Goal: Communication & Community: Answer question/provide support

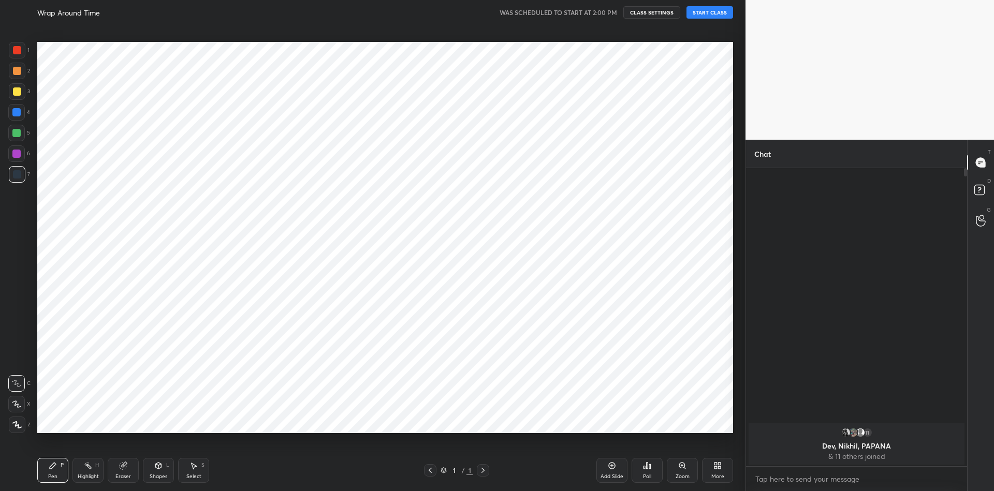
scroll to position [425, 704]
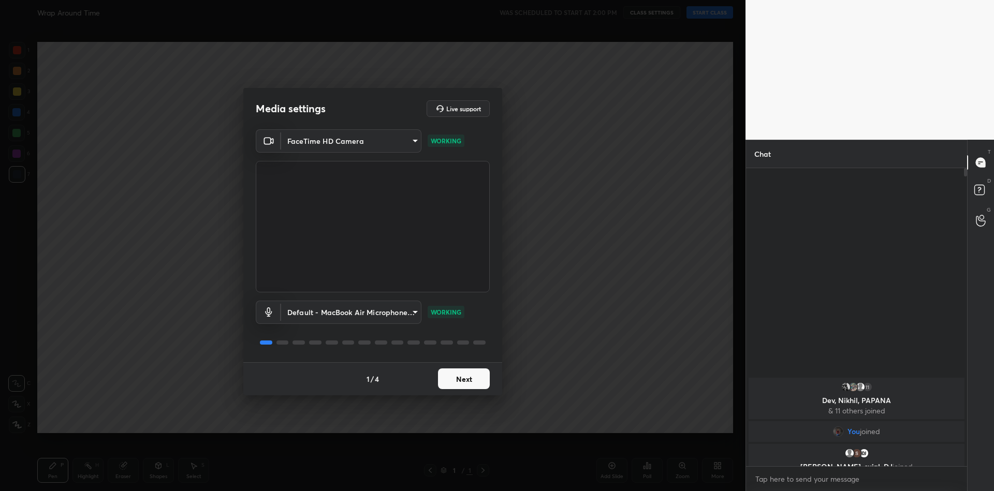
click at [469, 375] on button "Next" at bounding box center [464, 378] width 52 height 21
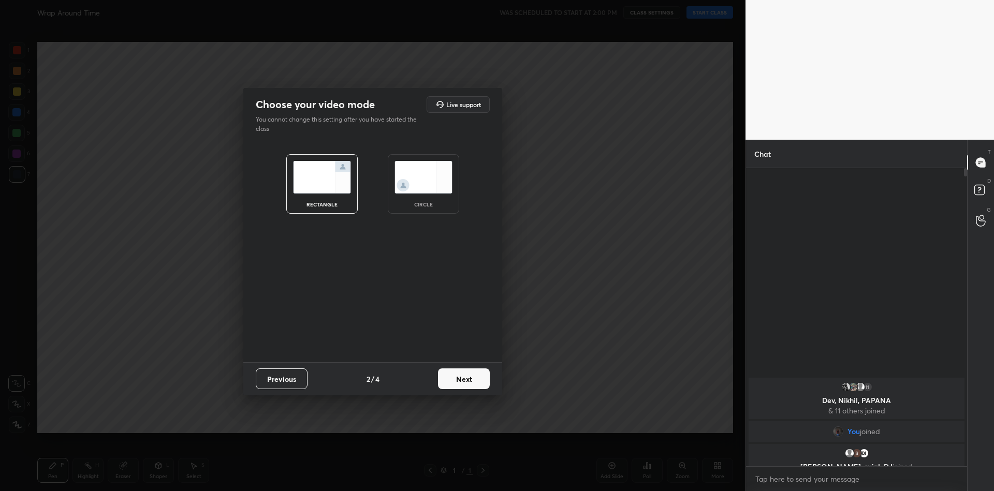
click at [469, 375] on button "Next" at bounding box center [464, 378] width 52 height 21
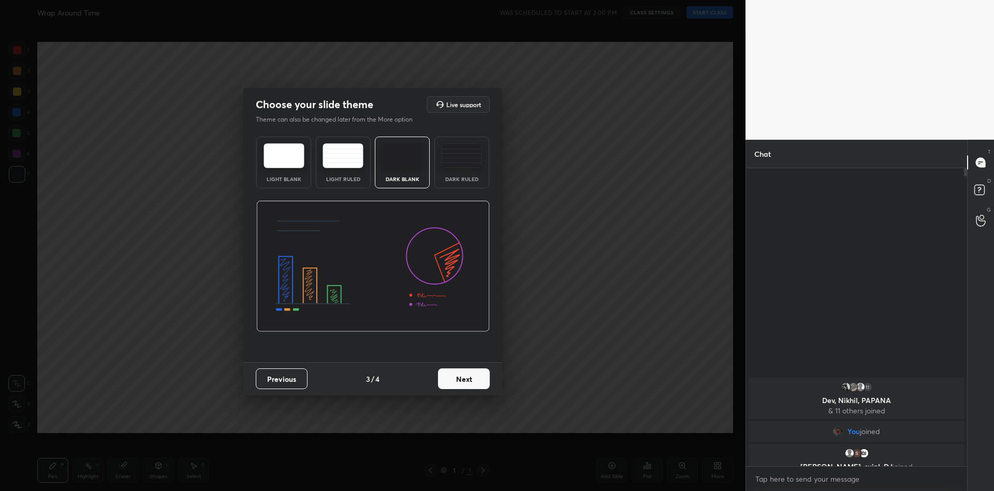
click at [469, 375] on button "Next" at bounding box center [464, 378] width 52 height 21
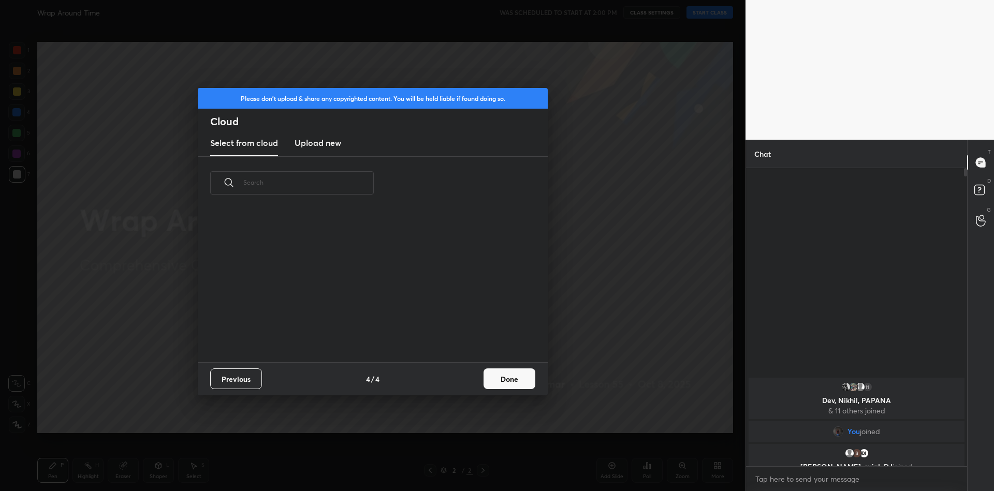
scroll to position [152, 332]
click at [327, 141] on h3 "Upload new" at bounding box center [317, 143] width 47 height 12
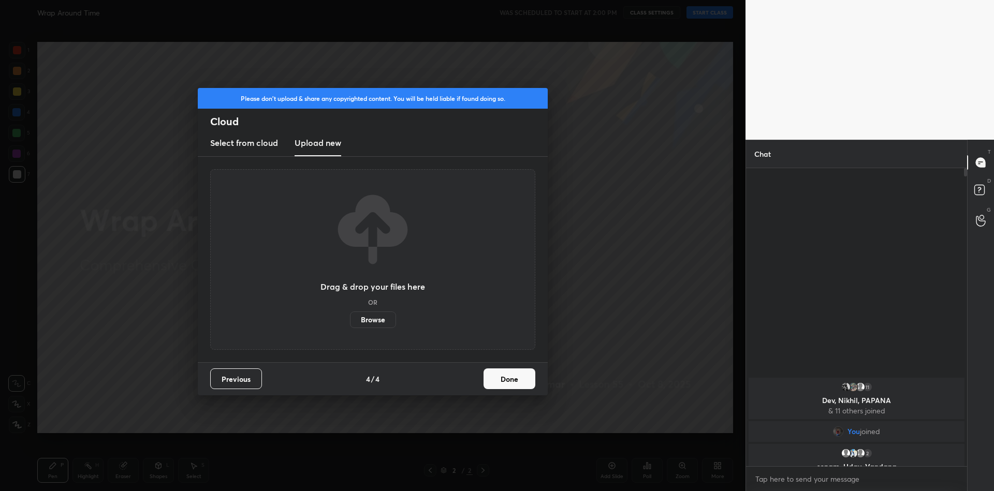
click at [370, 320] on label "Browse" at bounding box center [373, 320] width 46 height 17
click at [350, 320] on input "Browse" at bounding box center [350, 320] width 0 height 17
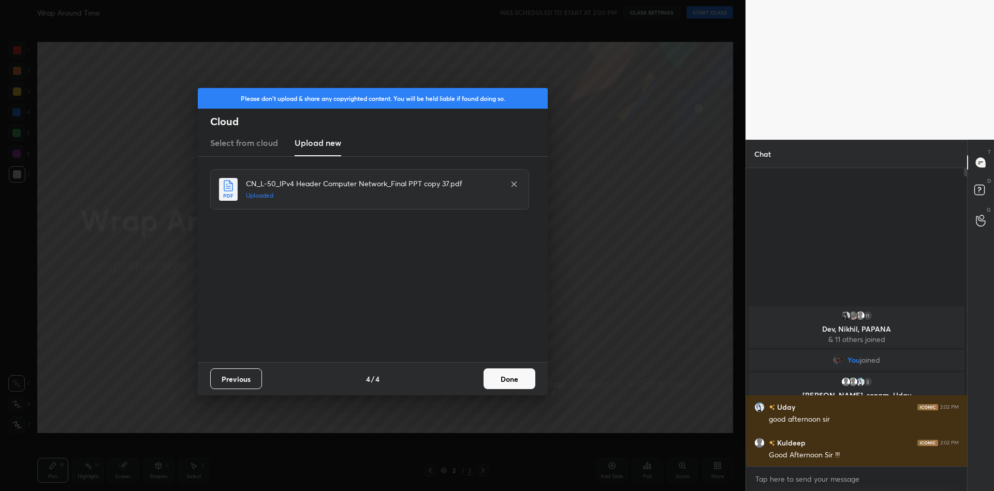
click at [509, 375] on button "Done" at bounding box center [509, 378] width 52 height 21
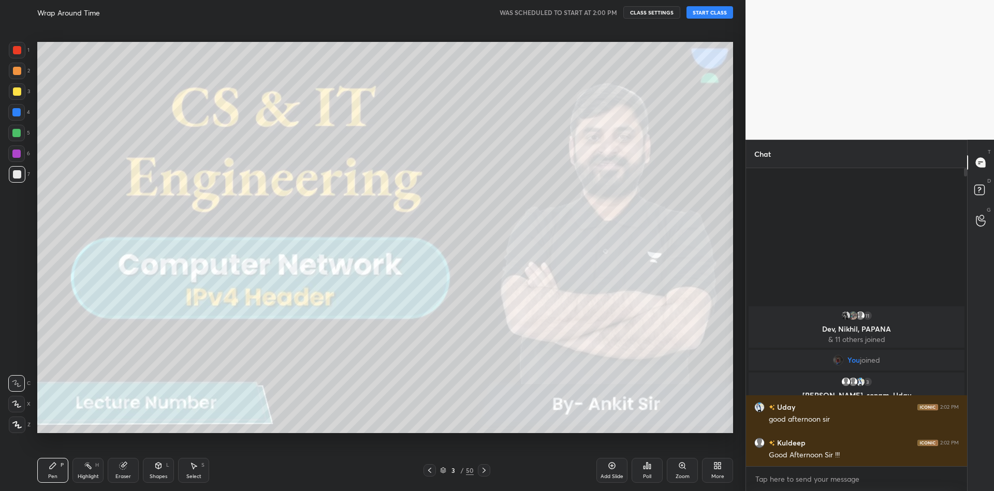
click at [709, 12] on button "START CLASS" at bounding box center [709, 12] width 47 height 12
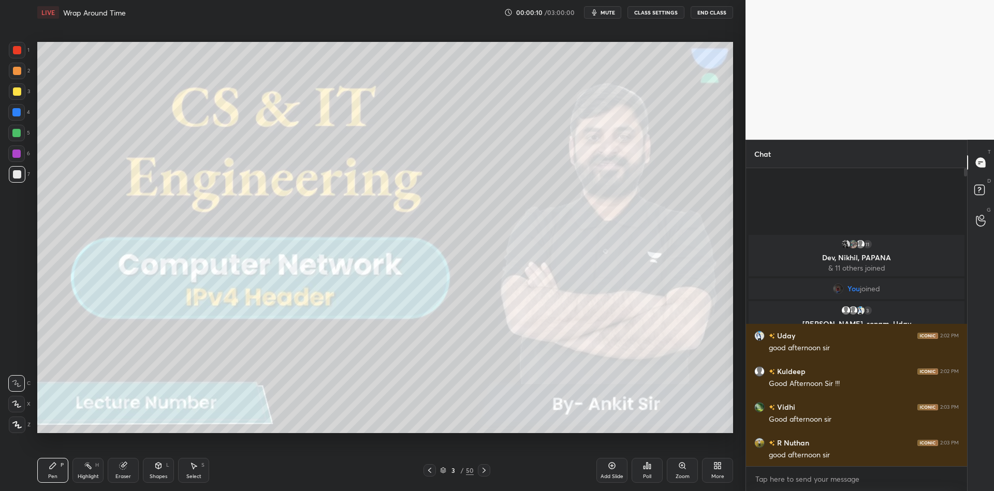
click at [165, 476] on div "Shapes" at bounding box center [159, 476] width 18 height 5
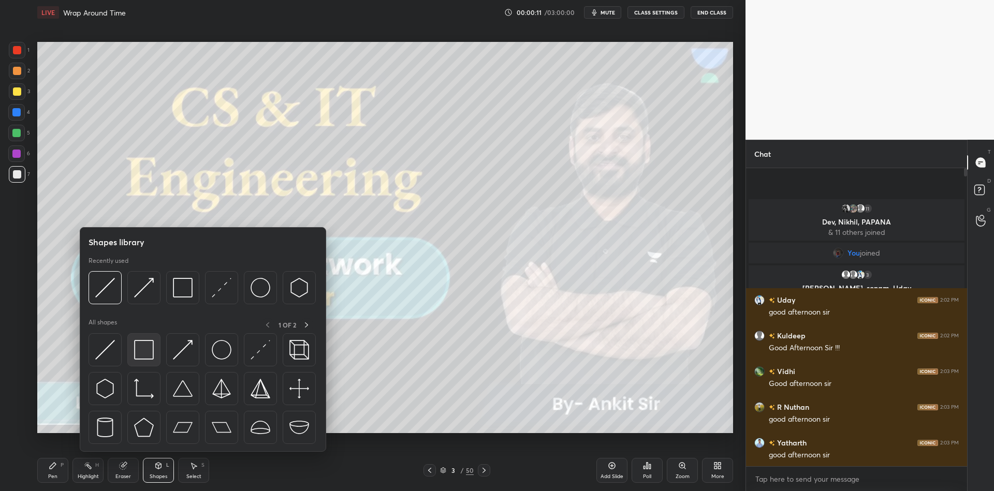
drag, startPoint x: 155, startPoint y: 357, endPoint x: 29, endPoint y: 103, distance: 282.6
click at [153, 356] on div at bounding box center [143, 349] width 33 height 33
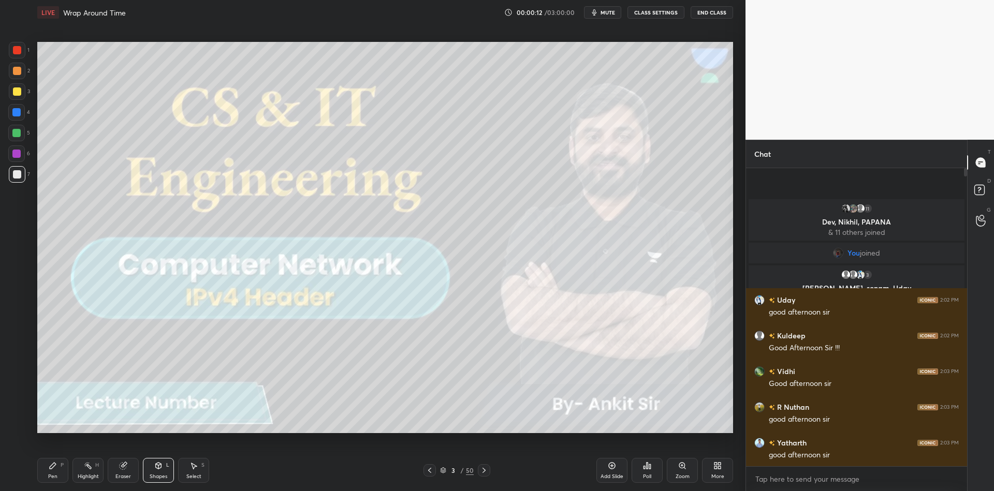
click at [25, 96] on div "3" at bounding box center [19, 91] width 21 height 17
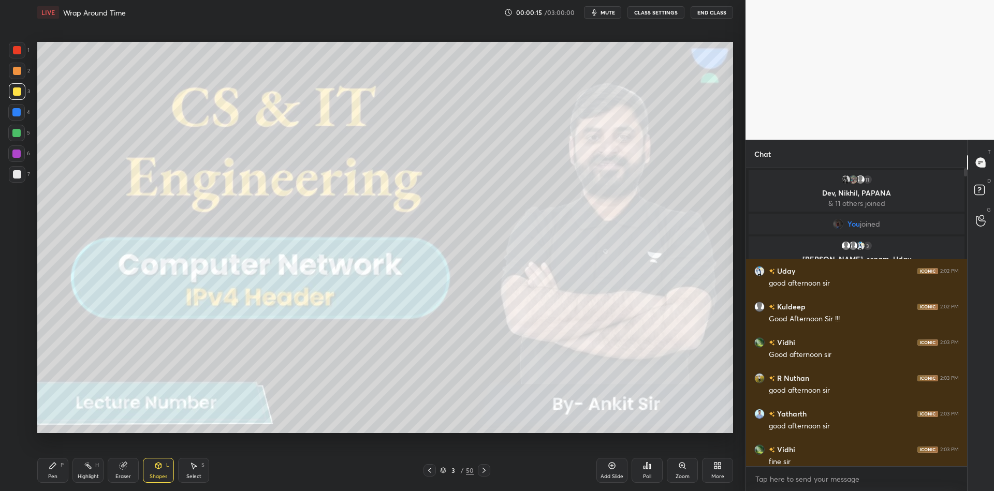
drag, startPoint x: 57, startPoint y: 476, endPoint x: 65, endPoint y: 472, distance: 8.3
click at [58, 476] on div "Pen P" at bounding box center [52, 470] width 31 height 25
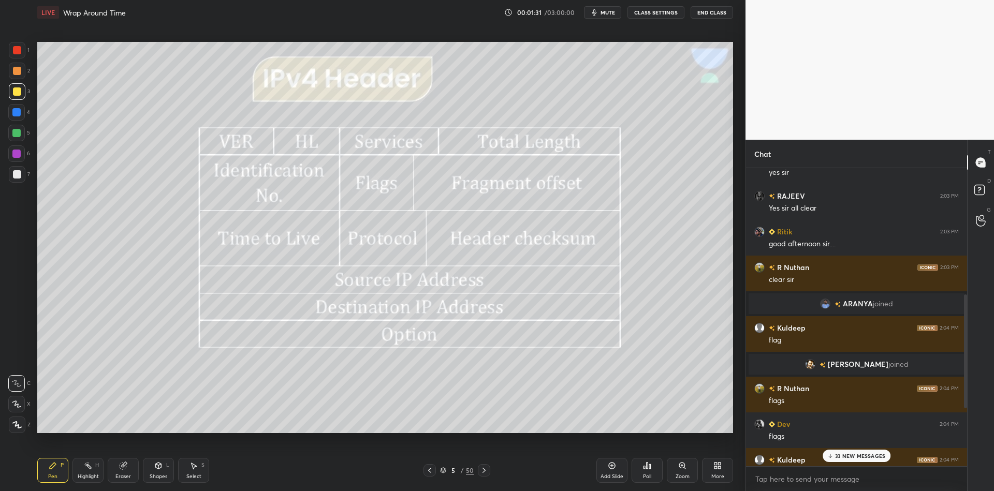
scroll to position [591, 0]
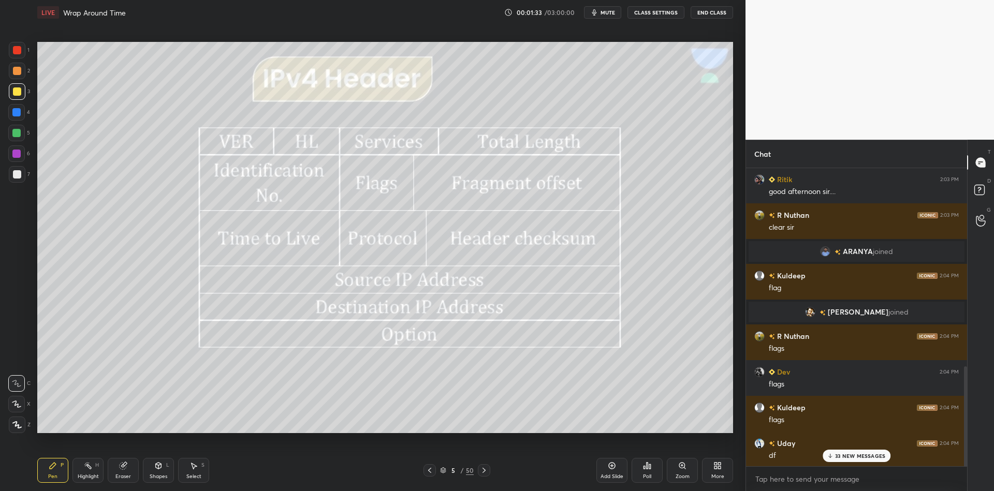
click at [848, 457] on p "33 NEW MESSAGES" at bounding box center [860, 456] width 50 height 6
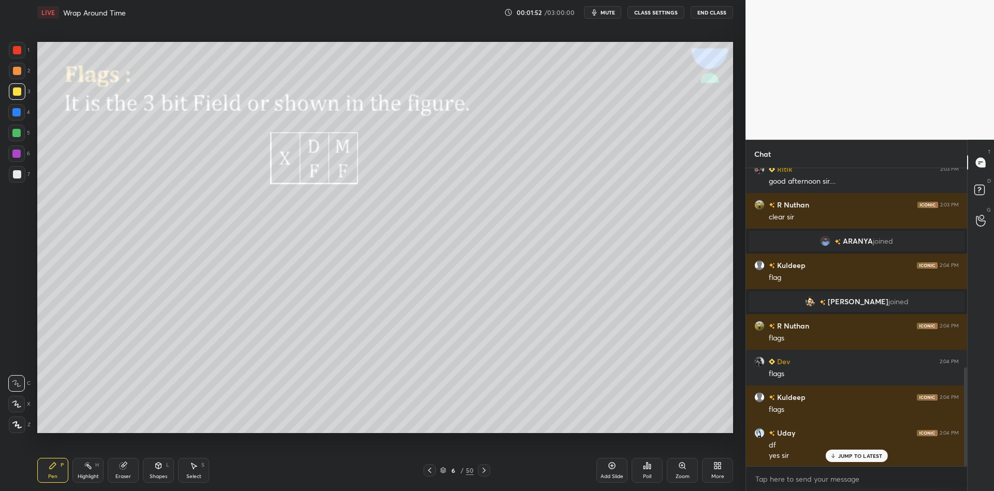
click at [54, 477] on div "Pen" at bounding box center [52, 476] width 9 height 5
drag, startPoint x: 92, startPoint y: 471, endPoint x: 122, endPoint y: 466, distance: 29.9
click at [93, 470] on div "Highlight H" at bounding box center [87, 470] width 31 height 25
drag, startPoint x: 157, startPoint y: 475, endPoint x: 153, endPoint y: 458, distance: 17.1
click at [154, 474] on div "Shapes" at bounding box center [159, 476] width 18 height 5
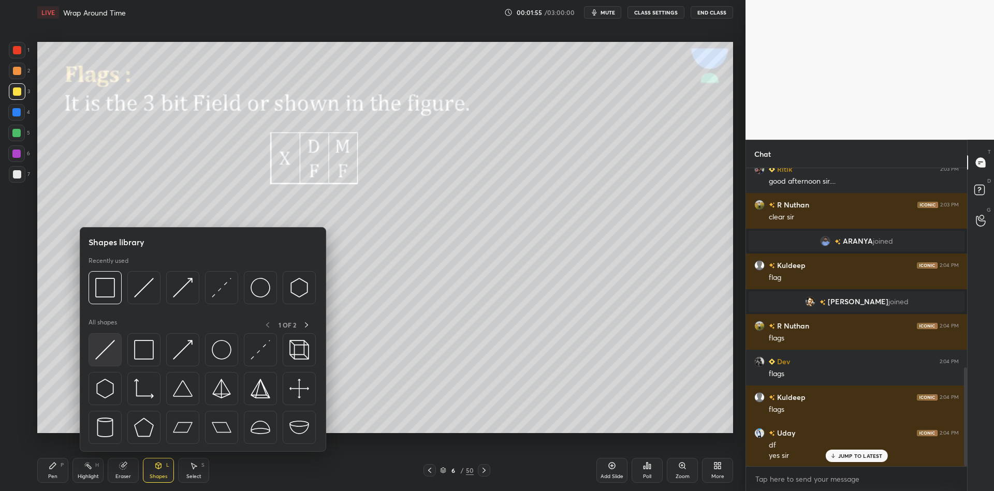
click at [106, 344] on img at bounding box center [105, 350] width 20 height 20
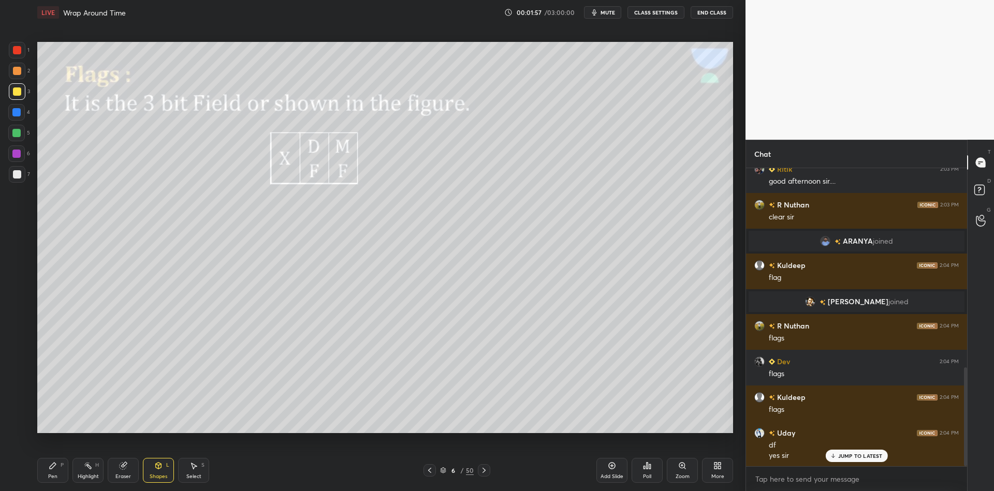
scroll to position [638, 0]
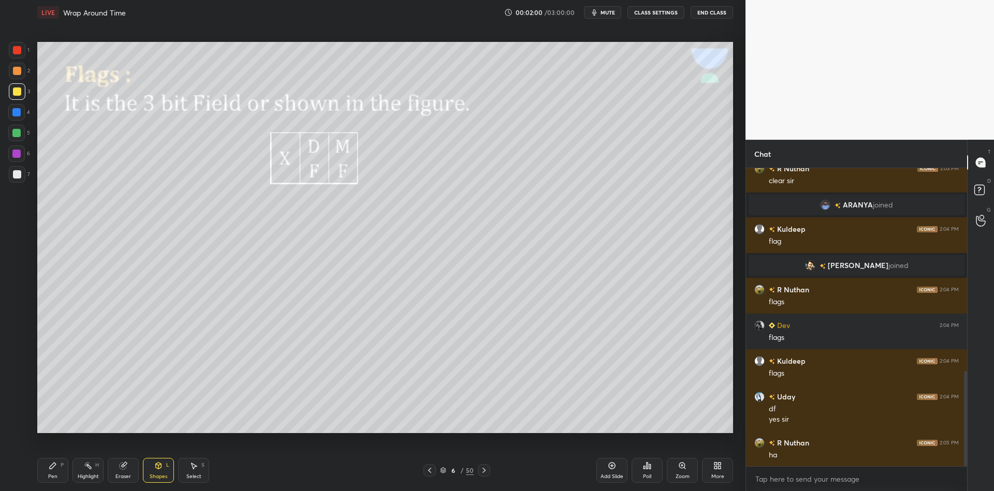
click at [484, 471] on icon at bounding box center [484, 470] width 8 height 8
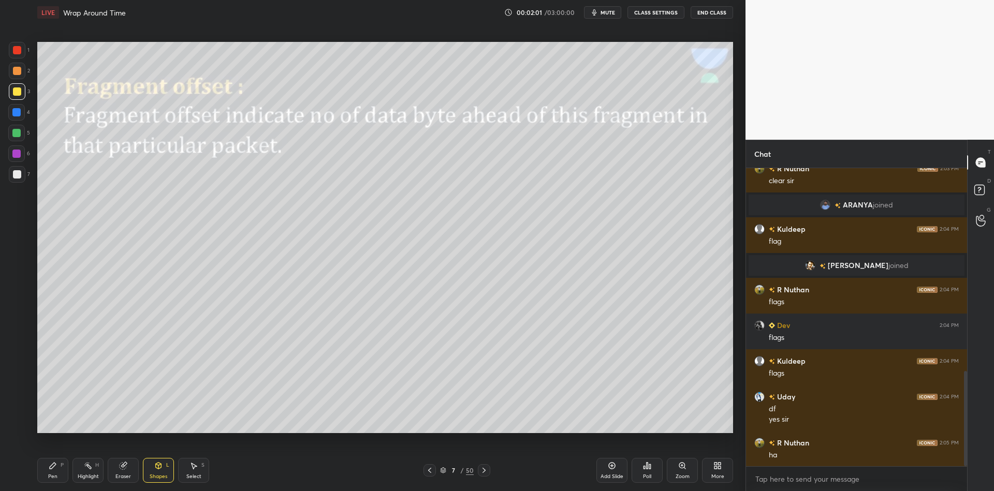
click at [427, 472] on icon at bounding box center [429, 470] width 8 height 8
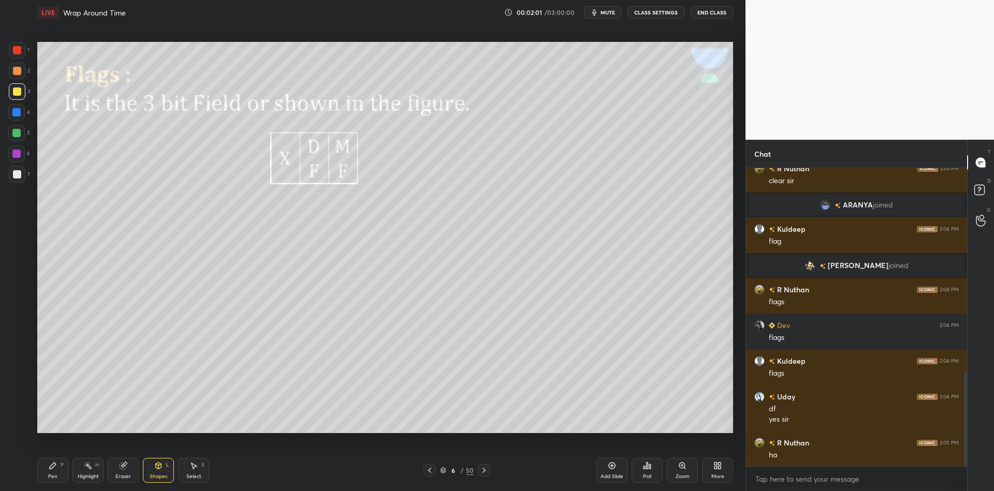
click at [613, 467] on icon at bounding box center [612, 466] width 8 height 8
click at [52, 475] on div "Pen P" at bounding box center [52, 470] width 31 height 25
drag, startPoint x: 18, startPoint y: 95, endPoint x: 31, endPoint y: 90, distance: 13.9
click at [18, 95] on div at bounding box center [17, 91] width 8 height 8
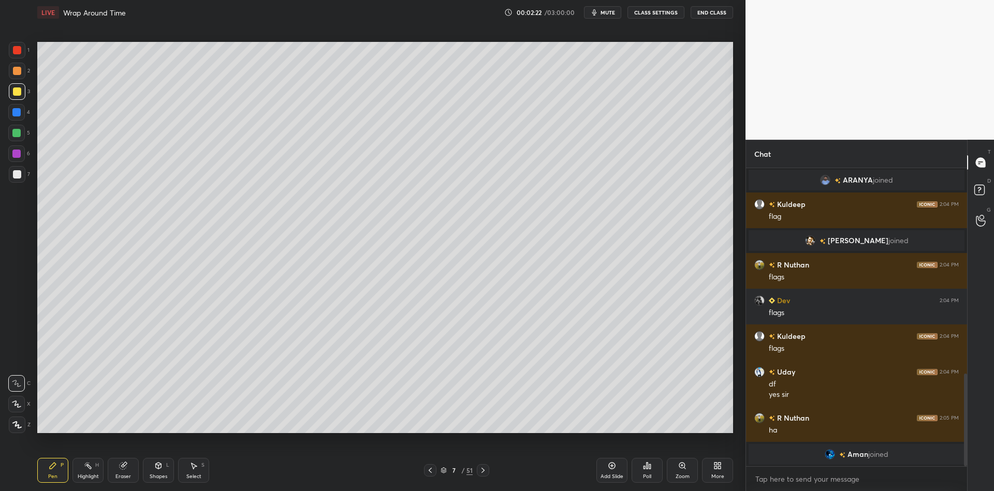
click at [45, 465] on div "Pen P" at bounding box center [52, 470] width 31 height 25
click at [153, 466] on div "Shapes L" at bounding box center [158, 470] width 31 height 25
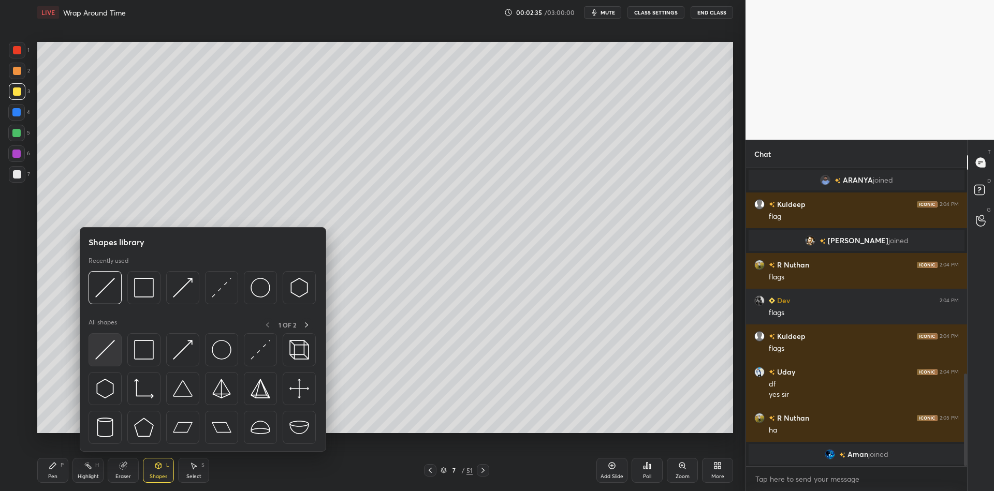
click at [101, 351] on img at bounding box center [105, 350] width 20 height 20
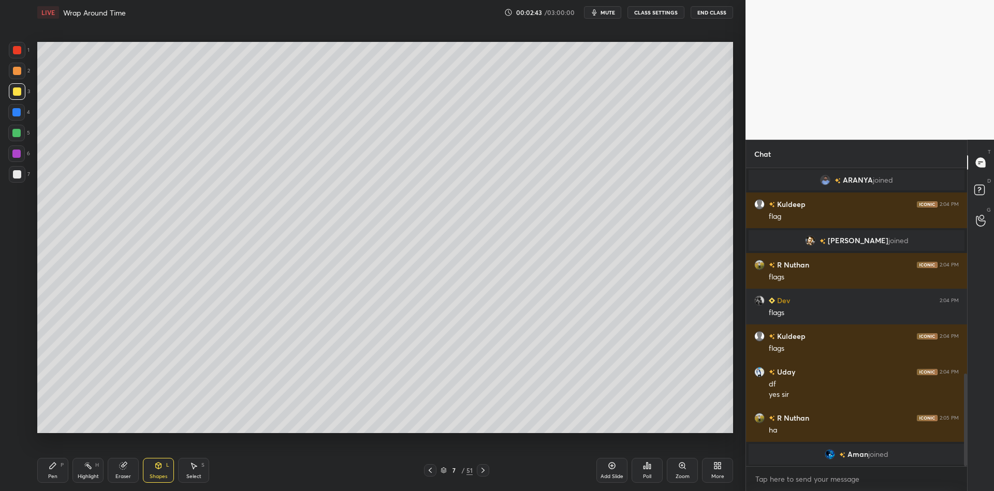
click at [54, 468] on icon at bounding box center [53, 466] width 8 height 8
drag, startPoint x: 159, startPoint y: 472, endPoint x: 164, endPoint y: 458, distance: 15.4
click at [159, 472] on div "Shapes L" at bounding box center [158, 470] width 31 height 25
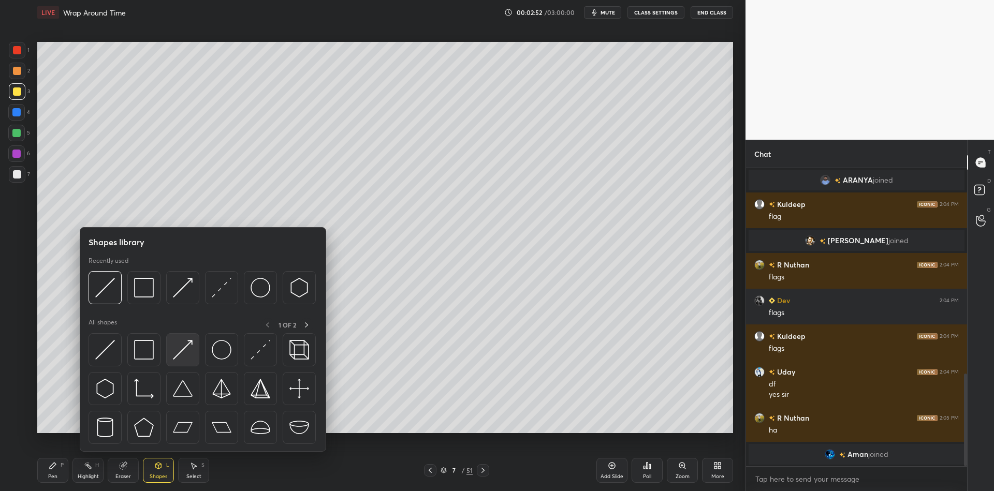
click at [183, 346] on img at bounding box center [183, 350] width 20 height 20
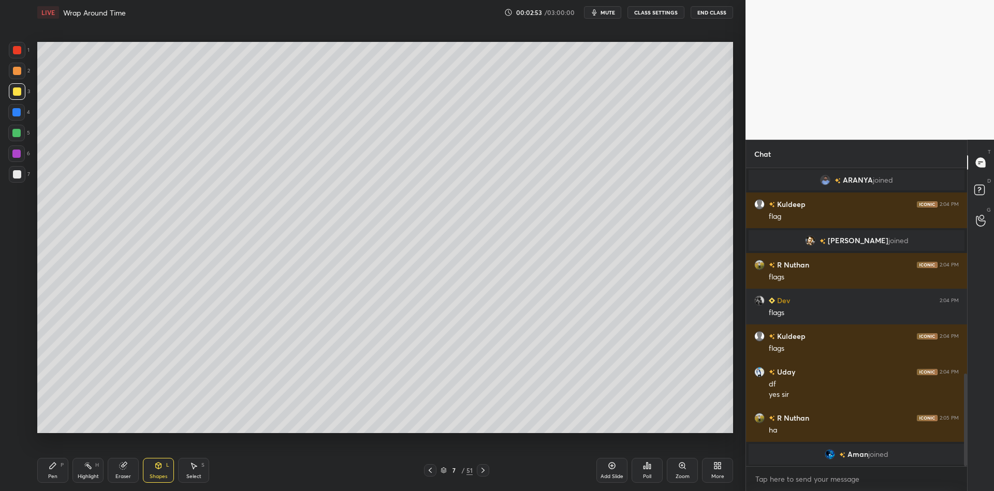
scroll to position [668, 0]
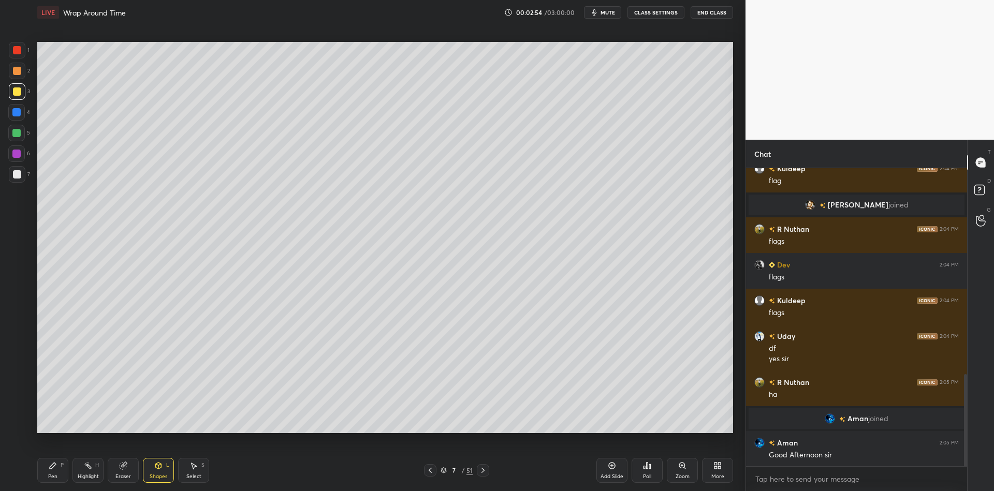
drag, startPoint x: 53, startPoint y: 472, endPoint x: 70, endPoint y: 468, distance: 17.6
click at [58, 471] on div "Pen P" at bounding box center [52, 470] width 31 height 25
click at [92, 464] on div "Highlight H" at bounding box center [87, 470] width 31 height 25
click at [49, 479] on div "Pen" at bounding box center [52, 476] width 9 height 5
drag, startPoint x: 52, startPoint y: 472, endPoint x: 59, endPoint y: 452, distance: 21.4
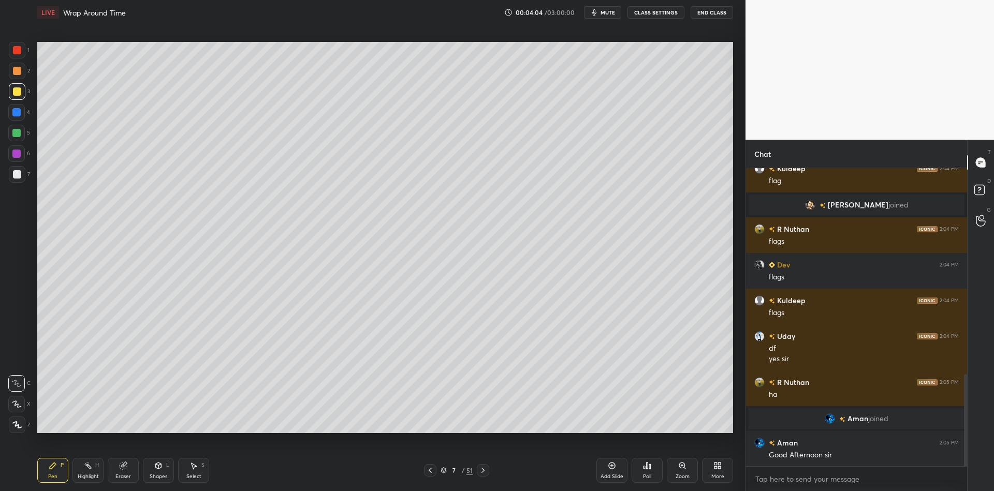
click at [51, 473] on div "Pen P" at bounding box center [52, 470] width 31 height 25
drag, startPoint x: 164, startPoint y: 470, endPoint x: 164, endPoint y: 456, distance: 14.5
click at [165, 467] on div "Shapes L" at bounding box center [158, 470] width 31 height 25
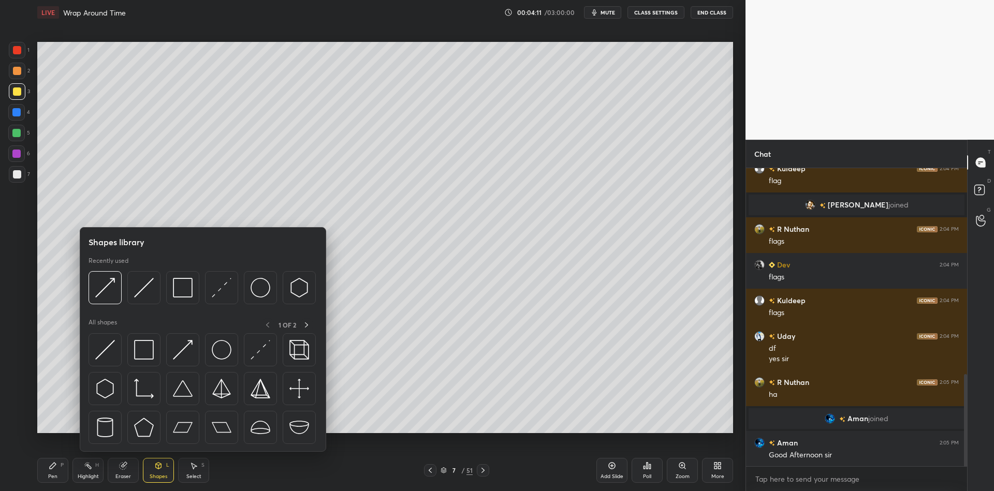
click at [183, 346] on img at bounding box center [183, 350] width 20 height 20
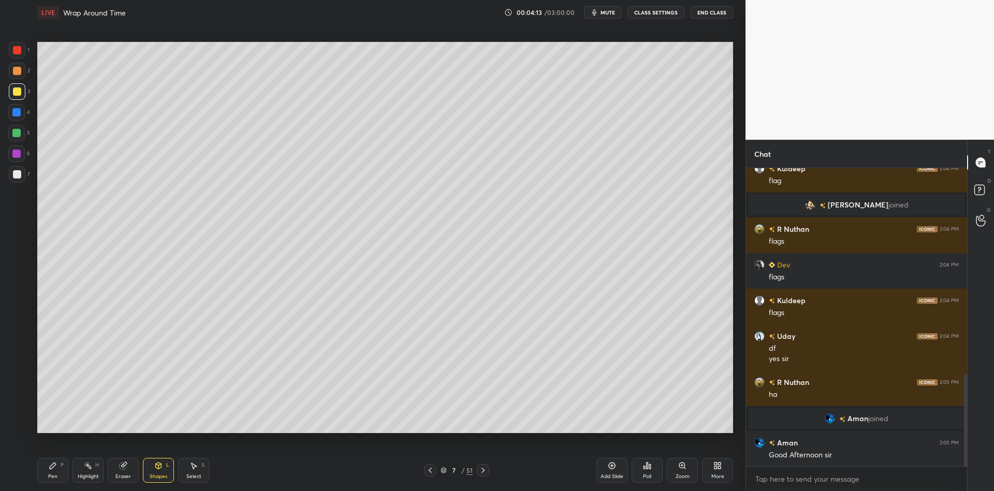
click at [54, 467] on icon at bounding box center [53, 466] width 8 height 8
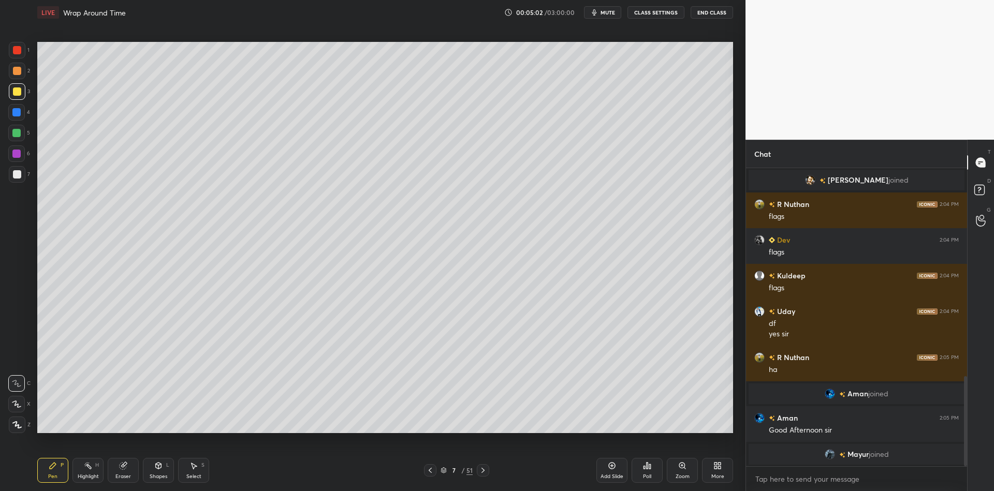
click at [622, 6] on div "00:05:02 / 03:00:00 mute CLASS SETTINGS End Class" at bounding box center [618, 12] width 229 height 12
click at [617, 9] on button "mute" at bounding box center [602, 12] width 37 height 12
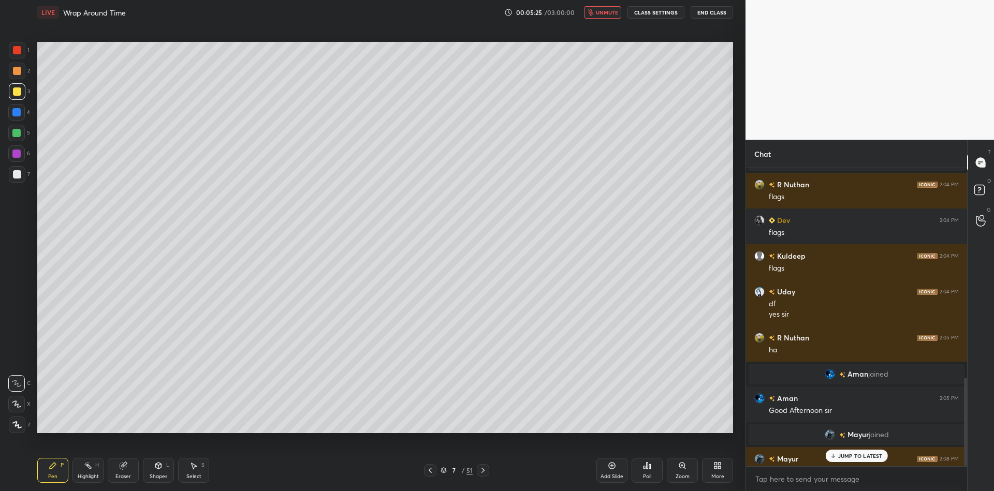
scroll to position [708, 0]
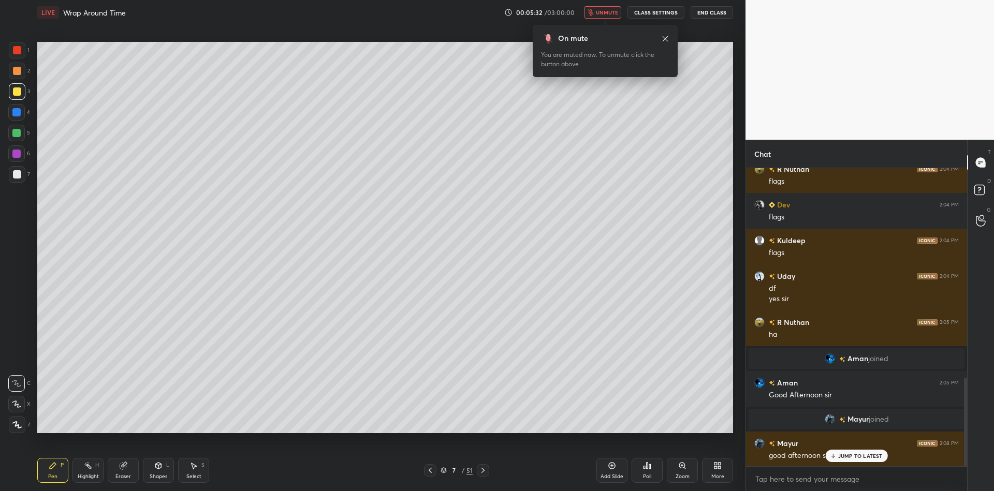
click at [612, 7] on button "unmute" at bounding box center [602, 12] width 37 height 12
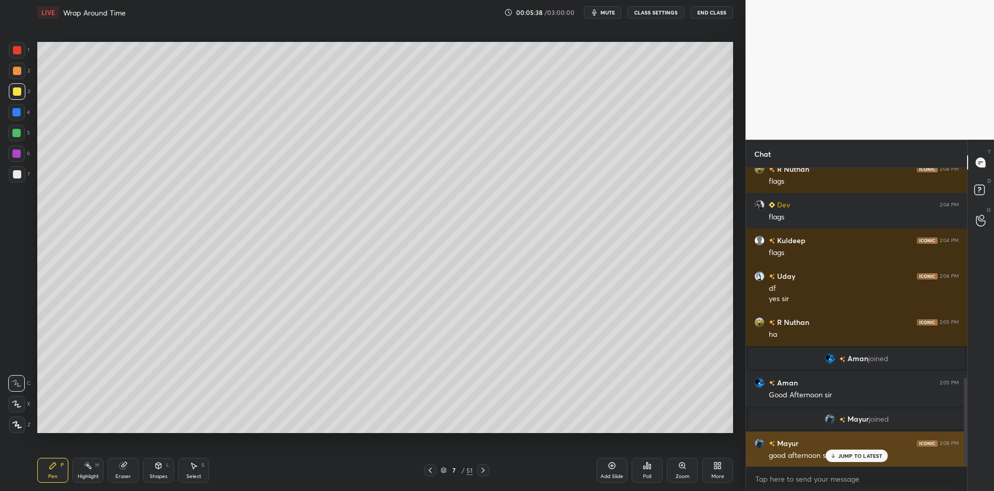
click at [834, 458] on icon at bounding box center [832, 456] width 7 height 6
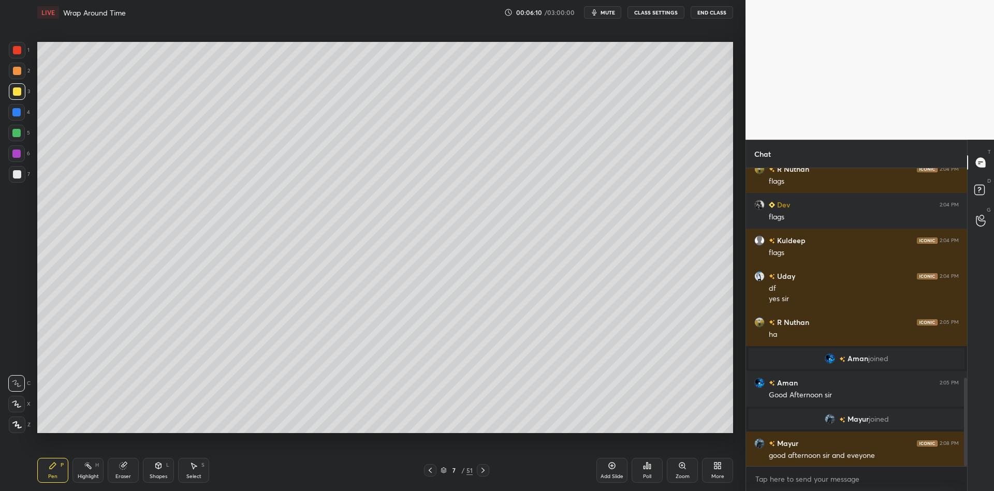
scroll to position [744, 0]
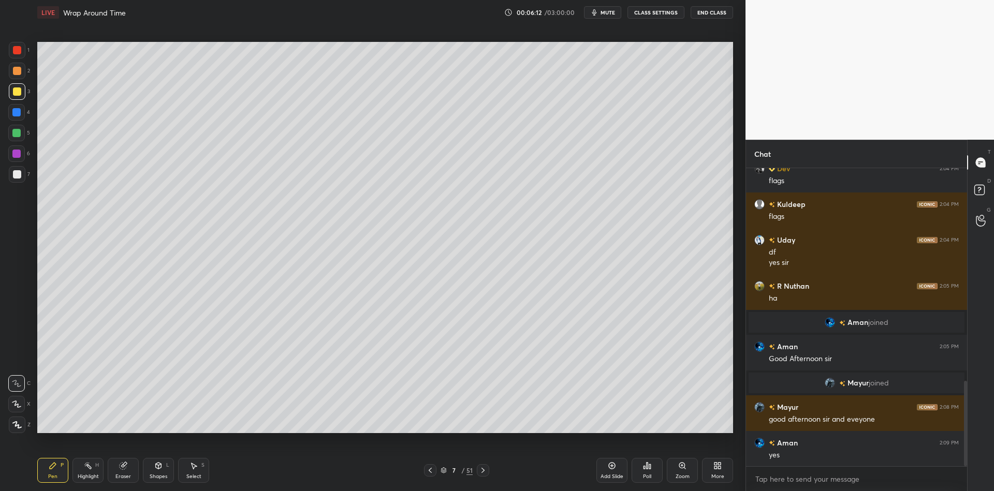
click at [609, 466] on icon at bounding box center [612, 466] width 8 height 8
click at [55, 474] on div "Pen P" at bounding box center [52, 470] width 31 height 25
click at [15, 131] on div at bounding box center [16, 133] width 8 height 8
drag, startPoint x: 162, startPoint y: 470, endPoint x: 168, endPoint y: 464, distance: 8.8
click at [166, 468] on div "Shapes L" at bounding box center [158, 470] width 31 height 25
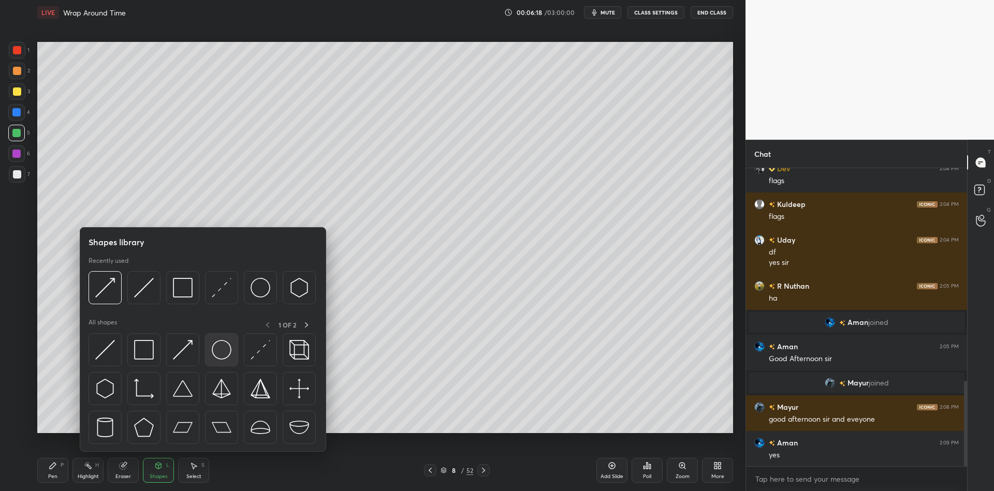
click at [222, 350] on img at bounding box center [222, 350] width 20 height 20
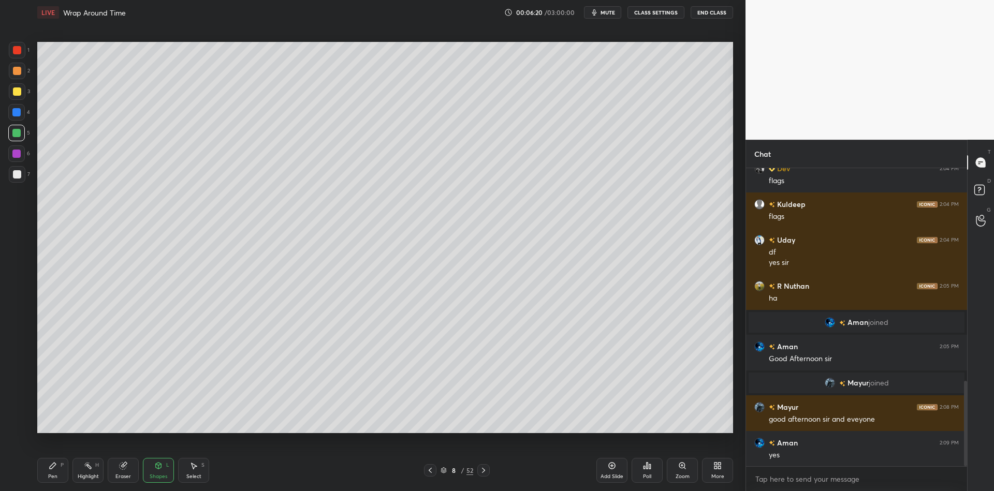
drag, startPoint x: 57, startPoint y: 476, endPoint x: 128, endPoint y: 460, distance: 72.7
click at [64, 472] on div "Pen P" at bounding box center [52, 470] width 31 height 25
click at [157, 475] on div "Shapes" at bounding box center [159, 476] width 18 height 5
click at [57, 474] on div "Pen P" at bounding box center [52, 470] width 31 height 25
click at [159, 474] on div "Shapes" at bounding box center [159, 476] width 18 height 5
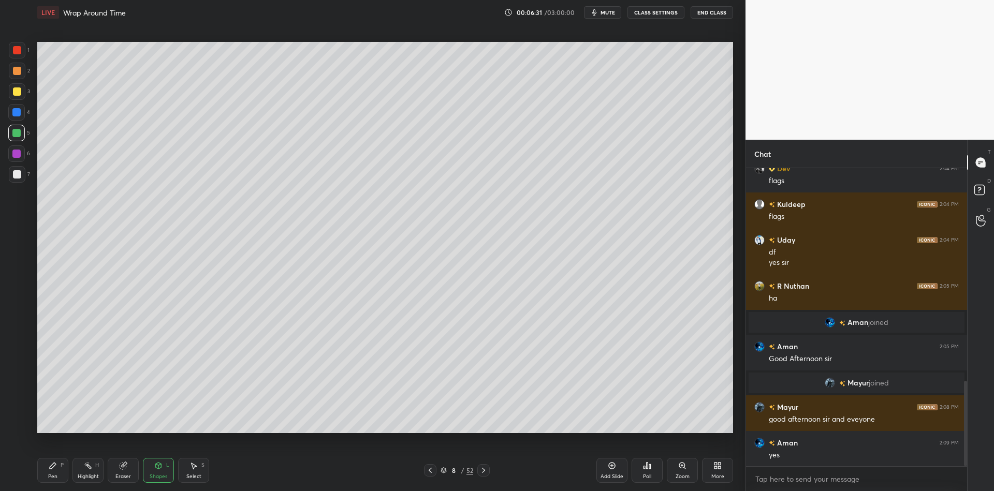
drag, startPoint x: 164, startPoint y: 473, endPoint x: 161, endPoint y: 467, distance: 6.1
click at [162, 472] on div "Shapes L" at bounding box center [158, 470] width 31 height 25
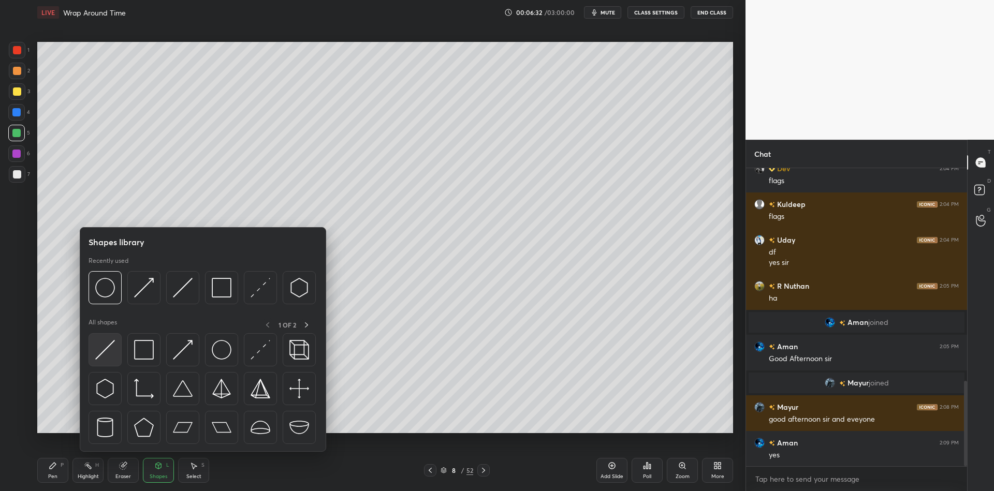
click at [112, 343] on img at bounding box center [105, 350] width 20 height 20
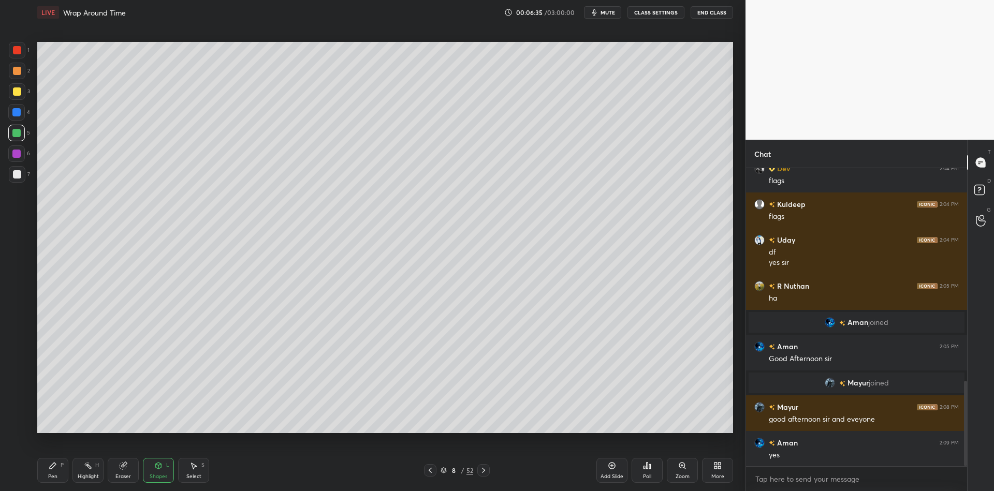
drag, startPoint x: 56, startPoint y: 471, endPoint x: 70, endPoint y: 461, distance: 17.7
click at [57, 470] on div "Pen P" at bounding box center [52, 470] width 31 height 25
click at [161, 468] on icon at bounding box center [158, 466] width 8 height 8
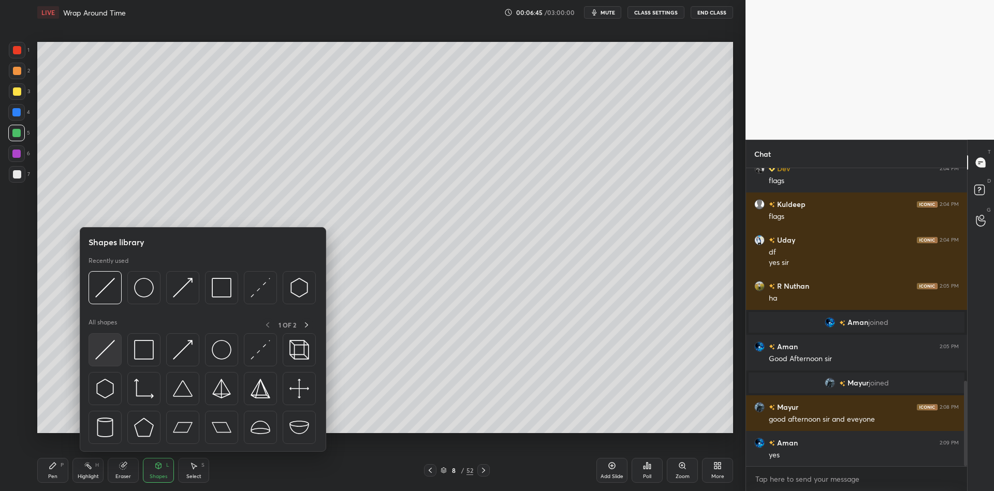
click at [108, 337] on div at bounding box center [104, 349] width 33 height 33
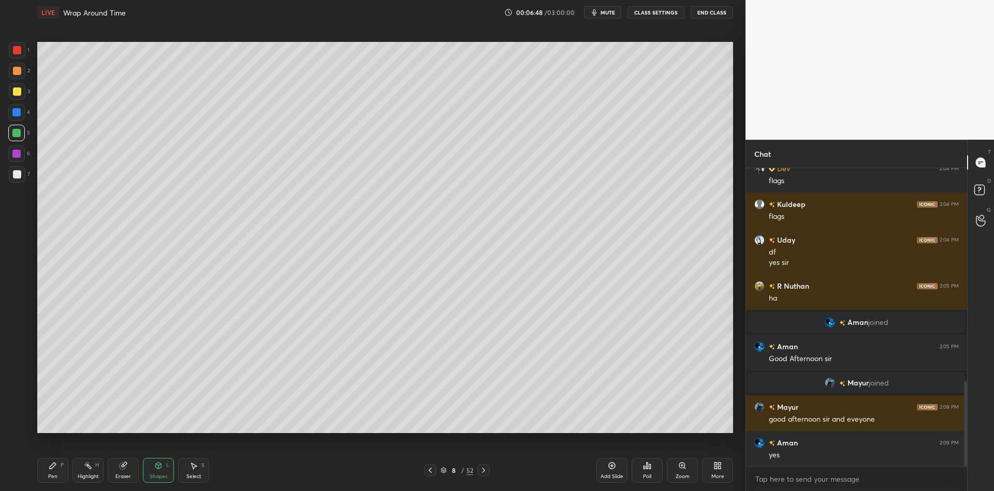
click at [60, 474] on div "Pen P" at bounding box center [52, 470] width 31 height 25
click at [162, 472] on div "Shapes L" at bounding box center [158, 470] width 31 height 25
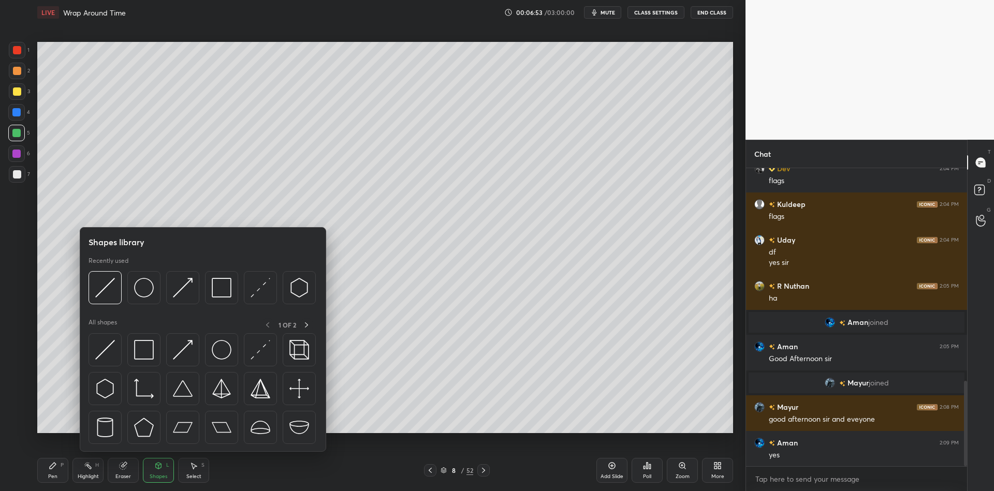
drag, startPoint x: 153, startPoint y: 346, endPoint x: 28, endPoint y: 83, distance: 290.5
click at [149, 346] on img at bounding box center [144, 350] width 20 height 20
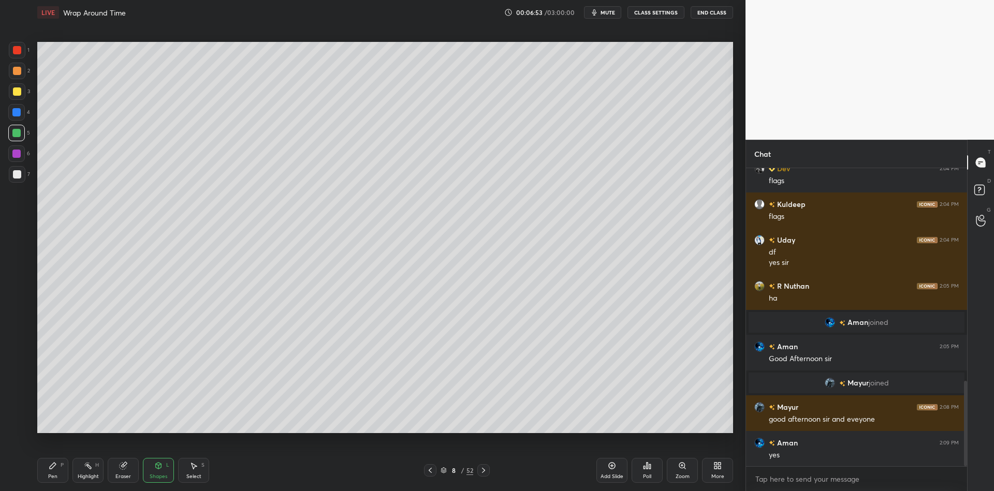
click at [21, 90] on div at bounding box center [17, 91] width 17 height 17
drag, startPoint x: 160, startPoint y: 467, endPoint x: 162, endPoint y: 457, distance: 10.6
click at [161, 465] on icon at bounding box center [158, 466] width 8 height 8
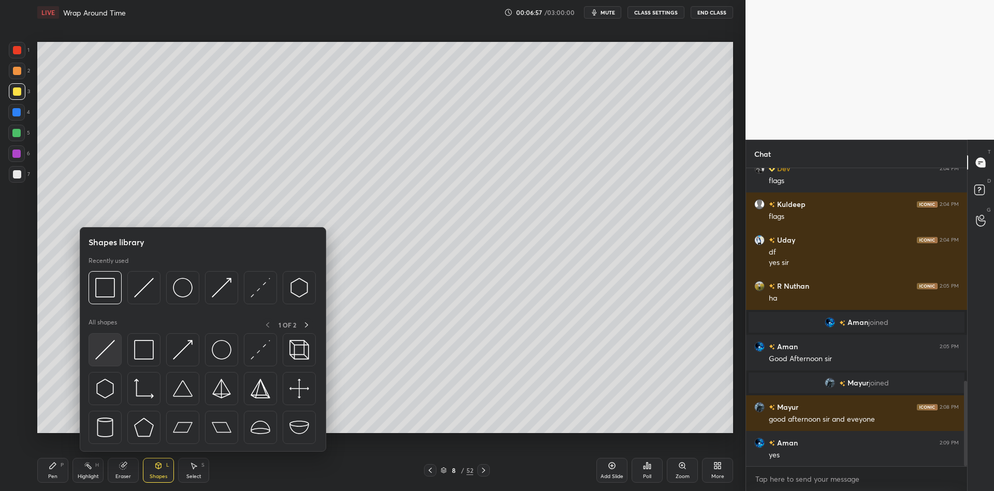
click at [105, 348] on img at bounding box center [105, 350] width 20 height 20
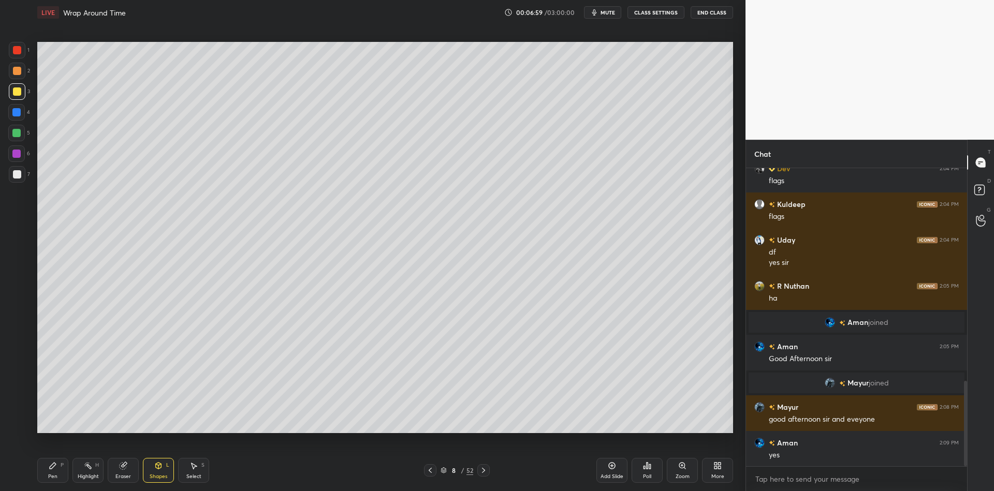
drag, startPoint x: 55, startPoint y: 470, endPoint x: 53, endPoint y: 440, distance: 30.6
click at [56, 470] on icon at bounding box center [53, 466] width 8 height 8
click at [13, 173] on div at bounding box center [17, 174] width 8 height 8
drag, startPoint x: 190, startPoint y: 473, endPoint x: 192, endPoint y: 456, distance: 16.6
click at [191, 471] on div "Select S" at bounding box center [193, 470] width 31 height 25
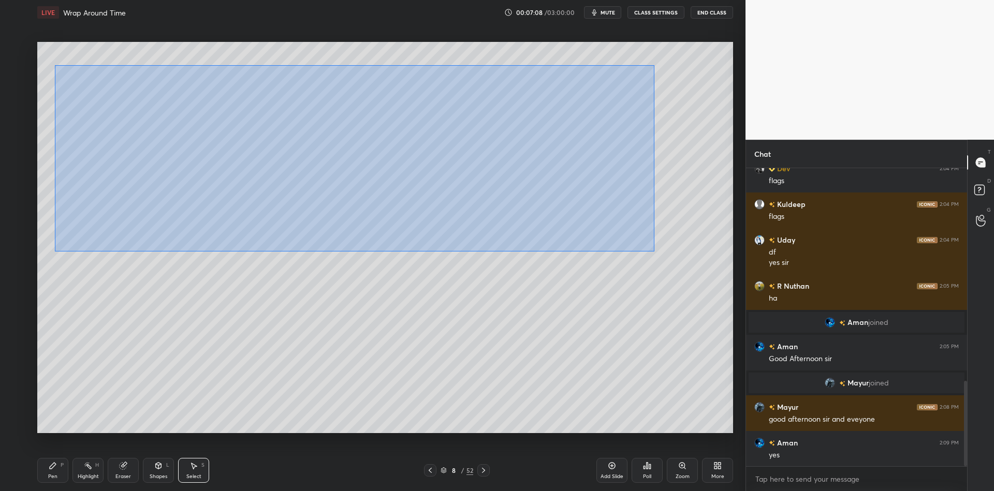
drag, startPoint x: 56, startPoint y: 65, endPoint x: 584, endPoint y: 211, distance: 548.3
click at [652, 248] on div "0 ° Undo Copy Duplicate Duplicate to new slide Delete" at bounding box center [384, 237] width 695 height 391
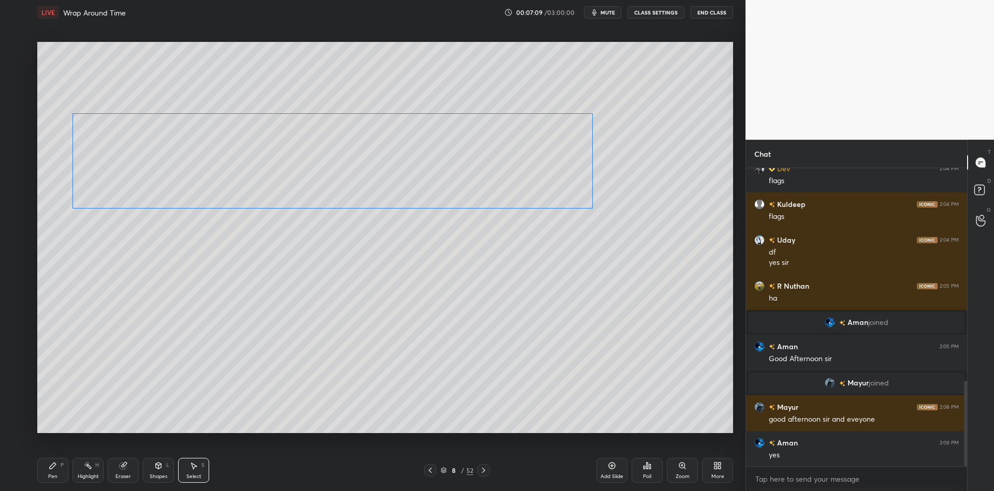
drag, startPoint x: 420, startPoint y: 164, endPoint x: 409, endPoint y: 184, distance: 22.7
click at [422, 184] on div "0 ° Undo Copy Duplicate Duplicate to new slide Delete" at bounding box center [384, 237] width 695 height 391
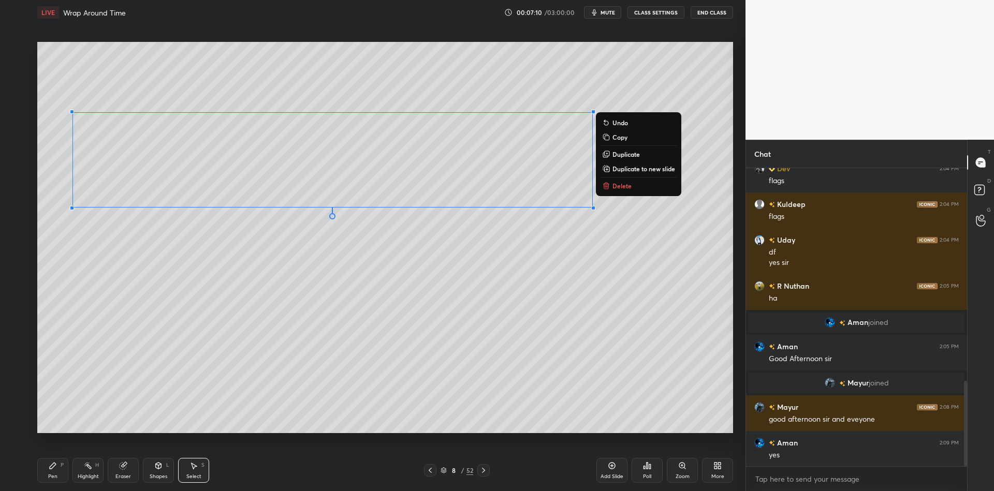
click at [58, 474] on div "Pen P" at bounding box center [52, 470] width 31 height 25
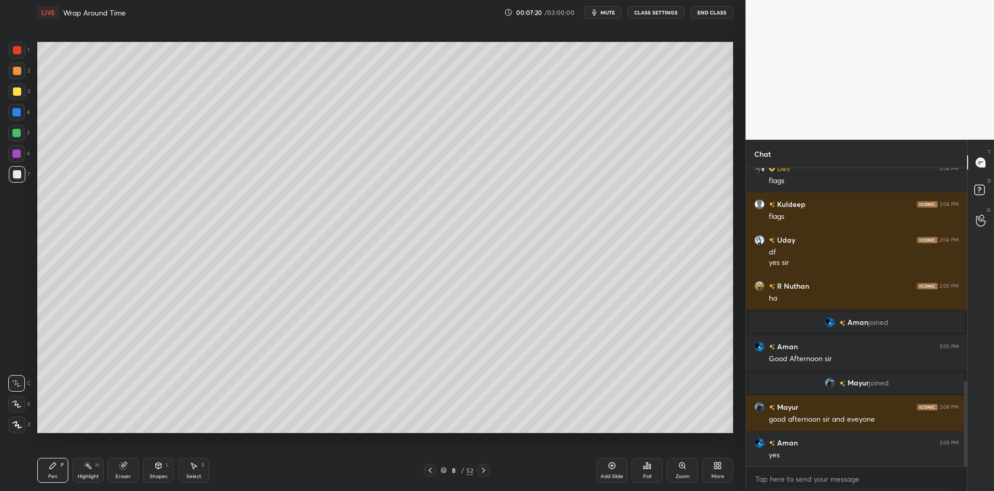
drag, startPoint x: 42, startPoint y: 471, endPoint x: 37, endPoint y: 456, distance: 15.7
click at [40, 471] on div "Pen P" at bounding box center [52, 470] width 31 height 25
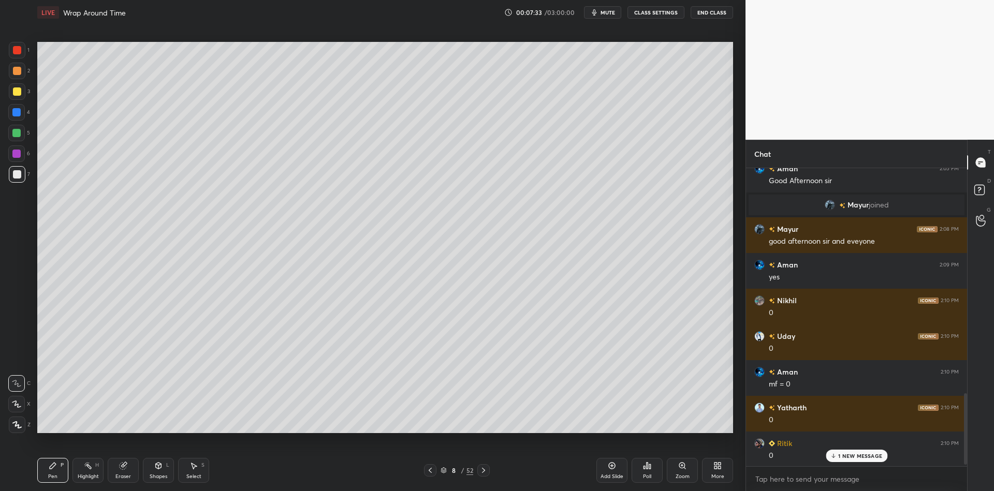
scroll to position [958, 0]
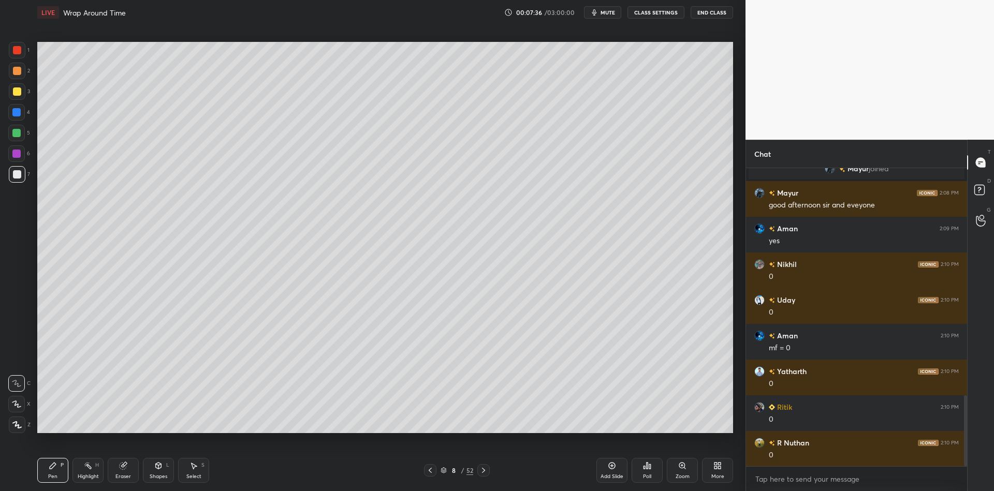
click at [55, 468] on div "Pen P" at bounding box center [52, 470] width 31 height 25
click at [14, 171] on div at bounding box center [17, 174] width 8 height 8
click at [189, 485] on div "Pen P Highlight H Eraser Shapes L Select S 8 / 52 Add Slide Poll Zoom More" at bounding box center [384, 470] width 695 height 41
click at [191, 481] on div "Select S" at bounding box center [193, 470] width 31 height 25
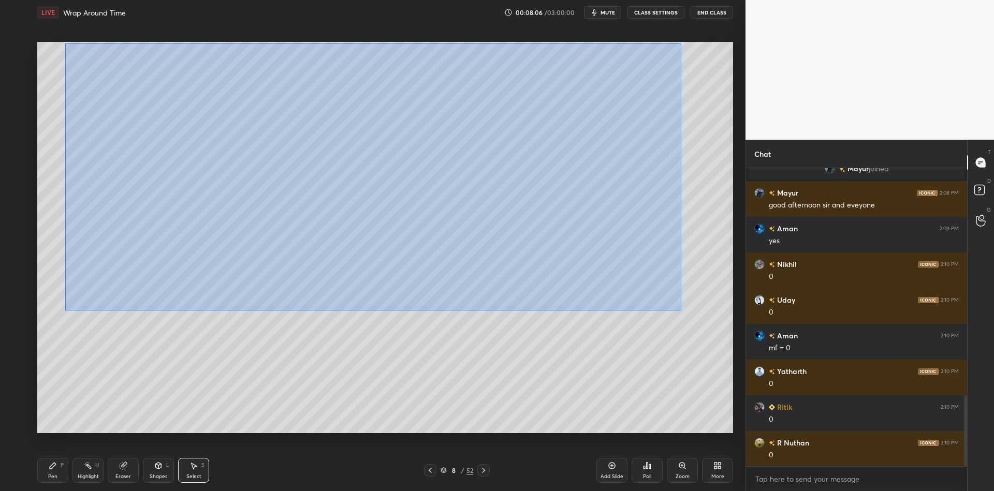
drag, startPoint x: 85, startPoint y: 43, endPoint x: 617, endPoint y: 270, distance: 578.9
click at [679, 308] on div "0 ° Undo Copy Duplicate Duplicate to new slide Delete" at bounding box center [384, 237] width 695 height 391
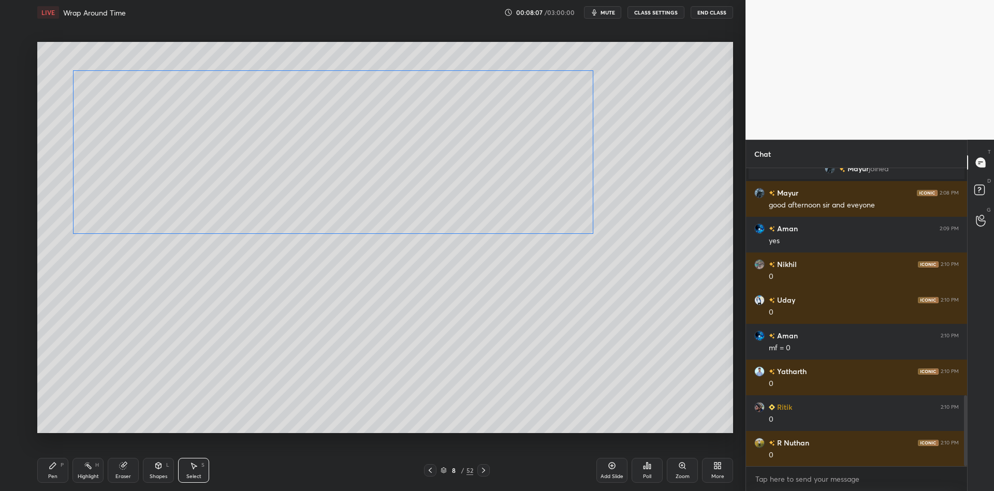
drag, startPoint x: 452, startPoint y: 196, endPoint x: 450, endPoint y: 215, distance: 19.3
click at [453, 222] on div "0 ° Undo Copy Duplicate Duplicate to new slide Delete" at bounding box center [384, 237] width 695 height 391
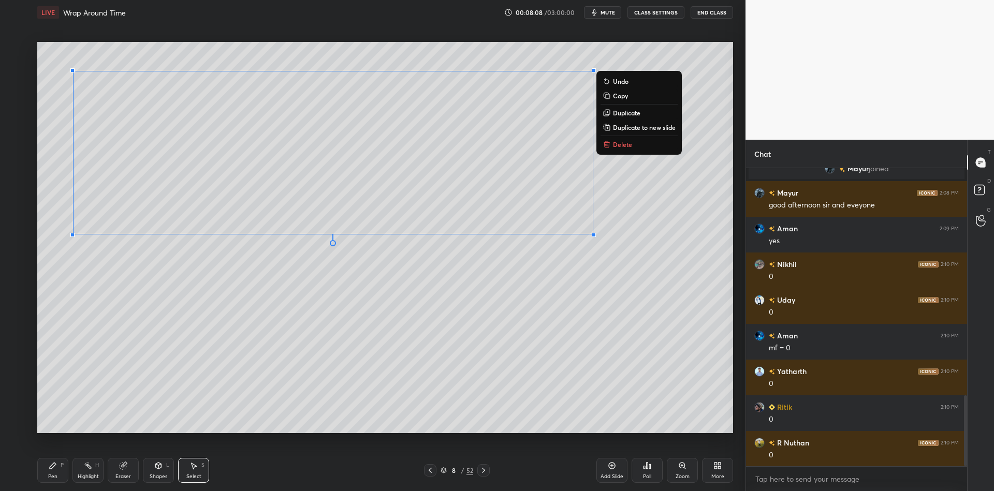
drag, startPoint x: 60, startPoint y: 466, endPoint x: 75, endPoint y: 462, distance: 15.7
click at [63, 466] on div "P" at bounding box center [62, 465] width 3 height 5
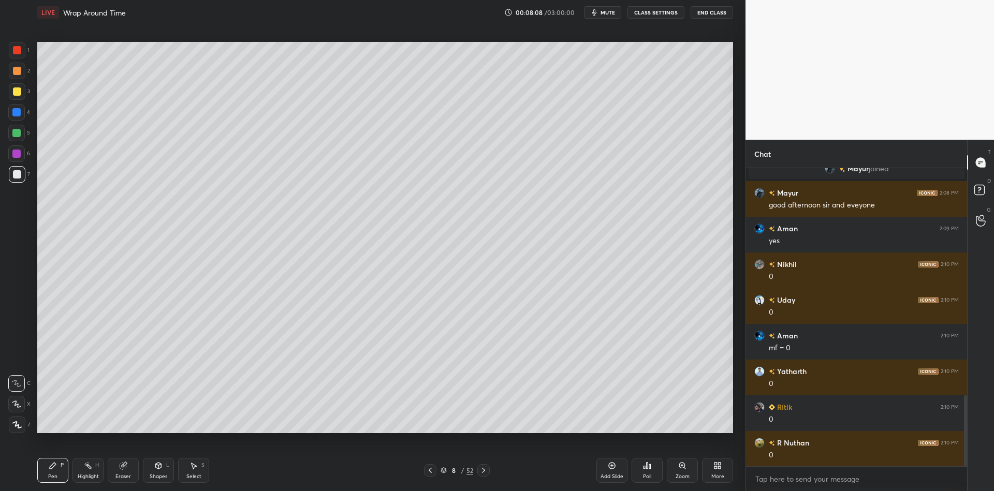
click at [185, 476] on div "Select S" at bounding box center [193, 470] width 31 height 25
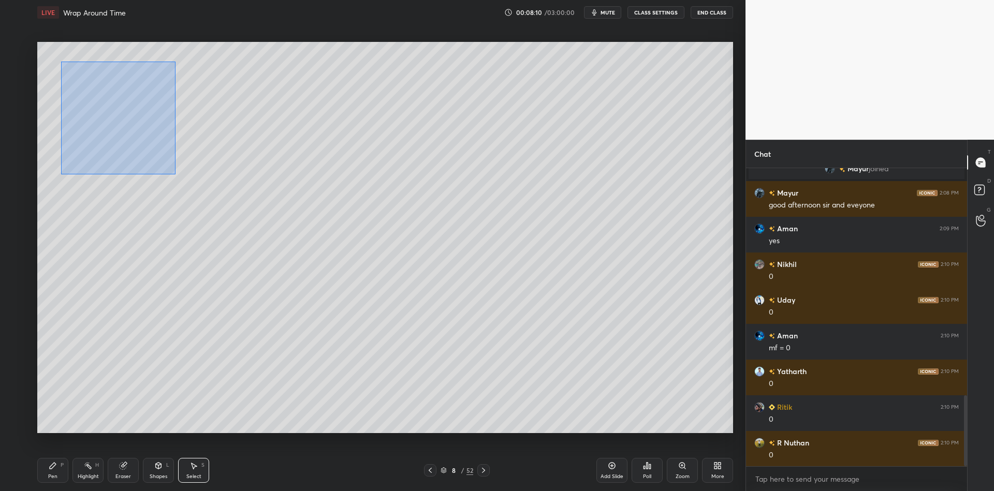
drag, startPoint x: 63, startPoint y: 63, endPoint x: 174, endPoint y: 173, distance: 156.6
click at [175, 174] on div "0 ° Undo Copy Duplicate Duplicate to new slide Delete" at bounding box center [384, 237] width 695 height 391
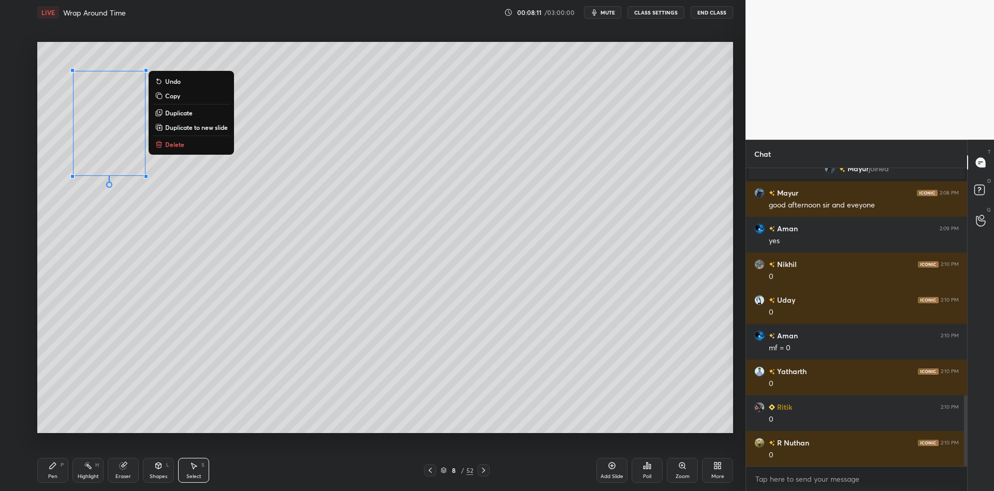
click at [201, 96] on button "Copy" at bounding box center [191, 96] width 77 height 12
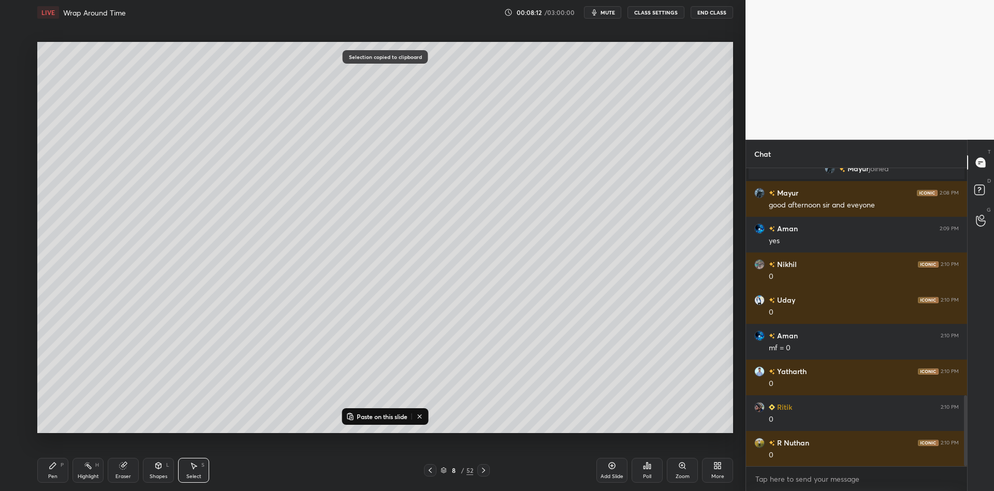
click at [361, 417] on p "Paste on this slide" at bounding box center [382, 416] width 51 height 8
drag, startPoint x: 140, startPoint y: 147, endPoint x: 287, endPoint y: 127, distance: 148.3
click at [287, 128] on div "0 ° Undo Copy Paste here Duplicate Duplicate to new slide Delete" at bounding box center [384, 237] width 695 height 391
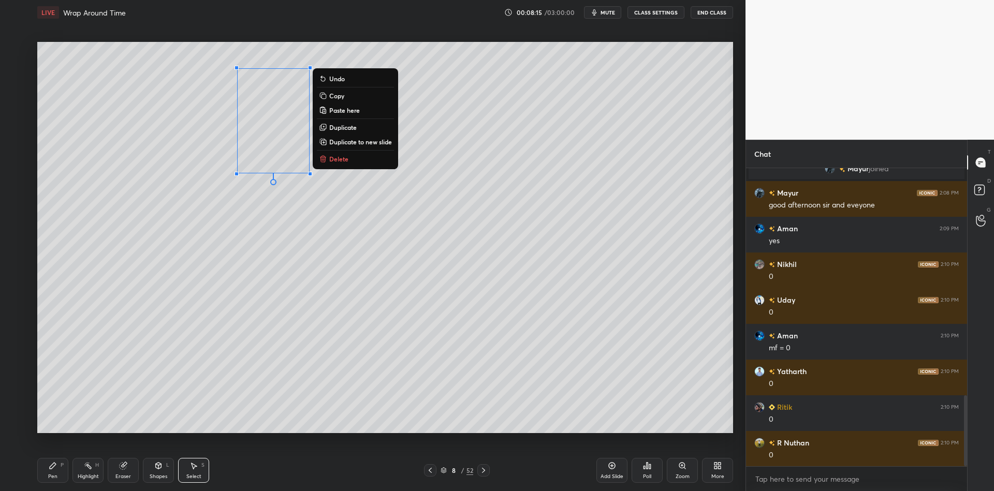
drag, startPoint x: 62, startPoint y: 476, endPoint x: 96, endPoint y: 469, distance: 34.9
click at [67, 476] on div "Pen P" at bounding box center [52, 470] width 31 height 25
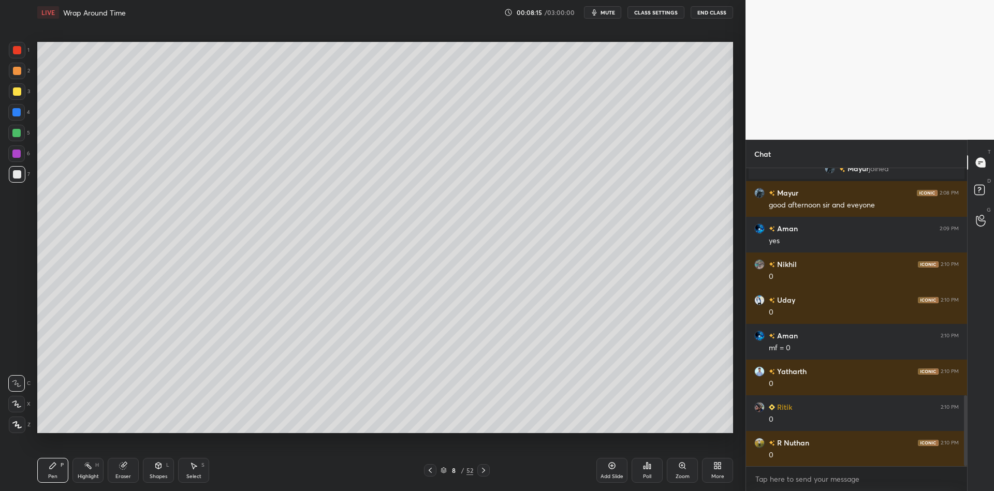
click at [153, 475] on div "Shapes" at bounding box center [159, 476] width 18 height 5
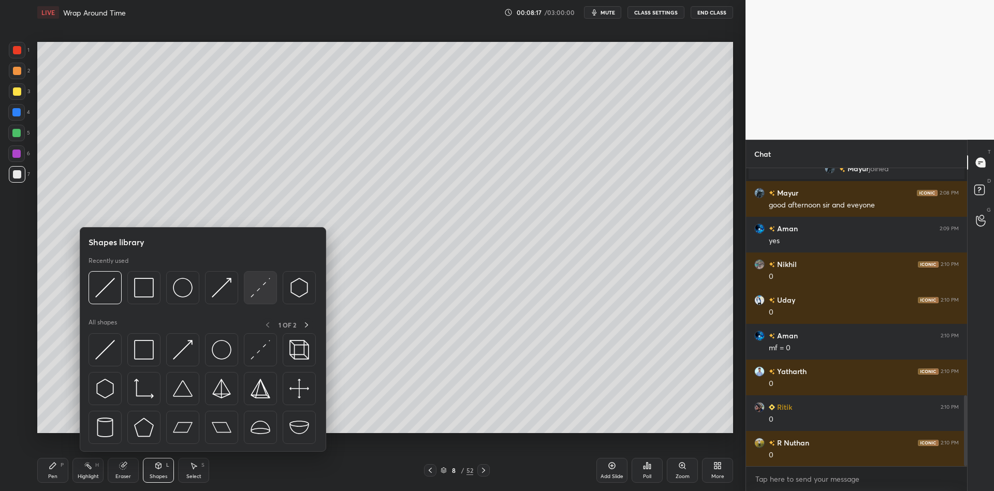
click at [256, 287] on img at bounding box center [260, 288] width 20 height 20
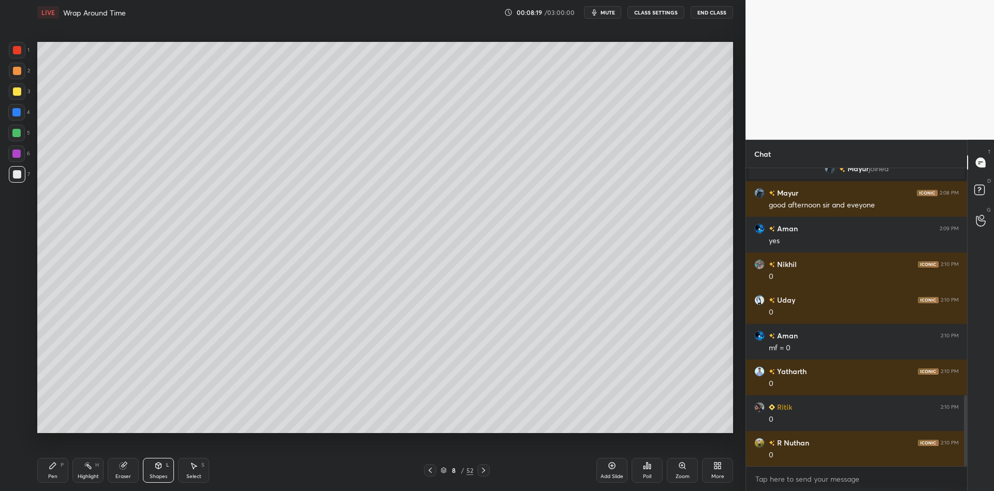
click at [66, 470] on div "Pen P" at bounding box center [52, 470] width 31 height 25
click at [88, 475] on div "Highlight" at bounding box center [88, 476] width 21 height 5
drag, startPoint x: 92, startPoint y: 482, endPoint x: 107, endPoint y: 451, distance: 35.2
click at [88, 482] on div "Highlight H" at bounding box center [87, 470] width 31 height 25
click at [161, 478] on div "Shapes" at bounding box center [159, 476] width 18 height 5
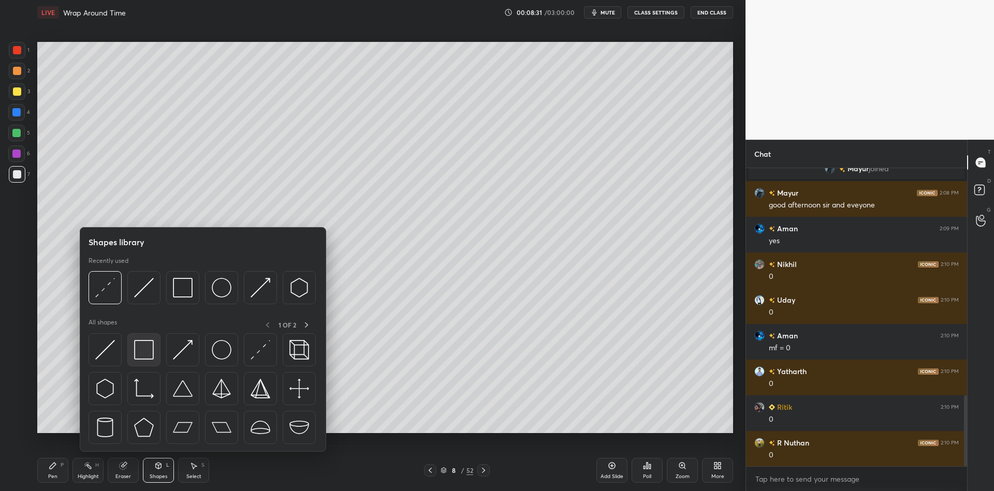
drag, startPoint x: 150, startPoint y: 352, endPoint x: 21, endPoint y: 94, distance: 289.0
click at [150, 353] on img at bounding box center [144, 350] width 20 height 20
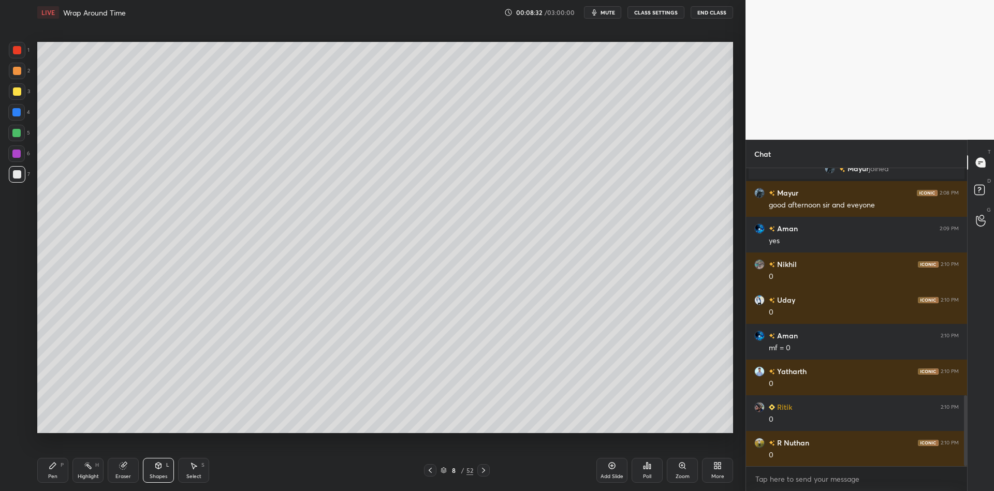
click at [19, 92] on div at bounding box center [17, 91] width 8 height 8
click at [160, 465] on icon at bounding box center [158, 466] width 8 height 8
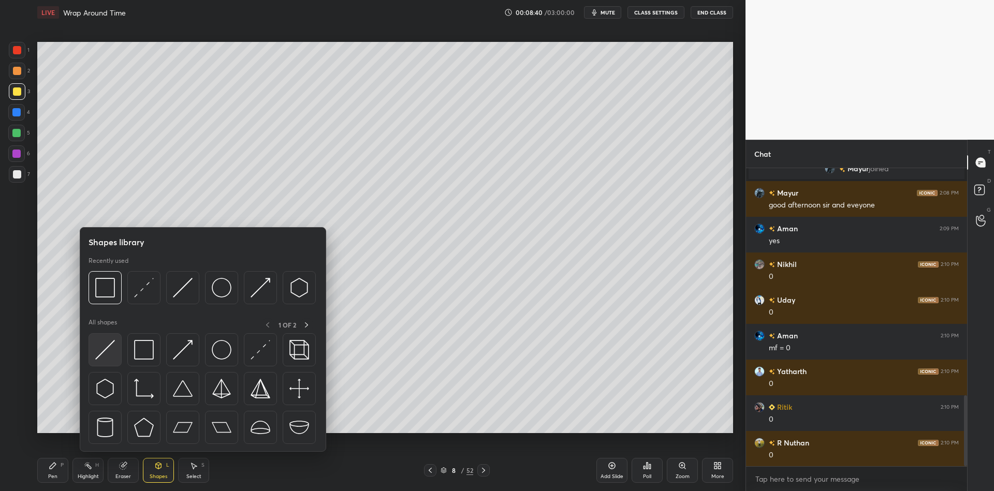
click at [106, 354] on img at bounding box center [105, 350] width 20 height 20
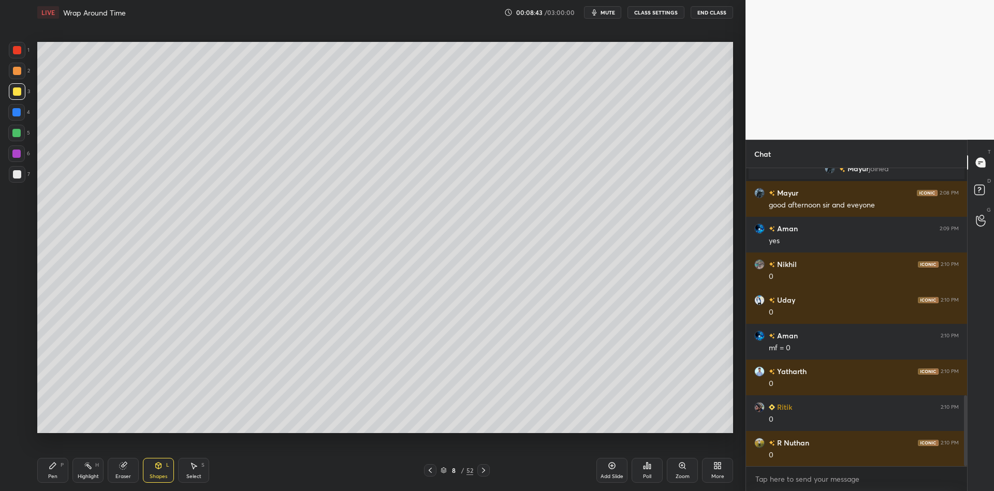
click at [52, 470] on div "Pen P" at bounding box center [52, 470] width 31 height 25
click at [10, 178] on div at bounding box center [17, 174] width 17 height 17
click at [86, 469] on icon at bounding box center [88, 466] width 8 height 8
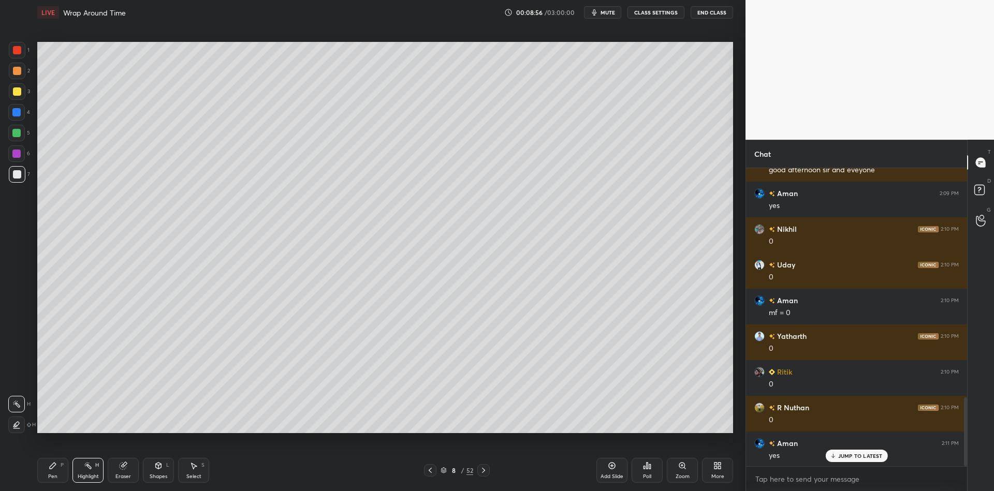
scroll to position [1030, 0]
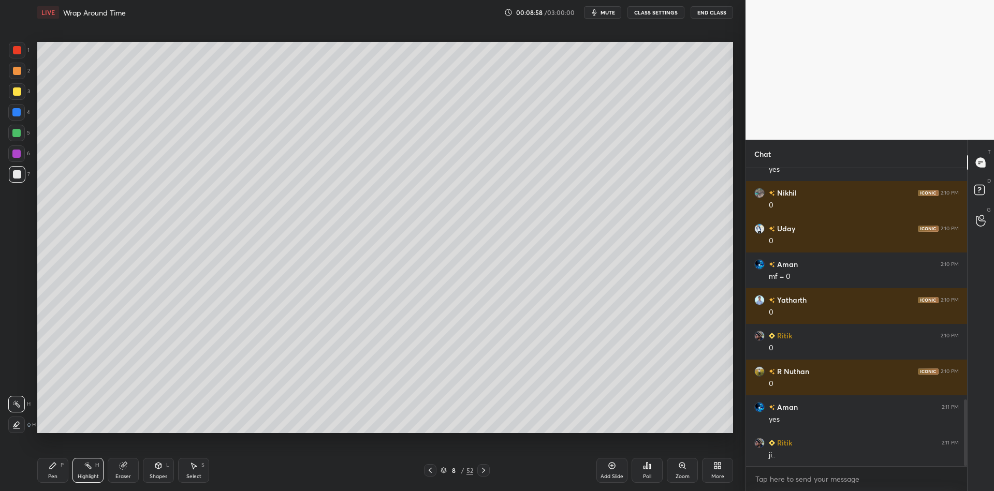
drag, startPoint x: 47, startPoint y: 479, endPoint x: 84, endPoint y: 444, distance: 50.5
click at [48, 478] on div "Pen" at bounding box center [52, 476] width 9 height 5
drag, startPoint x: 158, startPoint y: 471, endPoint x: 157, endPoint y: 458, distance: 13.0
click at [157, 472] on div "Shapes L" at bounding box center [158, 470] width 31 height 25
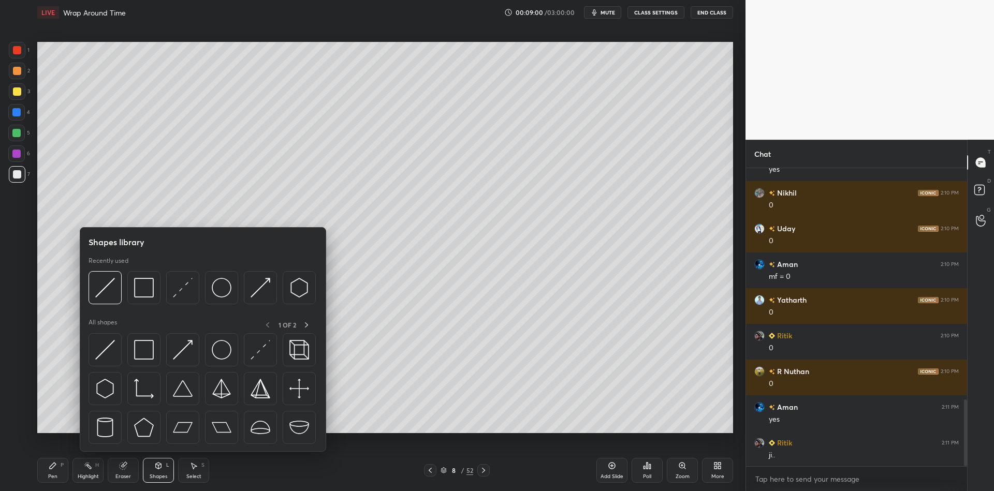
click at [107, 346] on img at bounding box center [105, 350] width 20 height 20
click at [15, 94] on div at bounding box center [17, 91] width 8 height 8
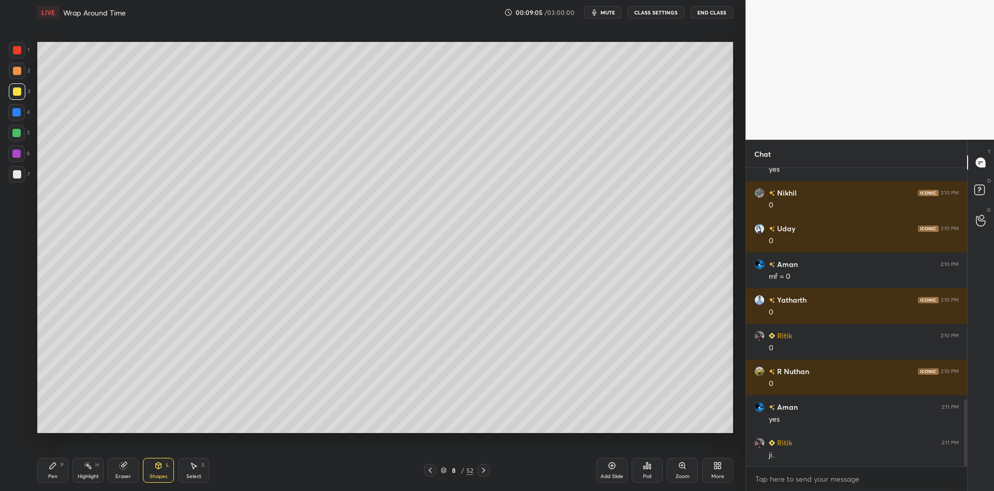
drag, startPoint x: 53, startPoint y: 473, endPoint x: 54, endPoint y: 435, distance: 37.8
click at [53, 471] on div "Pen P" at bounding box center [52, 470] width 31 height 25
click at [15, 172] on div at bounding box center [17, 174] width 8 height 8
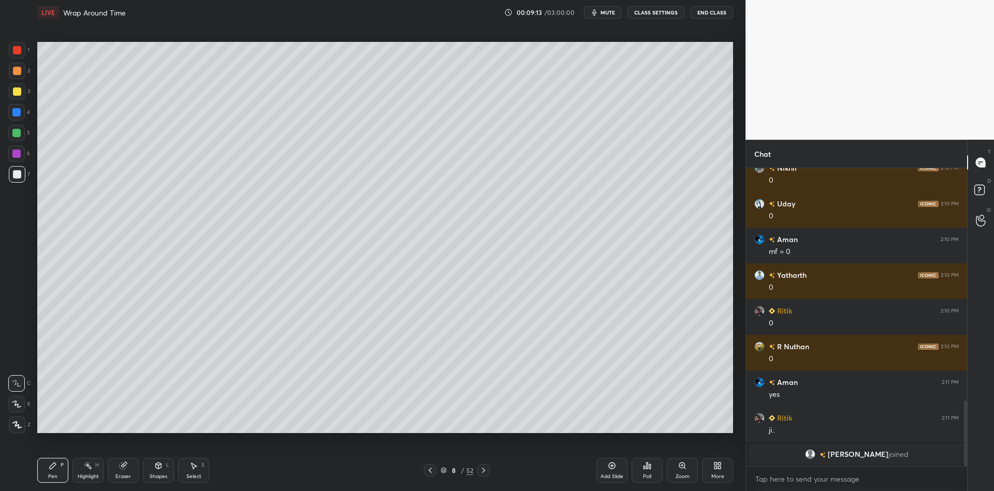
drag, startPoint x: 156, startPoint y: 471, endPoint x: 156, endPoint y: 456, distance: 15.5
click at [158, 470] on div "Shapes L" at bounding box center [158, 470] width 31 height 25
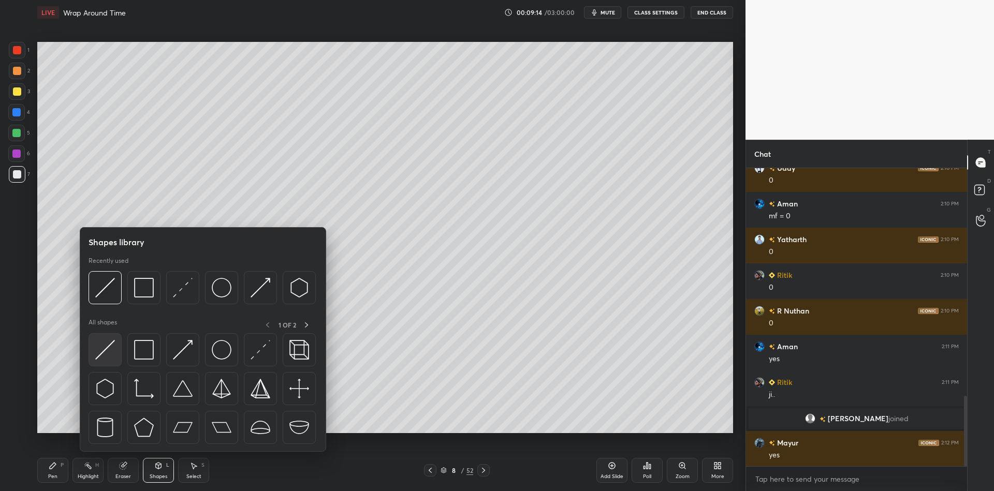
scroll to position [961, 0]
click at [103, 344] on img at bounding box center [105, 350] width 20 height 20
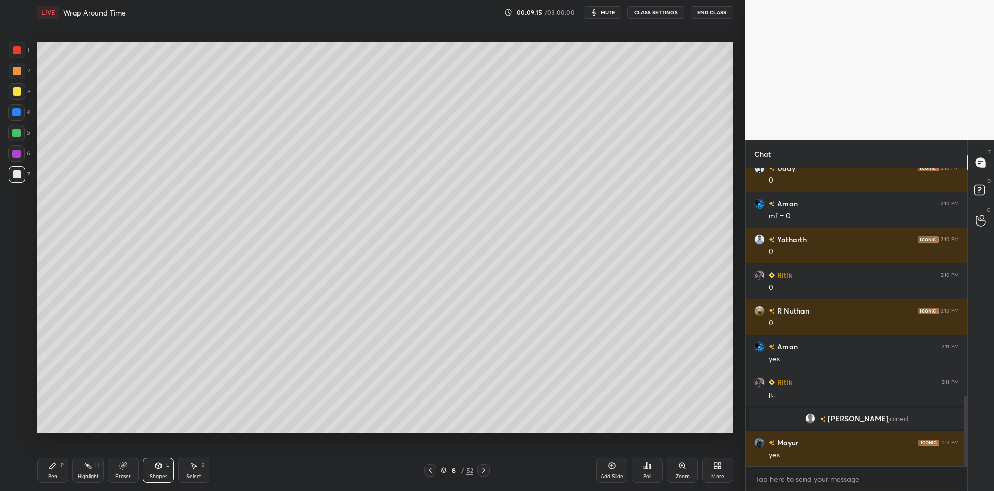
drag, startPoint x: 18, startPoint y: 90, endPoint x: 28, endPoint y: 92, distance: 10.6
click at [18, 90] on div at bounding box center [17, 91] width 8 height 8
drag, startPoint x: 57, startPoint y: 473, endPoint x: 64, endPoint y: 470, distance: 7.2
click at [56, 473] on div "Pen P" at bounding box center [52, 470] width 31 height 25
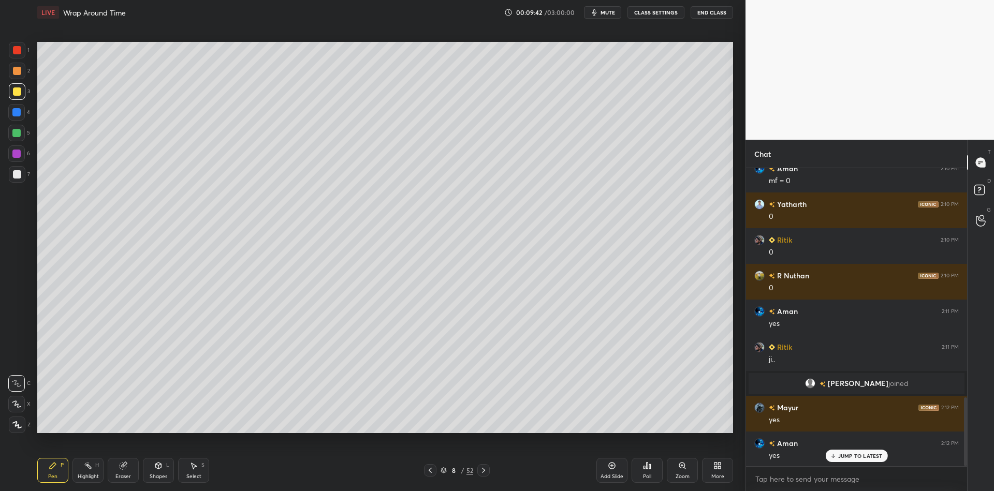
click at [50, 474] on div "Pen" at bounding box center [52, 476] width 9 height 5
click at [92, 470] on div "Highlight H" at bounding box center [87, 470] width 31 height 25
click at [53, 475] on div "Pen" at bounding box center [52, 476] width 9 height 5
click at [15, 51] on div at bounding box center [17, 50] width 8 height 8
click at [90, 470] on div "Highlight H" at bounding box center [87, 470] width 31 height 25
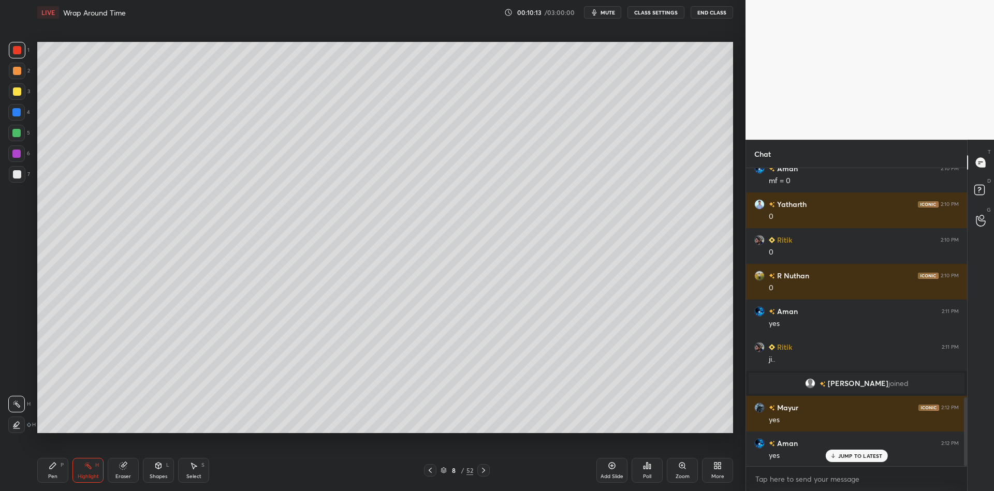
click at [58, 473] on div "Pen P" at bounding box center [52, 470] width 31 height 25
click at [14, 97] on div at bounding box center [17, 91] width 17 height 17
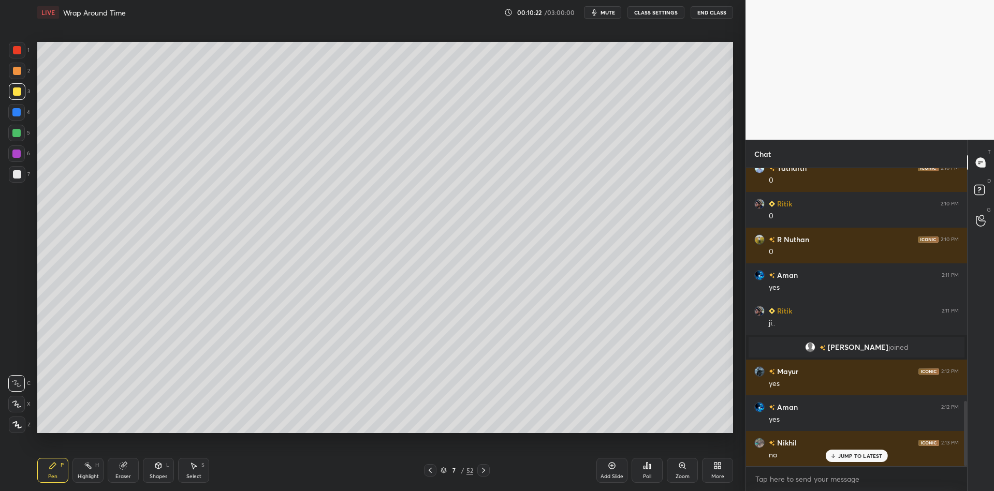
scroll to position [1068, 0]
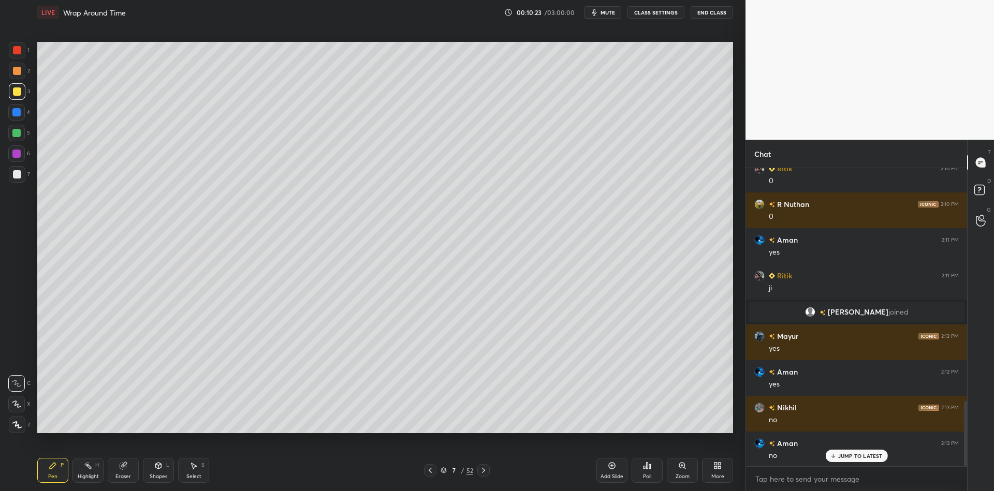
click at [90, 465] on icon at bounding box center [88, 466] width 8 height 8
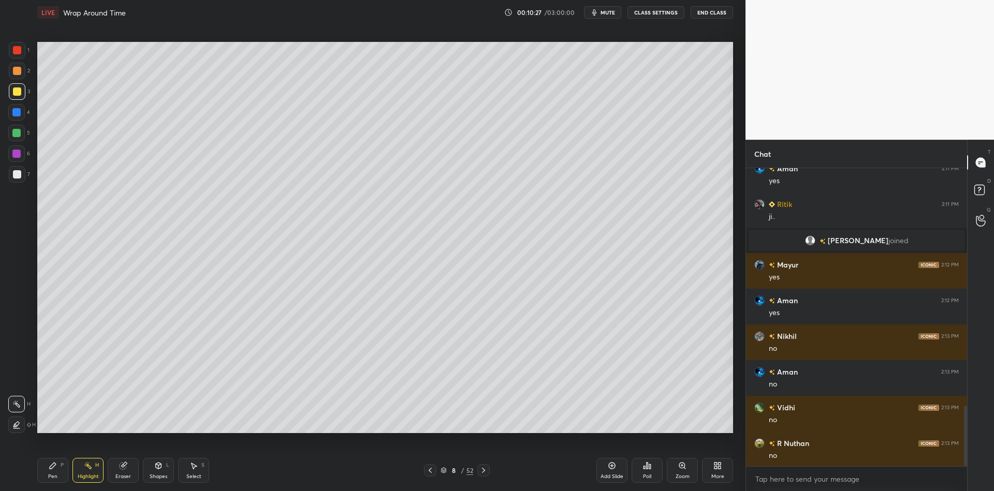
scroll to position [1176, 0]
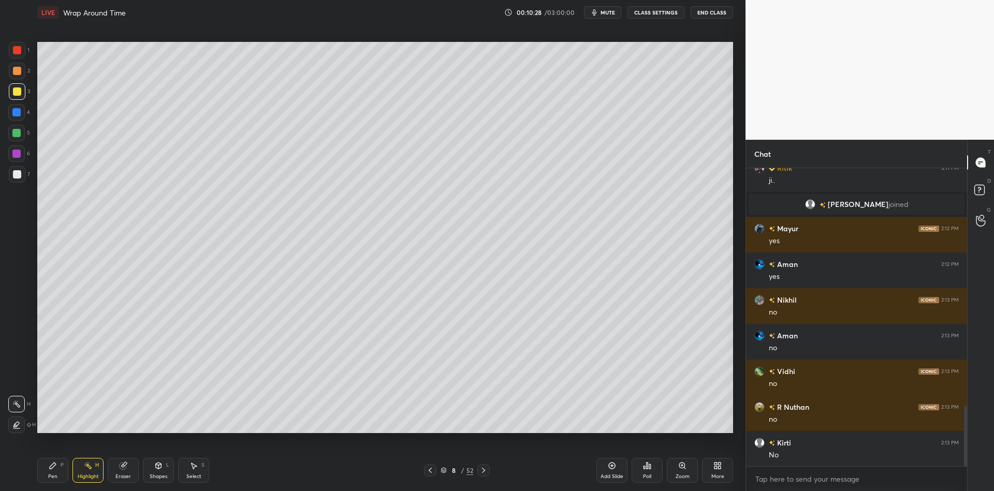
drag, startPoint x: 54, startPoint y: 473, endPoint x: 59, endPoint y: 471, distance: 5.3
click at [53, 476] on div "Pen" at bounding box center [52, 476] width 9 height 5
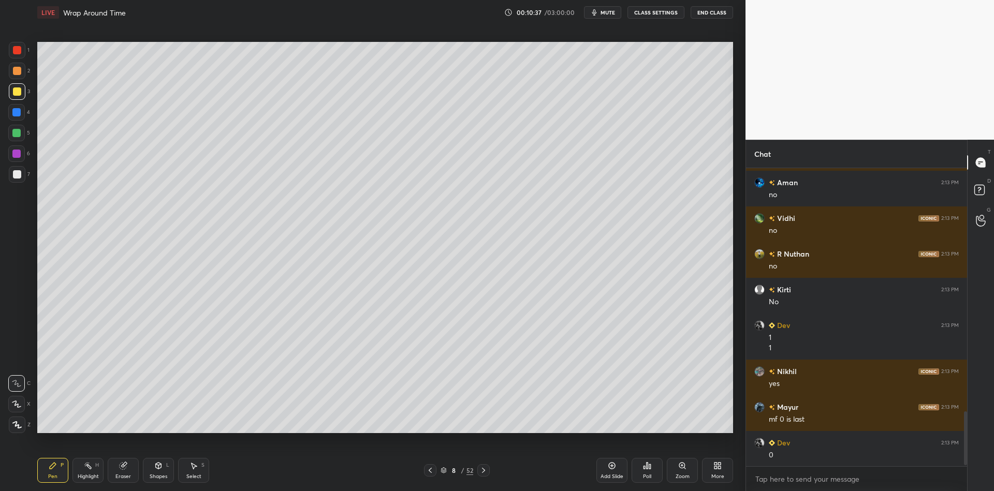
scroll to position [1364, 0]
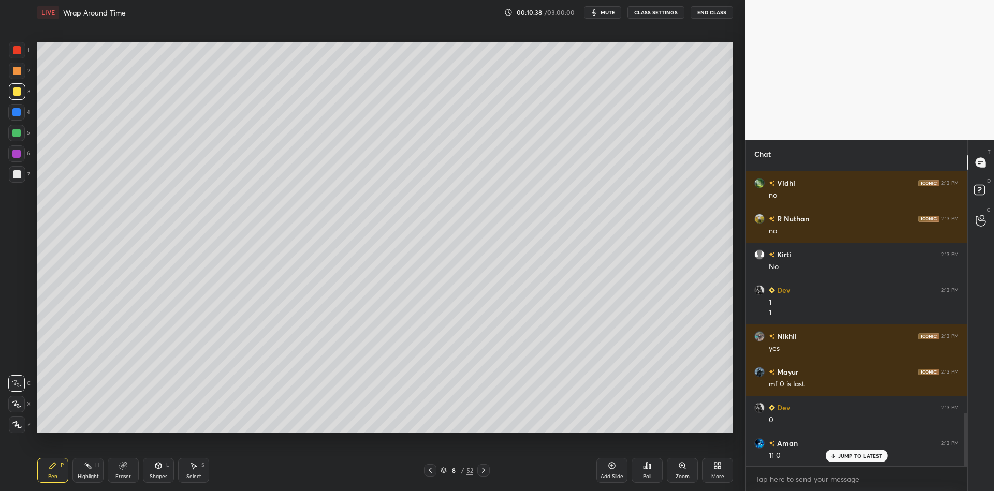
click at [122, 470] on div "Eraser" at bounding box center [123, 470] width 31 height 25
click at [56, 474] on div "Pen" at bounding box center [52, 476] width 9 height 5
click at [86, 471] on div "Highlight H" at bounding box center [87, 470] width 31 height 25
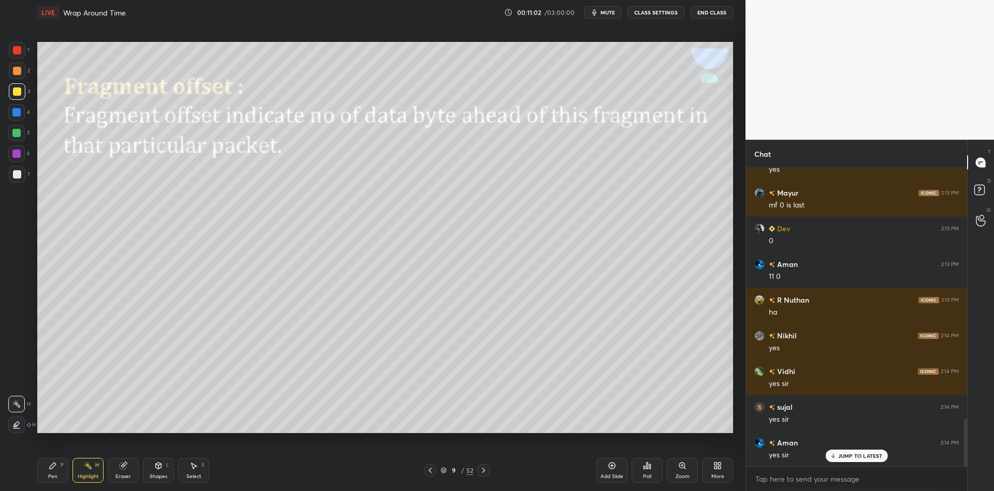
scroll to position [1578, 0]
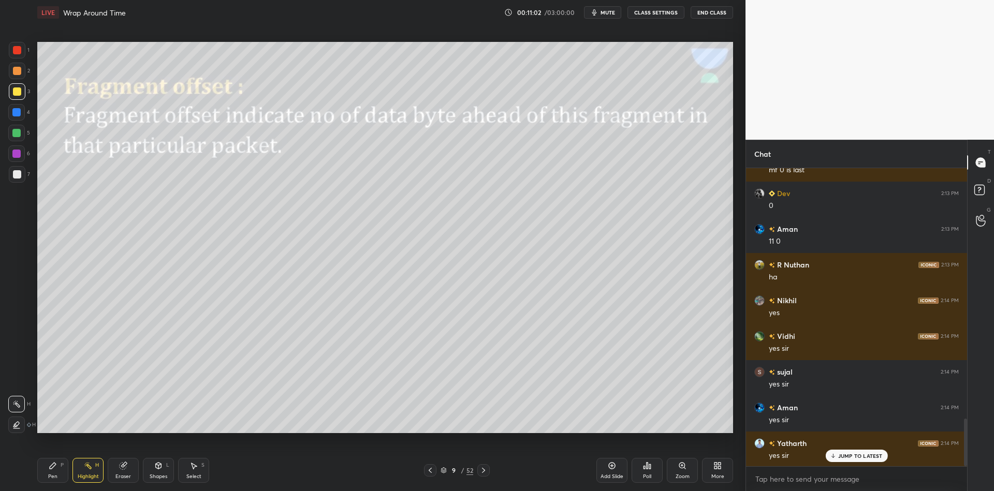
drag, startPoint x: 161, startPoint y: 470, endPoint x: 160, endPoint y: 456, distance: 14.0
click at [160, 469] on div "Shapes L" at bounding box center [158, 470] width 31 height 25
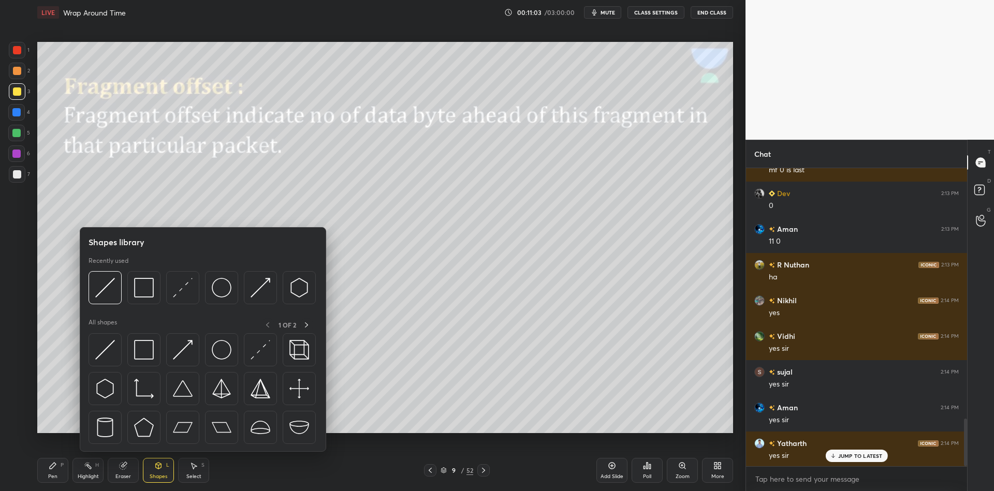
click at [141, 356] on img at bounding box center [144, 350] width 20 height 20
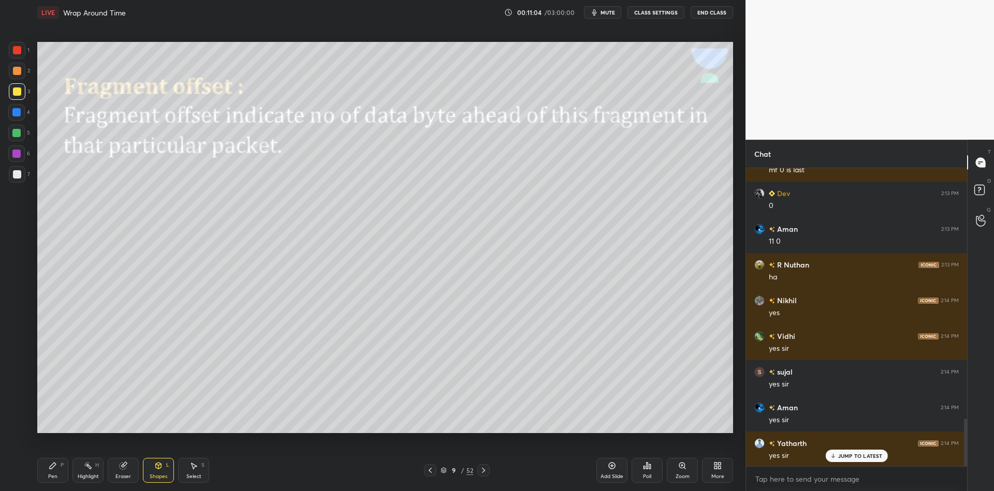
click at [12, 131] on div at bounding box center [16, 133] width 8 height 8
drag, startPoint x: 157, startPoint y: 481, endPoint x: 157, endPoint y: 461, distance: 20.2
click at [157, 479] on div "Shapes" at bounding box center [159, 476] width 18 height 5
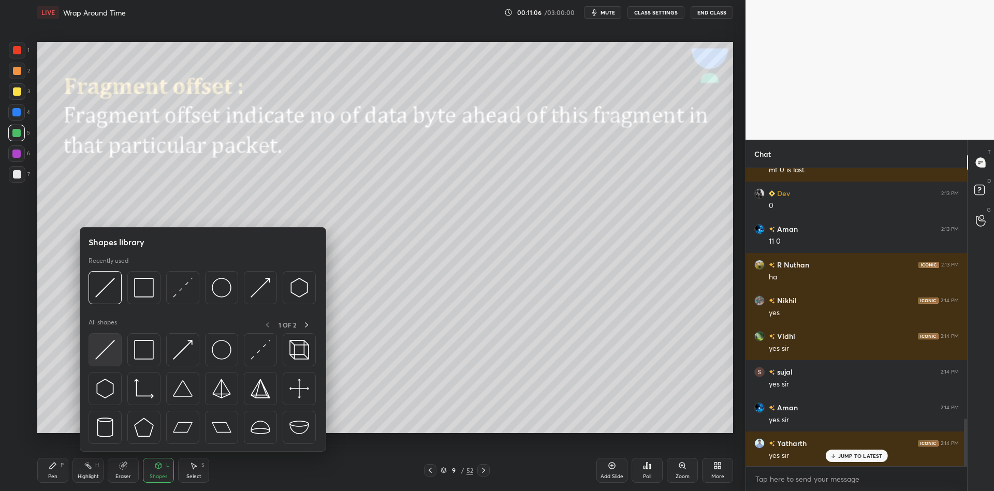
click at [110, 344] on img at bounding box center [105, 350] width 20 height 20
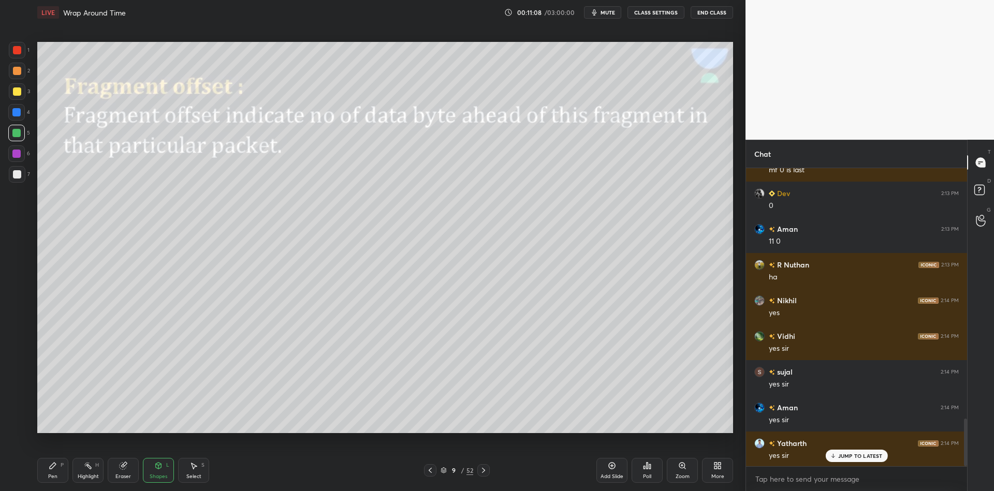
drag, startPoint x: 164, startPoint y: 473, endPoint x: 165, endPoint y: 455, distance: 17.6
click at [164, 468] on div "Shapes L" at bounding box center [158, 470] width 31 height 25
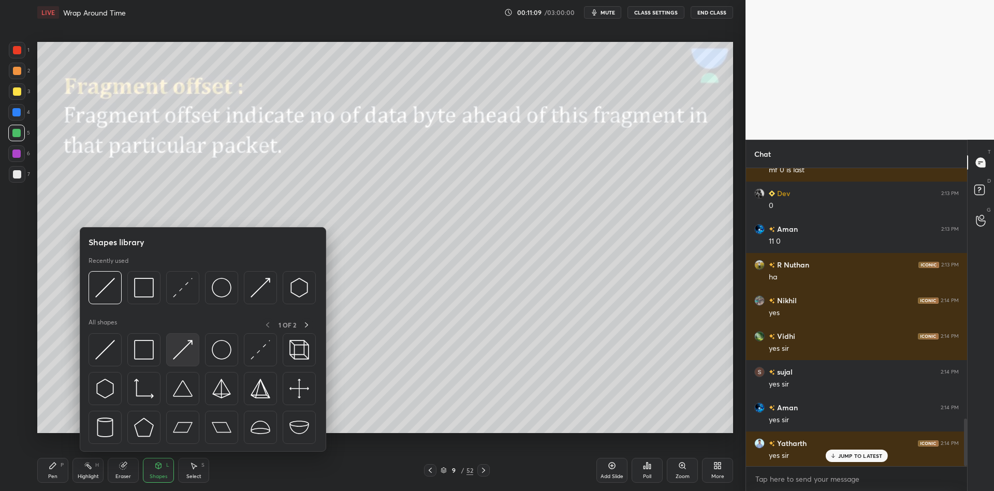
click at [183, 345] on img at bounding box center [183, 350] width 20 height 20
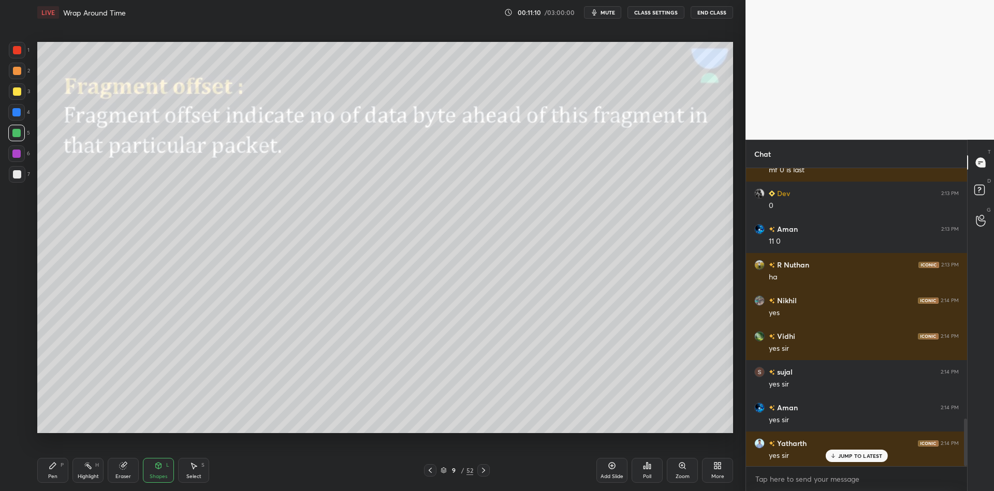
drag, startPoint x: 54, startPoint y: 473, endPoint x: 73, endPoint y: 442, distance: 36.9
click at [55, 473] on div "Pen P" at bounding box center [52, 470] width 31 height 25
drag, startPoint x: 158, startPoint y: 475, endPoint x: 159, endPoint y: 458, distance: 16.6
click at [157, 474] on div "Shapes" at bounding box center [159, 476] width 18 height 5
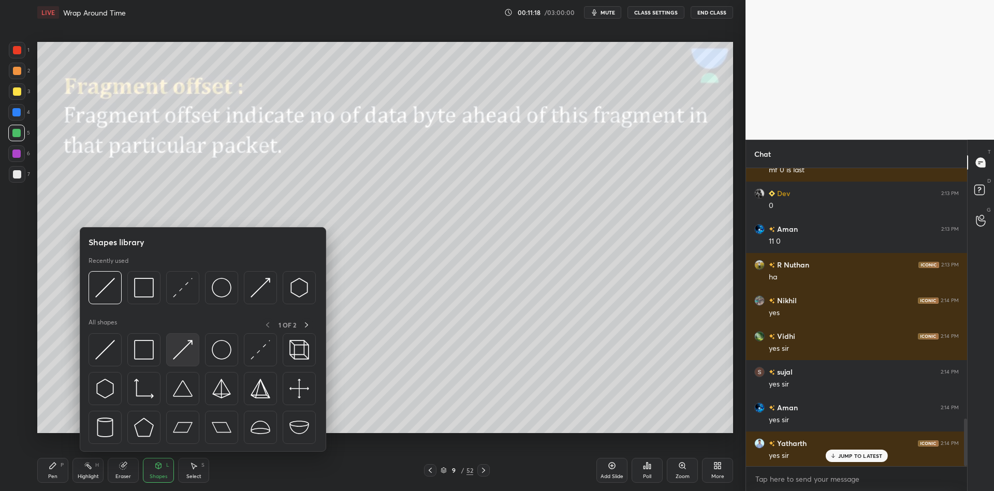
click at [182, 344] on img at bounding box center [183, 350] width 20 height 20
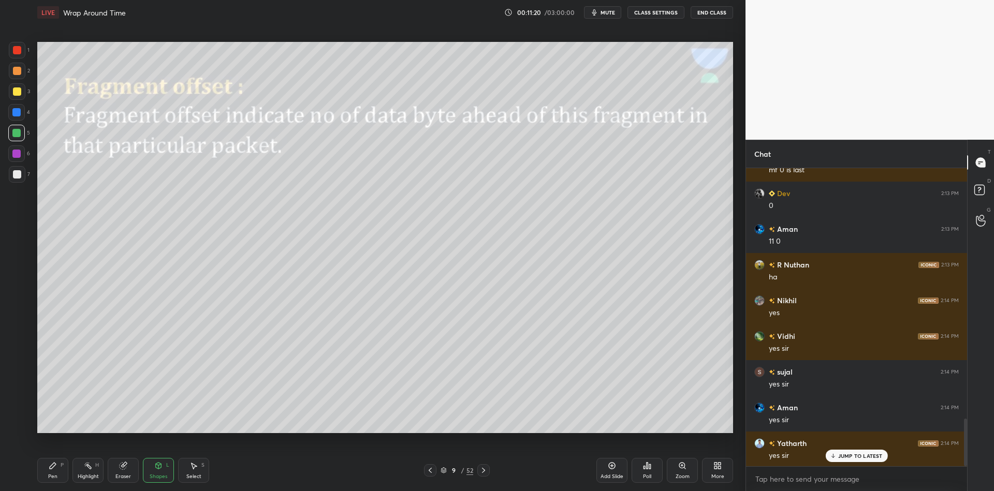
click at [50, 479] on div "Pen" at bounding box center [52, 476] width 9 height 5
drag, startPoint x: 85, startPoint y: 473, endPoint x: 105, endPoint y: 453, distance: 28.2
click at [87, 472] on div "Highlight H" at bounding box center [87, 470] width 31 height 25
click at [161, 470] on div "Shapes L" at bounding box center [158, 470] width 31 height 25
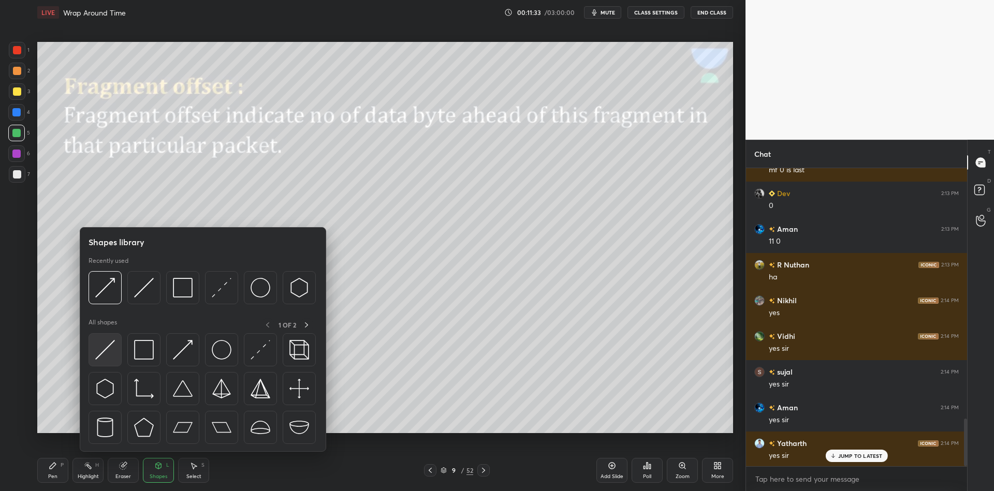
scroll to position [1615, 0]
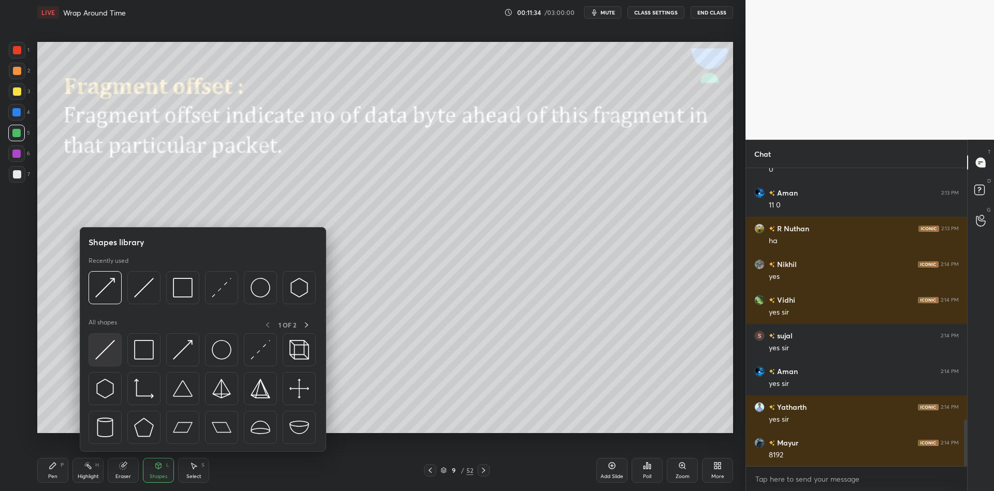
click at [111, 358] on img at bounding box center [105, 350] width 20 height 20
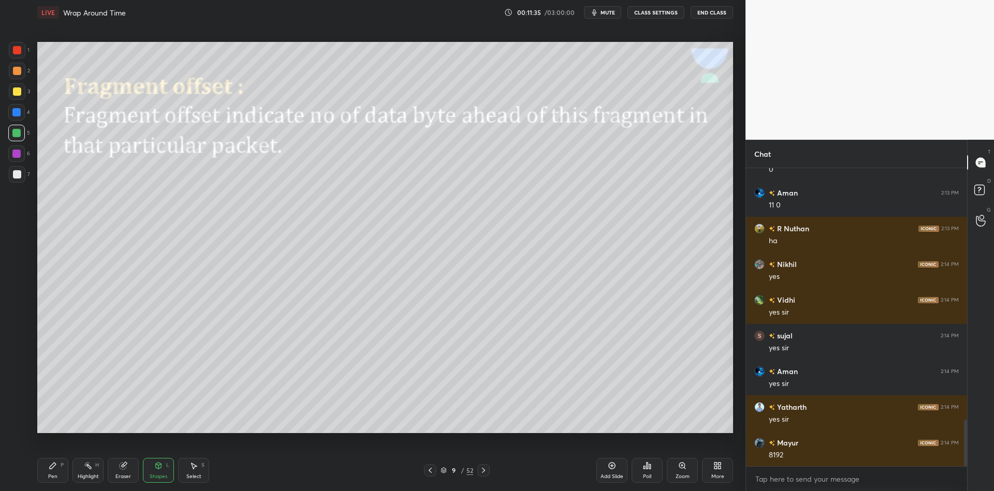
click at [17, 132] on div at bounding box center [16, 133] width 8 height 8
drag, startPoint x: 57, startPoint y: 476, endPoint x: 72, endPoint y: 470, distance: 15.6
click at [60, 476] on div "Pen P" at bounding box center [52, 470] width 31 height 25
click at [88, 469] on icon at bounding box center [88, 466] width 8 height 8
drag, startPoint x: 51, startPoint y: 473, endPoint x: 54, endPoint y: 455, distance: 18.0
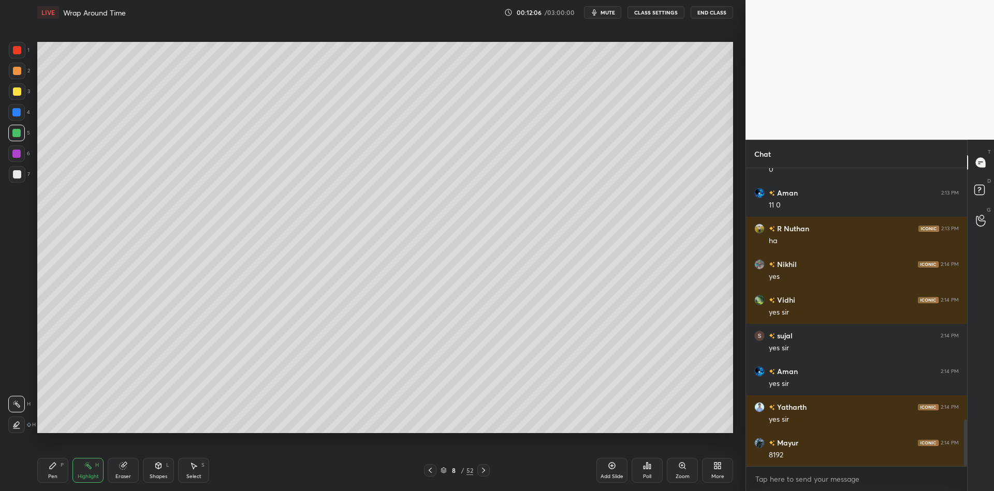
click at [53, 474] on div "Pen" at bounding box center [52, 476] width 9 height 5
click at [14, 95] on div at bounding box center [17, 91] width 8 height 8
click at [88, 472] on div "Highlight H" at bounding box center [87, 470] width 31 height 25
click at [55, 474] on div "Pen" at bounding box center [52, 476] width 9 height 5
drag, startPoint x: 87, startPoint y: 476, endPoint x: 106, endPoint y: 456, distance: 26.7
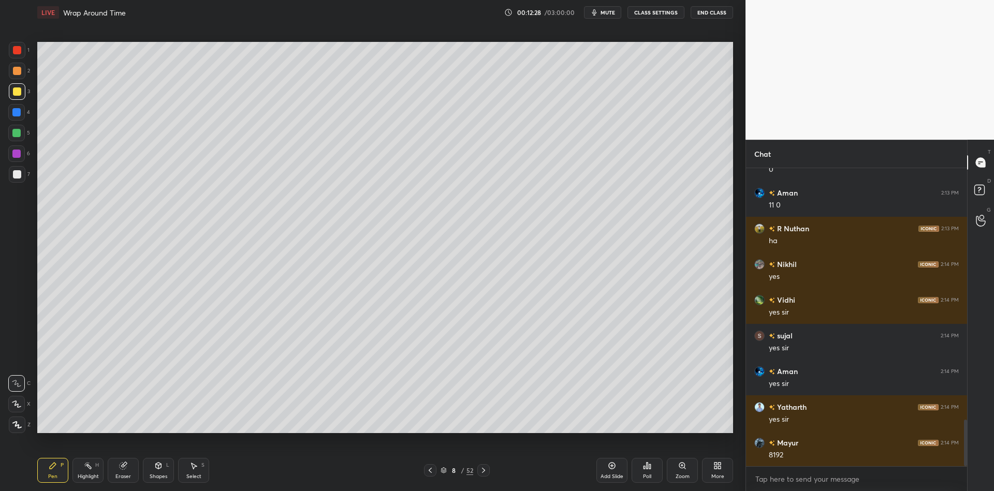
click at [90, 472] on div "Highlight H" at bounding box center [87, 470] width 31 height 25
click at [52, 475] on div "Pen" at bounding box center [52, 476] width 9 height 5
drag, startPoint x: 92, startPoint y: 473, endPoint x: 94, endPoint y: 467, distance: 7.2
click at [94, 469] on div "Highlight H" at bounding box center [87, 470] width 31 height 25
click at [50, 472] on div "Pen P" at bounding box center [52, 470] width 31 height 25
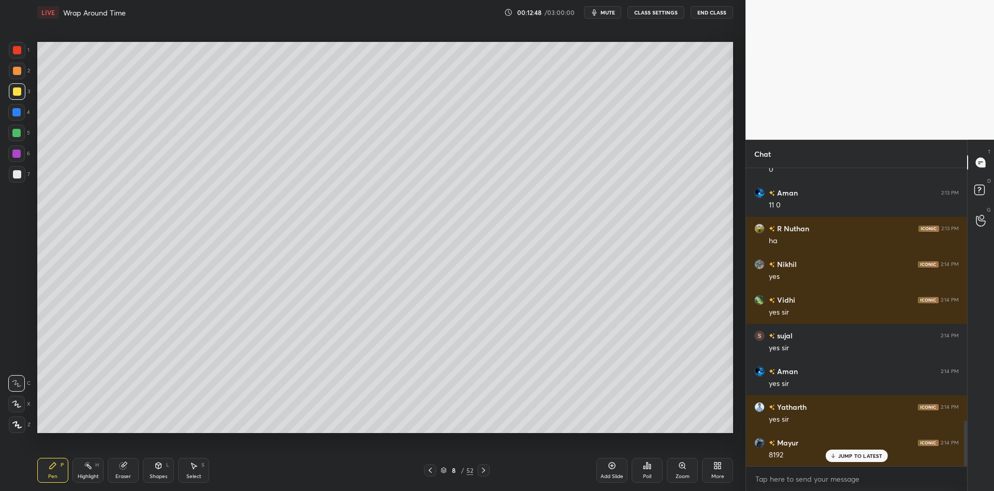
scroll to position [1650, 0]
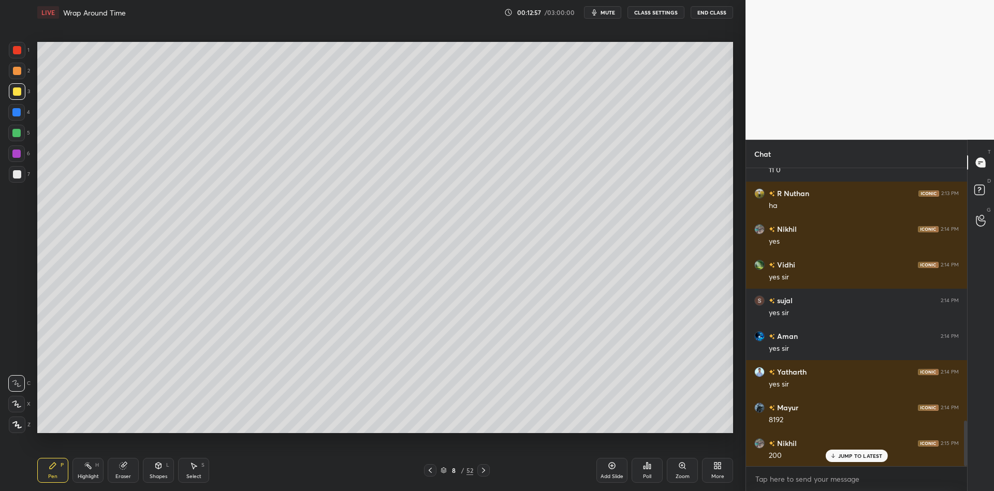
click at [87, 478] on div "Highlight" at bounding box center [88, 476] width 21 height 5
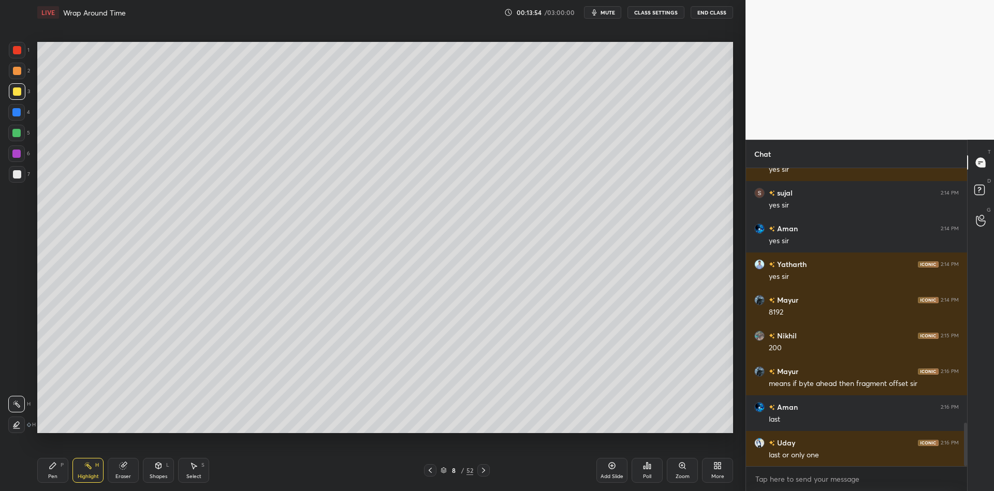
scroll to position [1793, 0]
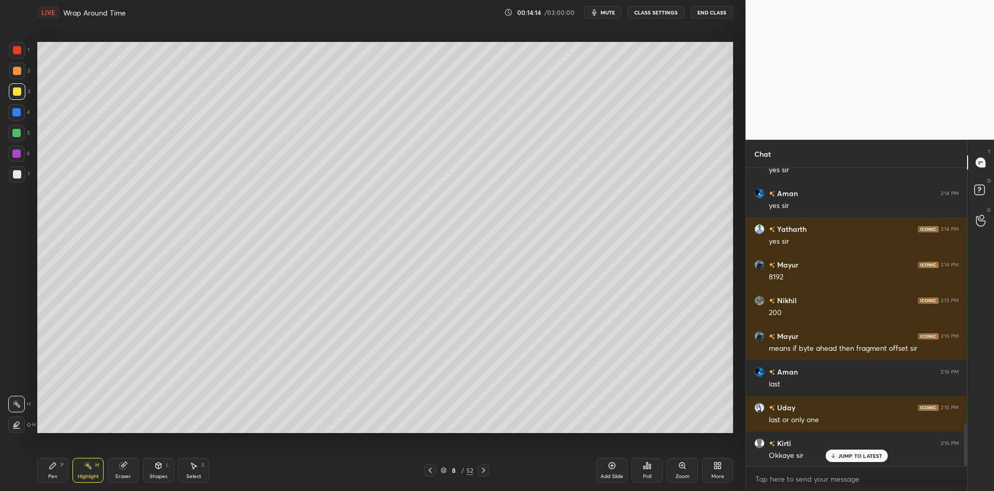
click at [56, 479] on div "Pen P" at bounding box center [52, 470] width 31 height 25
drag, startPoint x: 90, startPoint y: 474, endPoint x: 98, endPoint y: 472, distance: 8.5
click at [93, 472] on div "Highlight H" at bounding box center [87, 470] width 31 height 25
click at [61, 473] on div "Pen P" at bounding box center [52, 470] width 31 height 25
click at [86, 474] on div "Highlight" at bounding box center [88, 476] width 21 height 5
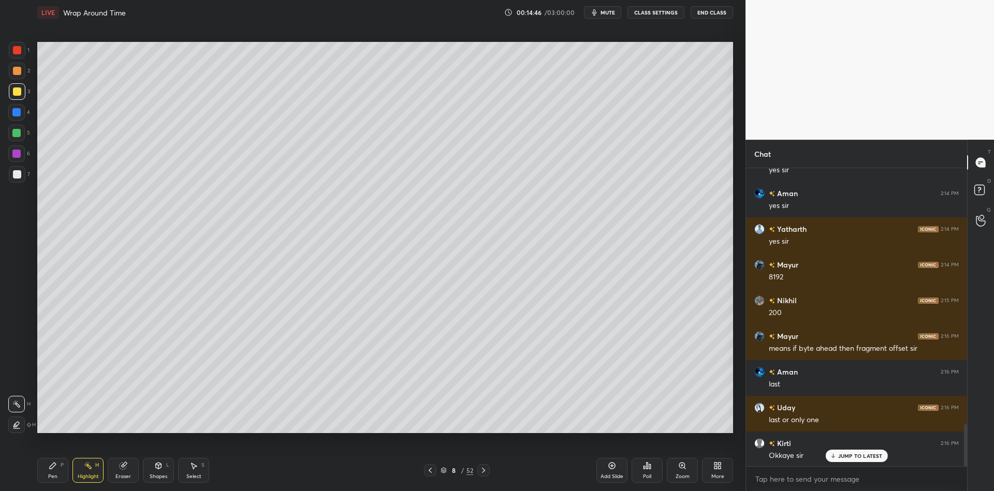
click at [58, 471] on div "Pen P" at bounding box center [52, 470] width 31 height 25
drag, startPoint x: 87, startPoint y: 480, endPoint x: 96, endPoint y: 477, distance: 9.3
click at [89, 479] on div "Highlight" at bounding box center [88, 476] width 21 height 5
drag, startPoint x: 55, startPoint y: 472, endPoint x: 82, endPoint y: 475, distance: 27.5
click at [61, 474] on div "Pen P" at bounding box center [52, 470] width 31 height 25
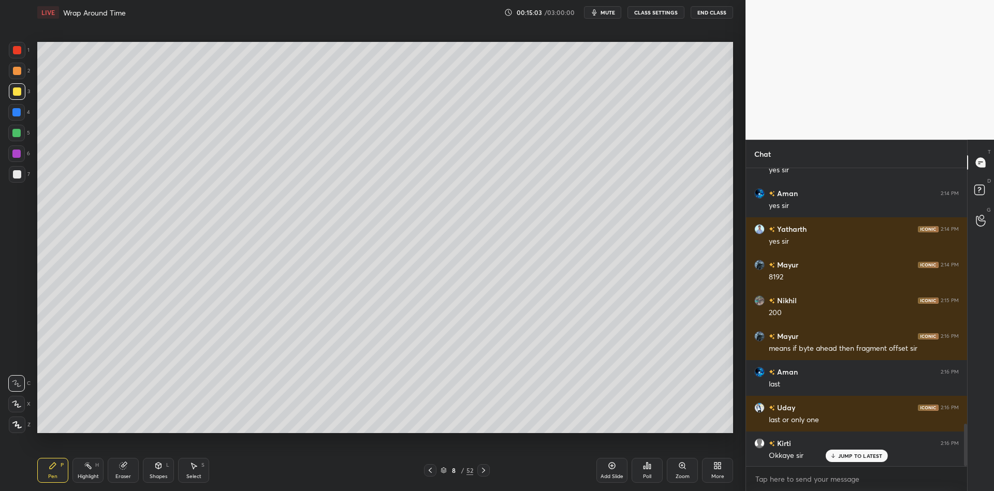
click at [90, 472] on div "Highlight H" at bounding box center [87, 470] width 31 height 25
click at [122, 472] on div "Eraser" at bounding box center [123, 470] width 31 height 25
click at [54, 475] on div "Pen" at bounding box center [52, 476] width 9 height 5
click at [83, 474] on div "Highlight" at bounding box center [88, 476] width 21 height 5
drag, startPoint x: 58, startPoint y: 473, endPoint x: 51, endPoint y: 464, distance: 11.8
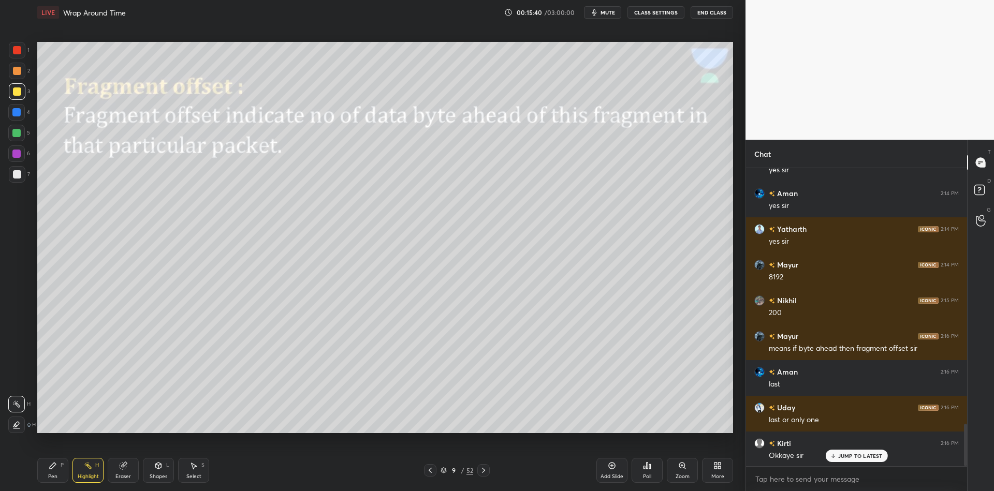
click at [58, 473] on div "Pen P" at bounding box center [52, 470] width 31 height 25
click at [16, 100] on div "3" at bounding box center [19, 93] width 21 height 21
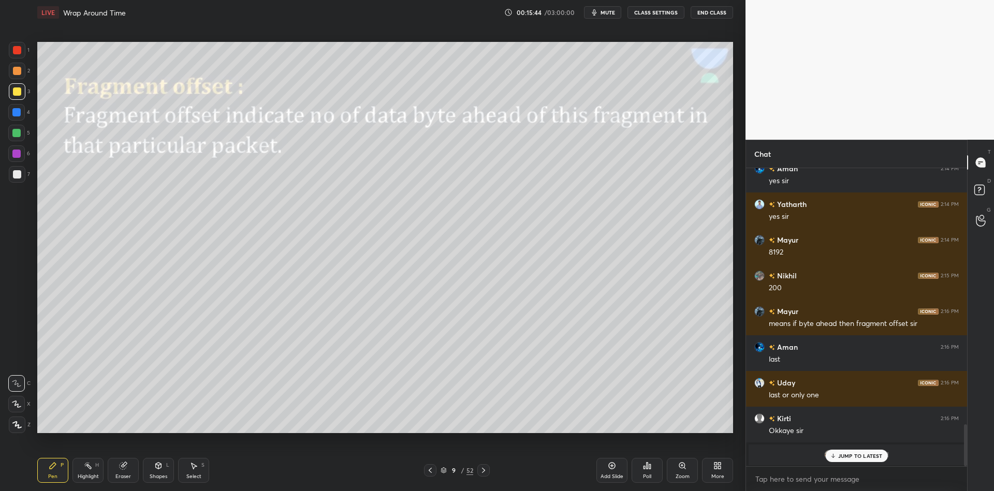
click at [156, 469] on div "Shapes L" at bounding box center [158, 470] width 31 height 25
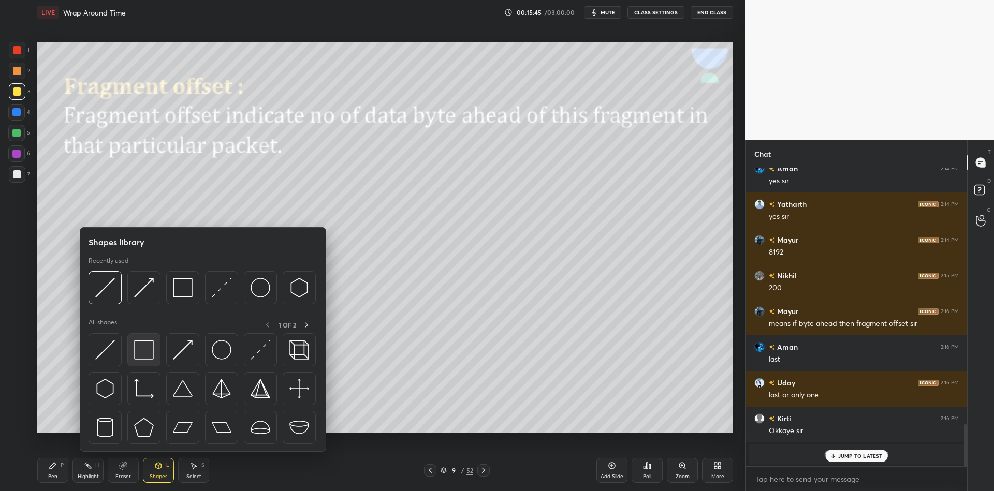
drag, startPoint x: 151, startPoint y: 351, endPoint x: 146, endPoint y: 348, distance: 5.9
click at [147, 347] on img at bounding box center [144, 350] width 20 height 20
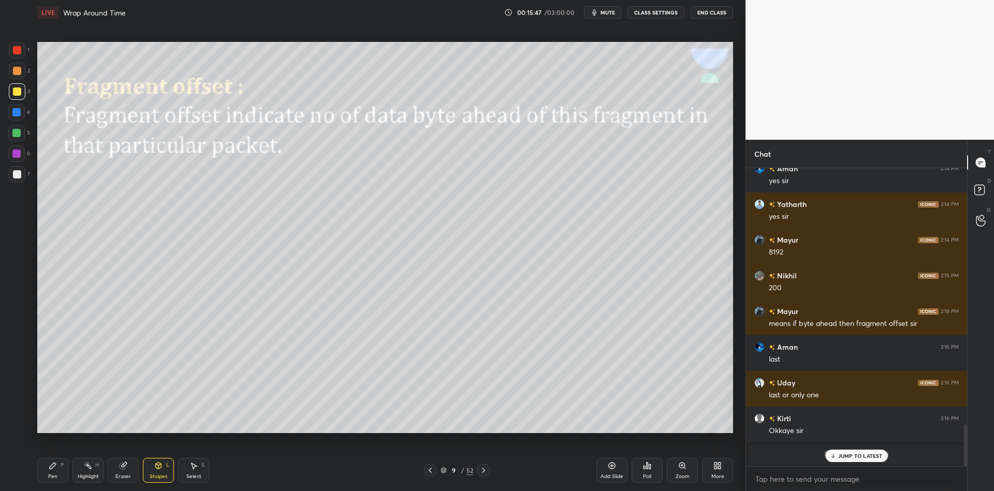
drag, startPoint x: 56, startPoint y: 473, endPoint x: 81, endPoint y: 435, distance: 45.4
click at [56, 471] on div "Pen P" at bounding box center [52, 470] width 31 height 25
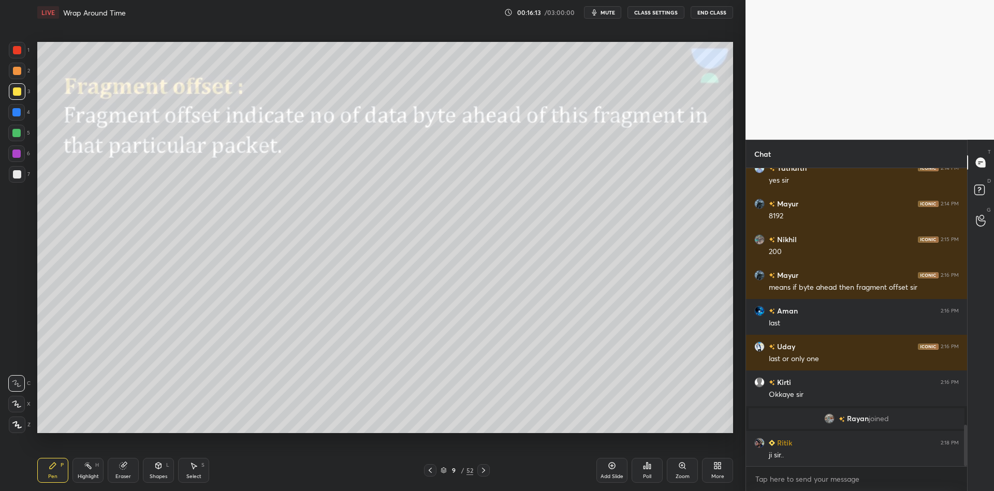
drag, startPoint x: 122, startPoint y: 469, endPoint x: 144, endPoint y: 461, distance: 23.3
click at [123, 469] on icon at bounding box center [123, 466] width 8 height 8
drag, startPoint x: 53, startPoint y: 471, endPoint x: 91, endPoint y: 450, distance: 43.8
click at [53, 472] on div "Pen P" at bounding box center [52, 470] width 31 height 25
drag, startPoint x: 190, startPoint y: 477, endPoint x: 191, endPoint y: 443, distance: 33.6
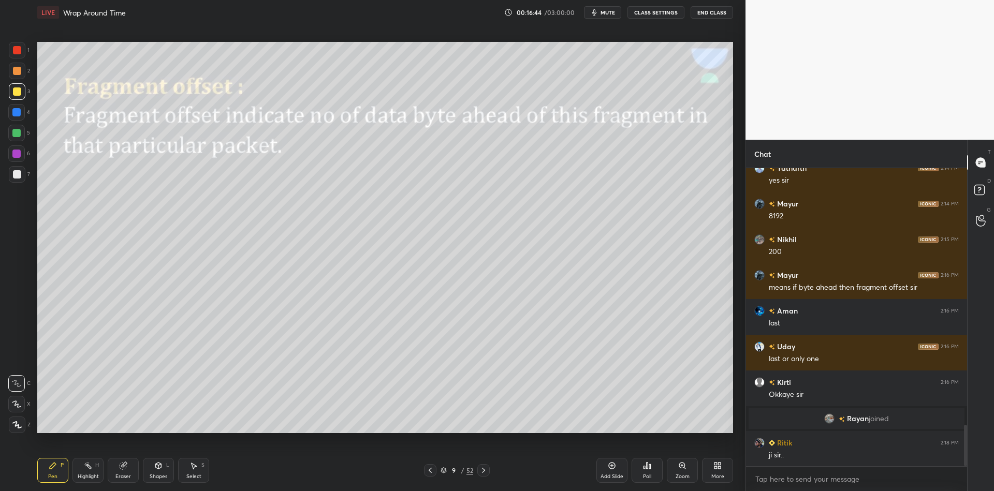
click at [192, 470] on div "Select S" at bounding box center [193, 470] width 31 height 25
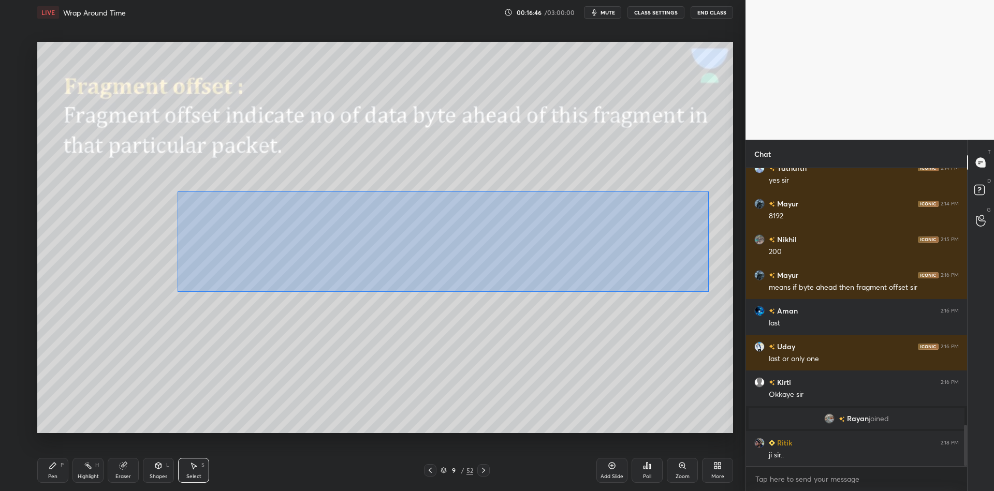
drag, startPoint x: 176, startPoint y: 191, endPoint x: 706, endPoint y: 286, distance: 538.4
click at [707, 290] on div "0 ° Undo Copy Paste here Duplicate Duplicate to new slide Delete" at bounding box center [384, 237] width 695 height 391
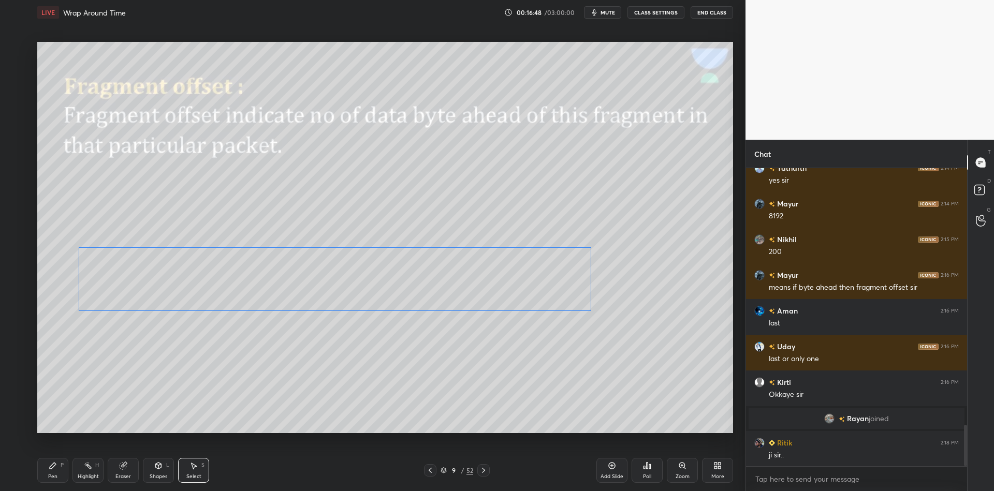
drag, startPoint x: 361, startPoint y: 212, endPoint x: 261, endPoint y: 259, distance: 110.2
click at [255, 260] on div "0 ° Undo Copy Paste here Duplicate Duplicate to new slide Delete" at bounding box center [384, 237] width 695 height 391
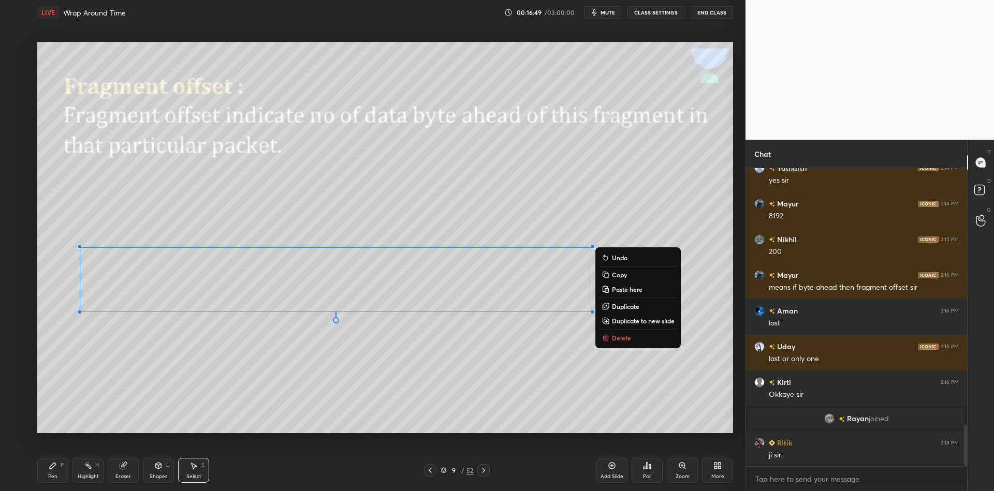
drag, startPoint x: 48, startPoint y: 472, endPoint x: 54, endPoint y: 459, distance: 14.1
click at [51, 471] on div "Pen P" at bounding box center [52, 470] width 31 height 25
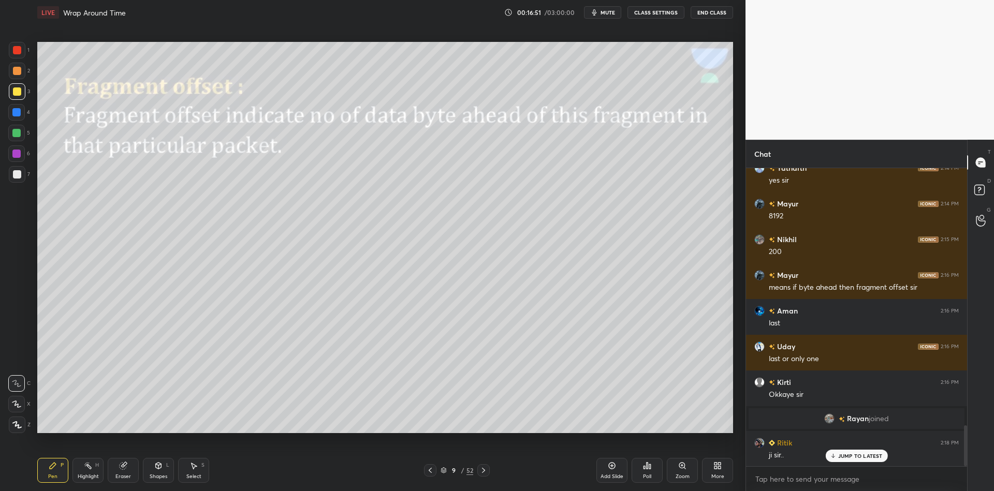
scroll to position [1889, 0]
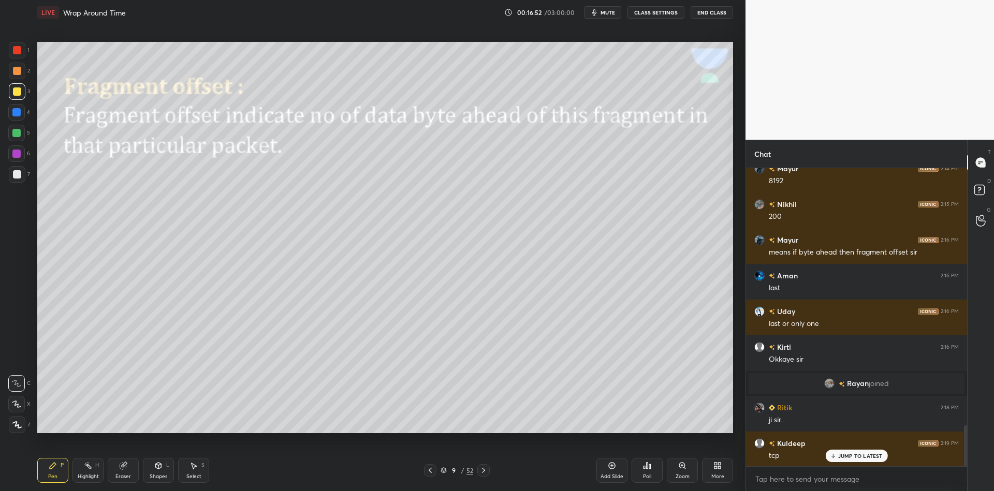
click at [193, 470] on div "Select S" at bounding box center [193, 470] width 31 height 25
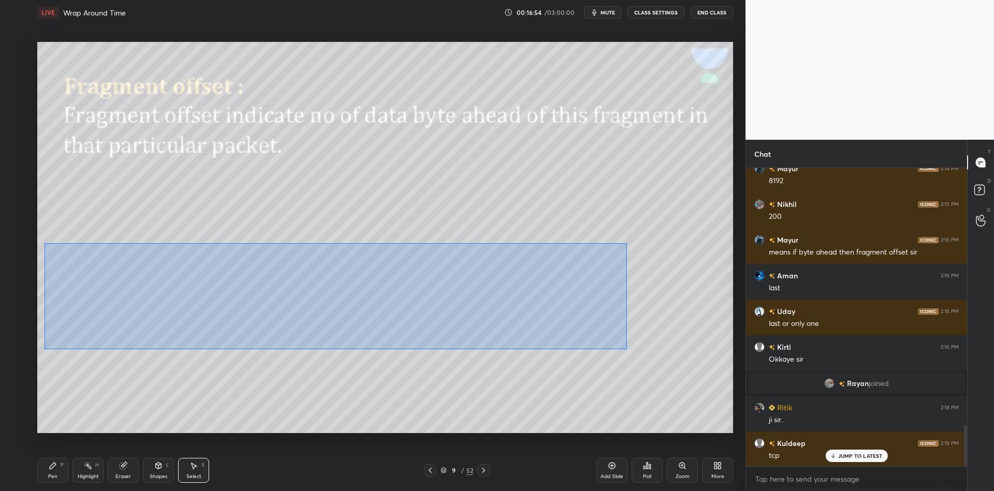
drag, startPoint x: 54, startPoint y: 247, endPoint x: 623, endPoint y: 344, distance: 577.0
click at [625, 346] on div "0 ° Undo Copy Paste here Duplicate Duplicate to new slide Delete" at bounding box center [384, 237] width 695 height 391
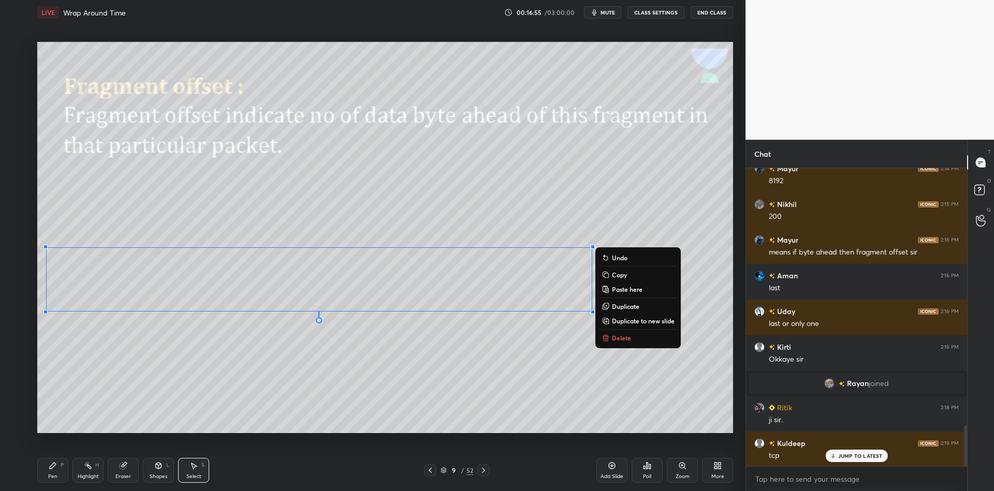
click at [624, 280] on button "Copy" at bounding box center [637, 275] width 77 height 12
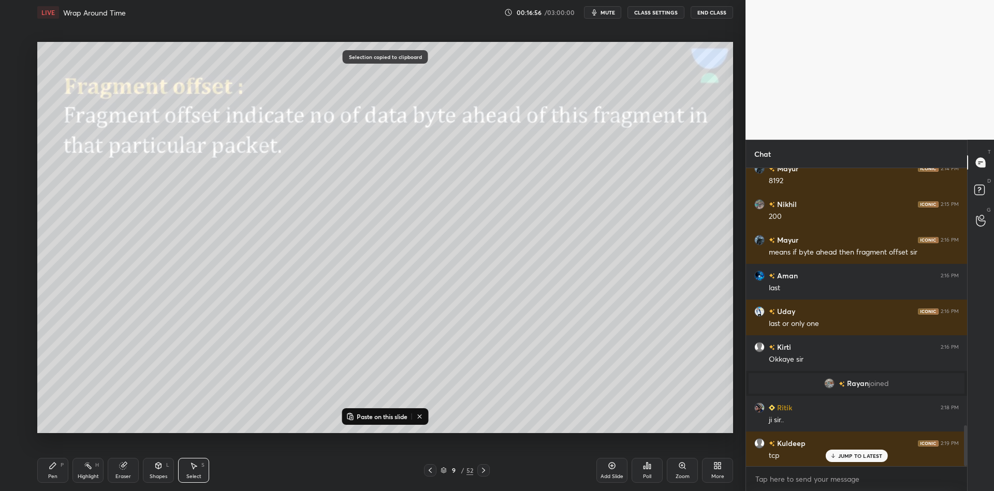
click at [369, 416] on p "Paste on this slide" at bounding box center [382, 416] width 51 height 8
drag, startPoint x: 280, startPoint y: 309, endPoint x: 265, endPoint y: 367, distance: 60.4
click at [267, 370] on div "0 ° Undo Copy Paste here Duplicate Duplicate to new slide Delete" at bounding box center [384, 237] width 695 height 391
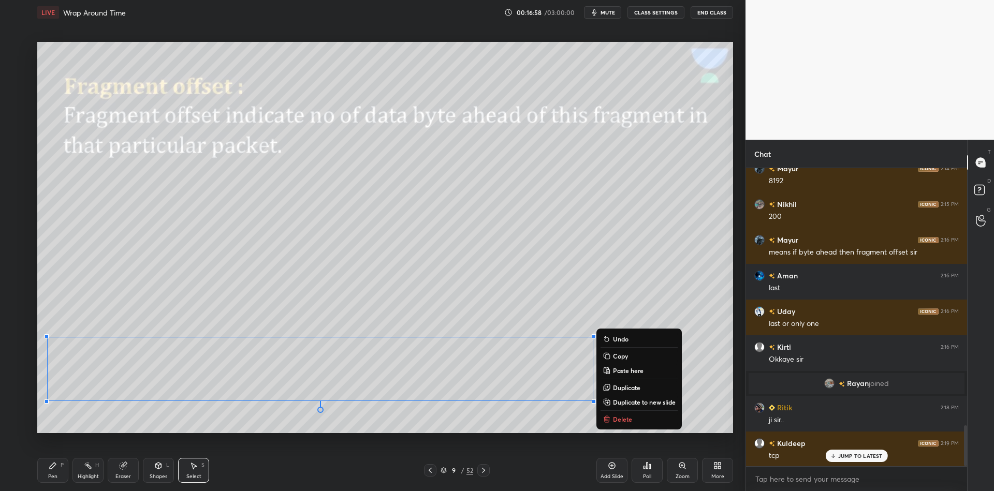
drag, startPoint x: 62, startPoint y: 471, endPoint x: 68, endPoint y: 469, distance: 6.4
click at [66, 470] on div "Pen P" at bounding box center [52, 470] width 31 height 25
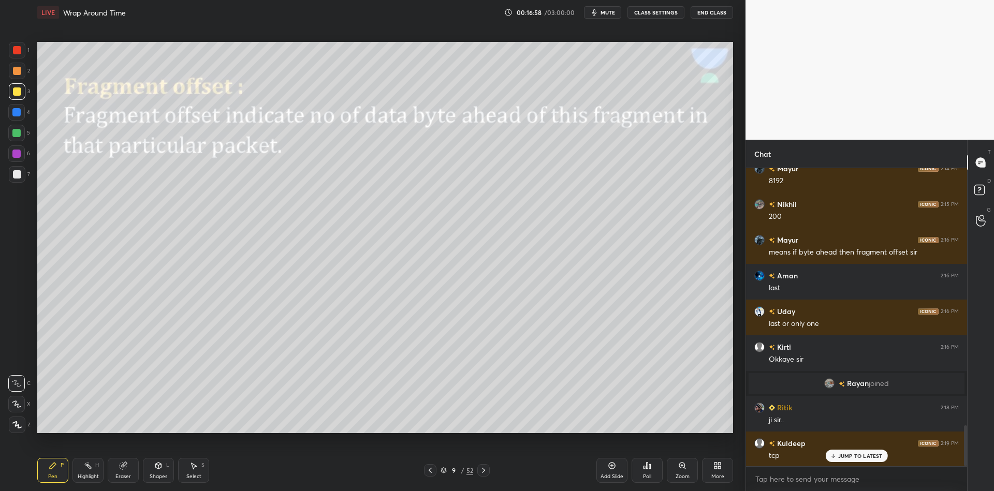
click at [122, 468] on div "Eraser" at bounding box center [123, 470] width 31 height 25
click at [49, 476] on div "Pen" at bounding box center [52, 476] width 9 height 5
drag, startPoint x: 119, startPoint y: 470, endPoint x: 128, endPoint y: 455, distance: 17.2
click at [120, 469] on div "Eraser" at bounding box center [123, 470] width 31 height 25
drag, startPoint x: 55, startPoint y: 475, endPoint x: 61, endPoint y: 469, distance: 7.7
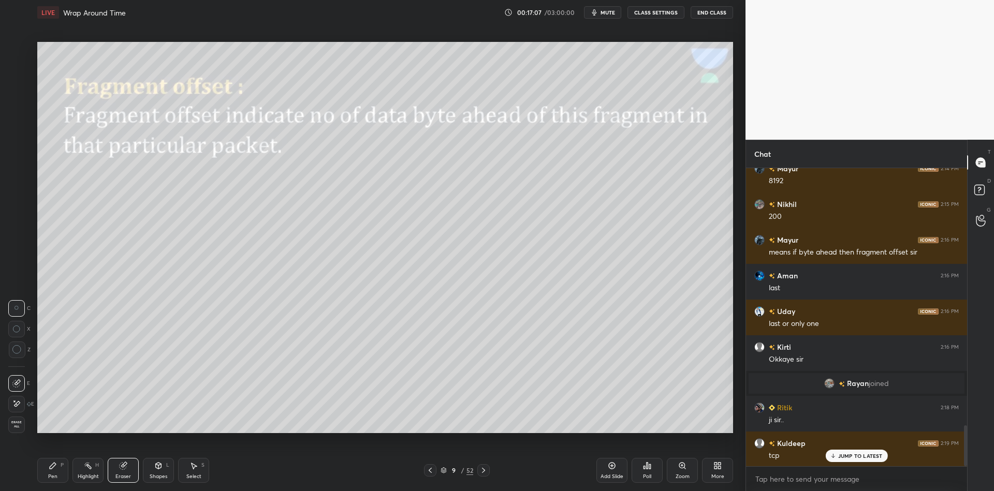
click at [56, 474] on div "Pen" at bounding box center [52, 476] width 9 height 5
click at [191, 468] on div "Select S" at bounding box center [193, 470] width 31 height 25
drag, startPoint x: 88, startPoint y: 470, endPoint x: 161, endPoint y: 440, distance: 78.7
click at [91, 468] on div "Highlight H" at bounding box center [87, 470] width 31 height 25
click at [122, 475] on div "Eraser" at bounding box center [123, 476] width 16 height 5
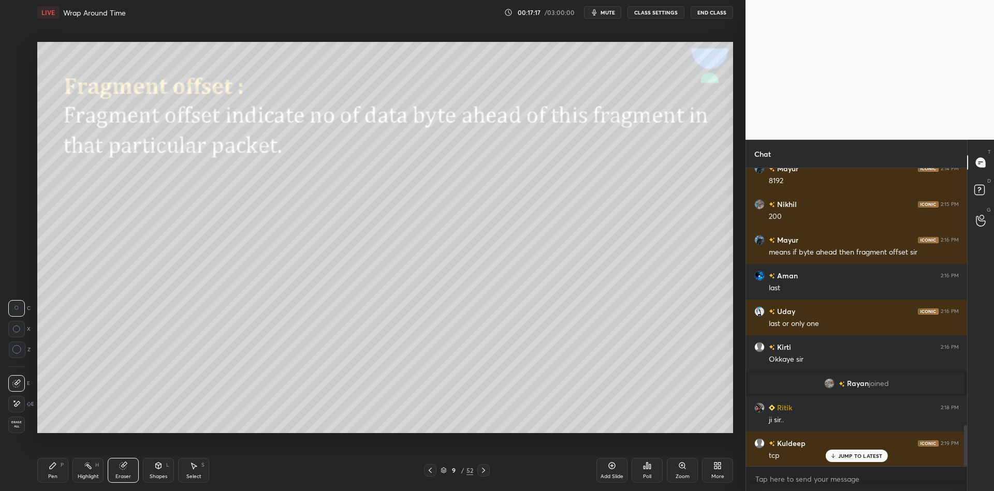
click at [199, 477] on div "Select" at bounding box center [193, 476] width 15 height 5
drag, startPoint x: 188, startPoint y: 335, endPoint x: 242, endPoint y: 360, distance: 60.0
click at [246, 367] on div "0 ° Undo Copy Paste here Duplicate Duplicate to new slide Delete" at bounding box center [384, 237] width 695 height 391
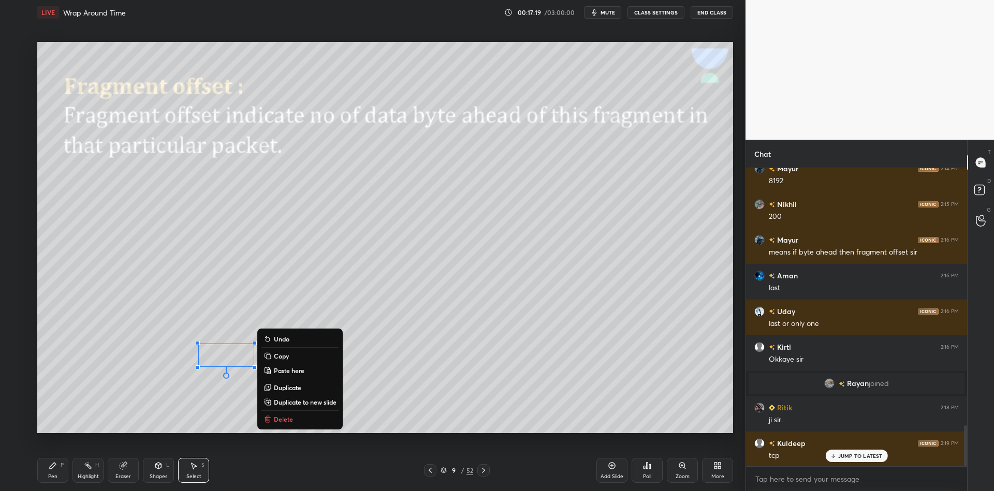
drag, startPoint x: 278, startPoint y: 355, endPoint x: 279, endPoint y: 360, distance: 5.2
click at [279, 353] on p "Copy" at bounding box center [281, 356] width 15 height 8
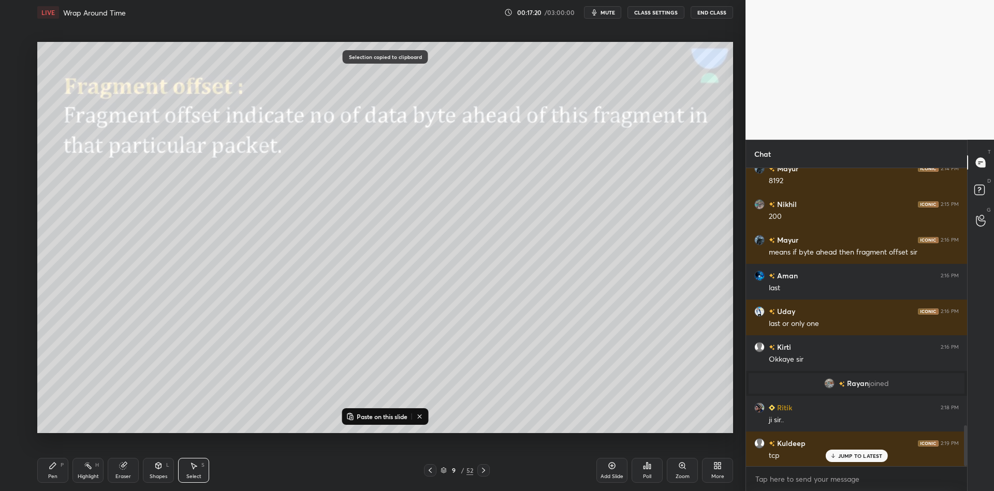
drag, startPoint x: 384, startPoint y: 416, endPoint x: 385, endPoint y: 409, distance: 6.7
click at [385, 416] on p "Paste on this slide" at bounding box center [382, 416] width 51 height 8
drag, startPoint x: 234, startPoint y: 365, endPoint x: 537, endPoint y: 360, distance: 302.8
click at [535, 362] on div "0 ° Undo Copy Paste here Duplicate Duplicate to new slide Delete" at bounding box center [384, 237] width 695 height 391
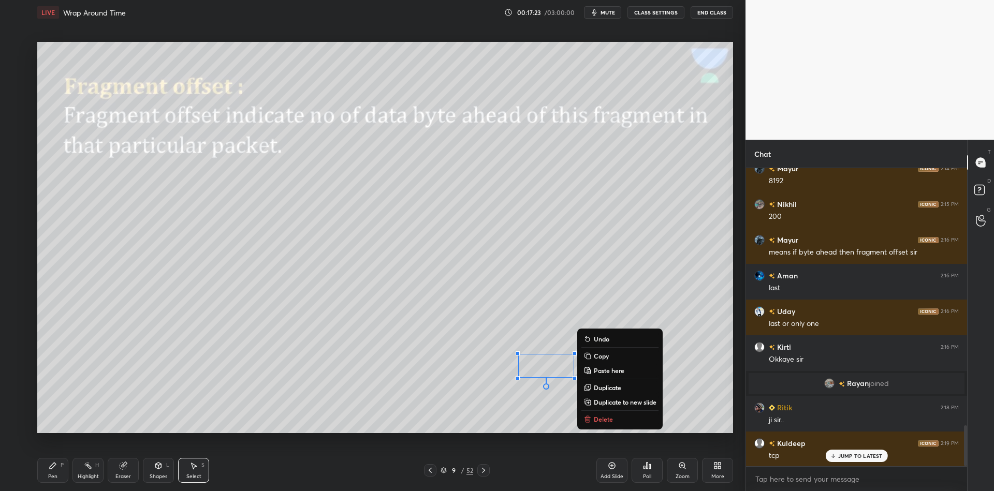
drag, startPoint x: 52, startPoint y: 476, endPoint x: 64, endPoint y: 470, distance: 13.9
click at [58, 472] on div "Pen P" at bounding box center [52, 470] width 31 height 25
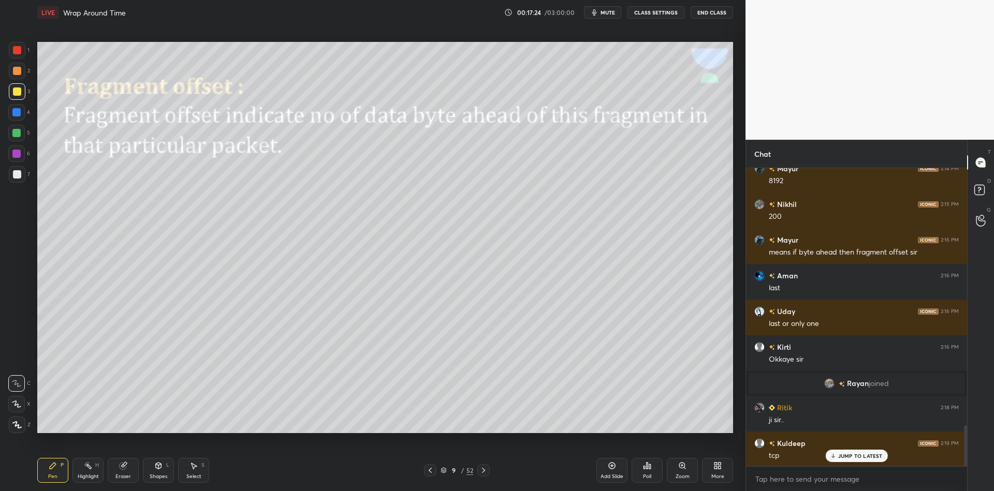
click at [94, 468] on div "Highlight H" at bounding box center [87, 470] width 31 height 25
drag, startPoint x: 125, startPoint y: 469, endPoint x: 111, endPoint y: 438, distance: 33.8
click at [124, 468] on icon at bounding box center [123, 466] width 8 height 8
drag, startPoint x: 49, startPoint y: 470, endPoint x: 51, endPoint y: 465, distance: 5.4
click at [50, 469] on icon at bounding box center [53, 466] width 8 height 8
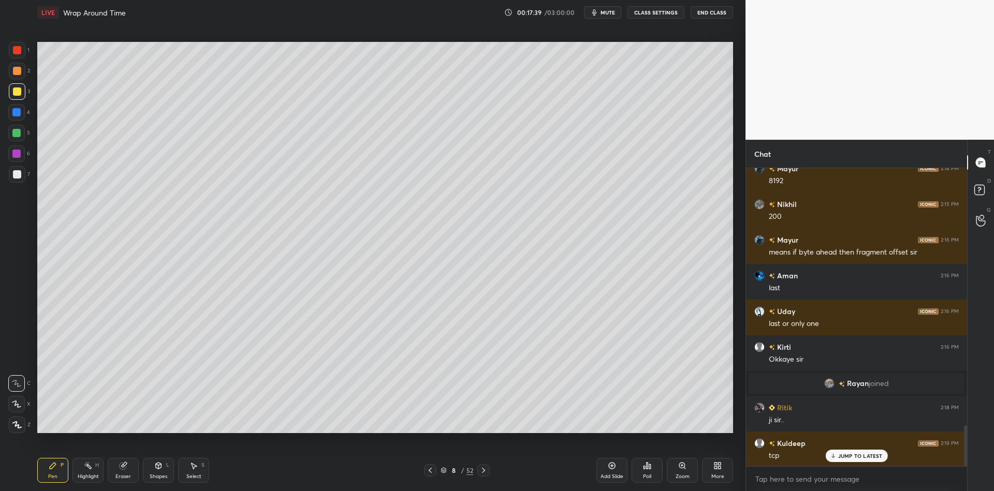
click at [86, 470] on div "Highlight H" at bounding box center [87, 470] width 31 height 25
drag, startPoint x: 48, startPoint y: 473, endPoint x: 70, endPoint y: 474, distance: 22.3
click at [49, 473] on div "Pen P" at bounding box center [52, 470] width 31 height 25
drag, startPoint x: 84, startPoint y: 476, endPoint x: 106, endPoint y: 461, distance: 26.6
click at [84, 475] on div "Highlight" at bounding box center [88, 476] width 21 height 5
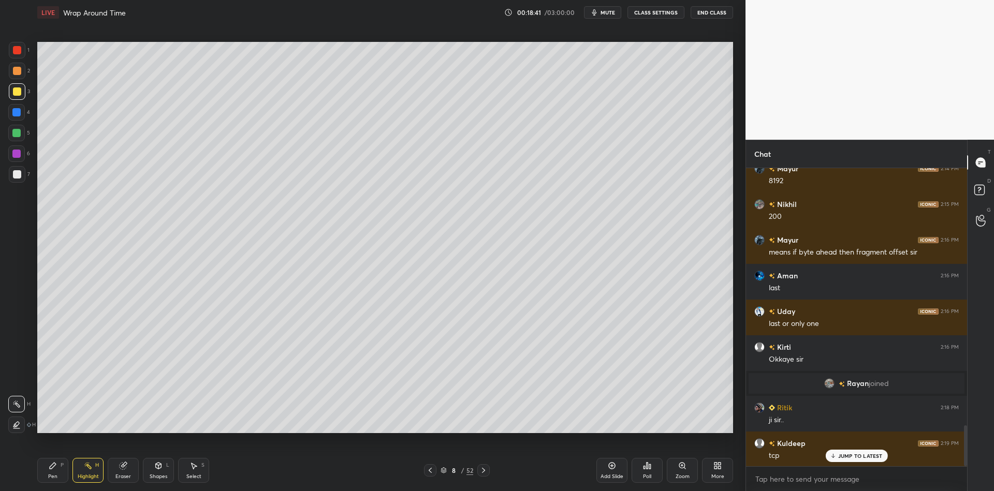
drag, startPoint x: 54, startPoint y: 487, endPoint x: 75, endPoint y: 482, distance: 21.2
click at [56, 484] on div "Pen P Highlight H Eraser Shapes L Select S 8 / 52 Add Slide Poll Zoom More" at bounding box center [384, 470] width 695 height 41
click at [85, 480] on div "Highlight H" at bounding box center [87, 470] width 31 height 25
click at [50, 472] on div "Pen P" at bounding box center [52, 470] width 31 height 25
drag, startPoint x: 88, startPoint y: 473, endPoint x: 98, endPoint y: 461, distance: 15.8
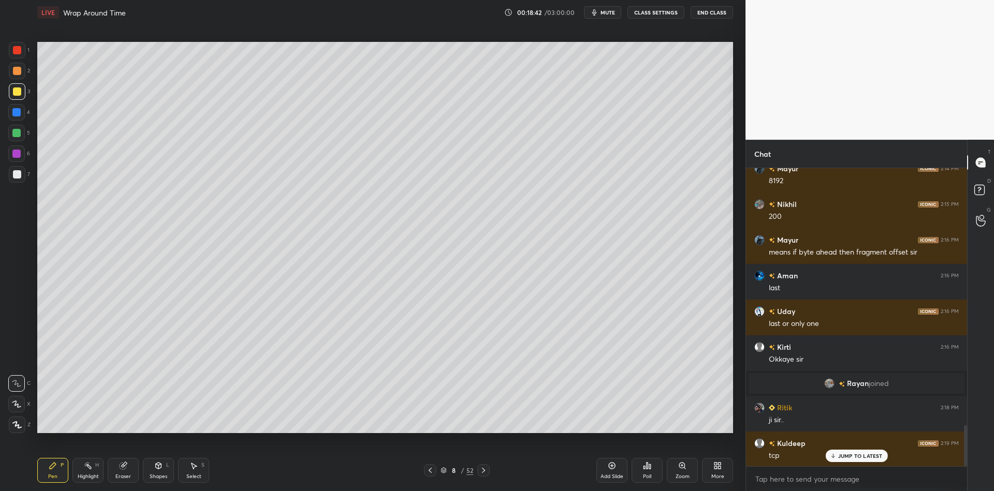
click at [87, 474] on div "Highlight" at bounding box center [88, 476] width 21 height 5
click at [62, 473] on div "Pen P" at bounding box center [52, 470] width 31 height 25
click at [96, 478] on div "Highlight" at bounding box center [88, 476] width 21 height 5
click at [56, 473] on div "Pen P" at bounding box center [52, 470] width 31 height 25
drag, startPoint x: 86, startPoint y: 481, endPoint x: 88, endPoint y: 467, distance: 13.6
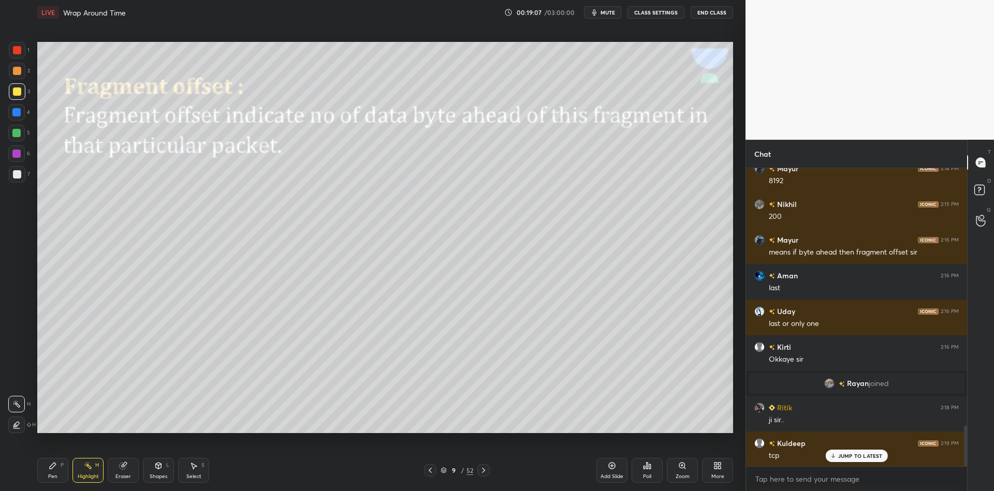
click at [87, 479] on div "Highlight H" at bounding box center [87, 470] width 31 height 25
drag, startPoint x: 49, startPoint y: 472, endPoint x: 83, endPoint y: 474, distance: 34.2
click at [55, 470] on icon at bounding box center [53, 466] width 8 height 8
drag, startPoint x: 83, startPoint y: 474, endPoint x: 91, endPoint y: 471, distance: 8.2
click at [85, 474] on div "Highlight" at bounding box center [88, 476] width 21 height 5
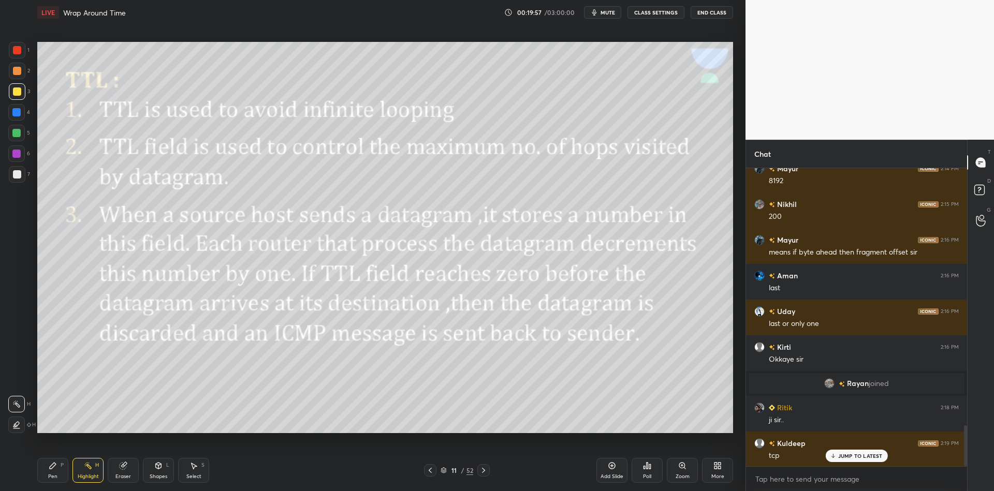
click at [158, 480] on div "Shapes L" at bounding box center [158, 470] width 31 height 25
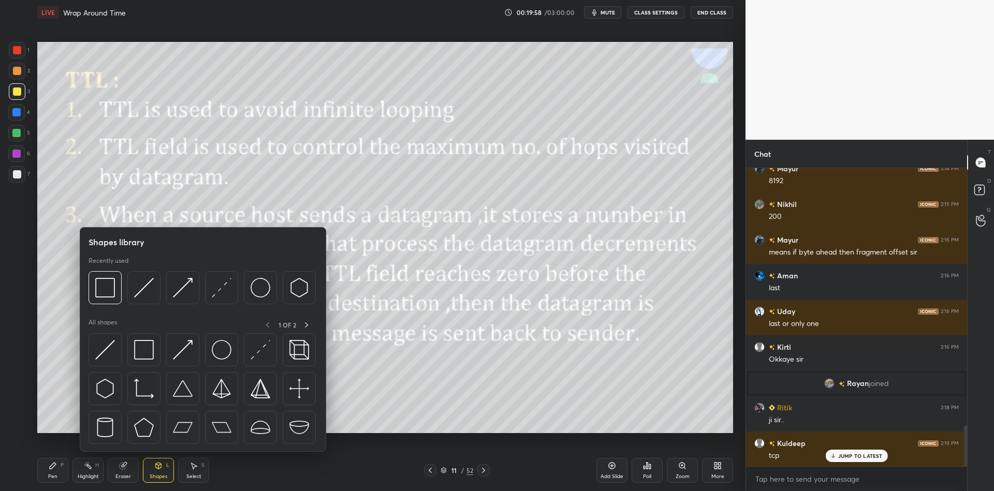
click at [145, 356] on img at bounding box center [144, 350] width 20 height 20
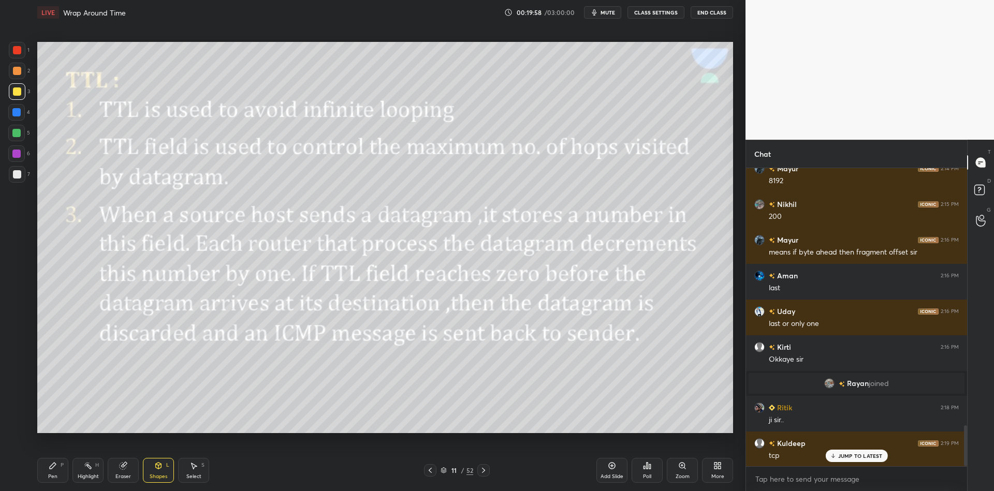
click at [11, 134] on div at bounding box center [16, 133] width 17 height 17
drag, startPoint x: 56, startPoint y: 472, endPoint x: 77, endPoint y: 472, distance: 20.7
click at [62, 473] on div "Pen P" at bounding box center [52, 470] width 31 height 25
click at [87, 474] on div "Highlight" at bounding box center [88, 476] width 21 height 5
click at [161, 469] on div "Shapes L" at bounding box center [158, 470] width 31 height 25
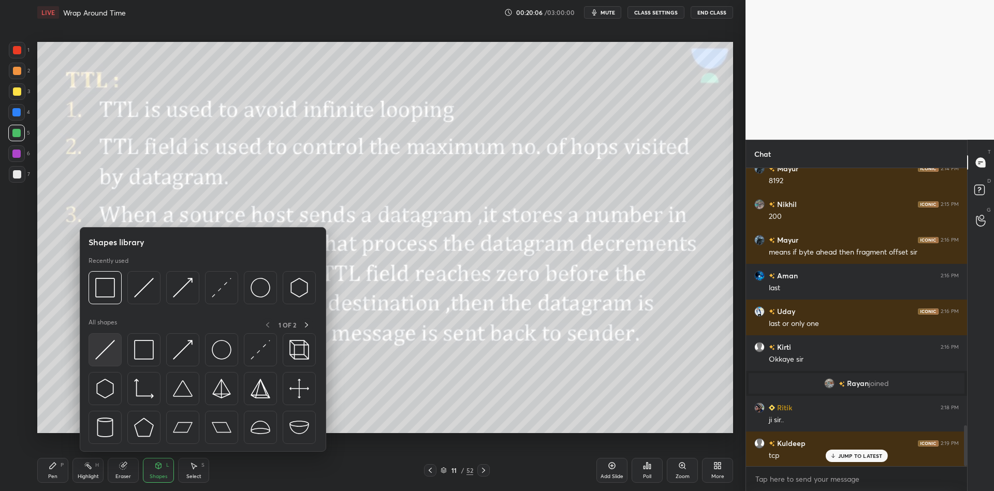
click at [103, 354] on img at bounding box center [105, 350] width 20 height 20
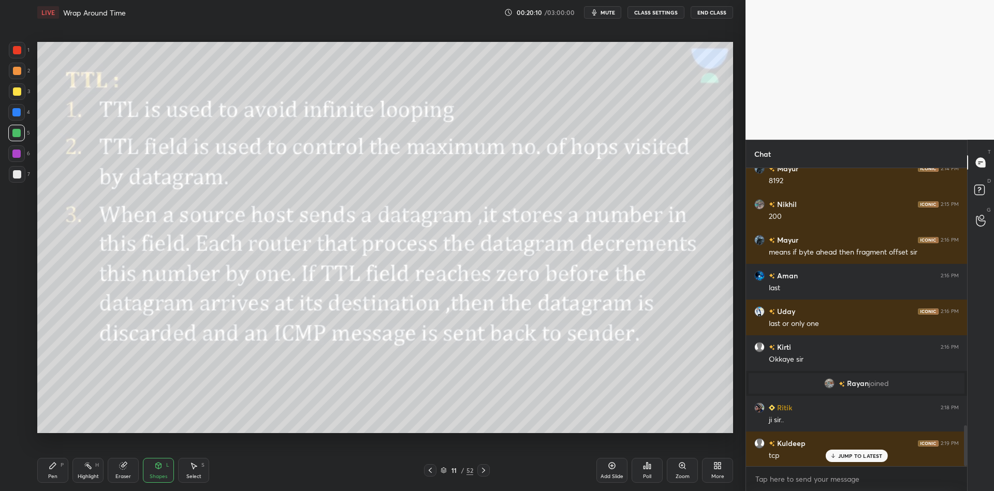
drag, startPoint x: 442, startPoint y: 471, endPoint x: 446, endPoint y: 465, distance: 6.5
click at [445, 468] on icon at bounding box center [443, 470] width 6 height 6
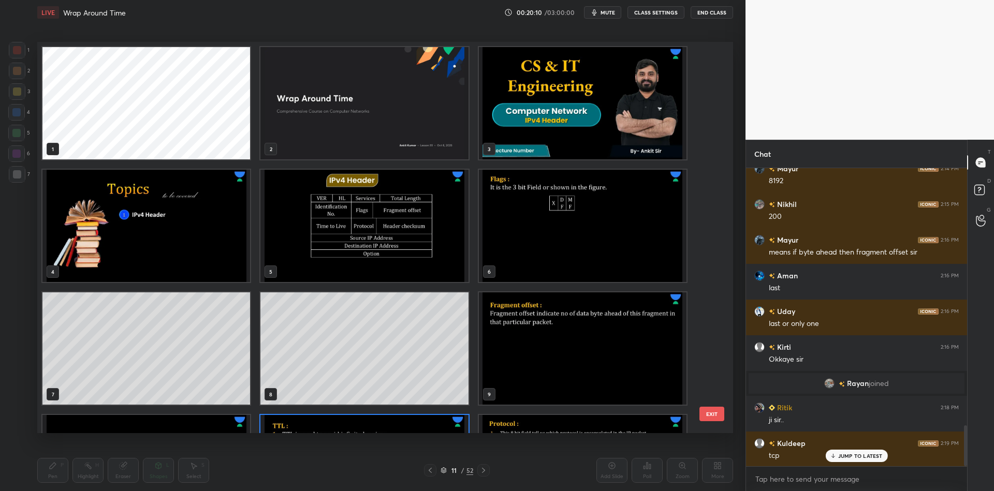
scroll to position [388, 690]
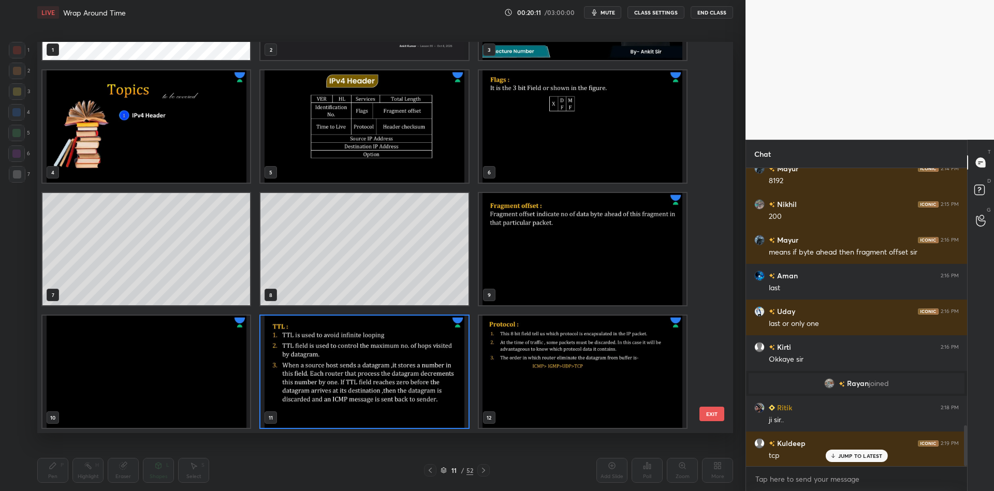
drag, startPoint x: 371, startPoint y: 136, endPoint x: 373, endPoint y: 120, distance: 16.2
click at [362, 112] on img "grid" at bounding box center [364, 126] width 208 height 112
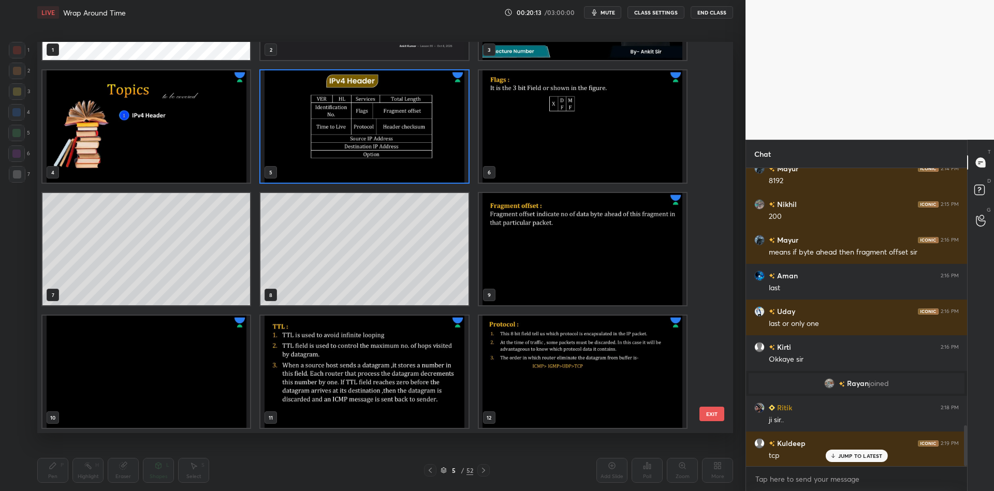
click at [711, 412] on button "EXIT" at bounding box center [711, 414] width 25 height 14
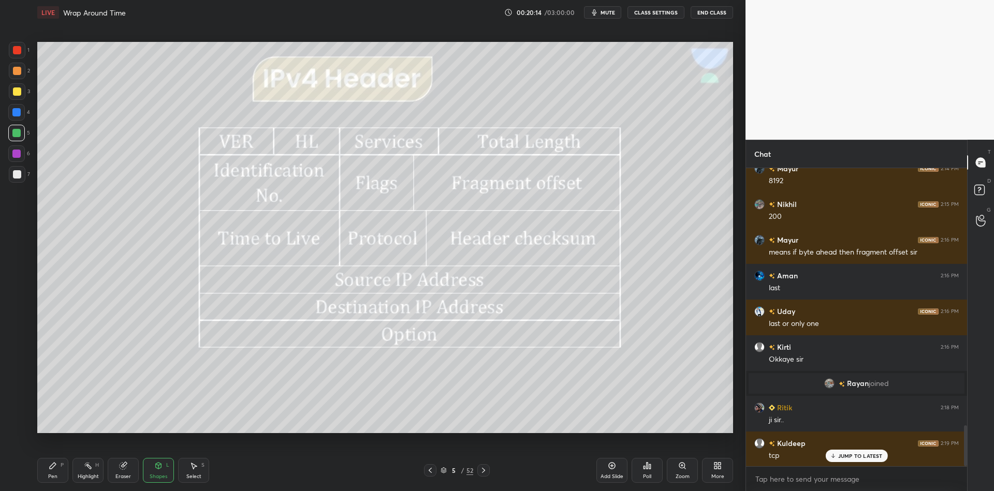
click at [58, 473] on div "Pen P" at bounding box center [52, 470] width 31 height 25
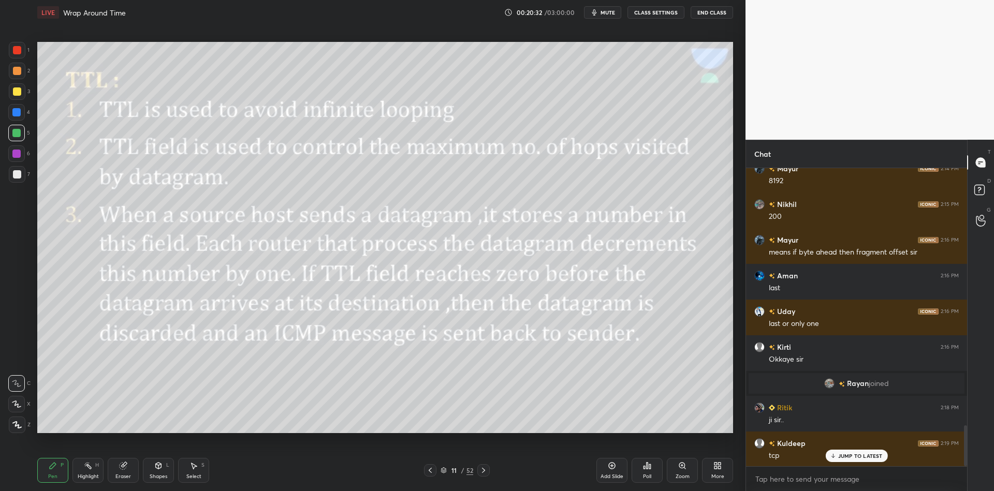
click at [82, 478] on div "Highlight" at bounding box center [88, 476] width 21 height 5
click at [609, 469] on icon at bounding box center [612, 466] width 8 height 8
drag, startPoint x: 53, startPoint y: 465, endPoint x: 58, endPoint y: 464, distance: 5.3
click at [56, 464] on icon at bounding box center [53, 466] width 8 height 8
click at [159, 472] on div "Shapes L" at bounding box center [158, 470] width 31 height 25
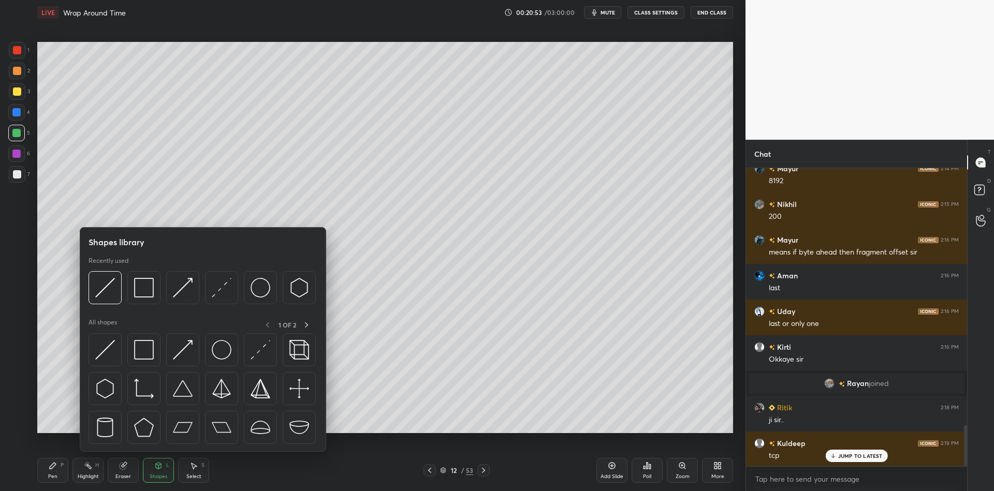
click at [106, 343] on img at bounding box center [105, 350] width 20 height 20
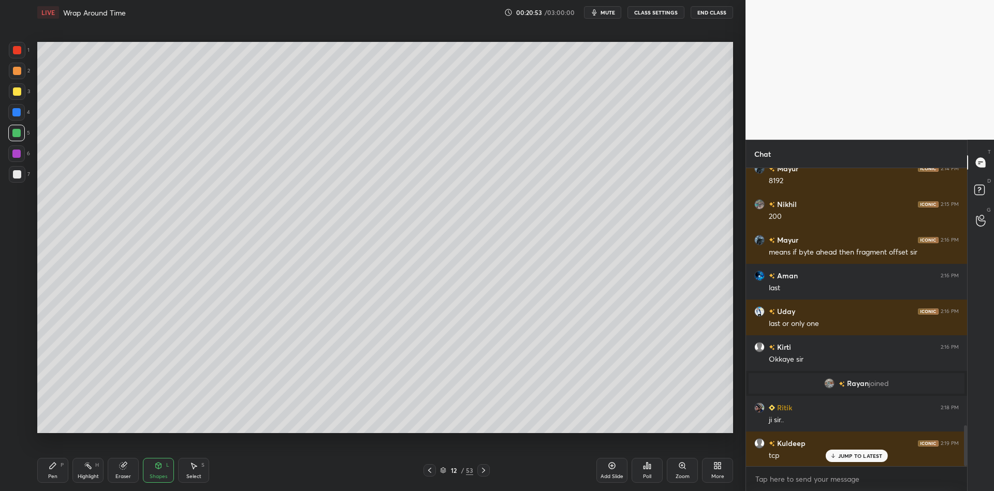
drag, startPoint x: 20, startPoint y: 130, endPoint x: 32, endPoint y: 135, distance: 12.3
click at [21, 130] on div at bounding box center [16, 133] width 17 height 17
click at [57, 470] on div "Pen P" at bounding box center [52, 470] width 31 height 25
drag, startPoint x: 50, startPoint y: 477, endPoint x: 130, endPoint y: 454, distance: 83.5
click at [50, 478] on div "Pen" at bounding box center [52, 476] width 9 height 5
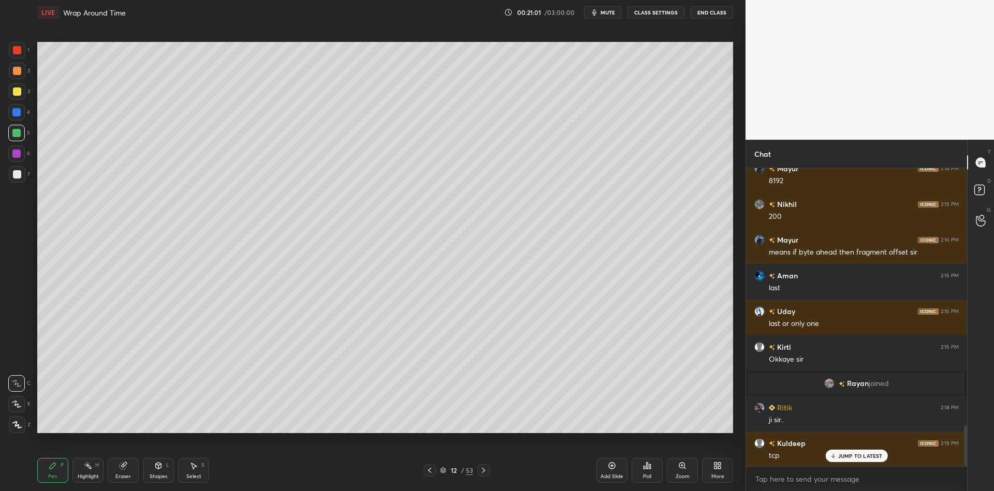
drag, startPoint x: 159, startPoint y: 474, endPoint x: 161, endPoint y: 453, distance: 21.4
click at [160, 472] on div "Shapes L" at bounding box center [158, 470] width 31 height 25
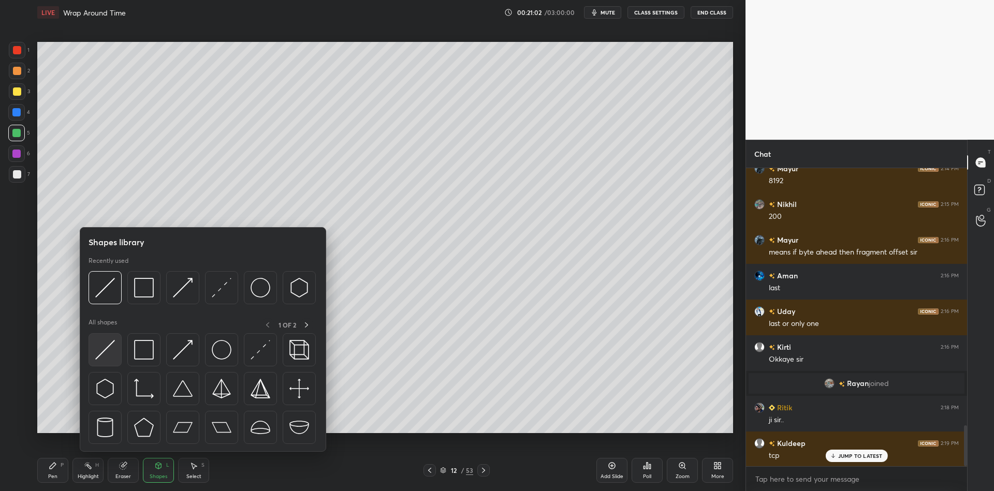
click at [111, 348] on img at bounding box center [105, 350] width 20 height 20
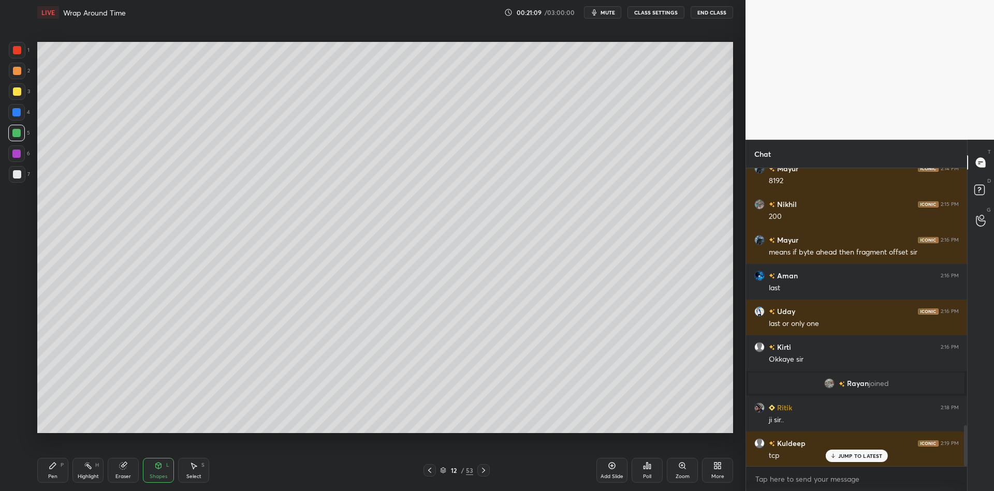
drag, startPoint x: 55, startPoint y: 474, endPoint x: 74, endPoint y: 452, distance: 29.4
click at [55, 474] on div "Pen" at bounding box center [52, 476] width 9 height 5
drag, startPoint x: 159, startPoint y: 471, endPoint x: 163, endPoint y: 466, distance: 6.6
click at [160, 471] on div "Shapes L" at bounding box center [158, 470] width 31 height 25
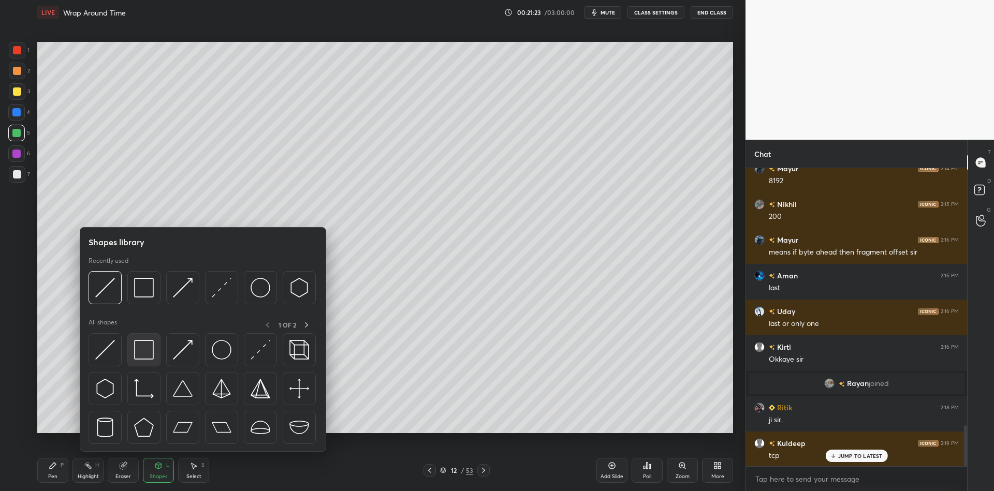
click at [152, 352] on div at bounding box center [143, 349] width 33 height 33
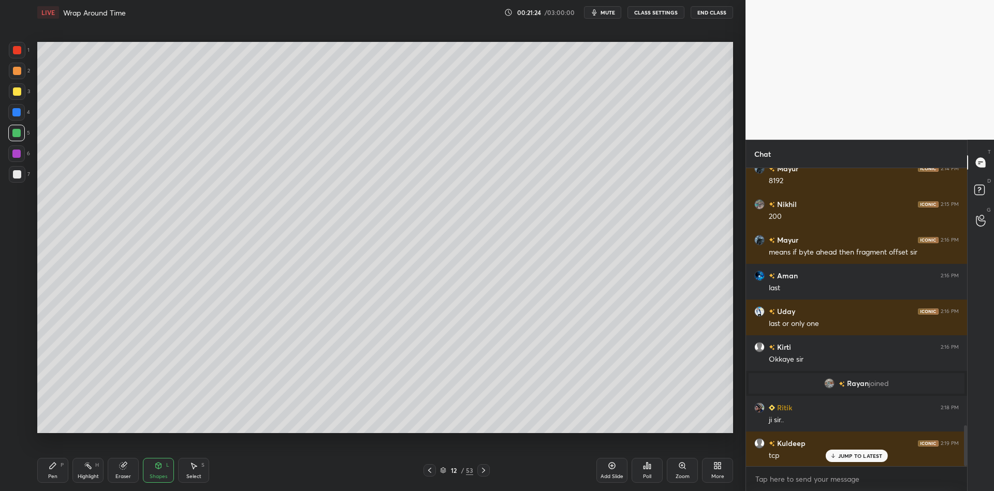
click at [19, 90] on div at bounding box center [17, 91] width 8 height 8
click at [161, 479] on div "Shapes" at bounding box center [159, 476] width 18 height 5
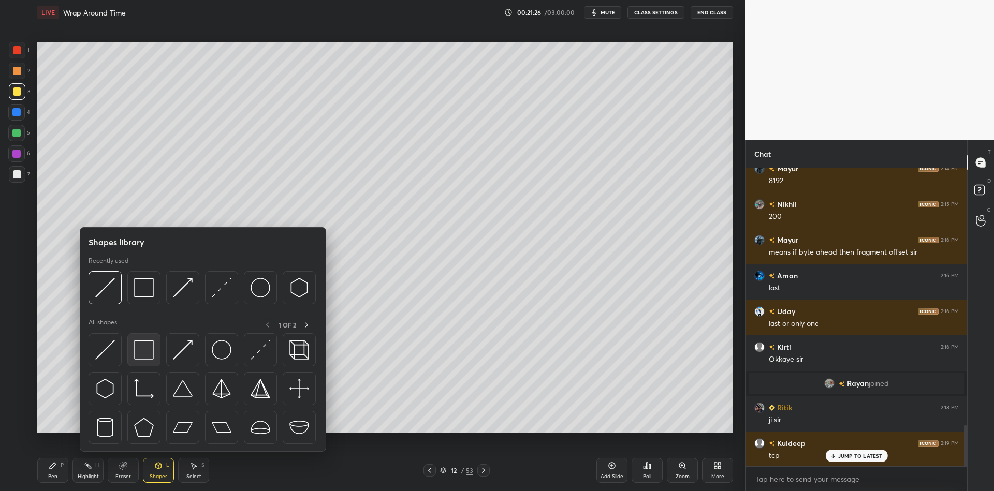
click at [147, 346] on img at bounding box center [144, 350] width 20 height 20
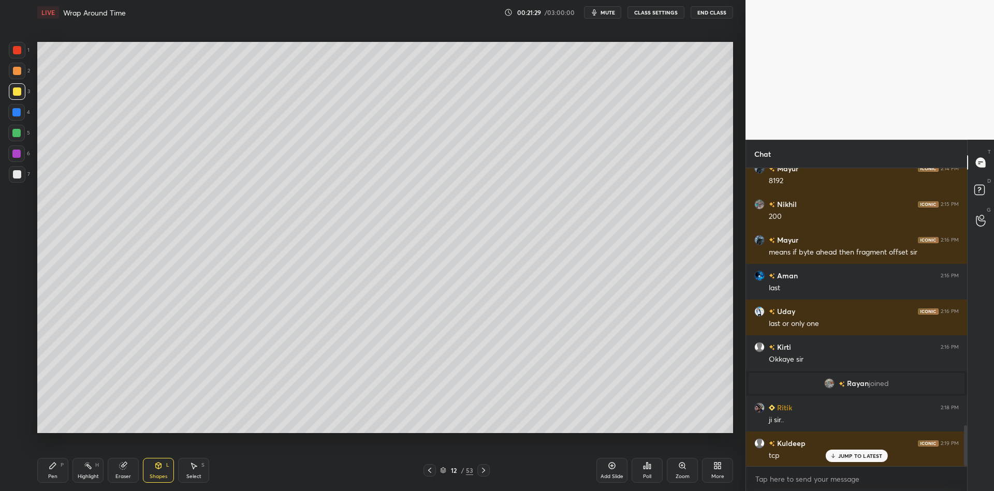
click at [52, 472] on div "Pen P" at bounding box center [52, 470] width 31 height 25
click at [91, 470] on div "Highlight H" at bounding box center [87, 470] width 31 height 25
drag, startPoint x: 60, startPoint y: 471, endPoint x: 65, endPoint y: 469, distance: 6.1
click at [63, 470] on div "Pen P" at bounding box center [52, 470] width 31 height 25
click at [94, 474] on div "Highlight" at bounding box center [88, 476] width 21 height 5
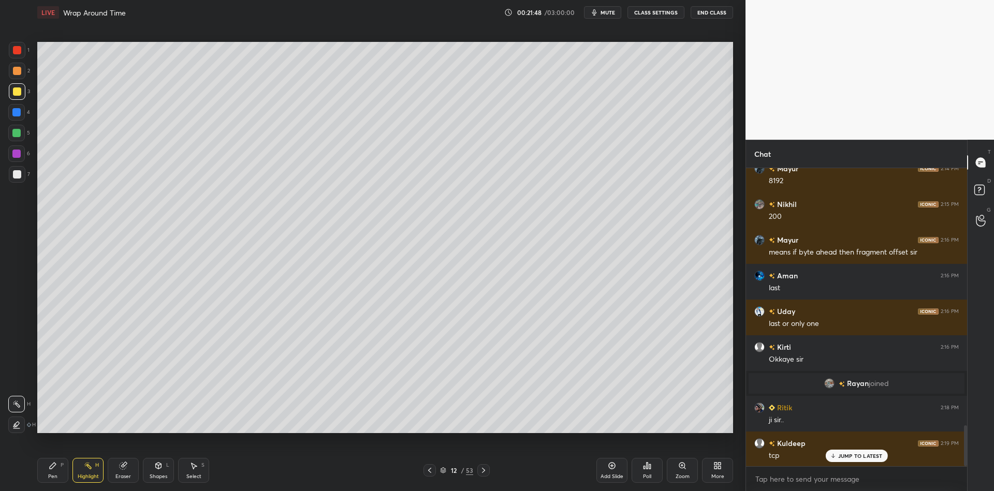
click at [52, 487] on div "Pen P Highlight H Eraser Shapes L Select S 12 / 53 Add Slide Poll Zoom More" at bounding box center [384, 470] width 695 height 41
click at [56, 475] on div "Pen P" at bounding box center [52, 470] width 31 height 25
drag, startPoint x: 187, startPoint y: 483, endPoint x: 194, endPoint y: 456, distance: 27.6
click at [189, 480] on div "Pen P Highlight H Eraser Shapes L Select S 12 / 53 Add Slide Poll Zoom More" at bounding box center [384, 470] width 695 height 41
click at [127, 470] on div "Eraser" at bounding box center [123, 470] width 31 height 25
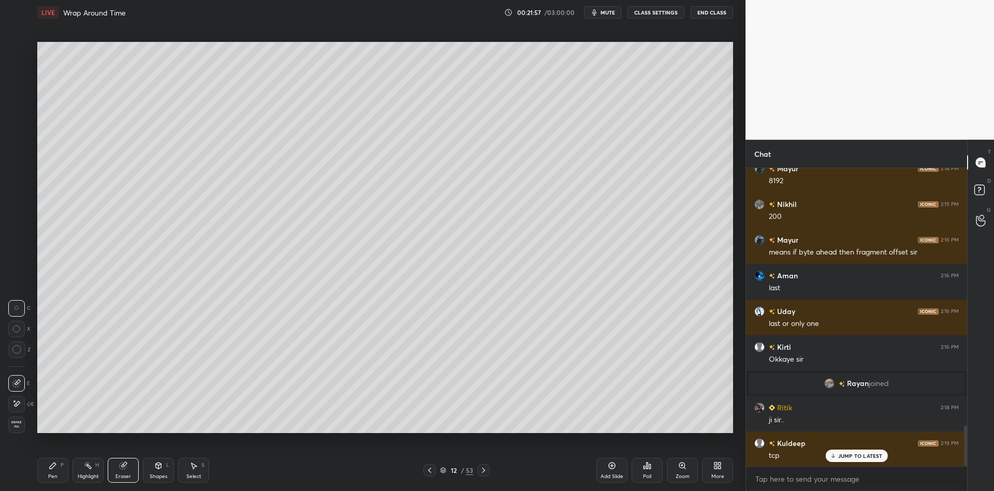
click at [190, 474] on div "Select" at bounding box center [193, 476] width 15 height 5
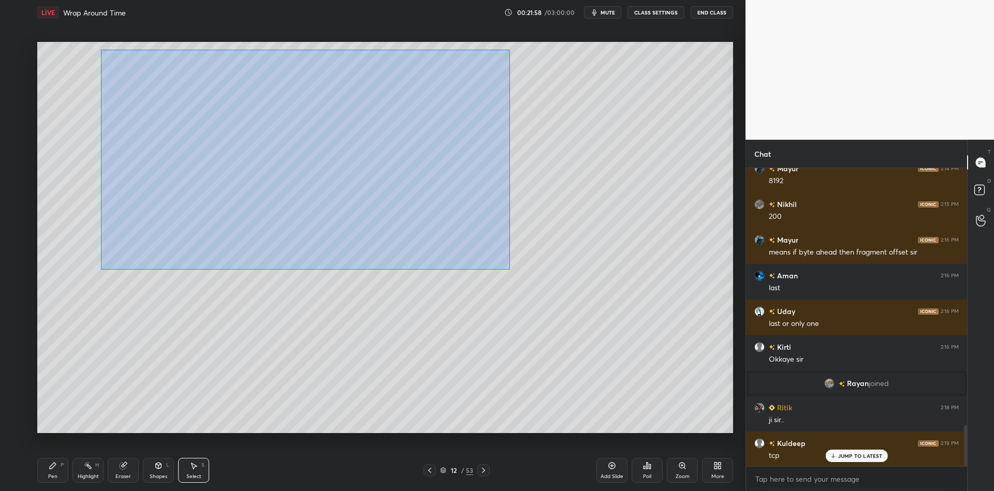
drag, startPoint x: 120, startPoint y: 48, endPoint x: 517, endPoint y: 333, distance: 489.9
click at [520, 338] on div "0 ° Undo Copy Paste here Duplicate Duplicate to new slide Delete" at bounding box center [384, 237] width 695 height 391
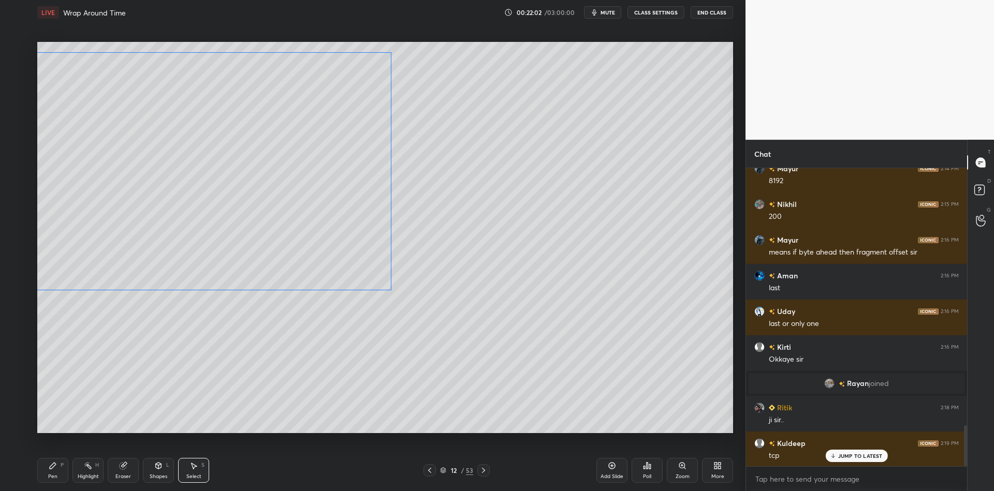
drag, startPoint x: 378, startPoint y: 111, endPoint x: 335, endPoint y: 119, distance: 43.7
click at [335, 118] on div "0 ° Undo Copy Paste here Duplicate Duplicate to new slide Delete" at bounding box center [384, 237] width 695 height 391
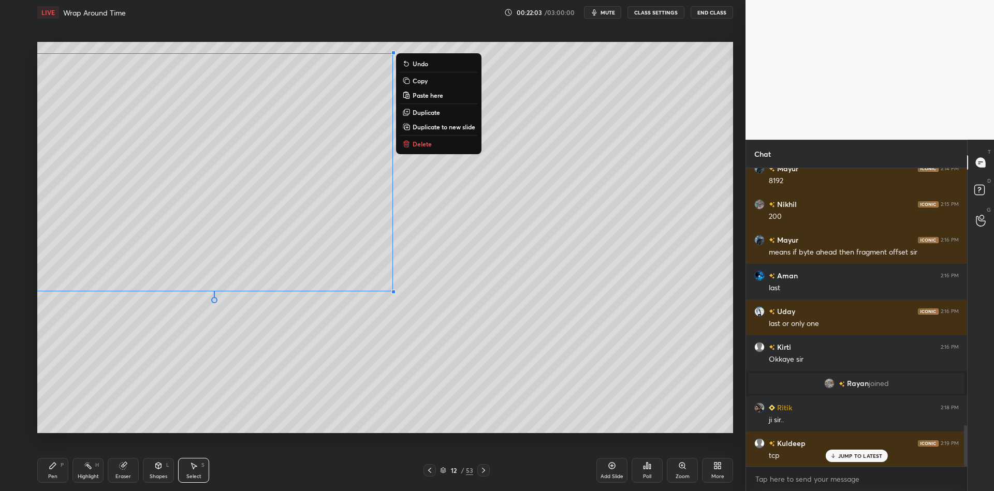
drag, startPoint x: 50, startPoint y: 478, endPoint x: 55, endPoint y: 475, distance: 6.3
click at [54, 476] on div "Pen" at bounding box center [52, 476] width 9 height 5
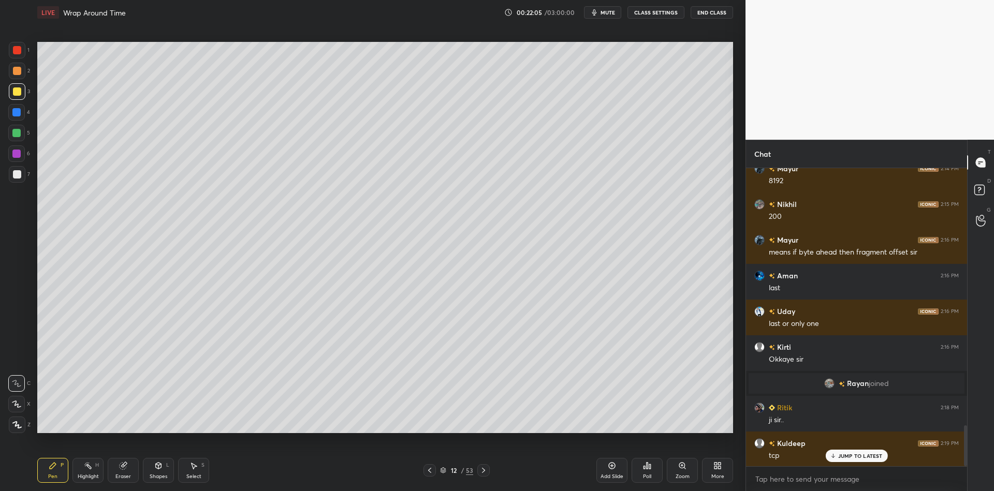
click at [162, 475] on div "Shapes" at bounding box center [159, 476] width 18 height 5
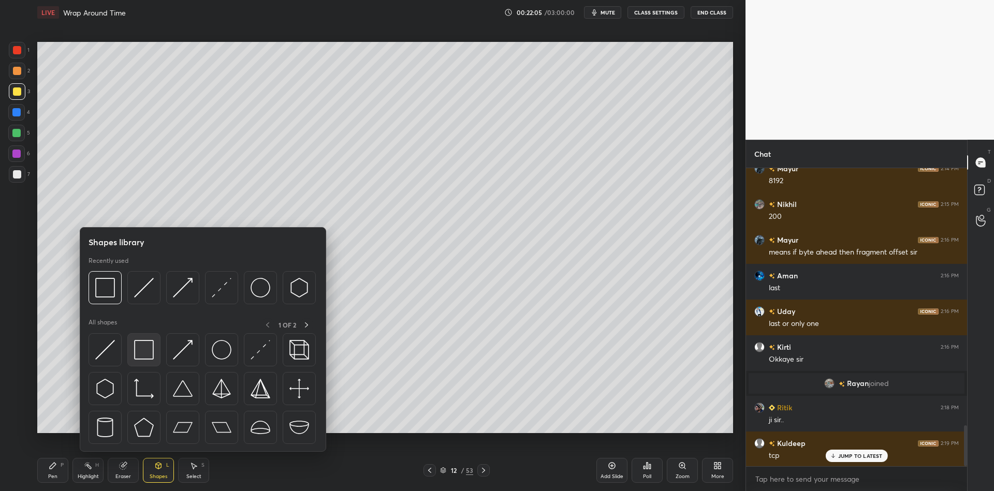
drag, startPoint x: 146, startPoint y: 364, endPoint x: 149, endPoint y: 357, distance: 7.2
click at [147, 360] on div at bounding box center [143, 349] width 33 height 33
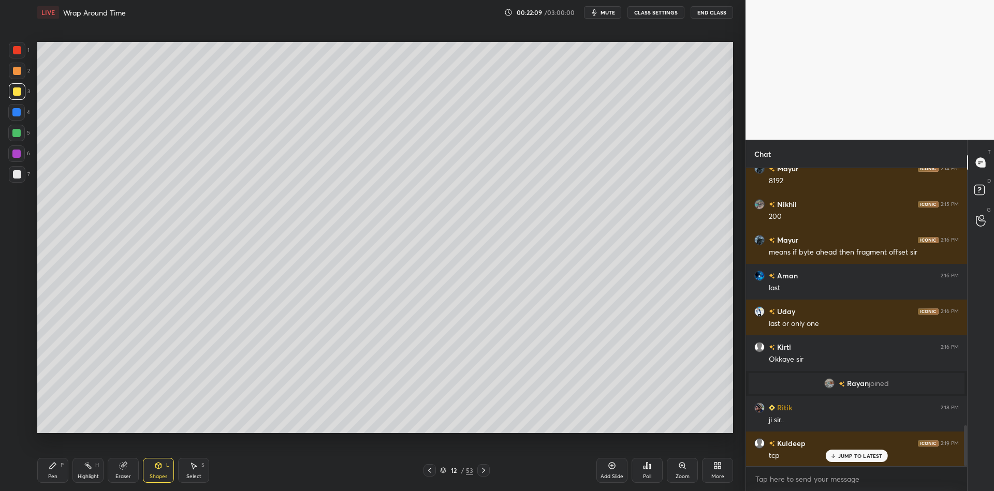
click at [61, 469] on div "Pen P" at bounding box center [52, 470] width 31 height 25
click at [122, 472] on div "Eraser" at bounding box center [123, 470] width 31 height 25
click at [51, 475] on div "Pen" at bounding box center [52, 476] width 9 height 5
drag, startPoint x: 16, startPoint y: 135, endPoint x: 18, endPoint y: 142, distance: 7.5
click at [16, 137] on div at bounding box center [16, 133] width 8 height 8
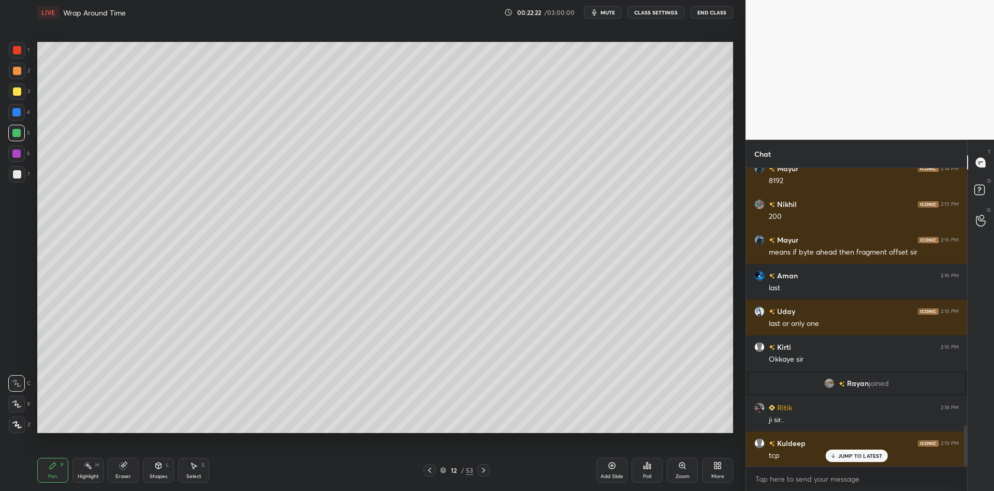
click at [157, 474] on div "Shapes" at bounding box center [159, 476] width 18 height 5
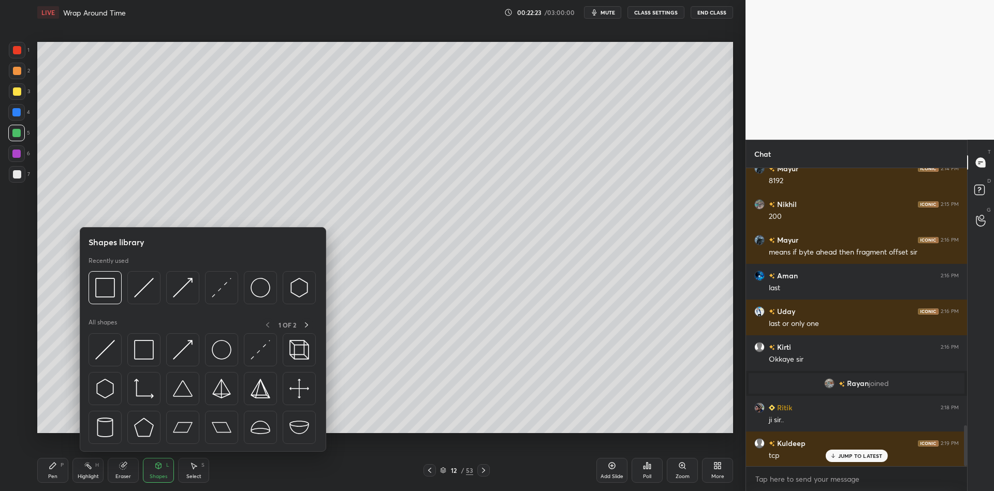
click at [21, 90] on div at bounding box center [17, 91] width 17 height 17
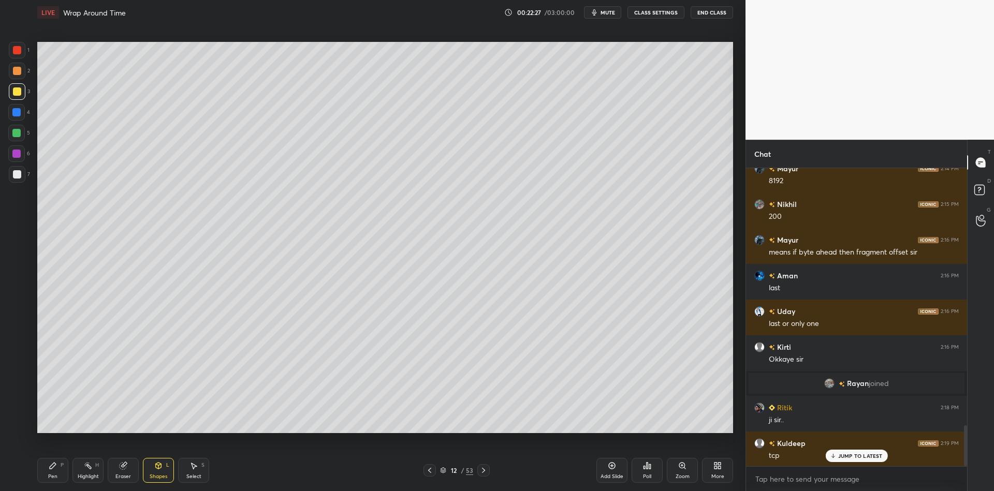
click at [170, 472] on div "Shapes L" at bounding box center [158, 470] width 31 height 25
click at [52, 474] on div "Pen P" at bounding box center [52, 470] width 31 height 25
click at [14, 137] on div at bounding box center [16, 133] width 17 height 17
click at [161, 472] on div "Shapes L" at bounding box center [158, 470] width 31 height 25
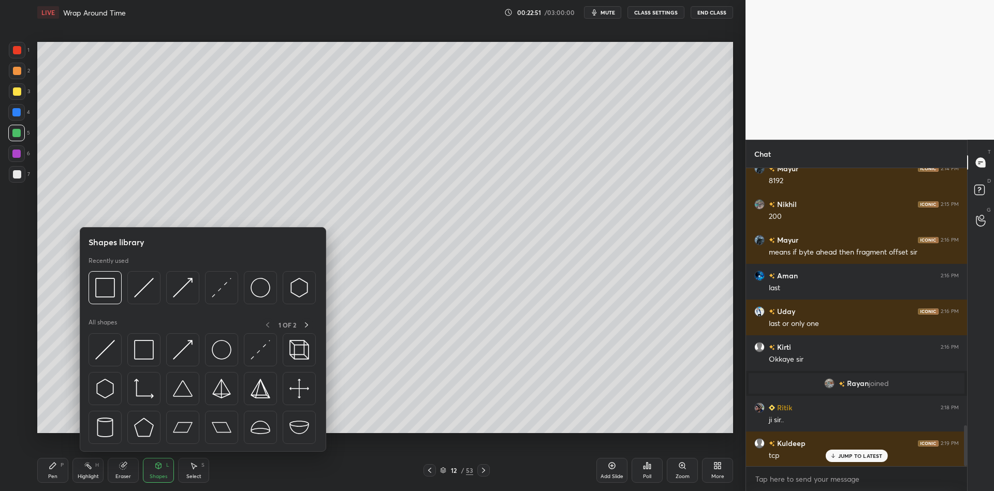
click at [111, 349] on img at bounding box center [105, 350] width 20 height 20
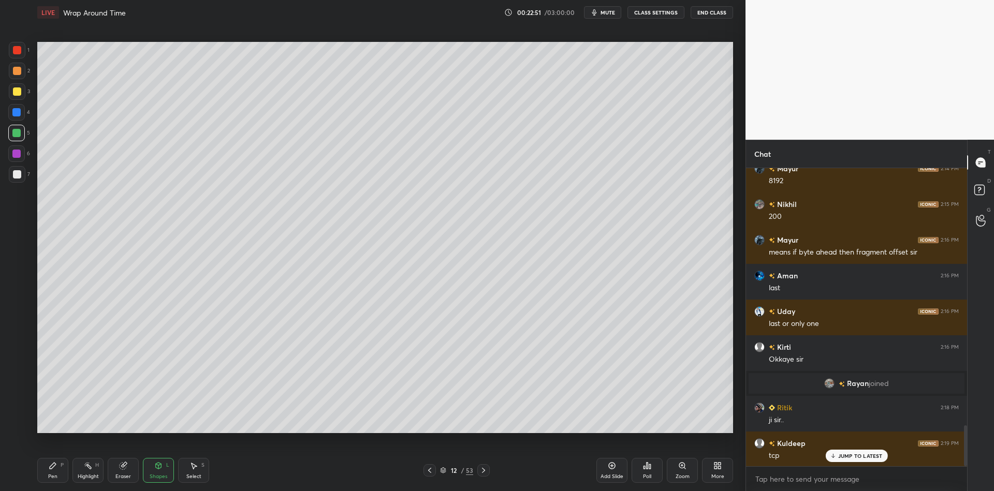
click at [18, 91] on div at bounding box center [17, 91] width 17 height 17
click at [60, 477] on div "Pen P" at bounding box center [52, 470] width 31 height 25
click at [18, 176] on div at bounding box center [17, 174] width 8 height 8
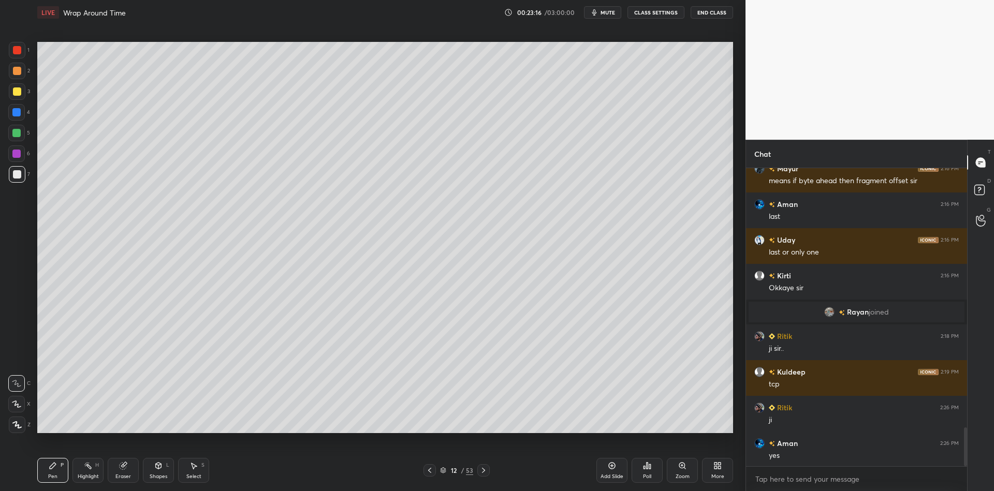
scroll to position [1996, 0]
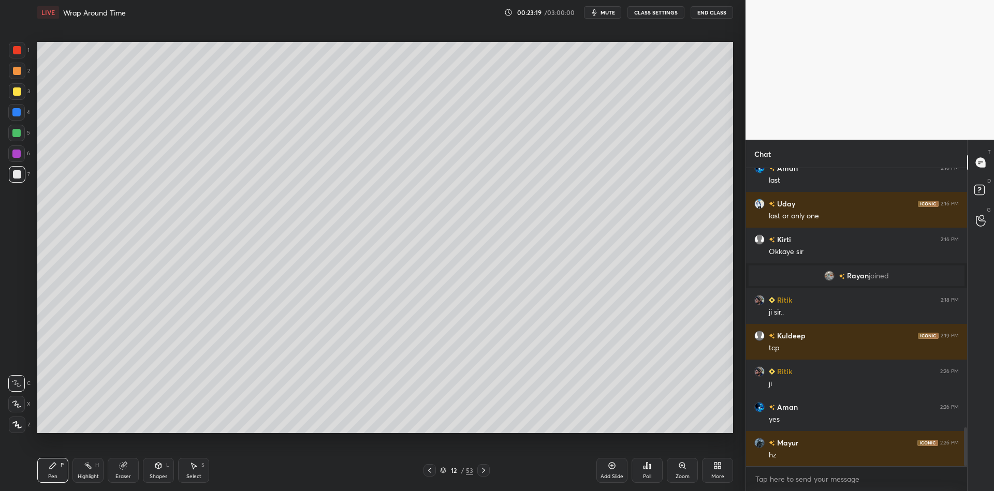
drag, startPoint x: 67, startPoint y: 472, endPoint x: 60, endPoint y: 436, distance: 36.3
click at [64, 475] on div "Pen P" at bounding box center [52, 470] width 31 height 25
click at [19, 135] on div at bounding box center [16, 133] width 8 height 8
drag, startPoint x: 47, startPoint y: 477, endPoint x: 93, endPoint y: 477, distance: 46.1
click at [47, 476] on div "Pen P" at bounding box center [52, 470] width 31 height 25
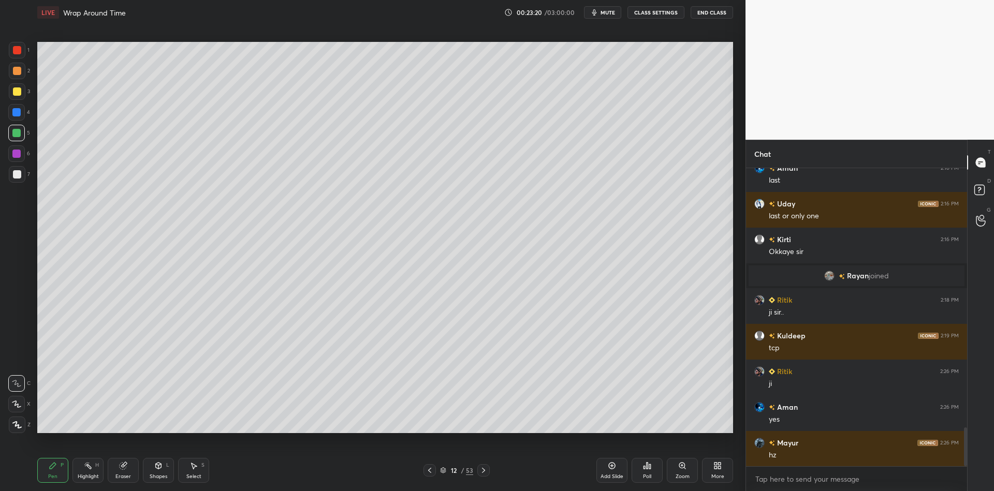
click at [90, 472] on div "Highlight H" at bounding box center [87, 470] width 31 height 25
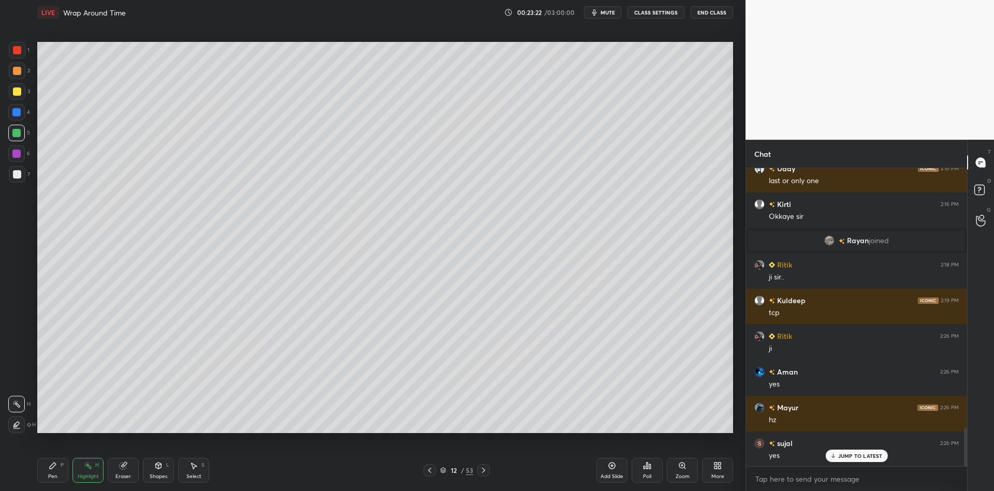
click at [55, 476] on div "Pen" at bounding box center [52, 476] width 9 height 5
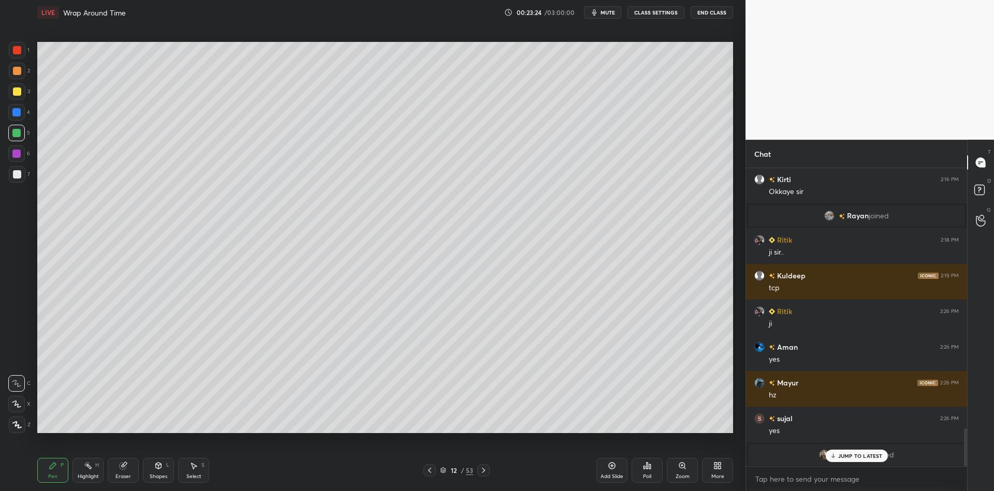
scroll to position [2093, 0]
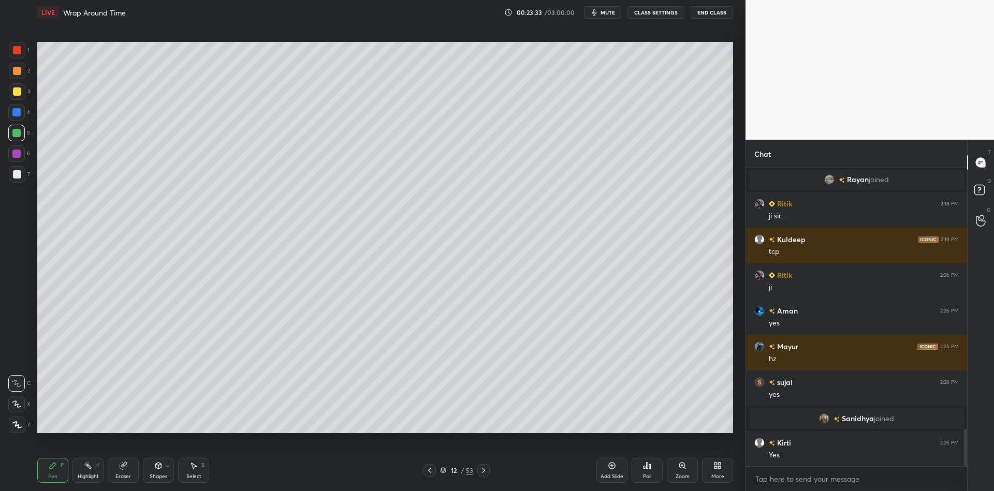
click at [160, 468] on icon at bounding box center [158, 466] width 8 height 8
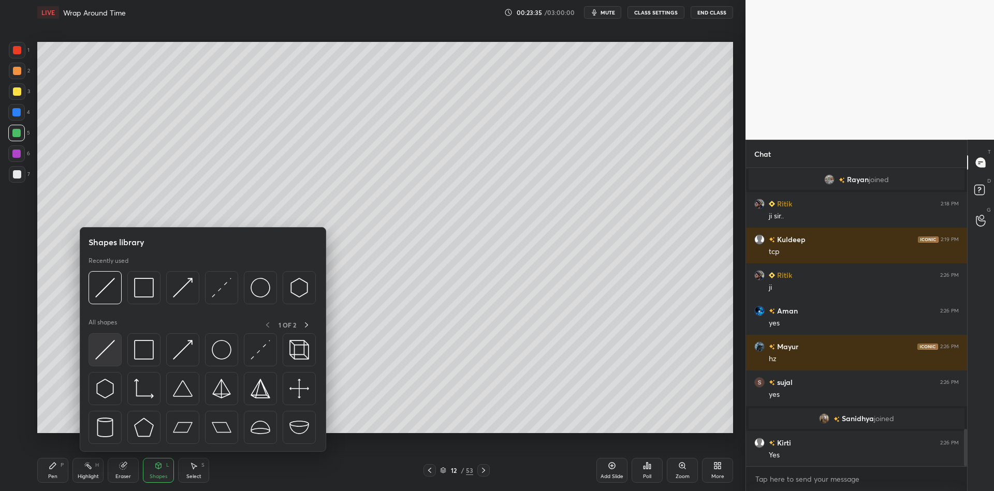
click at [111, 347] on div at bounding box center [104, 349] width 33 height 33
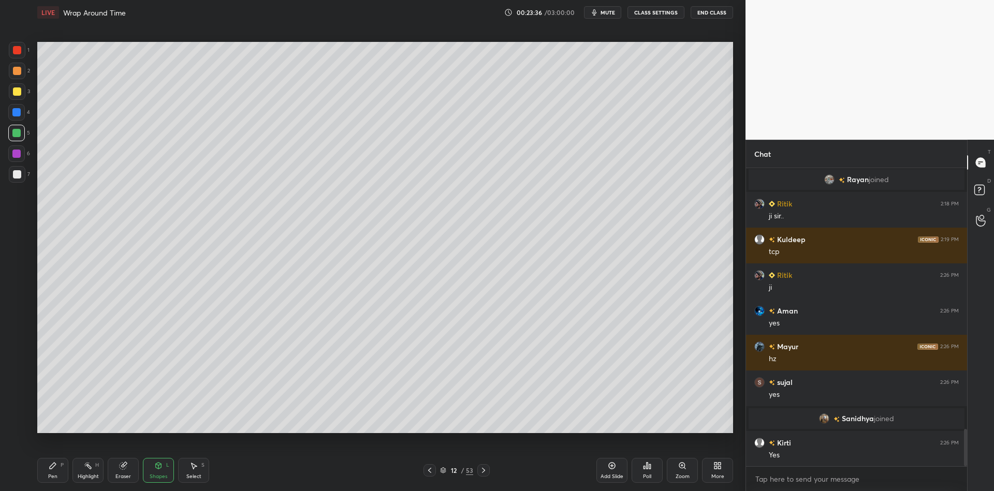
click at [52, 478] on div "Pen" at bounding box center [52, 476] width 9 height 5
drag, startPoint x: 169, startPoint y: 478, endPoint x: 158, endPoint y: 460, distance: 20.9
click at [169, 477] on div "Shapes L" at bounding box center [158, 470] width 31 height 25
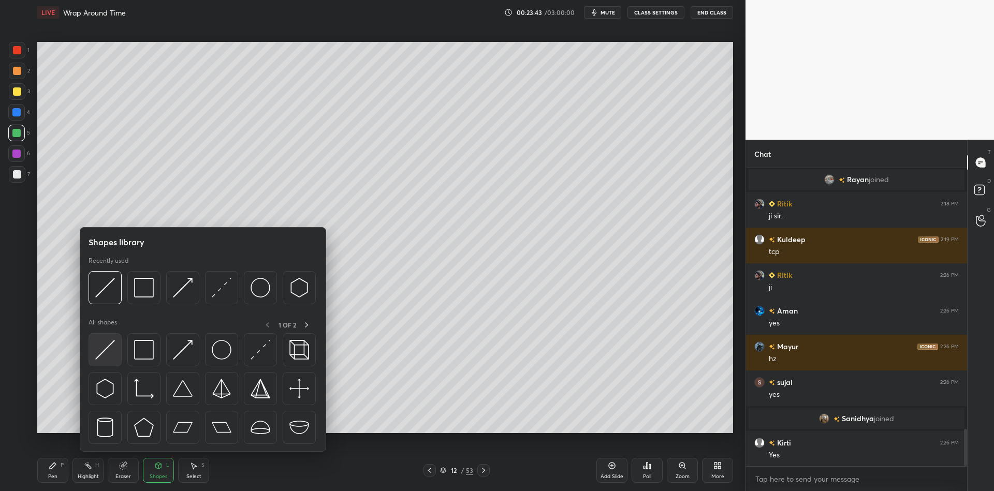
click at [108, 347] on img at bounding box center [105, 350] width 20 height 20
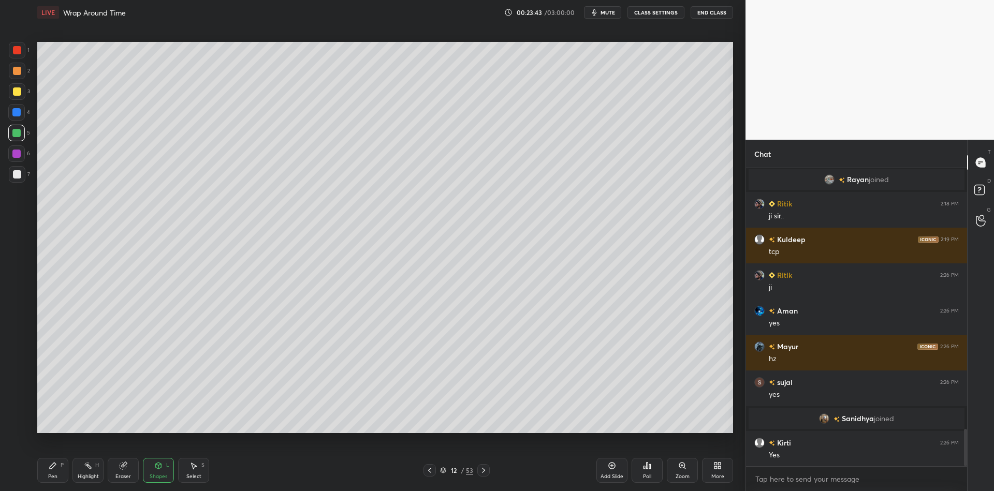
click at [19, 180] on div at bounding box center [17, 174] width 17 height 17
click at [56, 473] on div "Pen P" at bounding box center [52, 470] width 31 height 25
click at [87, 471] on div "Highlight H" at bounding box center [87, 470] width 31 height 25
drag, startPoint x: 53, startPoint y: 472, endPoint x: 59, endPoint y: 471, distance: 5.9
click at [54, 472] on div "Pen P" at bounding box center [52, 470] width 31 height 25
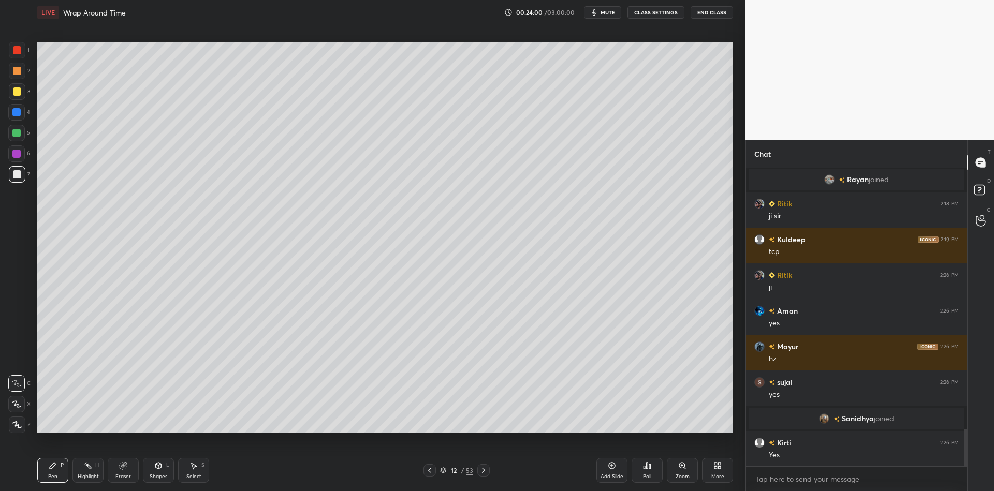
click at [93, 474] on div "Highlight" at bounding box center [88, 476] width 21 height 5
click at [51, 476] on div "Pen" at bounding box center [52, 476] width 9 height 5
click at [154, 474] on div "Shapes" at bounding box center [159, 476] width 18 height 5
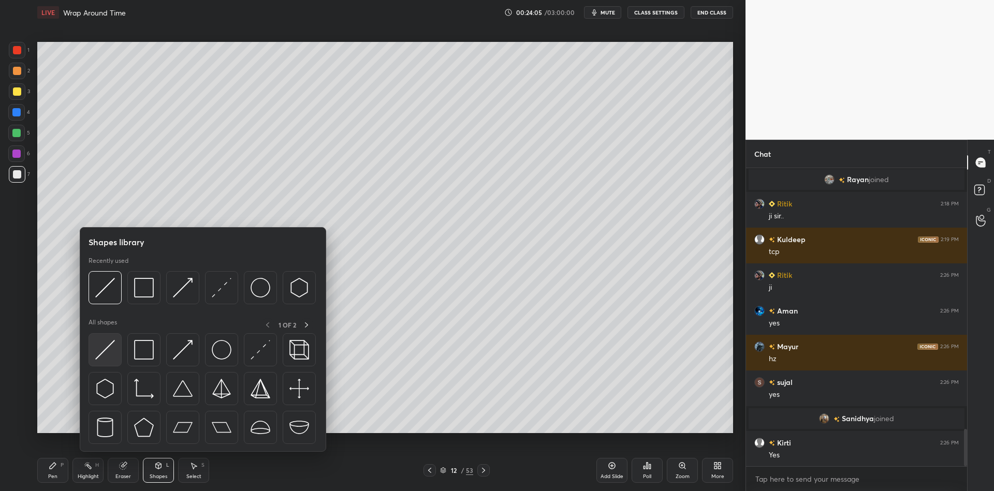
click at [109, 346] on img at bounding box center [105, 350] width 20 height 20
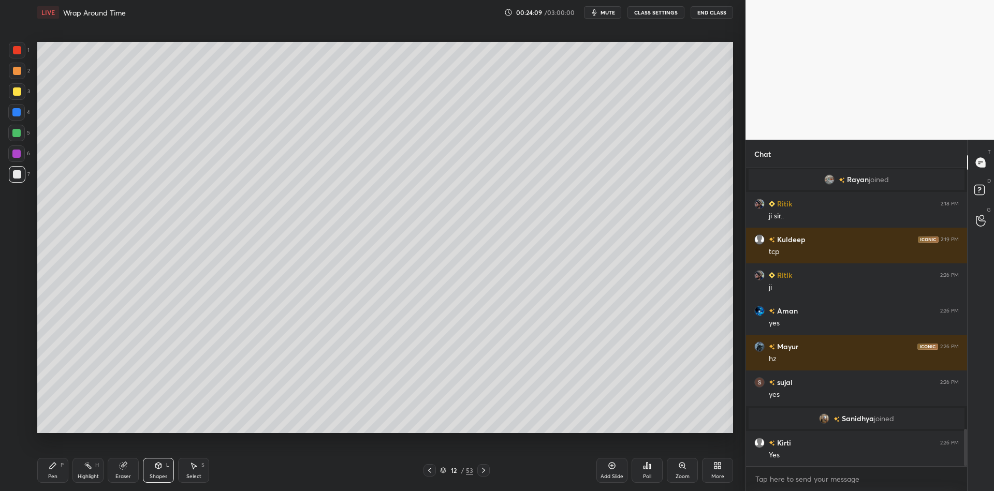
drag, startPoint x: 53, startPoint y: 471, endPoint x: 87, endPoint y: 468, distance: 34.3
click at [55, 471] on div "Pen P" at bounding box center [52, 470] width 31 height 25
click at [95, 468] on div "Highlight H" at bounding box center [87, 470] width 31 height 25
drag, startPoint x: 56, startPoint y: 476, endPoint x: 76, endPoint y: 463, distance: 24.0
click at [56, 476] on div "Pen" at bounding box center [52, 476] width 9 height 5
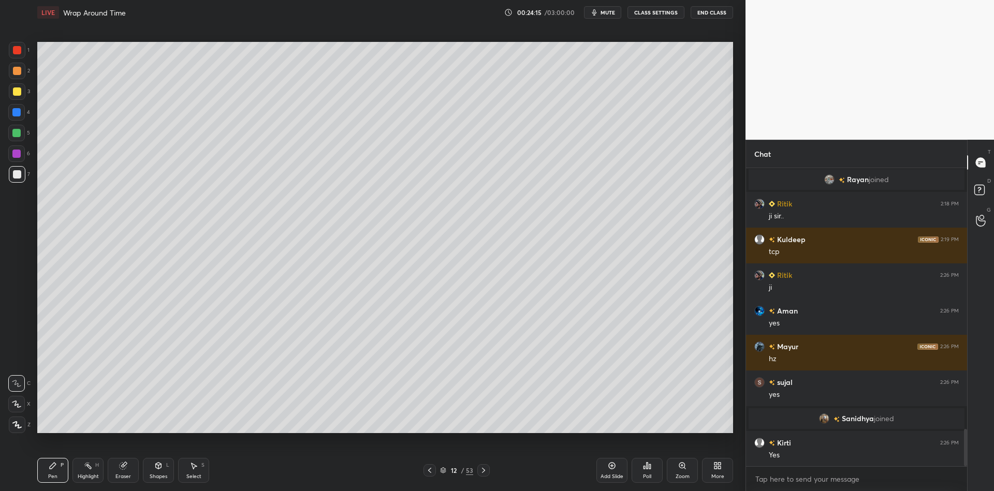
click at [162, 477] on div "Shapes" at bounding box center [159, 476] width 18 height 5
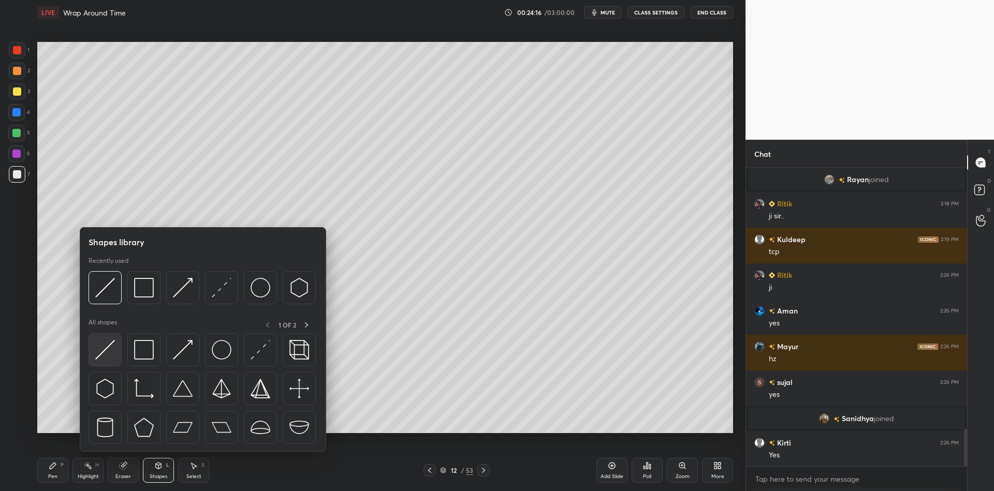
click at [114, 346] on div at bounding box center [104, 349] width 33 height 33
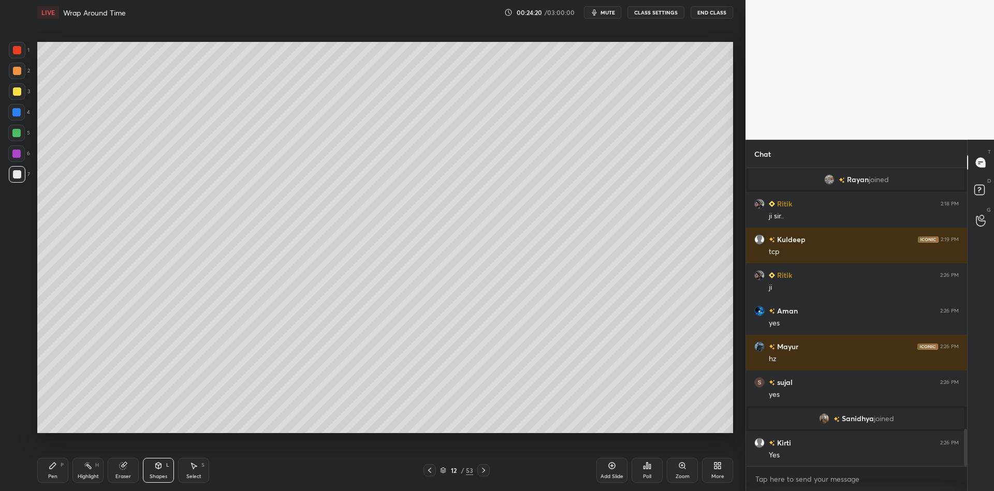
drag, startPoint x: 53, startPoint y: 467, endPoint x: 82, endPoint y: 468, distance: 29.0
click at [57, 468] on div "Pen P" at bounding box center [52, 470] width 31 height 25
click at [91, 471] on div "Highlight H" at bounding box center [87, 470] width 31 height 25
drag, startPoint x: 52, startPoint y: 475, endPoint x: 62, endPoint y: 465, distance: 13.2
click at [53, 474] on div "Pen" at bounding box center [52, 476] width 9 height 5
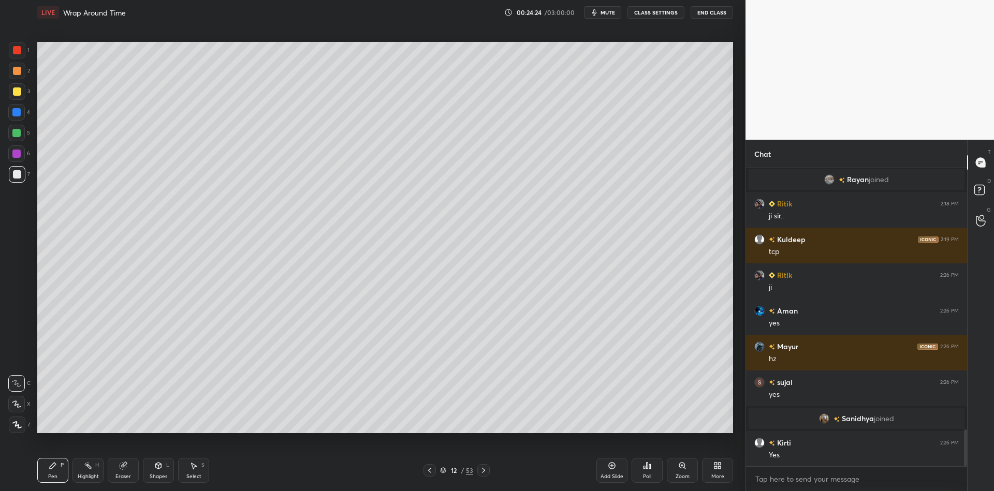
scroll to position [2128, 0]
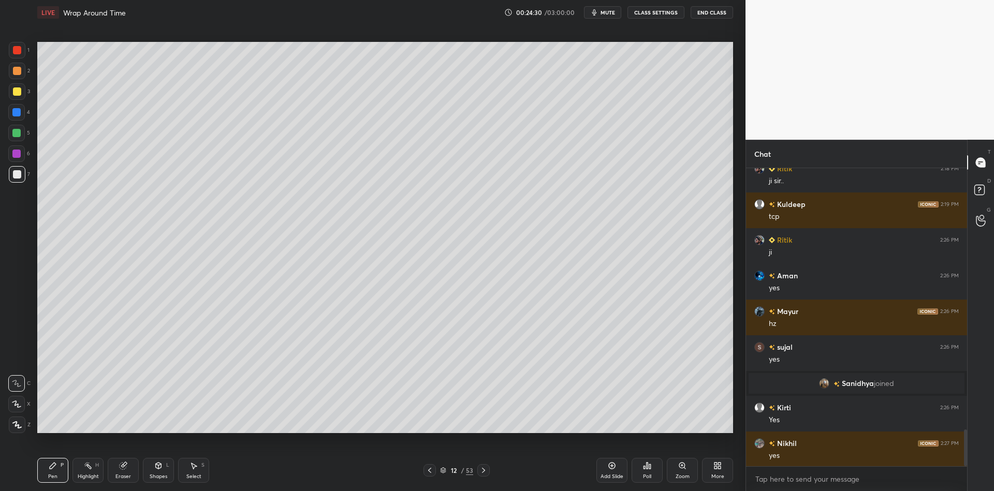
click at [16, 135] on div at bounding box center [16, 133] width 8 height 8
drag, startPoint x: 83, startPoint y: 469, endPoint x: 121, endPoint y: 449, distance: 42.4
click at [83, 471] on div "Highlight H" at bounding box center [87, 470] width 31 height 25
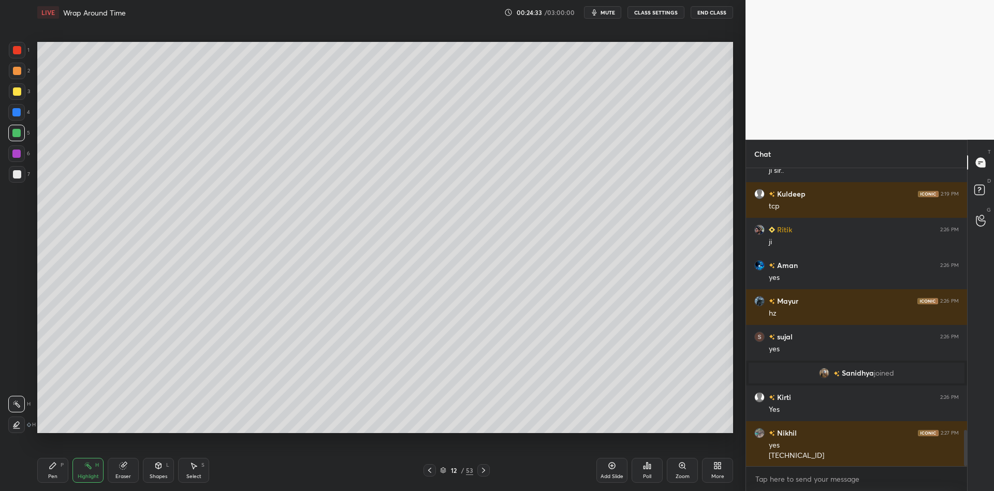
scroll to position [2174, 0]
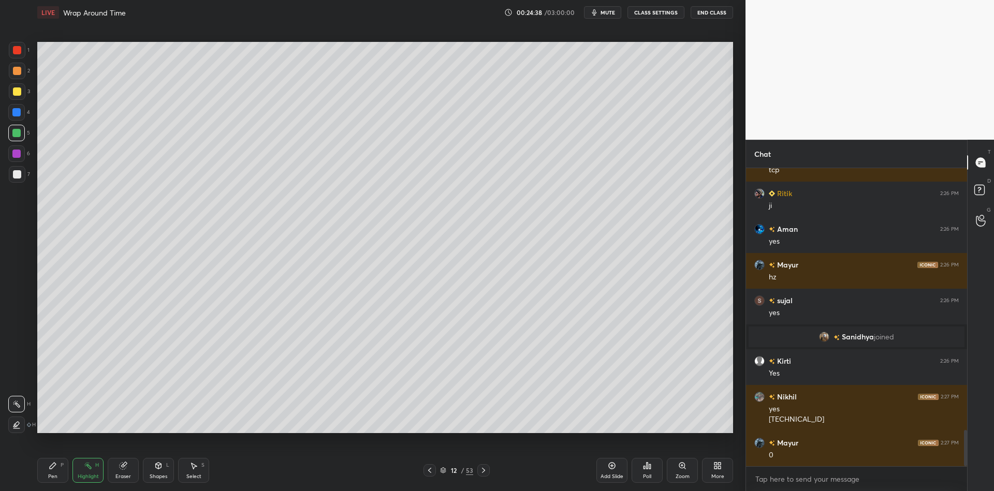
click at [55, 478] on div "Pen P" at bounding box center [52, 470] width 31 height 25
drag, startPoint x: 157, startPoint y: 472, endPoint x: 157, endPoint y: 454, distance: 17.6
click at [157, 469] on div "Shapes L" at bounding box center [158, 470] width 31 height 25
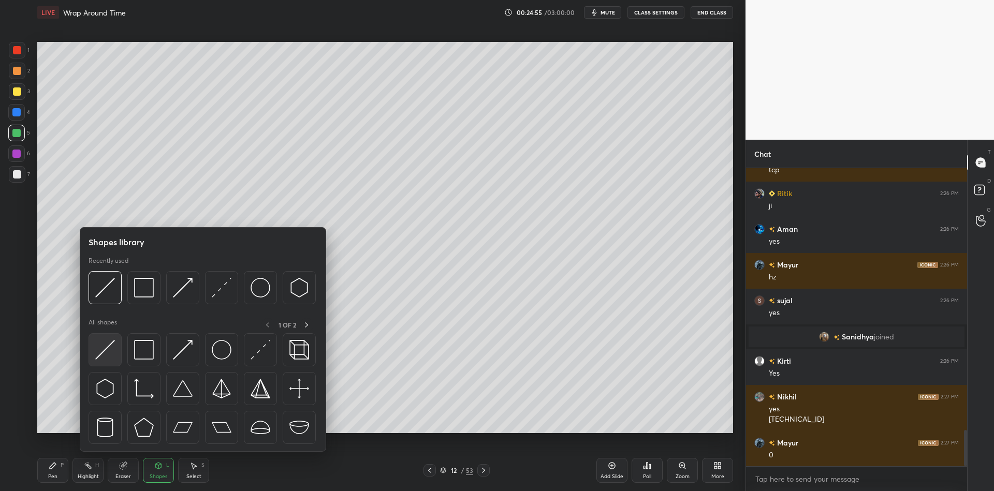
click at [119, 355] on div at bounding box center [104, 349] width 33 height 33
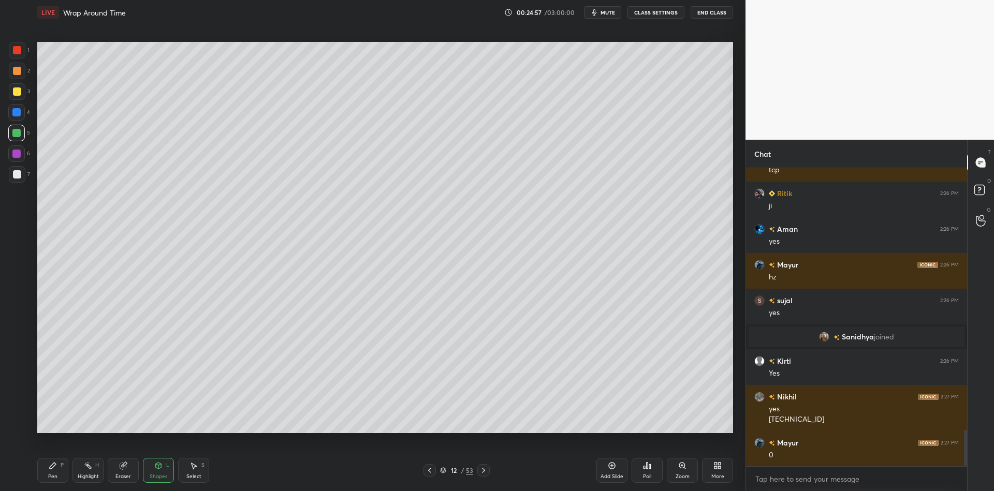
click at [60, 473] on div "Pen P" at bounding box center [52, 470] width 31 height 25
click at [19, 174] on div at bounding box center [17, 174] width 8 height 8
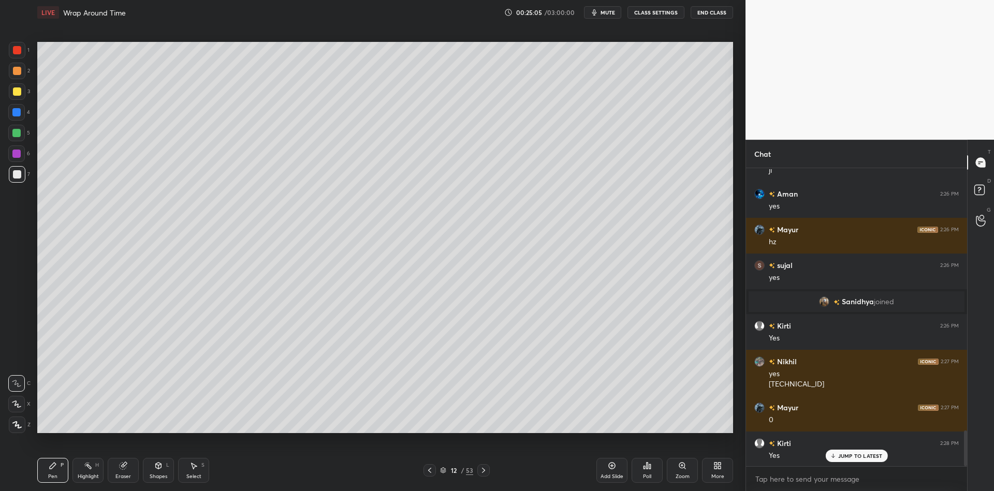
click at [91, 472] on div "Highlight H" at bounding box center [87, 470] width 31 height 25
drag, startPoint x: 49, startPoint y: 472, endPoint x: 80, endPoint y: 462, distance: 32.7
click at [53, 470] on icon at bounding box center [53, 466] width 8 height 8
click at [156, 479] on div "Shapes" at bounding box center [159, 476] width 18 height 5
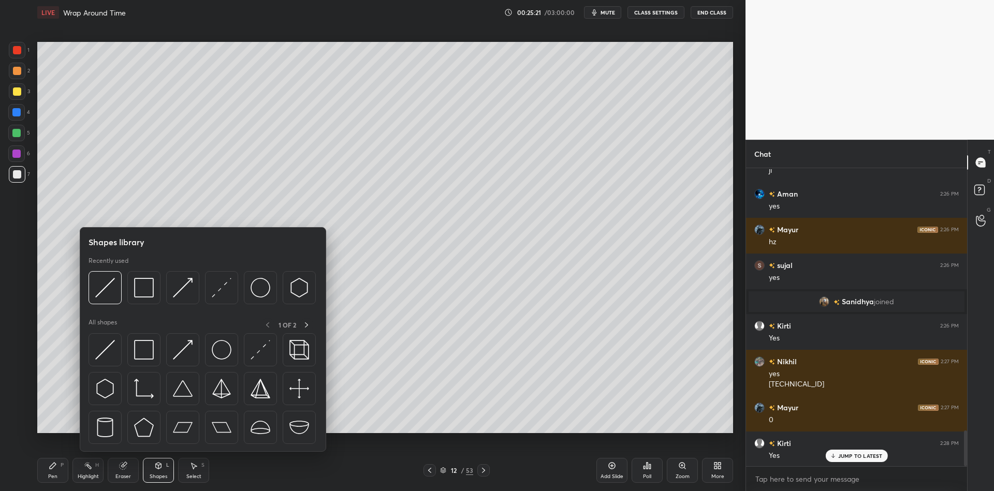
click at [104, 347] on img at bounding box center [105, 350] width 20 height 20
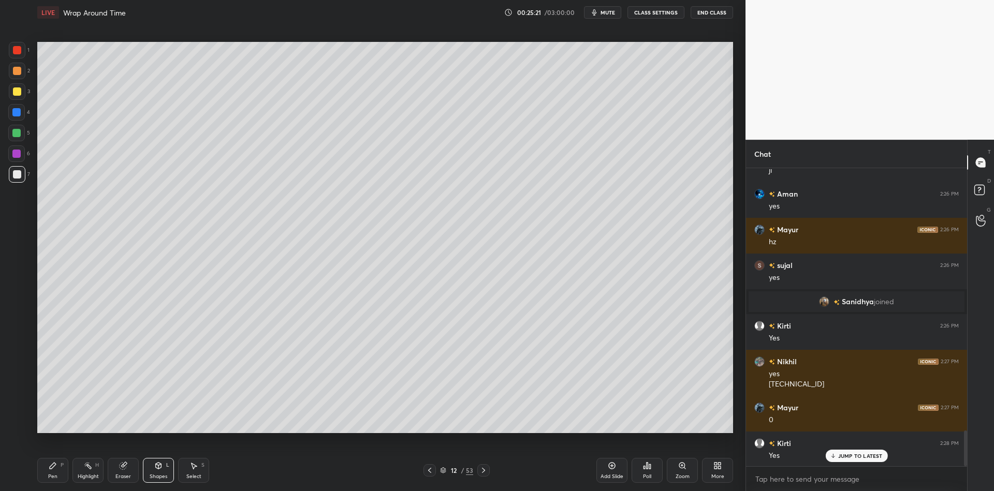
click at [15, 129] on div at bounding box center [16, 133] width 17 height 17
drag, startPoint x: 90, startPoint y: 470, endPoint x: 103, endPoint y: 433, distance: 39.1
click at [90, 470] on div "Highlight H" at bounding box center [87, 470] width 31 height 25
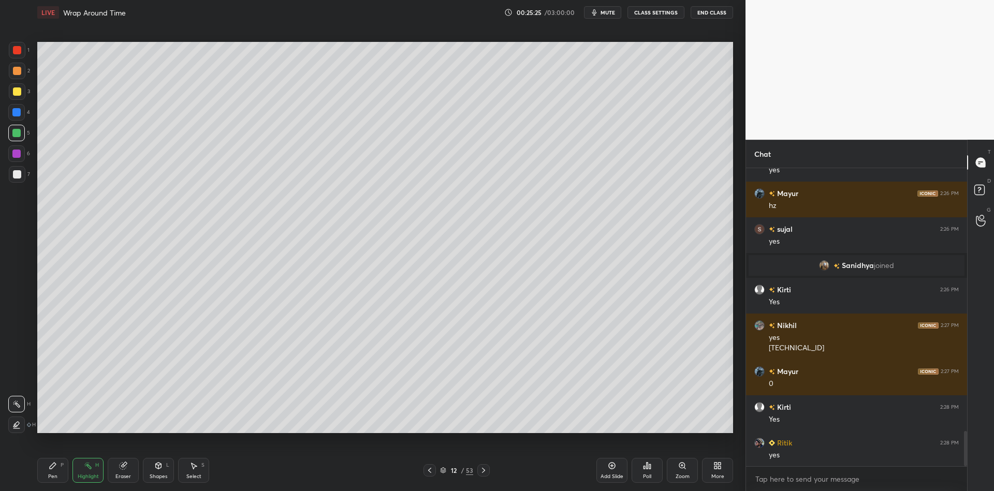
drag, startPoint x: 158, startPoint y: 471, endPoint x: 152, endPoint y: 454, distance: 18.2
click at [157, 470] on div "Shapes L" at bounding box center [158, 470] width 31 height 25
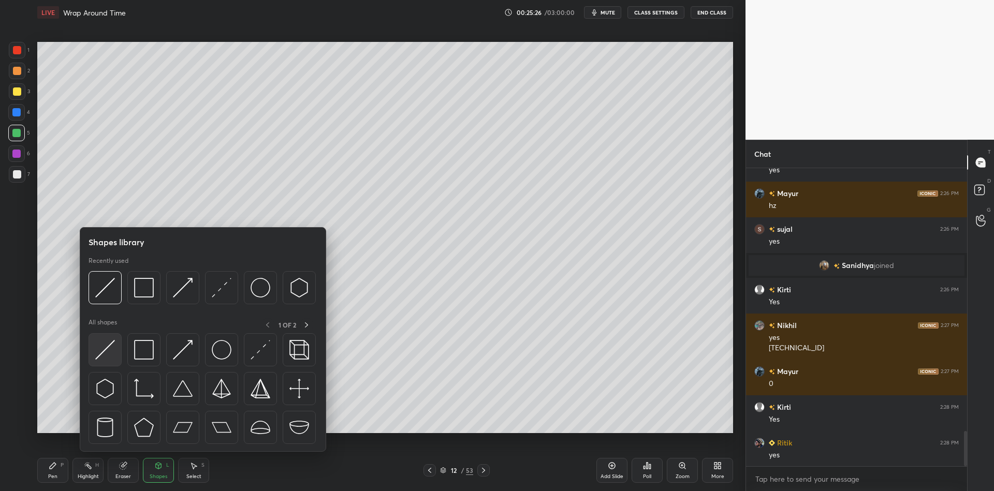
click at [111, 348] on img at bounding box center [105, 350] width 20 height 20
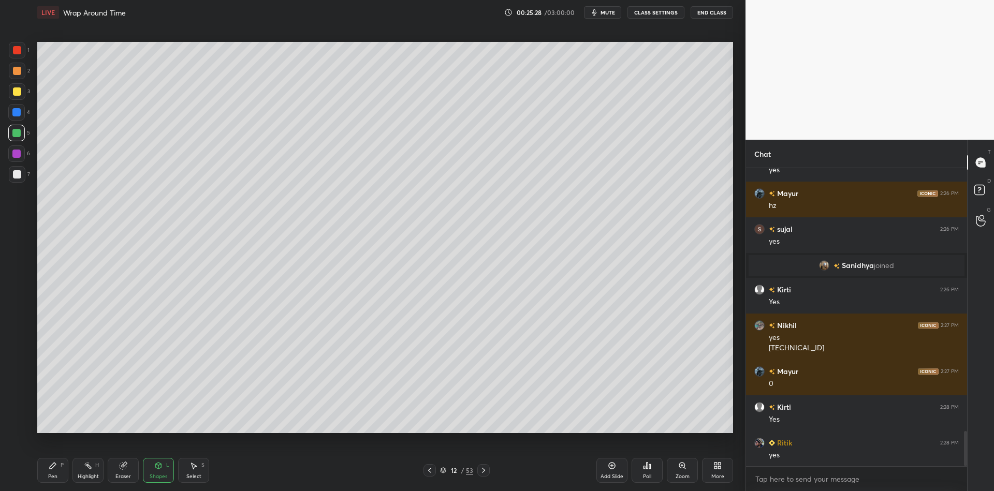
drag, startPoint x: 56, startPoint y: 478, endPoint x: 94, endPoint y: 433, distance: 58.8
click at [57, 476] on div "Pen P" at bounding box center [52, 470] width 31 height 25
click at [51, 475] on div "Pen" at bounding box center [52, 476] width 9 height 5
drag, startPoint x: 14, startPoint y: 178, endPoint x: 22, endPoint y: 174, distance: 8.1
click at [14, 177] on div at bounding box center [17, 174] width 17 height 17
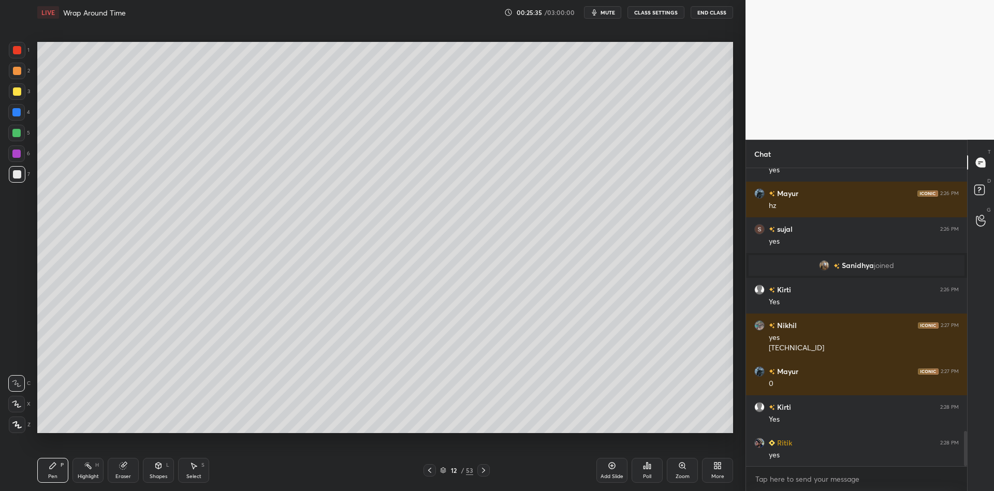
click at [85, 476] on div "Highlight" at bounding box center [88, 476] width 21 height 5
click at [610, 472] on div "Add Slide" at bounding box center [611, 470] width 31 height 25
click at [47, 468] on div "Pen P" at bounding box center [52, 470] width 31 height 25
click at [16, 94] on div at bounding box center [17, 91] width 8 height 8
click at [159, 475] on div "Shapes" at bounding box center [159, 476] width 18 height 5
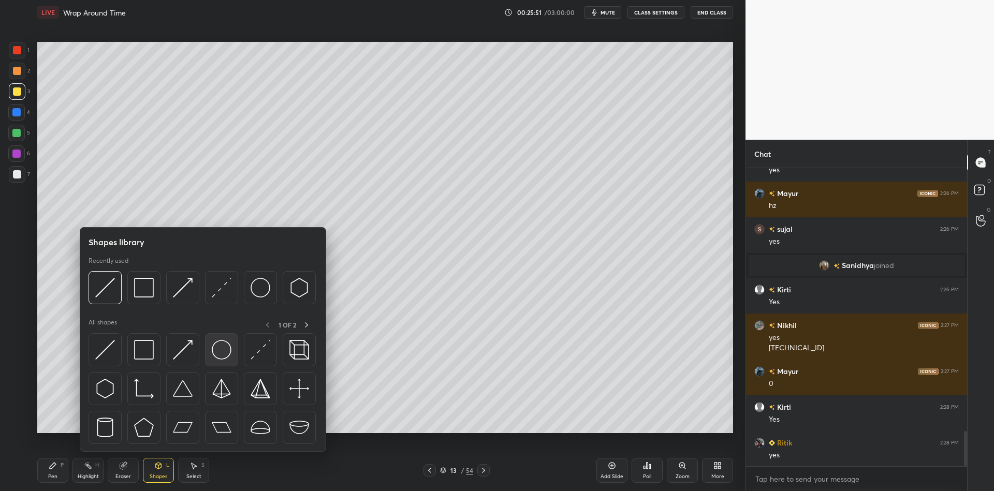
click at [224, 342] on img at bounding box center [222, 350] width 20 height 20
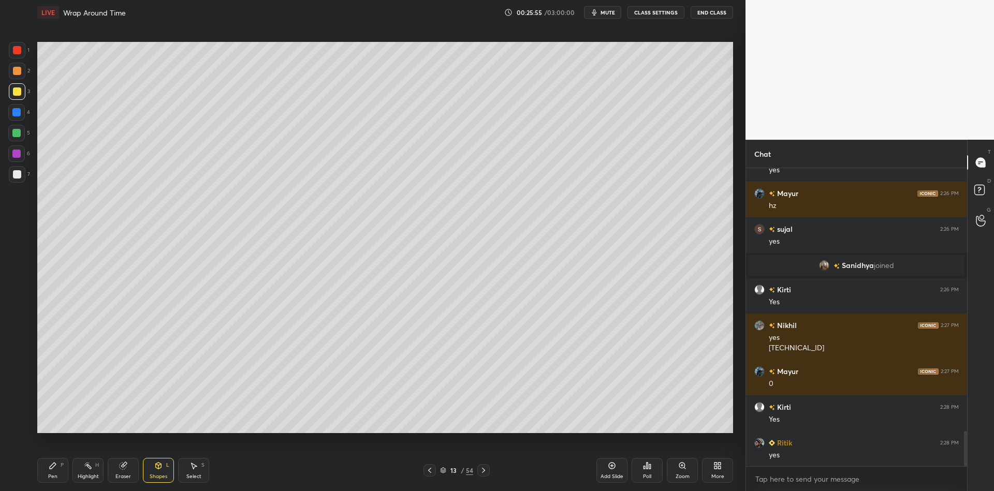
click at [53, 474] on div "Pen" at bounding box center [52, 476] width 9 height 5
click at [158, 476] on div "Shapes" at bounding box center [159, 476] width 18 height 5
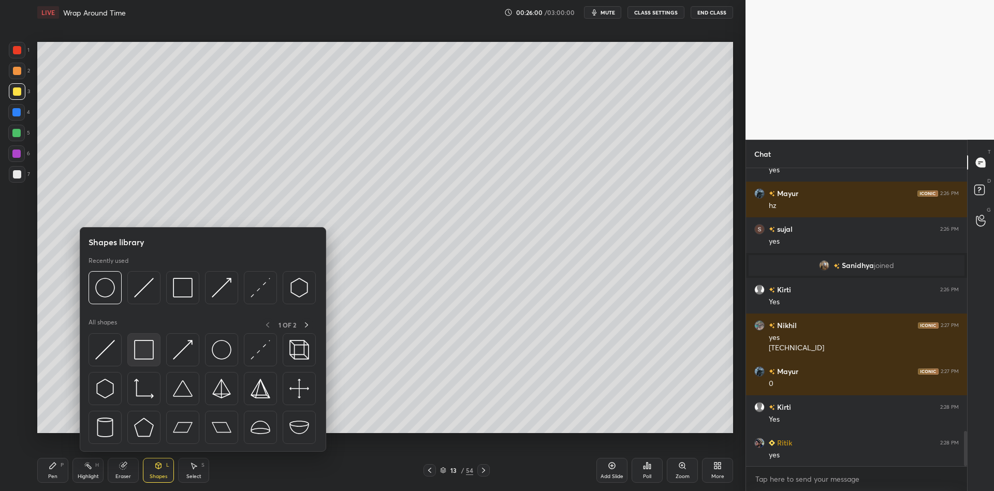
click at [146, 350] on img at bounding box center [144, 350] width 20 height 20
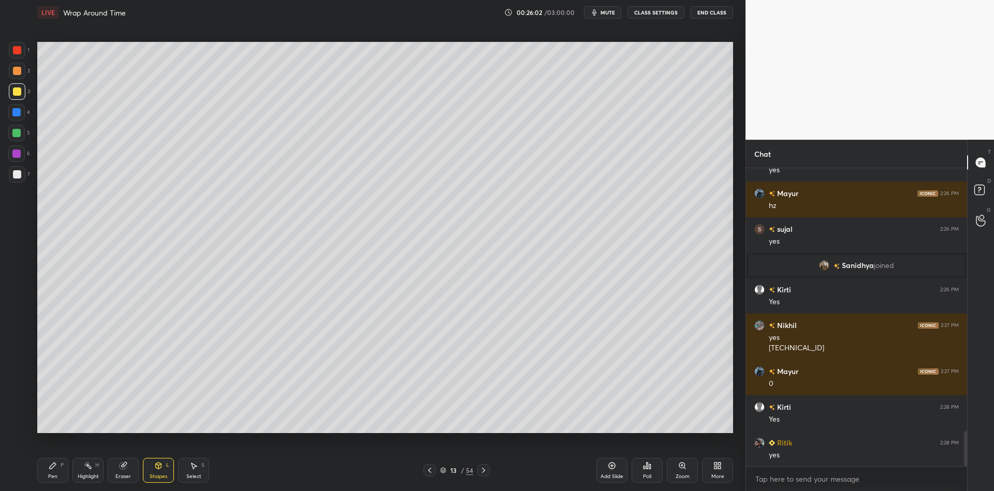
drag, startPoint x: 58, startPoint y: 467, endPoint x: 65, endPoint y: 467, distance: 7.3
click at [59, 467] on div "Pen P" at bounding box center [52, 470] width 31 height 25
click at [90, 468] on div "Highlight H" at bounding box center [87, 470] width 31 height 25
click at [193, 478] on div "Select" at bounding box center [193, 476] width 15 height 5
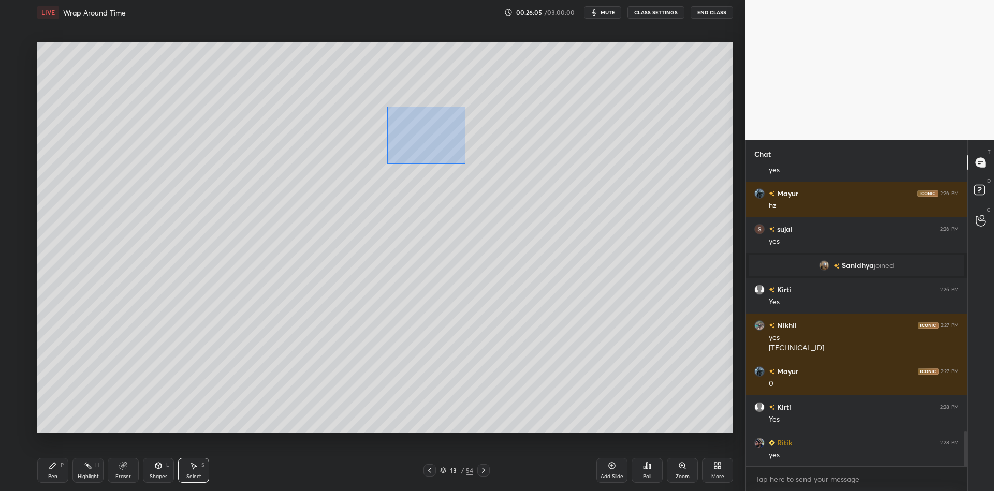
drag, startPoint x: 386, startPoint y: 108, endPoint x: 462, endPoint y: 157, distance: 90.6
click at [464, 161] on div "0 ° Undo Copy Paste here Duplicate Duplicate to new slide Delete" at bounding box center [384, 237] width 695 height 391
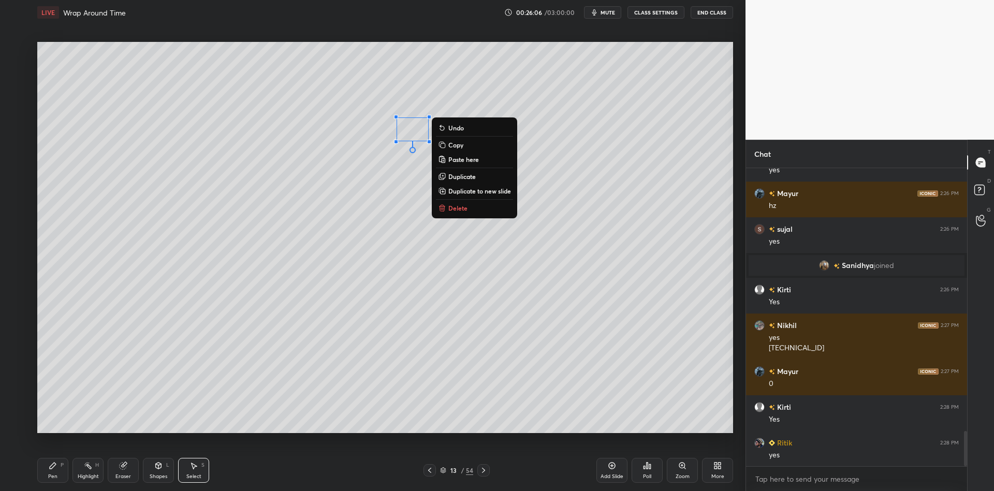
click at [464, 207] on p "Delete" at bounding box center [457, 208] width 19 height 8
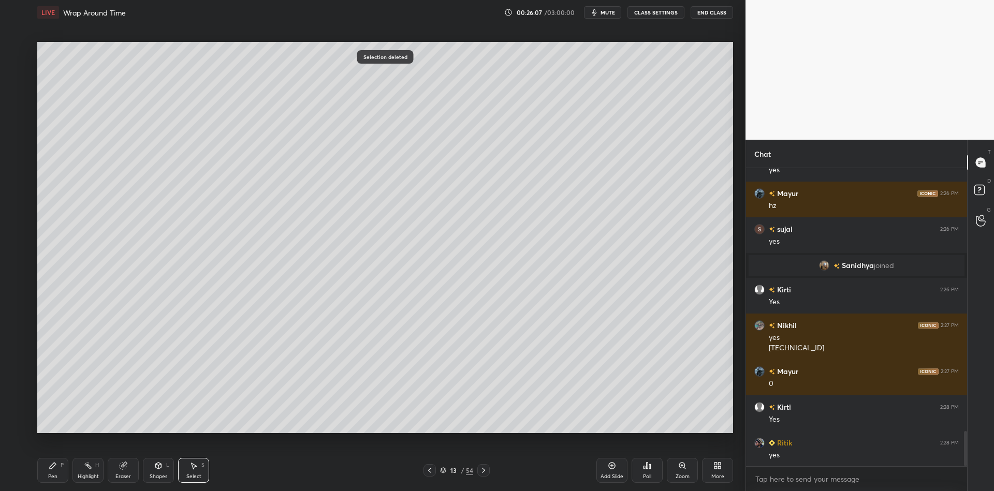
click at [57, 474] on div "Pen P" at bounding box center [52, 470] width 31 height 25
drag, startPoint x: 92, startPoint y: 475, endPoint x: 88, endPoint y: 483, distance: 9.3
click at [93, 477] on div "Highlight" at bounding box center [88, 476] width 21 height 5
click at [157, 473] on div "Shapes L" at bounding box center [158, 470] width 31 height 25
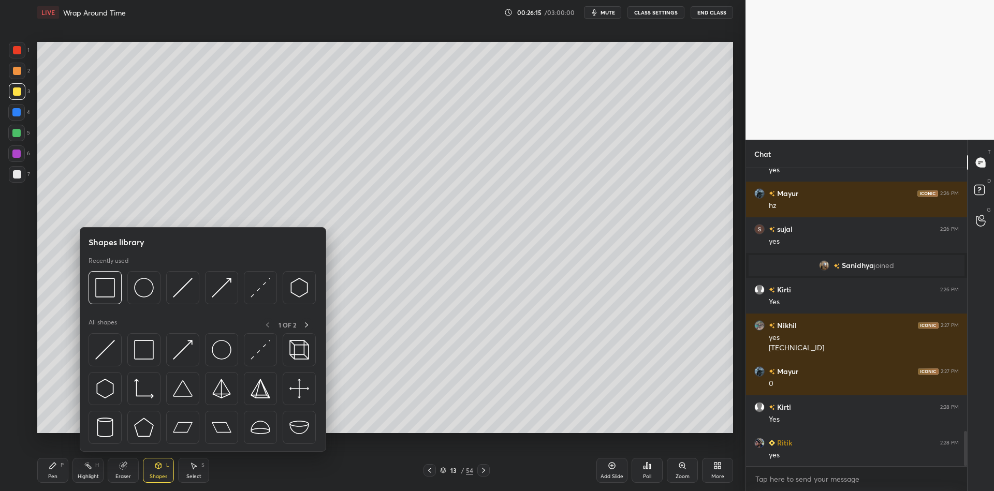
drag, startPoint x: 56, startPoint y: 468, endPoint x: 75, endPoint y: 452, distance: 24.2
click at [58, 467] on div "Pen P" at bounding box center [52, 470] width 31 height 25
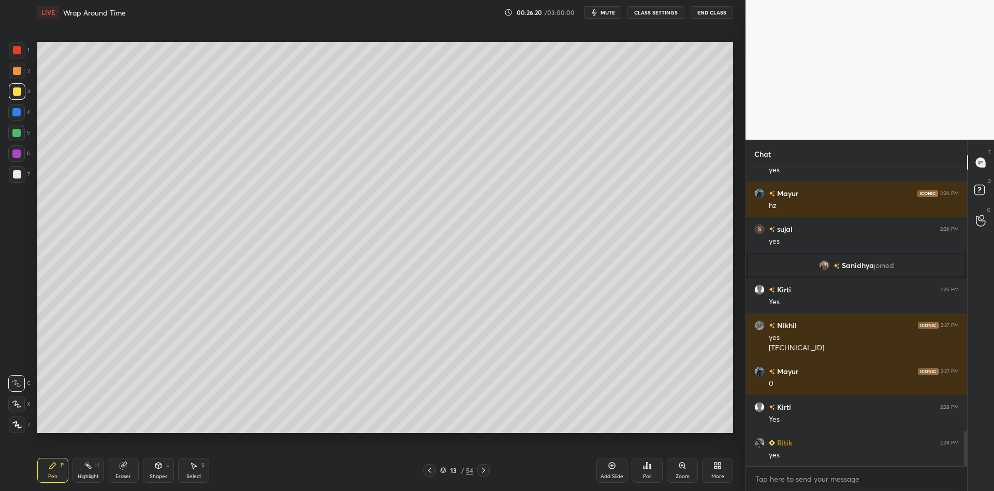
click at [155, 474] on div "Shapes" at bounding box center [159, 476] width 18 height 5
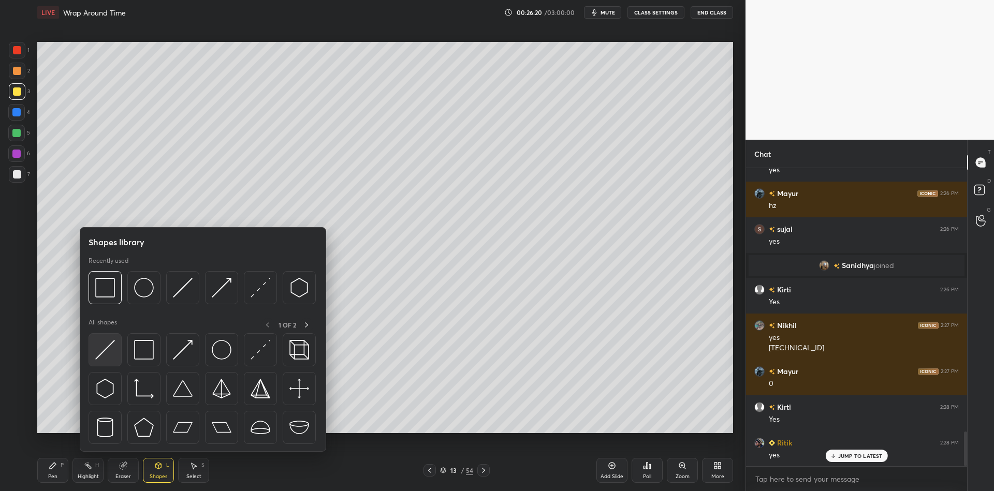
scroll to position [2281, 0]
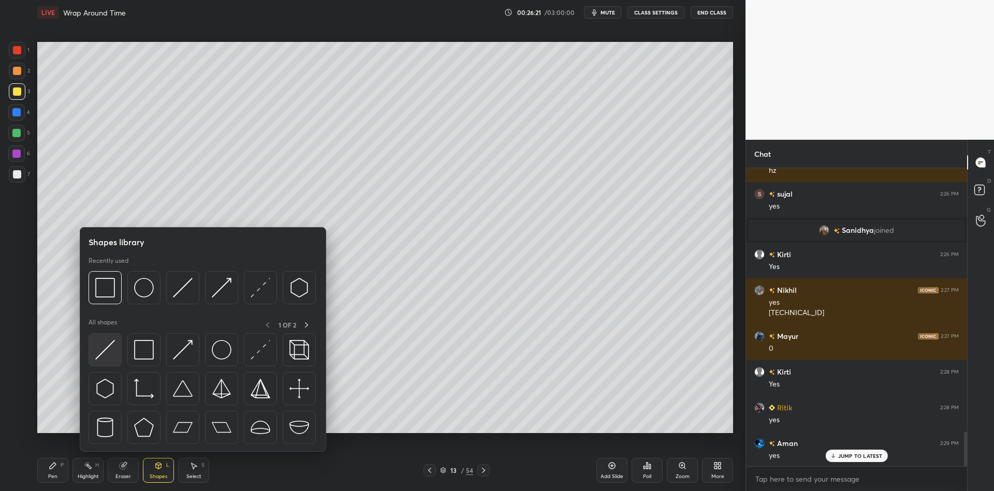
click at [108, 354] on img at bounding box center [105, 350] width 20 height 20
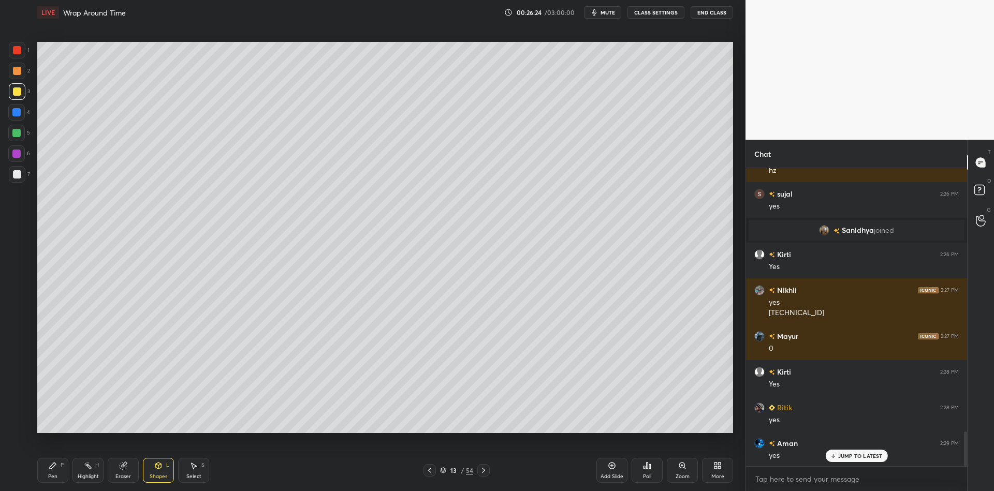
click at [157, 475] on div "Shapes" at bounding box center [159, 476] width 18 height 5
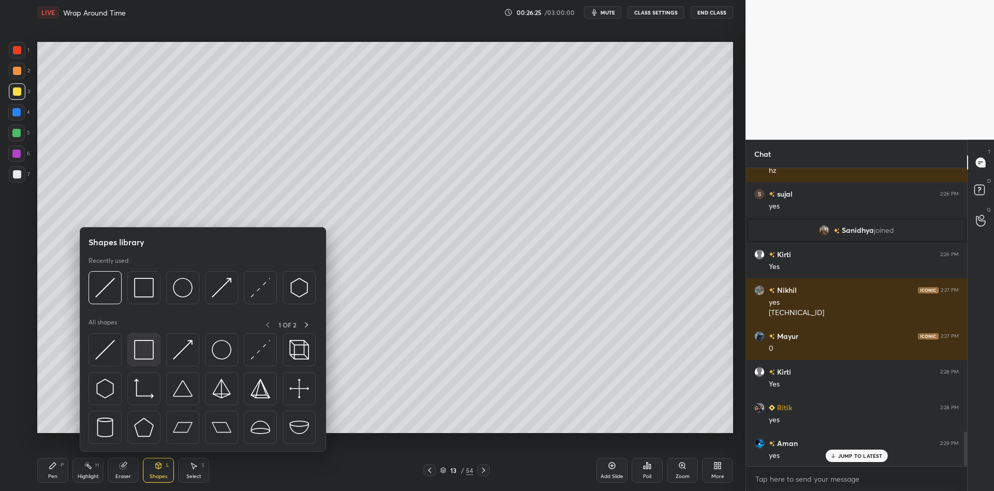
click at [149, 349] on img at bounding box center [144, 350] width 20 height 20
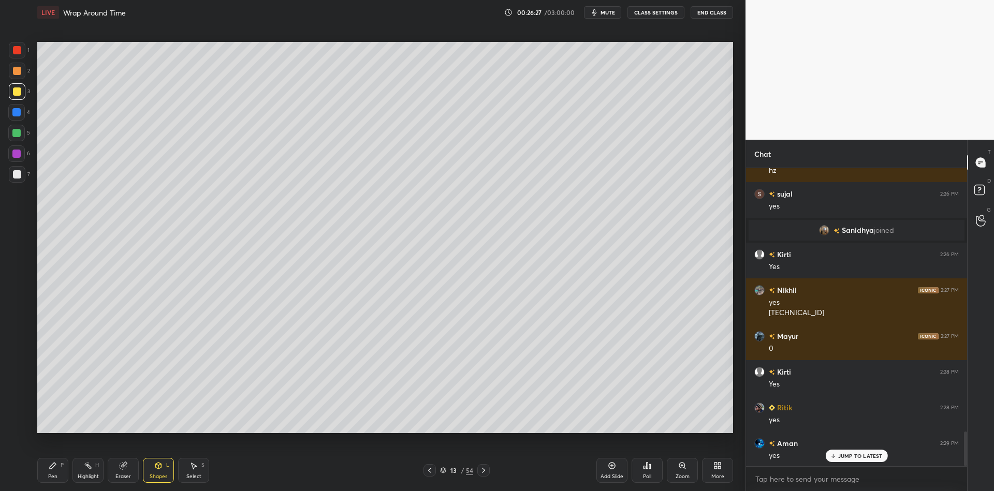
drag, startPoint x: 53, startPoint y: 475, endPoint x: 85, endPoint y: 472, distance: 32.2
click at [58, 476] on div "Pen P" at bounding box center [52, 470] width 31 height 25
drag, startPoint x: 84, startPoint y: 473, endPoint x: 102, endPoint y: 447, distance: 32.0
click at [84, 473] on div "Highlight H" at bounding box center [87, 470] width 31 height 25
click at [57, 479] on div "Pen P" at bounding box center [52, 470] width 31 height 25
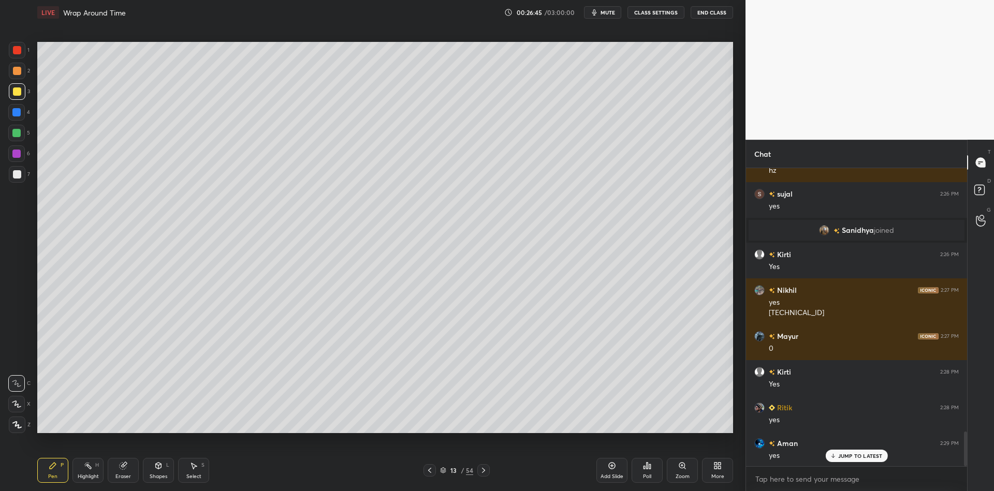
click at [159, 471] on div "Shapes L" at bounding box center [158, 470] width 31 height 25
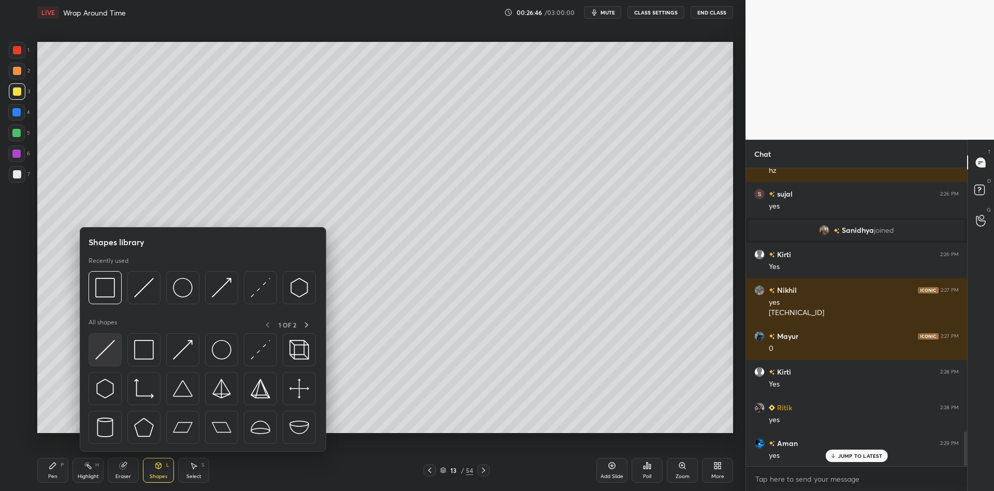
click at [112, 346] on img at bounding box center [105, 350] width 20 height 20
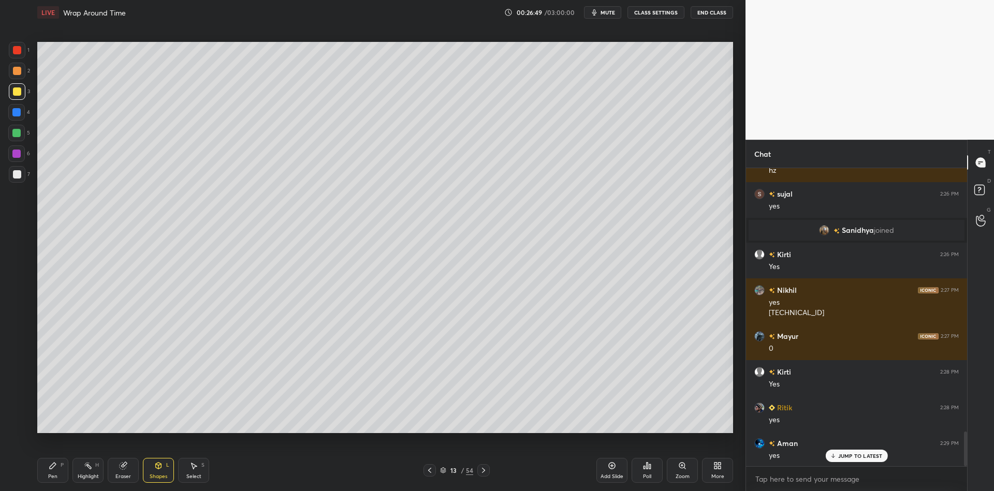
drag, startPoint x: 156, startPoint y: 474, endPoint x: 160, endPoint y: 457, distance: 17.7
click at [156, 474] on div "Shapes" at bounding box center [159, 476] width 18 height 5
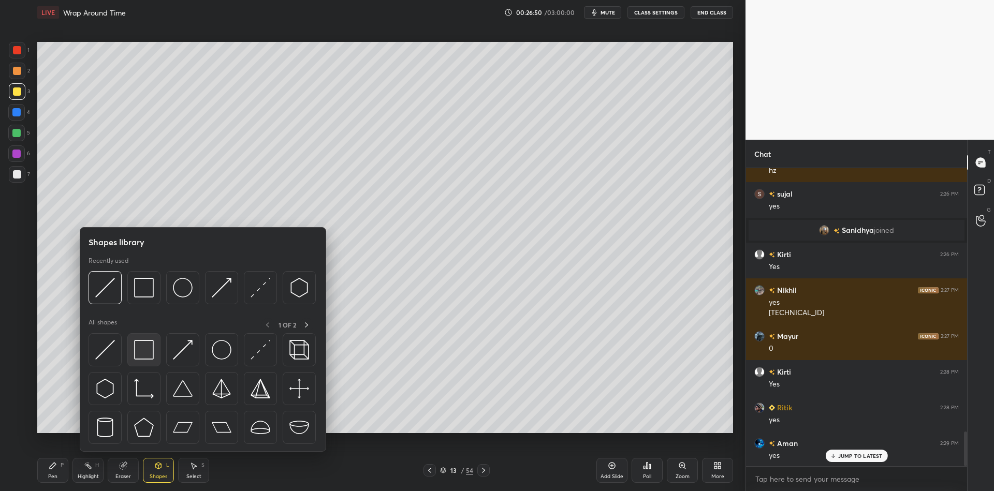
click at [149, 345] on img at bounding box center [144, 350] width 20 height 20
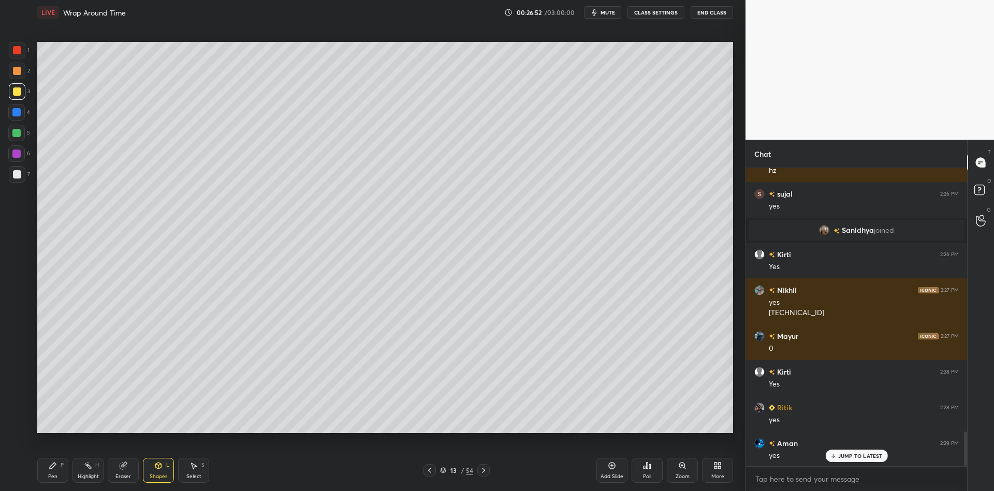
click at [66, 463] on div "Pen P" at bounding box center [52, 470] width 31 height 25
click at [91, 470] on div "Highlight H" at bounding box center [87, 470] width 31 height 25
drag, startPoint x: 56, startPoint y: 469, endPoint x: 72, endPoint y: 470, distance: 16.6
click at [57, 470] on div "Pen P" at bounding box center [52, 470] width 31 height 25
drag, startPoint x: 89, startPoint y: 472, endPoint x: 96, endPoint y: 437, distance: 35.9
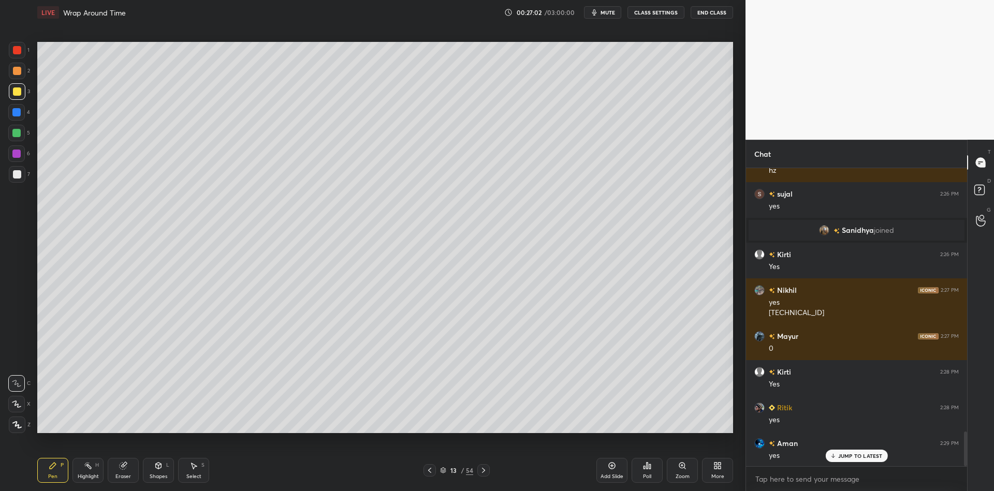
click at [89, 472] on div "Highlight H" at bounding box center [87, 470] width 31 height 25
drag, startPoint x: 158, startPoint y: 473, endPoint x: 157, endPoint y: 465, distance: 8.9
click at [158, 471] on div "Shapes L" at bounding box center [158, 470] width 31 height 25
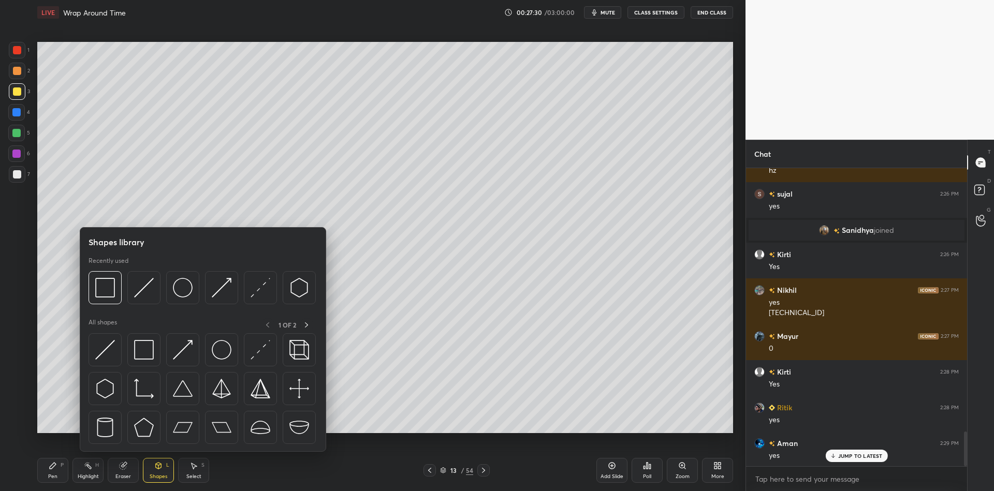
click at [55, 469] on div "Pen P" at bounding box center [52, 470] width 31 height 25
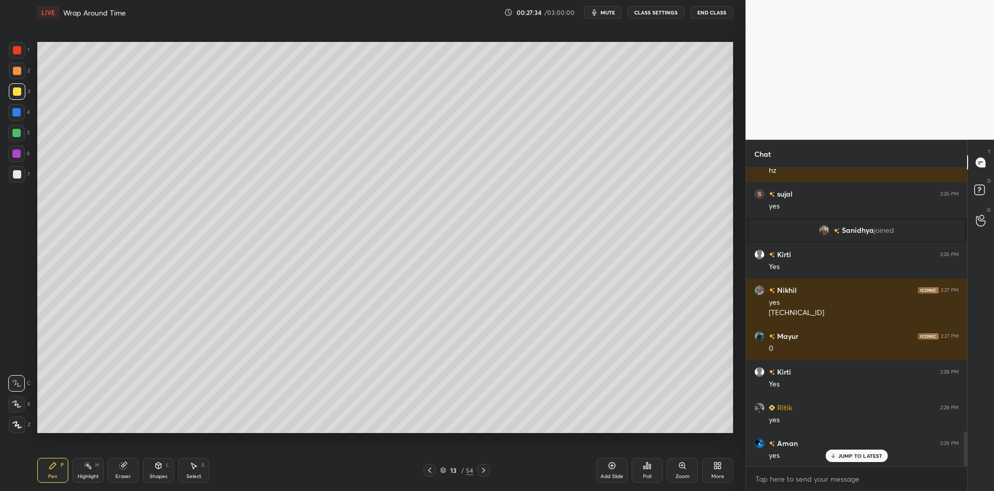
drag, startPoint x: 83, startPoint y: 478, endPoint x: 119, endPoint y: 442, distance: 50.5
click at [84, 476] on div "Highlight" at bounding box center [88, 476] width 21 height 5
click at [155, 466] on div "Shapes L" at bounding box center [158, 470] width 31 height 25
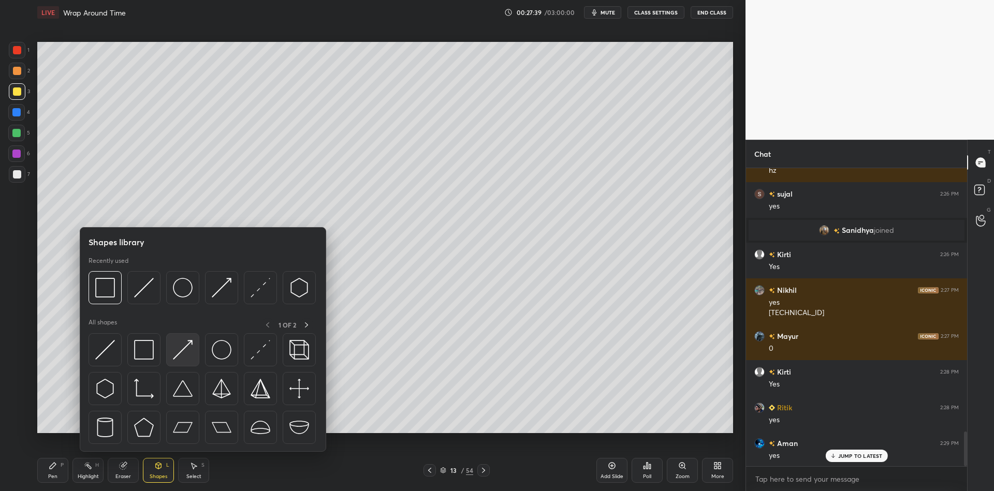
drag, startPoint x: 189, startPoint y: 340, endPoint x: 183, endPoint y: 345, distance: 8.2
click at [183, 345] on img at bounding box center [183, 350] width 20 height 20
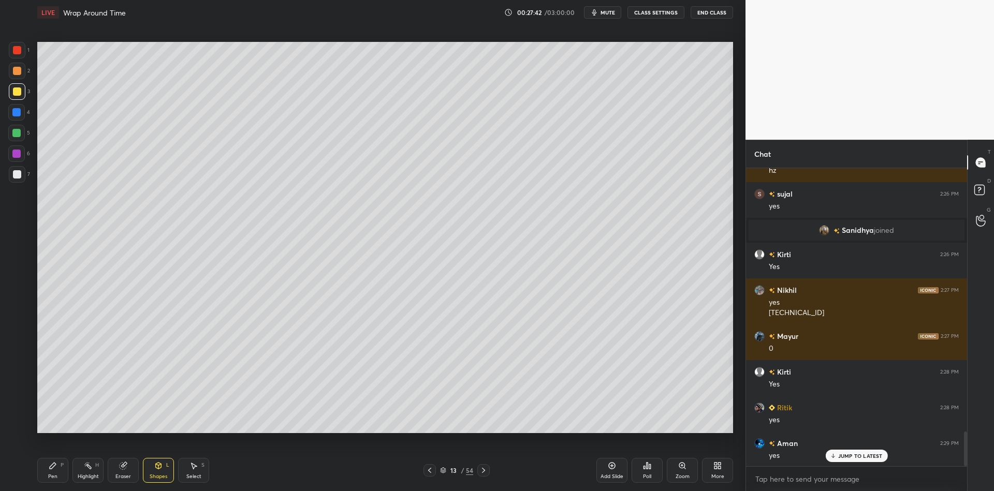
click at [54, 471] on div "Pen P" at bounding box center [52, 470] width 31 height 25
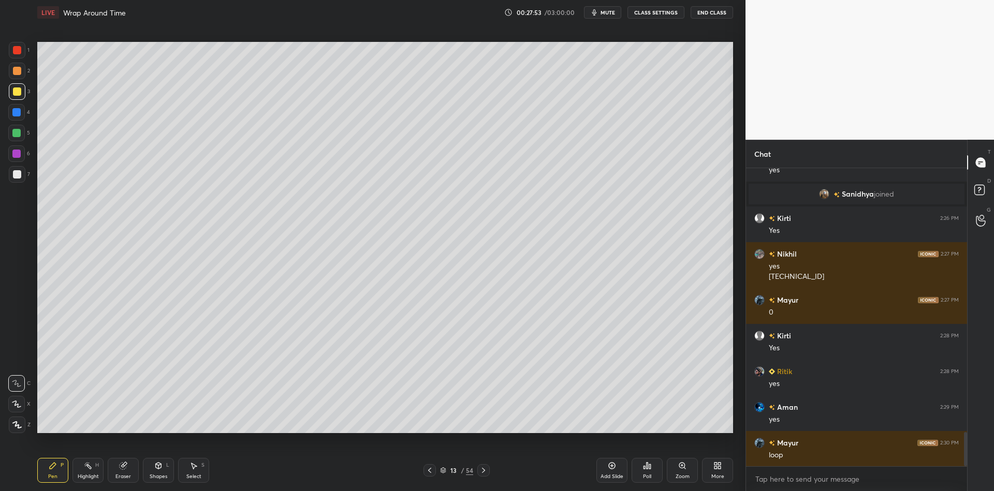
click at [85, 472] on div "Highlight H" at bounding box center [87, 470] width 31 height 25
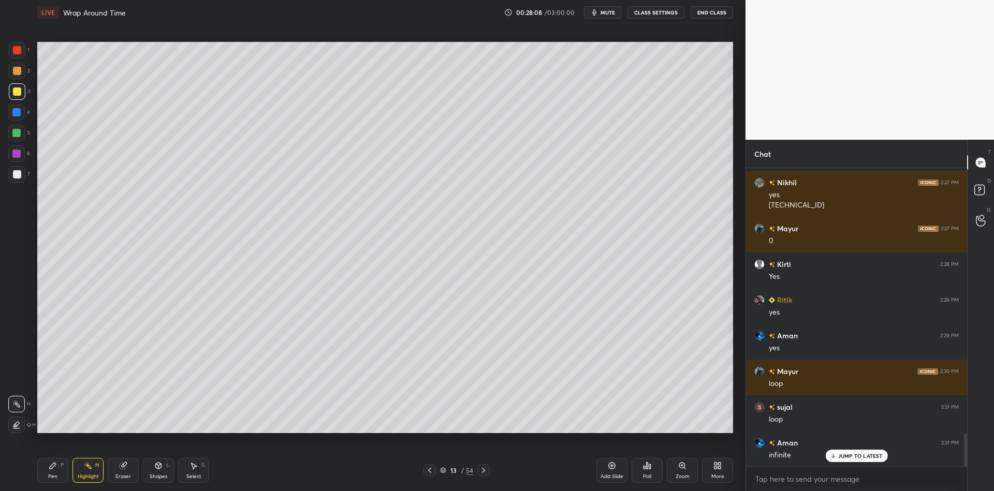
scroll to position [2424, 0]
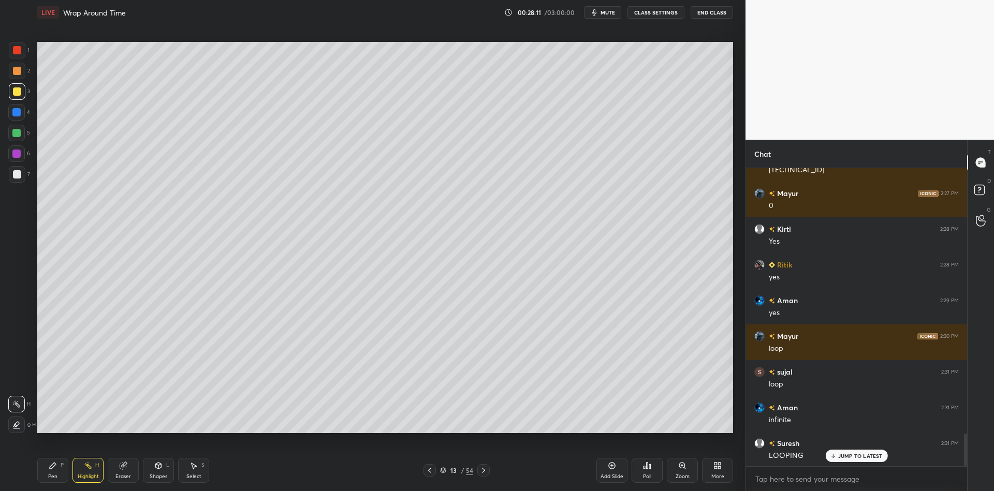
drag, startPoint x: 55, startPoint y: 474, endPoint x: 56, endPoint y: 463, distance: 10.9
click at [55, 470] on div "Pen P" at bounding box center [52, 470] width 31 height 25
click at [19, 133] on div at bounding box center [16, 133] width 8 height 8
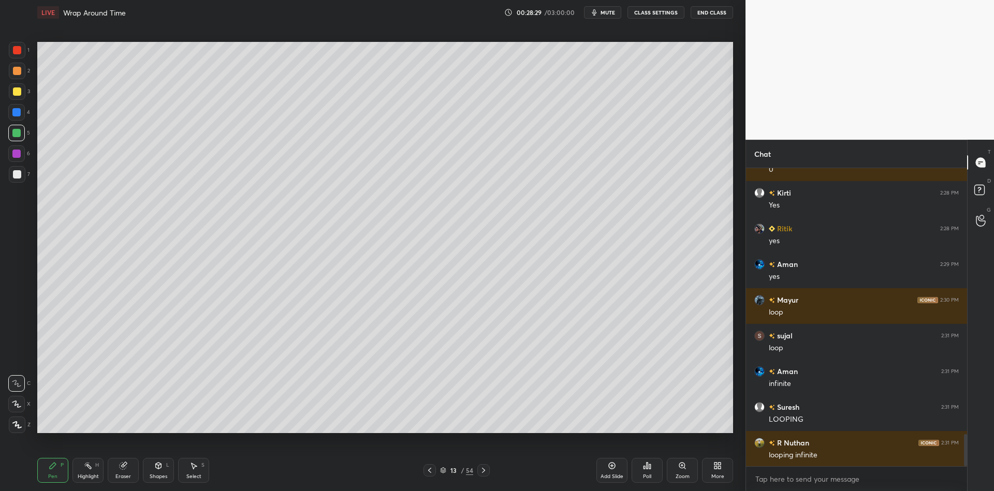
drag, startPoint x: 91, startPoint y: 476, endPoint x: 93, endPoint y: 470, distance: 6.7
click at [91, 474] on div "Highlight" at bounding box center [88, 476] width 21 height 5
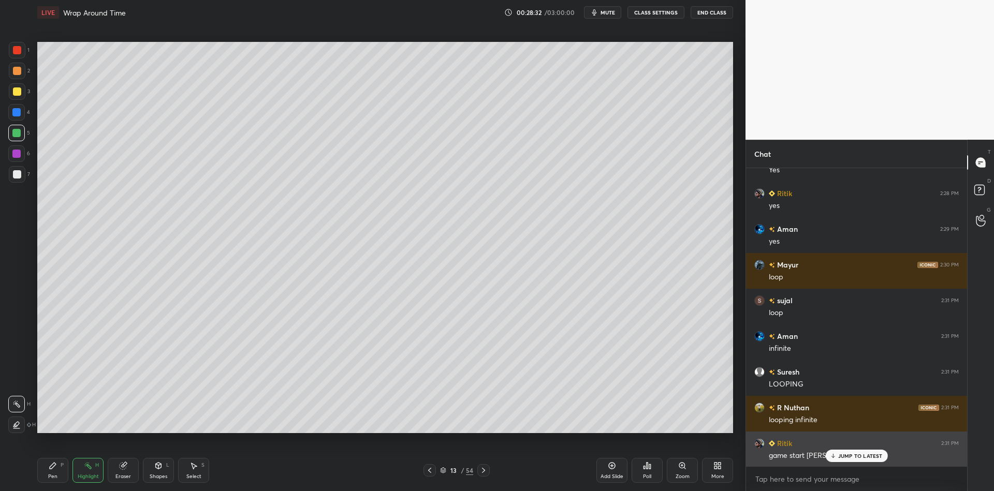
click at [850, 450] on div "JUMP TO LATEST" at bounding box center [856, 456] width 62 height 12
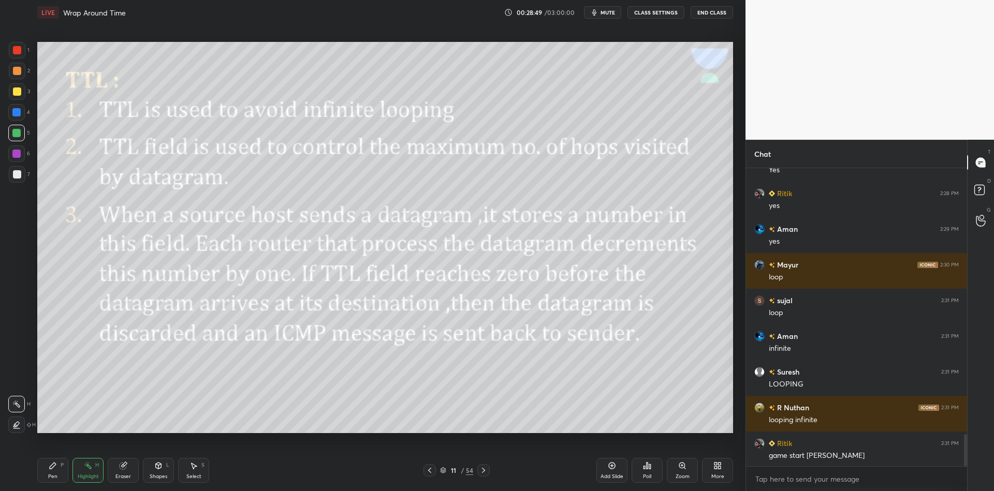
click at [86, 478] on div "Highlight" at bounding box center [88, 476] width 21 height 5
click at [162, 475] on div "Shapes" at bounding box center [159, 476] width 18 height 5
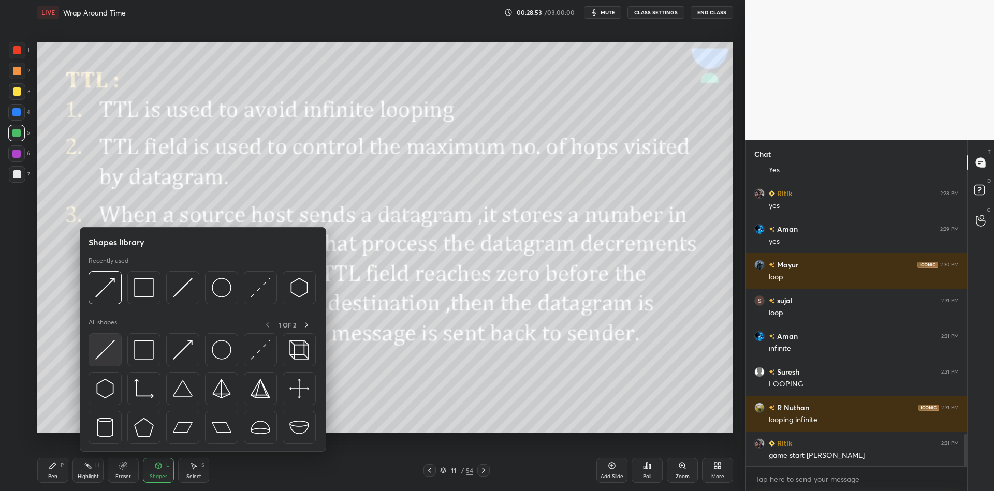
click at [108, 350] on img at bounding box center [105, 350] width 20 height 20
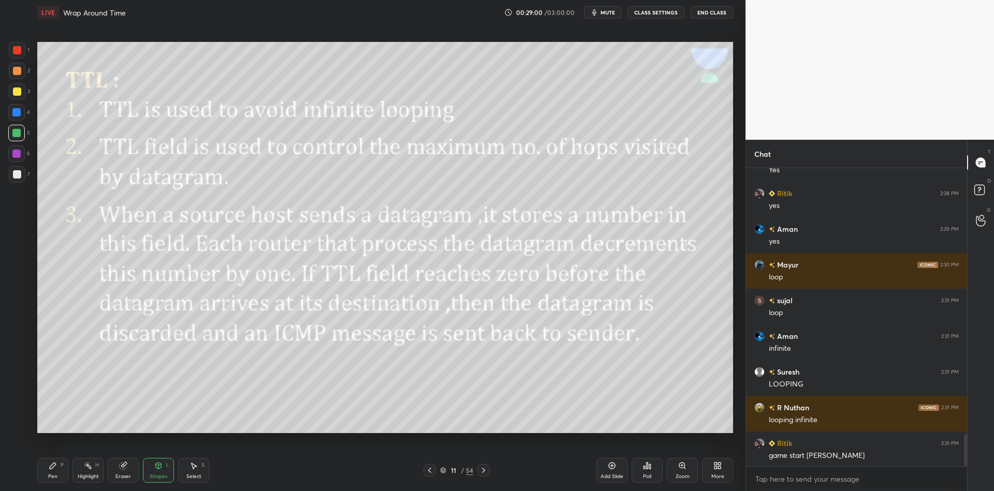
click at [65, 468] on div "Pen P" at bounding box center [52, 470] width 31 height 25
click at [92, 474] on div "Highlight" at bounding box center [88, 476] width 21 height 5
click at [57, 475] on div "Pen P" at bounding box center [52, 470] width 31 height 25
drag, startPoint x: 83, startPoint y: 477, endPoint x: 77, endPoint y: 478, distance: 5.8
click at [78, 478] on div "Highlight" at bounding box center [88, 476] width 21 height 5
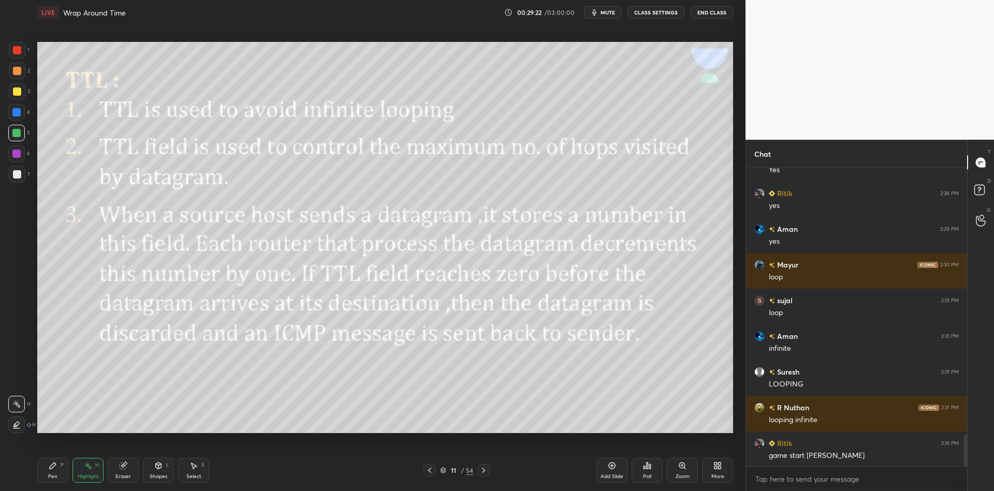
click at [54, 479] on div "Pen" at bounding box center [52, 476] width 9 height 5
click at [95, 475] on div "Highlight" at bounding box center [88, 476] width 21 height 5
click at [157, 478] on div "Shapes" at bounding box center [159, 476] width 18 height 5
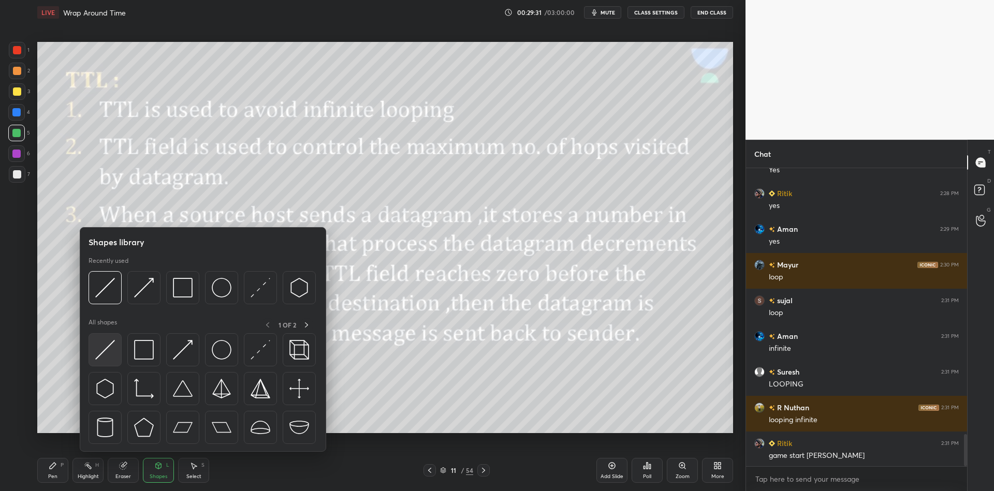
click at [107, 351] on img at bounding box center [105, 350] width 20 height 20
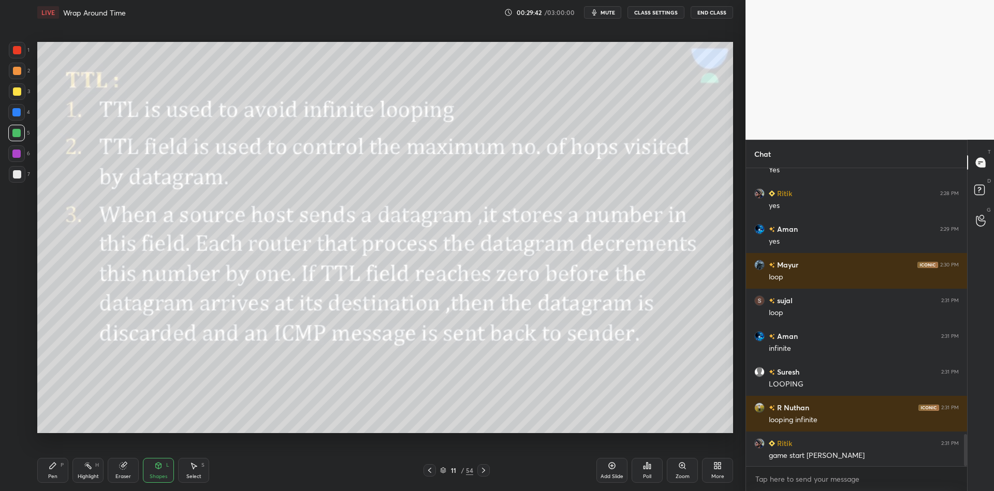
drag, startPoint x: 53, startPoint y: 476, endPoint x: 65, endPoint y: 469, distance: 13.9
click at [57, 472] on div "Pen P" at bounding box center [52, 470] width 31 height 25
click at [85, 470] on div "Highlight H" at bounding box center [87, 470] width 31 height 25
drag, startPoint x: 167, startPoint y: 472, endPoint x: 160, endPoint y: 456, distance: 17.9
click at [166, 470] on div "Shapes L" at bounding box center [158, 470] width 31 height 25
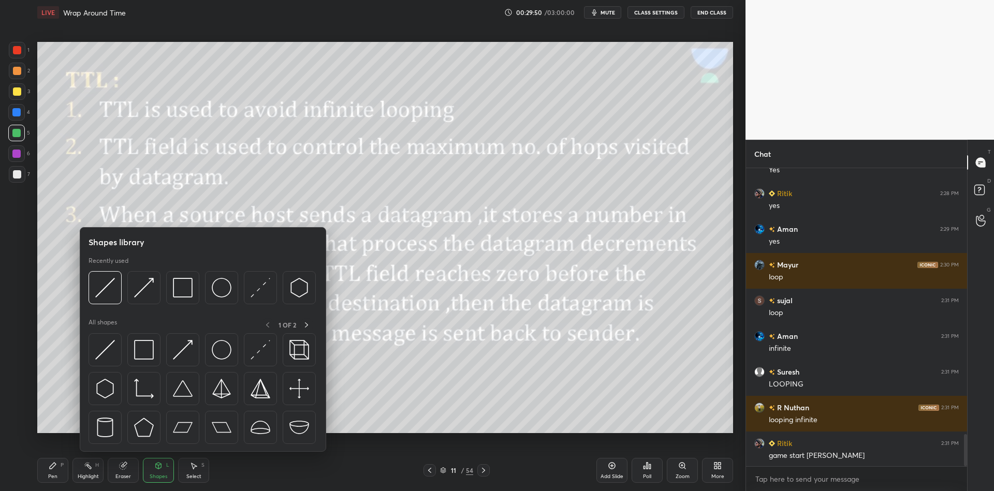
click at [108, 348] on img at bounding box center [105, 350] width 20 height 20
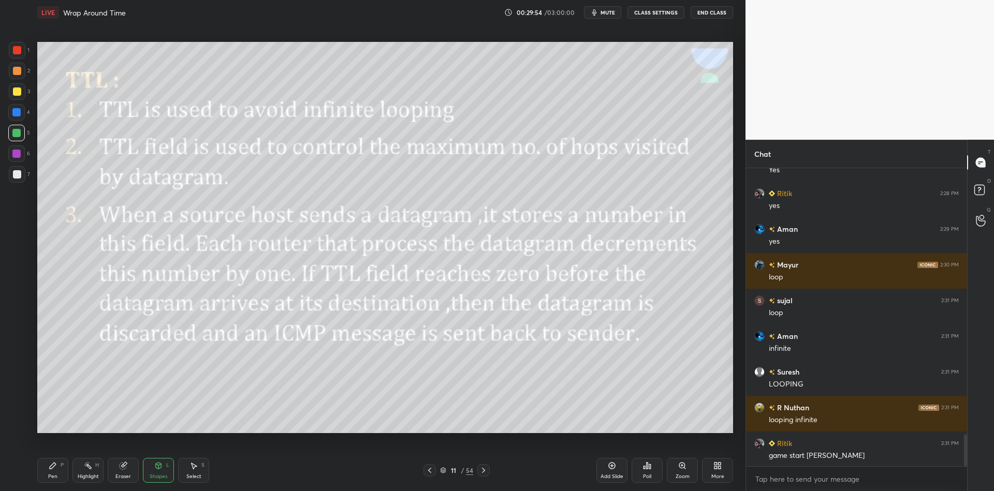
drag, startPoint x: 59, startPoint y: 472, endPoint x: 82, endPoint y: 474, distance: 22.8
click at [64, 473] on div "Pen P" at bounding box center [52, 470] width 31 height 25
click at [91, 475] on div "Highlight" at bounding box center [88, 476] width 21 height 5
drag, startPoint x: 161, startPoint y: 473, endPoint x: 158, endPoint y: 453, distance: 20.3
click at [160, 474] on div "Shapes" at bounding box center [159, 476] width 18 height 5
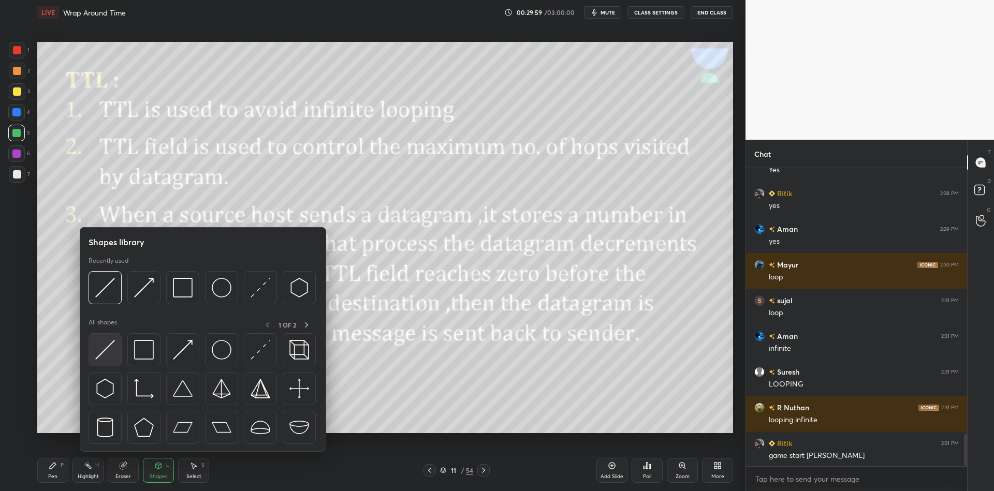
click at [120, 355] on div at bounding box center [104, 349] width 33 height 33
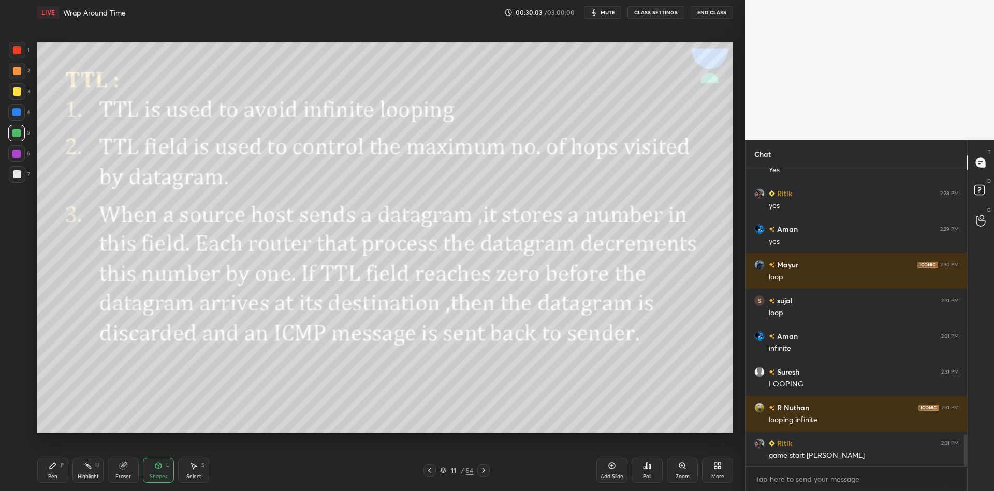
click at [62, 471] on div "Pen P" at bounding box center [52, 470] width 31 height 25
drag, startPoint x: 96, startPoint y: 474, endPoint x: 91, endPoint y: 464, distance: 11.8
click at [96, 474] on div "Highlight" at bounding box center [88, 476] width 21 height 5
drag, startPoint x: 159, startPoint y: 477, endPoint x: 154, endPoint y: 454, distance: 23.2
click at [159, 475] on div "Shapes" at bounding box center [159, 476] width 18 height 5
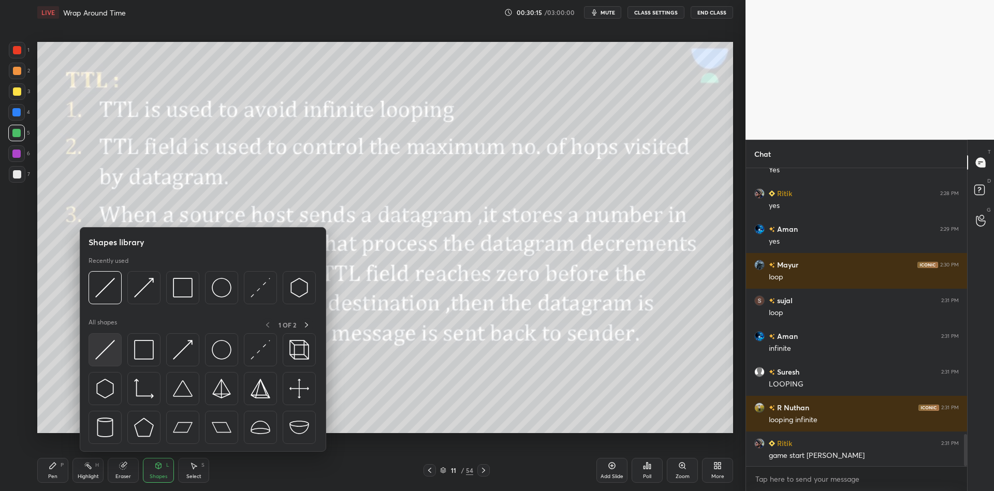
click at [107, 354] on img at bounding box center [105, 350] width 20 height 20
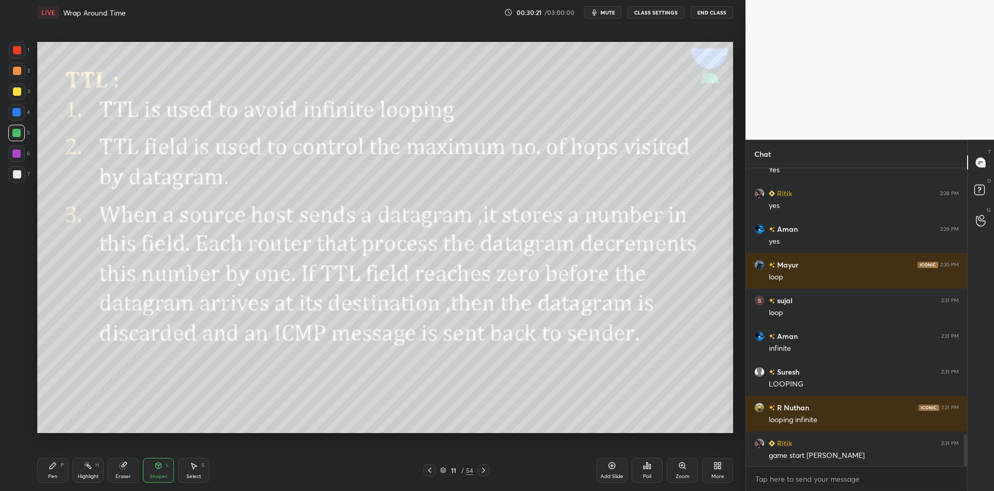
drag, startPoint x: 49, startPoint y: 474, endPoint x: 54, endPoint y: 472, distance: 5.6
click at [53, 473] on div "Pen P" at bounding box center [52, 470] width 31 height 25
click at [90, 470] on div "Highlight H" at bounding box center [87, 470] width 31 height 25
click at [156, 474] on div "Shapes" at bounding box center [159, 476] width 18 height 5
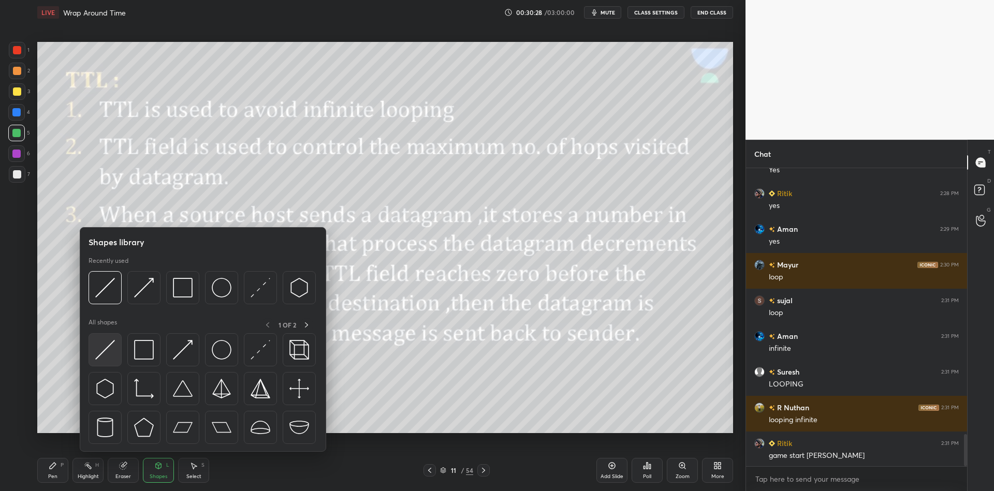
click at [110, 354] on div at bounding box center [104, 349] width 33 height 33
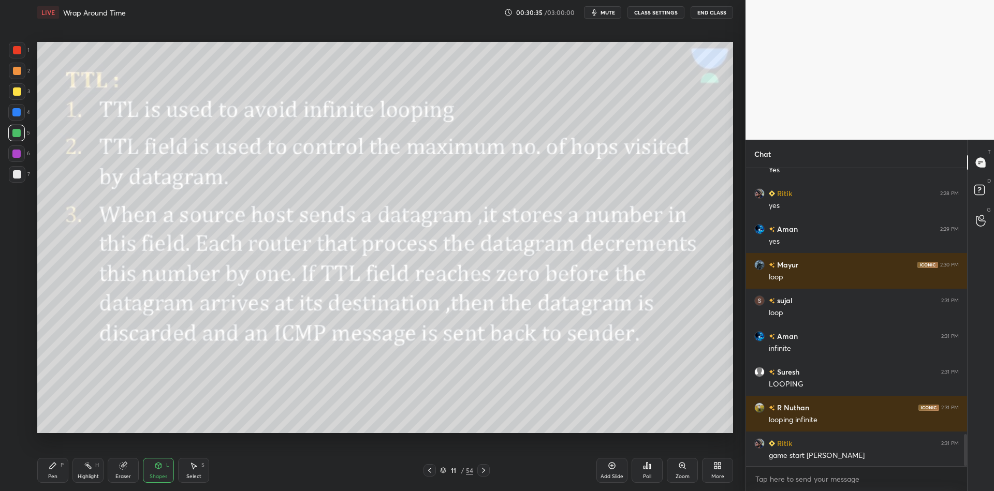
click at [63, 471] on div "Pen P" at bounding box center [52, 470] width 31 height 25
click at [97, 469] on div "Highlight H" at bounding box center [87, 470] width 31 height 25
click at [86, 473] on div "Highlight H" at bounding box center [87, 470] width 31 height 25
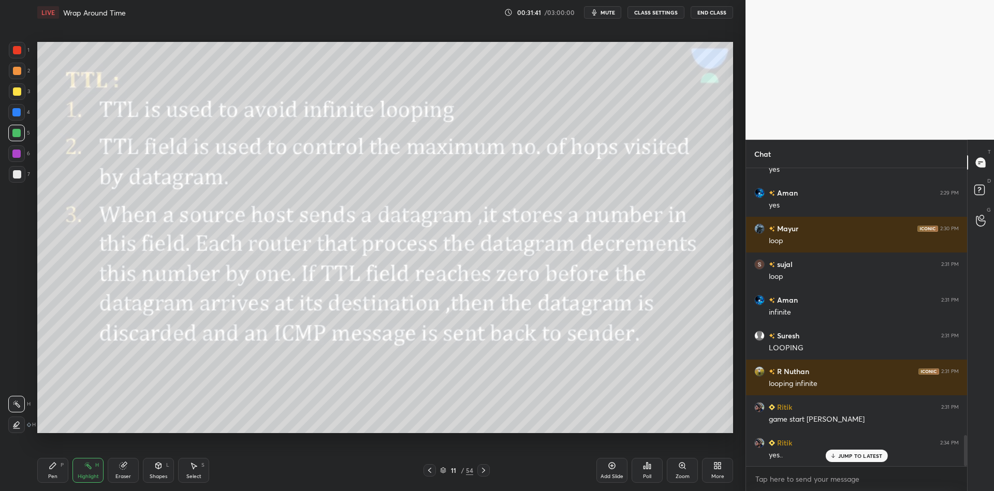
scroll to position [2567, 0]
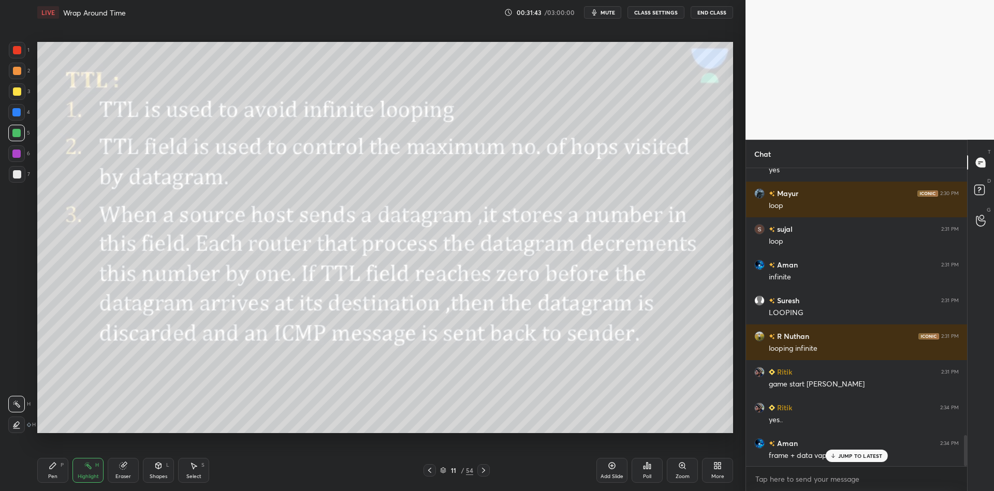
drag, startPoint x: 839, startPoint y: 460, endPoint x: 845, endPoint y: 466, distance: 9.2
click at [838, 460] on div "JUMP TO LATEST" at bounding box center [856, 456] width 62 height 12
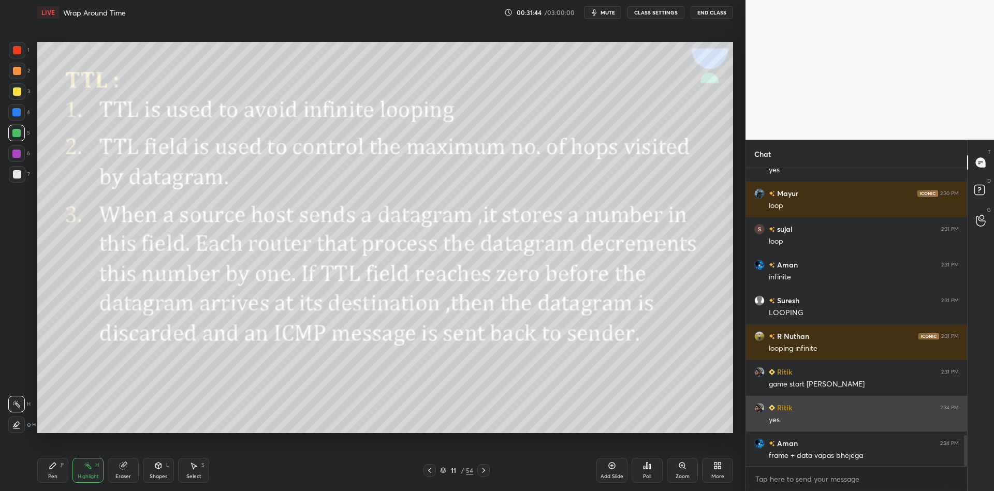
scroll to position [2603, 0]
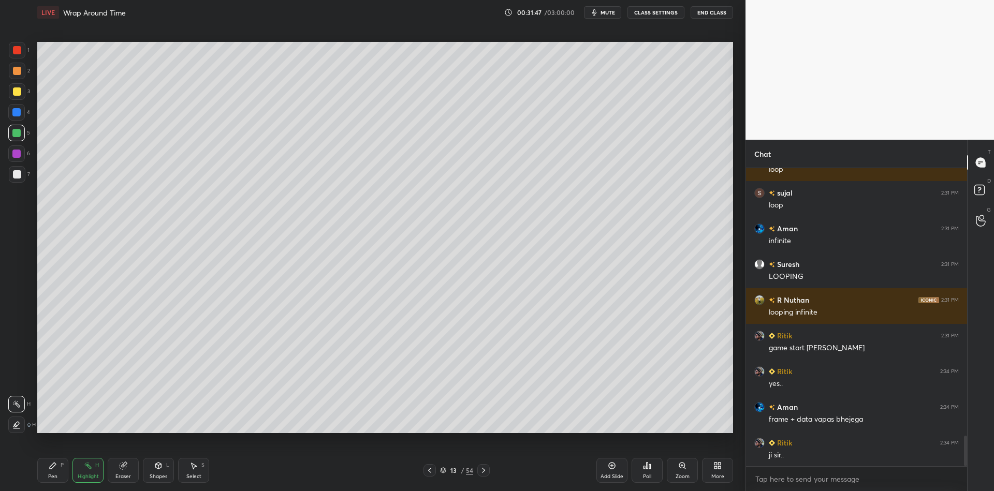
drag, startPoint x: 52, startPoint y: 474, endPoint x: 50, endPoint y: 469, distance: 5.4
click at [52, 472] on div "Pen P" at bounding box center [52, 470] width 31 height 25
drag, startPoint x: 17, startPoint y: 138, endPoint x: 29, endPoint y: 138, distance: 12.4
click at [18, 136] on div at bounding box center [16, 133] width 17 height 17
click at [81, 470] on div "Highlight H" at bounding box center [87, 470] width 31 height 25
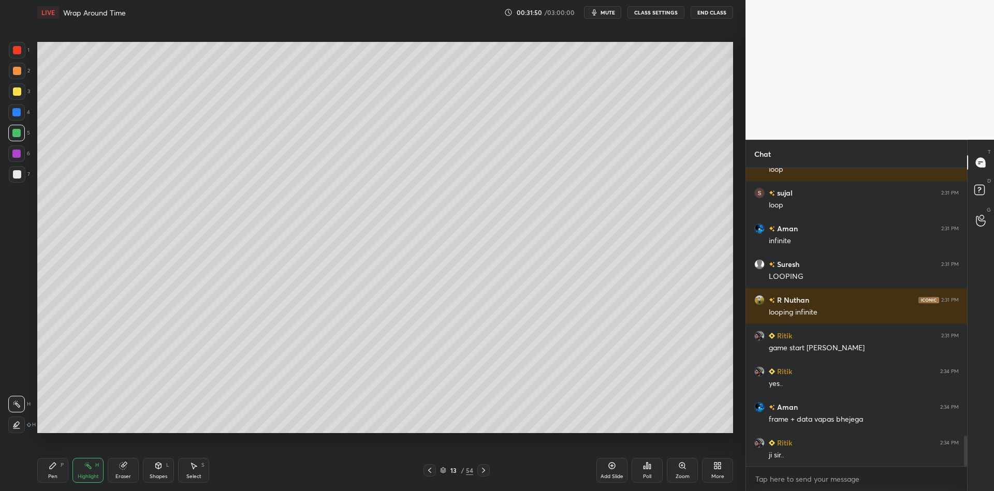
click at [52, 475] on div "Pen P" at bounding box center [52, 470] width 31 height 25
click at [58, 469] on div "Pen P" at bounding box center [52, 470] width 31 height 25
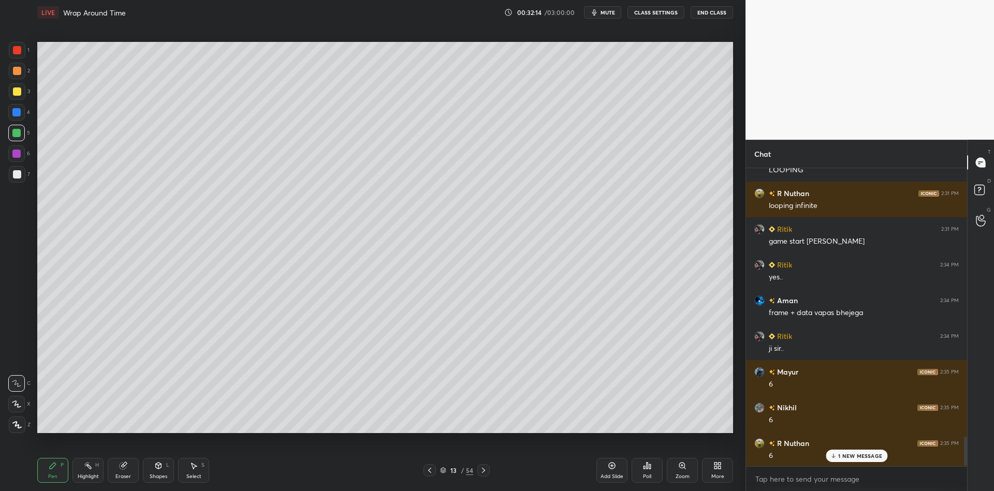
scroll to position [2746, 0]
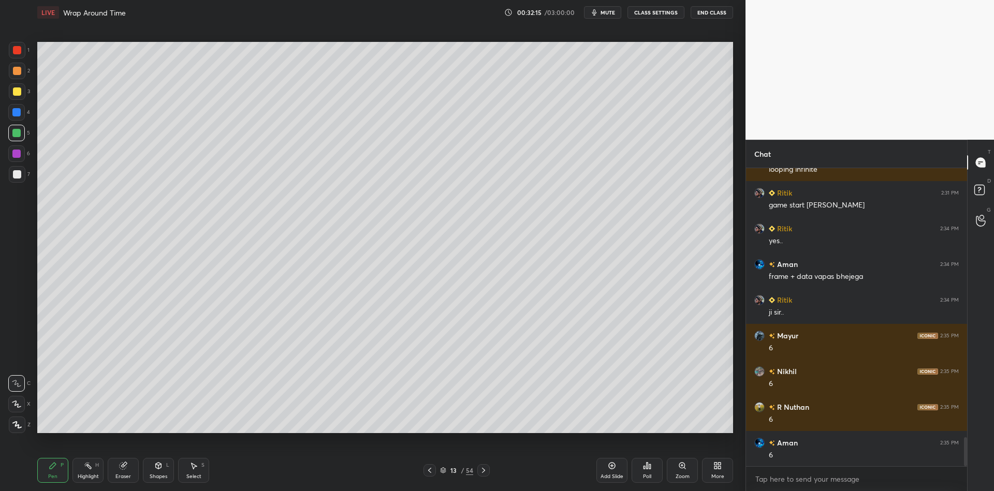
click at [157, 479] on div "Shapes L" at bounding box center [158, 470] width 31 height 25
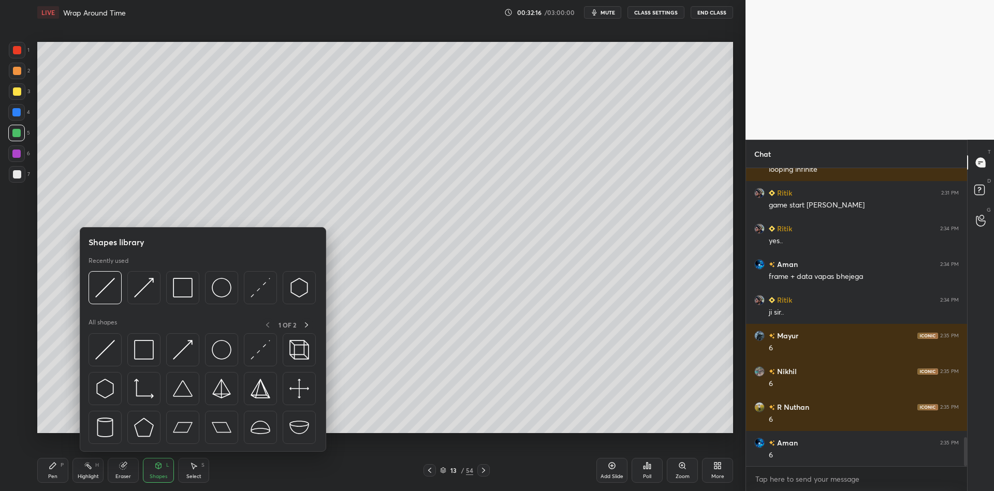
click at [62, 470] on div "Pen P" at bounding box center [52, 470] width 31 height 25
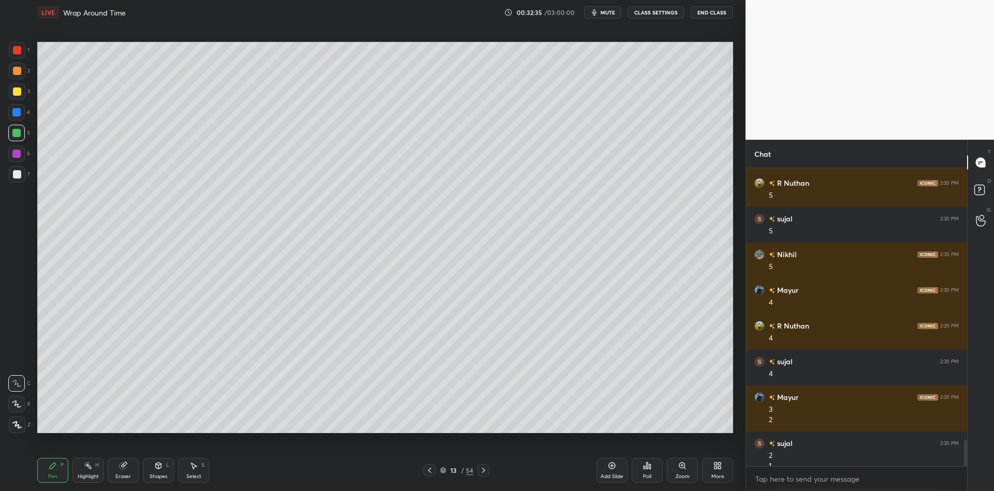
scroll to position [3087, 0]
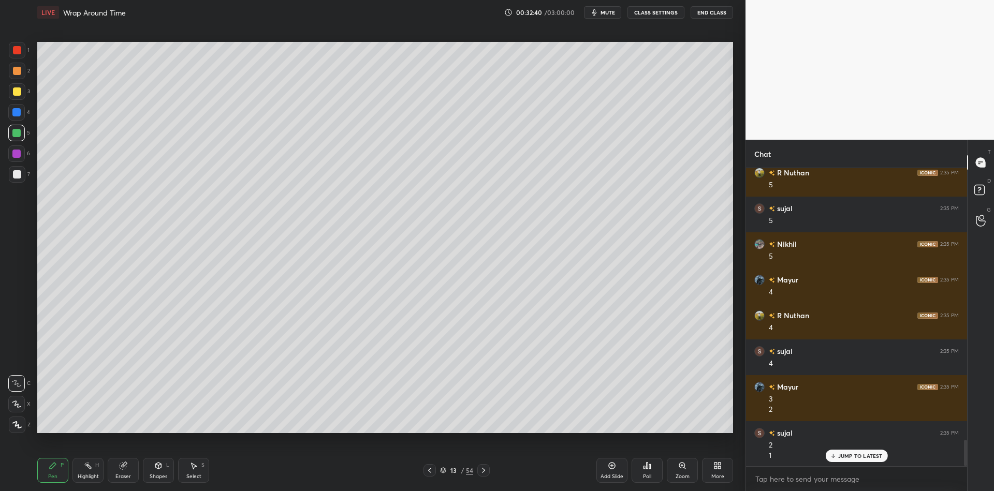
click at [160, 474] on div "Shapes" at bounding box center [159, 476] width 18 height 5
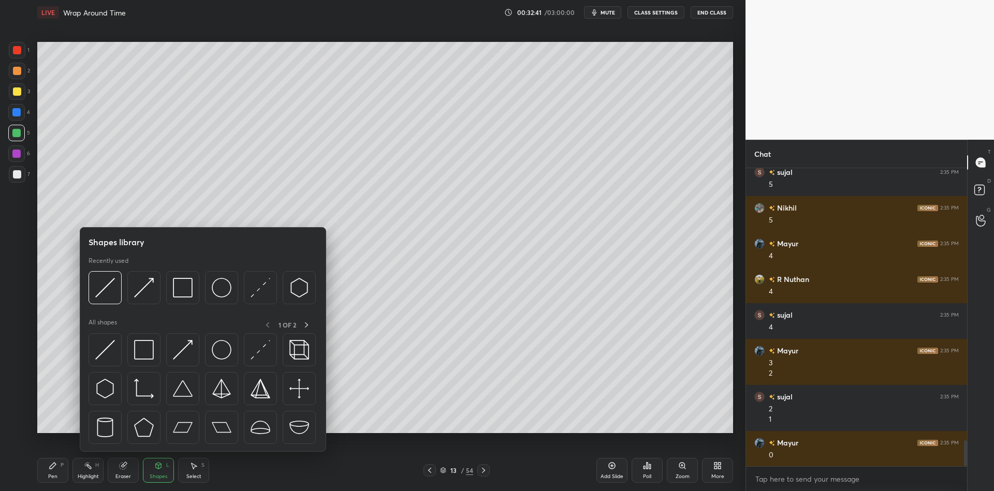
click at [108, 350] on img at bounding box center [105, 350] width 20 height 20
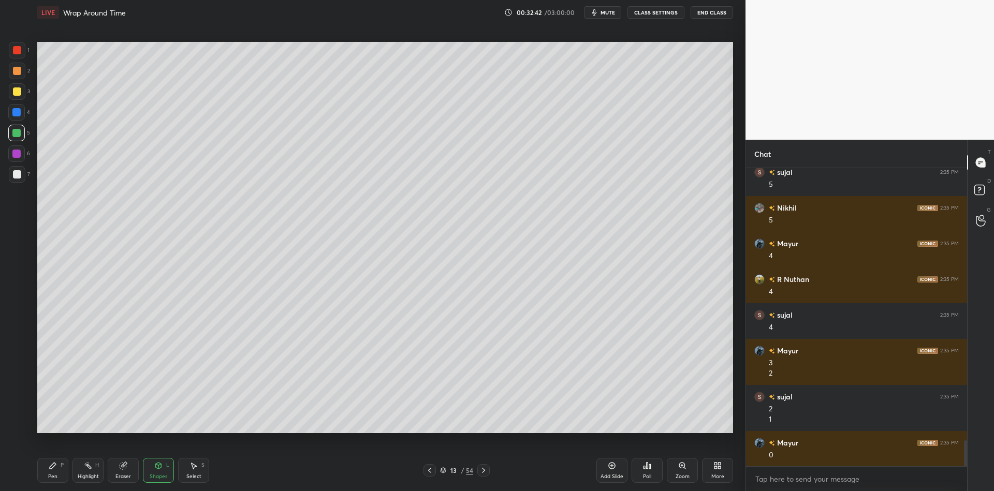
click at [18, 51] on div at bounding box center [17, 50] width 8 height 8
click at [57, 471] on div "Pen P" at bounding box center [52, 470] width 31 height 25
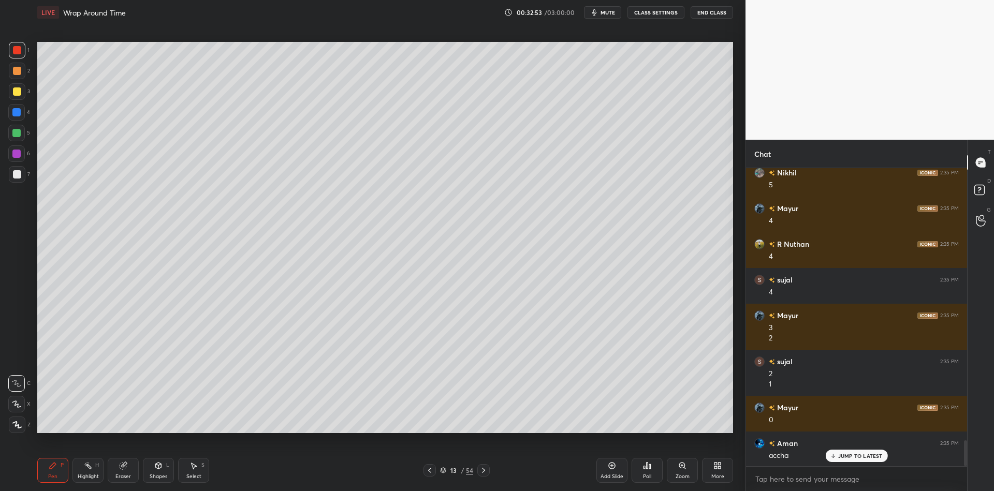
click at [90, 473] on div "Highlight H" at bounding box center [87, 470] width 31 height 25
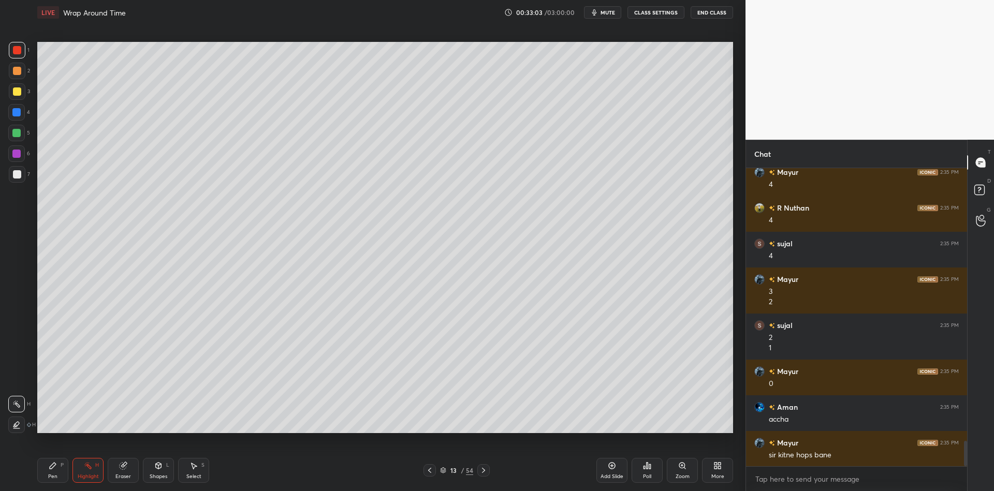
scroll to position [3220, 0]
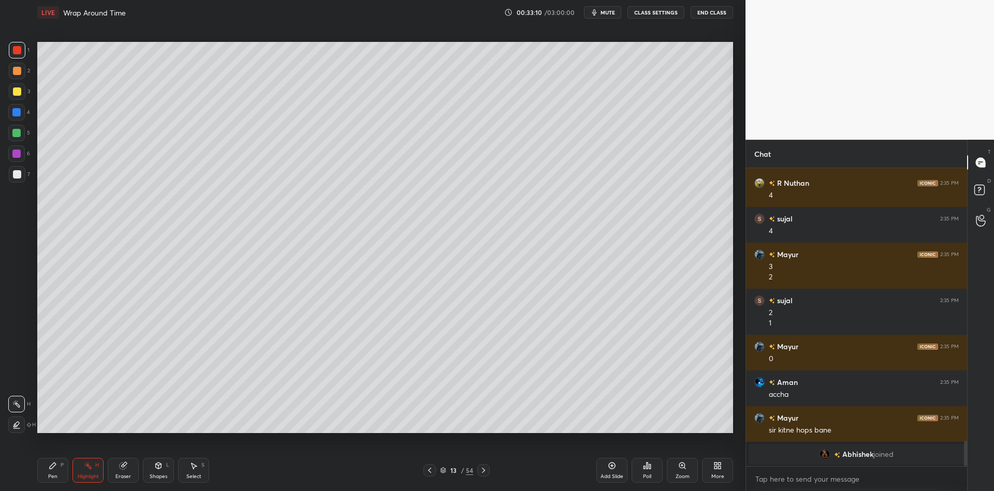
drag, startPoint x: 78, startPoint y: 484, endPoint x: 83, endPoint y: 480, distance: 6.2
click at [80, 484] on div "Pen P Highlight H Eraser Shapes L Select S 13 / 54 Add Slide Poll Zoom More" at bounding box center [384, 470] width 695 height 41
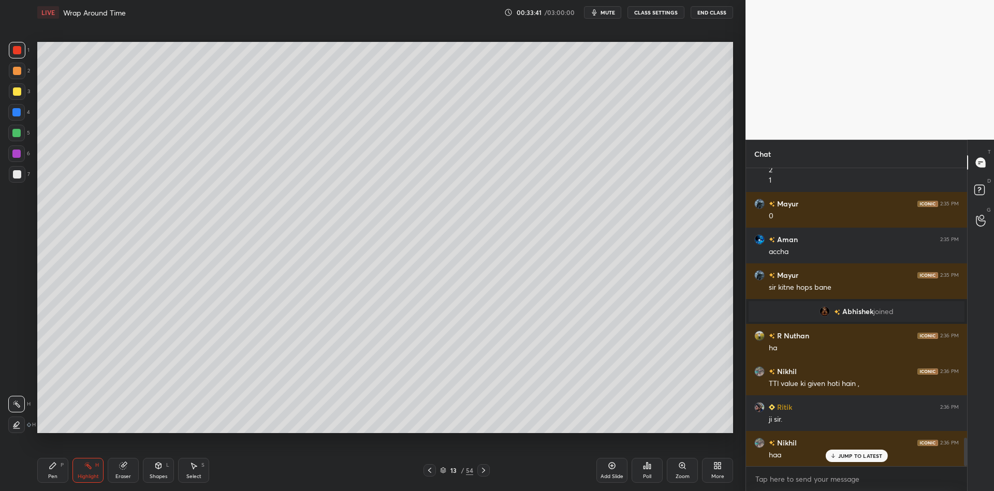
scroll to position [2803, 0]
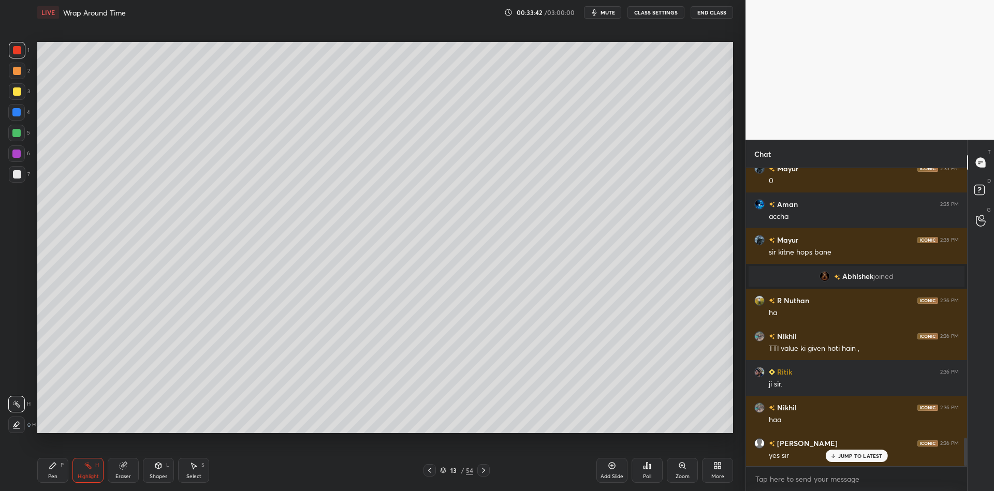
click at [611, 466] on icon at bounding box center [612, 466] width 8 height 8
drag, startPoint x: 53, startPoint y: 476, endPoint x: 55, endPoint y: 444, distance: 32.1
click at [54, 476] on div "Pen" at bounding box center [52, 476] width 9 height 5
click at [14, 136] on div at bounding box center [16, 133] width 8 height 8
drag, startPoint x: 157, startPoint y: 476, endPoint x: 161, endPoint y: 457, distance: 19.2
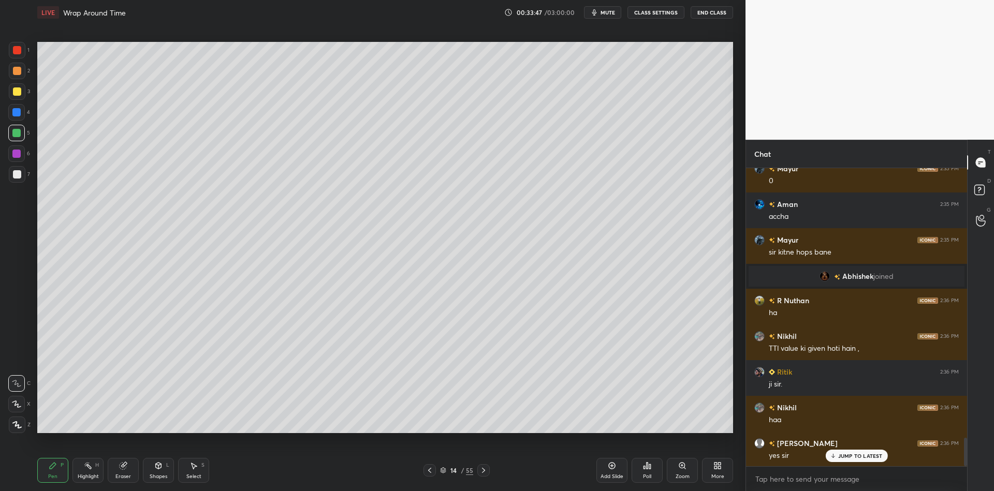
click at [156, 475] on div "Shapes" at bounding box center [159, 476] width 18 height 5
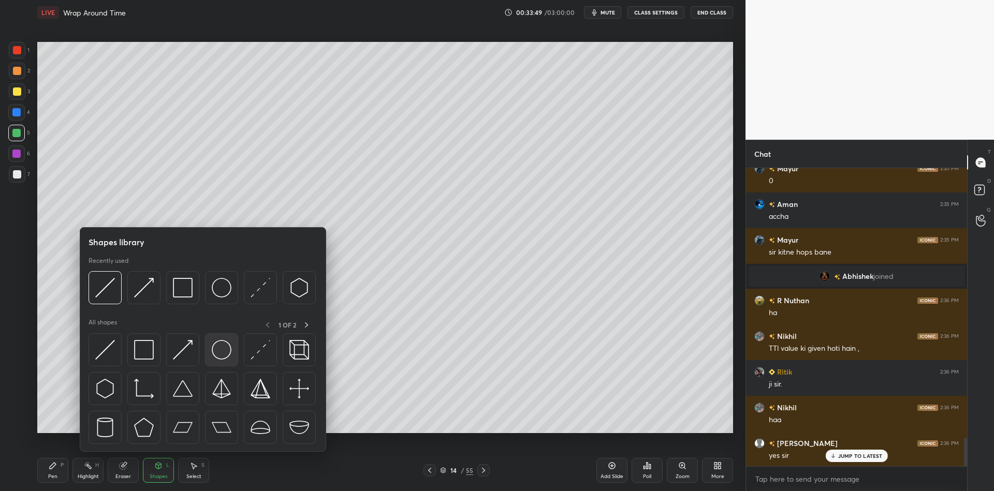
click at [221, 342] on img at bounding box center [222, 350] width 20 height 20
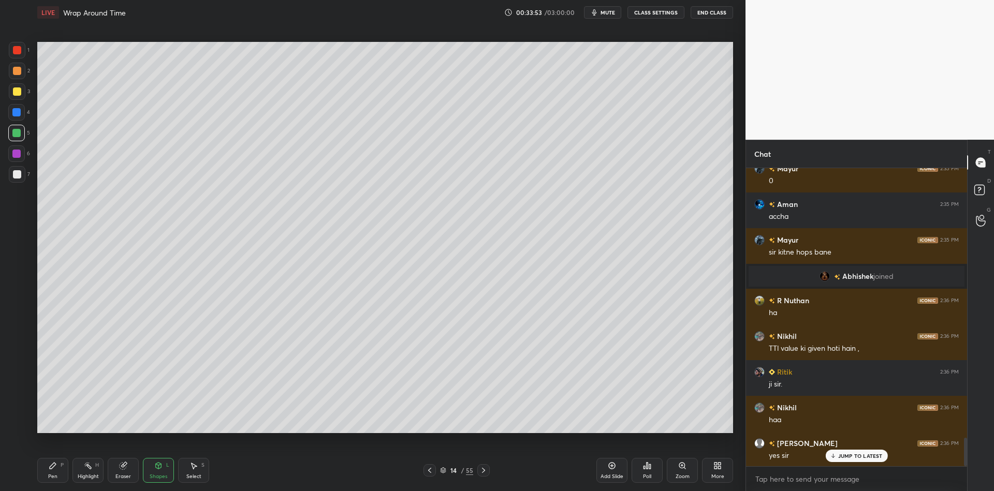
click at [164, 472] on div "Shapes L" at bounding box center [158, 470] width 31 height 25
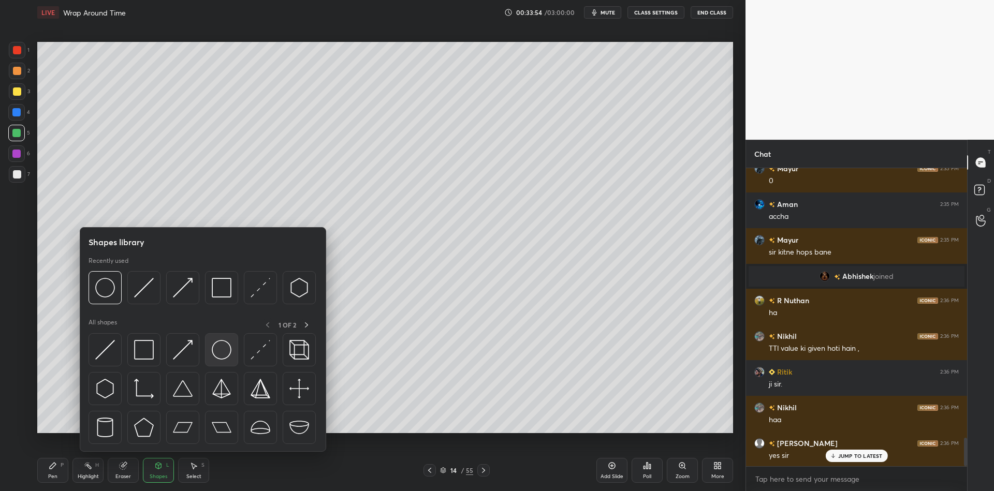
click at [220, 355] on img at bounding box center [222, 350] width 20 height 20
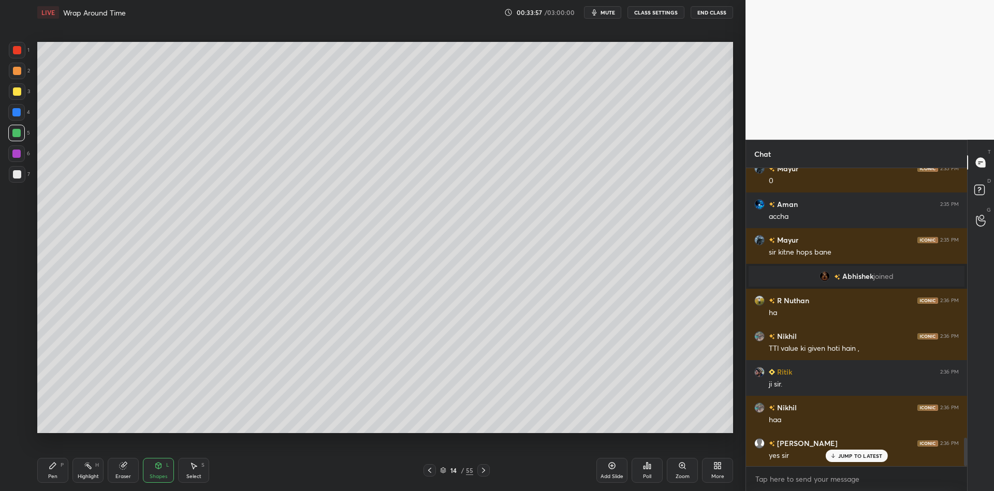
click at [52, 471] on div "Pen P" at bounding box center [52, 470] width 31 height 25
click at [155, 472] on div "Shapes L" at bounding box center [158, 470] width 31 height 25
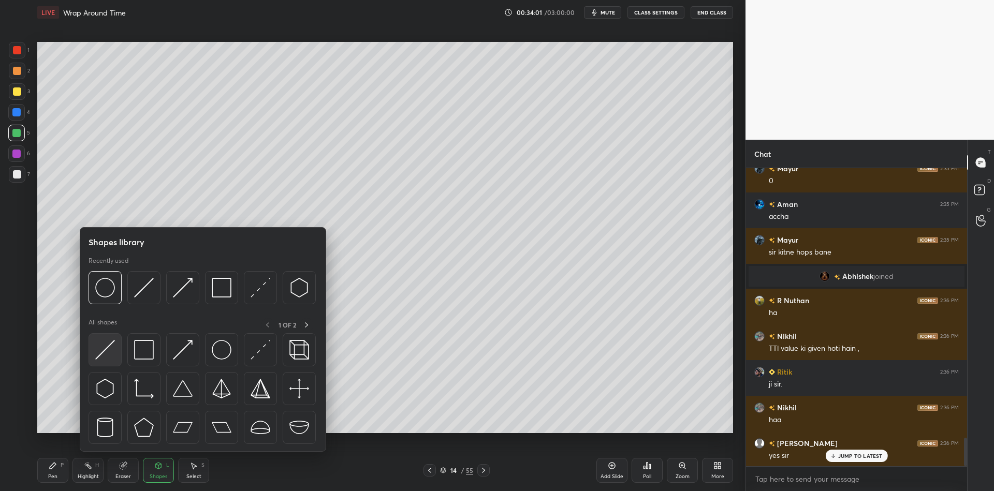
click at [93, 365] on div at bounding box center [104, 349] width 33 height 33
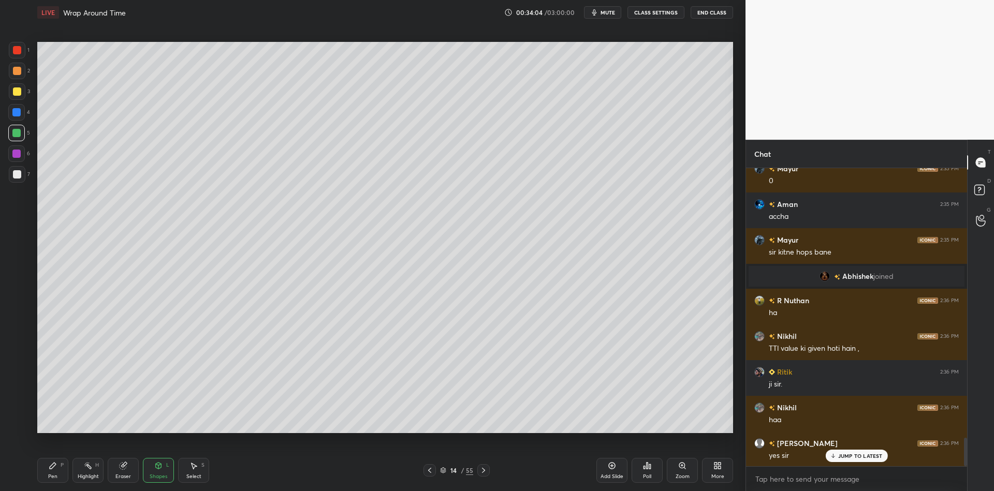
drag, startPoint x: 52, startPoint y: 472, endPoint x: 76, endPoint y: 438, distance: 41.2
click at [52, 471] on div "Pen P" at bounding box center [52, 470] width 31 height 25
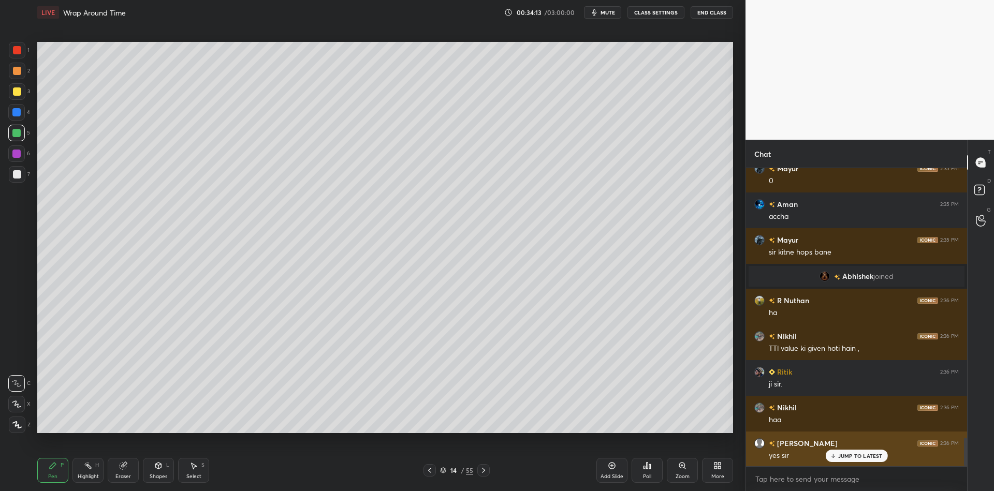
drag, startPoint x: 839, startPoint y: 451, endPoint x: 835, endPoint y: 455, distance: 6.2
click at [838, 452] on div "JUMP TO LATEST" at bounding box center [856, 456] width 62 height 12
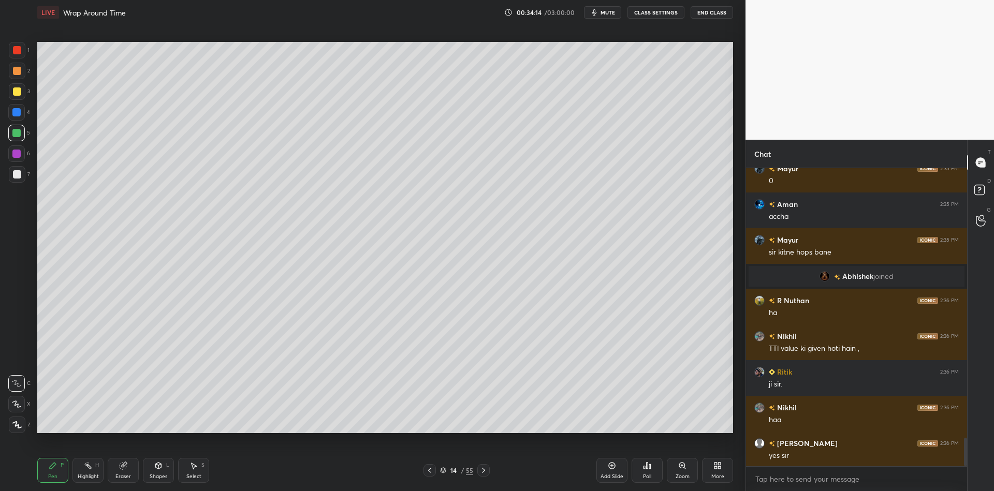
click at [86, 477] on div "Highlight H" at bounding box center [87, 470] width 31 height 25
drag, startPoint x: 49, startPoint y: 465, endPoint x: 55, endPoint y: 467, distance: 5.9
click at [53, 466] on icon at bounding box center [53, 466] width 8 height 8
click at [90, 479] on div "Highlight H" at bounding box center [87, 470] width 31 height 25
click at [130, 474] on div "Eraser" at bounding box center [123, 470] width 31 height 25
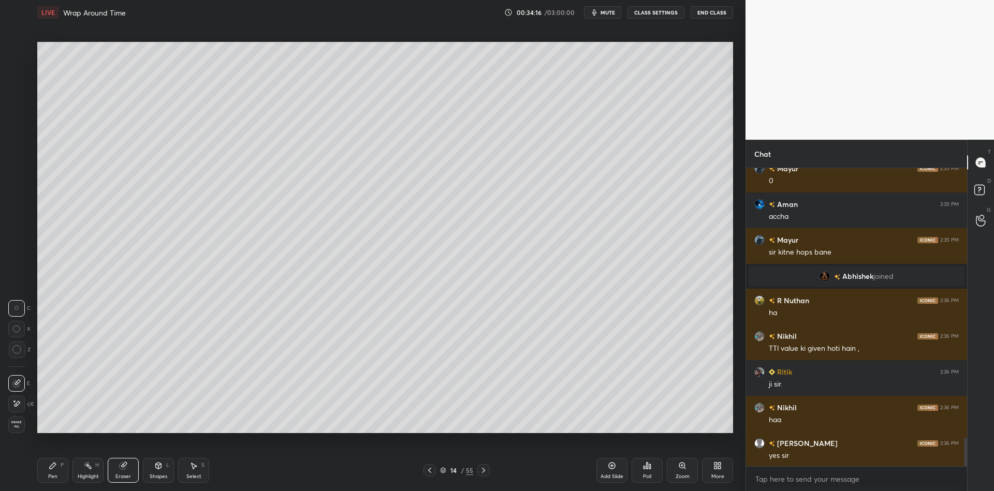
click at [86, 470] on div "Highlight H" at bounding box center [87, 470] width 31 height 25
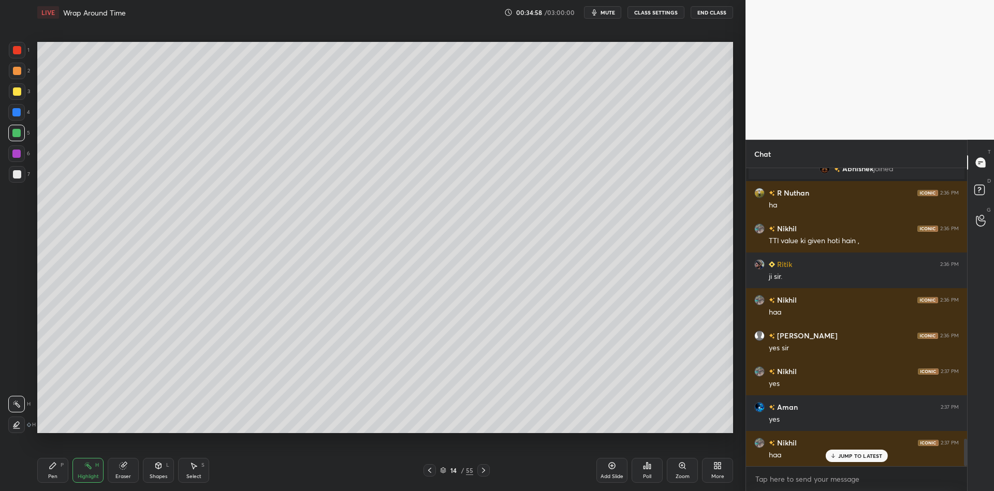
scroll to position [2945, 0]
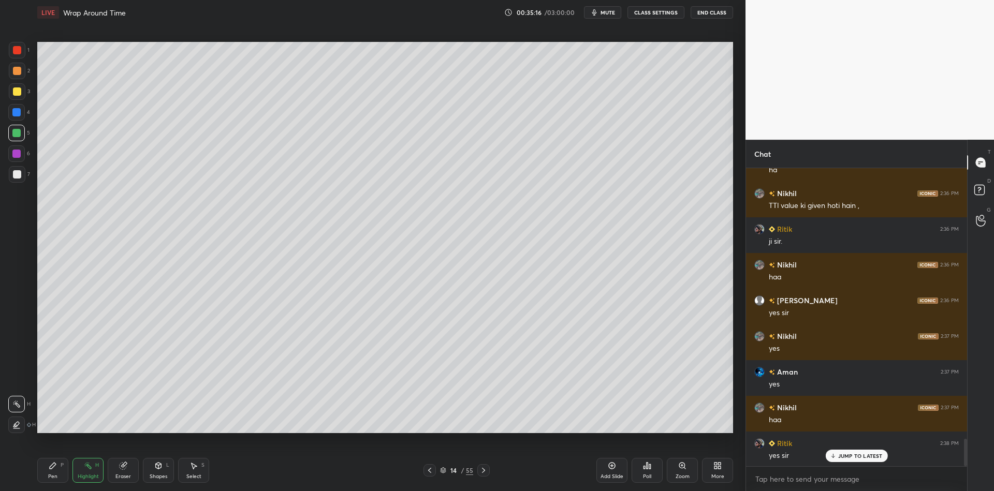
drag, startPoint x: 56, startPoint y: 476, endPoint x: 78, endPoint y: 443, distance: 39.5
click at [56, 477] on div "Pen" at bounding box center [52, 476] width 9 height 5
drag, startPoint x: 164, startPoint y: 472, endPoint x: 159, endPoint y: 453, distance: 19.7
click at [160, 472] on div "Shapes L" at bounding box center [158, 470] width 31 height 25
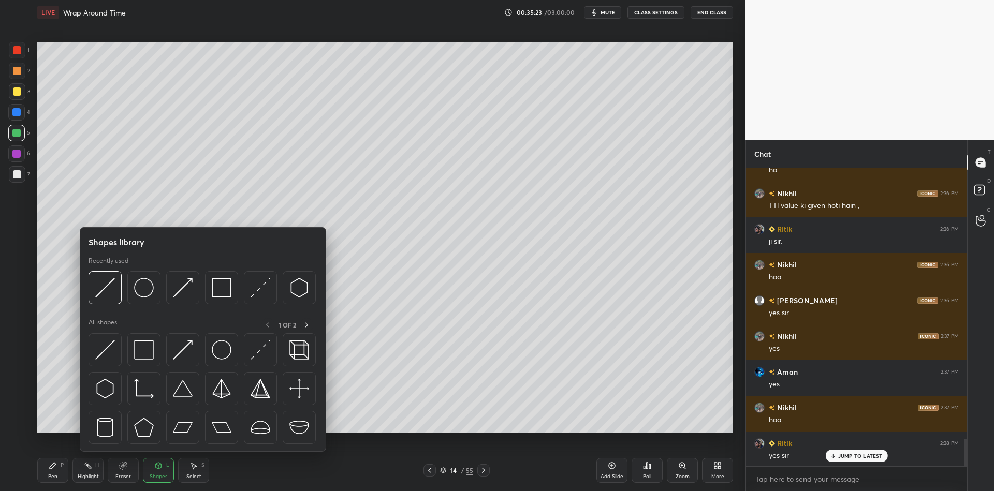
click at [144, 349] on img at bounding box center [144, 350] width 20 height 20
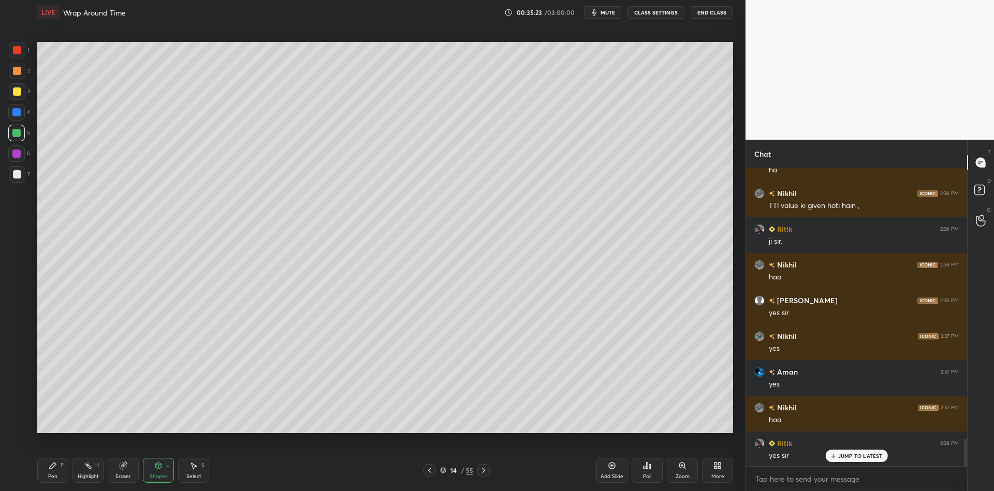
click at [15, 87] on div at bounding box center [17, 91] width 17 height 17
drag, startPoint x: 54, startPoint y: 471, endPoint x: 62, endPoint y: 465, distance: 10.3
click at [57, 469] on div "Pen P" at bounding box center [52, 470] width 31 height 25
click at [87, 469] on div "Highlight H" at bounding box center [87, 470] width 31 height 25
click at [188, 476] on div "Select" at bounding box center [193, 476] width 15 height 5
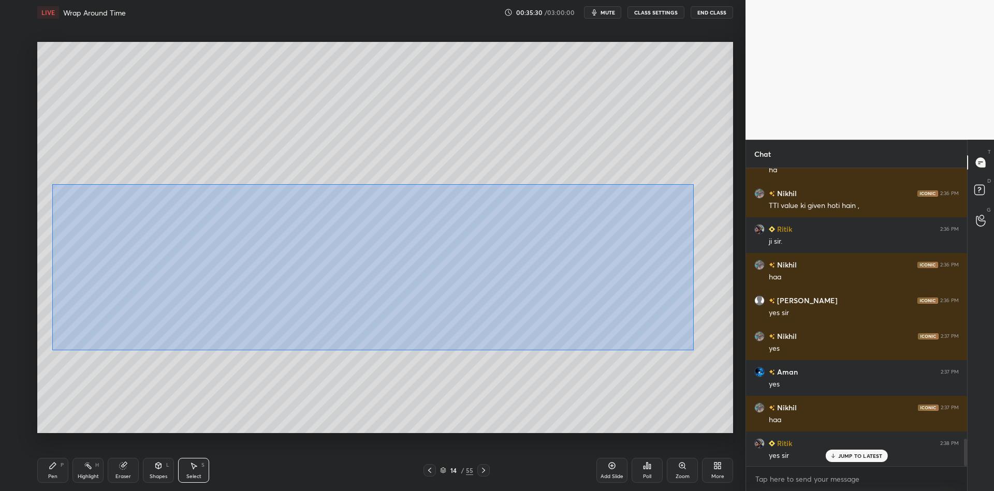
drag, startPoint x: 52, startPoint y: 183, endPoint x: 693, endPoint y: 341, distance: 659.8
click at [700, 346] on div "0 ° Undo Copy Paste here Duplicate Duplicate to new slide Delete" at bounding box center [384, 237] width 695 height 391
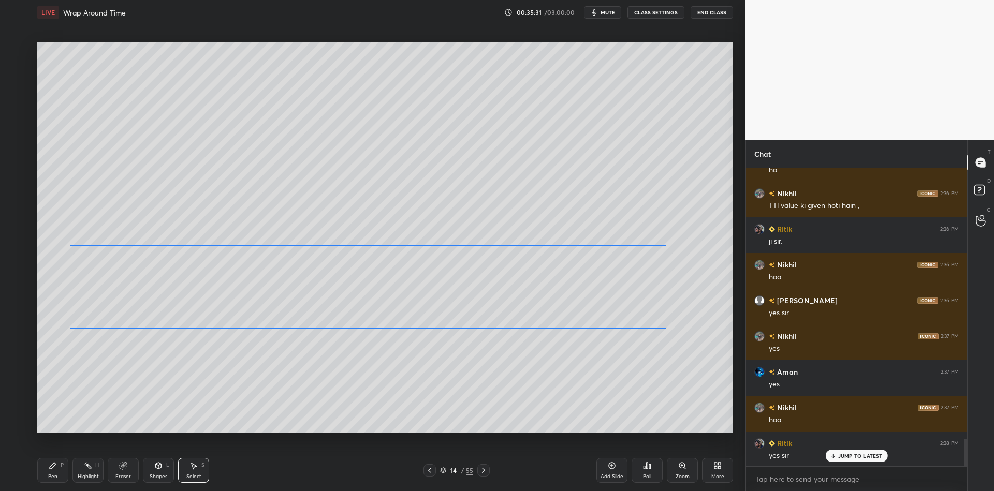
drag, startPoint x: 484, startPoint y: 284, endPoint x: 482, endPoint y: 309, distance: 25.9
click at [486, 314] on div "0 ° Undo Copy Paste here Duplicate Duplicate to new slide Delete" at bounding box center [384, 237] width 695 height 391
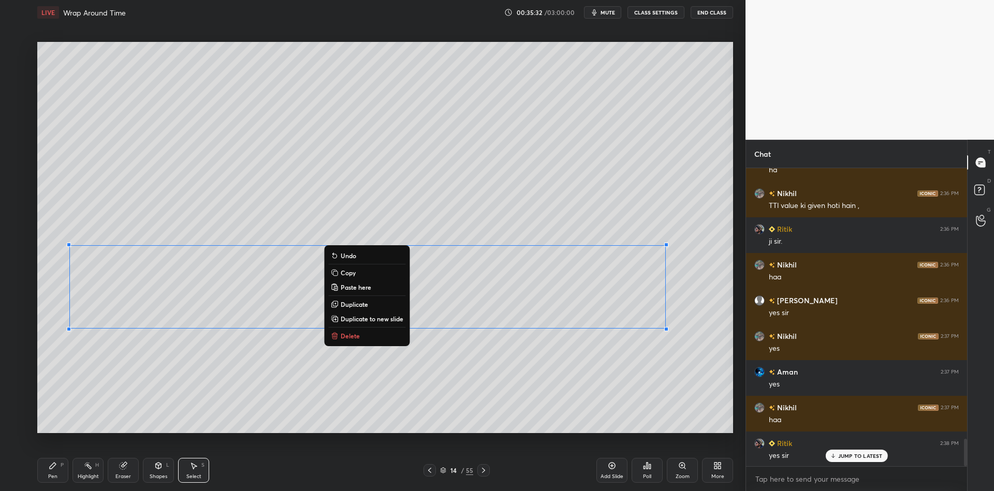
click at [54, 475] on div "Pen" at bounding box center [52, 476] width 9 height 5
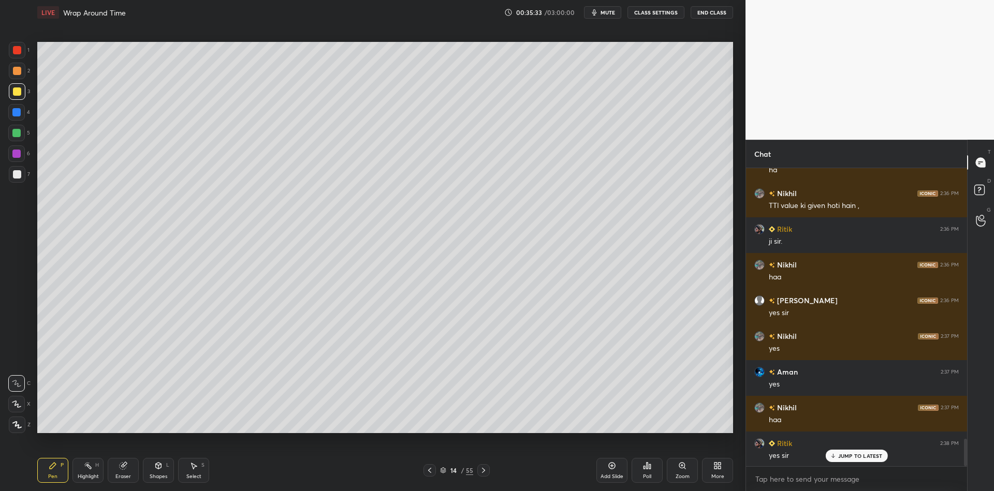
click at [13, 134] on div at bounding box center [16, 133] width 8 height 8
drag, startPoint x: 89, startPoint y: 475, endPoint x: 84, endPoint y: 456, distance: 19.2
click at [88, 474] on div "Highlight" at bounding box center [88, 476] width 21 height 5
click at [154, 474] on div "Shapes" at bounding box center [159, 476] width 18 height 5
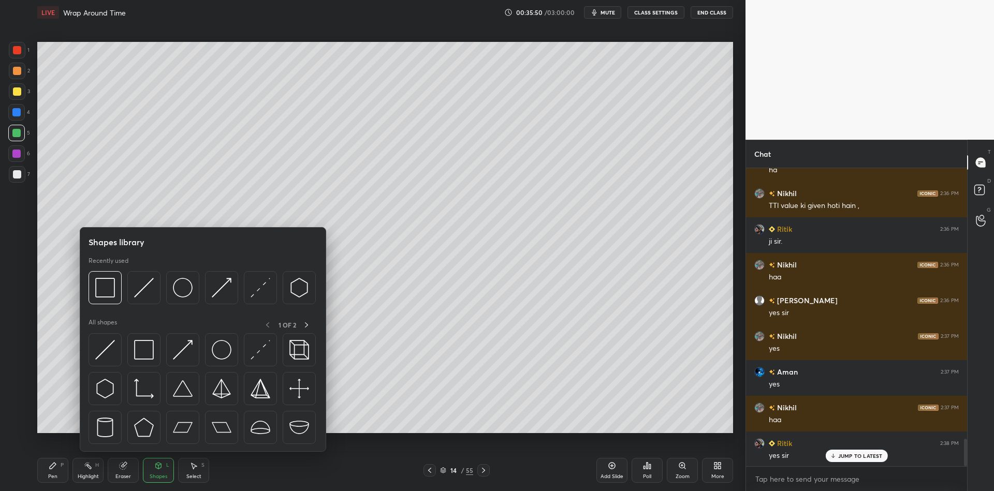
click at [193, 473] on div "Select S" at bounding box center [193, 470] width 31 height 25
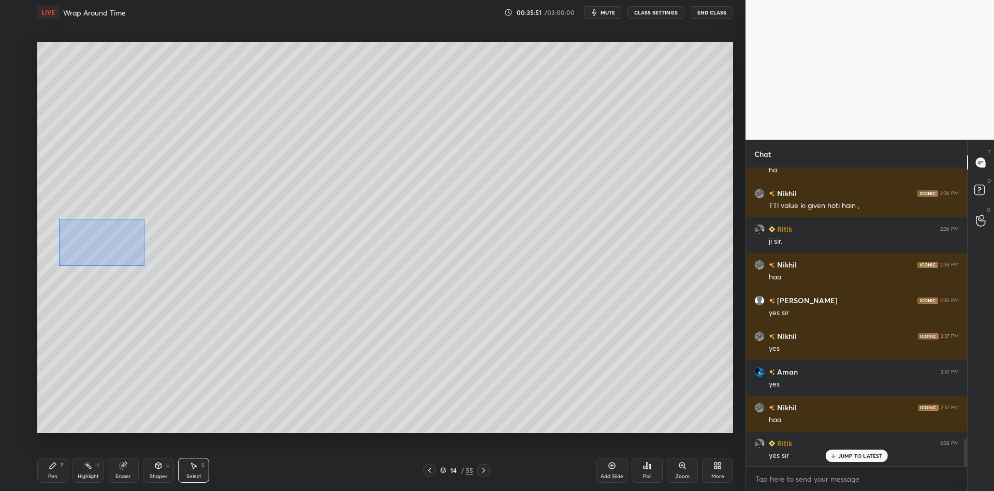
drag, startPoint x: 62, startPoint y: 221, endPoint x: 145, endPoint y: 265, distance: 94.2
click at [145, 265] on div "0 ° Undo Copy Paste here Duplicate Duplicate to new slide Delete" at bounding box center [384, 237] width 695 height 391
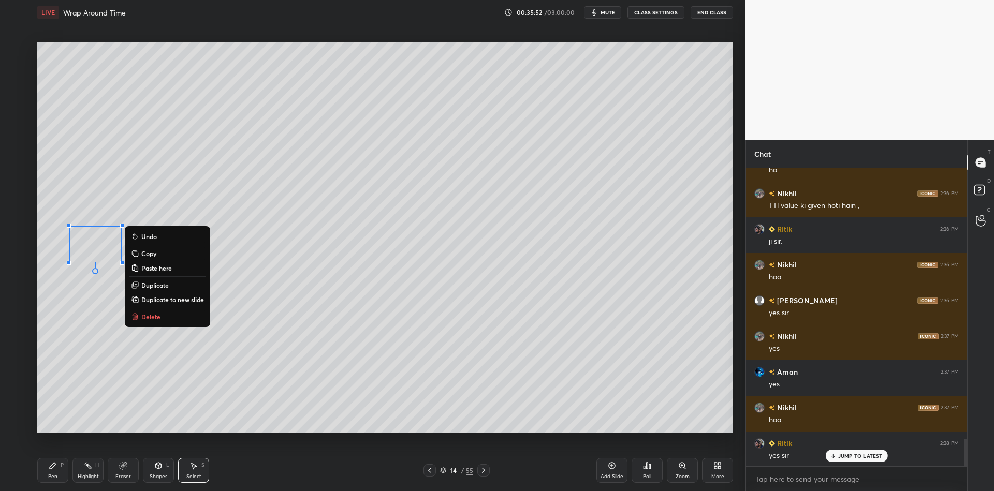
click at [185, 256] on button "Copy" at bounding box center [167, 253] width 77 height 12
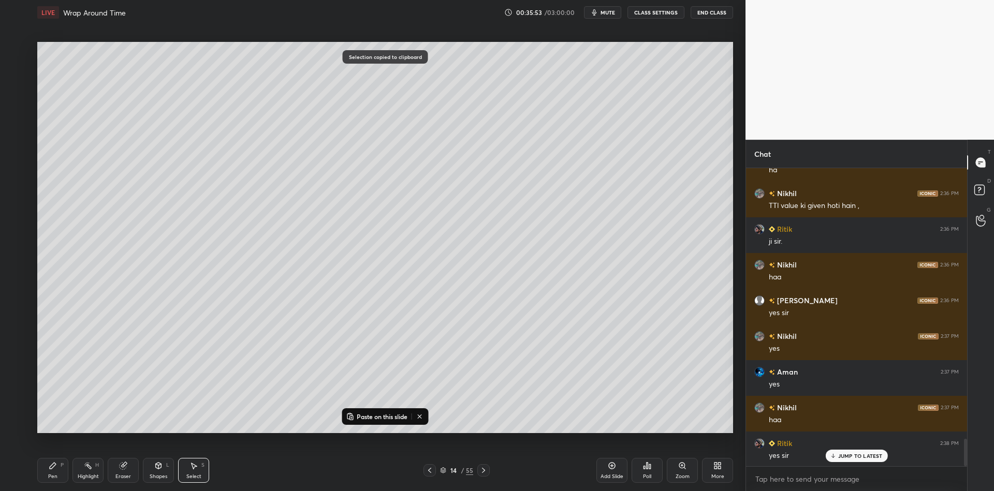
drag, startPoint x: 362, startPoint y: 417, endPoint x: 350, endPoint y: 398, distance: 21.8
click at [361, 416] on p "Paste on this slide" at bounding box center [382, 416] width 51 height 8
drag, startPoint x: 126, startPoint y: 262, endPoint x: 268, endPoint y: 251, distance: 141.7
click at [263, 254] on div "0 ° Undo Copy Paste here Duplicate Duplicate to new slide Delete" at bounding box center [384, 237] width 695 height 391
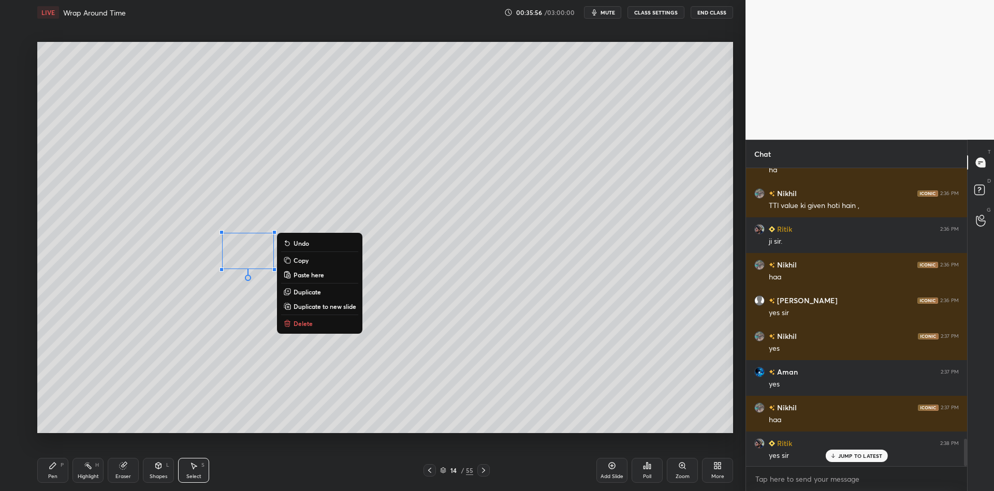
click at [58, 466] on div "Pen P" at bounding box center [52, 470] width 31 height 25
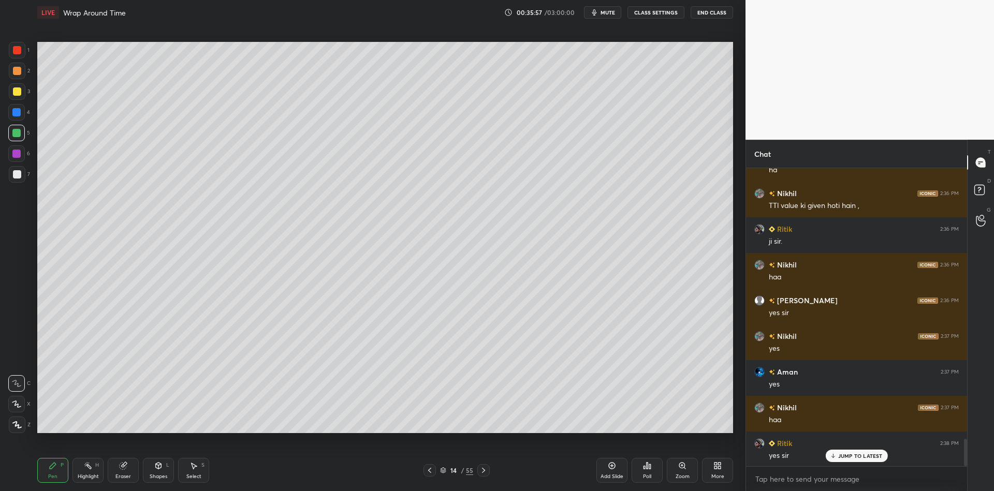
drag, startPoint x: 157, startPoint y: 471, endPoint x: 153, endPoint y: 454, distance: 18.1
click at [156, 471] on div "Shapes L" at bounding box center [158, 470] width 31 height 25
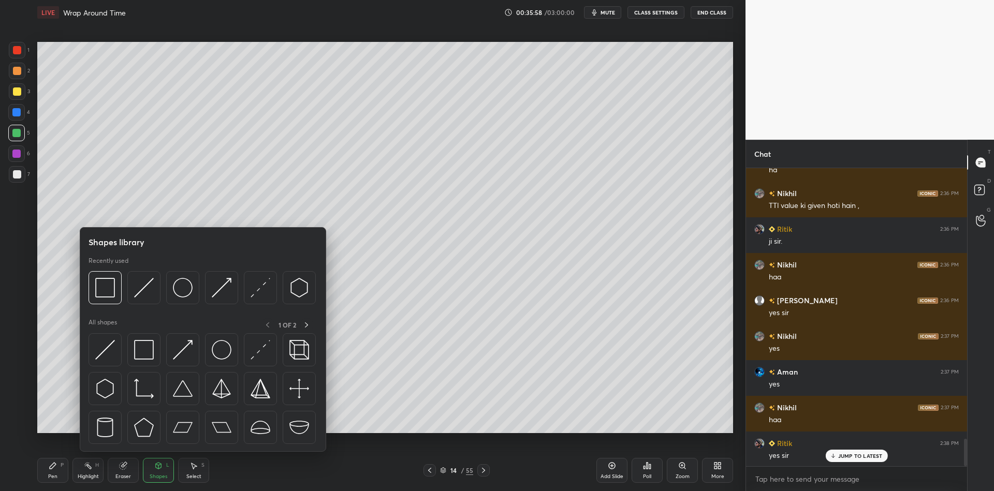
click at [110, 352] on img at bounding box center [105, 350] width 20 height 20
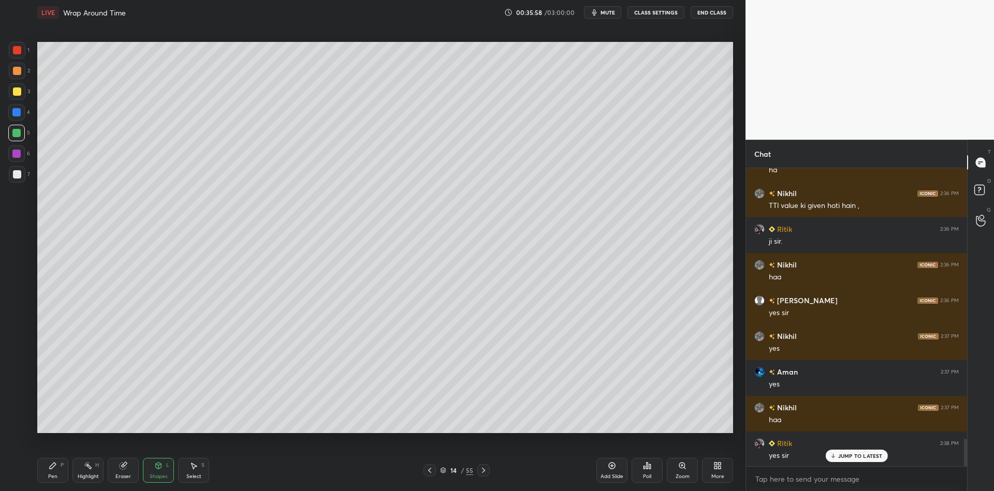
click at [18, 138] on div at bounding box center [16, 133] width 17 height 17
click at [51, 472] on div "Pen P" at bounding box center [52, 470] width 31 height 25
drag, startPoint x: 161, startPoint y: 474, endPoint x: 160, endPoint y: 461, distance: 13.5
click at [162, 475] on div "Shapes" at bounding box center [159, 476] width 18 height 5
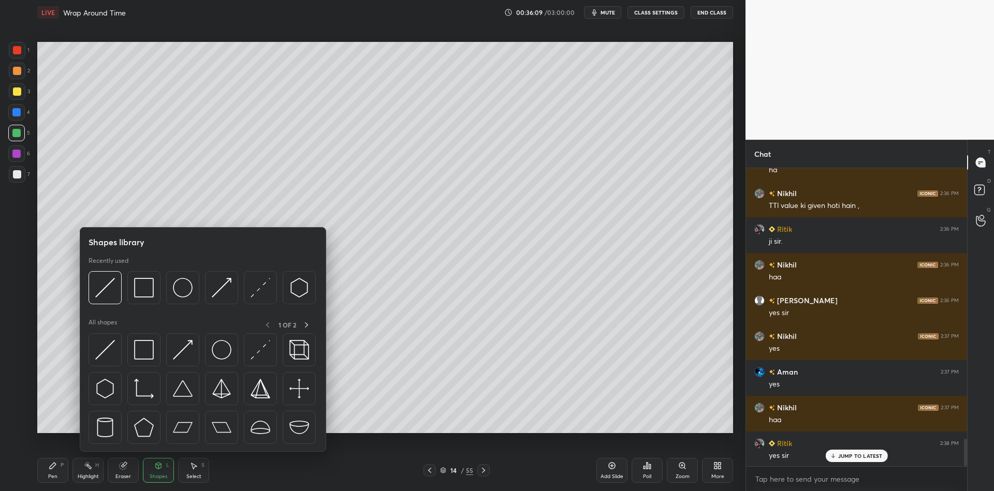
click at [106, 349] on img at bounding box center [105, 350] width 20 height 20
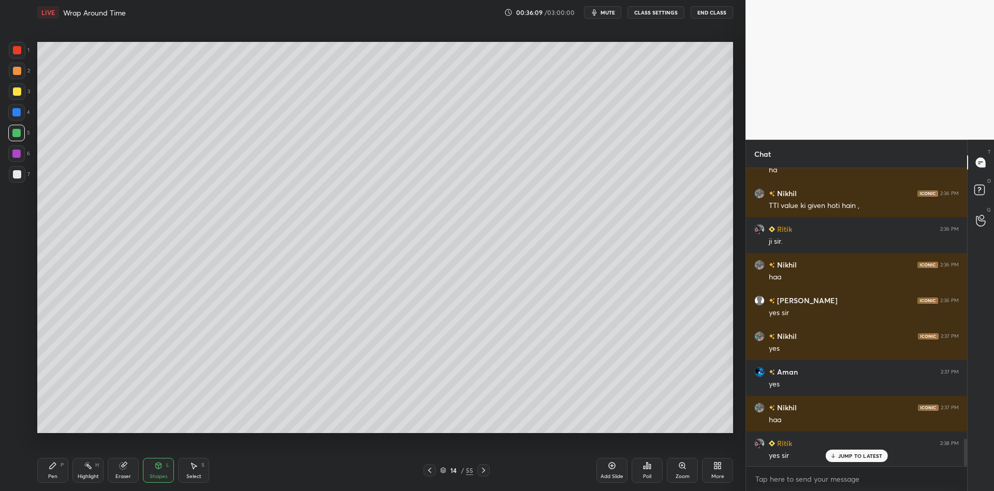
click at [20, 52] on div at bounding box center [17, 50] width 8 height 8
drag, startPoint x: 56, startPoint y: 469, endPoint x: 55, endPoint y: 448, distance: 21.8
click at [55, 469] on icon at bounding box center [53, 466] width 8 height 8
click at [20, 92] on div at bounding box center [17, 91] width 17 height 17
drag, startPoint x: 88, startPoint y: 478, endPoint x: 74, endPoint y: 469, distance: 16.5
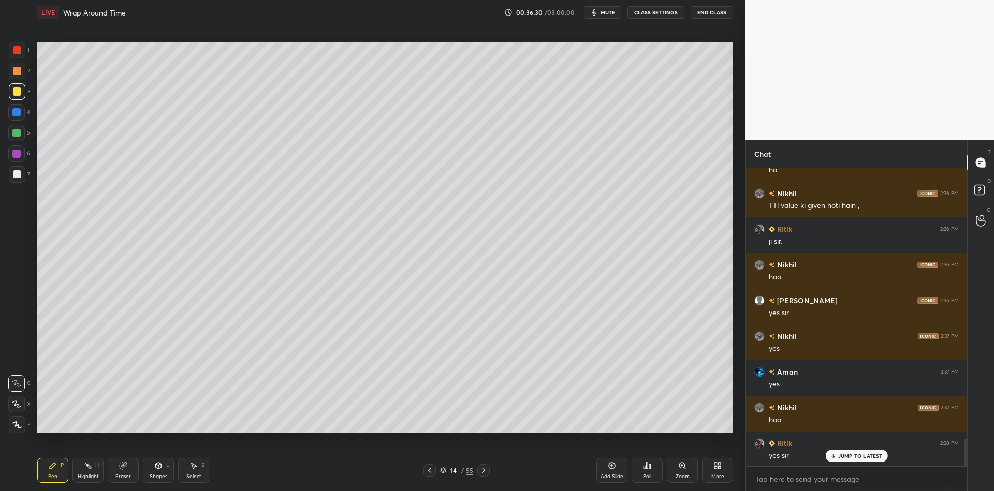
click at [90, 474] on div "Highlight" at bounding box center [88, 476] width 21 height 5
click at [55, 468] on icon at bounding box center [53, 466] width 8 height 8
drag, startPoint x: 86, startPoint y: 475, endPoint x: 108, endPoint y: 442, distance: 39.5
click at [88, 472] on div "Highlight H" at bounding box center [87, 470] width 31 height 25
drag, startPoint x: 159, startPoint y: 473, endPoint x: 159, endPoint y: 456, distance: 17.1
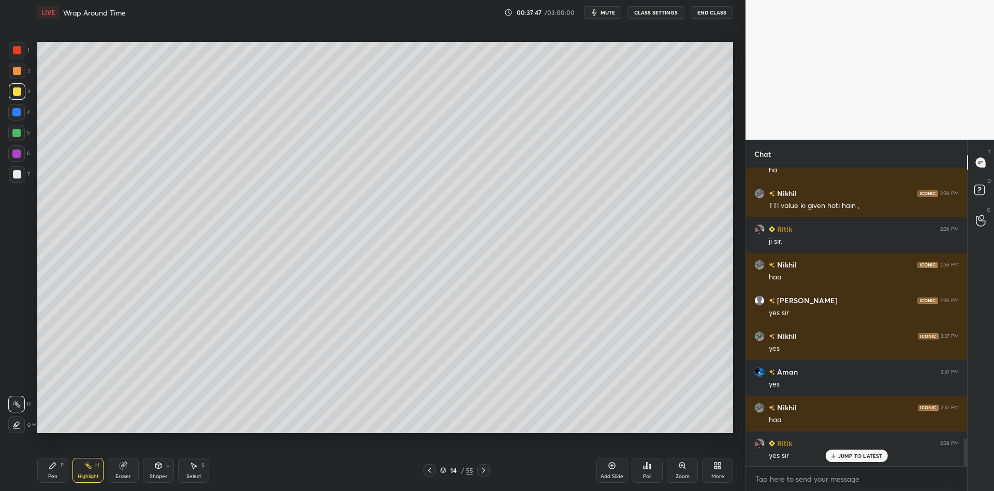
click at [159, 474] on div "Shapes L" at bounding box center [158, 470] width 31 height 25
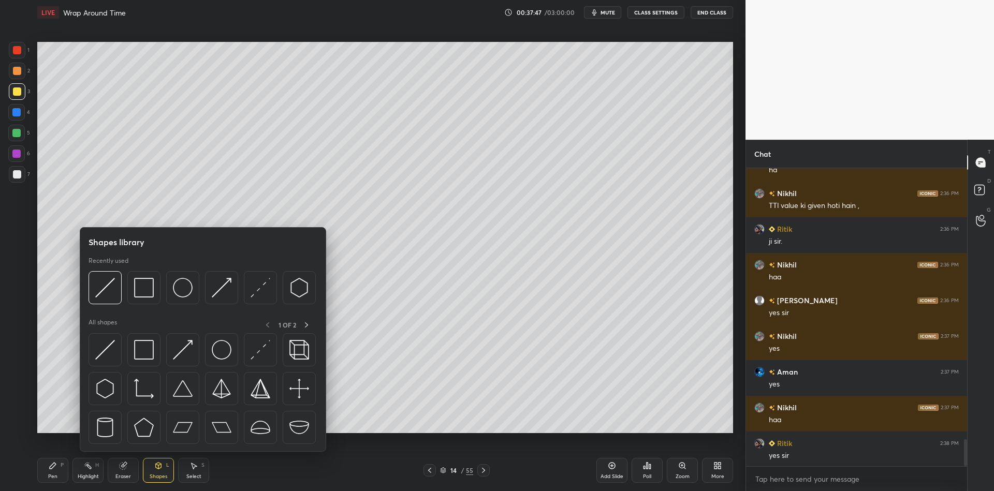
scroll to position [2982, 0]
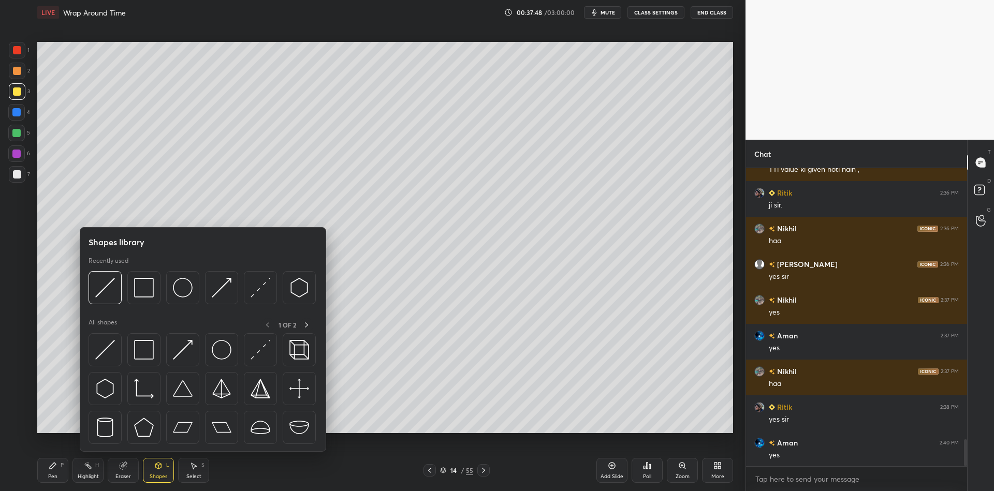
click at [143, 353] on img at bounding box center [144, 350] width 20 height 20
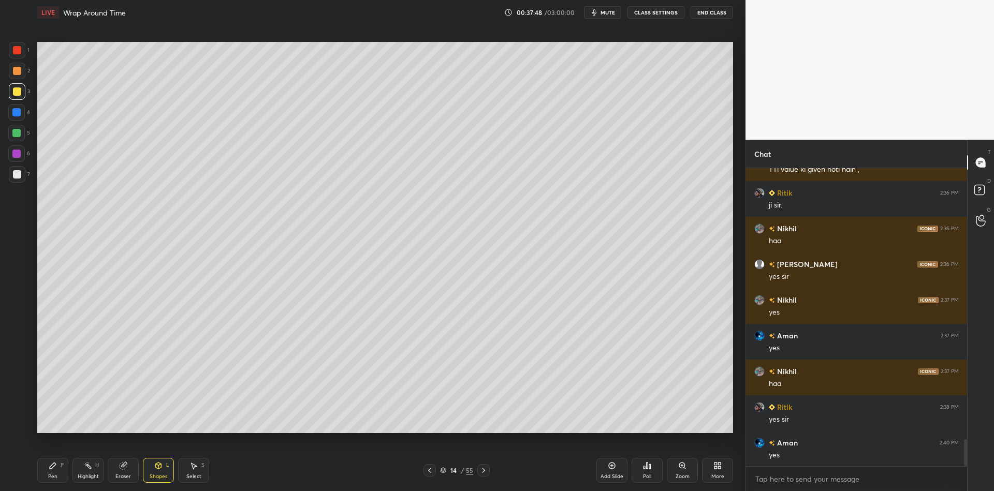
drag, startPoint x: 14, startPoint y: 91, endPoint x: 21, endPoint y: 92, distance: 6.2
click at [14, 92] on div at bounding box center [17, 91] width 8 height 8
click at [53, 471] on div "Pen P" at bounding box center [52, 470] width 31 height 25
click at [16, 132] on div at bounding box center [16, 133] width 8 height 8
drag, startPoint x: 190, startPoint y: 471, endPoint x: 190, endPoint y: 465, distance: 6.7
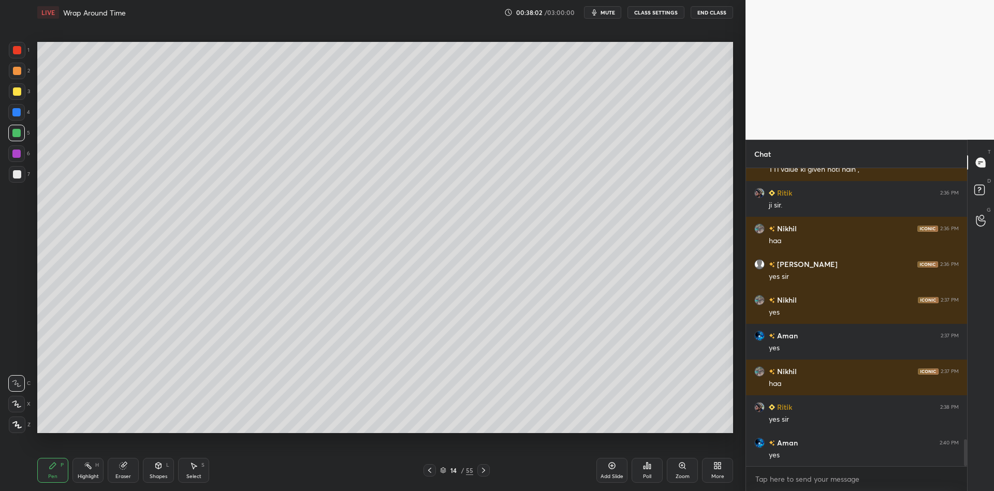
click at [190, 470] on div "Select S" at bounding box center [193, 470] width 31 height 25
drag, startPoint x: 123, startPoint y: 471, endPoint x: 117, endPoint y: 435, distance: 36.7
click at [122, 468] on icon at bounding box center [123, 466] width 7 height 7
click at [44, 477] on div "Pen P" at bounding box center [52, 470] width 31 height 25
drag, startPoint x: 15, startPoint y: 132, endPoint x: 34, endPoint y: 142, distance: 21.5
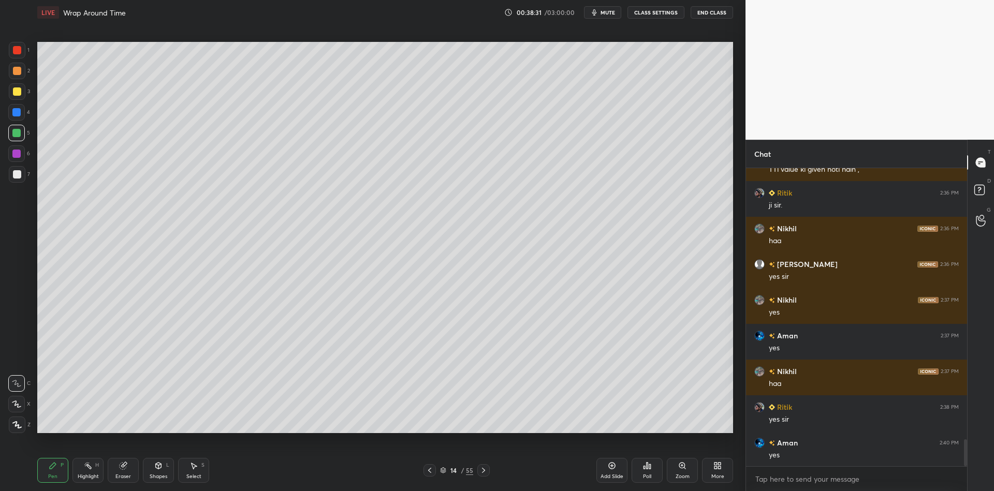
click at [13, 132] on div at bounding box center [16, 133] width 8 height 8
click at [190, 475] on div "Select" at bounding box center [193, 476] width 15 height 5
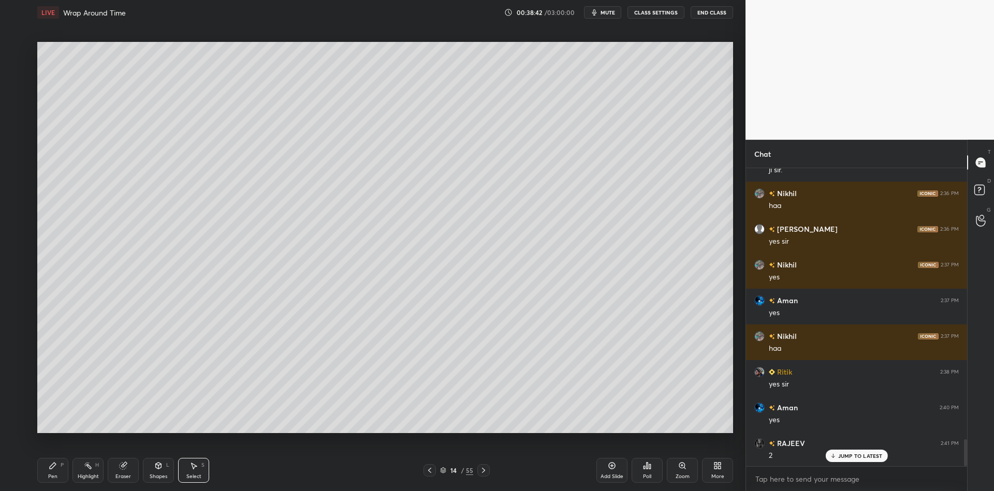
drag, startPoint x: 190, startPoint y: 472, endPoint x: 181, endPoint y: 468, distance: 10.2
click at [187, 473] on div "Select S" at bounding box center [193, 470] width 31 height 25
click at [152, 467] on div "Shapes L" at bounding box center [158, 470] width 31 height 25
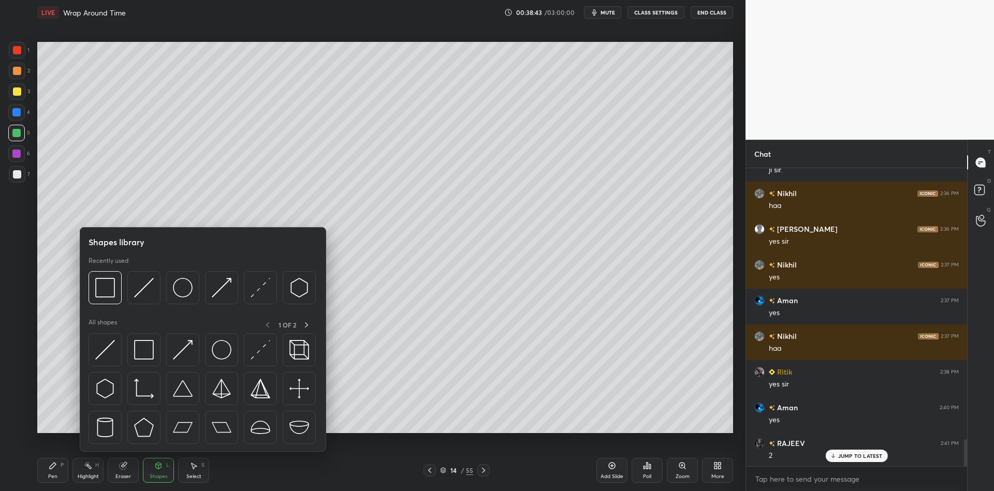
click at [190, 470] on icon at bounding box center [193, 466] width 8 height 8
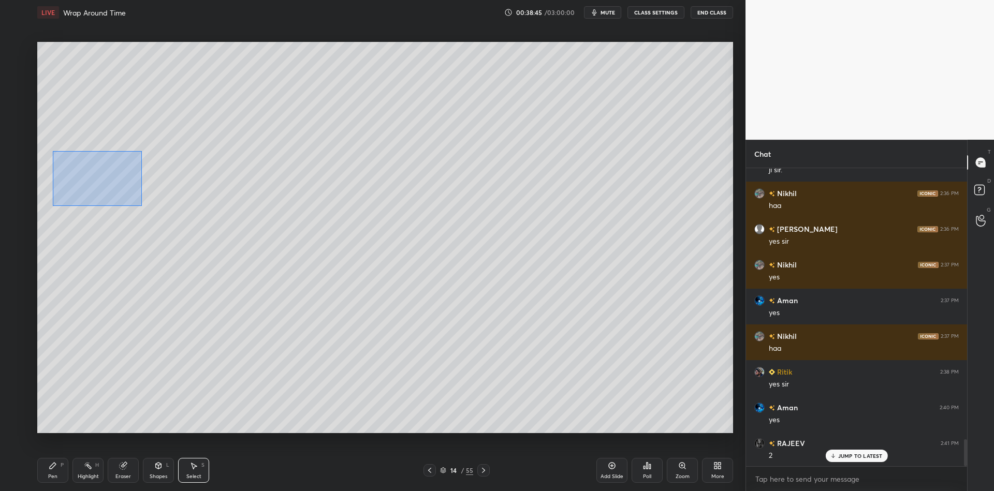
drag, startPoint x: 51, startPoint y: 149, endPoint x: 143, endPoint y: 198, distance: 104.9
click at [141, 205] on div "0 ° Undo Copy Paste here Duplicate Duplicate to new slide Delete" at bounding box center [384, 237] width 695 height 391
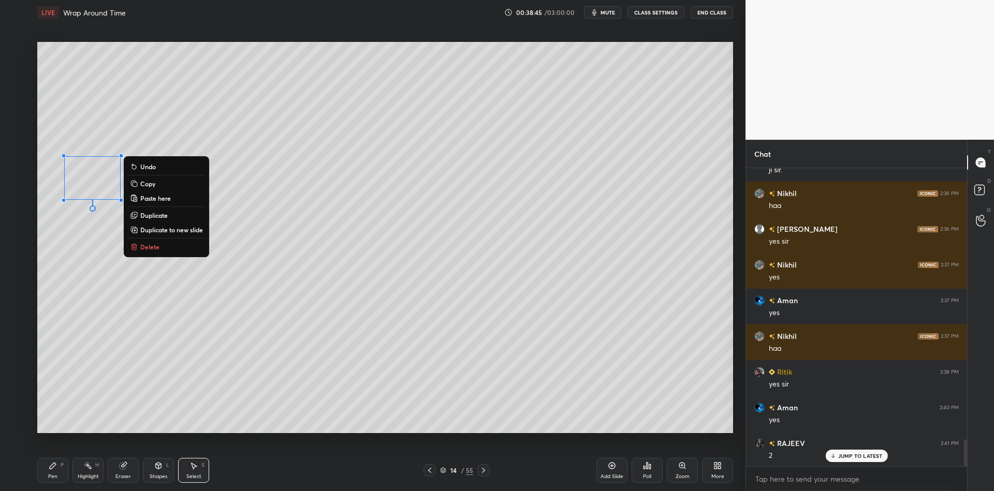
click at [181, 186] on button "Copy" at bounding box center [166, 183] width 77 height 12
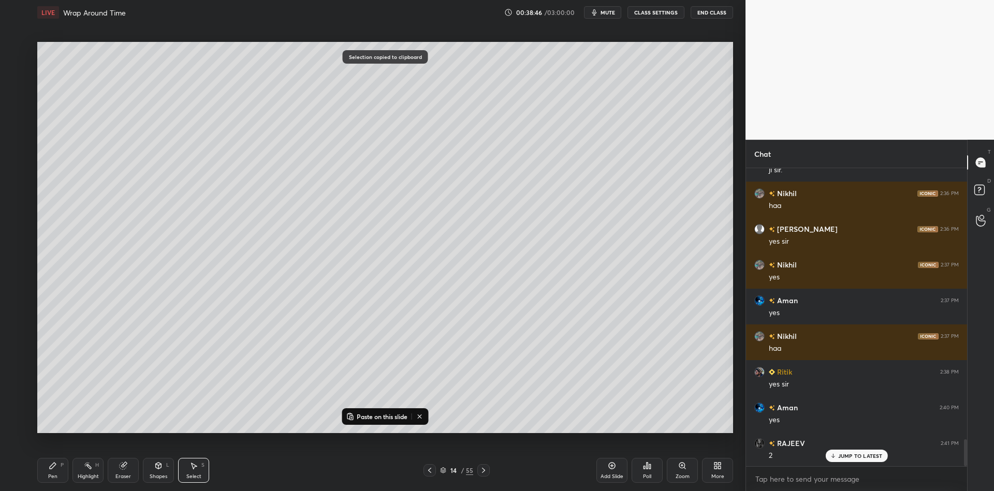
click at [360, 412] on p "Paste on this slide" at bounding box center [382, 416] width 51 height 8
drag, startPoint x: 118, startPoint y: 192, endPoint x: 256, endPoint y: 181, distance: 138.1
click at [257, 183] on div "0 ° Undo Copy Paste here Duplicate Duplicate to new slide Delete" at bounding box center [384, 237] width 695 height 391
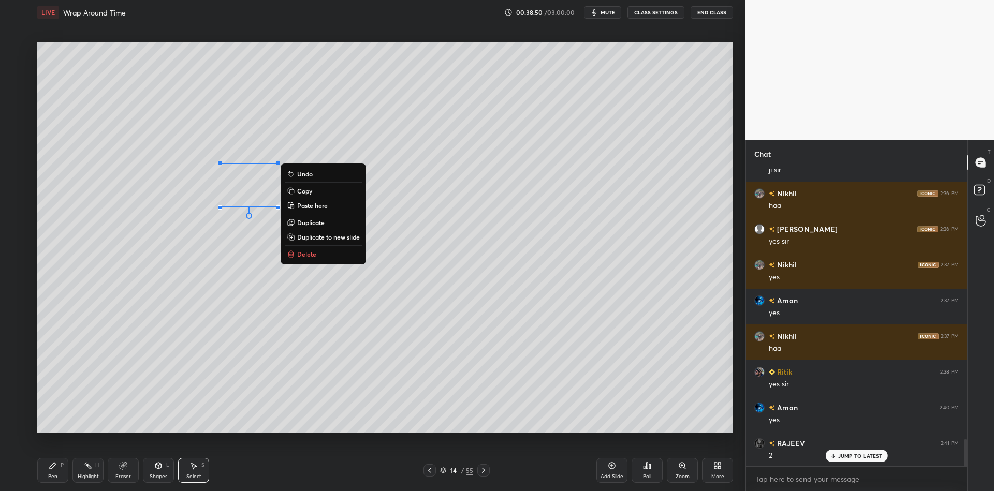
drag, startPoint x: 55, startPoint y: 463, endPoint x: 60, endPoint y: 460, distance: 5.6
click at [57, 461] on div "Pen P" at bounding box center [52, 470] width 31 height 25
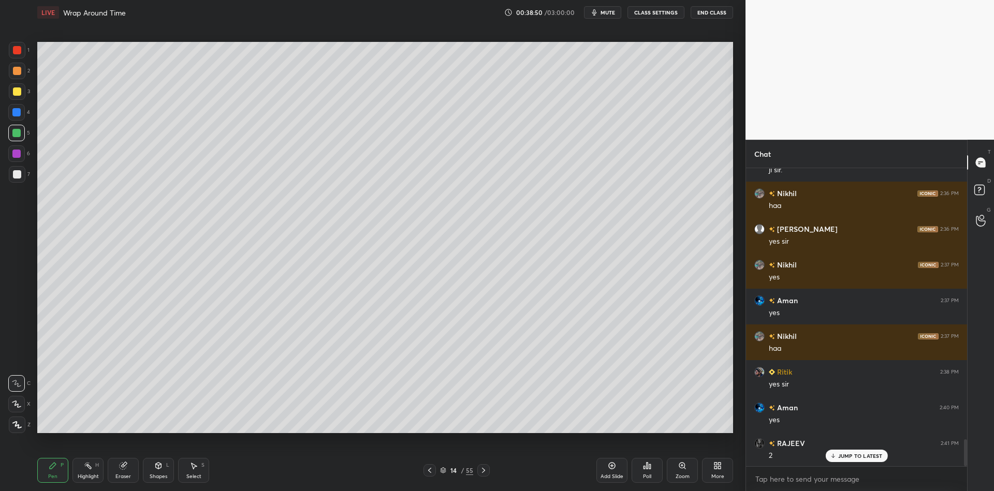
click at [160, 475] on div "Shapes" at bounding box center [159, 476] width 18 height 5
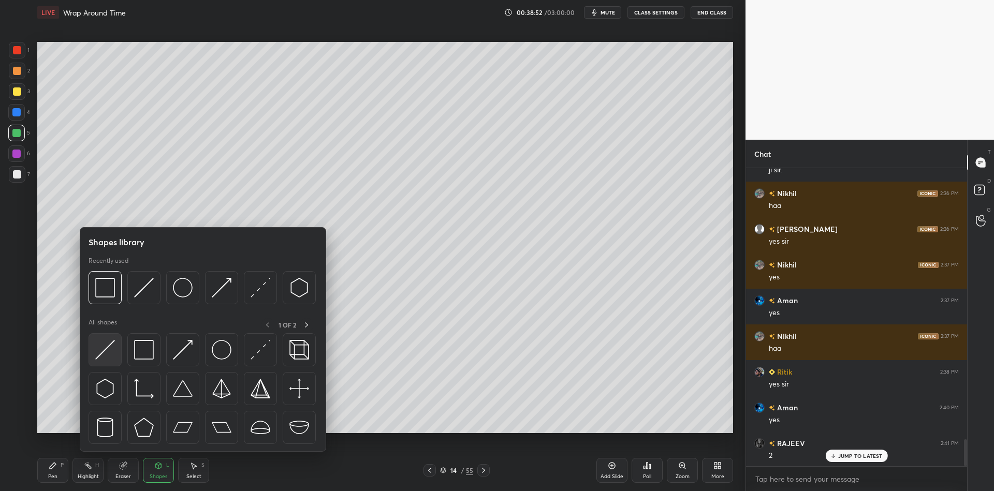
drag, startPoint x: 110, startPoint y: 346, endPoint x: 16, endPoint y: 174, distance: 195.7
click at [107, 351] on img at bounding box center [105, 350] width 20 height 20
click at [16, 174] on div at bounding box center [17, 174] width 8 height 8
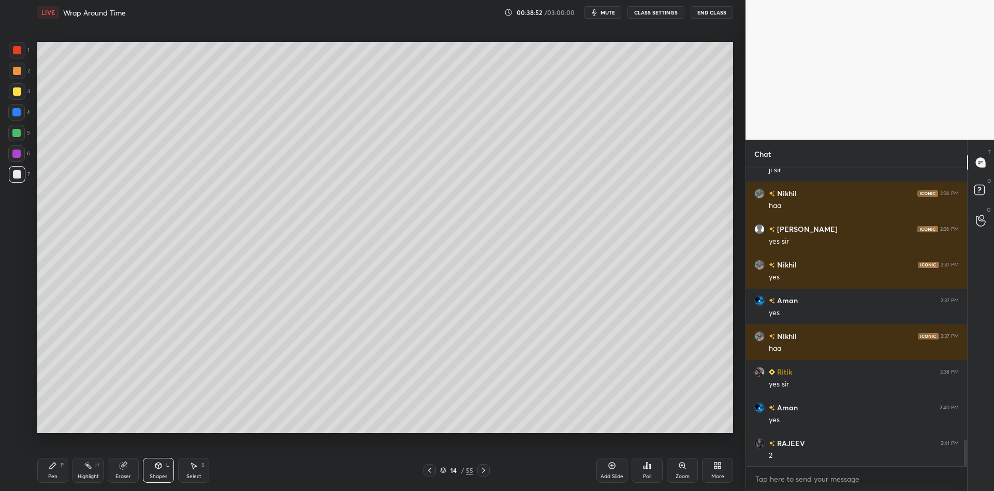
scroll to position [3053, 0]
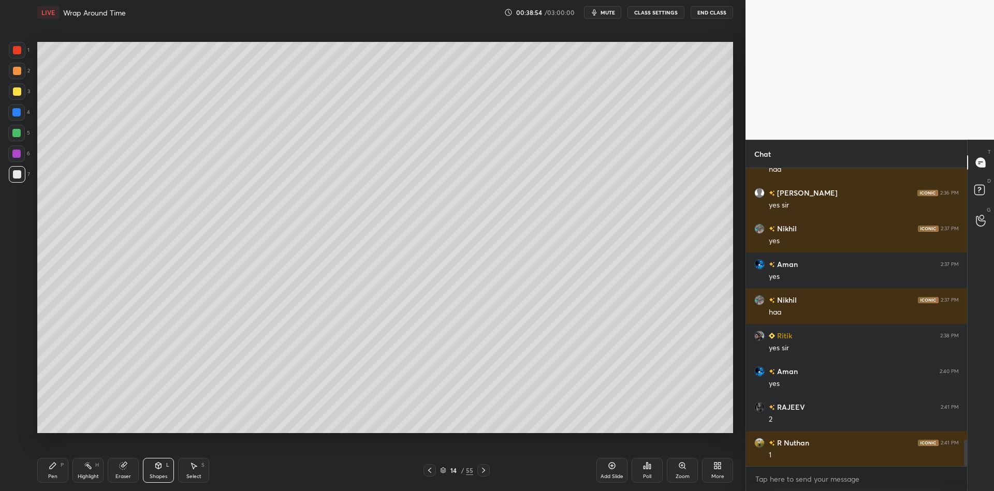
click at [53, 471] on div "Pen P" at bounding box center [52, 470] width 31 height 25
click at [160, 474] on div "Shapes" at bounding box center [159, 476] width 18 height 5
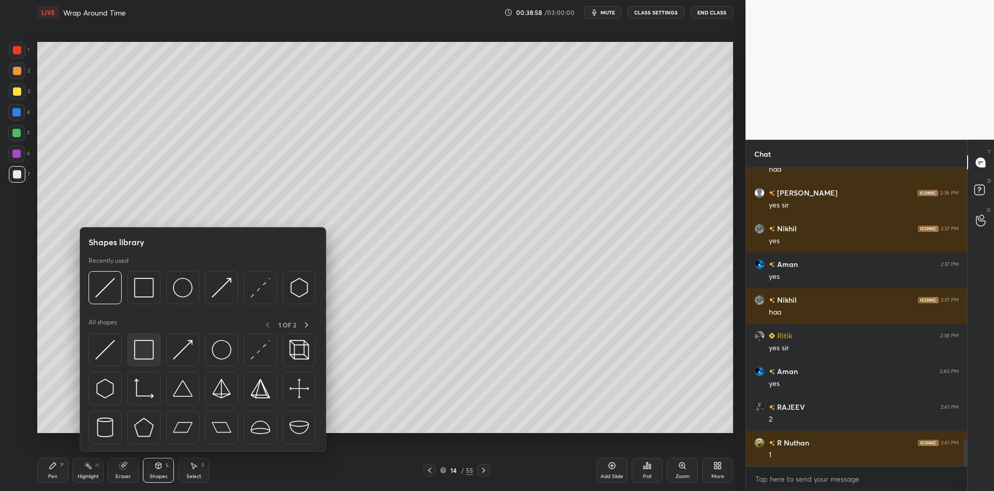
click at [149, 351] on img at bounding box center [144, 350] width 20 height 20
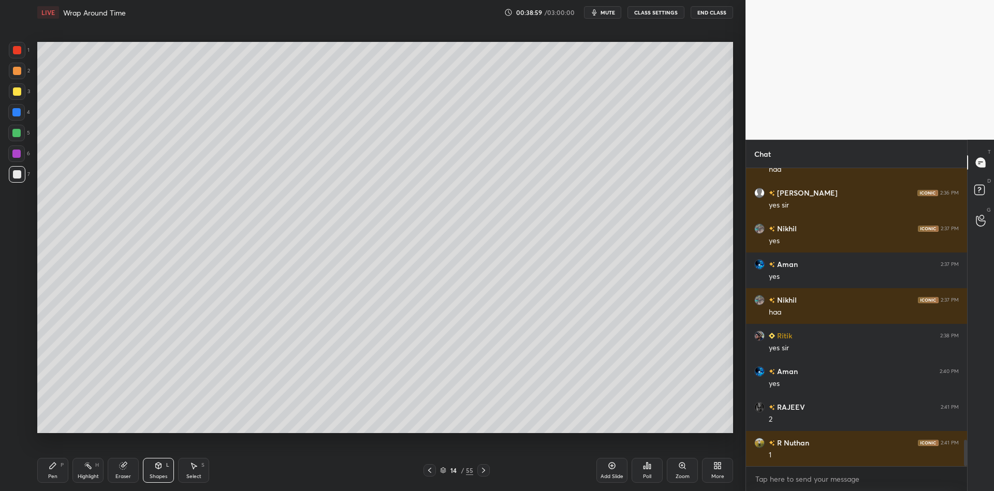
click at [189, 468] on icon at bounding box center [193, 466] width 8 height 8
drag, startPoint x: 212, startPoint y: 182, endPoint x: 292, endPoint y: 211, distance: 85.1
click at [287, 213] on div "0 ° Undo Copy Paste here Duplicate Duplicate to new slide Delete" at bounding box center [384, 237] width 695 height 391
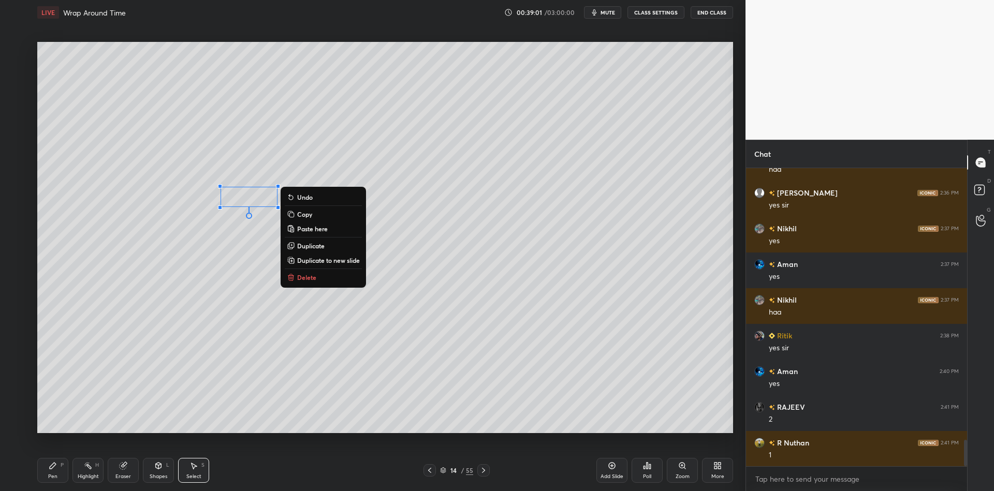
drag, startPoint x: 318, startPoint y: 215, endPoint x: 327, endPoint y: 230, distance: 17.2
click at [318, 214] on button "Copy" at bounding box center [323, 214] width 77 height 12
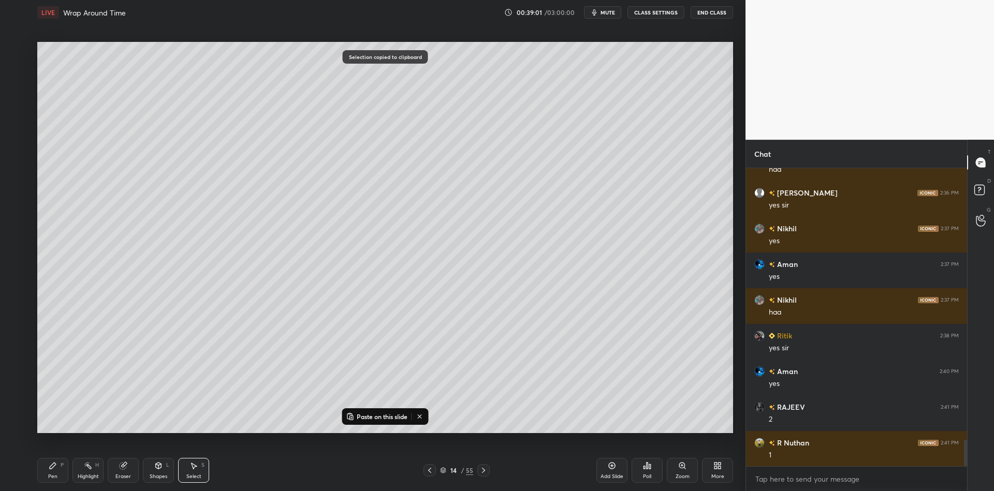
click at [365, 415] on p "Paste on this slide" at bounding box center [382, 416] width 51 height 8
drag, startPoint x: 262, startPoint y: 210, endPoint x: 412, endPoint y: 193, distance: 151.0
click at [412, 195] on div "0 ° Undo Copy Paste here Duplicate Duplicate to new slide Delete" at bounding box center [384, 237] width 695 height 391
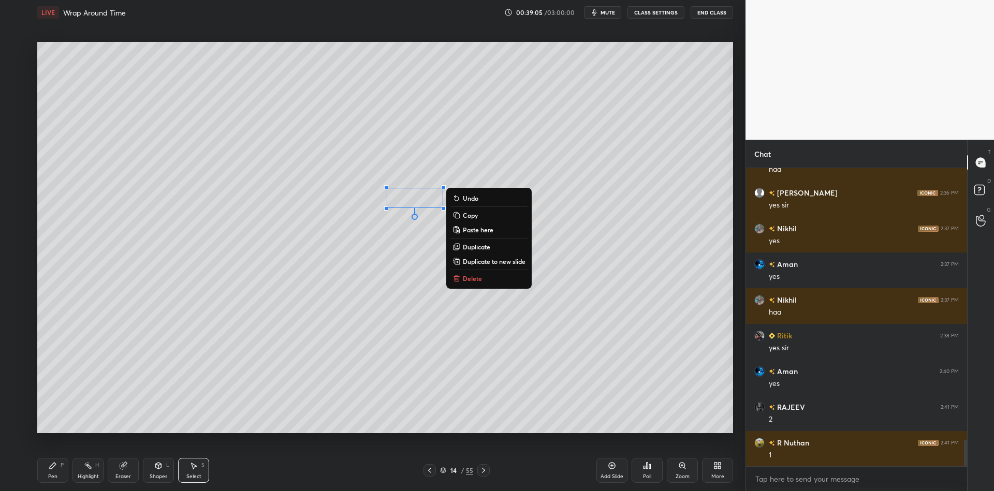
click at [53, 467] on icon at bounding box center [53, 466] width 8 height 8
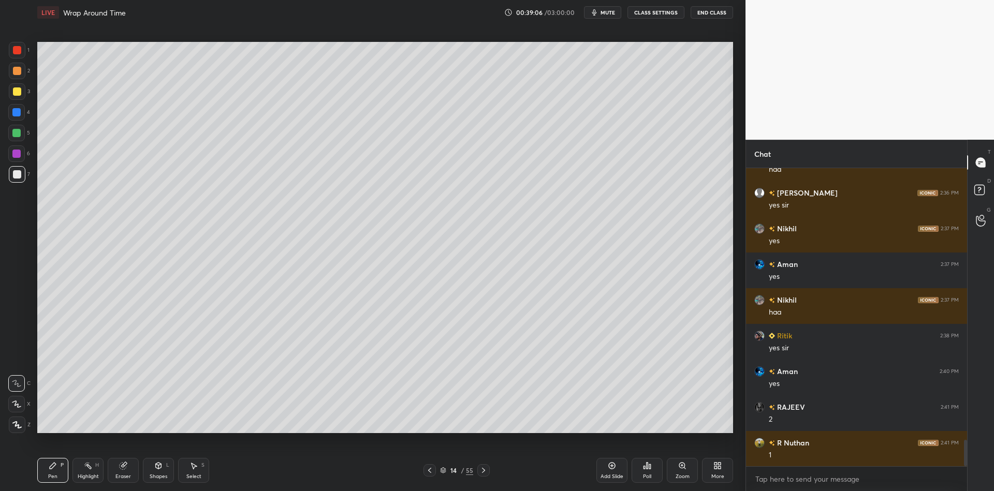
click at [20, 90] on div at bounding box center [17, 91] width 17 height 17
drag, startPoint x: 161, startPoint y: 476, endPoint x: 159, endPoint y: 464, distance: 12.1
click at [160, 474] on div "Shapes" at bounding box center [159, 476] width 18 height 5
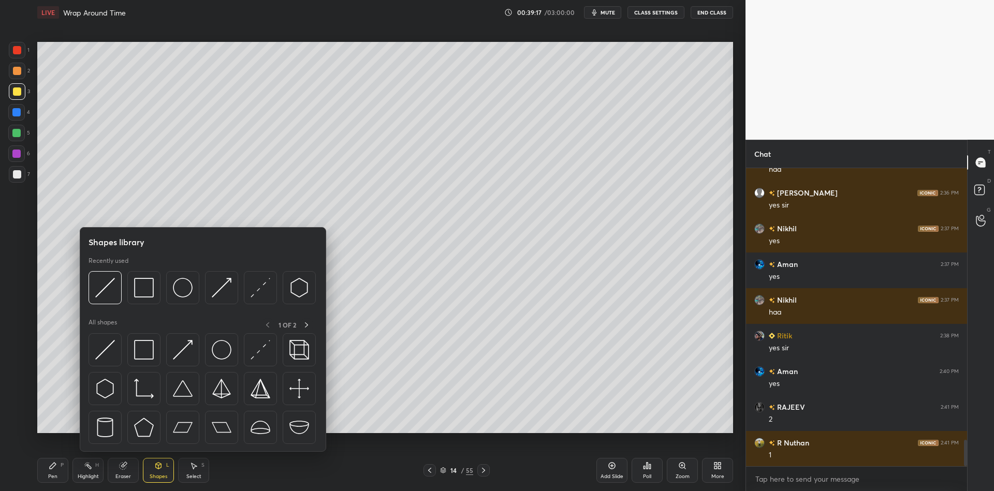
click at [110, 346] on img at bounding box center [105, 350] width 20 height 20
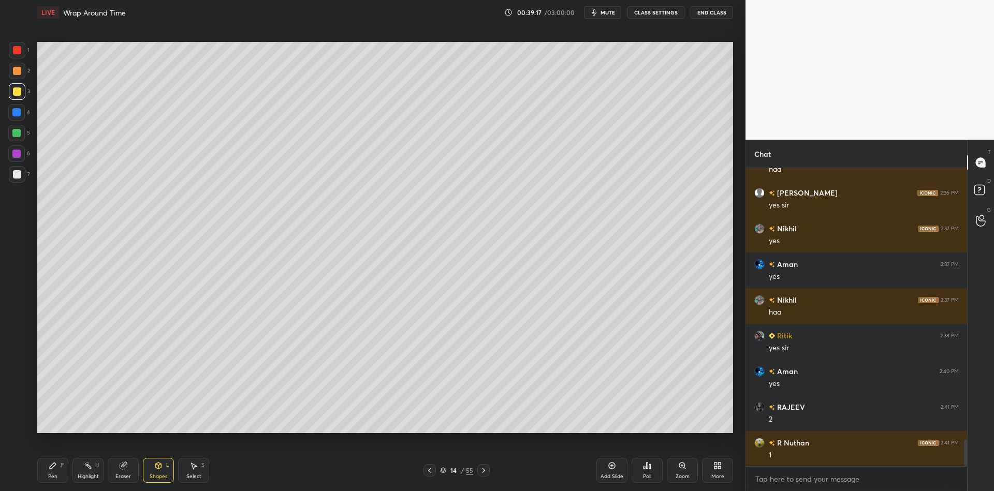
click at [19, 45] on div at bounding box center [17, 50] width 17 height 17
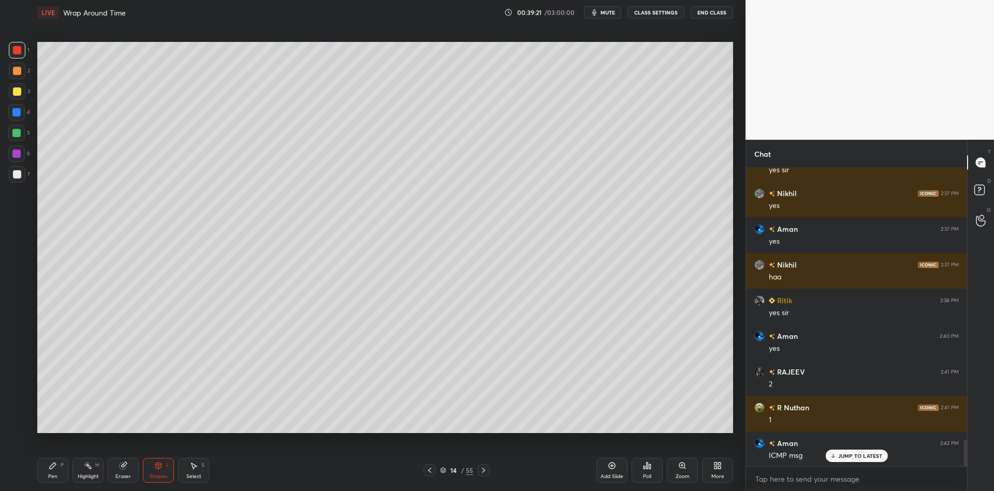
click at [54, 470] on icon at bounding box center [53, 466] width 8 height 8
click at [18, 93] on div at bounding box center [17, 91] width 8 height 8
click at [83, 468] on div "Highlight H" at bounding box center [87, 470] width 31 height 25
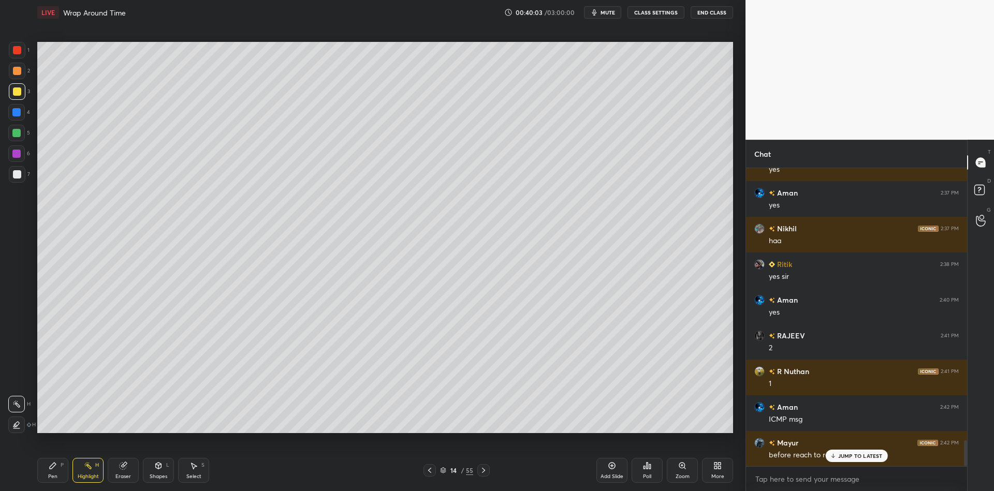
scroll to position [3160, 0]
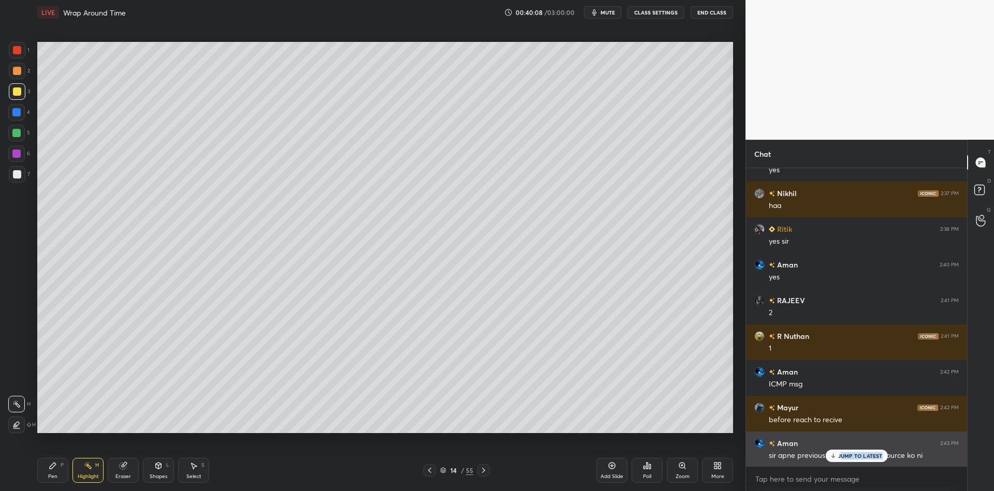
click at [840, 457] on div "JUMP TO LATEST" at bounding box center [856, 456] width 62 height 12
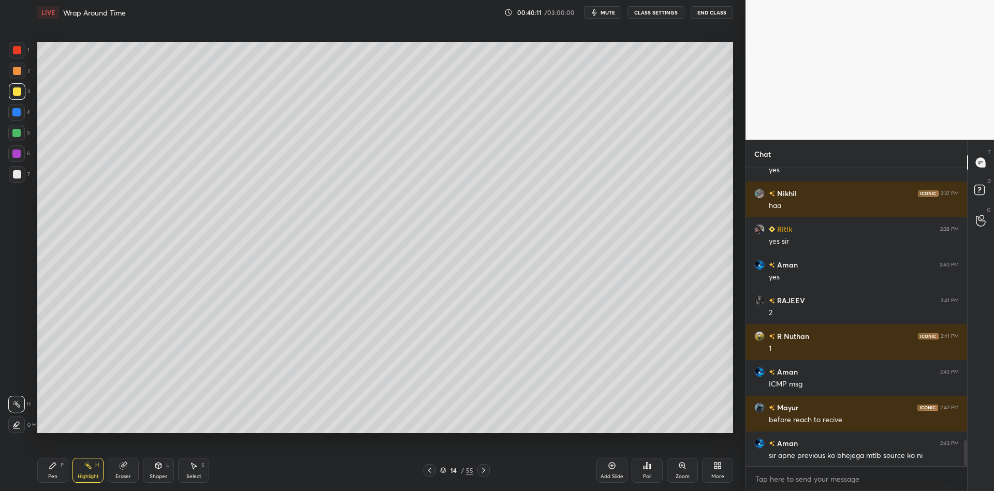
click at [54, 477] on div "Pen" at bounding box center [52, 476] width 9 height 5
click at [84, 474] on div "Highlight" at bounding box center [88, 476] width 21 height 5
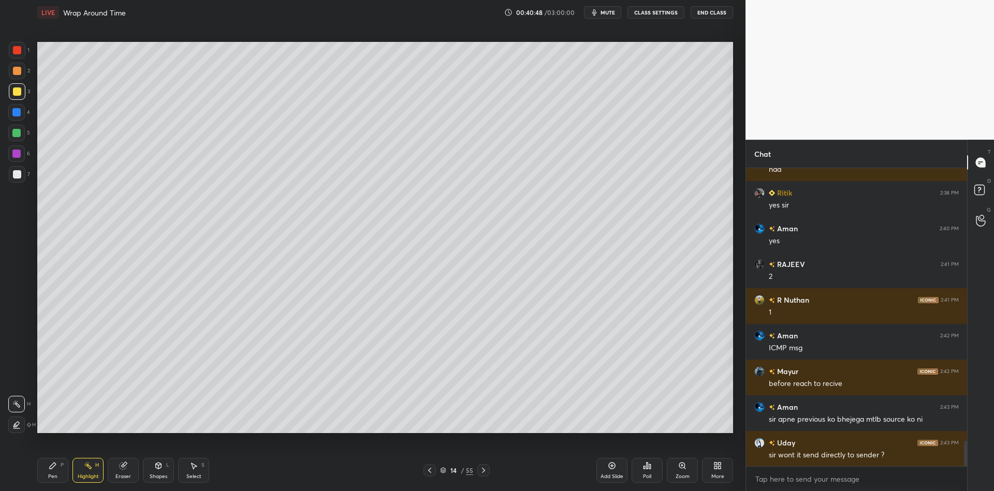
scroll to position [3231, 0]
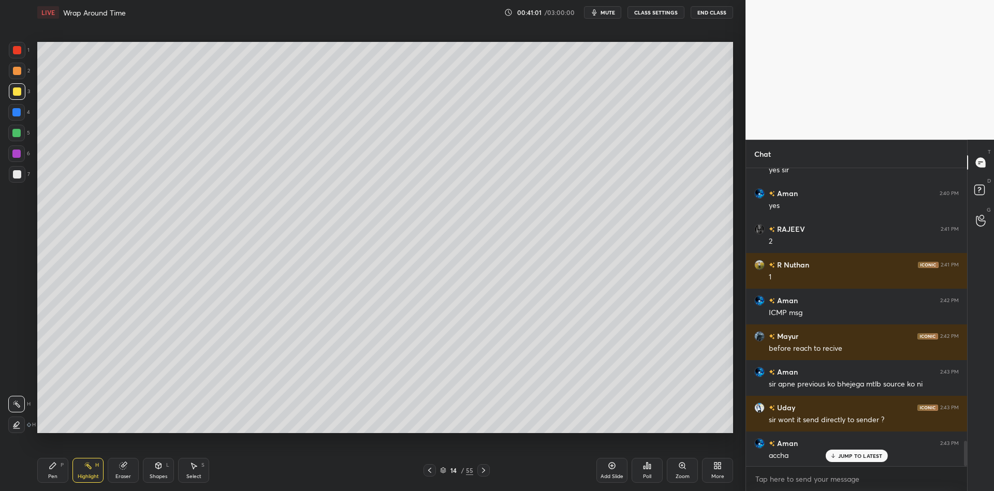
click at [161, 469] on icon at bounding box center [158, 466] width 8 height 8
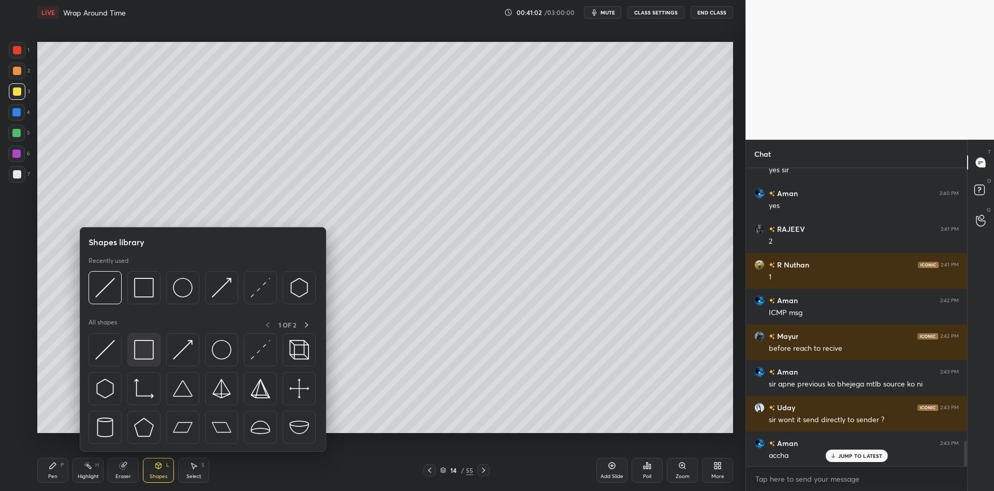
click at [144, 363] on div at bounding box center [143, 349] width 33 height 33
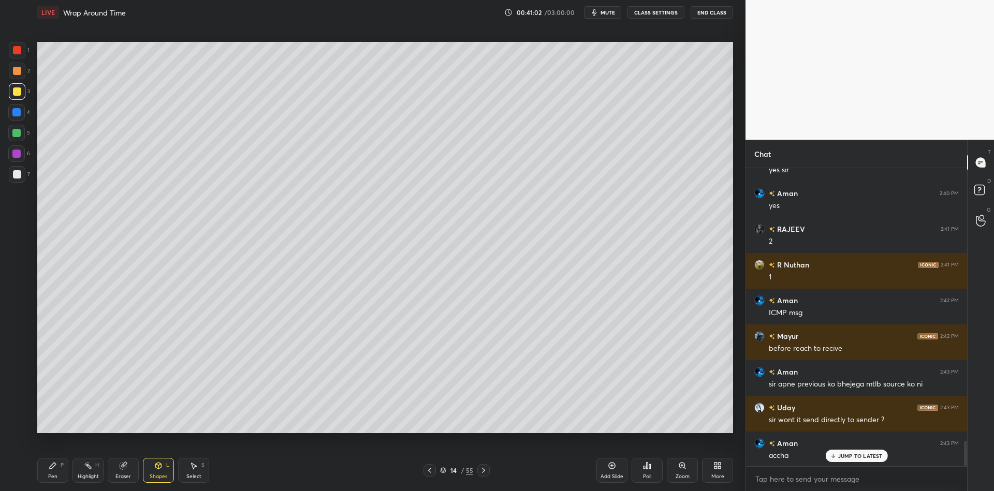
click at [18, 86] on div at bounding box center [17, 91] width 17 height 17
drag, startPoint x: 53, startPoint y: 472, endPoint x: 52, endPoint y: 456, distance: 15.5
click at [53, 470] on div "Pen P" at bounding box center [52, 470] width 31 height 25
click at [13, 130] on div at bounding box center [16, 133] width 17 height 17
click at [158, 475] on div "Shapes L" at bounding box center [158, 470] width 31 height 25
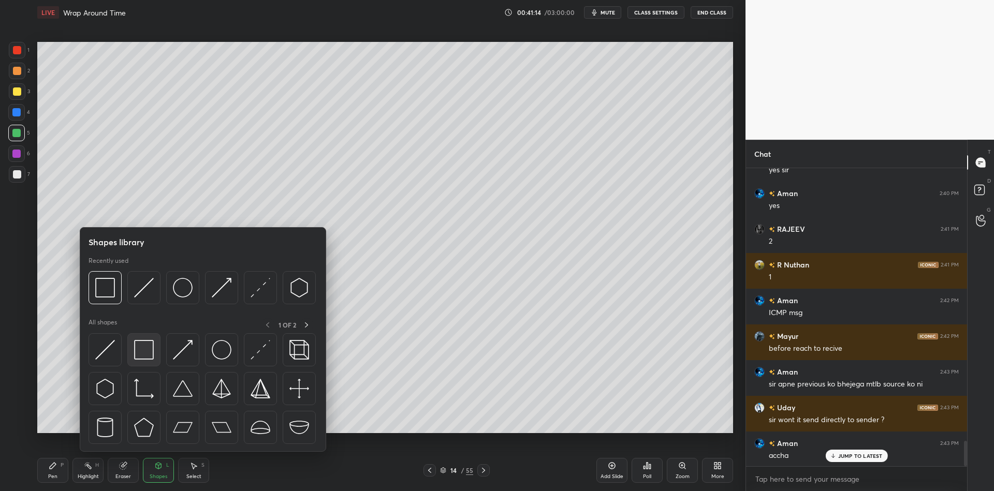
click at [146, 352] on img at bounding box center [144, 350] width 20 height 20
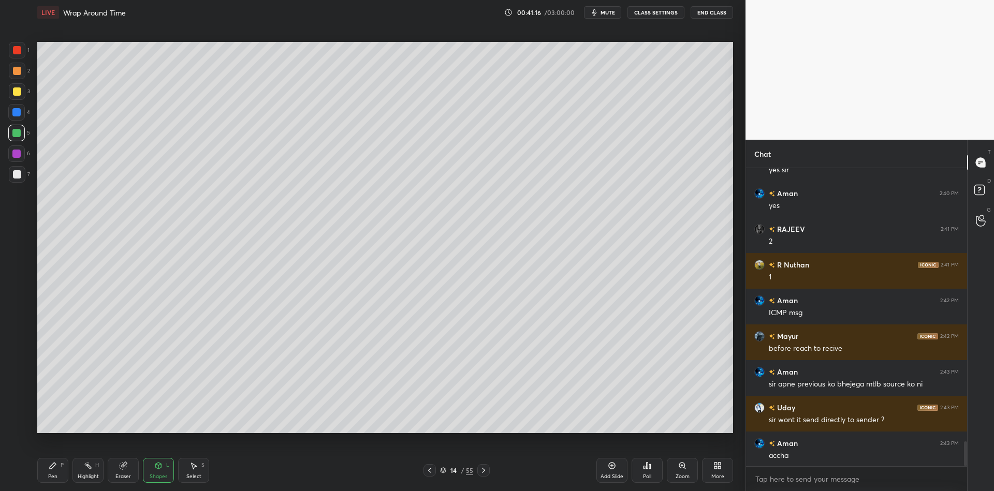
scroll to position [3267, 0]
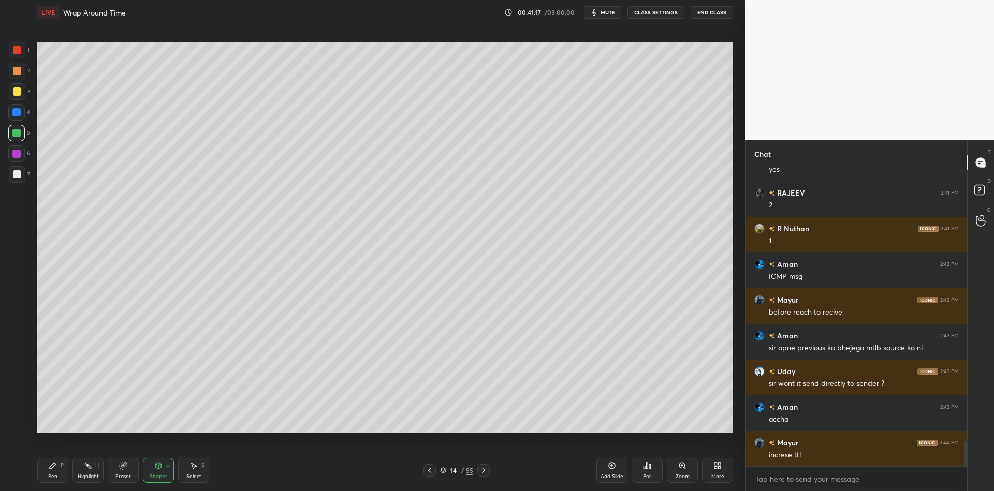
click at [21, 90] on div at bounding box center [17, 91] width 17 height 17
drag, startPoint x: 49, startPoint y: 480, endPoint x: 55, endPoint y: 448, distance: 32.2
click at [48, 478] on div "Pen" at bounding box center [52, 476] width 9 height 5
click at [16, 135] on div at bounding box center [16, 133] width 8 height 8
click at [162, 469] on div "Shapes L" at bounding box center [158, 470] width 31 height 25
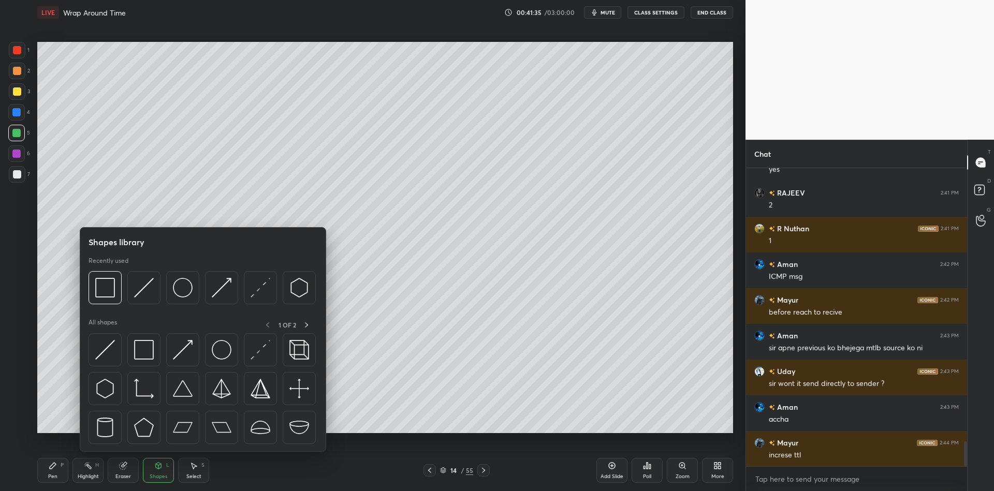
click at [155, 346] on div at bounding box center [143, 349] width 33 height 33
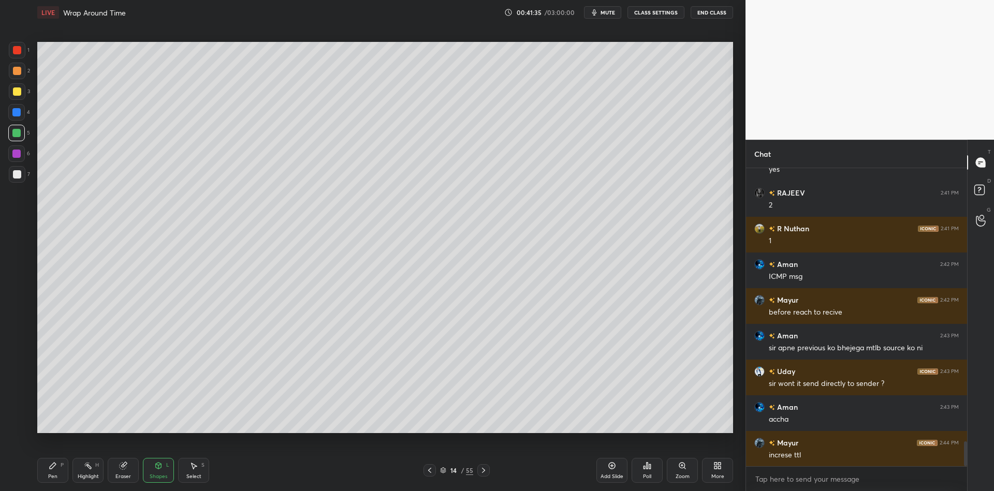
click at [18, 91] on div at bounding box center [17, 91] width 8 height 8
click at [54, 467] on icon at bounding box center [53, 466] width 8 height 8
click at [16, 137] on div at bounding box center [16, 133] width 17 height 17
click at [90, 474] on div "Highlight" at bounding box center [88, 476] width 21 height 5
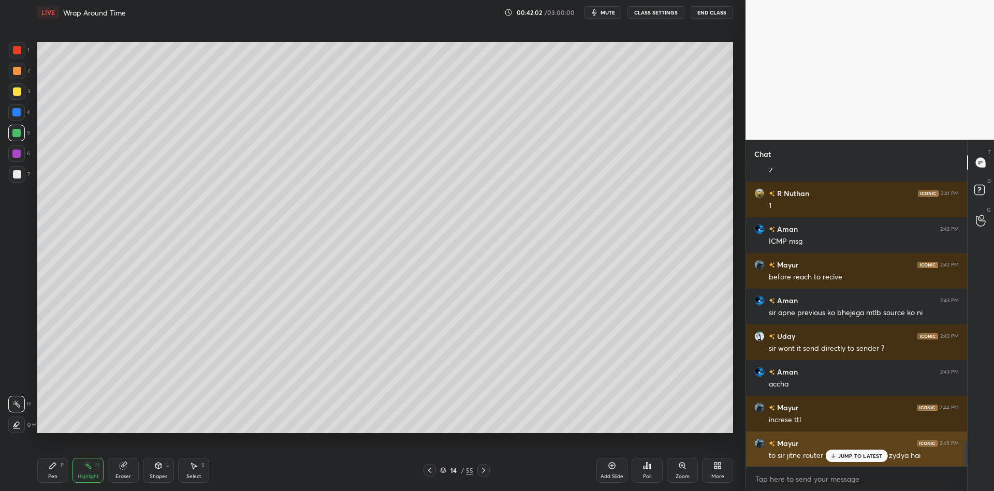
click at [844, 455] on p "JUMP TO LATEST" at bounding box center [860, 456] width 45 height 6
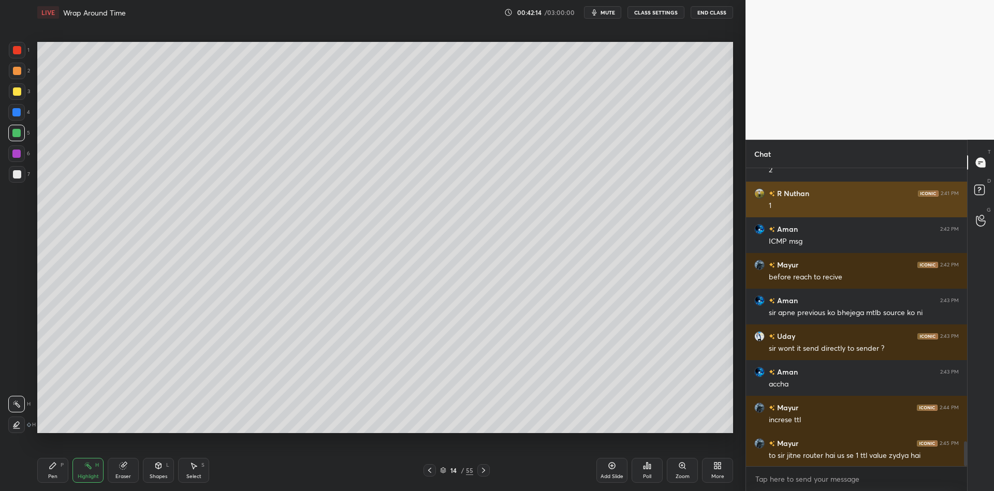
scroll to position [3339, 0]
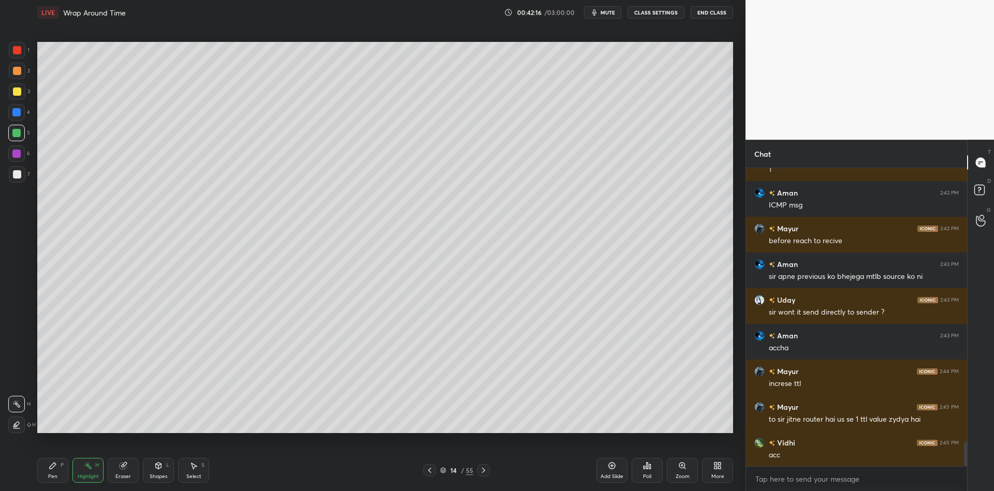
drag, startPoint x: 51, startPoint y: 472, endPoint x: 63, endPoint y: 469, distance: 12.8
click at [55, 470] on div "Pen P" at bounding box center [52, 470] width 31 height 25
click at [81, 475] on div "Highlight" at bounding box center [88, 476] width 21 height 5
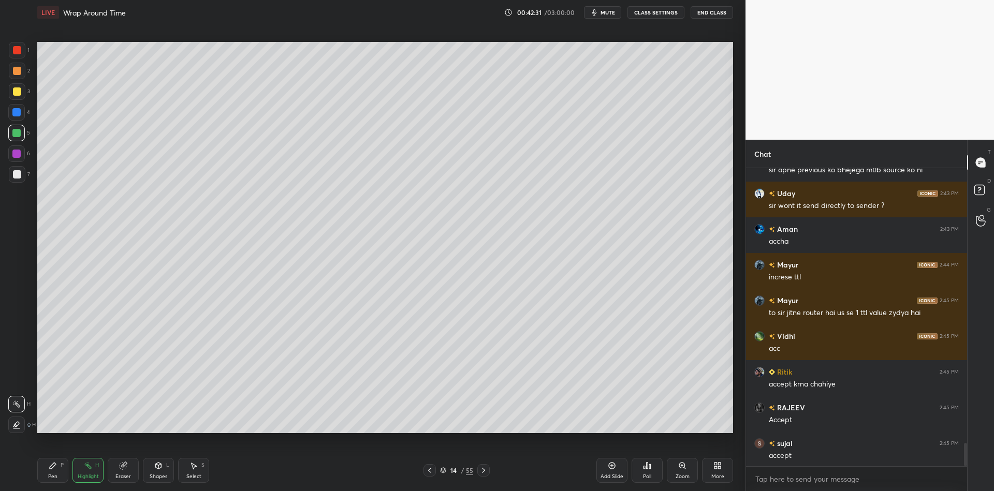
scroll to position [3482, 0]
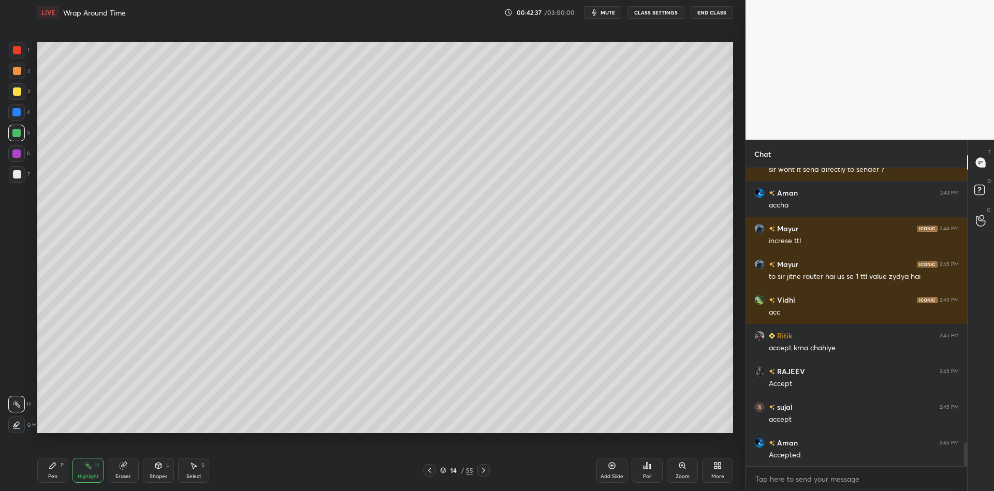
drag, startPoint x: 47, startPoint y: 469, endPoint x: 70, endPoint y: 468, distance: 23.3
click at [48, 470] on div "Pen P" at bounding box center [52, 470] width 31 height 25
click at [80, 474] on div "Highlight" at bounding box center [88, 476] width 21 height 5
click at [55, 477] on div "Pen" at bounding box center [52, 476] width 9 height 5
click at [18, 131] on div at bounding box center [16, 133] width 8 height 8
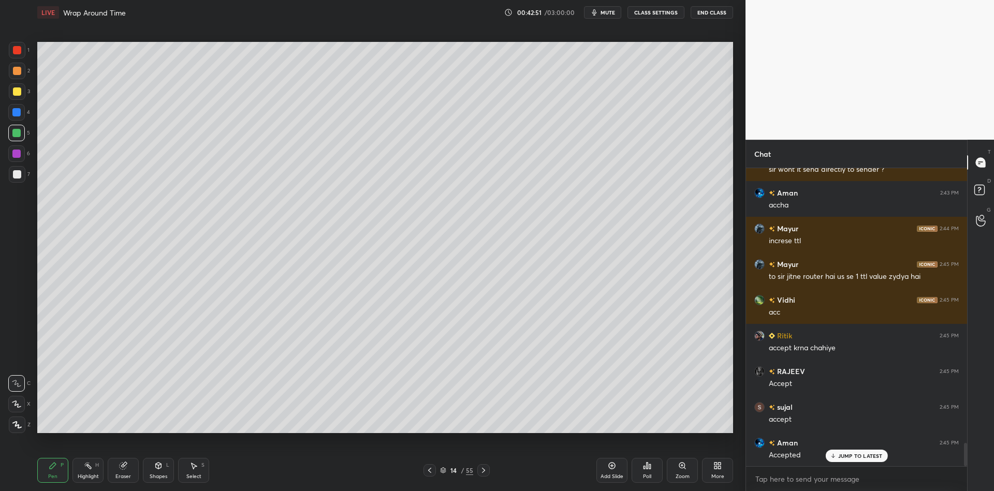
scroll to position [3517, 0]
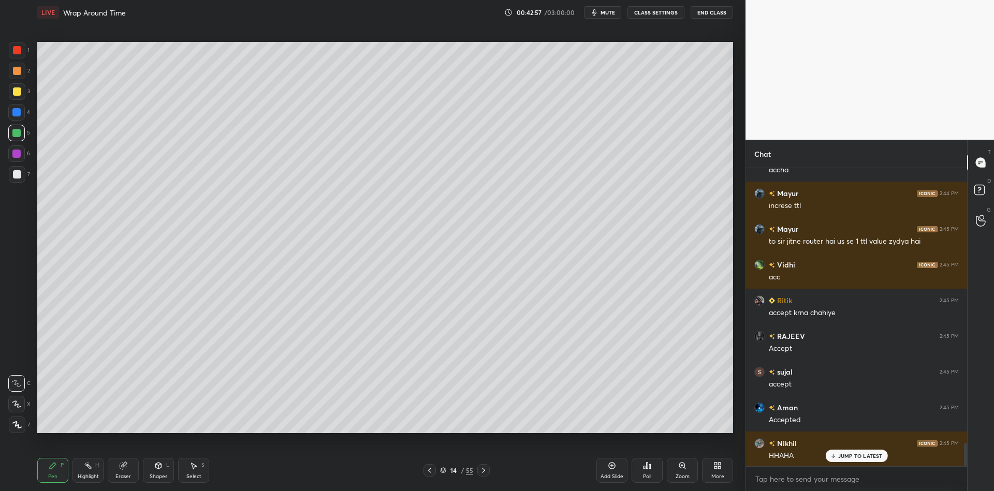
drag, startPoint x: 81, startPoint y: 474, endPoint x: 67, endPoint y: 473, distance: 14.5
click at [82, 474] on div "Highlight" at bounding box center [88, 476] width 21 height 5
drag, startPoint x: 53, startPoint y: 467, endPoint x: 61, endPoint y: 468, distance: 8.3
click at [58, 468] on div "Pen P" at bounding box center [52, 470] width 31 height 25
drag, startPoint x: 89, startPoint y: 471, endPoint x: 88, endPoint y: 466, distance: 5.3
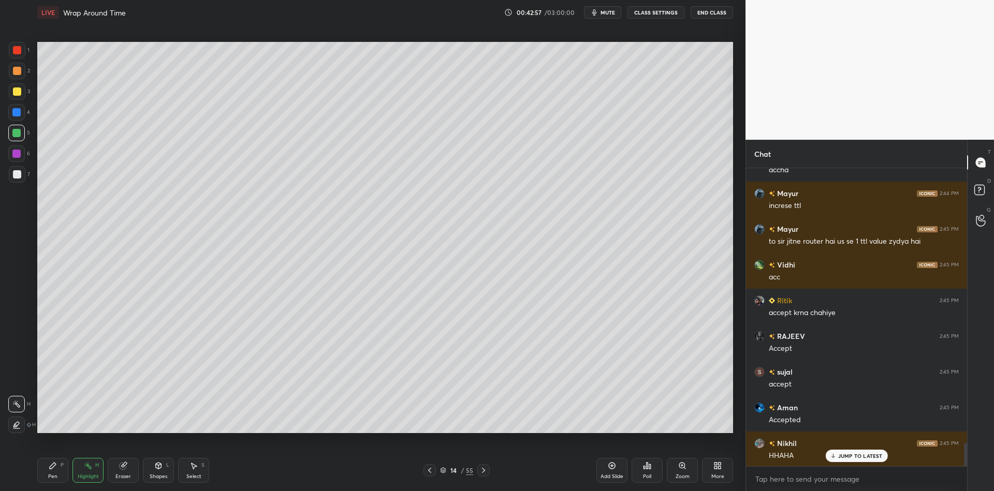
click at [89, 470] on div "Highlight H" at bounding box center [87, 470] width 31 height 25
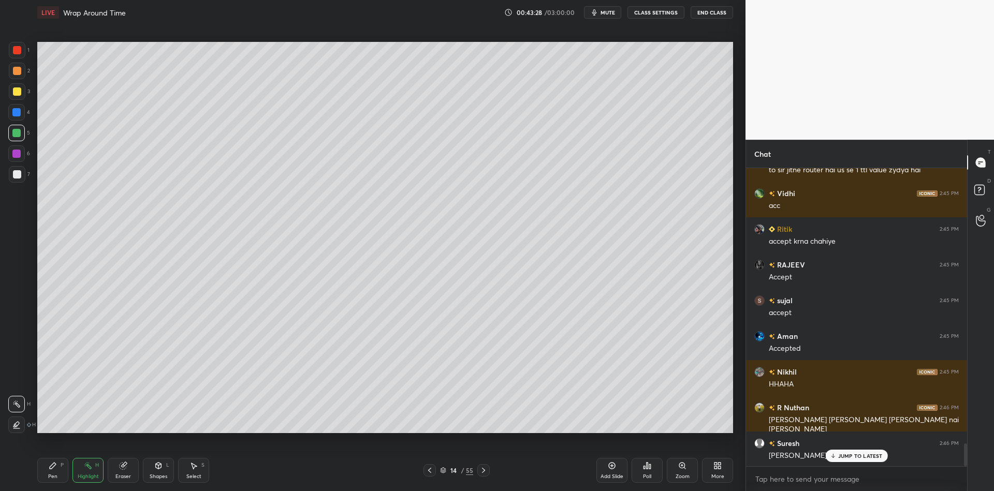
scroll to position [3624, 0]
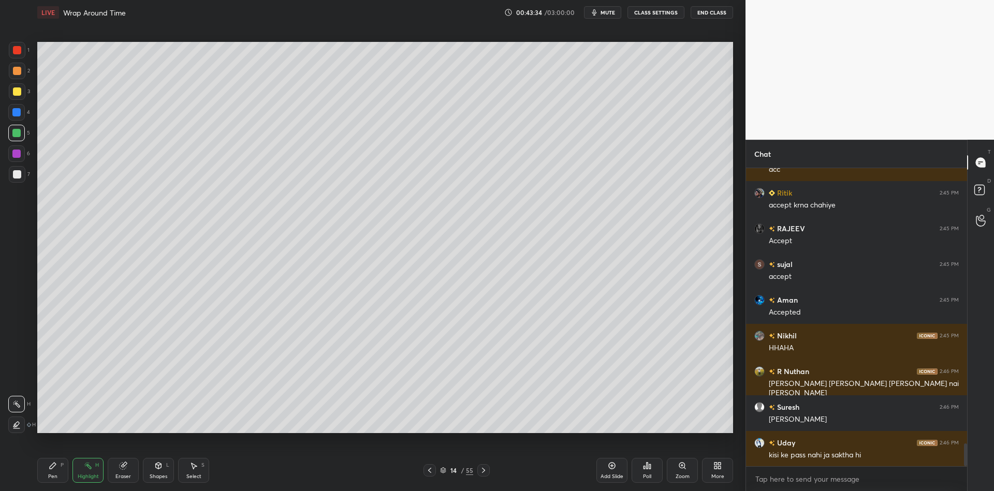
drag, startPoint x: 56, startPoint y: 476, endPoint x: 87, endPoint y: 475, distance: 31.1
click at [58, 476] on div "Pen P" at bounding box center [52, 470] width 31 height 25
click at [157, 471] on div "Shapes L" at bounding box center [158, 470] width 31 height 25
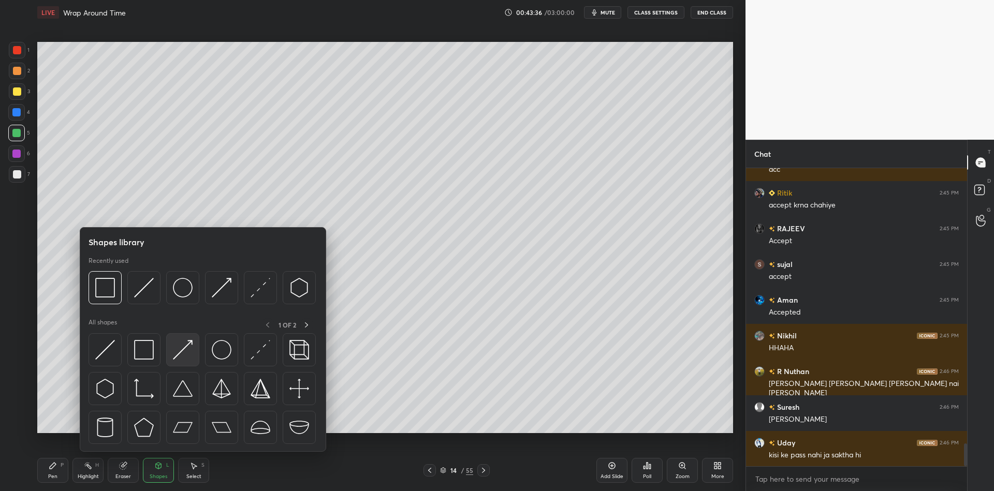
click at [184, 351] on img at bounding box center [183, 350] width 20 height 20
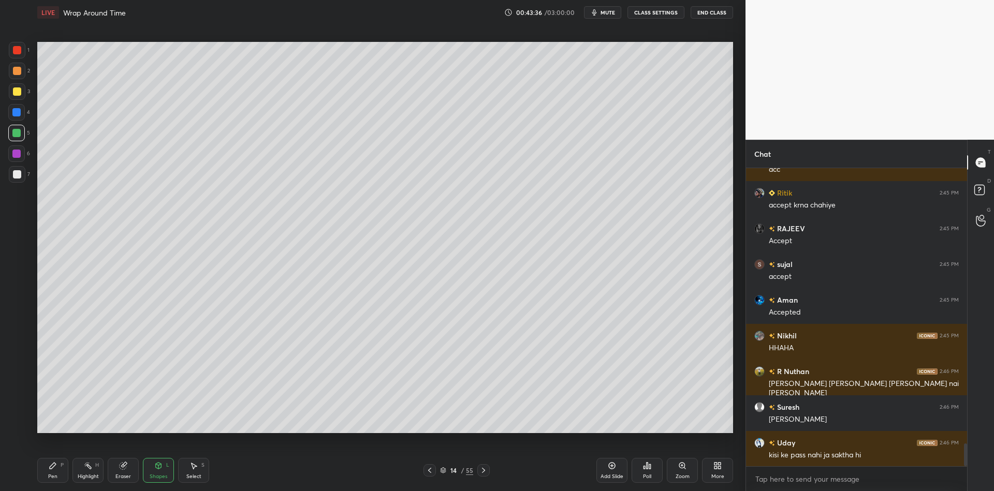
scroll to position [3660, 0]
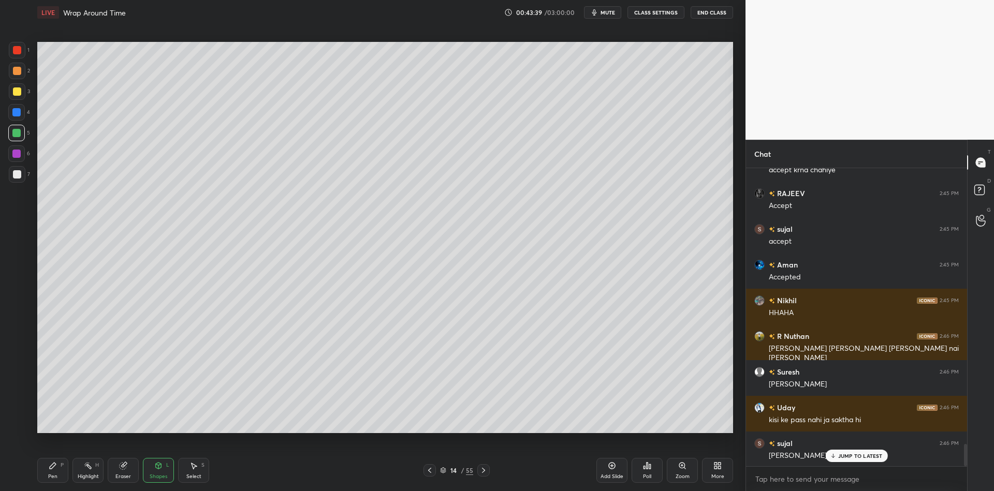
drag, startPoint x: 48, startPoint y: 475, endPoint x: 52, endPoint y: 470, distance: 6.6
click at [50, 472] on div "Pen P" at bounding box center [52, 470] width 31 height 25
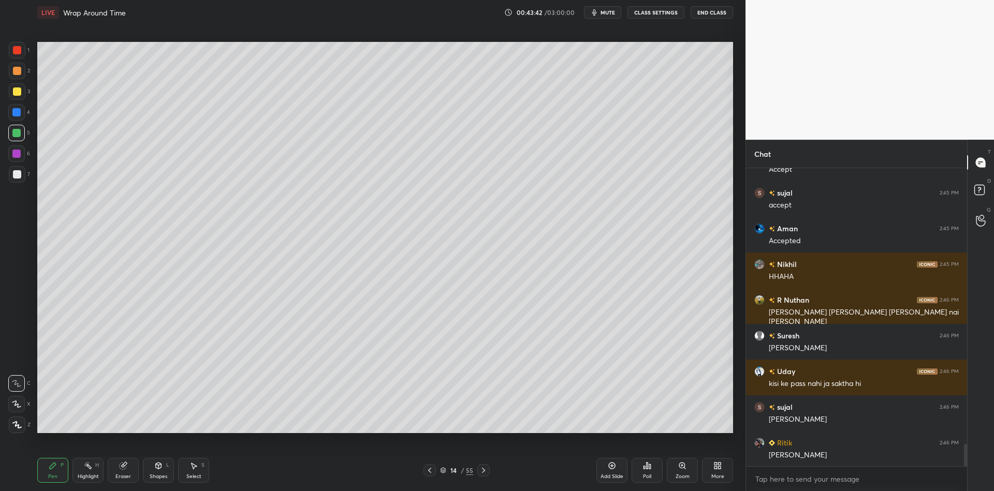
drag, startPoint x: 88, startPoint y: 475, endPoint x: 93, endPoint y: 471, distance: 6.3
click at [88, 475] on div "Highlight" at bounding box center [88, 476] width 21 height 5
click at [56, 475] on div "Pen P" at bounding box center [52, 470] width 31 height 25
click at [15, 94] on div at bounding box center [17, 91] width 8 height 8
click at [190, 478] on div "Select" at bounding box center [193, 476] width 15 height 5
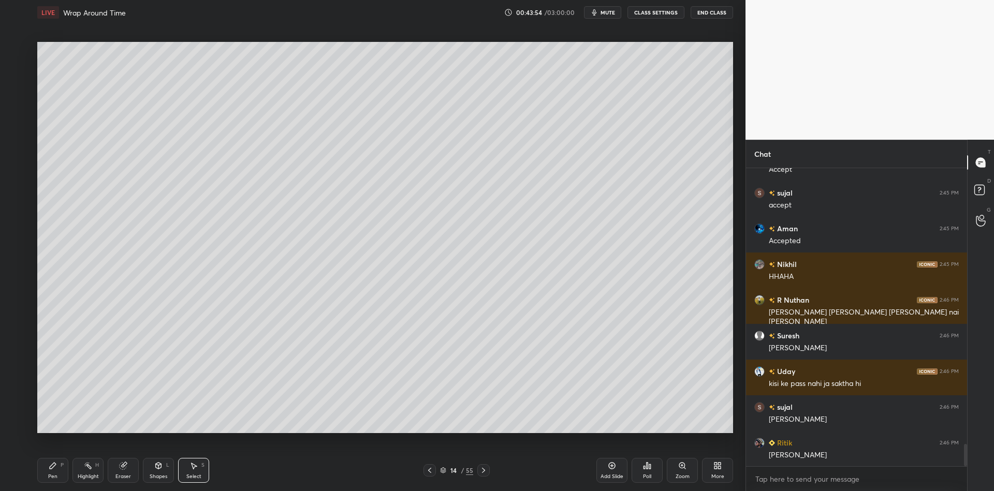
drag, startPoint x: 120, startPoint y: 477, endPoint x: 113, endPoint y: 436, distance: 40.8
click at [119, 474] on div "Eraser" at bounding box center [123, 476] width 16 height 5
click at [50, 467] on div "Pen P" at bounding box center [52, 470] width 31 height 25
click at [86, 471] on div "Highlight H" at bounding box center [87, 470] width 31 height 25
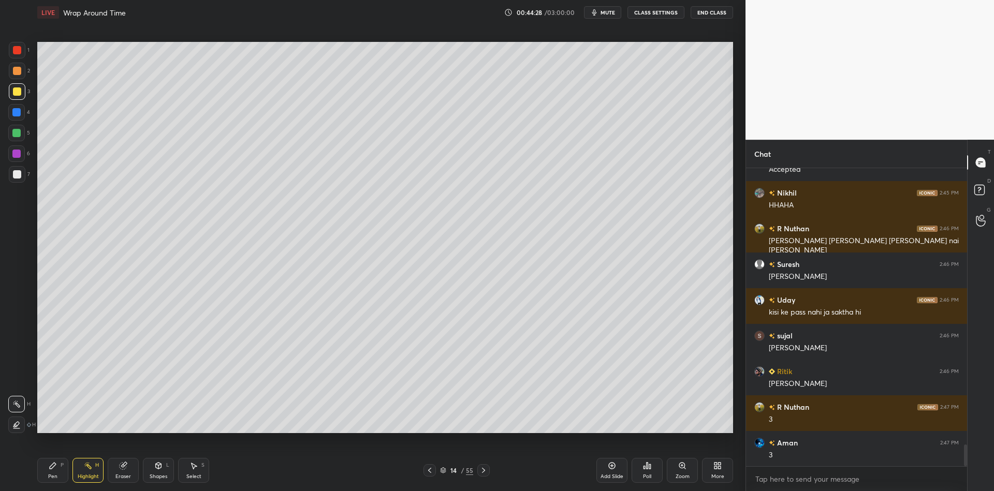
scroll to position [3802, 0]
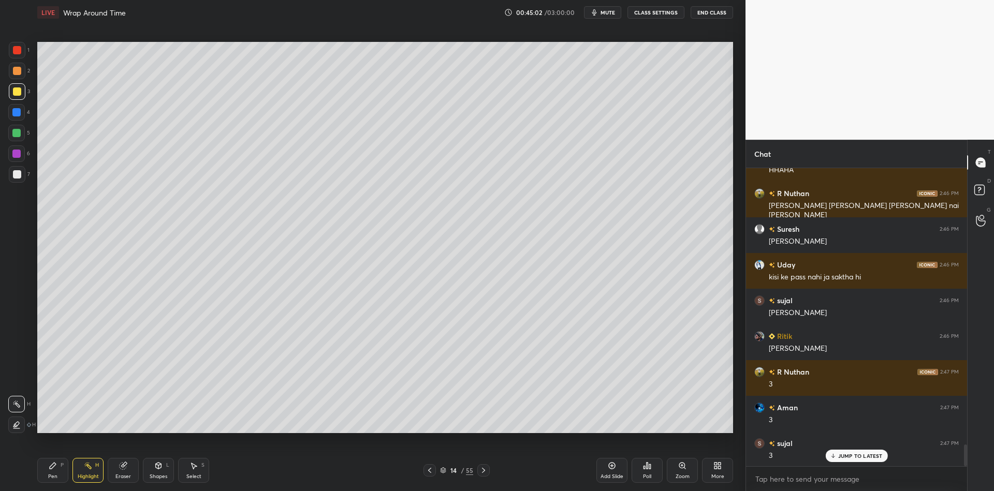
click at [52, 472] on div "Pen P" at bounding box center [52, 470] width 31 height 25
click at [20, 89] on div at bounding box center [17, 91] width 17 height 17
drag, startPoint x: 87, startPoint y: 475, endPoint x: 85, endPoint y: 434, distance: 41.0
click at [87, 471] on div "Highlight H" at bounding box center [87, 470] width 31 height 25
drag, startPoint x: 57, startPoint y: 470, endPoint x: 94, endPoint y: 440, distance: 48.2
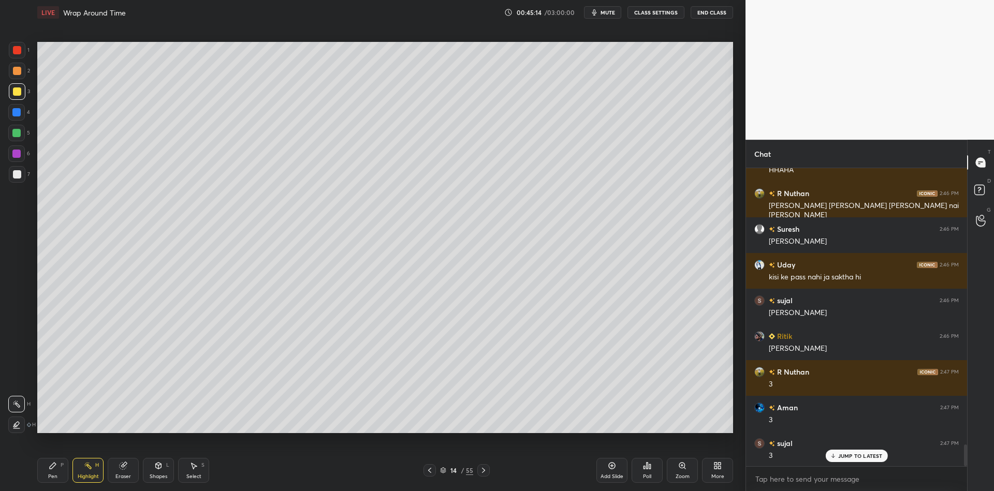
click at [57, 471] on div "Pen P" at bounding box center [52, 470] width 31 height 25
click at [61, 479] on div "Pen P" at bounding box center [52, 470] width 31 height 25
drag, startPoint x: 52, startPoint y: 465, endPoint x: 61, endPoint y: 463, distance: 8.7
click at [54, 463] on icon at bounding box center [53, 466] width 8 height 8
click at [96, 474] on div "Highlight" at bounding box center [88, 476] width 21 height 5
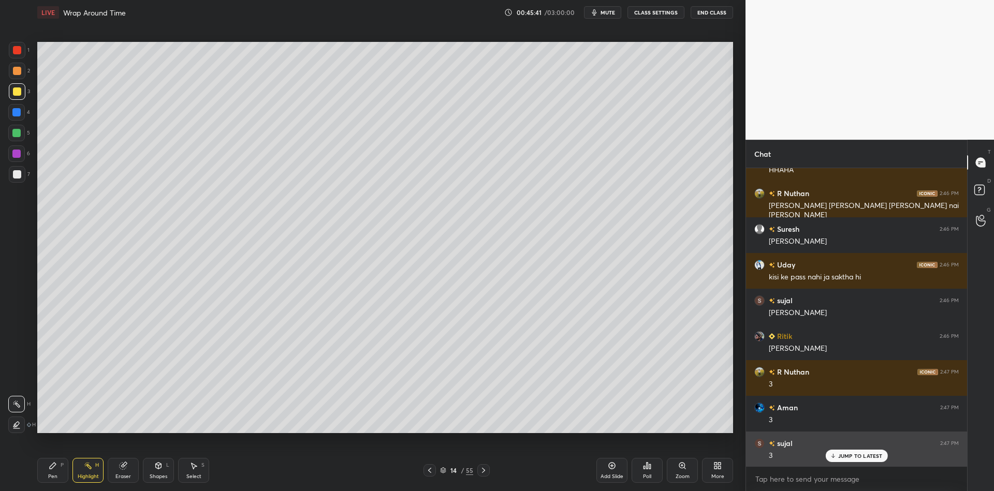
drag, startPoint x: 837, startPoint y: 455, endPoint x: 840, endPoint y: 447, distance: 9.0
click at [837, 454] on div "JUMP TO LATEST" at bounding box center [856, 456] width 62 height 12
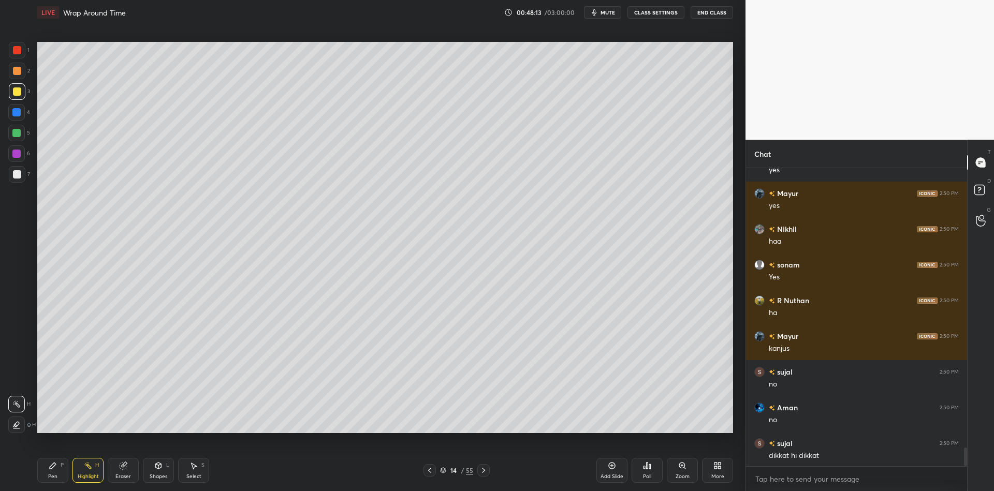
scroll to position [4501, 0]
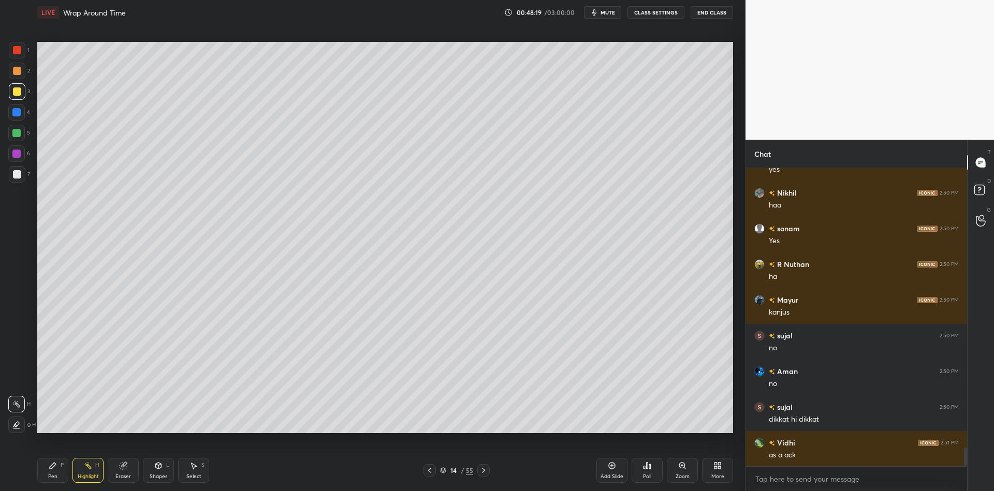
click at [58, 472] on div "Pen P" at bounding box center [52, 470] width 31 height 25
click at [90, 469] on div "Highlight H" at bounding box center [87, 470] width 31 height 25
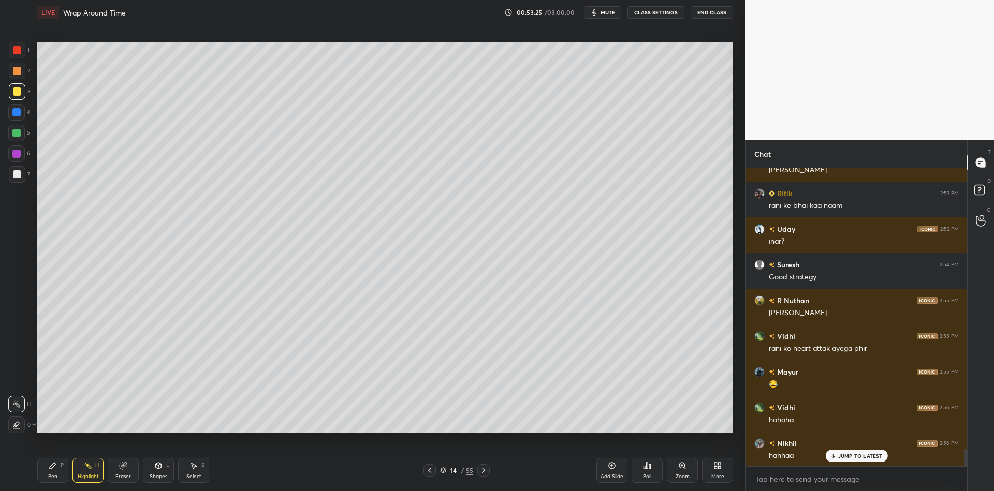
scroll to position [4949, 0]
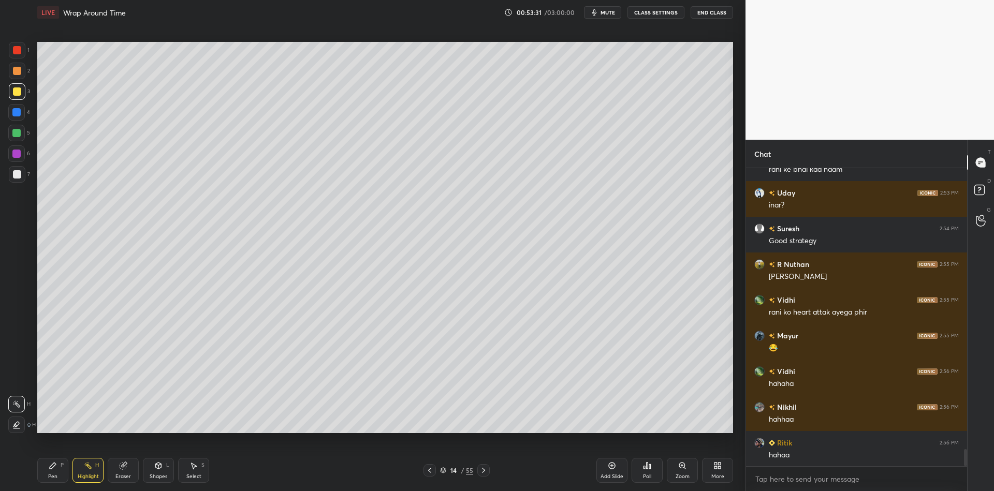
click at [125, 468] on icon at bounding box center [123, 466] width 8 height 8
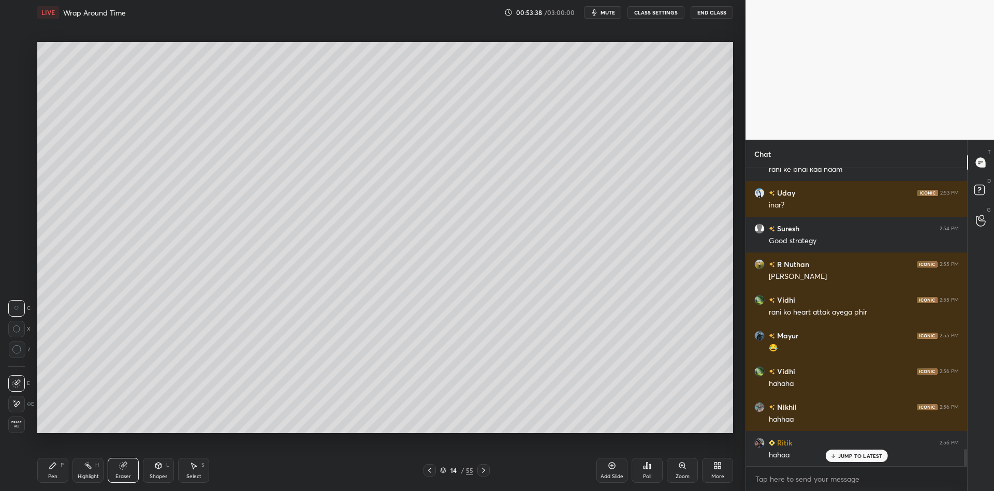
scroll to position [4984, 0]
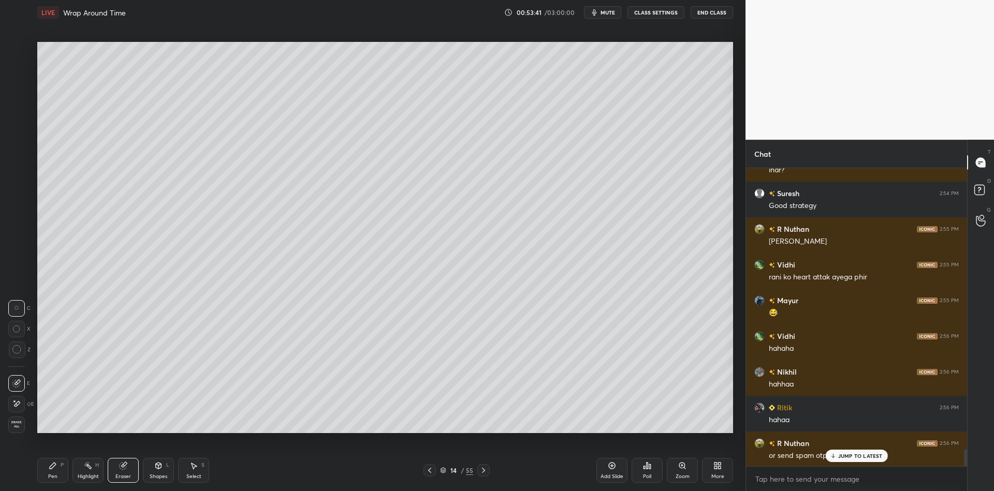
click at [54, 478] on div "Pen P" at bounding box center [52, 470] width 31 height 25
click at [83, 476] on div "Highlight" at bounding box center [88, 476] width 21 height 5
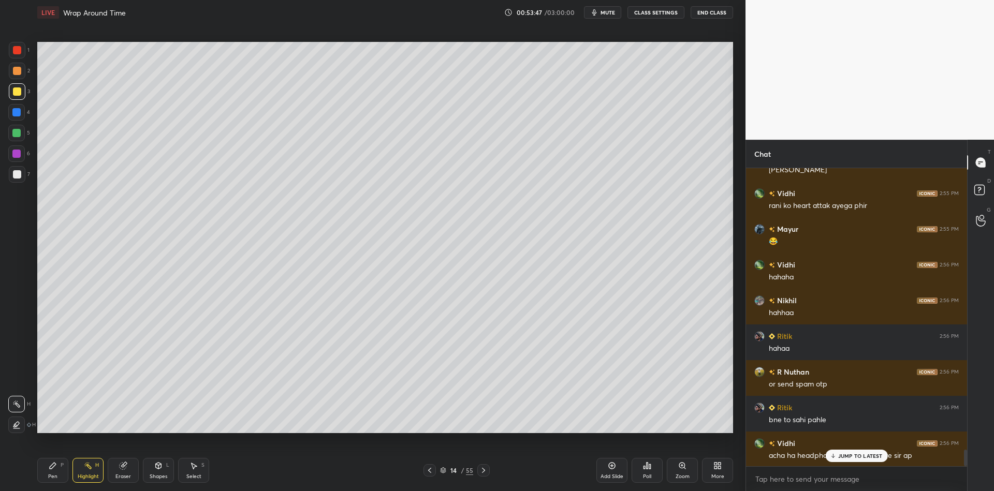
scroll to position [5092, 0]
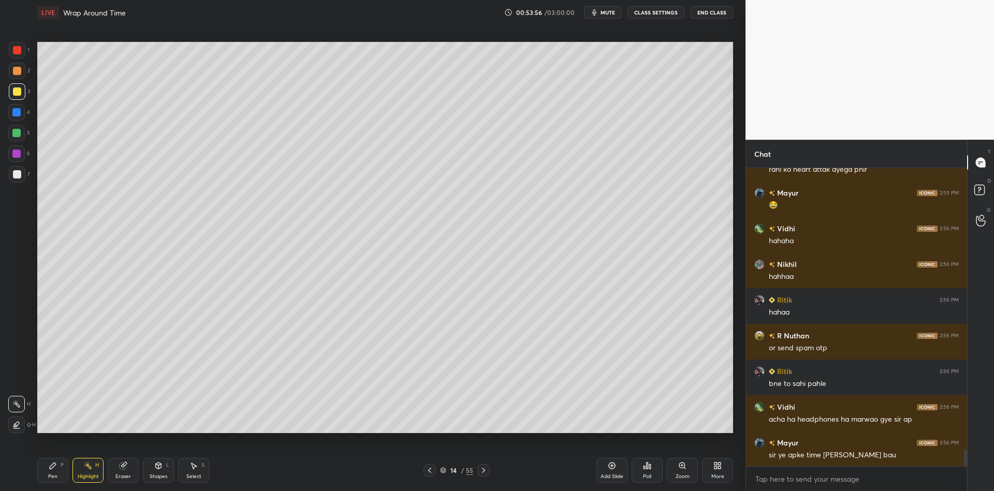
drag, startPoint x: 54, startPoint y: 477, endPoint x: 75, endPoint y: 469, distance: 22.1
click at [60, 474] on div "Pen P" at bounding box center [52, 470] width 31 height 25
click at [88, 471] on div "Highlight H" at bounding box center [87, 470] width 31 height 25
click at [119, 474] on div "Eraser" at bounding box center [123, 476] width 16 height 5
drag, startPoint x: 59, startPoint y: 484, endPoint x: 79, endPoint y: 466, distance: 27.5
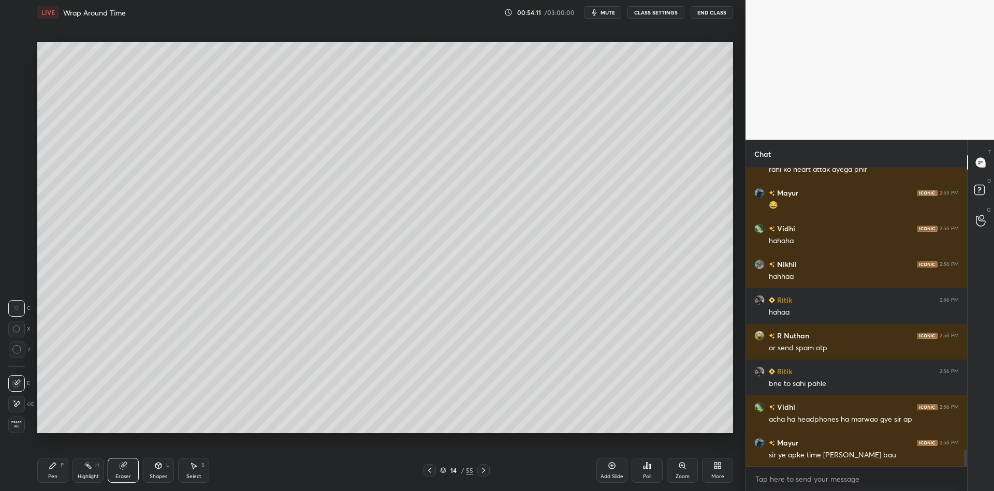
click at [61, 482] on div "Pen P Highlight H Eraser Shapes L Select S 14 / 55 Add Slide Poll Zoom More" at bounding box center [384, 470] width 695 height 41
drag, startPoint x: 86, startPoint y: 476, endPoint x: 85, endPoint y: 470, distance: 5.8
click at [87, 476] on div "Highlight" at bounding box center [88, 476] width 21 height 5
click at [120, 477] on div "Eraser" at bounding box center [123, 476] width 16 height 5
click at [157, 475] on div "Shapes" at bounding box center [159, 476] width 18 height 5
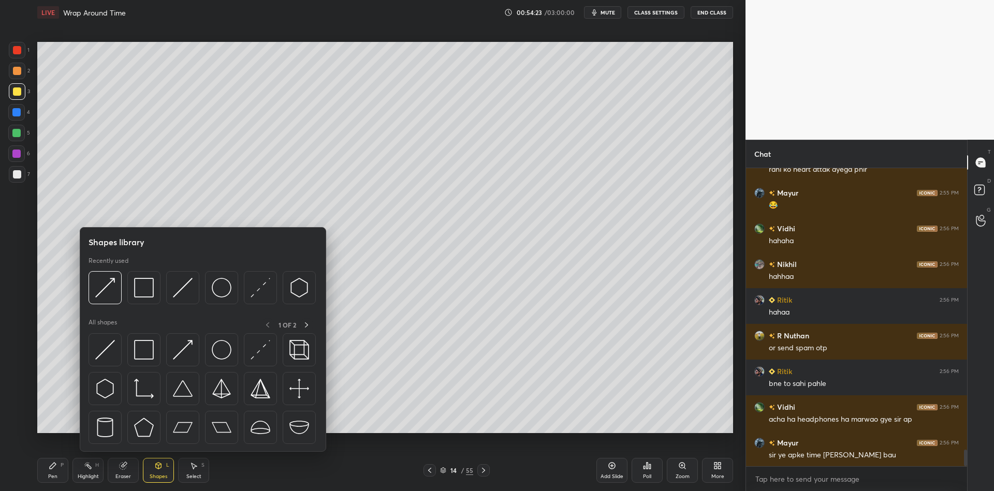
click at [105, 352] on img at bounding box center [105, 350] width 20 height 20
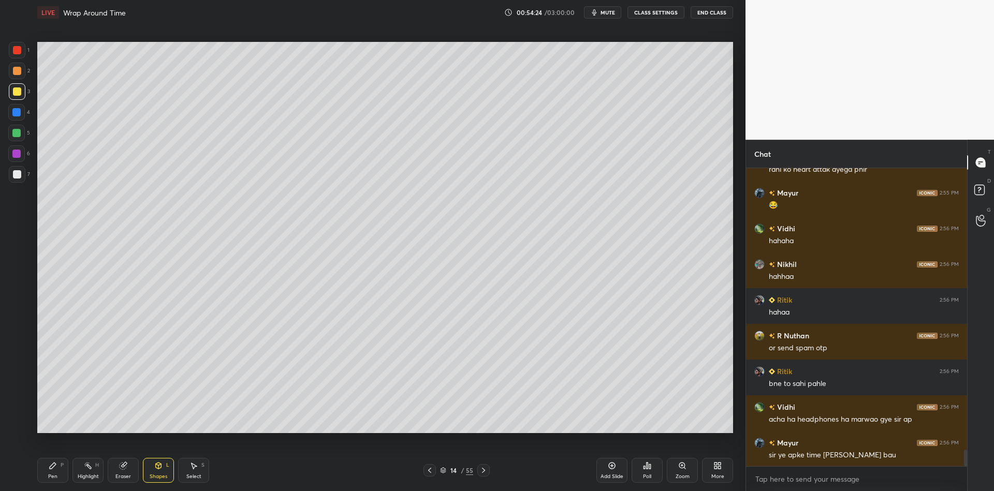
drag, startPoint x: 12, startPoint y: 135, endPoint x: 24, endPoint y: 130, distance: 12.5
click at [12, 135] on div at bounding box center [16, 133] width 8 height 8
drag, startPoint x: 185, startPoint y: 478, endPoint x: 185, endPoint y: 470, distance: 8.3
click at [184, 476] on div "Select S" at bounding box center [193, 470] width 31 height 25
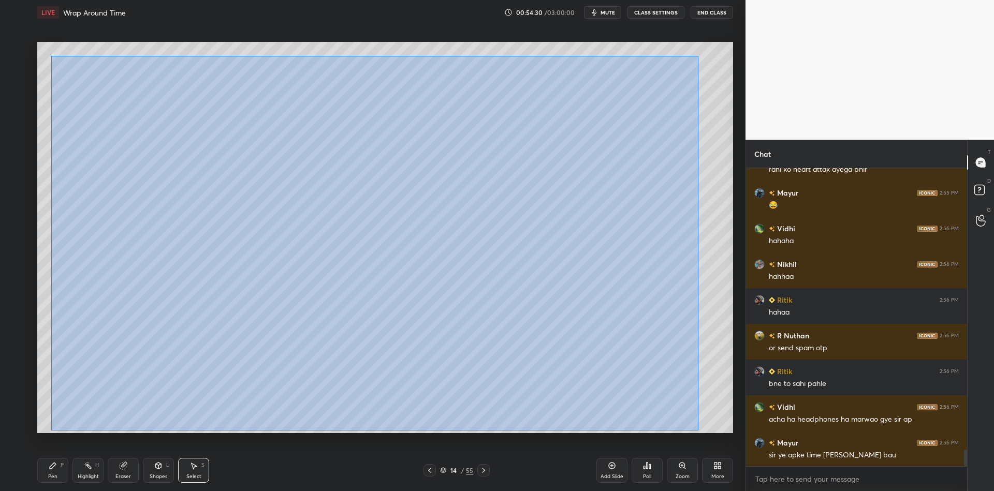
drag, startPoint x: 50, startPoint y: 55, endPoint x: 692, endPoint y: 422, distance: 740.1
click at [697, 430] on div "0 ° Undo Copy Paste here Duplicate Duplicate to new slide Delete" at bounding box center [384, 237] width 695 height 391
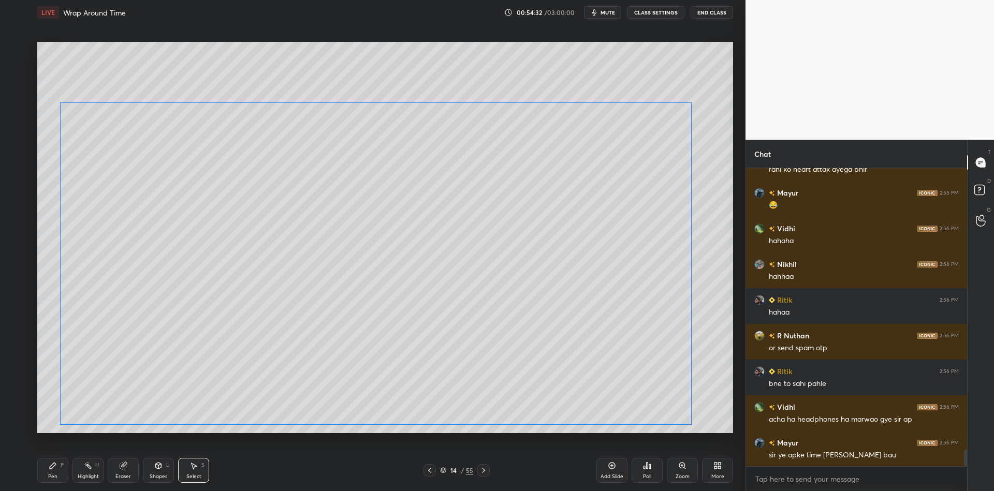
click at [553, 327] on div "0 ° Undo Copy Paste here Duplicate Duplicate to new slide Delete" at bounding box center [384, 237] width 695 height 391
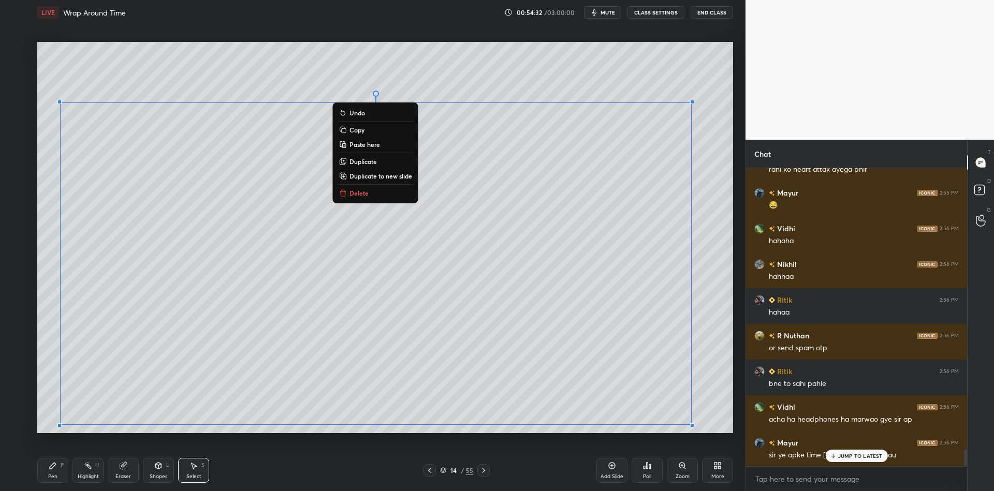
scroll to position [5127, 0]
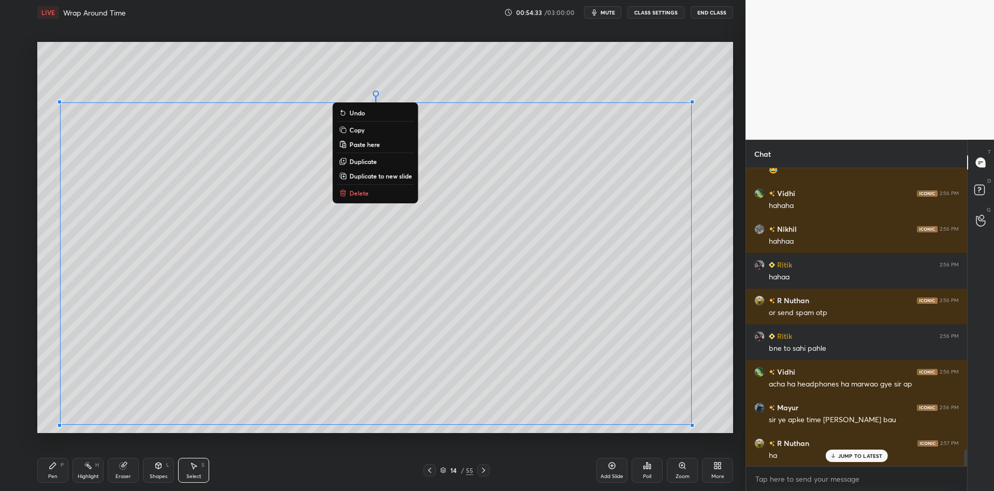
drag, startPoint x: 52, startPoint y: 473, endPoint x: 110, endPoint y: 465, distance: 58.1
click at [56, 474] on div "Pen" at bounding box center [52, 476] width 9 height 5
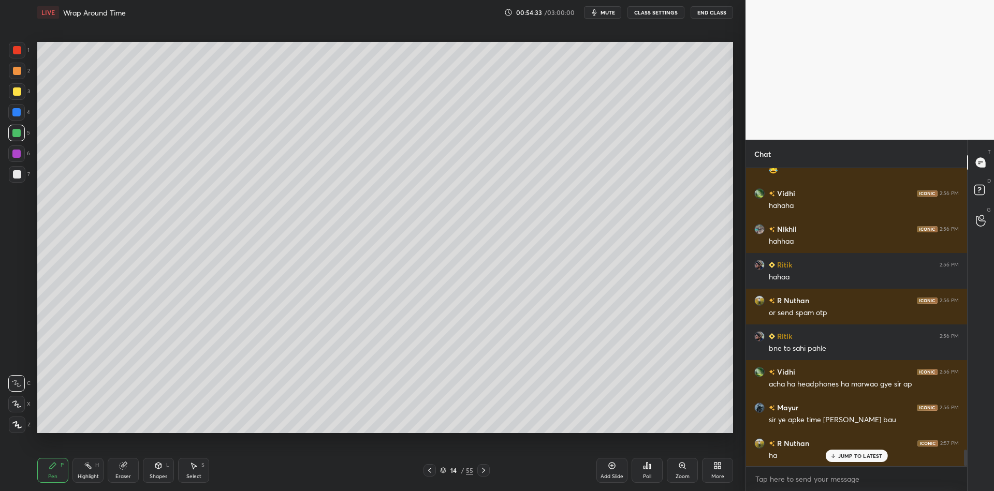
drag, startPoint x: 156, startPoint y: 475, endPoint x: 157, endPoint y: 465, distance: 10.5
click at [155, 474] on div "Shapes" at bounding box center [159, 476] width 18 height 5
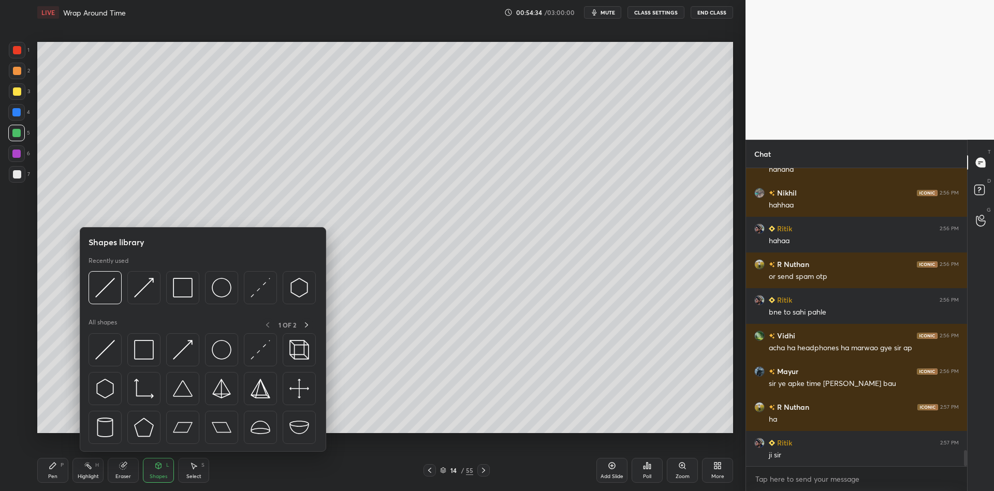
click at [139, 350] on img at bounding box center [144, 350] width 20 height 20
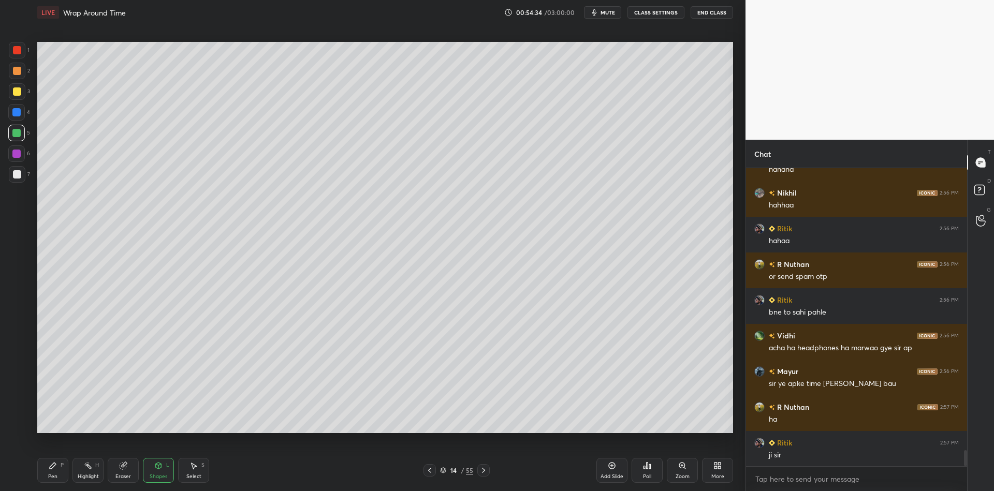
click at [16, 94] on div at bounding box center [17, 91] width 8 height 8
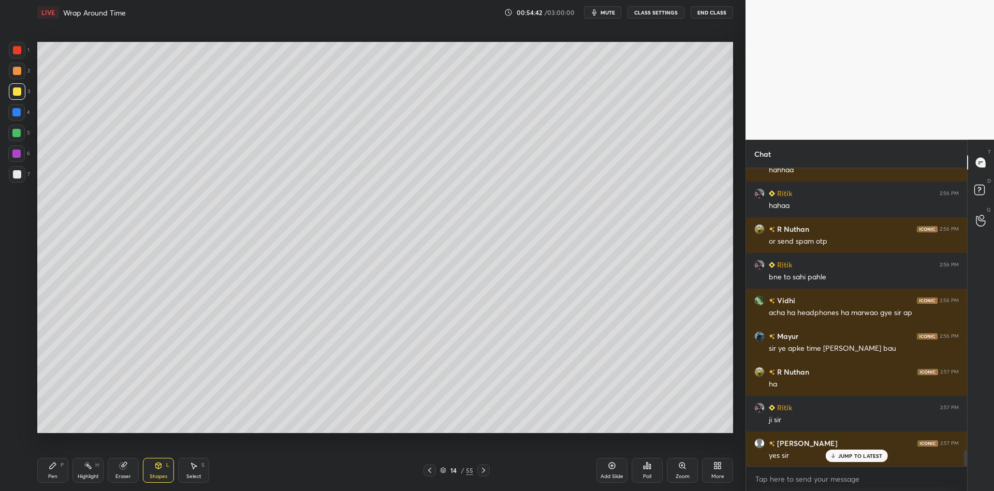
drag, startPoint x: 58, startPoint y: 474, endPoint x: 51, endPoint y: 461, distance: 15.3
click at [58, 472] on div "Pen P" at bounding box center [52, 470] width 31 height 25
click at [12, 137] on div at bounding box center [16, 133] width 17 height 17
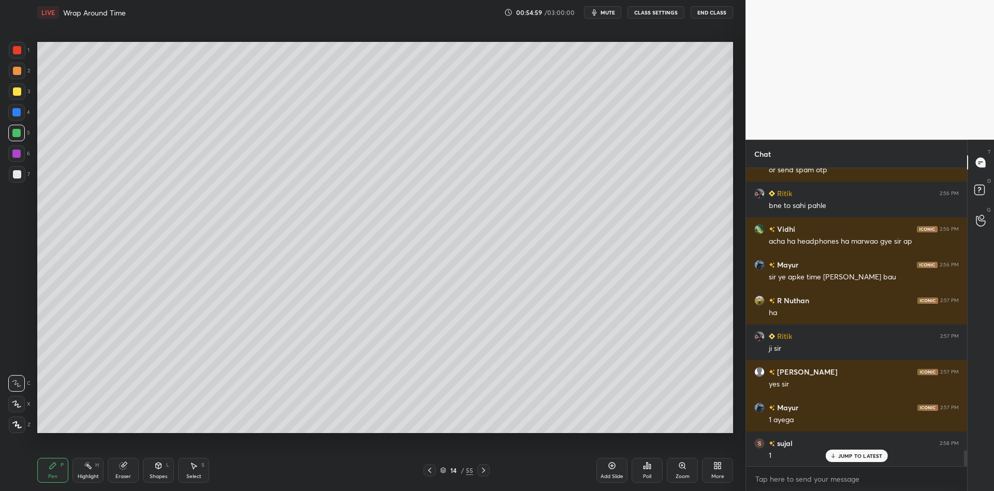
scroll to position [5306, 0]
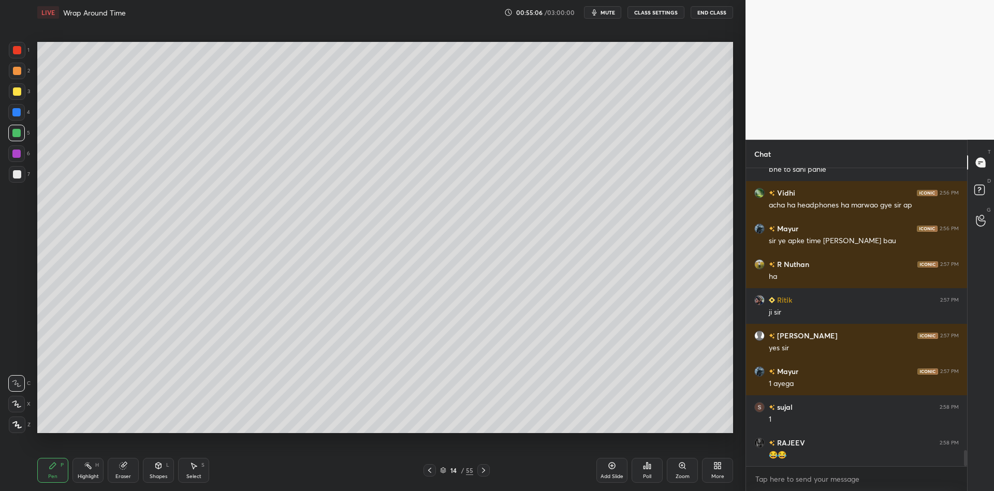
click at [79, 481] on div "Highlight H" at bounding box center [87, 470] width 31 height 25
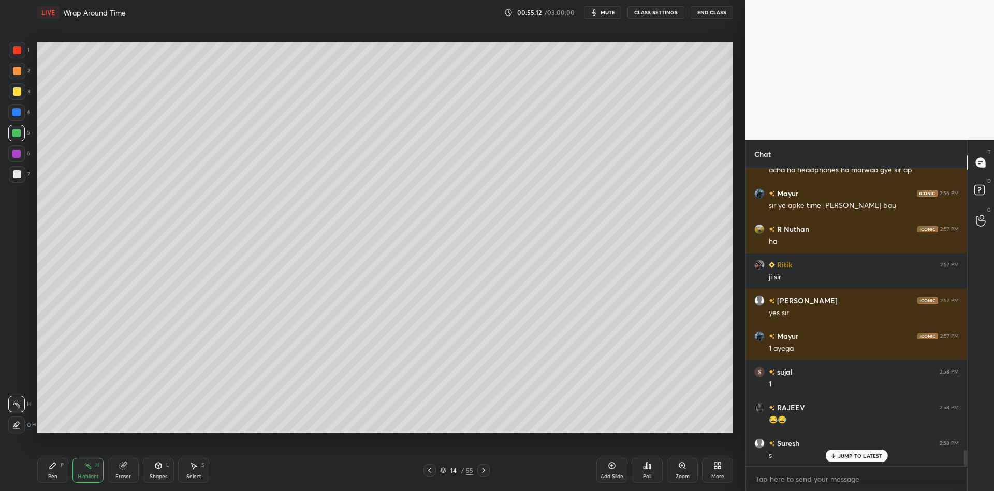
drag, startPoint x: 166, startPoint y: 476, endPoint x: 164, endPoint y: 460, distance: 16.2
click at [164, 478] on div "Shapes" at bounding box center [159, 476] width 18 height 5
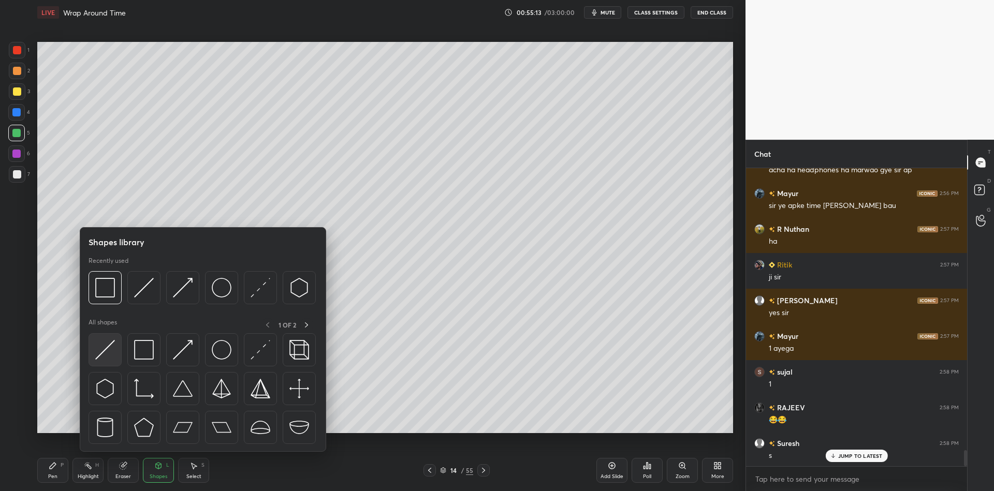
drag, startPoint x: 117, startPoint y: 353, endPoint x: 20, endPoint y: 91, distance: 279.5
click at [114, 354] on div at bounding box center [104, 349] width 33 height 33
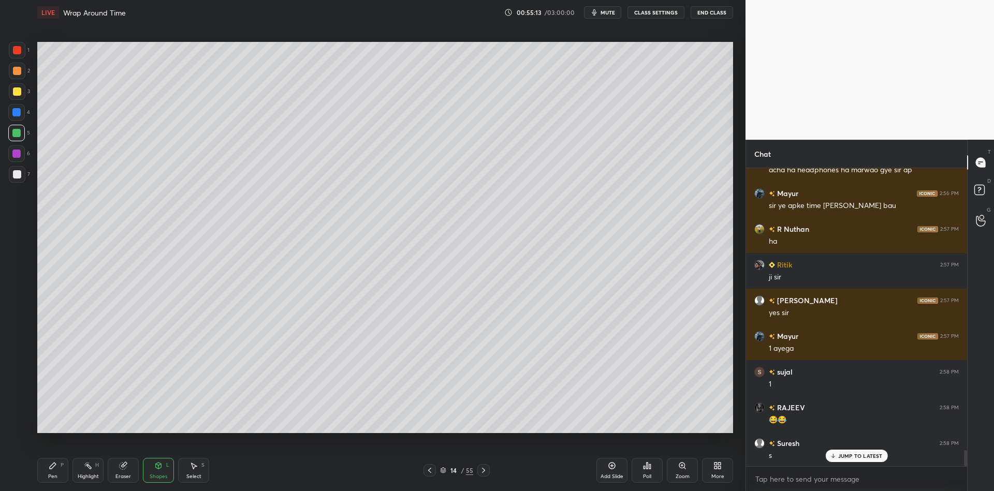
click at [15, 92] on div at bounding box center [17, 91] width 8 height 8
click at [80, 472] on div "Highlight H" at bounding box center [87, 470] width 31 height 25
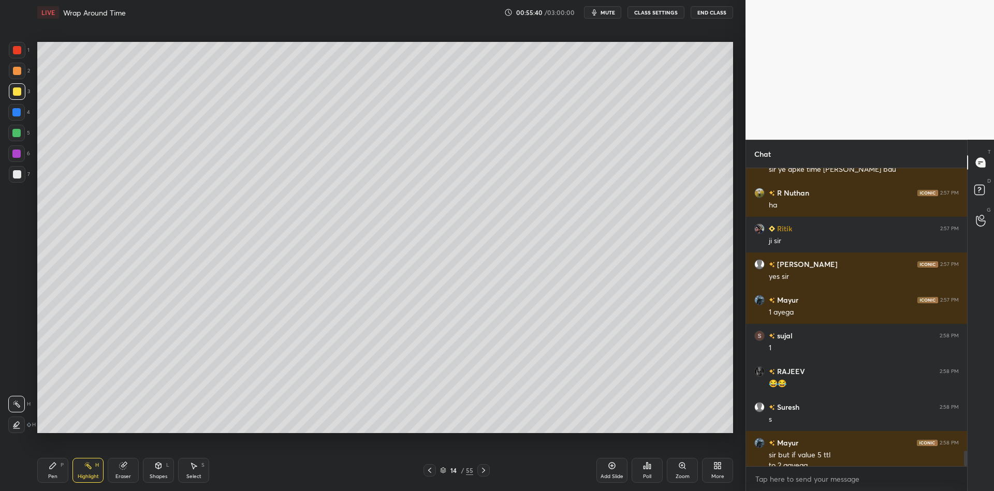
scroll to position [5388, 0]
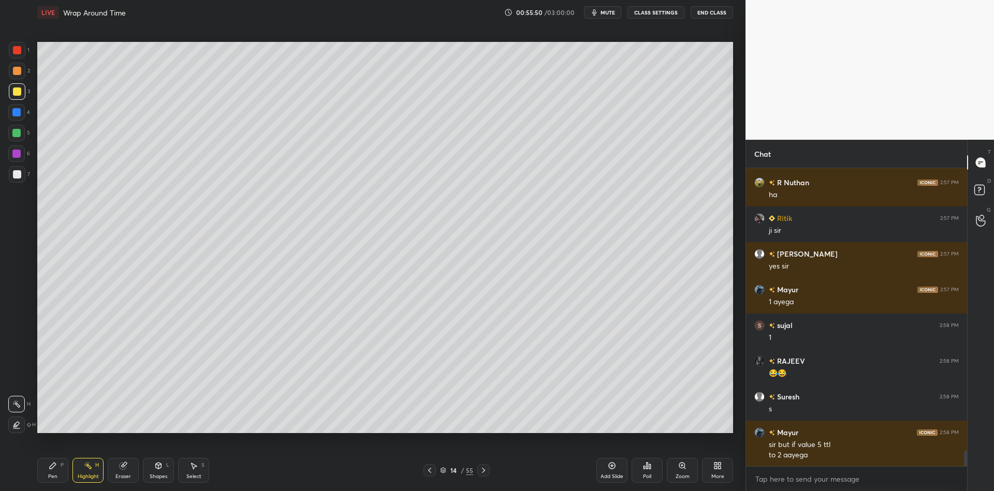
click at [63, 466] on div "Pen P" at bounding box center [52, 470] width 31 height 25
click at [88, 474] on div "Highlight" at bounding box center [88, 476] width 21 height 5
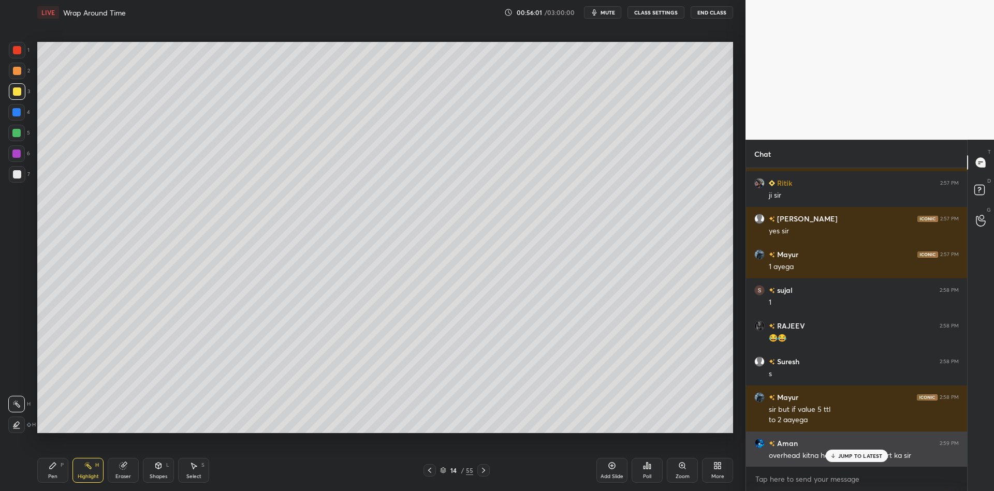
click at [846, 459] on p "JUMP TO LATEST" at bounding box center [860, 456] width 45 height 6
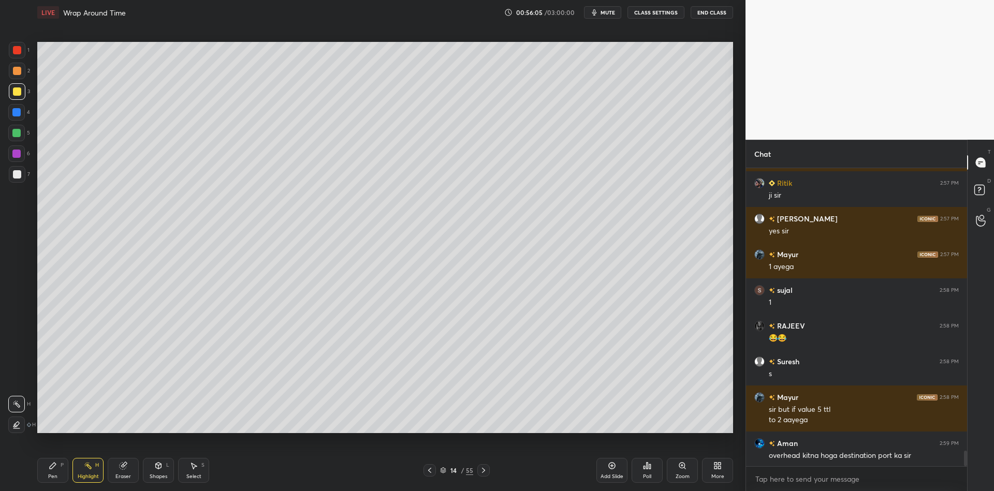
drag, startPoint x: 50, startPoint y: 477, endPoint x: 57, endPoint y: 471, distance: 9.2
click at [55, 474] on div "Pen" at bounding box center [52, 476] width 9 height 5
click at [84, 482] on div "Highlight H" at bounding box center [87, 470] width 31 height 25
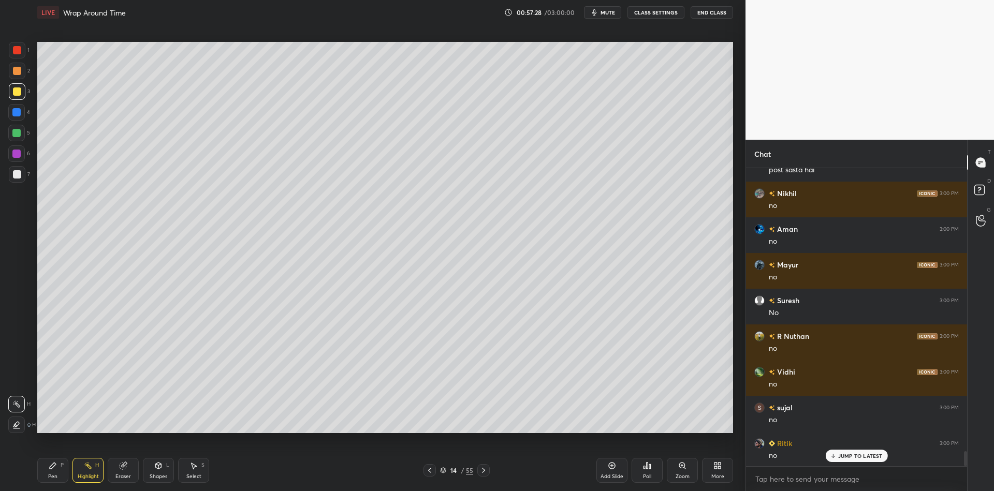
scroll to position [5766, 0]
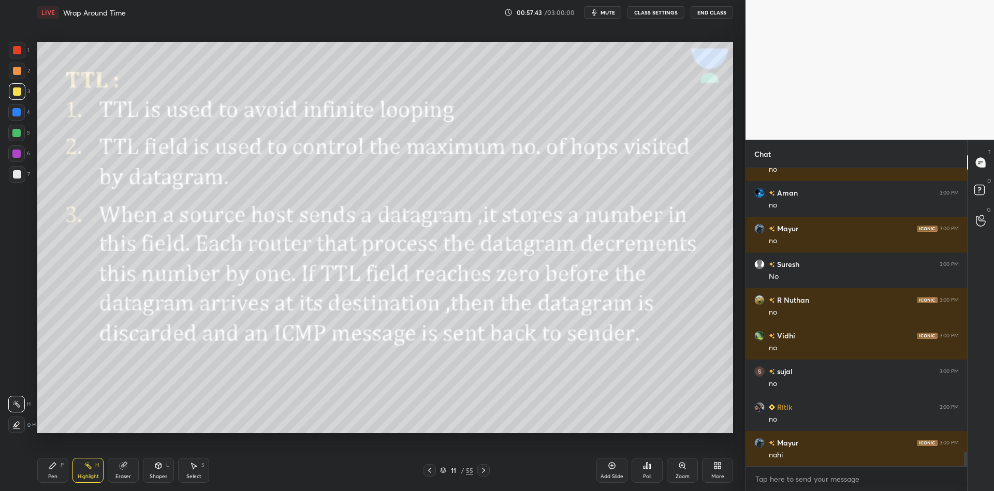
click at [61, 467] on div "Pen P" at bounding box center [52, 470] width 31 height 25
drag, startPoint x: 20, startPoint y: 136, endPoint x: 28, endPoint y: 127, distance: 11.7
click at [21, 134] on div at bounding box center [16, 133] width 17 height 17
click at [161, 476] on div "Shapes" at bounding box center [159, 476] width 18 height 5
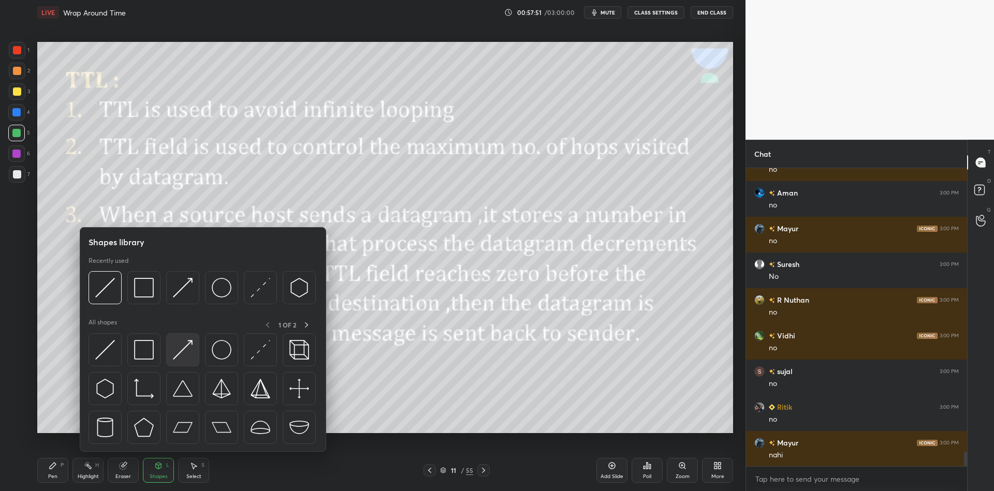
click at [187, 346] on img at bounding box center [183, 350] width 20 height 20
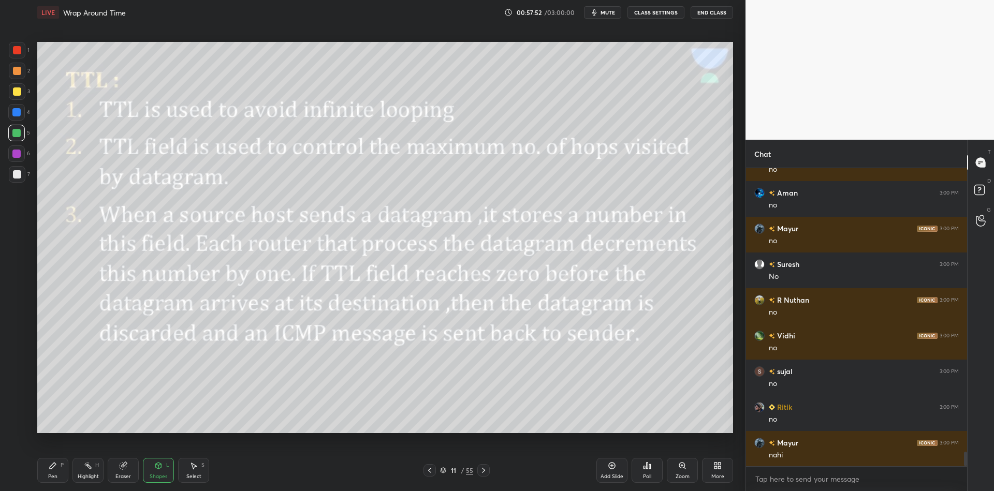
scroll to position [5776, 0]
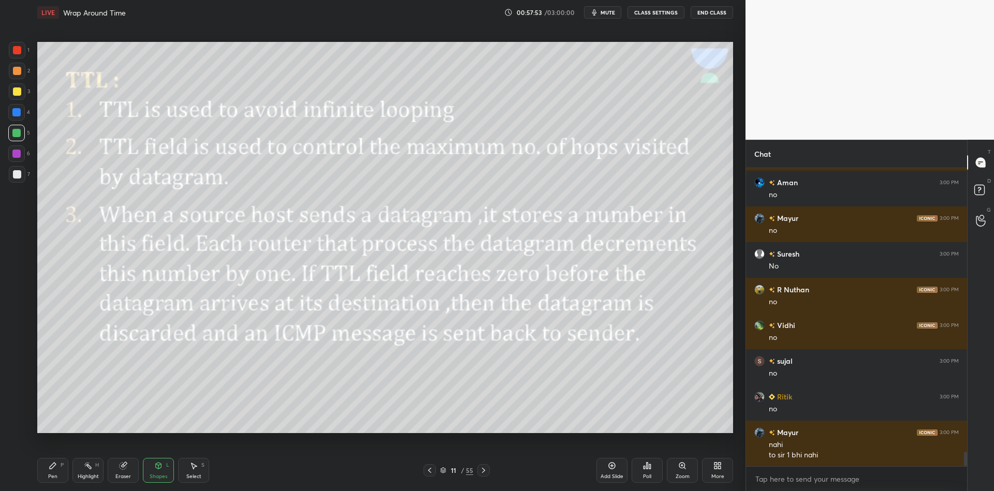
drag, startPoint x: 60, startPoint y: 473, endPoint x: 66, endPoint y: 455, distance: 18.7
click at [60, 472] on div "Pen P" at bounding box center [52, 470] width 31 height 25
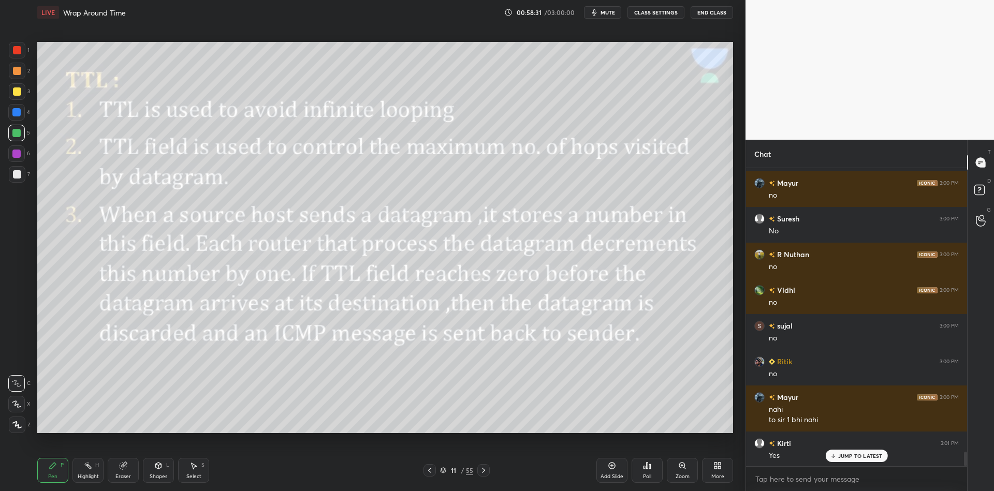
scroll to position [5848, 0]
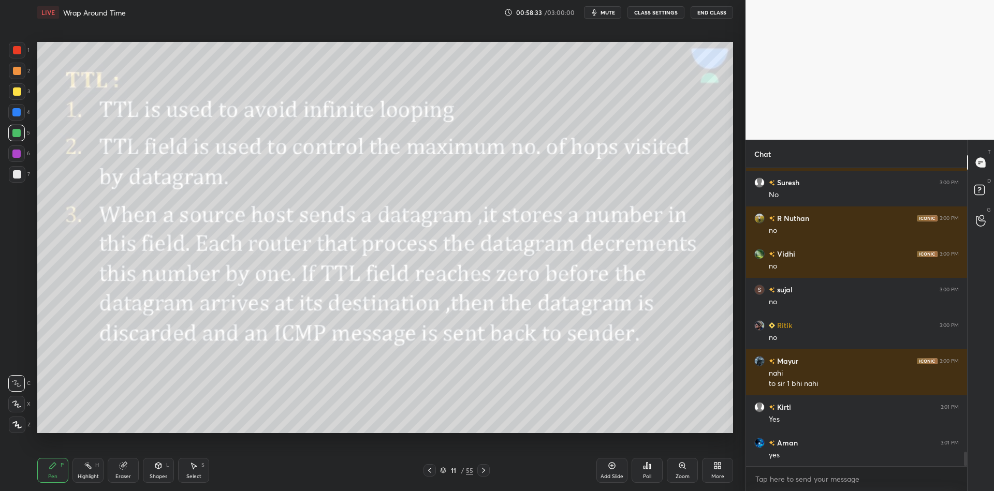
click at [51, 475] on div "Pen" at bounding box center [52, 476] width 9 height 5
click at [15, 93] on div at bounding box center [17, 91] width 8 height 8
click at [53, 474] on div "Pen" at bounding box center [52, 476] width 9 height 5
click at [96, 476] on div "Highlight" at bounding box center [88, 476] width 21 height 5
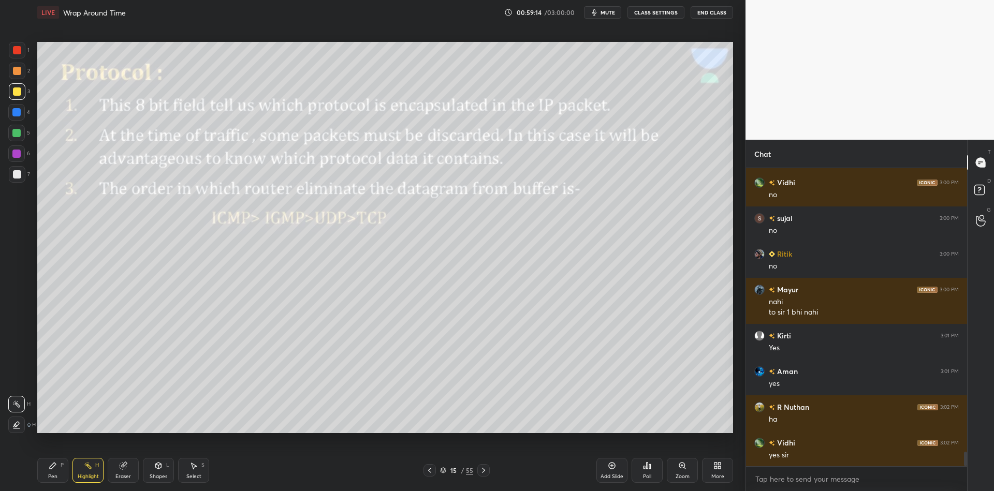
scroll to position [5954, 0]
click at [157, 474] on div "Shapes" at bounding box center [159, 476] width 18 height 5
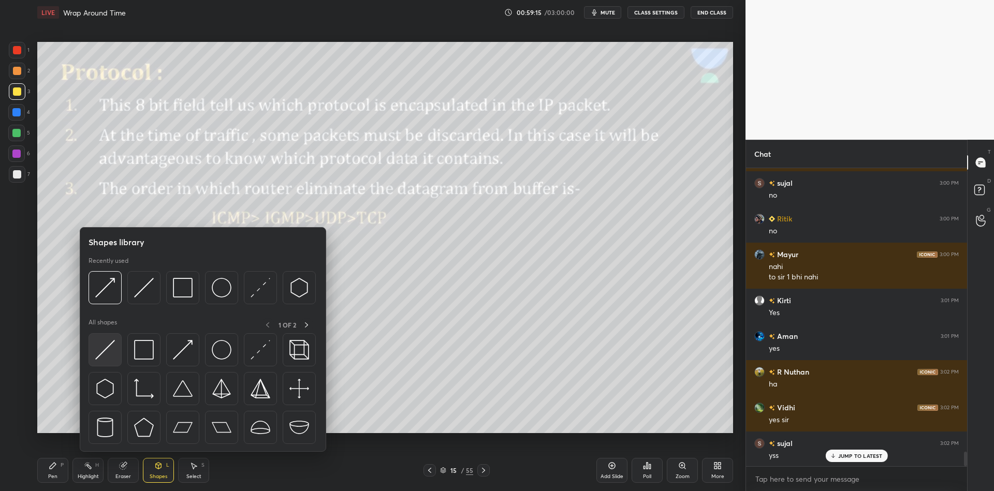
scroll to position [6026, 0]
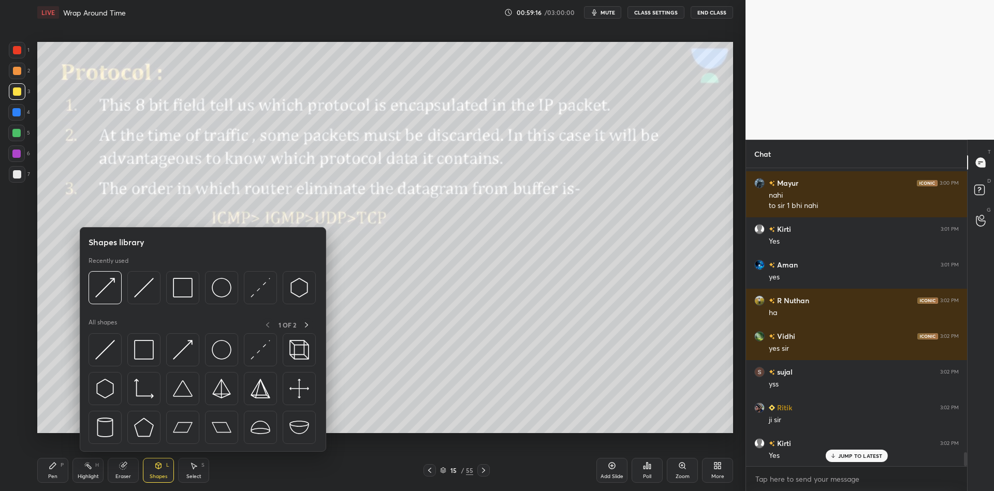
click at [109, 346] on img at bounding box center [105, 350] width 20 height 20
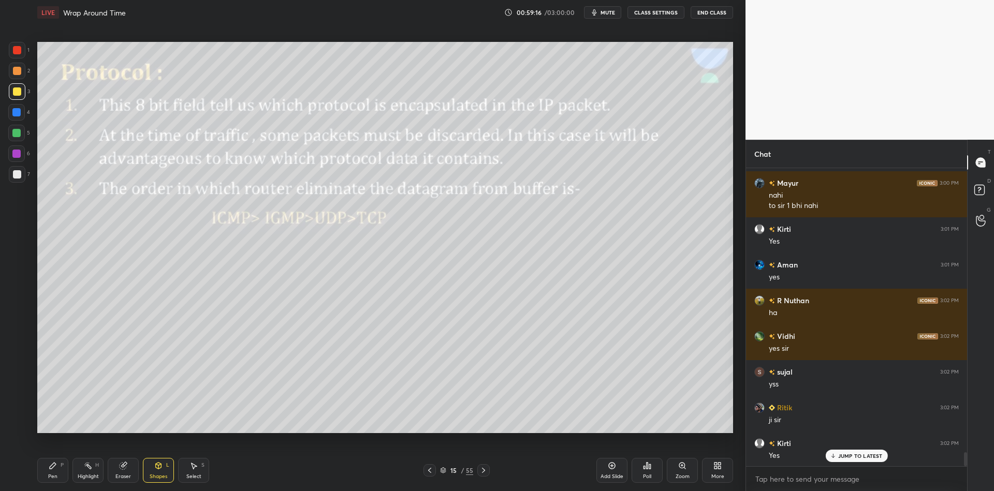
drag, startPoint x: 15, startPoint y: 134, endPoint x: 20, endPoint y: 128, distance: 7.7
click at [15, 134] on div at bounding box center [16, 133] width 8 height 8
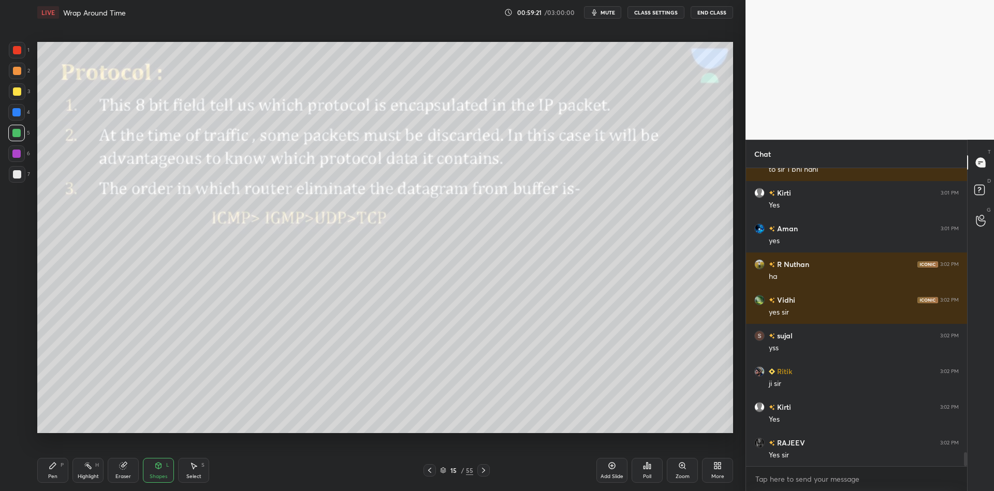
click at [54, 474] on div "Pen" at bounding box center [52, 476] width 9 height 5
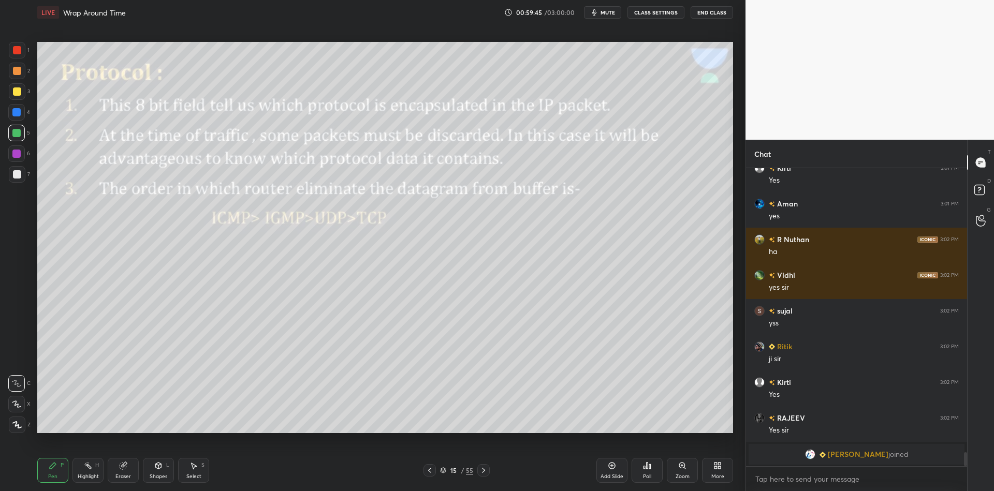
drag, startPoint x: 158, startPoint y: 473, endPoint x: 157, endPoint y: 454, distance: 19.7
click at [159, 471] on div "Shapes L" at bounding box center [158, 470] width 31 height 25
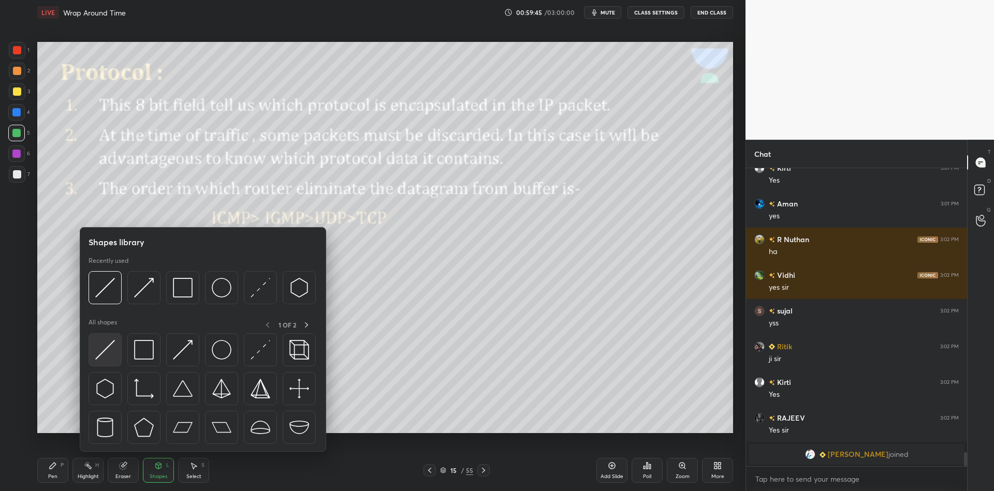
scroll to position [5149, 0]
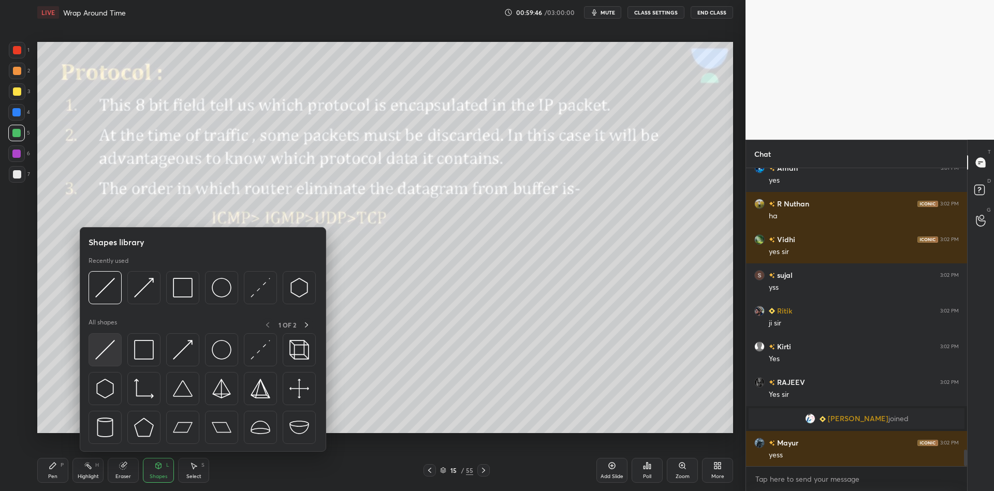
click at [103, 357] on img at bounding box center [105, 350] width 20 height 20
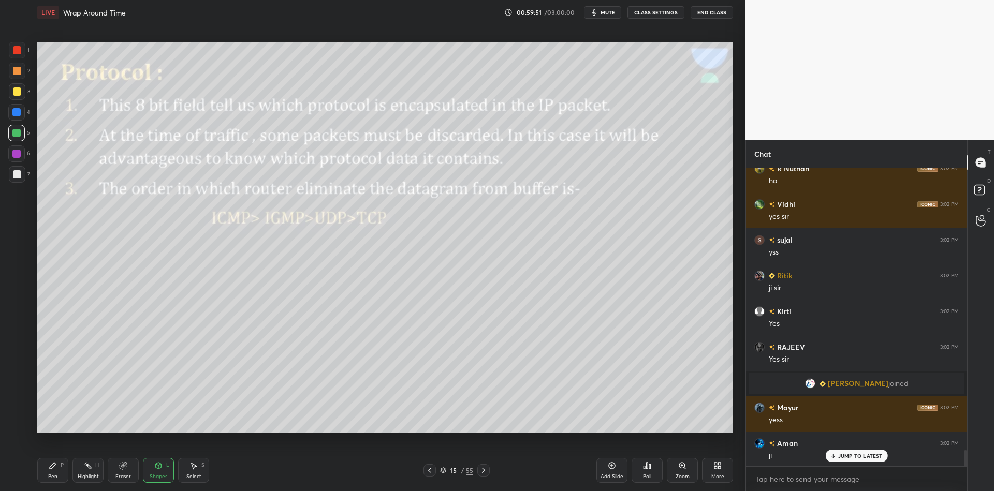
scroll to position [5220, 0]
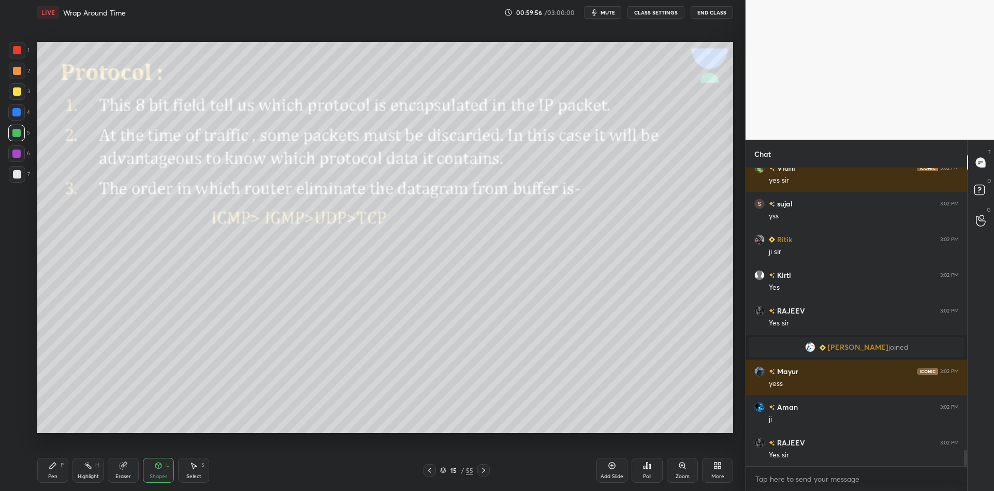
click at [58, 485] on div "Pen P Highlight H Eraser Shapes L Select S 15 / 55 Add Slide Poll Zoom More" at bounding box center [384, 470] width 695 height 41
click at [48, 480] on div "Pen P" at bounding box center [52, 470] width 31 height 25
drag, startPoint x: 83, startPoint y: 476, endPoint x: 85, endPoint y: 444, distance: 32.1
click at [83, 475] on div "Highlight" at bounding box center [88, 476] width 21 height 5
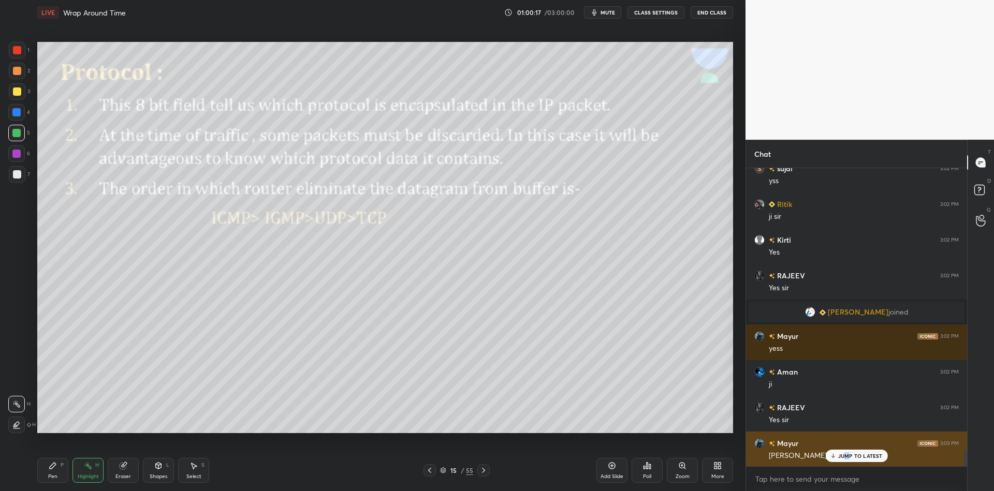
drag, startPoint x: 847, startPoint y: 454, endPoint x: 854, endPoint y: 453, distance: 7.8
click at [848, 454] on p "JUMP TO LATEST" at bounding box center [860, 456] width 45 height 6
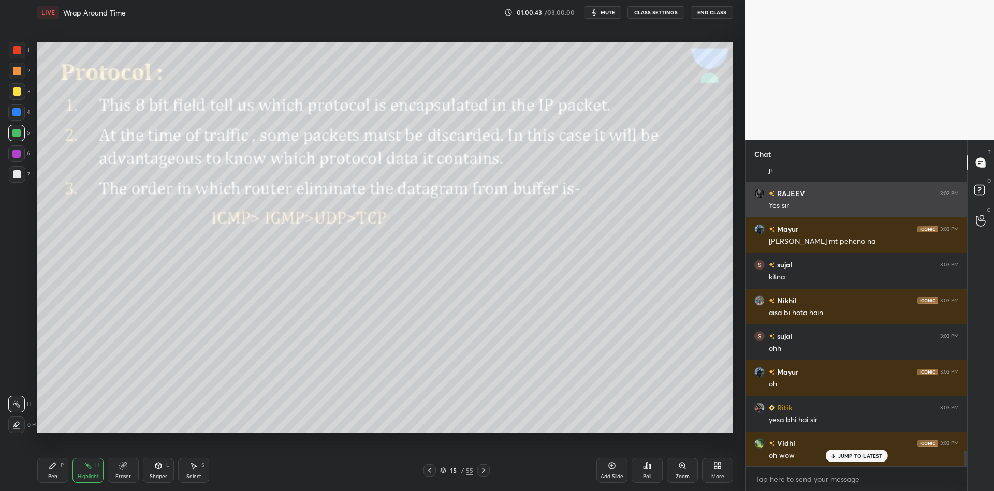
scroll to position [5506, 0]
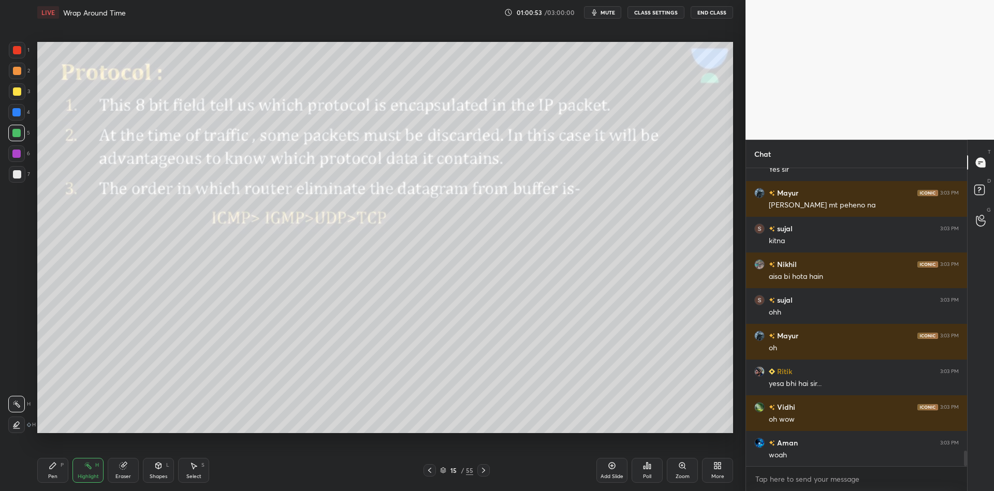
click at [51, 470] on div "Pen P" at bounding box center [52, 470] width 31 height 25
drag, startPoint x: 83, startPoint y: 475, endPoint x: 84, endPoint y: 469, distance: 5.3
click at [84, 474] on div "Highlight" at bounding box center [88, 476] width 21 height 5
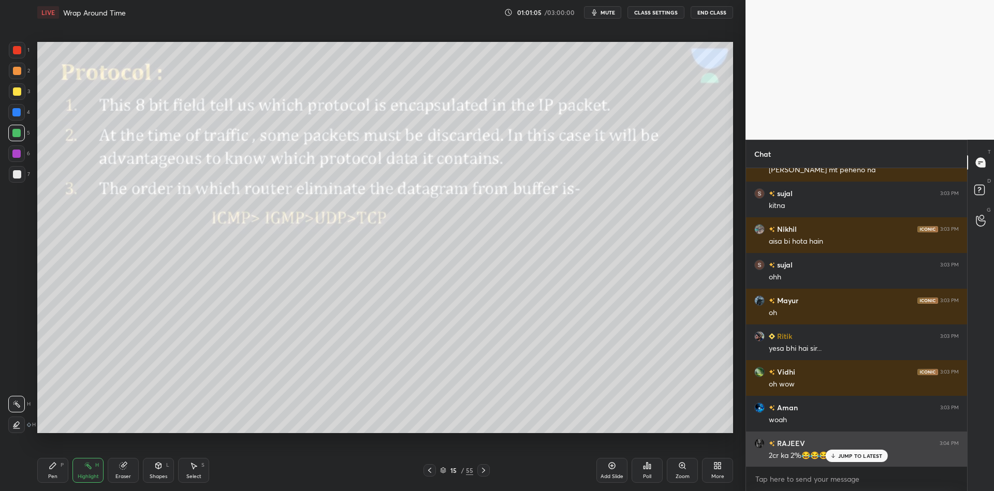
click at [850, 453] on p "JUMP TO LATEST" at bounding box center [860, 456] width 45 height 6
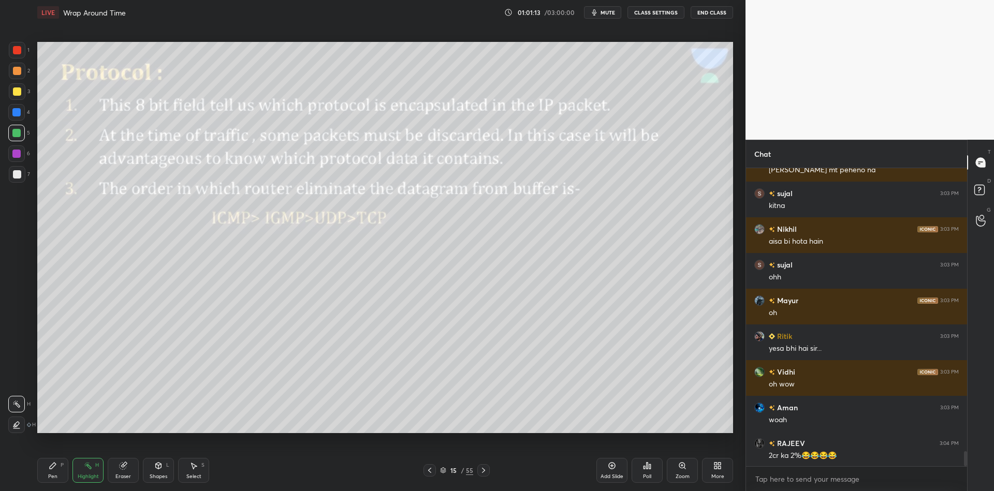
scroll to position [5577, 0]
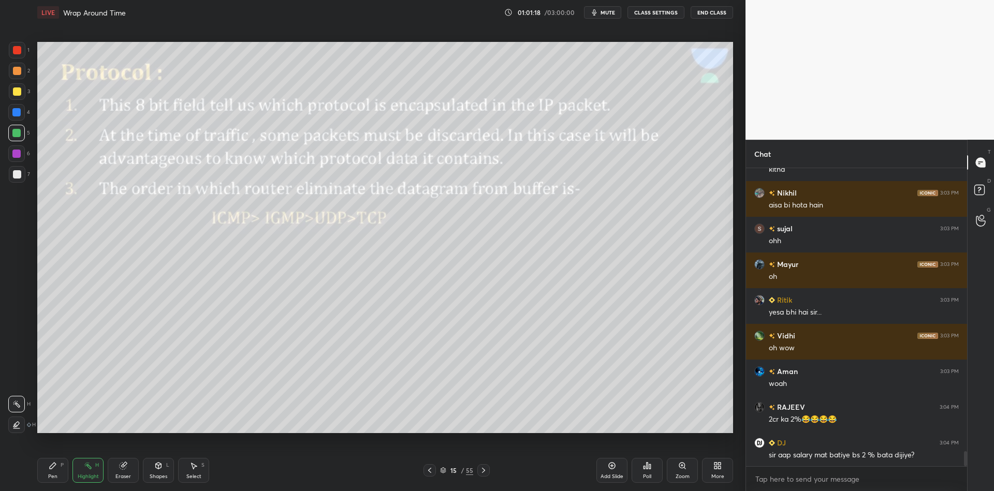
drag, startPoint x: 84, startPoint y: 472, endPoint x: 114, endPoint y: 440, distance: 43.9
click at [85, 472] on div "Highlight H" at bounding box center [87, 470] width 31 height 25
click at [611, 467] on icon at bounding box center [612, 466] width 8 height 8
click at [61, 465] on div "Pen P" at bounding box center [52, 470] width 31 height 25
click at [166, 471] on div "Shapes L" at bounding box center [158, 470] width 31 height 25
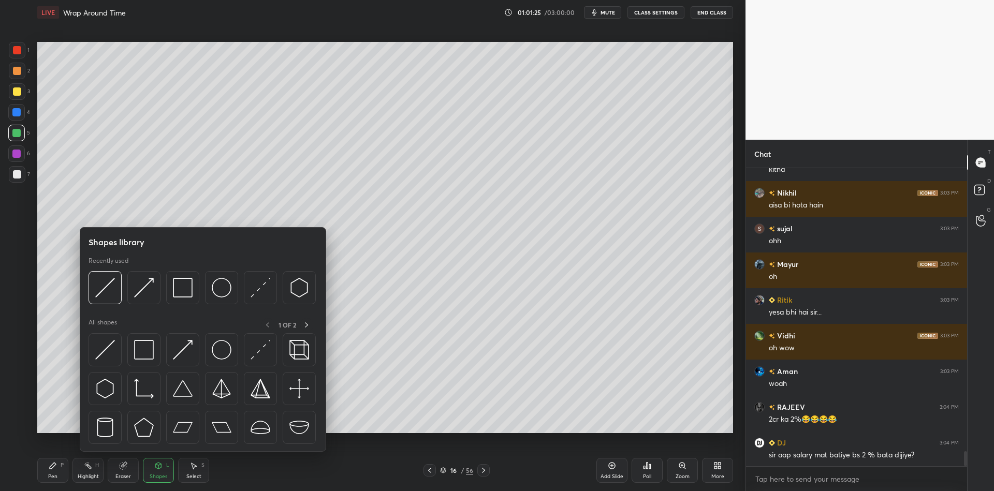
click at [110, 348] on img at bounding box center [105, 350] width 20 height 20
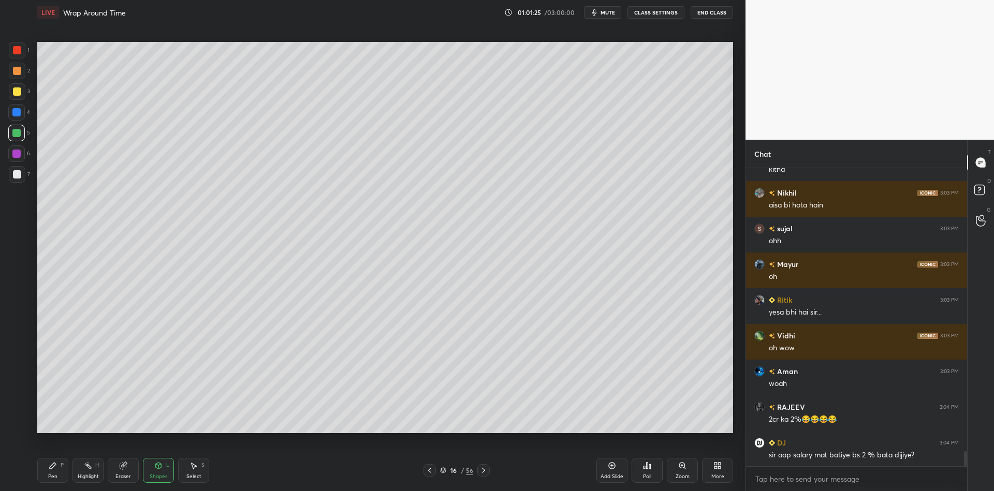
click at [18, 92] on div at bounding box center [17, 91] width 8 height 8
click at [167, 479] on div "Shapes" at bounding box center [159, 476] width 18 height 5
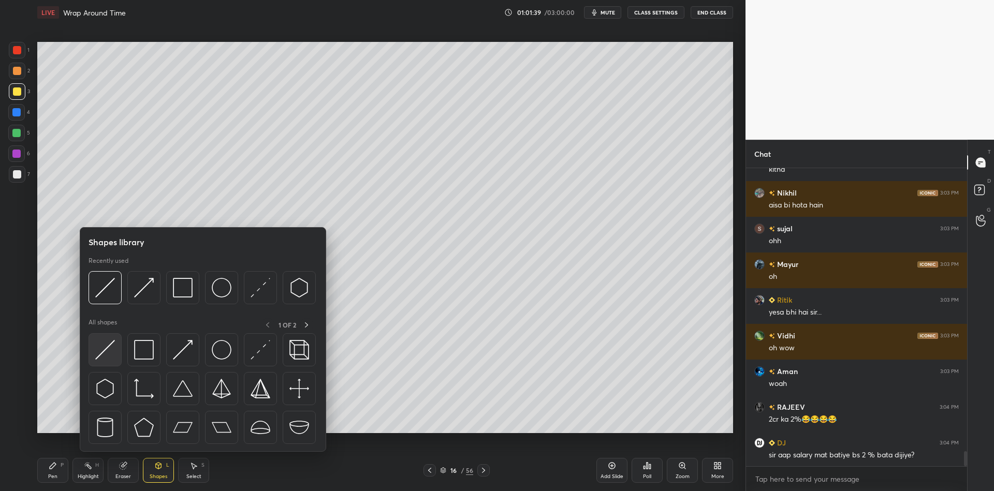
drag, startPoint x: 111, startPoint y: 349, endPoint x: 106, endPoint y: 348, distance: 5.4
click at [106, 347] on img at bounding box center [105, 350] width 20 height 20
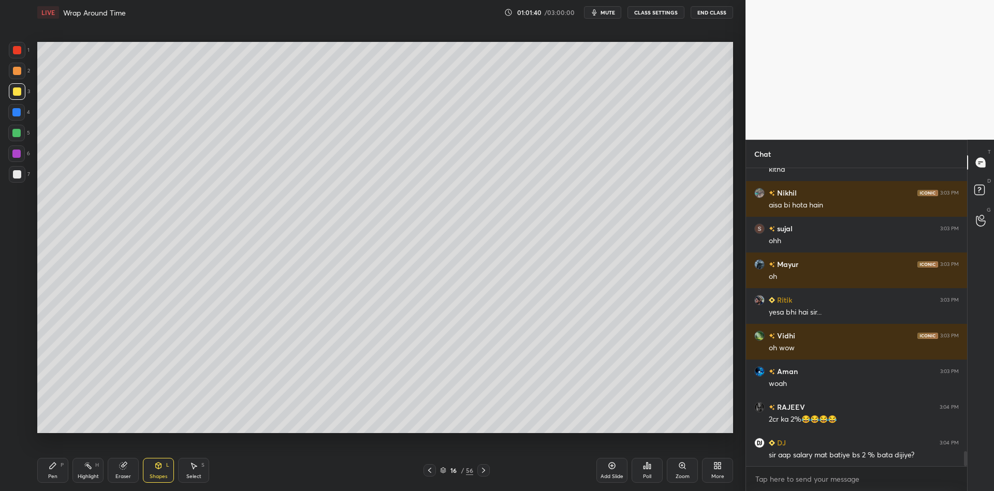
scroll to position [5613, 0]
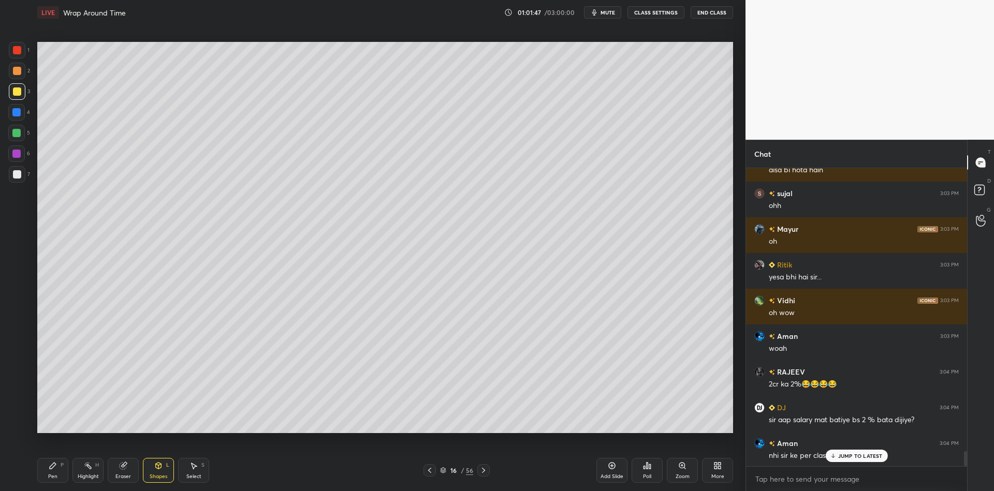
drag, startPoint x: 56, startPoint y: 472, endPoint x: 57, endPoint y: 436, distance: 36.7
click at [57, 472] on div "Pen P" at bounding box center [52, 470] width 31 height 25
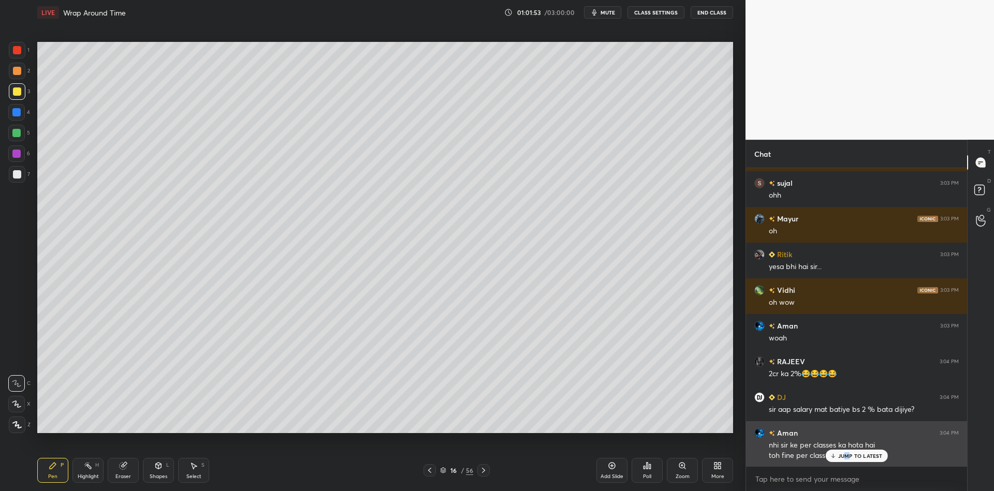
click at [847, 454] on p "JUMP TO LATEST" at bounding box center [860, 456] width 45 height 6
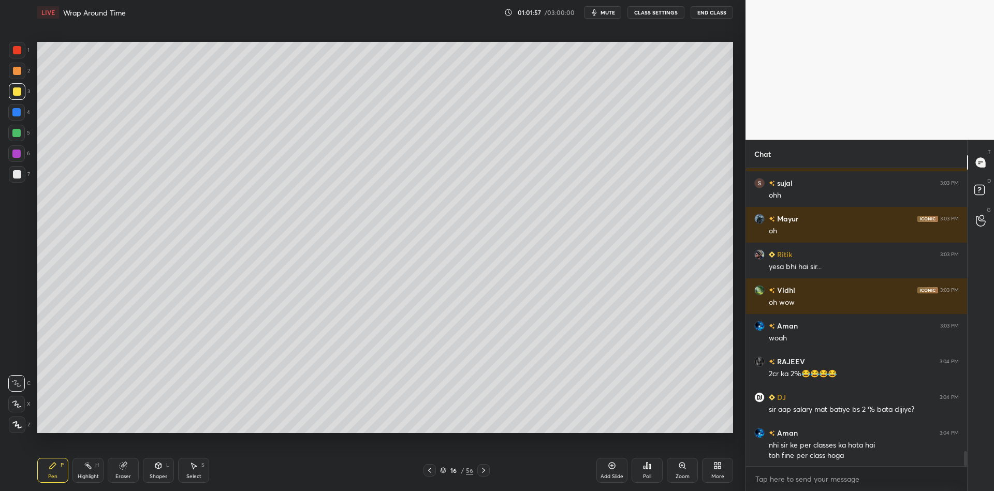
click at [84, 479] on div "Highlight" at bounding box center [88, 476] width 21 height 5
click at [62, 471] on div "Pen P" at bounding box center [52, 470] width 31 height 25
click at [21, 96] on div at bounding box center [17, 91] width 17 height 17
click at [87, 474] on div "Highlight" at bounding box center [88, 476] width 21 height 5
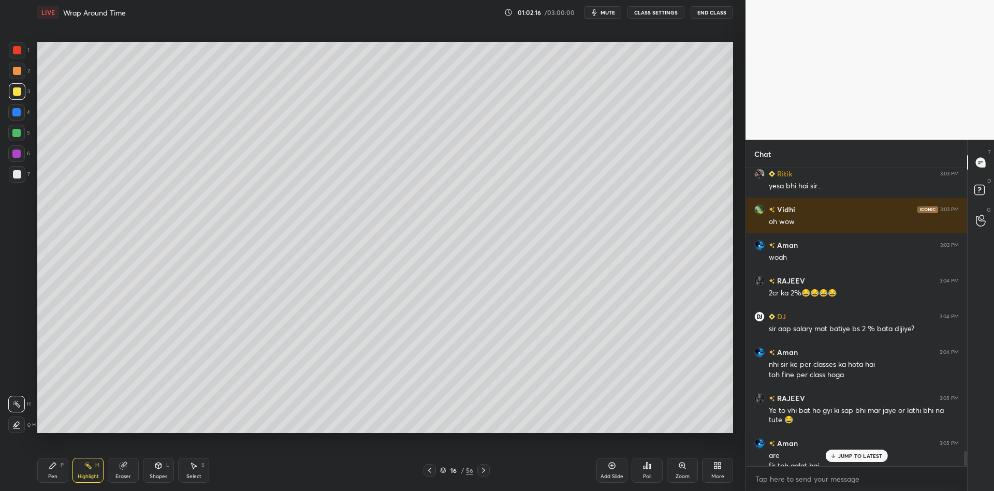
scroll to position [5714, 0]
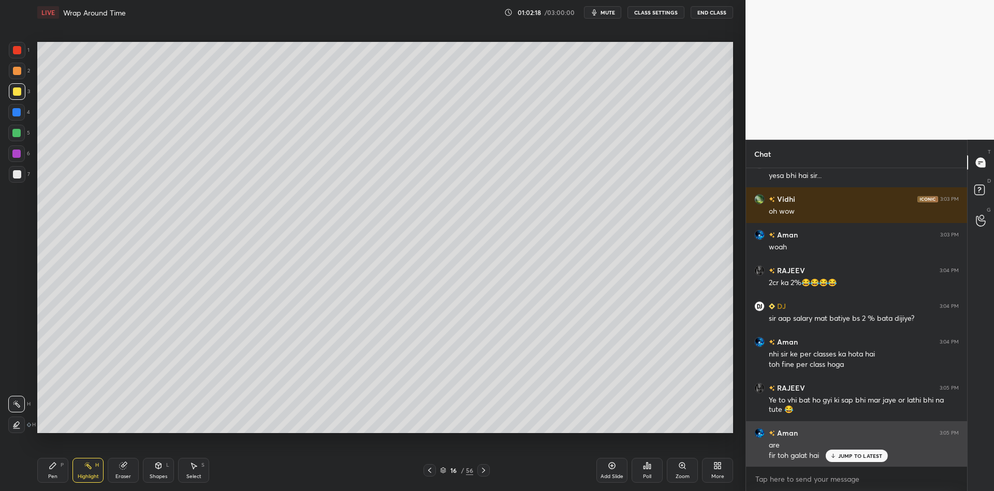
click at [849, 457] on div "JUMP TO LATEST" at bounding box center [856, 456] width 62 height 12
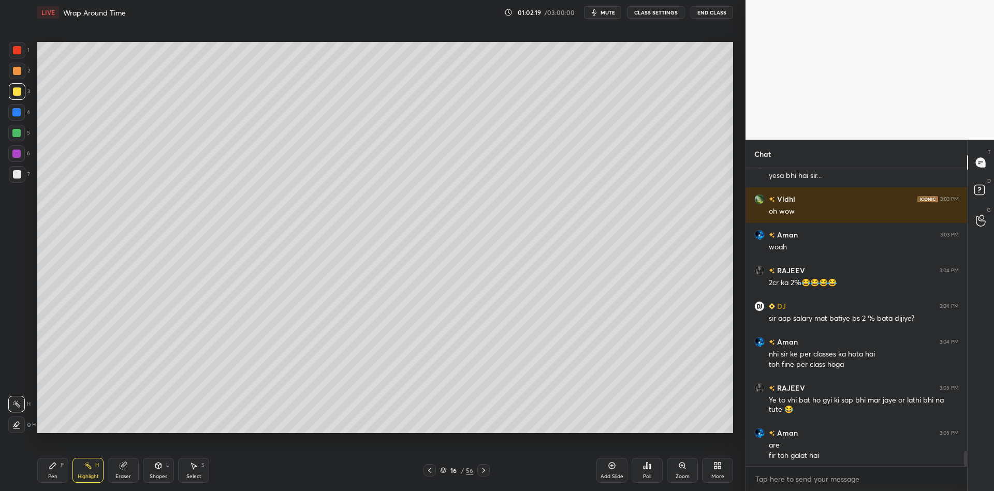
click at [53, 468] on icon at bounding box center [53, 466] width 8 height 8
drag, startPoint x: 84, startPoint y: 471, endPoint x: 84, endPoint y: 466, distance: 5.2
click at [84, 468] on div "Highlight H" at bounding box center [87, 470] width 31 height 25
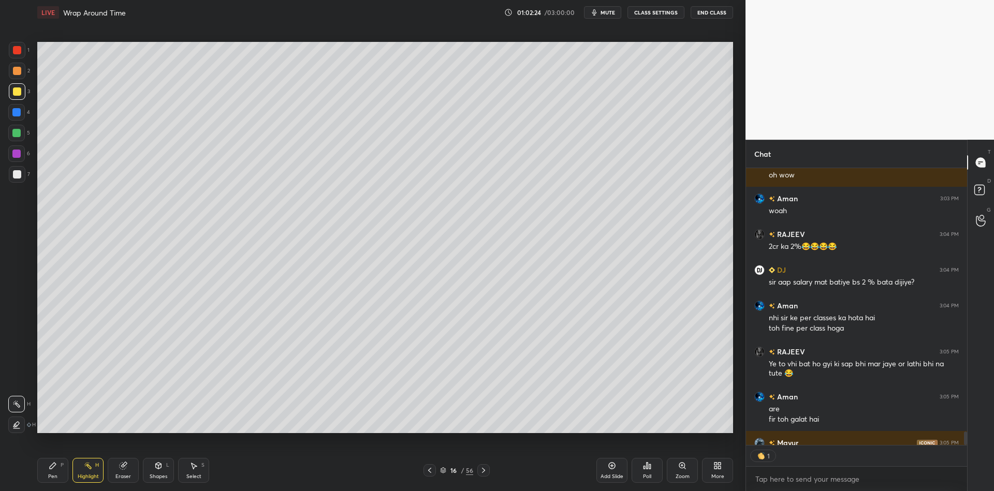
scroll to position [274, 218]
drag, startPoint x: 54, startPoint y: 474, endPoint x: 55, endPoint y: 454, distance: 19.7
click at [53, 474] on div "Pen" at bounding box center [52, 476] width 9 height 5
drag, startPoint x: 17, startPoint y: 100, endPoint x: 24, endPoint y: 99, distance: 6.8
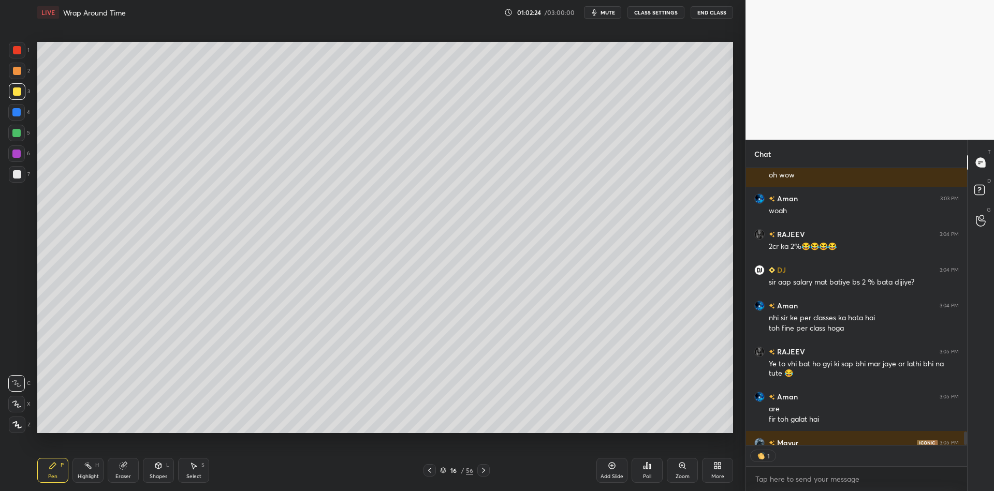
click at [14, 99] on div "3" at bounding box center [19, 93] width 21 height 21
click at [95, 474] on div "Highlight" at bounding box center [88, 476] width 21 height 5
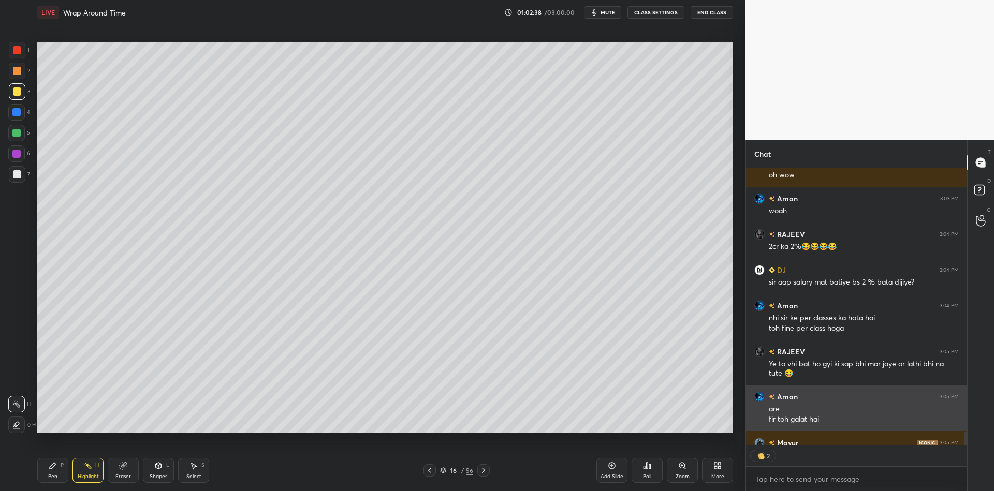
type textarea "x"
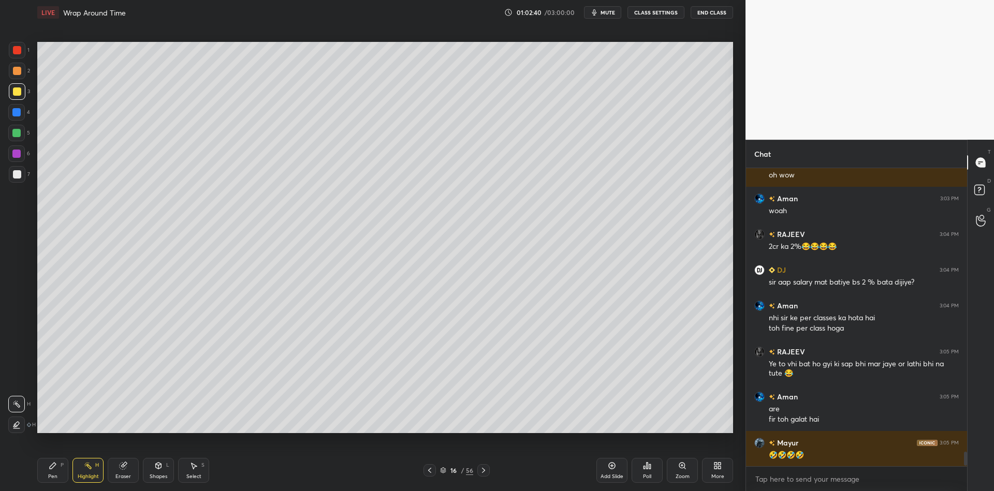
drag, startPoint x: 54, startPoint y: 475, endPoint x: 56, endPoint y: 465, distance: 9.7
click at [54, 474] on div "Pen P" at bounding box center [52, 470] width 31 height 25
click at [20, 93] on div at bounding box center [17, 91] width 8 height 8
click at [22, 50] on div at bounding box center [17, 50] width 17 height 17
drag, startPoint x: 55, startPoint y: 472, endPoint x: 57, endPoint y: 442, distance: 29.6
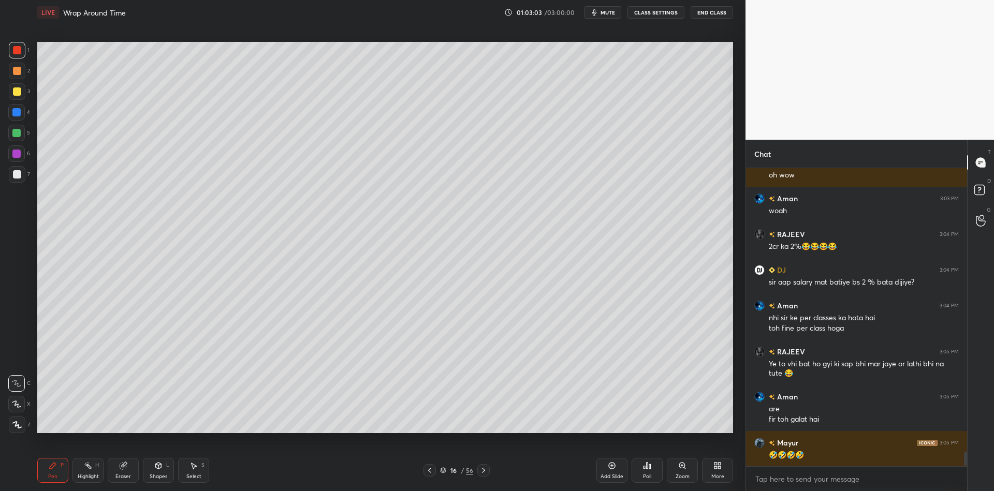
click at [55, 470] on div "Pen P" at bounding box center [52, 470] width 31 height 25
click at [16, 91] on div at bounding box center [17, 91] width 8 height 8
click at [90, 479] on div "Highlight" at bounding box center [88, 476] width 21 height 5
drag, startPoint x: 53, startPoint y: 474, endPoint x: 68, endPoint y: 442, distance: 35.0
click at [53, 474] on div "Pen" at bounding box center [52, 476] width 9 height 5
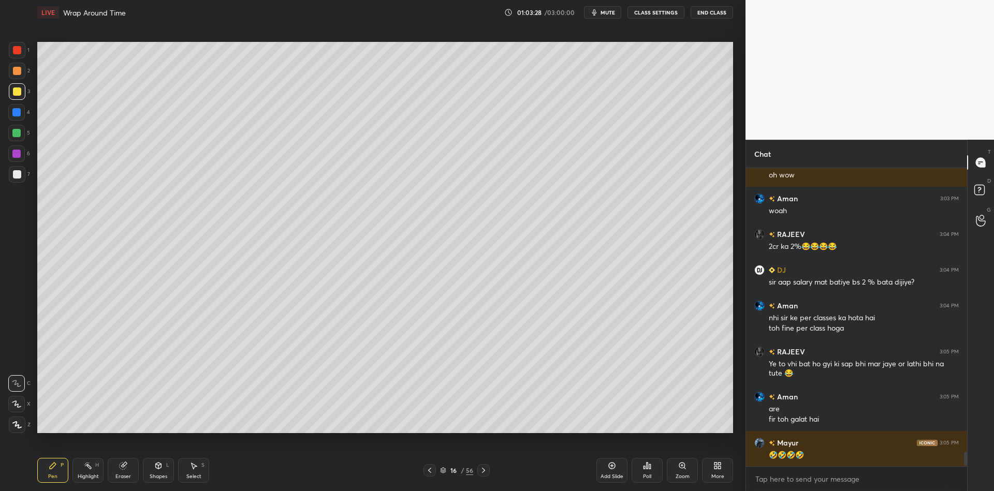
click at [90, 472] on div "Highlight H" at bounding box center [87, 470] width 31 height 25
drag, startPoint x: 55, startPoint y: 478, endPoint x: 53, endPoint y: 472, distance: 6.1
click at [54, 477] on div "Pen" at bounding box center [52, 476] width 9 height 5
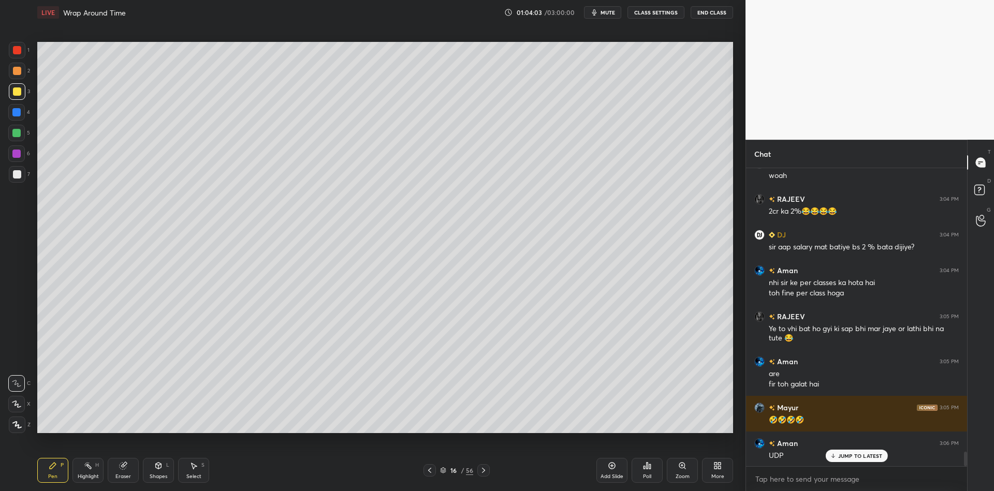
drag, startPoint x: 85, startPoint y: 468, endPoint x: 99, endPoint y: 443, distance: 28.8
click at [84, 470] on div "Highlight H" at bounding box center [87, 470] width 31 height 25
click at [160, 469] on div "Shapes L" at bounding box center [158, 470] width 31 height 25
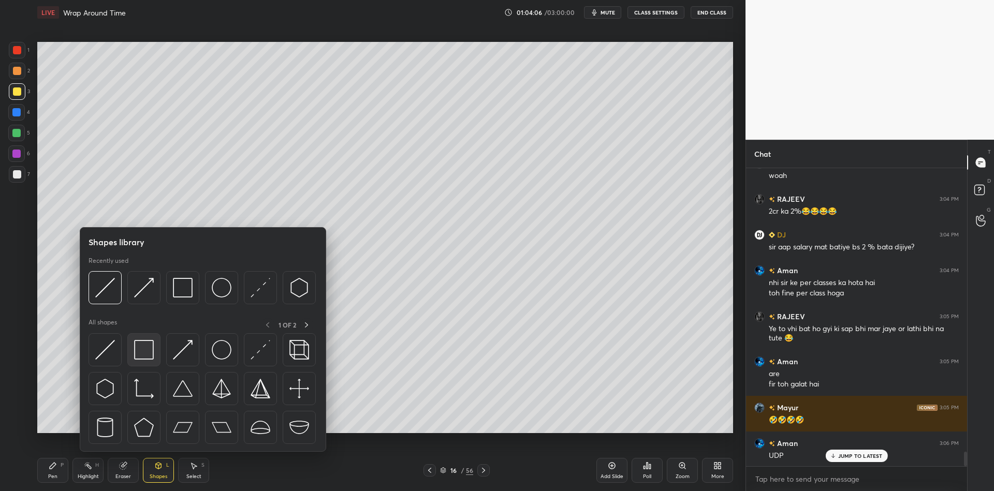
click at [146, 348] on img at bounding box center [144, 350] width 20 height 20
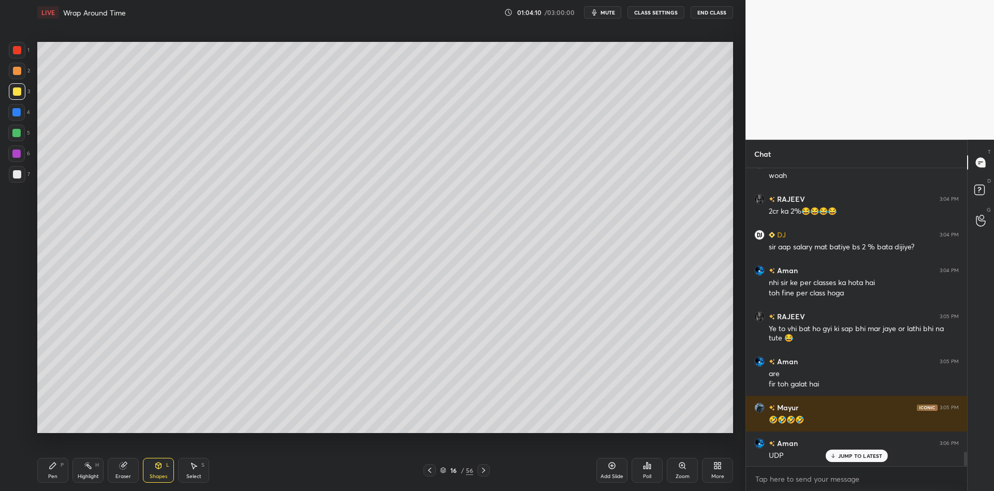
drag, startPoint x: 57, startPoint y: 480, endPoint x: 69, endPoint y: 477, distance: 12.4
click at [61, 480] on div "Pen P" at bounding box center [52, 470] width 31 height 25
click at [96, 477] on div "Highlight" at bounding box center [88, 476] width 21 height 5
click at [46, 481] on div "Pen P" at bounding box center [52, 470] width 31 height 25
click at [164, 475] on div "Shapes" at bounding box center [159, 476] width 18 height 5
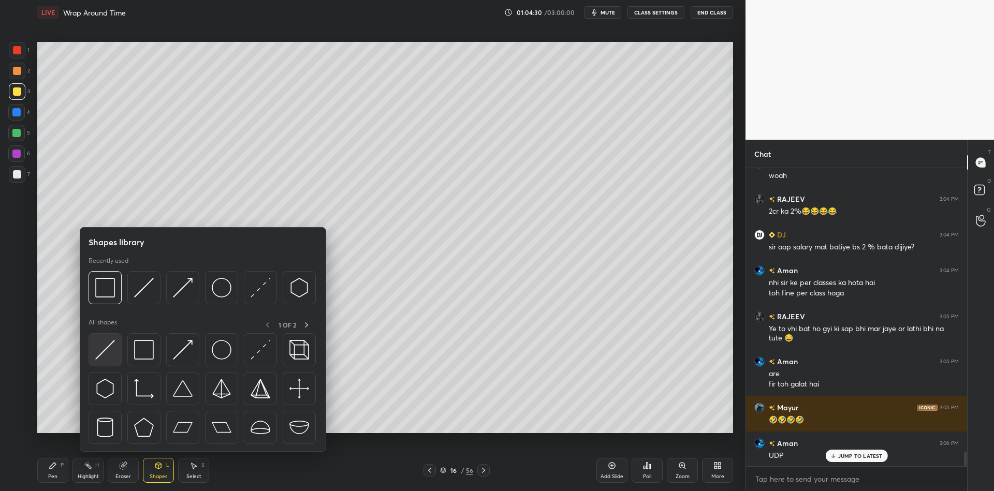
click at [117, 352] on div at bounding box center [104, 349] width 33 height 33
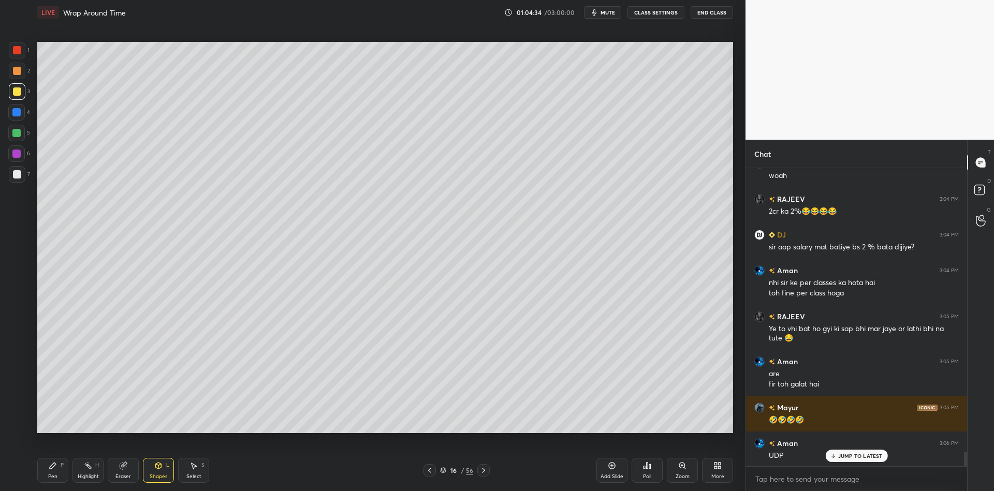
click at [161, 474] on div "Shapes" at bounding box center [159, 476] width 18 height 5
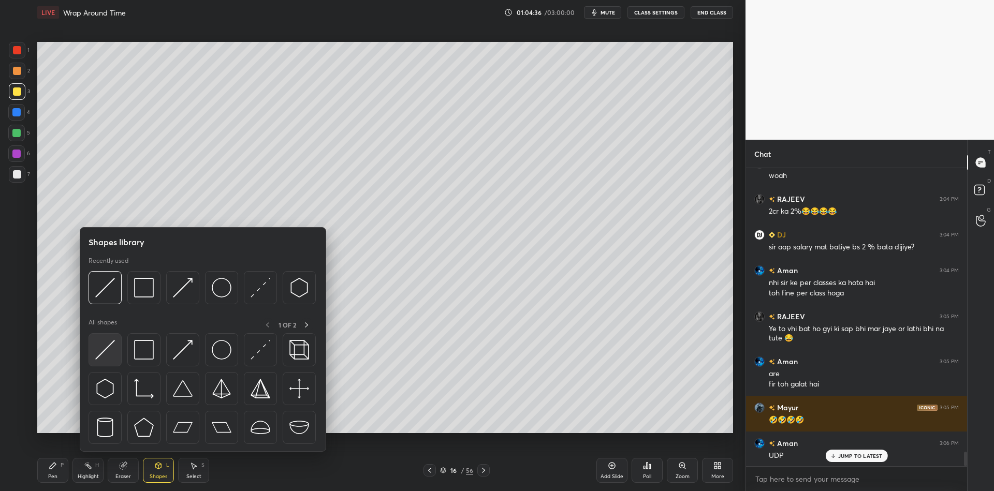
click at [113, 350] on div at bounding box center [104, 349] width 33 height 33
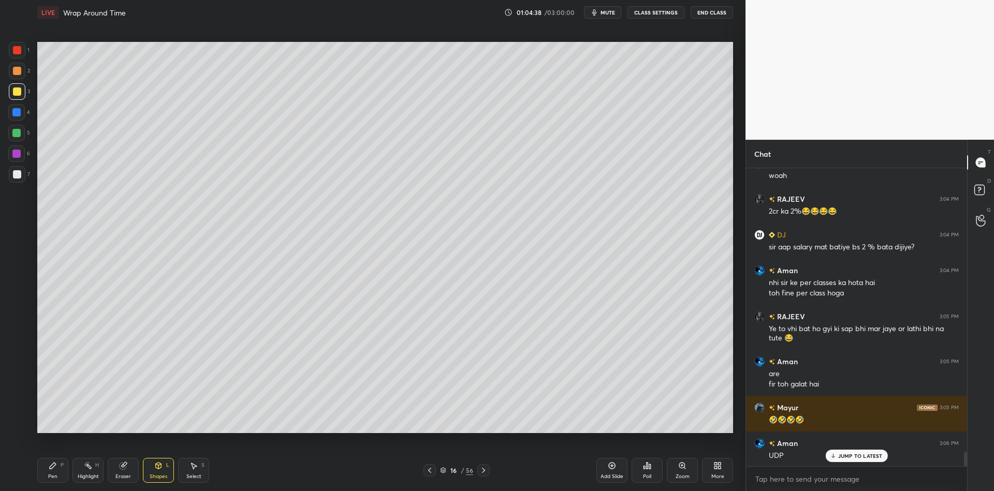
click at [58, 473] on div "Pen P" at bounding box center [52, 470] width 31 height 25
click at [88, 475] on div "Highlight" at bounding box center [88, 476] width 21 height 5
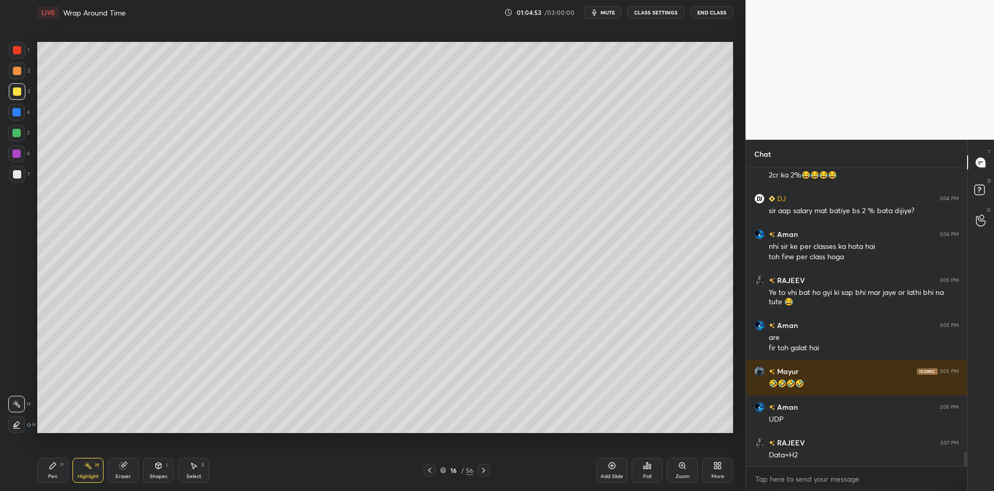
click at [161, 470] on div "Shapes L" at bounding box center [158, 470] width 31 height 25
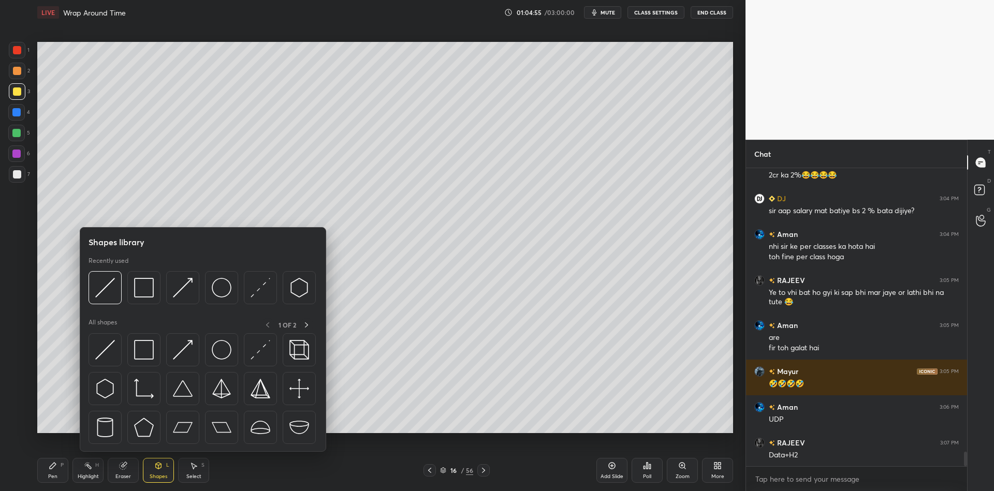
click at [106, 350] on img at bounding box center [105, 350] width 20 height 20
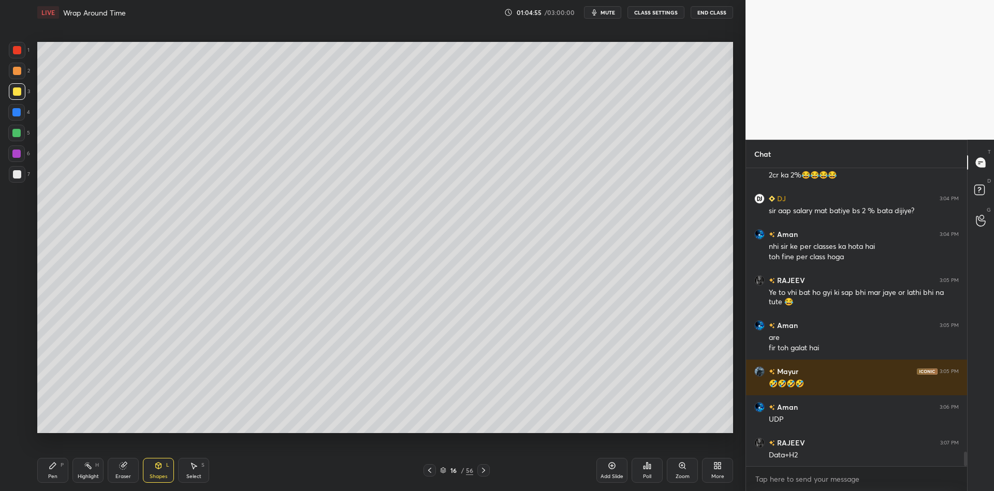
click at [14, 131] on div at bounding box center [16, 133] width 8 height 8
click at [54, 474] on div "Pen" at bounding box center [52, 476] width 9 height 5
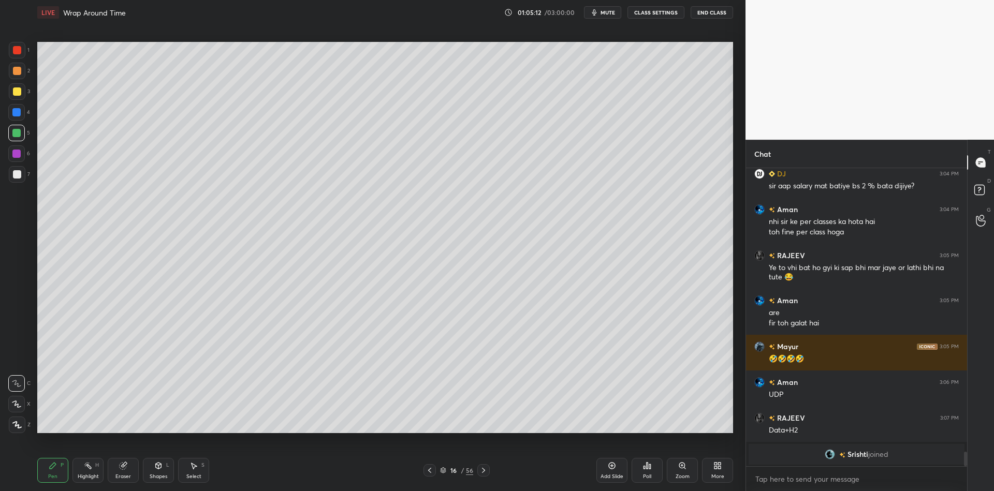
click at [612, 470] on div "Add Slide" at bounding box center [611, 470] width 31 height 25
click at [58, 469] on div "Pen P" at bounding box center [52, 470] width 31 height 25
click at [161, 477] on div "Shapes" at bounding box center [159, 476] width 18 height 5
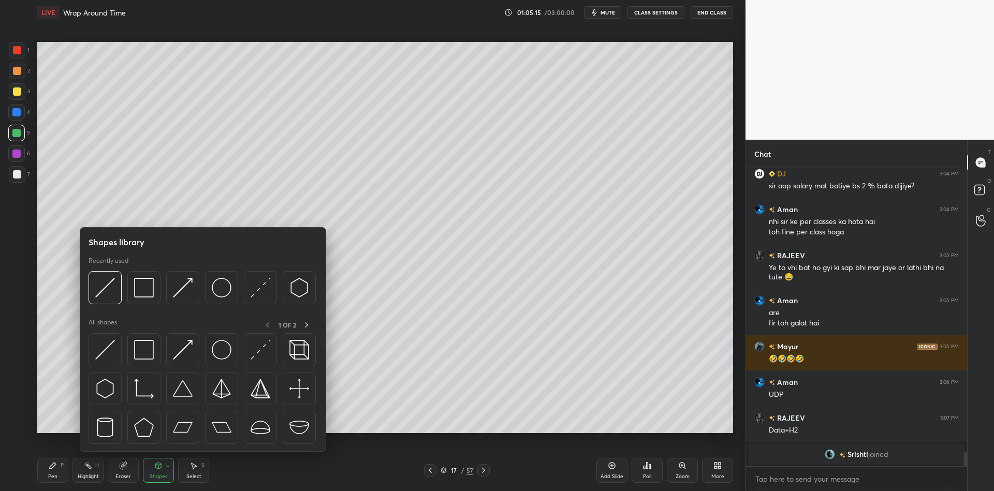
click at [152, 281] on img at bounding box center [144, 288] width 20 height 20
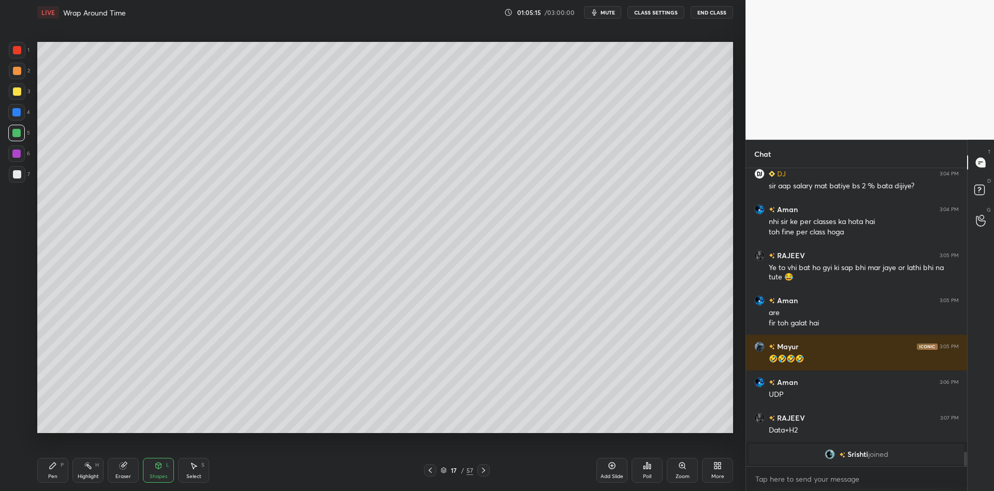
click at [23, 90] on div at bounding box center [17, 91] width 17 height 17
click at [56, 478] on div "Pen" at bounding box center [52, 476] width 9 height 5
drag, startPoint x: 19, startPoint y: 131, endPoint x: 25, endPoint y: 130, distance: 6.4
click at [19, 132] on div at bounding box center [16, 133] width 8 height 8
drag, startPoint x: 158, startPoint y: 475, endPoint x: 160, endPoint y: 457, distance: 17.3
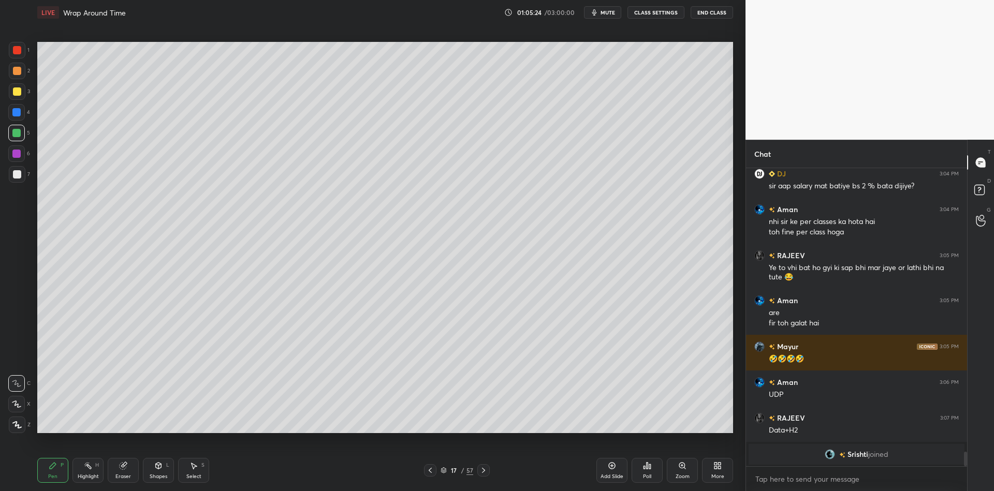
click at [159, 471] on div "Shapes L" at bounding box center [158, 470] width 31 height 25
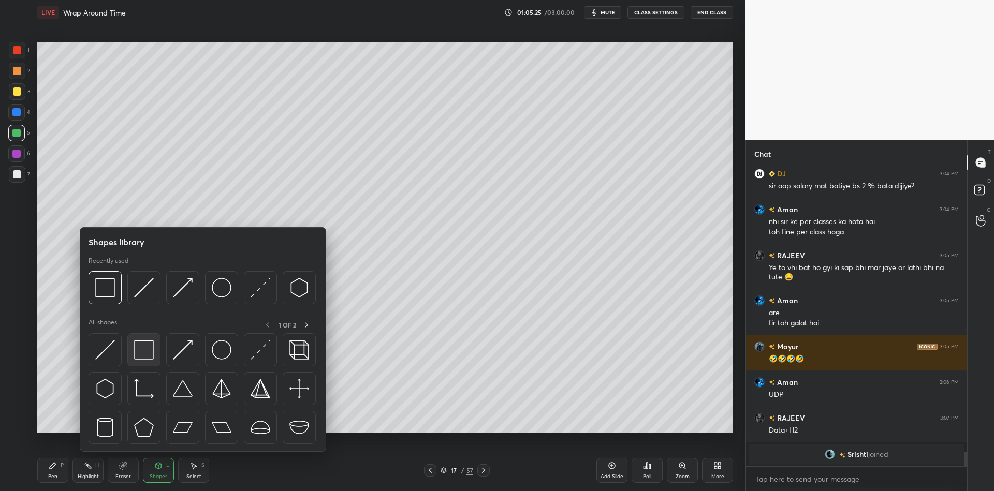
drag, startPoint x: 153, startPoint y: 351, endPoint x: 17, endPoint y: 93, distance: 291.7
click at [147, 348] on img at bounding box center [144, 350] width 20 height 20
click at [19, 93] on div at bounding box center [17, 91] width 8 height 8
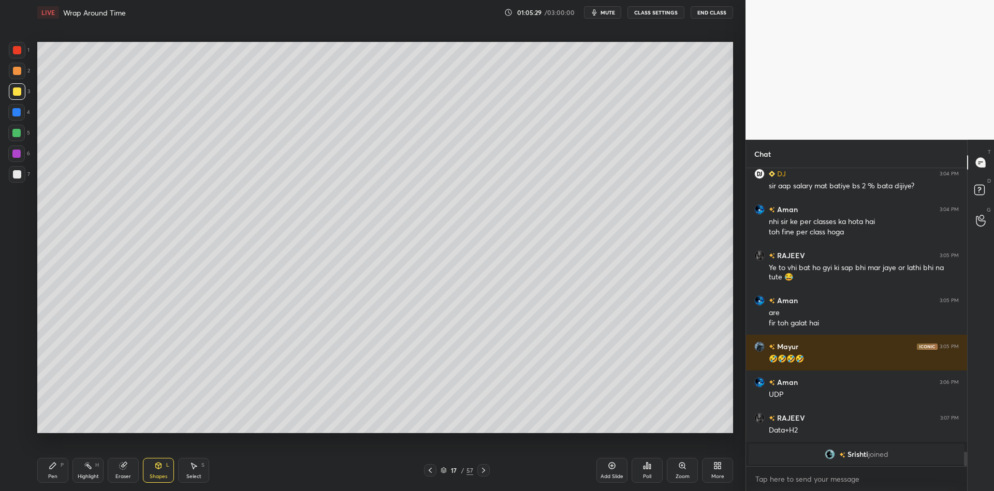
drag, startPoint x: 45, startPoint y: 477, endPoint x: 132, endPoint y: 457, distance: 89.6
click at [49, 478] on div "Pen P" at bounding box center [52, 470] width 31 height 25
drag, startPoint x: 159, startPoint y: 471, endPoint x: 144, endPoint y: 471, distance: 14.5
click at [158, 472] on div "Shapes L" at bounding box center [158, 470] width 31 height 25
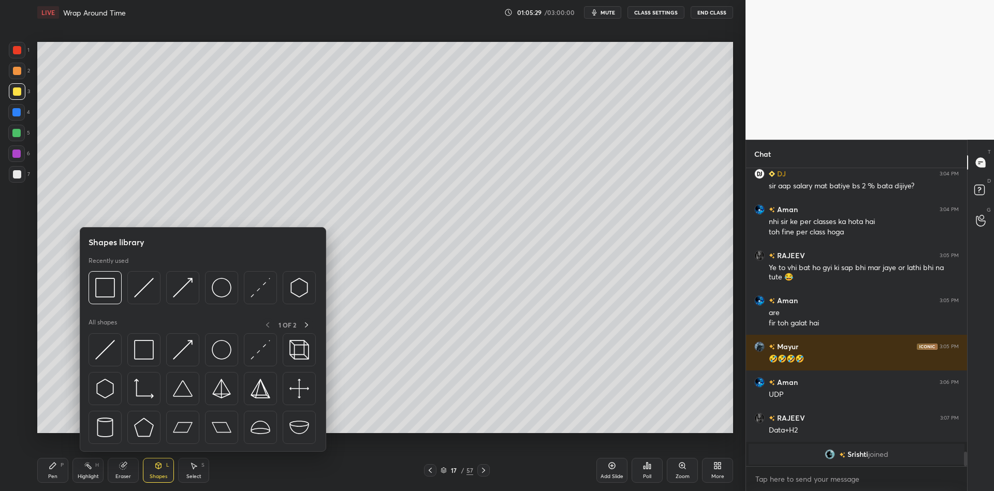
click at [121, 480] on div "Eraser" at bounding box center [123, 470] width 31 height 25
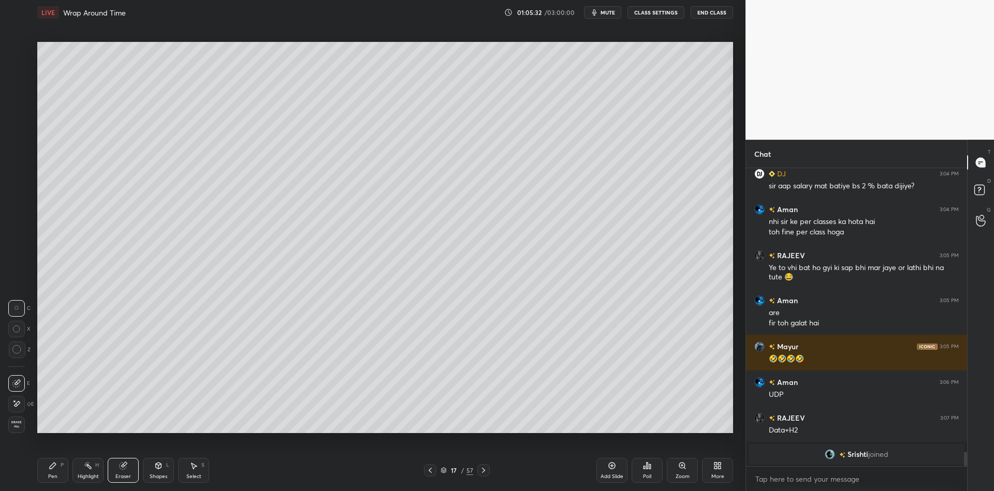
click at [51, 476] on div "Pen" at bounding box center [52, 476] width 9 height 5
click at [16, 134] on div at bounding box center [16, 133] width 8 height 8
drag, startPoint x: 158, startPoint y: 469, endPoint x: 157, endPoint y: 458, distance: 11.4
click at [158, 468] on icon at bounding box center [159, 466] width 6 height 6
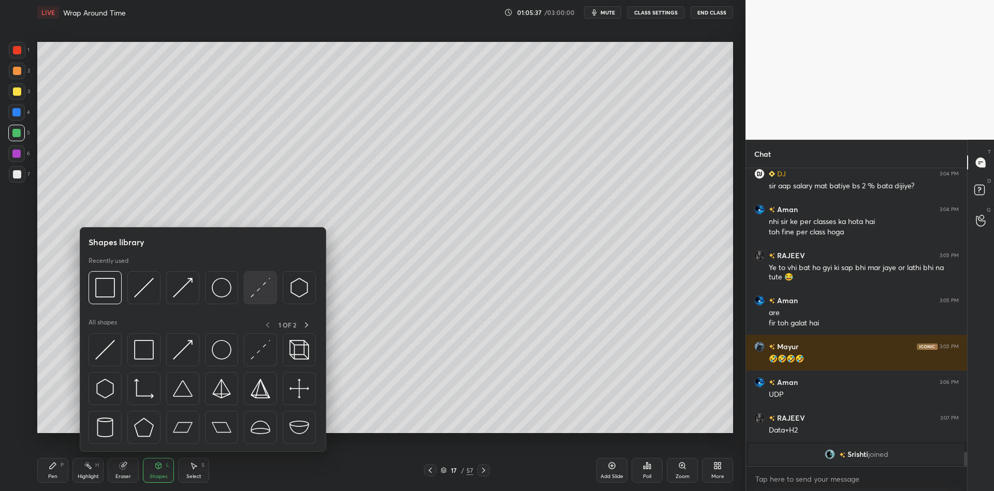
click at [259, 290] on img at bounding box center [260, 288] width 20 height 20
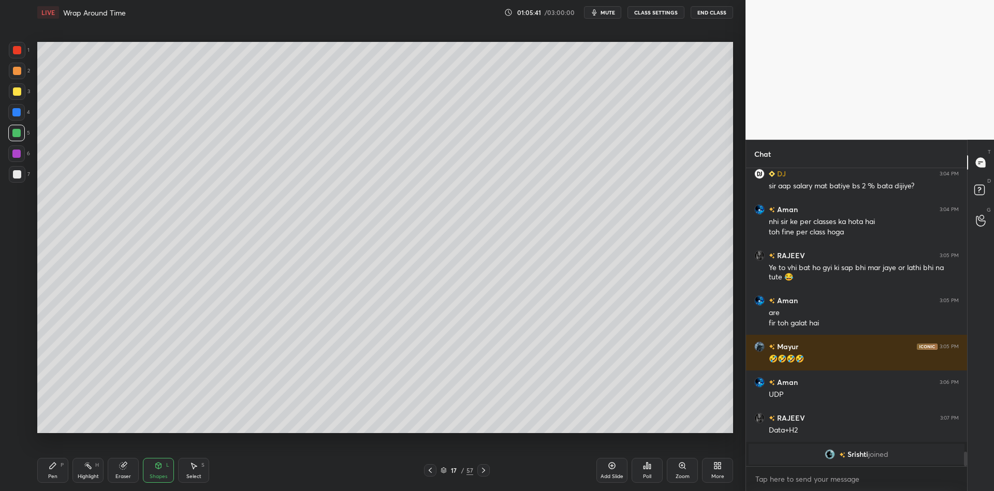
drag, startPoint x: 54, startPoint y: 471, endPoint x: 63, endPoint y: 443, distance: 29.6
click at [55, 470] on div "Pen P" at bounding box center [52, 470] width 31 height 25
click at [160, 472] on div "Shapes L" at bounding box center [158, 470] width 31 height 25
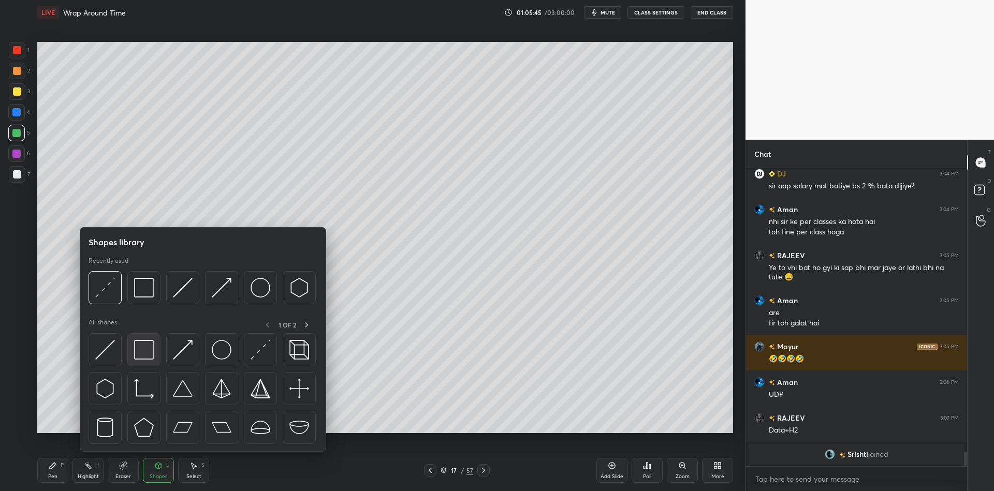
drag, startPoint x: 148, startPoint y: 354, endPoint x: 14, endPoint y: 88, distance: 298.3
click at [147, 353] on img at bounding box center [144, 350] width 20 height 20
click at [15, 88] on div at bounding box center [17, 91] width 8 height 8
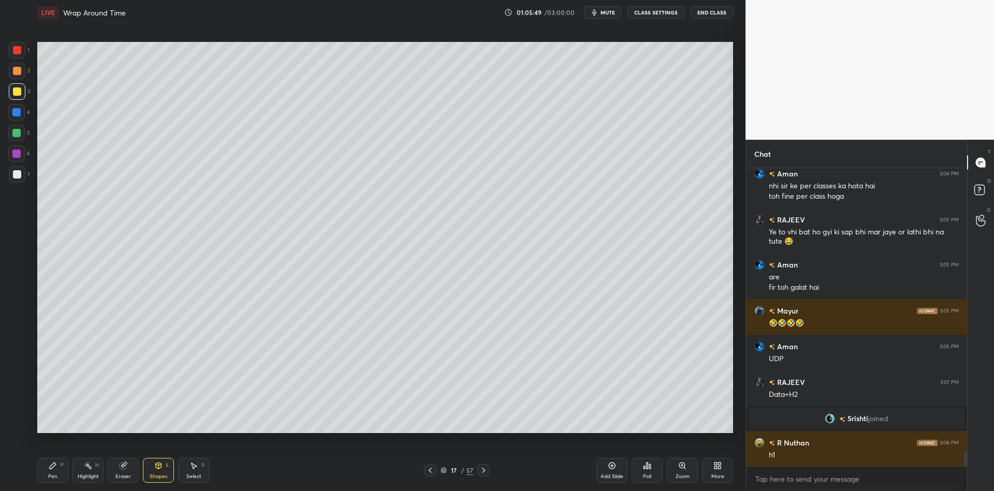
scroll to position [5645, 0]
click at [48, 477] on div "Pen" at bounding box center [52, 476] width 9 height 5
click at [14, 135] on div at bounding box center [16, 133] width 8 height 8
click at [61, 484] on div "Pen P Highlight H Eraser Shapes L Select S 17 / 57 Add Slide Poll Zoom More" at bounding box center [384, 470] width 695 height 41
click at [12, 134] on div at bounding box center [16, 133] width 17 height 17
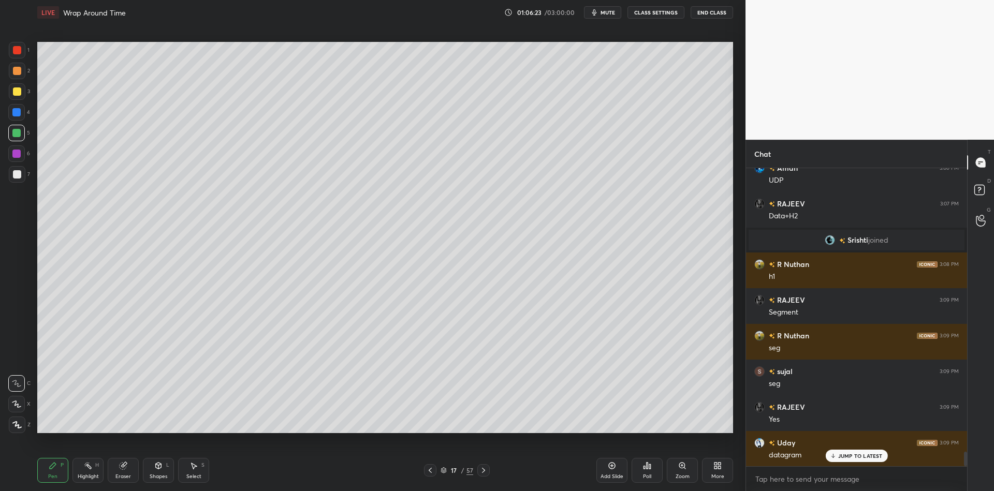
scroll to position [5859, 0]
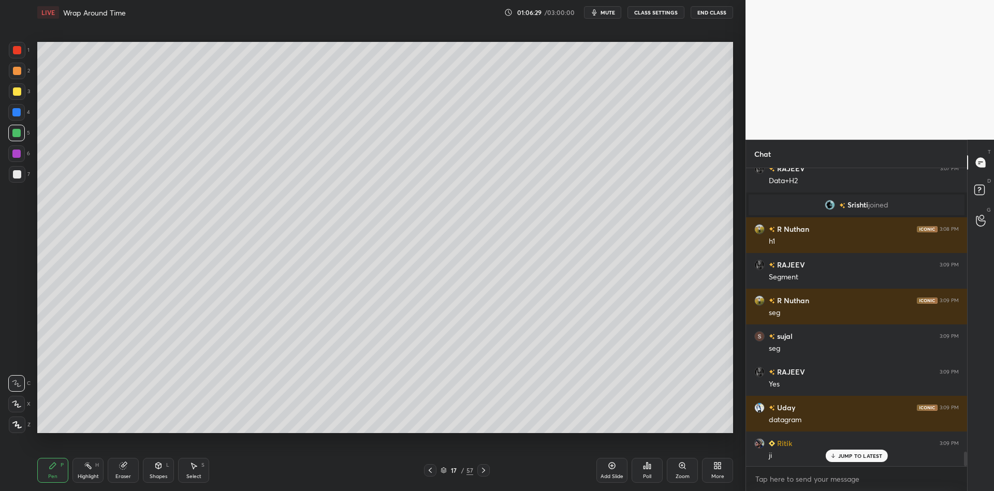
drag, startPoint x: 156, startPoint y: 477, endPoint x: 152, endPoint y: 454, distance: 23.1
click at [155, 474] on div "Shapes" at bounding box center [159, 476] width 18 height 5
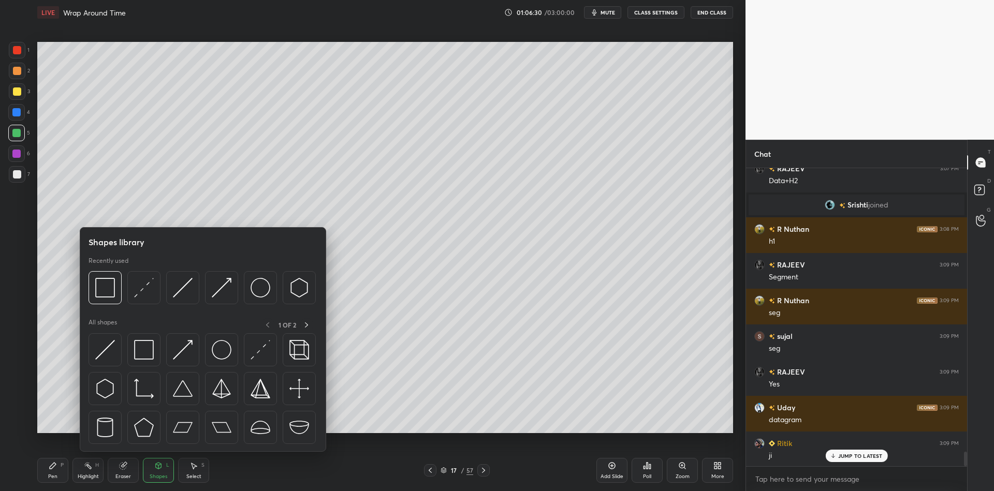
click at [147, 352] on img at bounding box center [144, 350] width 20 height 20
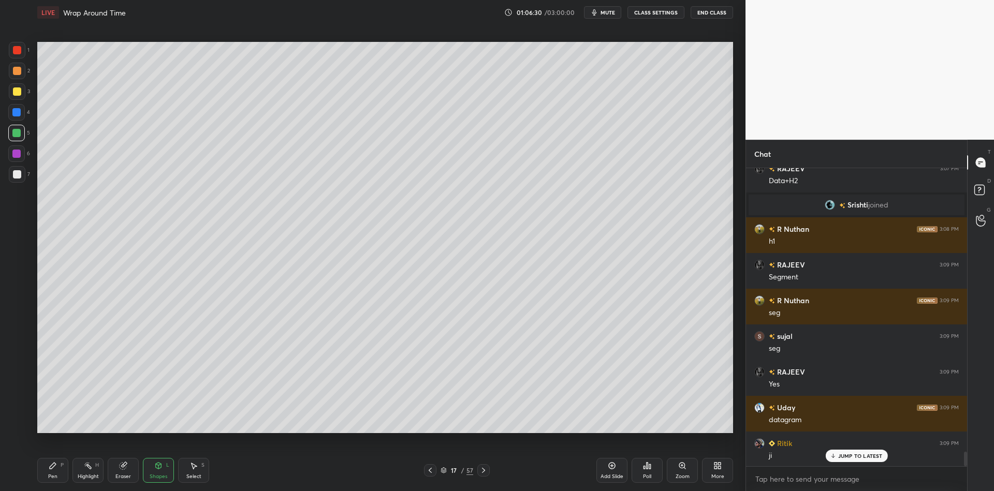
click at [17, 96] on div at bounding box center [17, 91] width 17 height 17
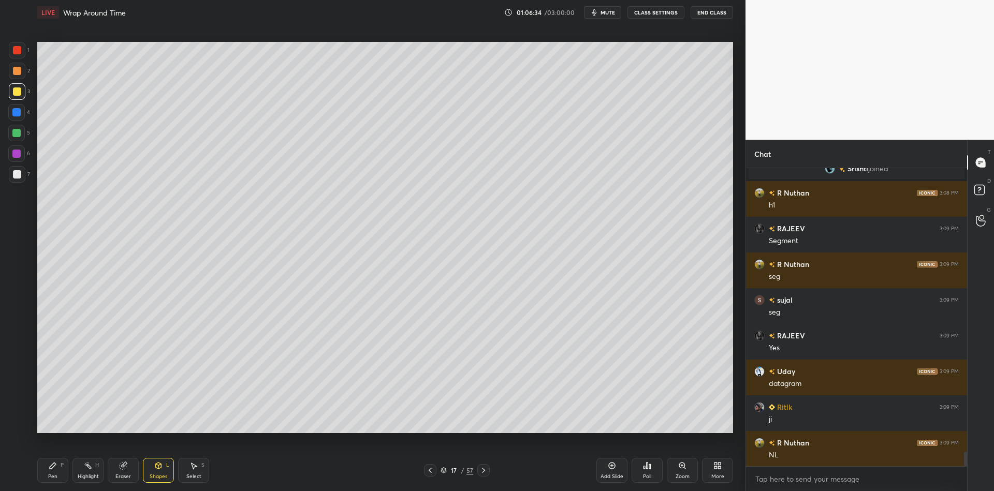
click at [160, 476] on div "Shapes" at bounding box center [159, 476] width 18 height 5
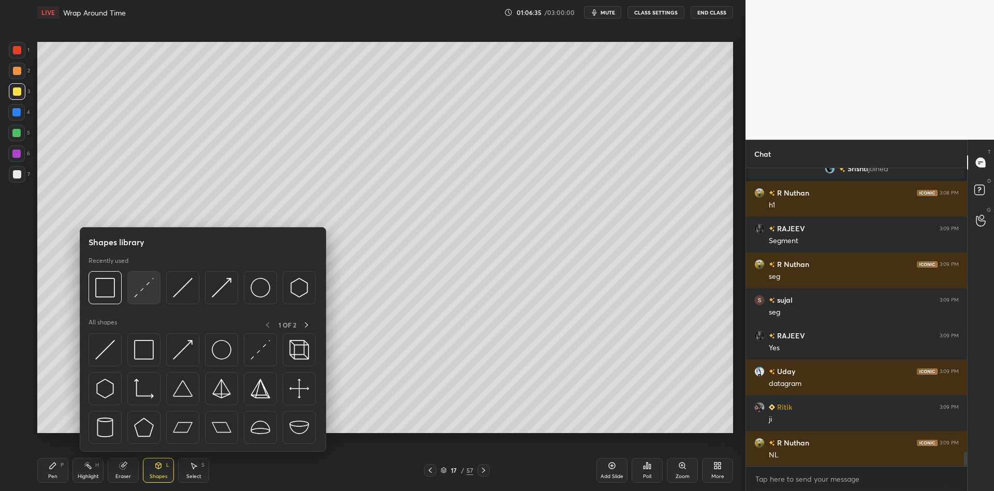
click at [138, 290] on img at bounding box center [144, 288] width 20 height 20
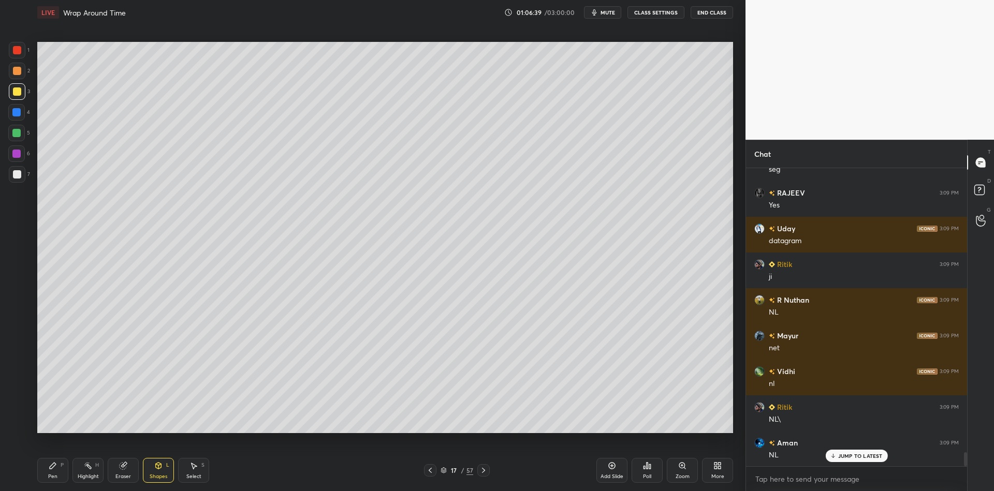
scroll to position [6073, 0]
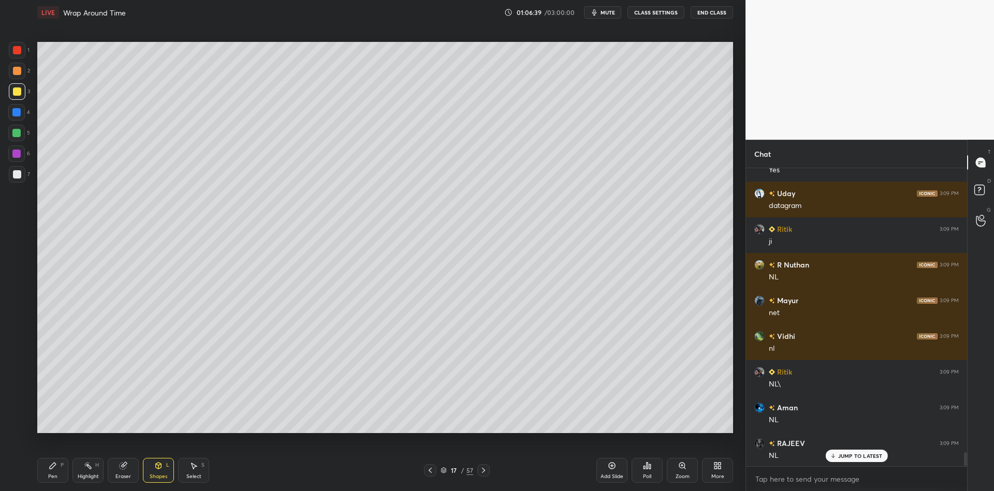
click at [52, 475] on div "Pen P" at bounding box center [52, 470] width 31 height 25
drag, startPoint x: 87, startPoint y: 473, endPoint x: 87, endPoint y: 465, distance: 8.8
click at [86, 472] on div "Highlight H" at bounding box center [87, 470] width 31 height 25
drag, startPoint x: 57, startPoint y: 477, endPoint x: 56, endPoint y: 455, distance: 21.8
click at [56, 478] on div "Pen P" at bounding box center [52, 470] width 31 height 25
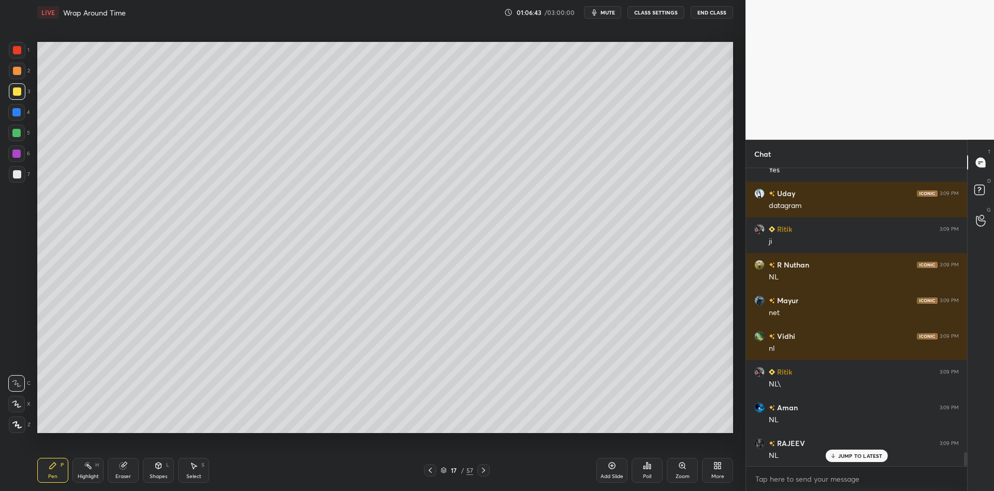
drag, startPoint x: 19, startPoint y: 126, endPoint x: 33, endPoint y: 142, distance: 20.5
click at [17, 132] on div at bounding box center [16, 133] width 17 height 17
click at [154, 474] on div "Shapes" at bounding box center [159, 476] width 18 height 5
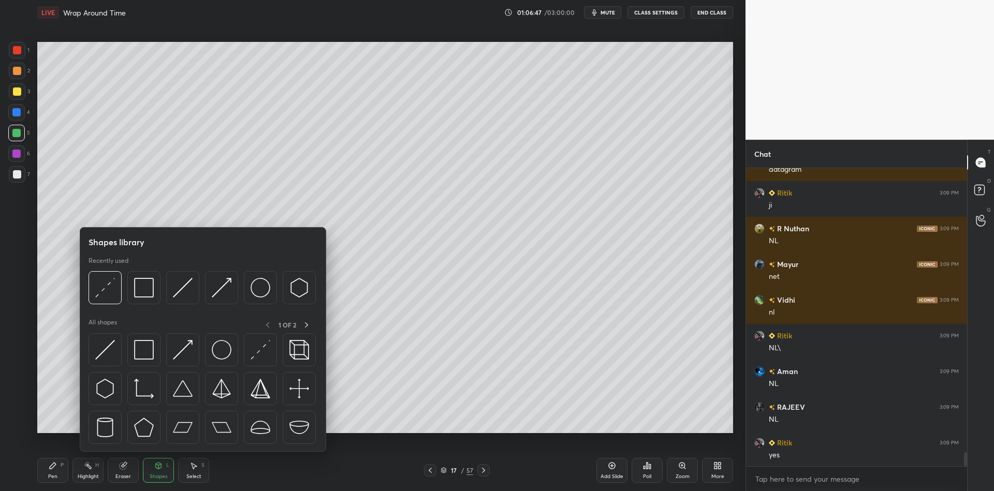
click at [146, 350] on img at bounding box center [144, 350] width 20 height 20
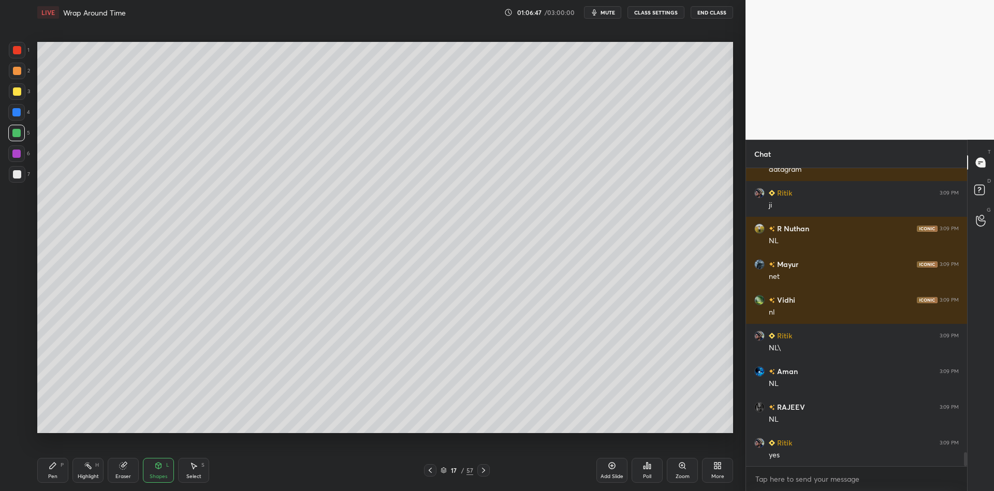
drag, startPoint x: 17, startPoint y: 91, endPoint x: 23, endPoint y: 94, distance: 6.3
click at [16, 92] on div at bounding box center [17, 91] width 8 height 8
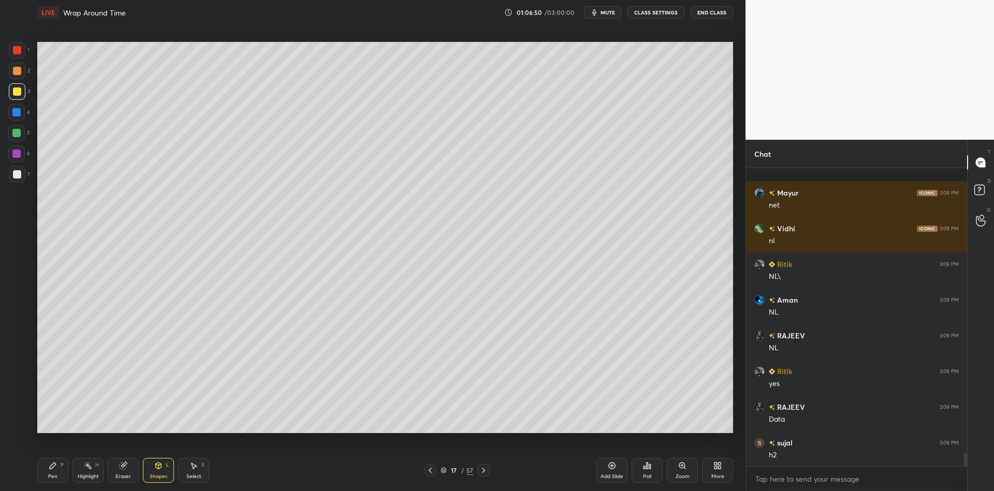
scroll to position [6252, 0]
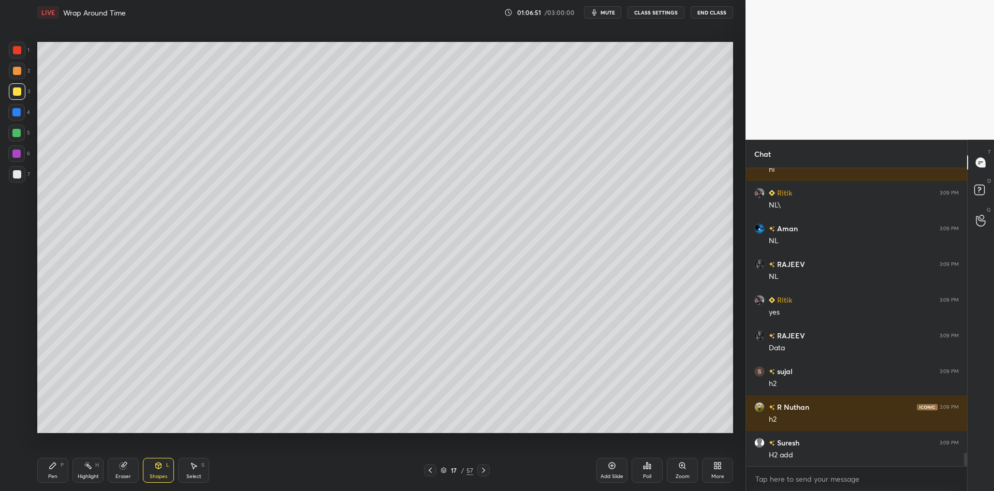
click at [54, 477] on div "Pen" at bounding box center [52, 476] width 9 height 5
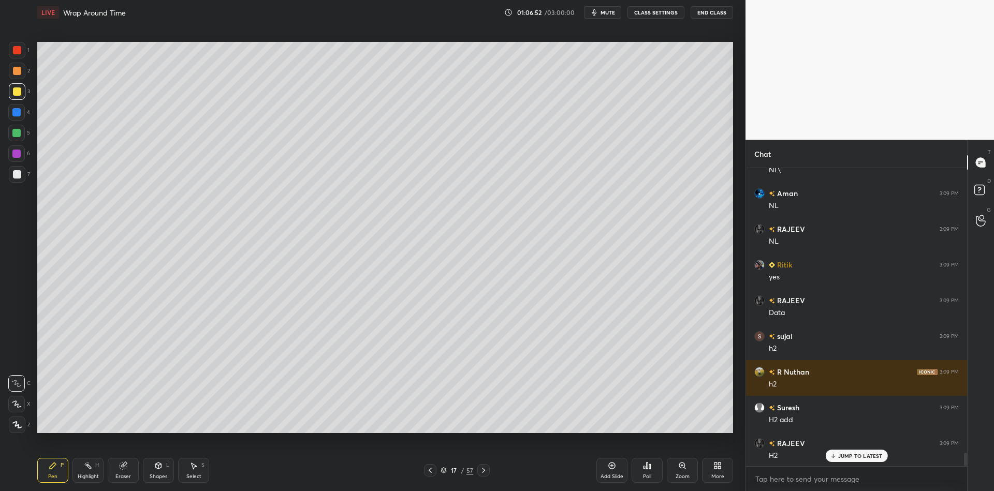
scroll to position [6324, 0]
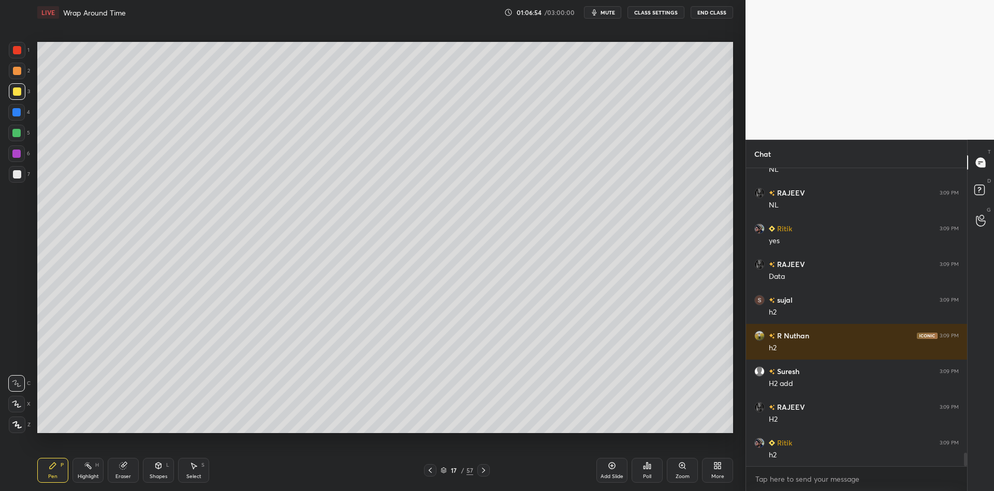
click at [21, 136] on div at bounding box center [16, 133] width 17 height 17
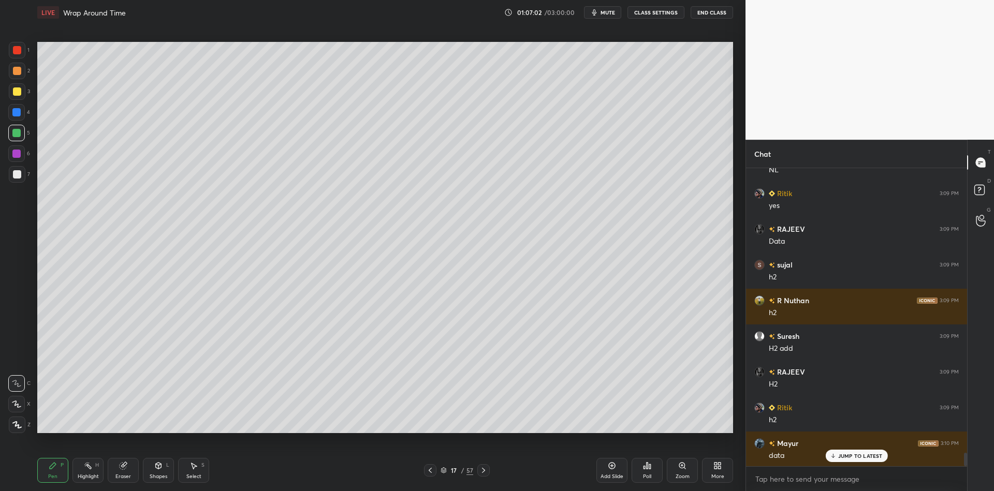
click at [85, 472] on div "Highlight H" at bounding box center [87, 470] width 31 height 25
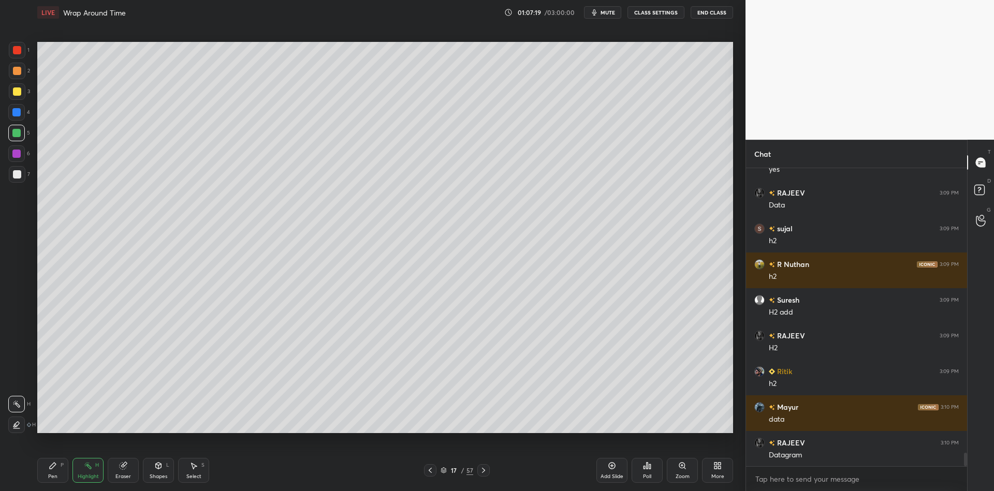
click at [158, 474] on div "Shapes" at bounding box center [159, 476] width 18 height 5
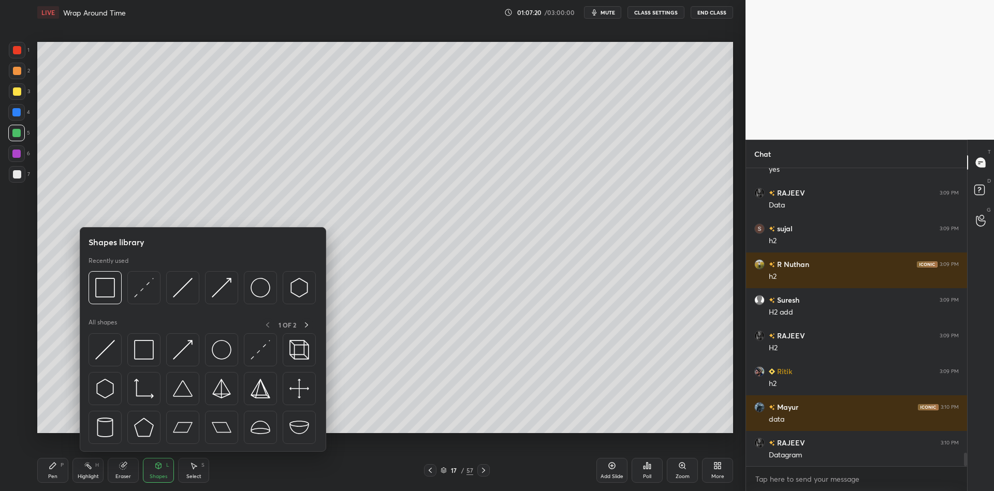
click at [150, 354] on img at bounding box center [144, 350] width 20 height 20
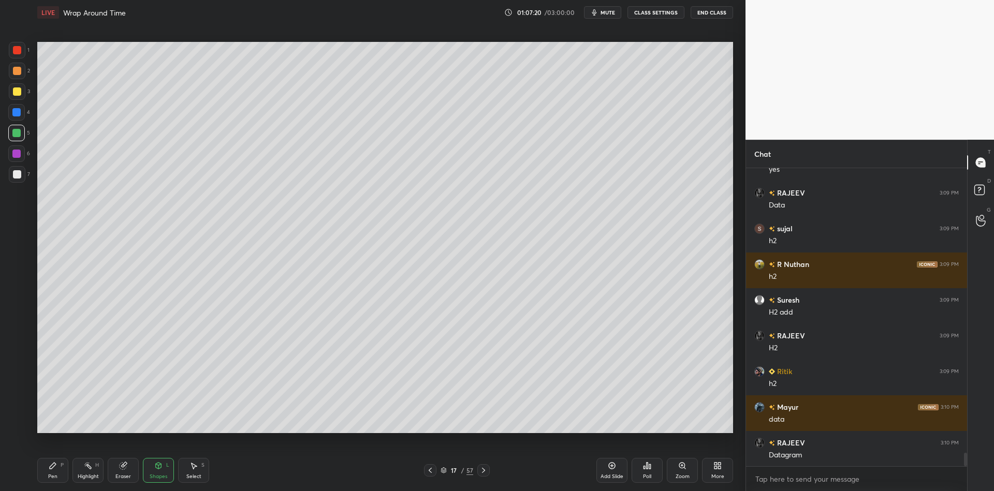
drag, startPoint x: 16, startPoint y: 91, endPoint x: 18, endPoint y: 96, distance: 5.3
click at [16, 92] on div at bounding box center [17, 91] width 8 height 8
drag, startPoint x: 165, startPoint y: 472, endPoint x: 161, endPoint y: 456, distance: 17.1
click at [165, 471] on div "Shapes L" at bounding box center [158, 470] width 31 height 25
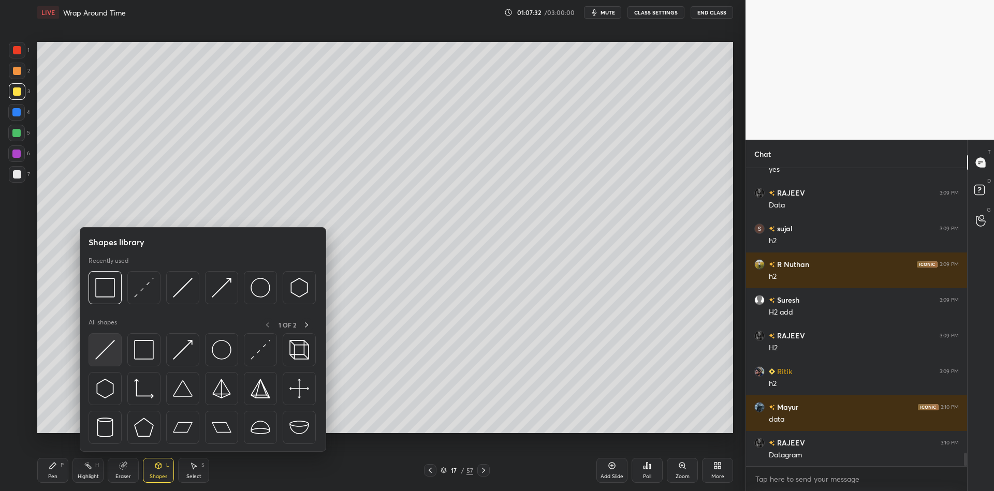
click at [108, 356] on img at bounding box center [105, 350] width 20 height 20
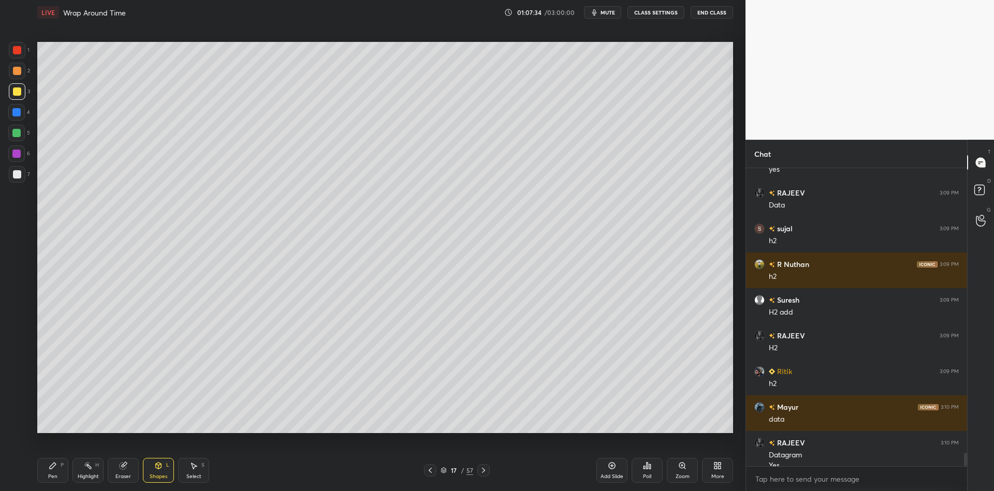
scroll to position [6405, 0]
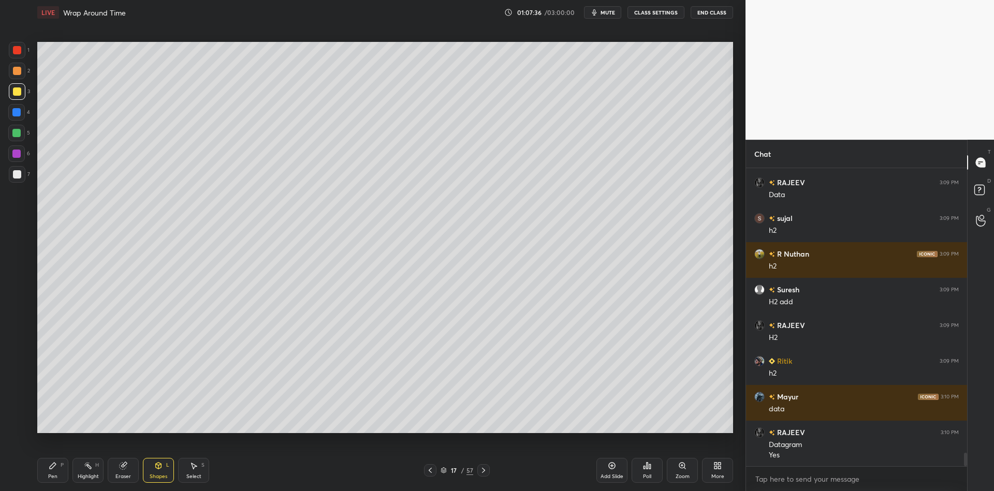
click at [56, 478] on div "Pen" at bounding box center [52, 476] width 9 height 5
click at [14, 137] on div at bounding box center [16, 133] width 8 height 8
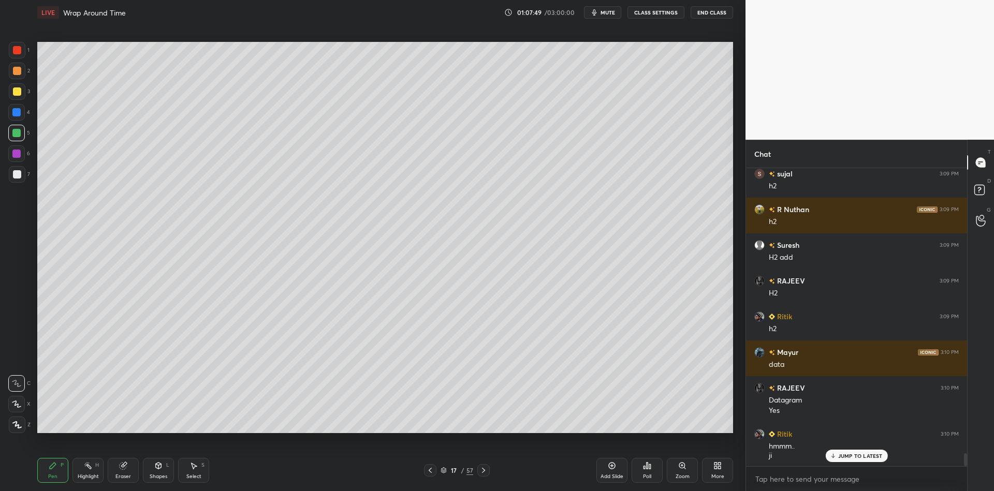
click at [87, 480] on div "Highlight H" at bounding box center [87, 470] width 31 height 25
drag, startPoint x: 161, startPoint y: 479, endPoint x: 162, endPoint y: 452, distance: 27.5
click at [161, 478] on div "Shapes" at bounding box center [159, 476] width 18 height 5
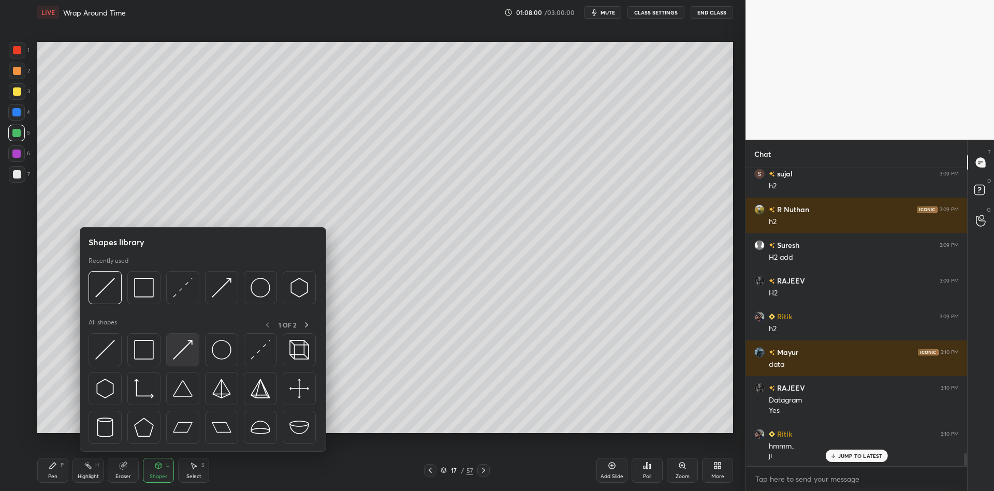
drag, startPoint x: 186, startPoint y: 341, endPoint x: 28, endPoint y: 156, distance: 242.6
click at [183, 343] on img at bounding box center [183, 350] width 20 height 20
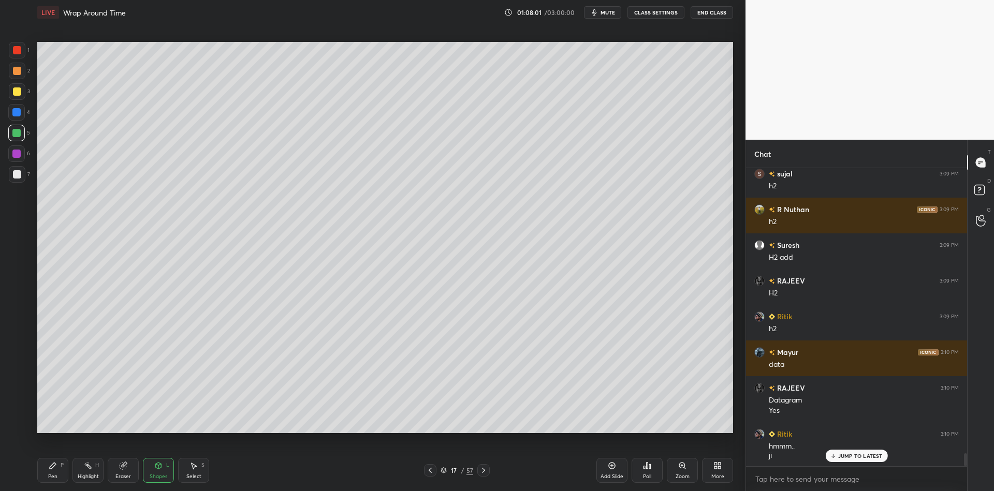
click at [17, 173] on div at bounding box center [17, 174] width 8 height 8
click at [55, 478] on div "Pen" at bounding box center [52, 476] width 9 height 5
click at [51, 476] on div "Pen P" at bounding box center [52, 470] width 31 height 25
drag, startPoint x: 56, startPoint y: 478, endPoint x: 77, endPoint y: 451, distance: 33.9
click at [58, 477] on div "Pen P" at bounding box center [52, 470] width 31 height 25
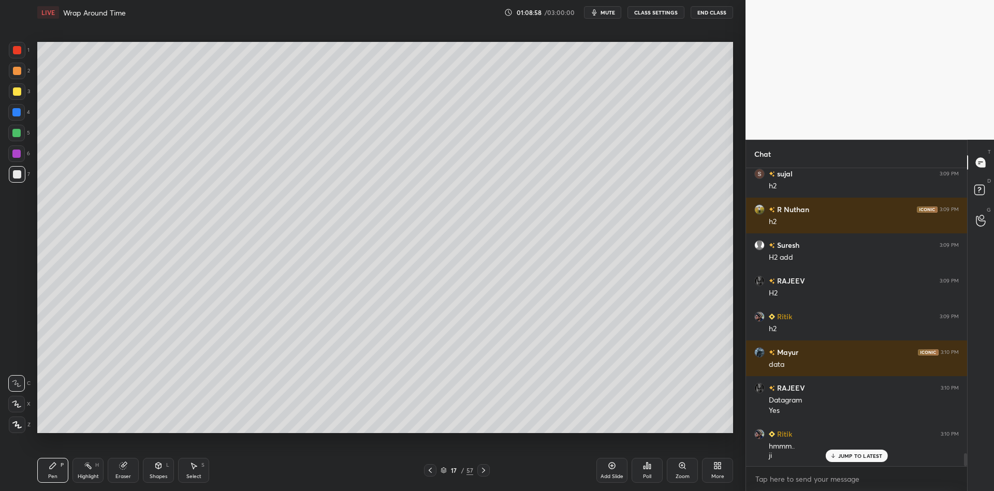
scroll to position [6486, 0]
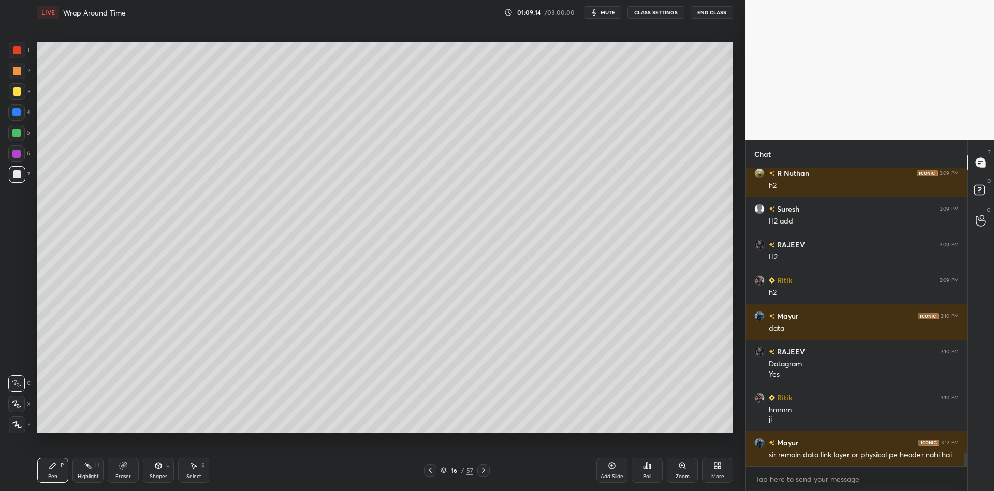
drag, startPoint x: 85, startPoint y: 480, endPoint x: 82, endPoint y: 472, distance: 8.4
click at [84, 475] on div "Highlight" at bounding box center [88, 476] width 21 height 5
click at [391, 174] on div "Setting up your live class Poll for secs No correct answer Start poll" at bounding box center [385, 237] width 704 height 425
click at [409, 173] on div "Setting up your live class Poll for secs No correct answer Start poll" at bounding box center [385, 237] width 704 height 425
drag, startPoint x: 157, startPoint y: 470, endPoint x: 157, endPoint y: 465, distance: 5.2
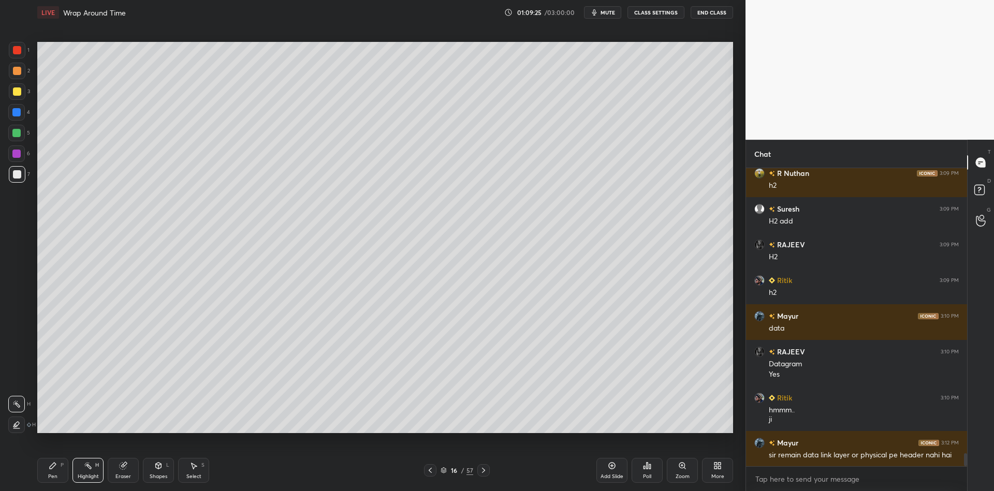
click at [156, 472] on div "Shapes L" at bounding box center [158, 470] width 31 height 25
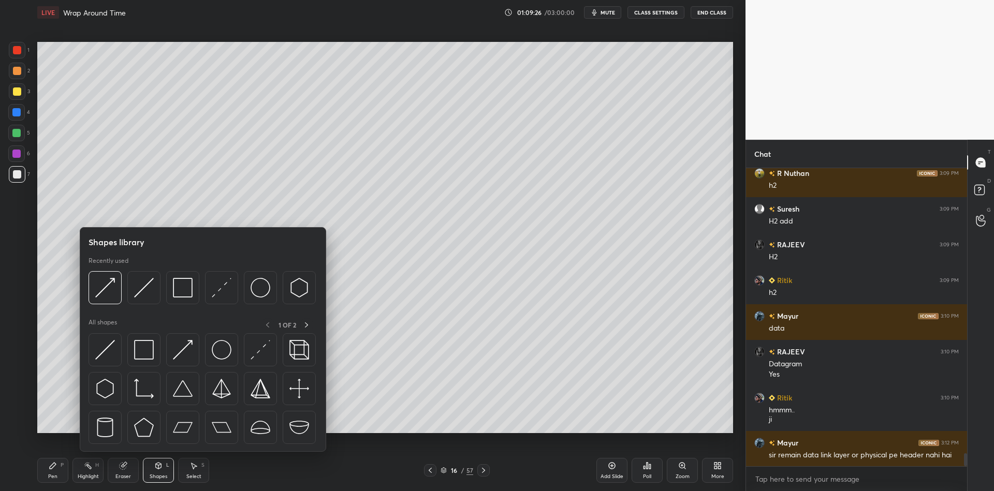
click at [105, 351] on img at bounding box center [105, 350] width 20 height 20
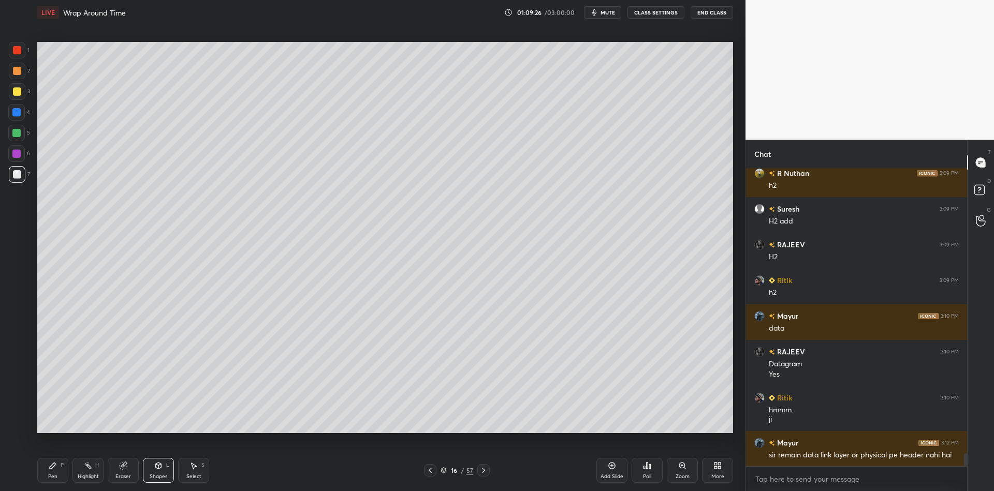
drag, startPoint x: 17, startPoint y: 131, endPoint x: 36, endPoint y: 129, distance: 18.8
click at [16, 134] on div at bounding box center [16, 133] width 8 height 8
click at [52, 478] on div "Pen" at bounding box center [52, 476] width 9 height 5
click at [85, 479] on div "Highlight" at bounding box center [88, 476] width 21 height 5
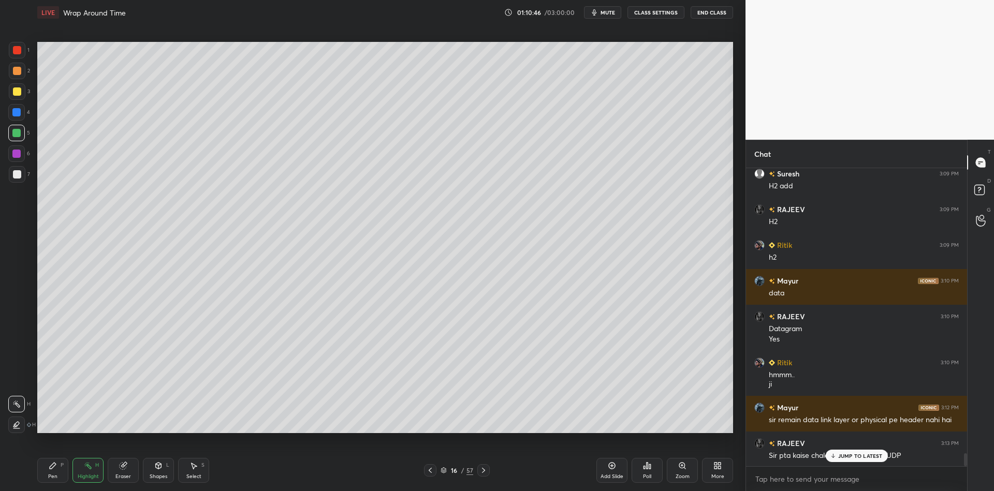
click at [856, 454] on p "JUMP TO LATEST" at bounding box center [860, 456] width 45 height 6
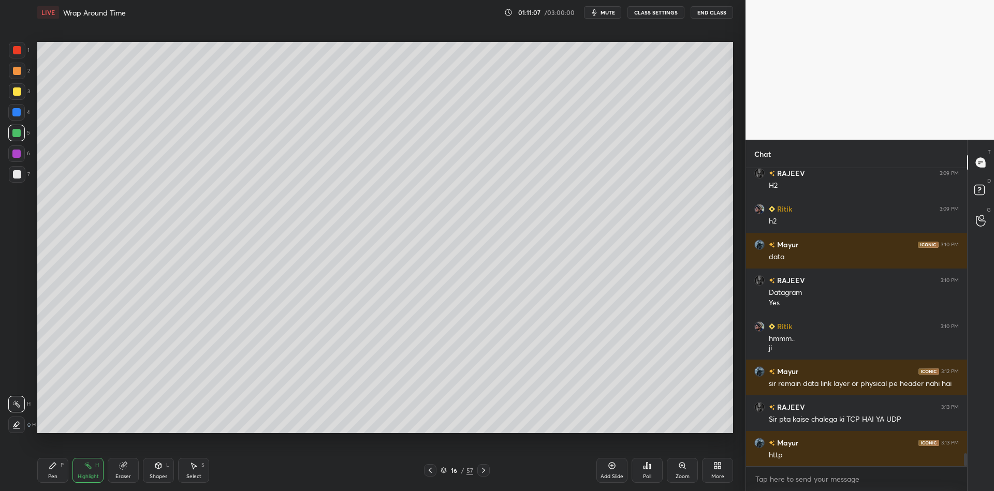
scroll to position [6593, 0]
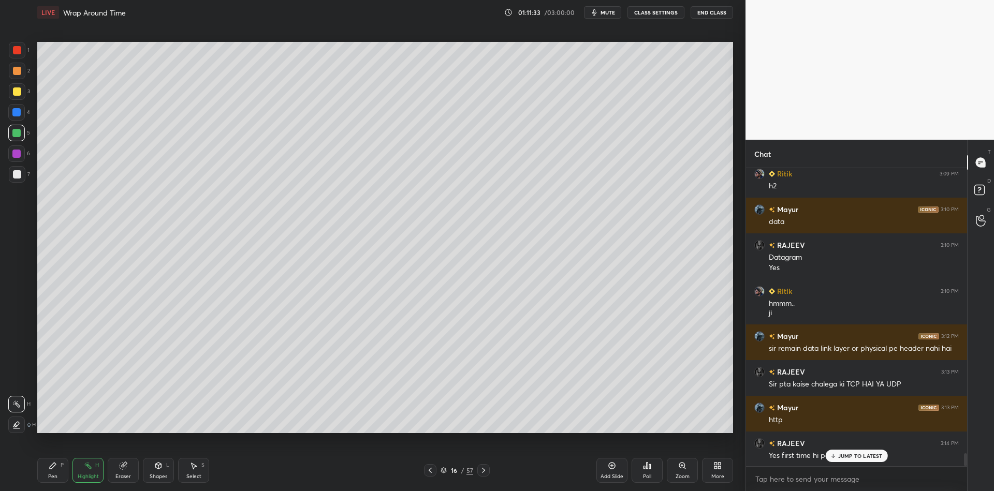
drag, startPoint x: 836, startPoint y: 455, endPoint x: 843, endPoint y: 450, distance: 8.6
click at [835, 456] on icon at bounding box center [832, 456] width 7 height 6
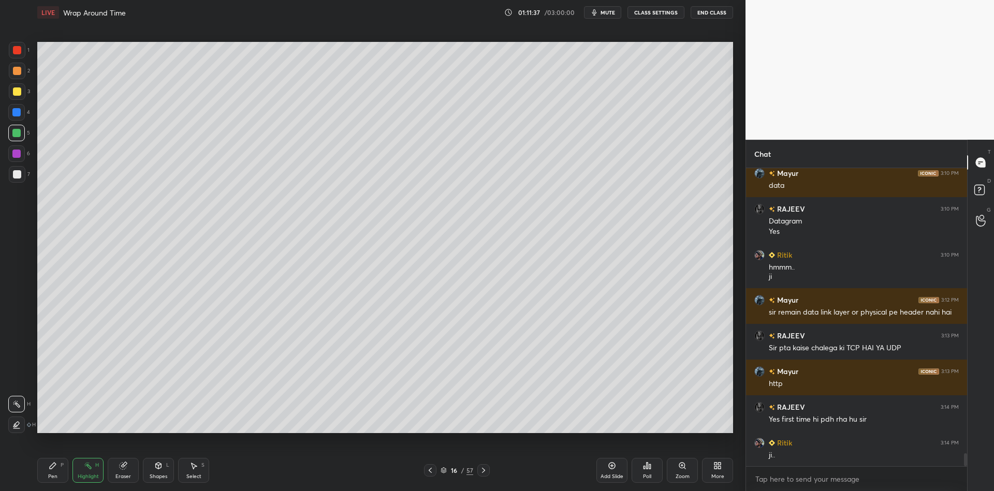
drag, startPoint x: 46, startPoint y: 470, endPoint x: 75, endPoint y: 471, distance: 29.5
click at [51, 468] on icon at bounding box center [53, 466] width 8 height 8
click at [88, 477] on div "Highlight" at bounding box center [88, 476] width 21 height 5
click at [163, 467] on div "Shapes L" at bounding box center [158, 470] width 31 height 25
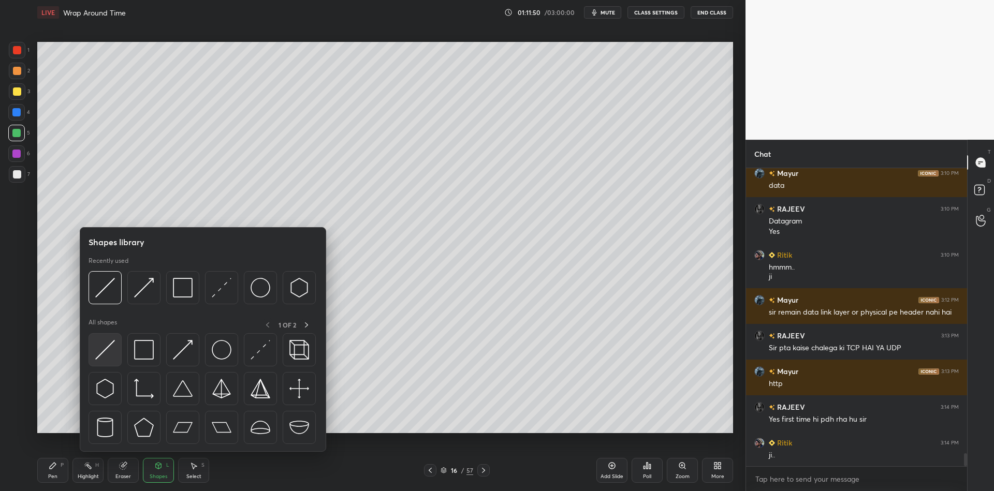
click at [107, 352] on img at bounding box center [105, 350] width 20 height 20
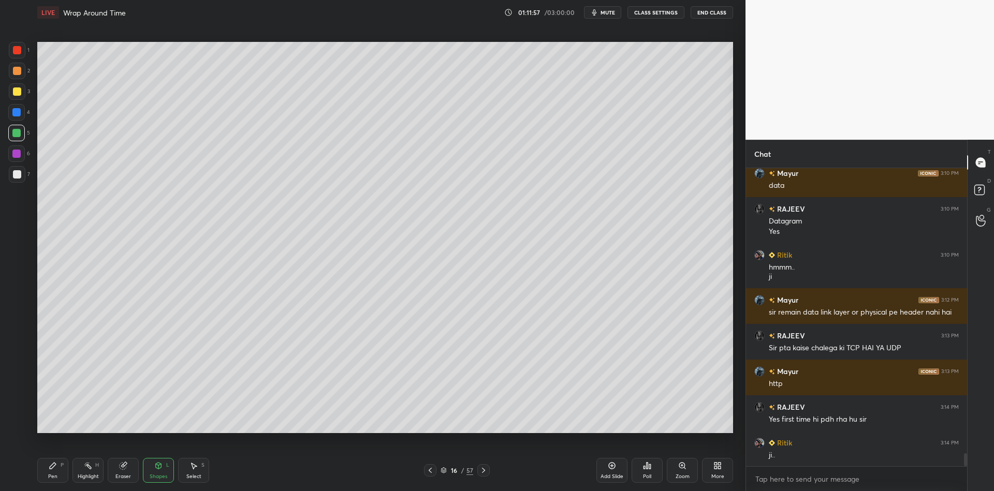
click at [54, 470] on div "Pen P" at bounding box center [52, 470] width 31 height 25
click at [163, 468] on div "Shapes L" at bounding box center [158, 470] width 31 height 25
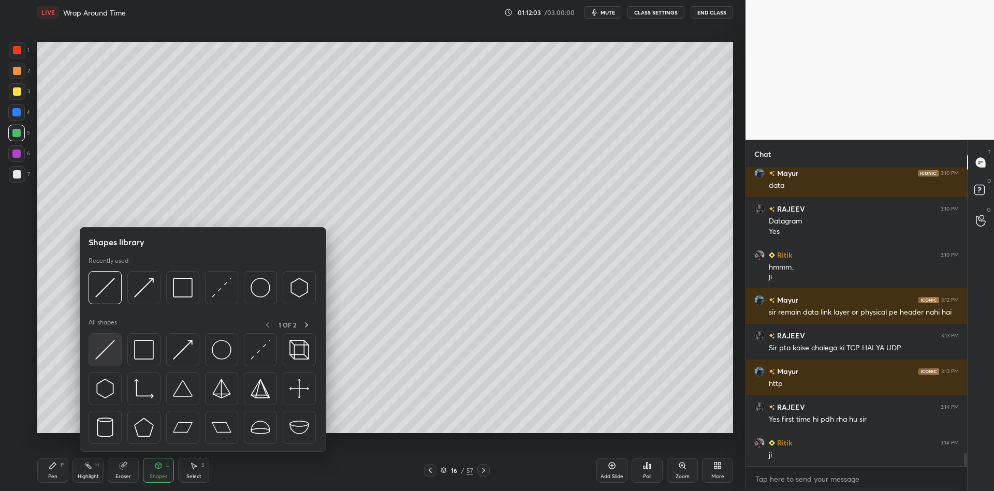
click at [109, 350] on img at bounding box center [105, 350] width 20 height 20
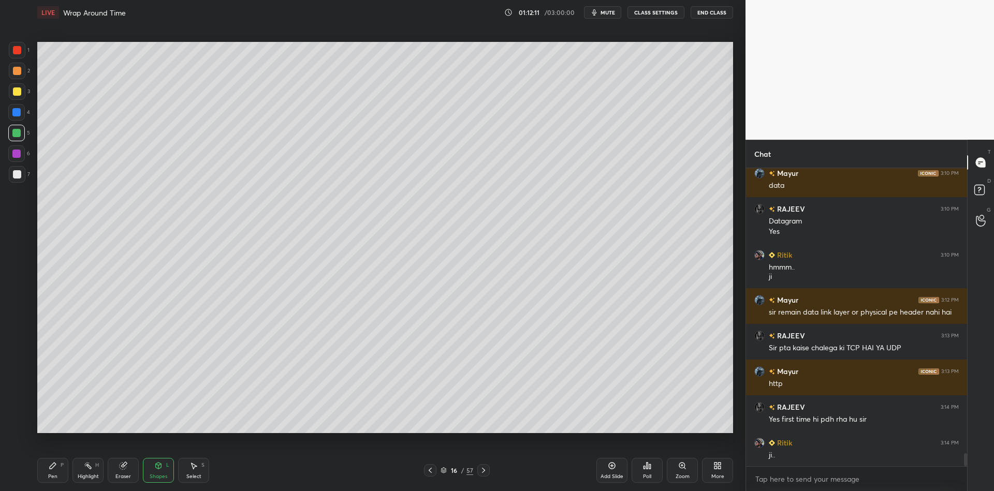
drag, startPoint x: 48, startPoint y: 477, endPoint x: 51, endPoint y: 471, distance: 6.3
click at [48, 476] on div "Pen" at bounding box center [52, 476] width 9 height 5
click at [196, 476] on div "Select" at bounding box center [193, 476] width 15 height 5
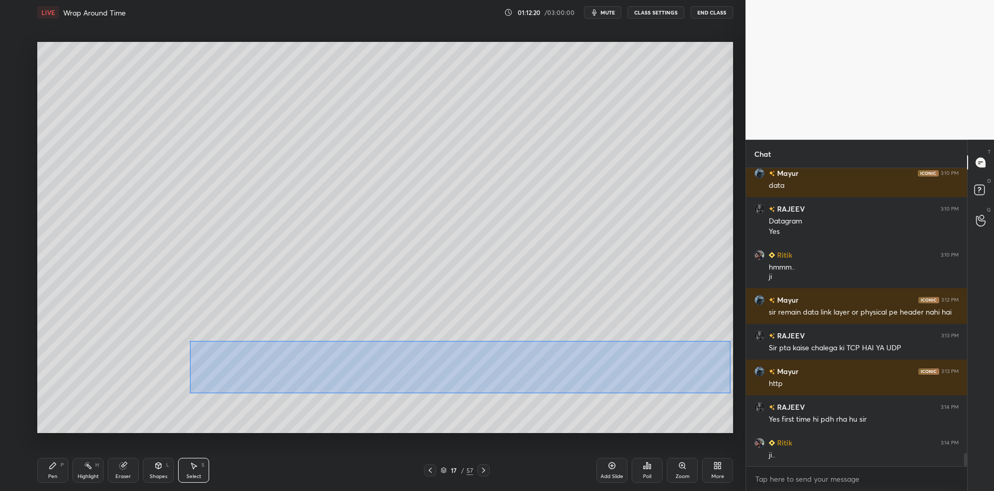
drag, startPoint x: 189, startPoint y: 341, endPoint x: 711, endPoint y: 383, distance: 523.3
click at [729, 390] on div "0 ° Undo Copy Paste here Duplicate Duplicate to new slide Delete" at bounding box center [384, 237] width 695 height 391
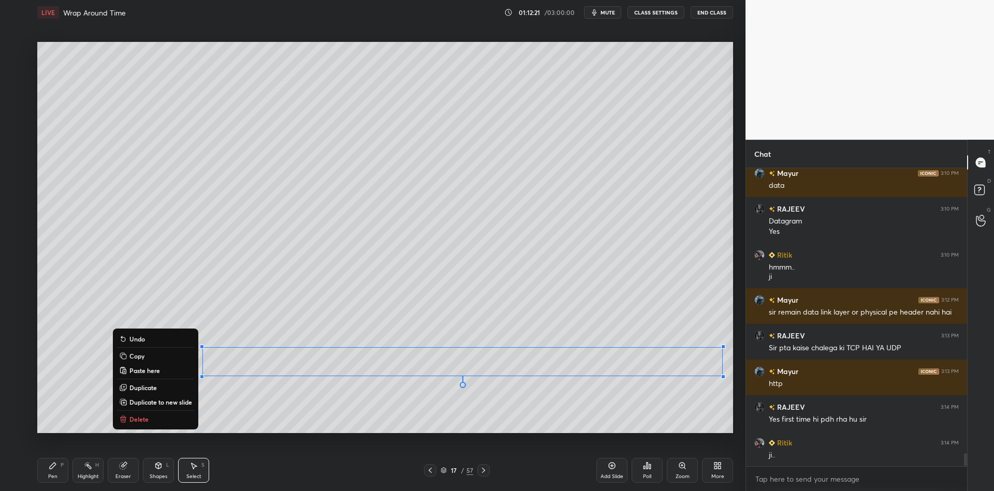
click at [162, 357] on button "Copy" at bounding box center [155, 356] width 77 height 12
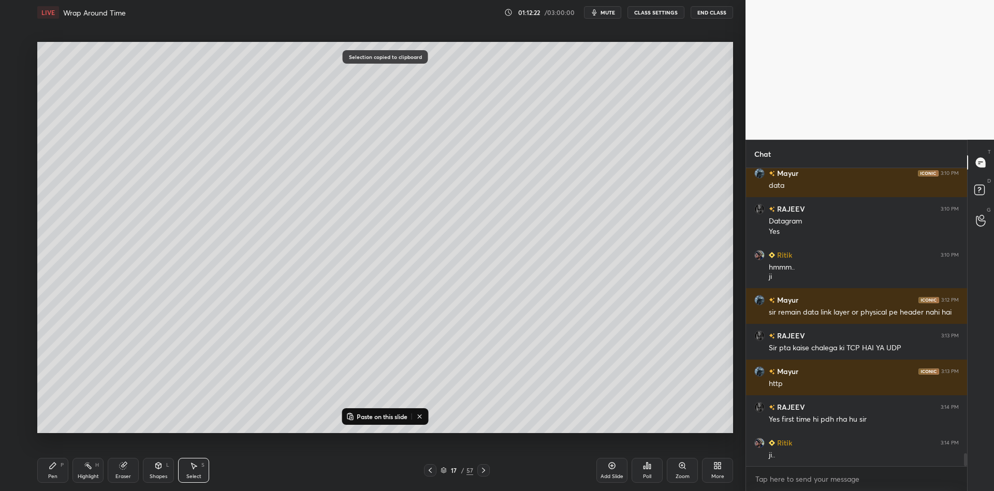
click at [428, 475] on div at bounding box center [430, 470] width 12 height 12
click at [373, 415] on p "Paste on this slide" at bounding box center [382, 416] width 51 height 8
drag, startPoint x: 420, startPoint y: 362, endPoint x: 418, endPoint y: 345, distance: 17.3
click at [419, 347] on div "0 ° Undo Copy Paste here Duplicate Duplicate to new slide Delete" at bounding box center [384, 237] width 695 height 391
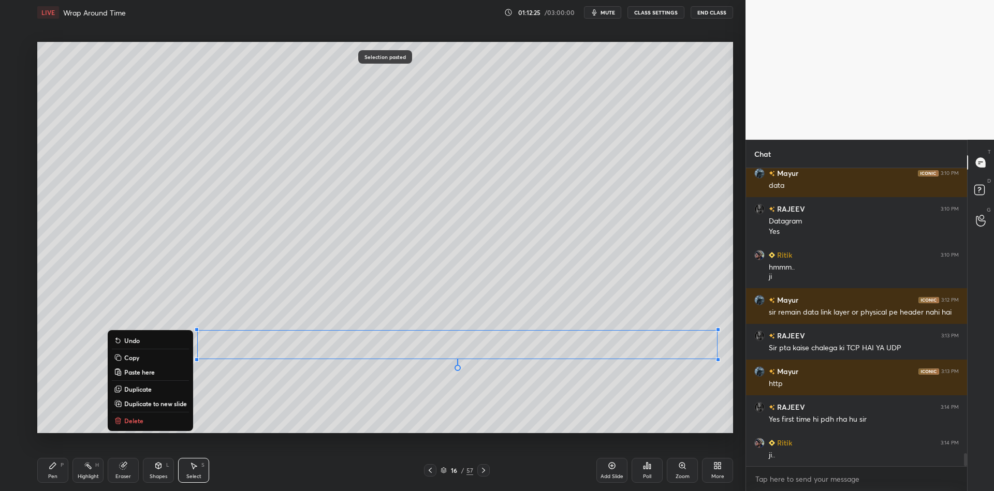
click at [53, 474] on div "Pen" at bounding box center [52, 476] width 9 height 5
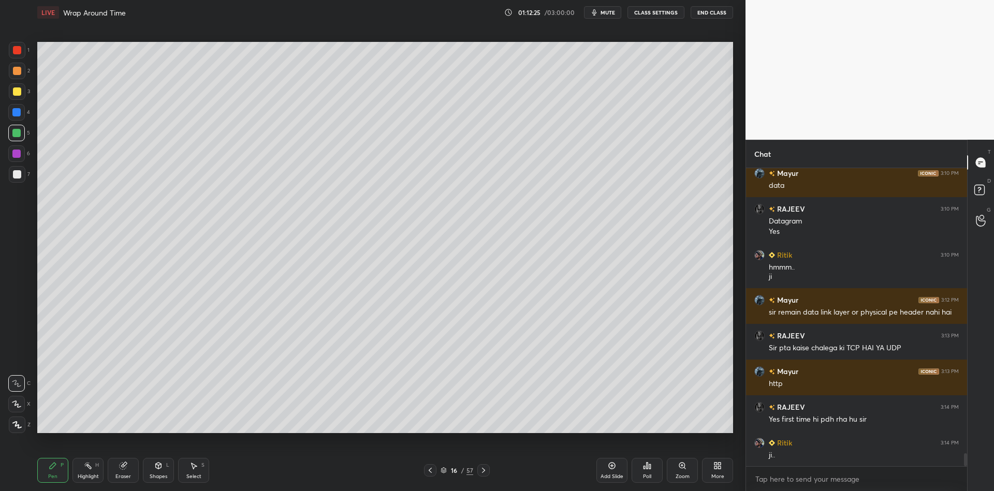
click at [88, 475] on div "Highlight" at bounding box center [88, 476] width 21 height 5
click at [124, 474] on div "Eraser" at bounding box center [123, 470] width 31 height 25
click at [49, 481] on div "Pen P" at bounding box center [52, 470] width 31 height 25
click at [15, 175] on div at bounding box center [17, 174] width 8 height 8
click at [193, 471] on div "Select S" at bounding box center [193, 470] width 31 height 25
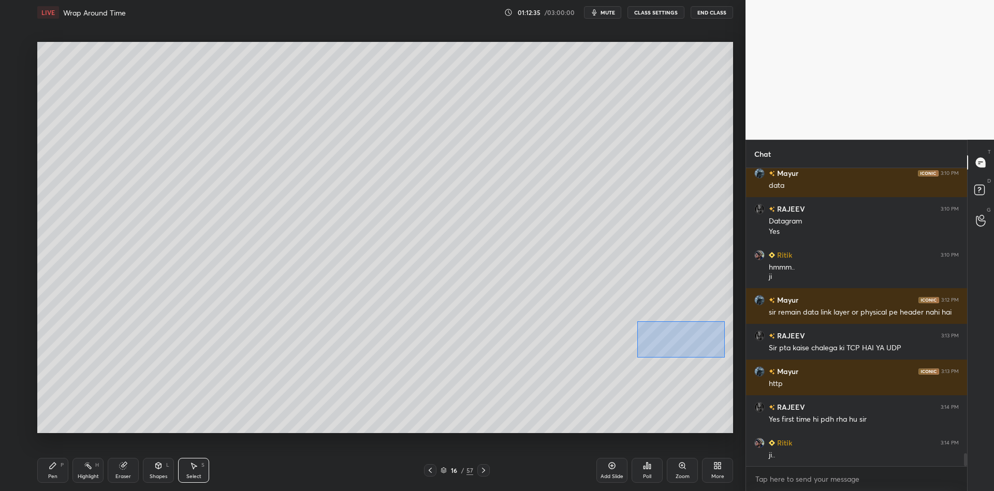
drag, startPoint x: 643, startPoint y: 323, endPoint x: 704, endPoint y: 346, distance: 65.2
click at [724, 356] on div "0 ° Undo Copy Paste here Duplicate Duplicate to new slide Delete" at bounding box center [384, 237] width 695 height 391
drag, startPoint x: 689, startPoint y: 339, endPoint x: 683, endPoint y: 337, distance: 5.9
click at [679, 337] on div "0 ° Undo Copy Paste here Duplicate Duplicate to new slide Delete" at bounding box center [384, 237] width 695 height 391
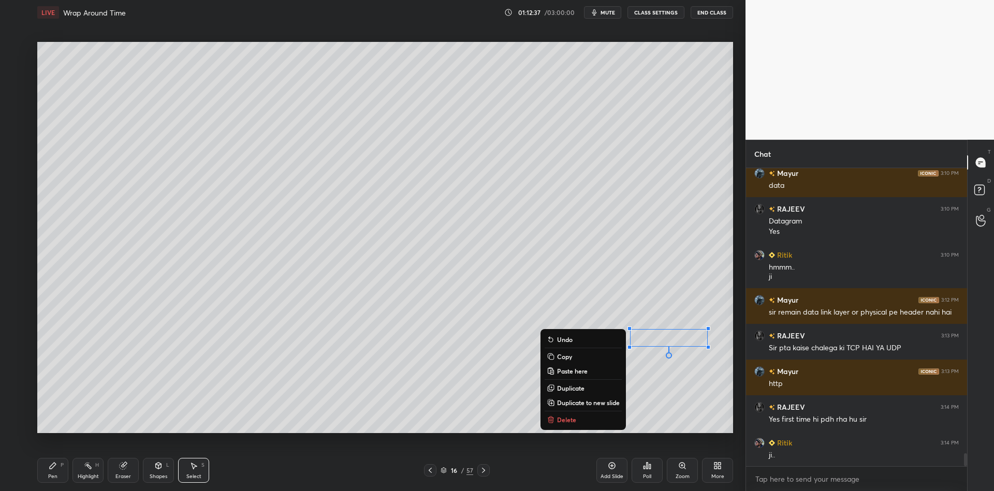
click at [62, 477] on div "Pen P" at bounding box center [52, 470] width 31 height 25
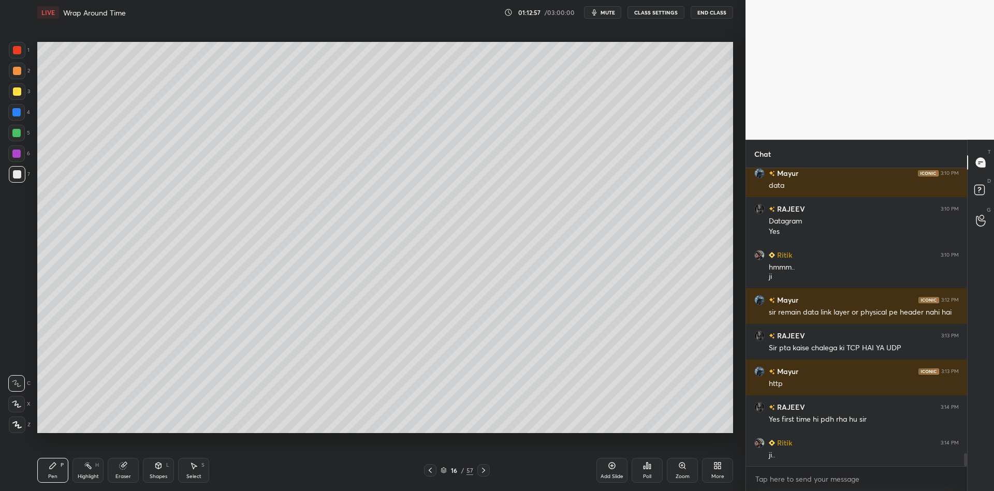
drag, startPoint x: 93, startPoint y: 478, endPoint x: 93, endPoint y: 457, distance: 20.2
click at [91, 477] on div "Highlight" at bounding box center [88, 476] width 21 height 5
drag, startPoint x: 51, startPoint y: 476, endPoint x: 61, endPoint y: 469, distance: 12.3
click at [52, 474] on div "Pen" at bounding box center [52, 476] width 9 height 5
click at [611, 471] on div "Add Slide" at bounding box center [611, 470] width 31 height 25
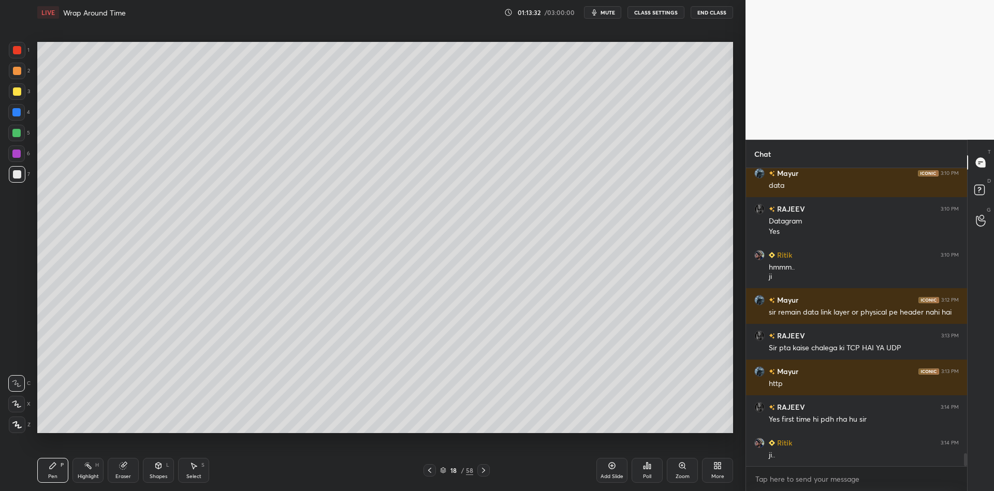
click at [157, 476] on div "Shapes" at bounding box center [159, 476] width 18 height 5
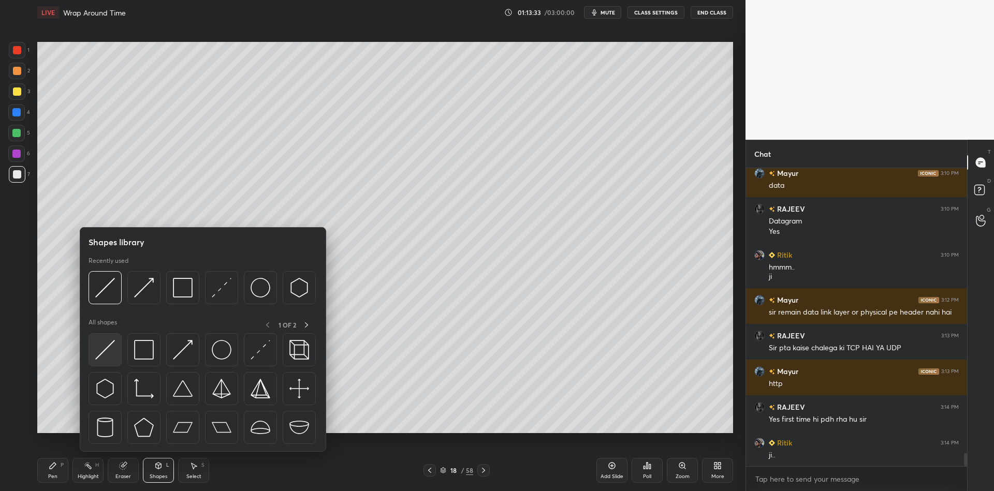
drag, startPoint x: 111, startPoint y: 344, endPoint x: 15, endPoint y: 134, distance: 231.6
click at [107, 345] on img at bounding box center [105, 350] width 20 height 20
click at [14, 134] on div at bounding box center [16, 133] width 8 height 8
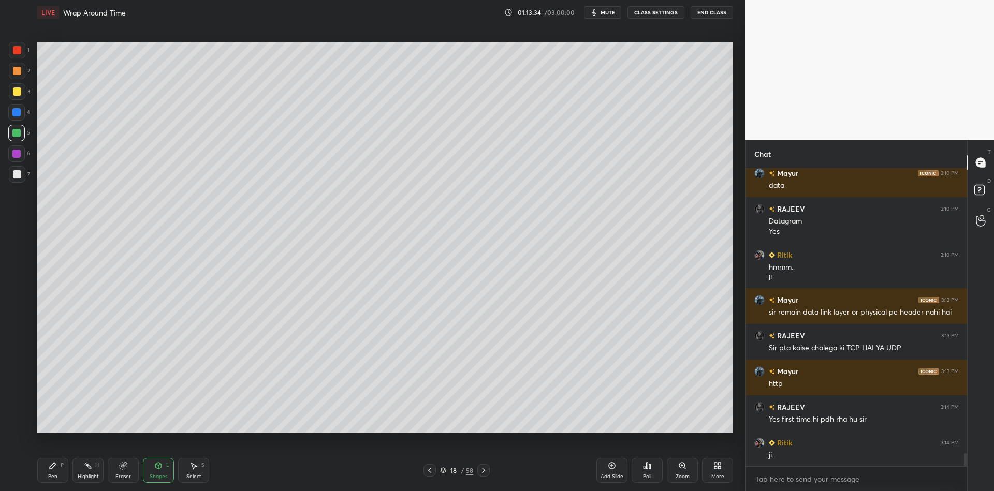
drag, startPoint x: 17, startPoint y: 90, endPoint x: 25, endPoint y: 94, distance: 9.3
click at [17, 91] on div at bounding box center [17, 91] width 8 height 8
click at [53, 475] on div "Pen" at bounding box center [52, 476] width 9 height 5
drag, startPoint x: 159, startPoint y: 476, endPoint x: 160, endPoint y: 466, distance: 10.0
click at [159, 477] on div "Shapes" at bounding box center [159, 476] width 18 height 5
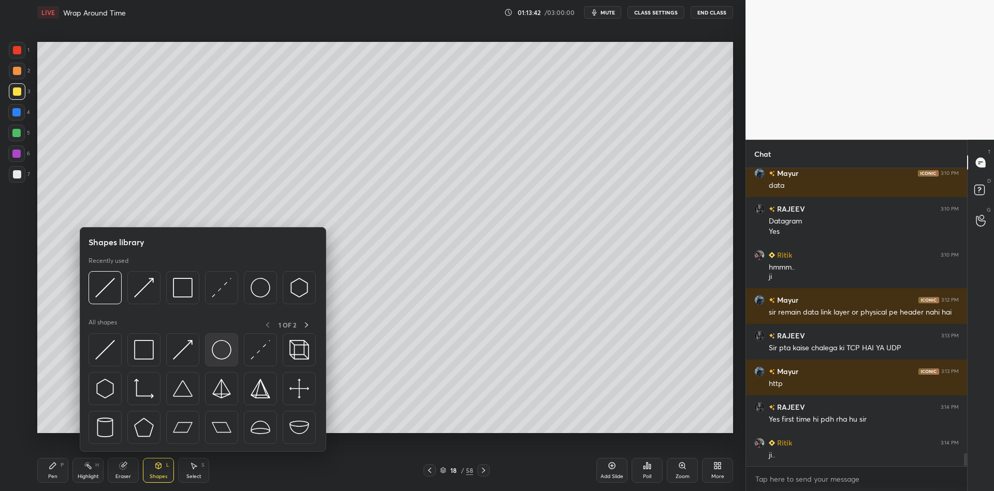
click at [220, 346] on img at bounding box center [222, 350] width 20 height 20
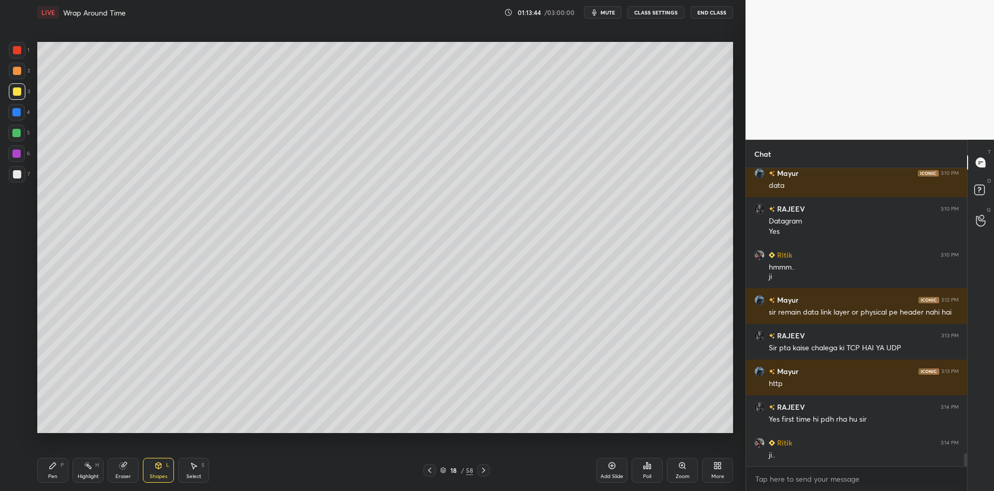
drag, startPoint x: 158, startPoint y: 477, endPoint x: 155, endPoint y: 454, distance: 23.0
click at [157, 474] on div "Shapes" at bounding box center [159, 476] width 18 height 5
click at [50, 476] on div "Pen" at bounding box center [52, 476] width 9 height 5
click at [155, 471] on div "Shapes L" at bounding box center [158, 470] width 31 height 25
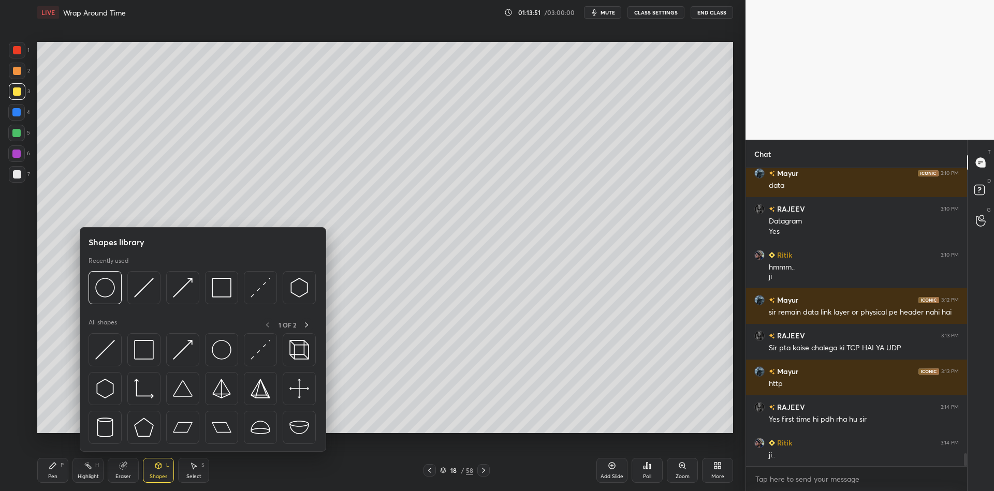
click at [147, 357] on img at bounding box center [144, 350] width 20 height 20
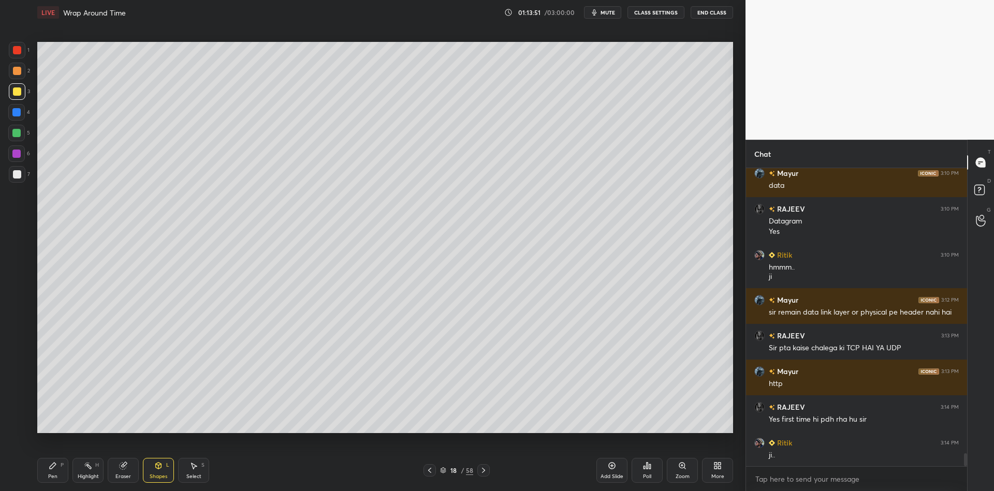
drag, startPoint x: 16, startPoint y: 135, endPoint x: 20, endPoint y: 130, distance: 5.9
click at [16, 135] on div at bounding box center [16, 133] width 8 height 8
click at [20, 93] on div at bounding box center [17, 91] width 8 height 8
click at [60, 469] on div "Pen P" at bounding box center [52, 470] width 31 height 25
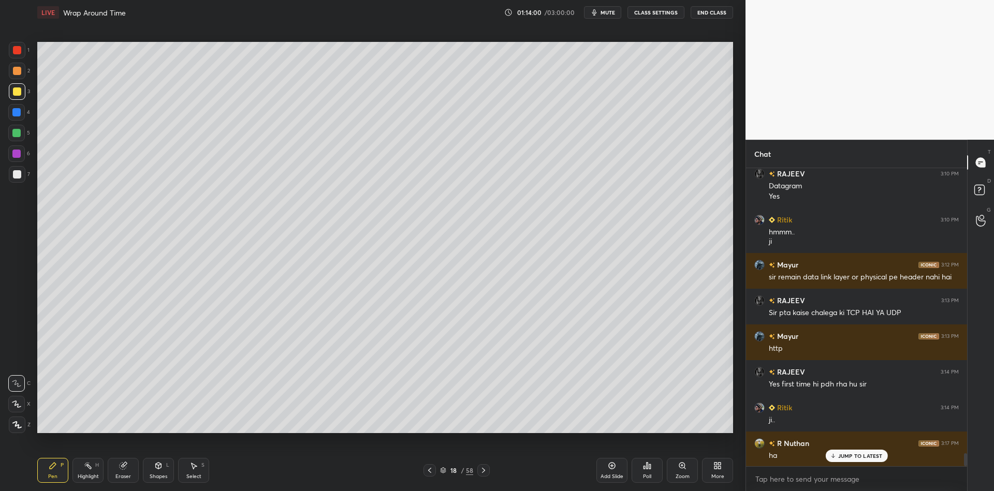
click at [159, 470] on icon at bounding box center [158, 466] width 8 height 8
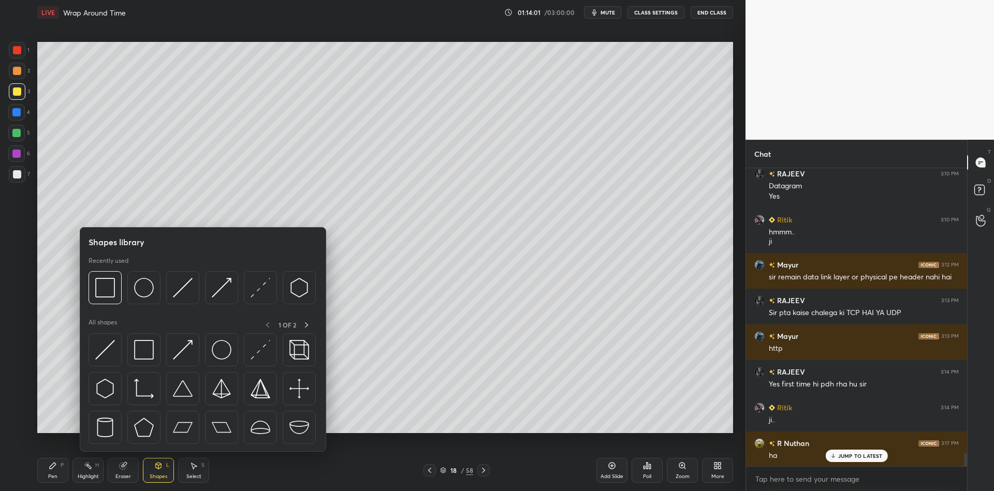
click at [146, 353] on img at bounding box center [144, 350] width 20 height 20
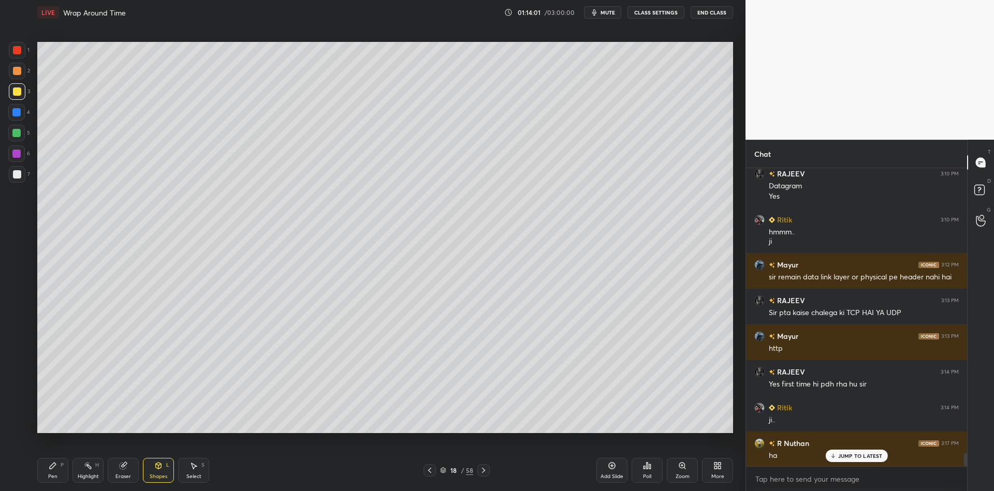
drag, startPoint x: 17, startPoint y: 135, endPoint x: 28, endPoint y: 133, distance: 11.1
click at [17, 135] on div at bounding box center [16, 133] width 8 height 8
click at [56, 466] on div "Pen P" at bounding box center [52, 470] width 31 height 25
drag, startPoint x: 16, startPoint y: 93, endPoint x: 24, endPoint y: 90, distance: 8.8
click at [16, 92] on div at bounding box center [17, 91] width 8 height 8
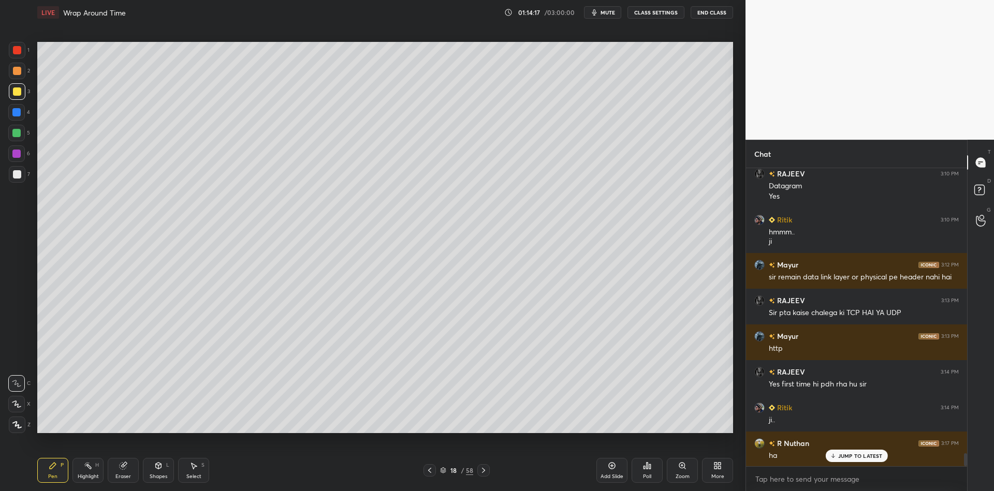
click at [159, 472] on div "Shapes L" at bounding box center [158, 470] width 31 height 25
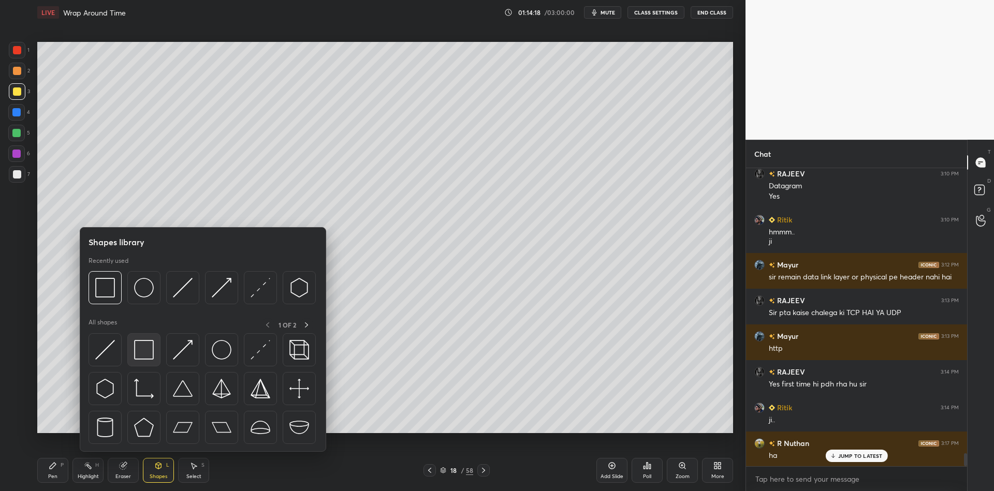
drag, startPoint x: 151, startPoint y: 357, endPoint x: 22, endPoint y: 96, distance: 291.4
click at [149, 358] on img at bounding box center [144, 350] width 20 height 20
click at [22, 96] on div at bounding box center [17, 91] width 17 height 17
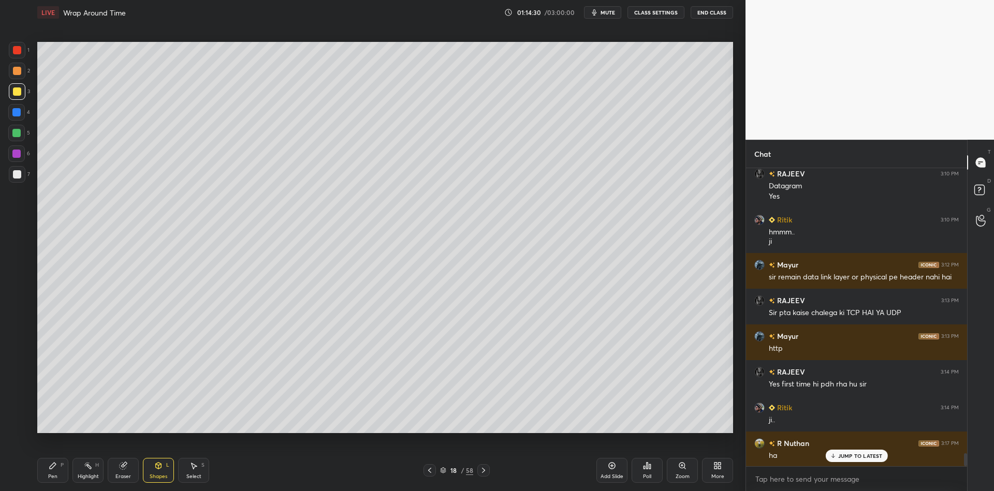
click at [57, 473] on div "Pen P" at bounding box center [52, 470] width 31 height 25
drag, startPoint x: 94, startPoint y: 470, endPoint x: 94, endPoint y: 463, distance: 7.8
click at [94, 470] on div "Highlight H" at bounding box center [87, 470] width 31 height 25
click at [119, 470] on div "Eraser" at bounding box center [123, 470] width 31 height 25
drag, startPoint x: 86, startPoint y: 477, endPoint x: 114, endPoint y: 442, distance: 44.5
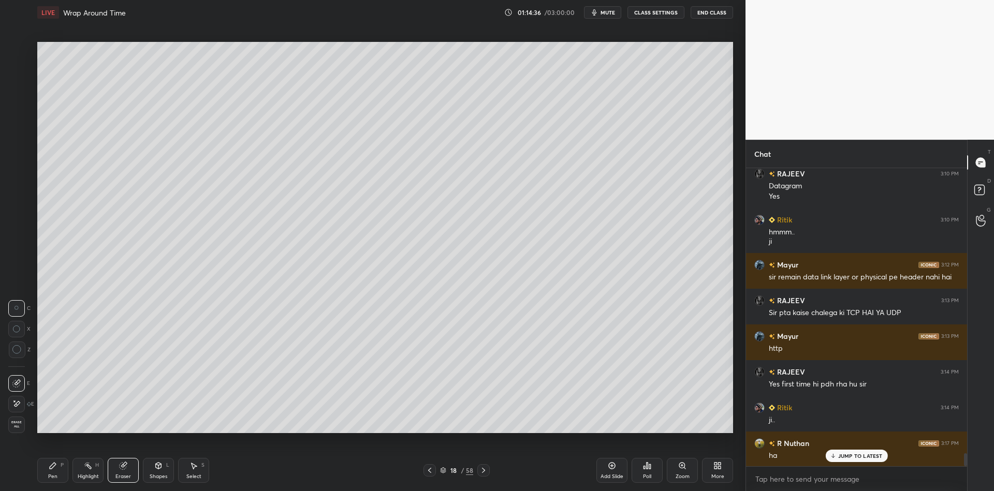
click at [84, 476] on div "Highlight" at bounding box center [88, 476] width 21 height 5
click at [158, 468] on icon at bounding box center [158, 466] width 8 height 8
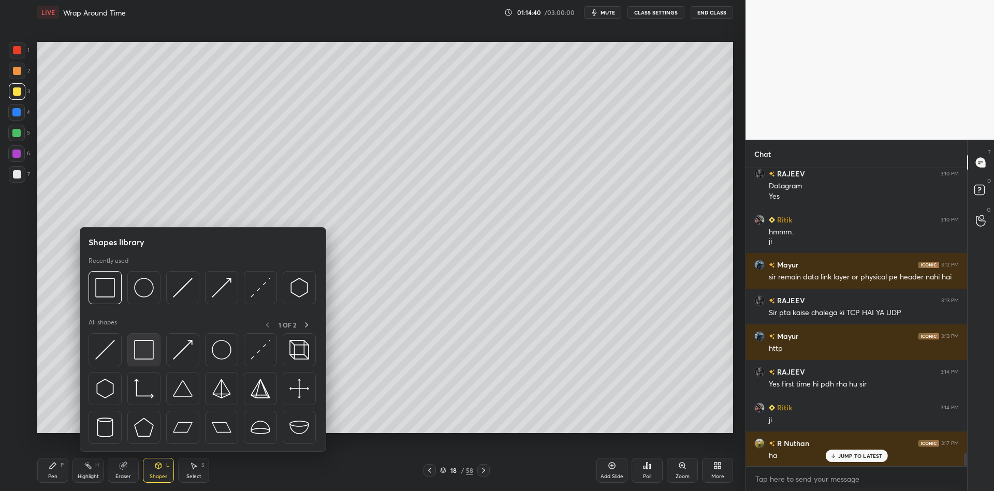
click at [146, 361] on div at bounding box center [143, 349] width 33 height 33
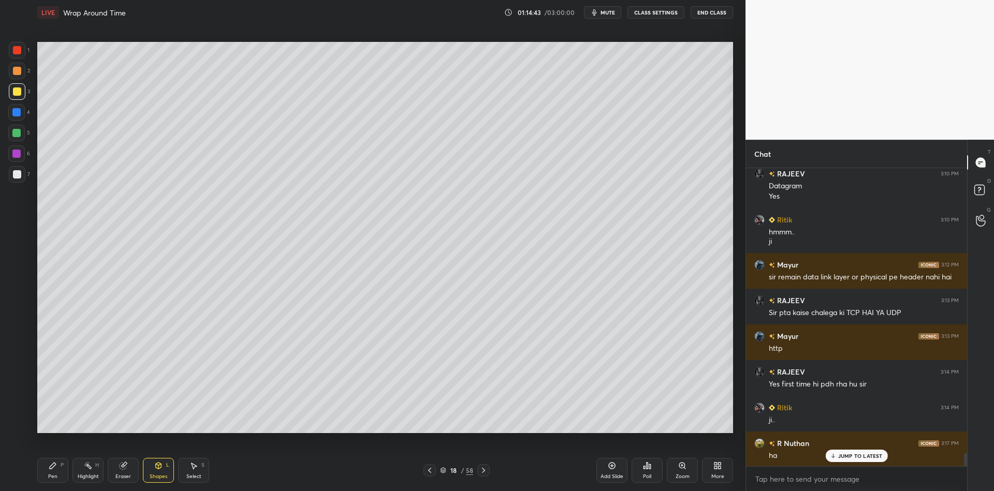
drag, startPoint x: 54, startPoint y: 471, endPoint x: 68, endPoint y: 469, distance: 13.7
click at [60, 470] on div "Pen P" at bounding box center [52, 470] width 31 height 25
click at [95, 470] on div "Highlight H" at bounding box center [87, 470] width 31 height 25
drag, startPoint x: 54, startPoint y: 477, endPoint x: 63, endPoint y: 472, distance: 9.3
click at [54, 476] on div "Pen" at bounding box center [52, 476] width 9 height 5
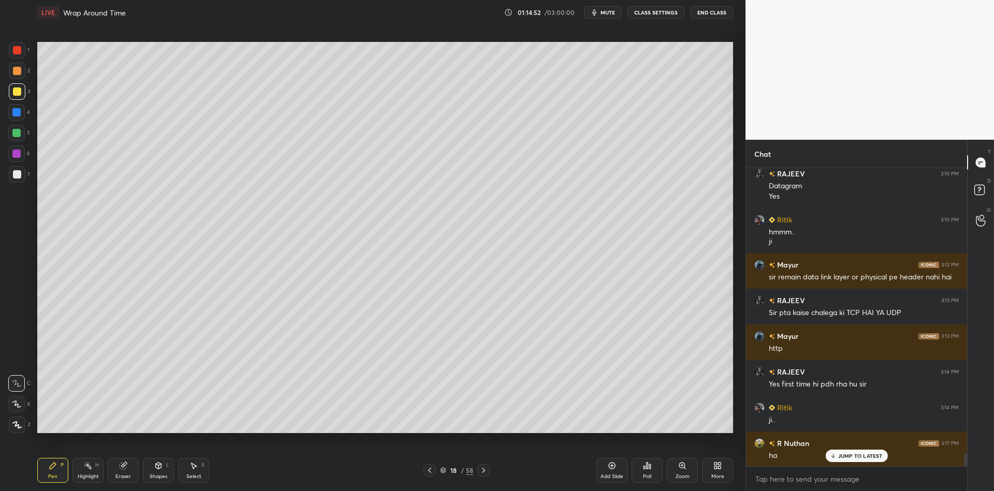
click at [88, 471] on div "Highlight H" at bounding box center [87, 470] width 31 height 25
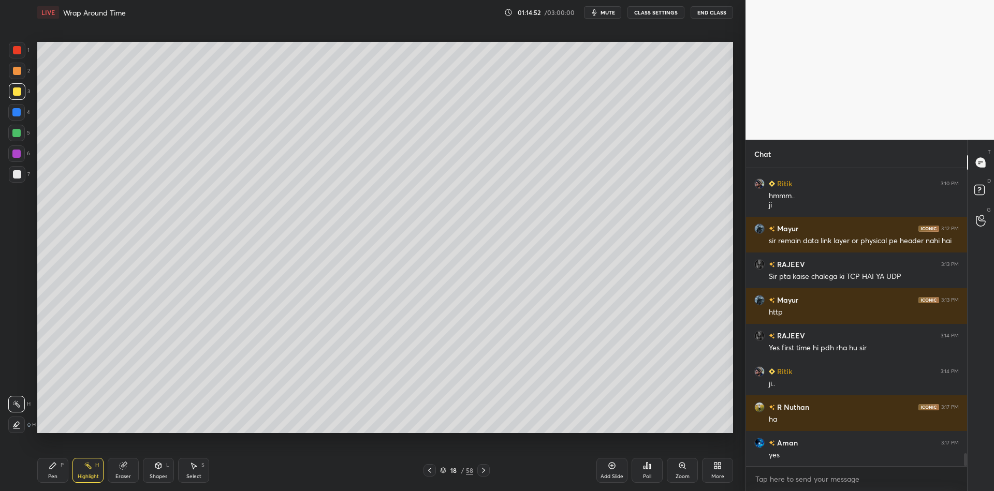
click at [9, 177] on div at bounding box center [17, 174] width 17 height 17
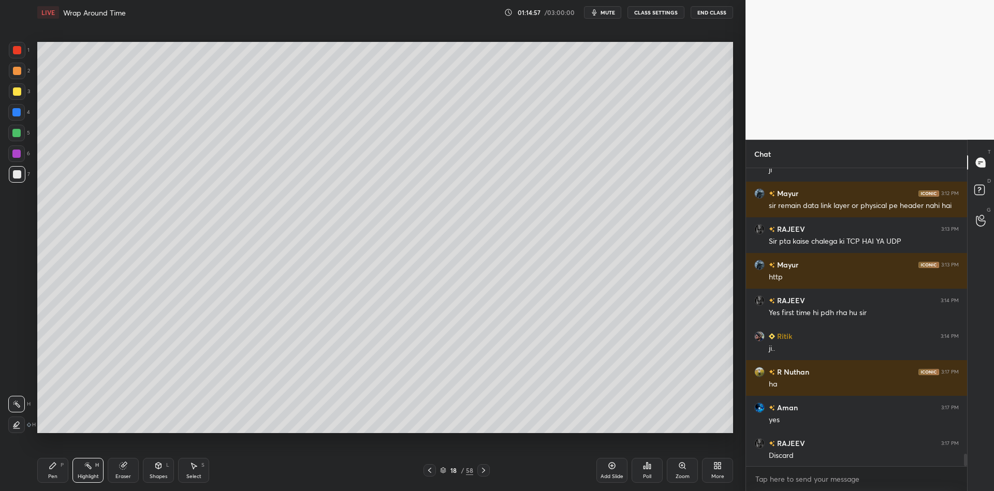
scroll to position [6772, 0]
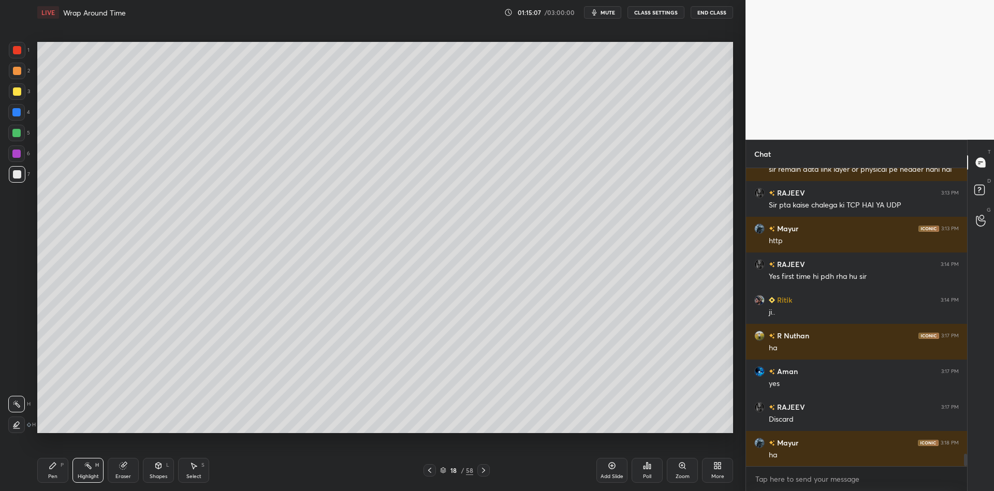
drag, startPoint x: 55, startPoint y: 478, endPoint x: 46, endPoint y: 442, distance: 37.5
click at [54, 479] on div "Pen" at bounding box center [52, 476] width 9 height 5
click at [12, 135] on div at bounding box center [16, 133] width 17 height 17
click at [87, 472] on div "Highlight H" at bounding box center [87, 470] width 31 height 25
drag, startPoint x: 161, startPoint y: 472, endPoint x: 155, endPoint y: 452, distance: 21.1
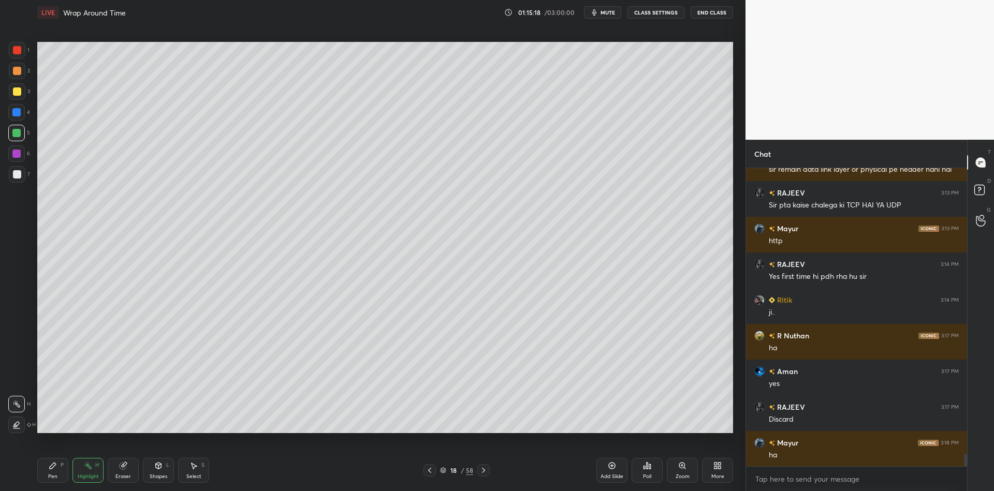
click at [160, 471] on div "Shapes L" at bounding box center [158, 470] width 31 height 25
drag, startPoint x: 86, startPoint y: 464, endPoint x: 96, endPoint y: 436, distance: 29.1
click at [86, 464] on icon at bounding box center [88, 466] width 8 height 8
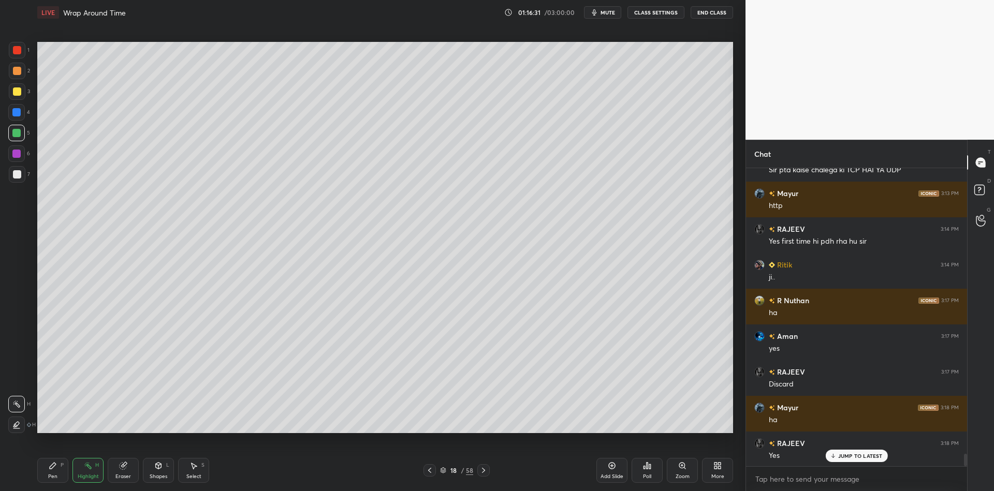
scroll to position [6843, 0]
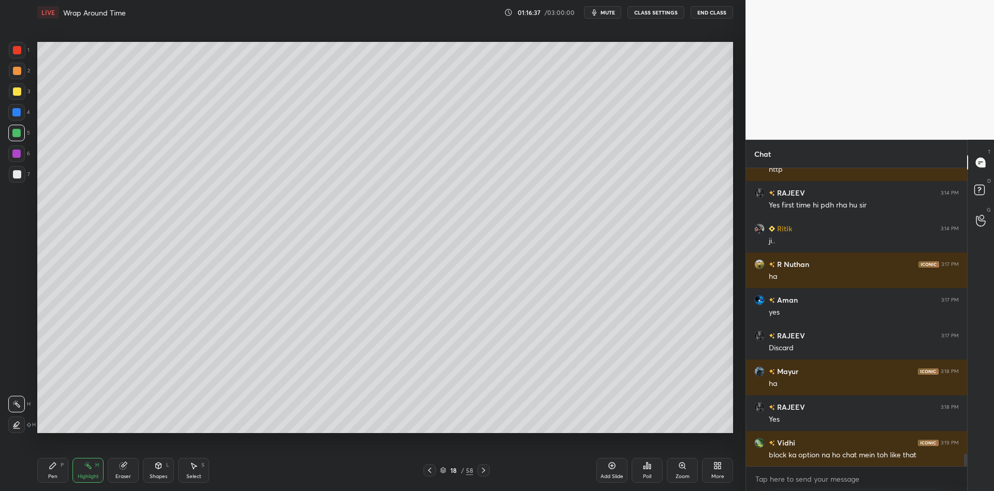
drag, startPoint x: 51, startPoint y: 470, endPoint x: 80, endPoint y: 470, distance: 29.5
click at [52, 470] on div "Pen P" at bounding box center [52, 470] width 31 height 25
drag, startPoint x: 83, startPoint y: 472, endPoint x: 92, endPoint y: 457, distance: 17.7
click at [83, 471] on div "Highlight H" at bounding box center [87, 470] width 31 height 25
drag, startPoint x: 60, startPoint y: 469, endPoint x: 69, endPoint y: 474, distance: 10.4
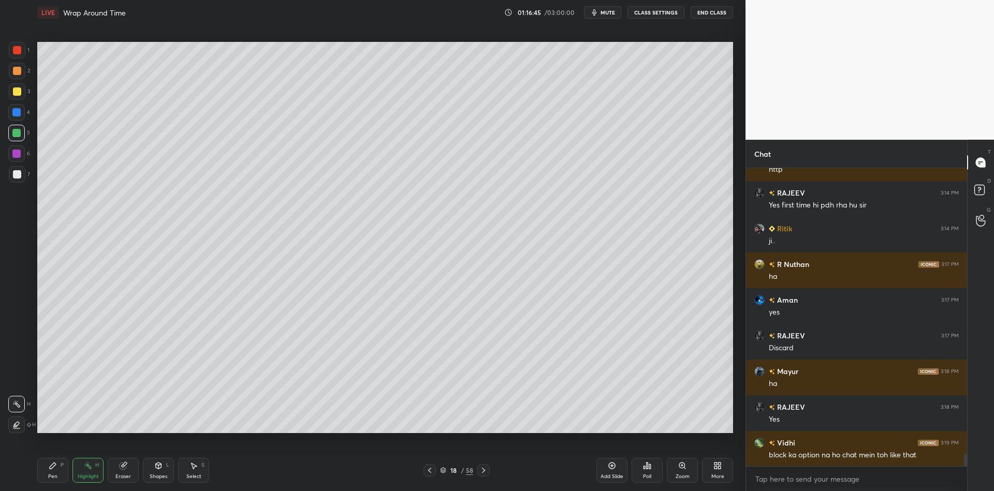
click at [61, 469] on div "Pen P" at bounding box center [52, 470] width 31 height 25
drag, startPoint x: 81, startPoint y: 475, endPoint x: 87, endPoint y: 467, distance: 9.5
click at [81, 474] on div "Highlight" at bounding box center [88, 476] width 21 height 5
click at [56, 472] on div "Pen P" at bounding box center [52, 470] width 31 height 25
click at [18, 176] on div at bounding box center [17, 174] width 8 height 8
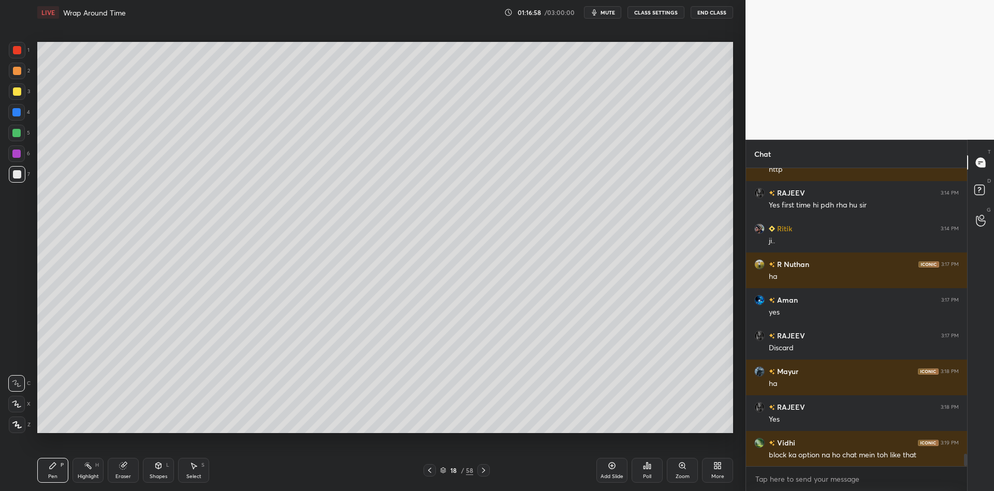
drag, startPoint x: 92, startPoint y: 472, endPoint x: 109, endPoint y: 445, distance: 32.3
click at [94, 470] on div "Highlight H" at bounding box center [87, 470] width 31 height 25
click at [165, 477] on div "Shapes" at bounding box center [159, 476] width 18 height 5
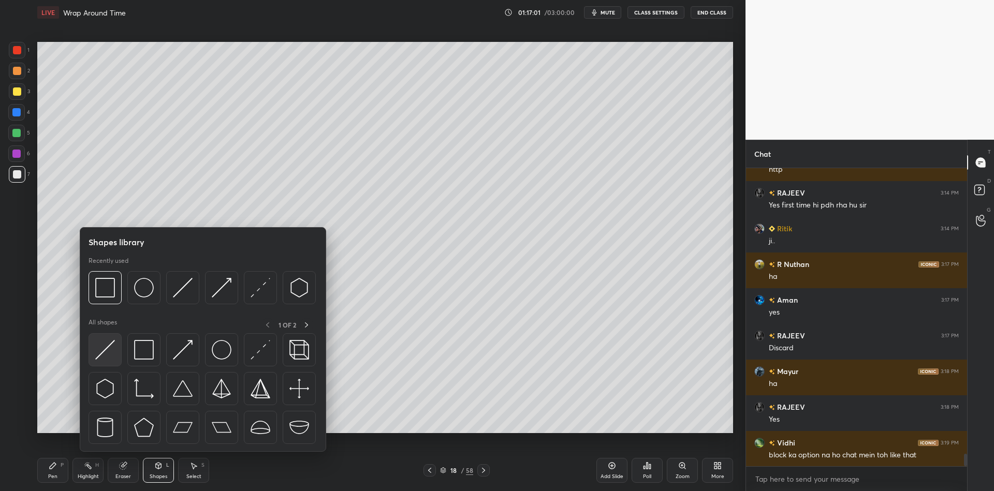
click at [113, 346] on img at bounding box center [105, 350] width 20 height 20
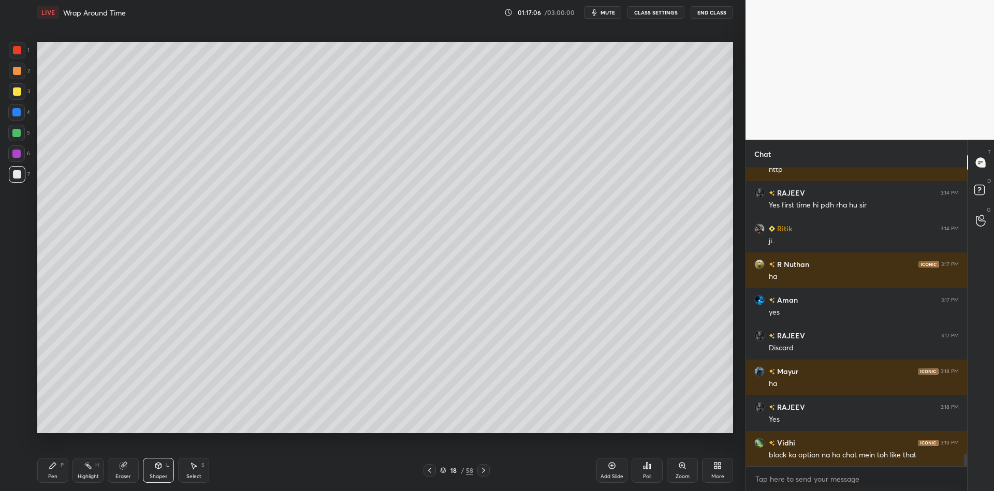
drag, startPoint x: 161, startPoint y: 469, endPoint x: 160, endPoint y: 454, distance: 15.5
click at [160, 470] on div "Shapes L" at bounding box center [158, 470] width 31 height 25
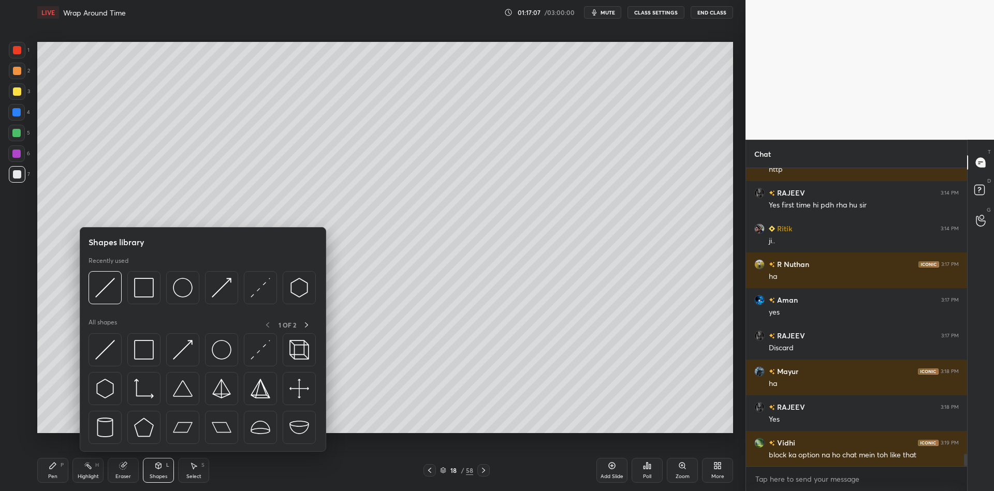
click at [185, 338] on div at bounding box center [182, 349] width 33 height 33
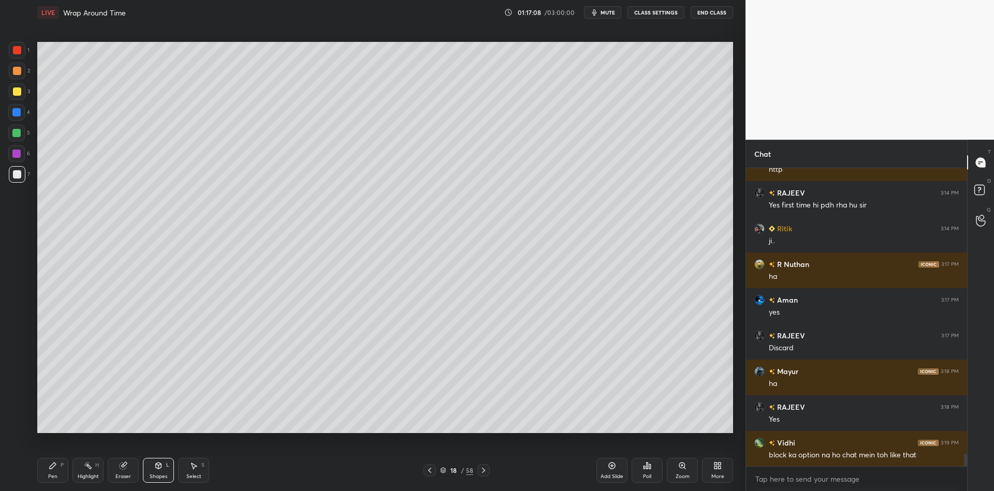
click at [19, 52] on div at bounding box center [17, 50] width 8 height 8
click at [60, 471] on div "Pen P" at bounding box center [52, 470] width 31 height 25
click at [88, 471] on div "Highlight H" at bounding box center [87, 470] width 31 height 25
drag, startPoint x: 58, startPoint y: 466, endPoint x: 83, endPoint y: 470, distance: 25.2
click at [60, 466] on div "Pen P" at bounding box center [52, 470] width 31 height 25
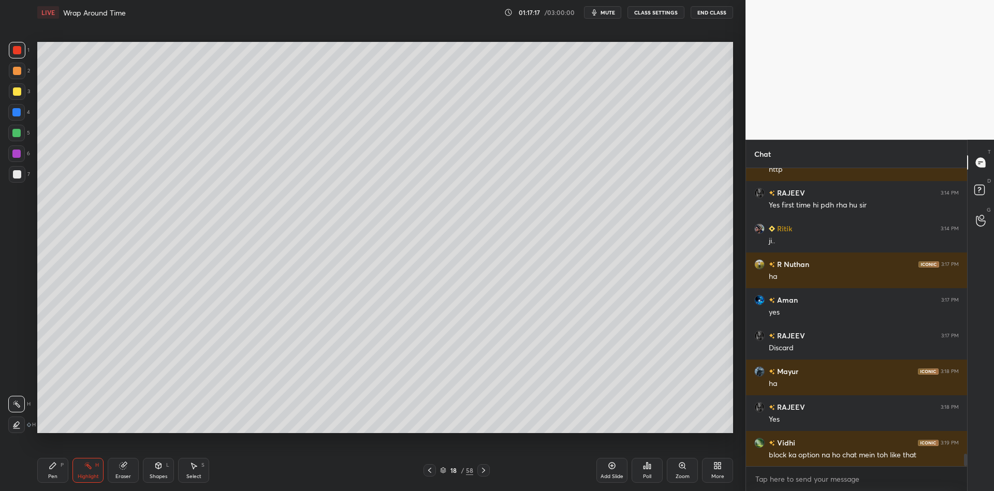
click at [86, 472] on div "Highlight H" at bounding box center [87, 470] width 31 height 25
drag, startPoint x: 59, startPoint y: 474, endPoint x: 71, endPoint y: 473, distance: 12.4
click at [60, 474] on div "Pen P" at bounding box center [52, 470] width 31 height 25
click at [90, 468] on rect at bounding box center [88, 466] width 5 height 5
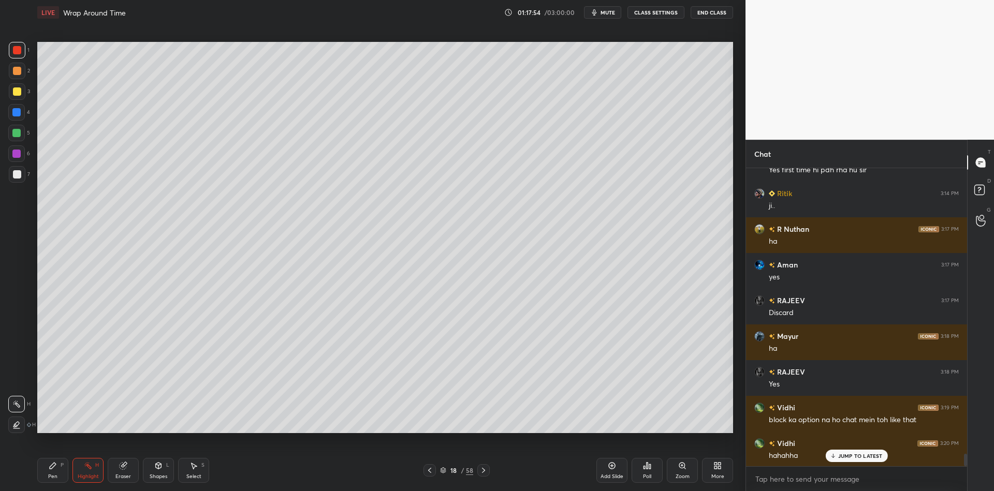
scroll to position [6903, 0]
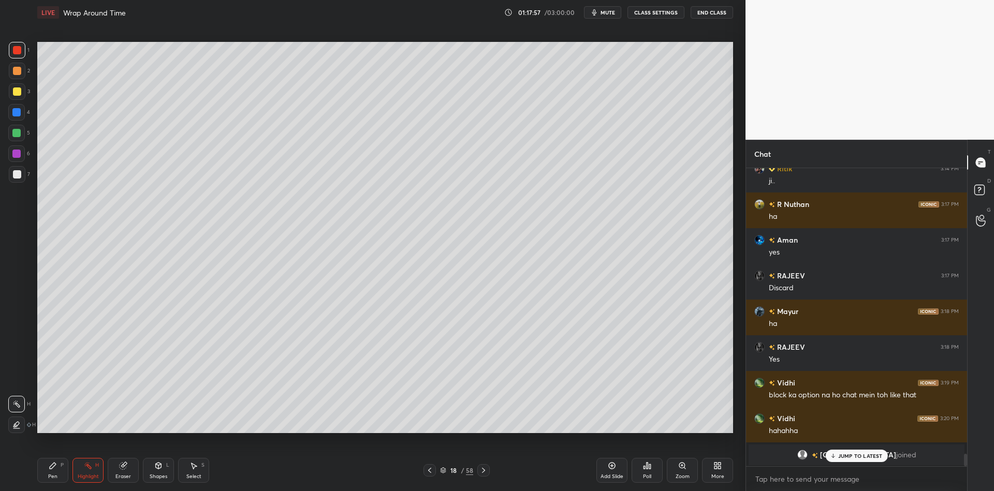
drag, startPoint x: 56, startPoint y: 469, endPoint x: 87, endPoint y: 472, distance: 31.2
click at [61, 468] on div "Pen P" at bounding box center [52, 470] width 31 height 25
drag, startPoint x: 87, startPoint y: 472, endPoint x: 95, endPoint y: 452, distance: 21.6
click at [87, 471] on div "Highlight H" at bounding box center [87, 470] width 31 height 25
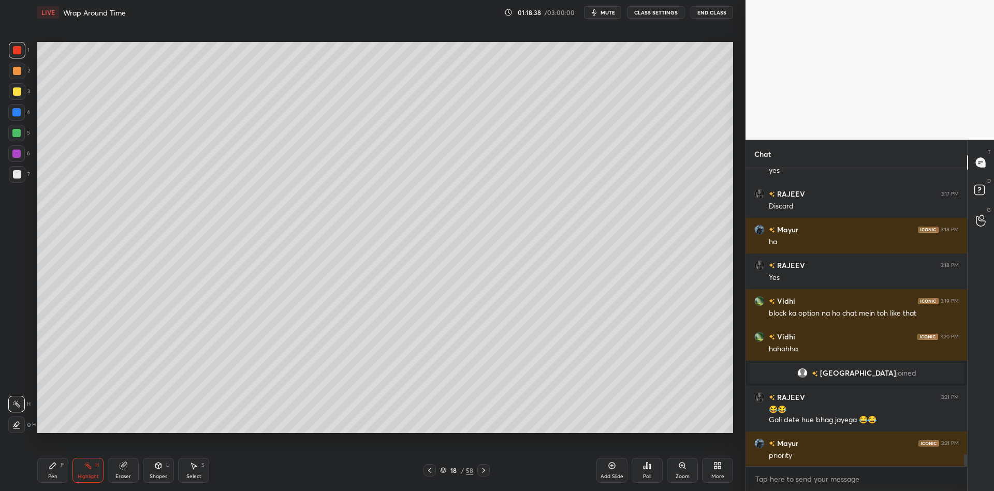
scroll to position [7021, 0]
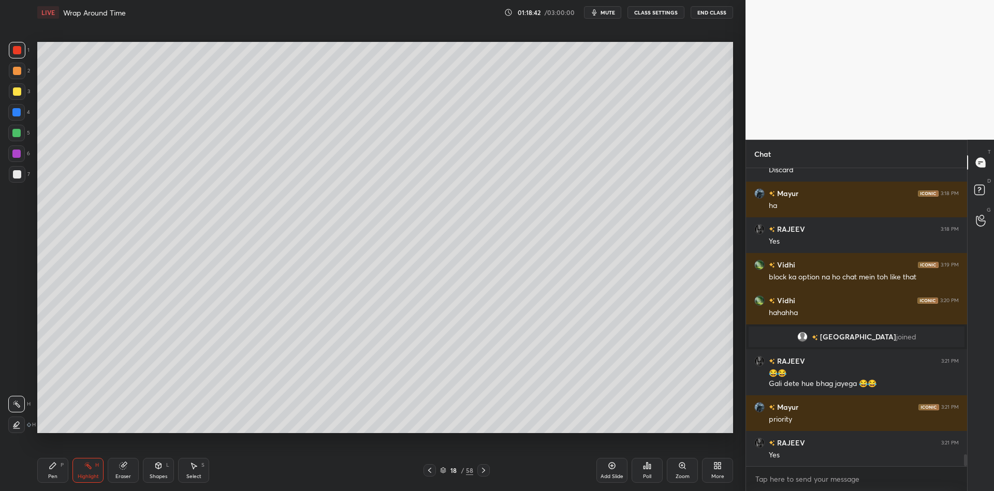
click at [54, 476] on div "Pen" at bounding box center [52, 476] width 9 height 5
click at [18, 90] on div at bounding box center [17, 91] width 8 height 8
drag, startPoint x: 90, startPoint y: 478, endPoint x: 107, endPoint y: 447, distance: 35.0
click at [90, 477] on div "Highlight" at bounding box center [88, 476] width 21 height 5
click at [56, 477] on div "Pen" at bounding box center [52, 476] width 9 height 5
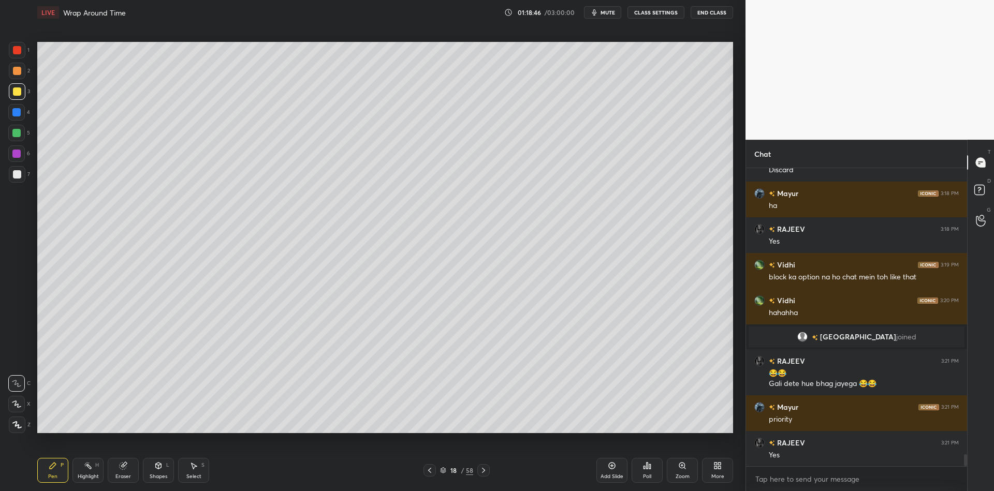
click at [17, 91] on div at bounding box center [17, 91] width 8 height 8
drag, startPoint x: 90, startPoint y: 469, endPoint x: 91, endPoint y: 463, distance: 6.9
click at [90, 469] on icon at bounding box center [88, 466] width 8 height 8
click at [51, 472] on div "Pen P" at bounding box center [52, 470] width 31 height 25
click at [13, 176] on div at bounding box center [17, 174] width 8 height 8
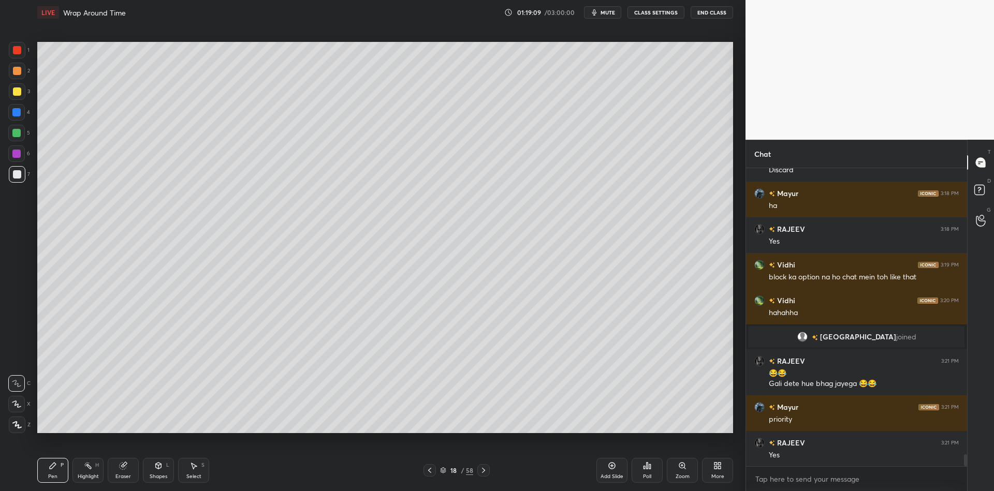
click at [155, 469] on div "Shapes L" at bounding box center [158, 470] width 31 height 25
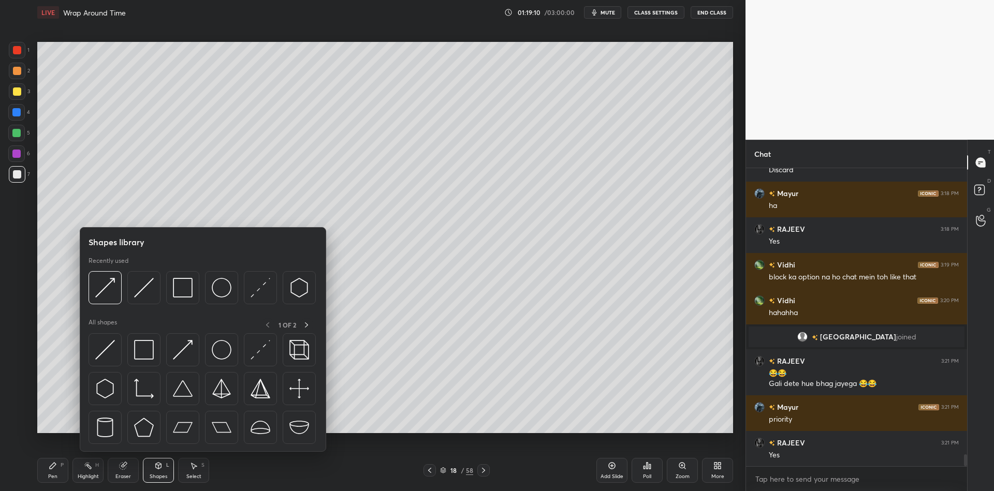
click at [109, 362] on div at bounding box center [104, 349] width 33 height 33
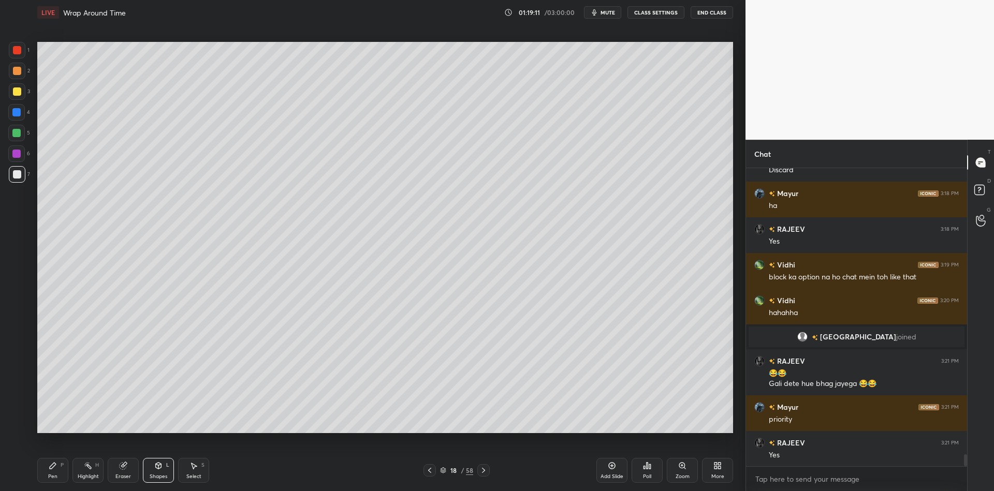
click at [17, 48] on div at bounding box center [17, 50] width 8 height 8
click at [17, 177] on div at bounding box center [17, 174] width 8 height 8
drag, startPoint x: 159, startPoint y: 470, endPoint x: 159, endPoint y: 454, distance: 16.6
click at [159, 470] on div "Shapes L" at bounding box center [158, 470] width 31 height 25
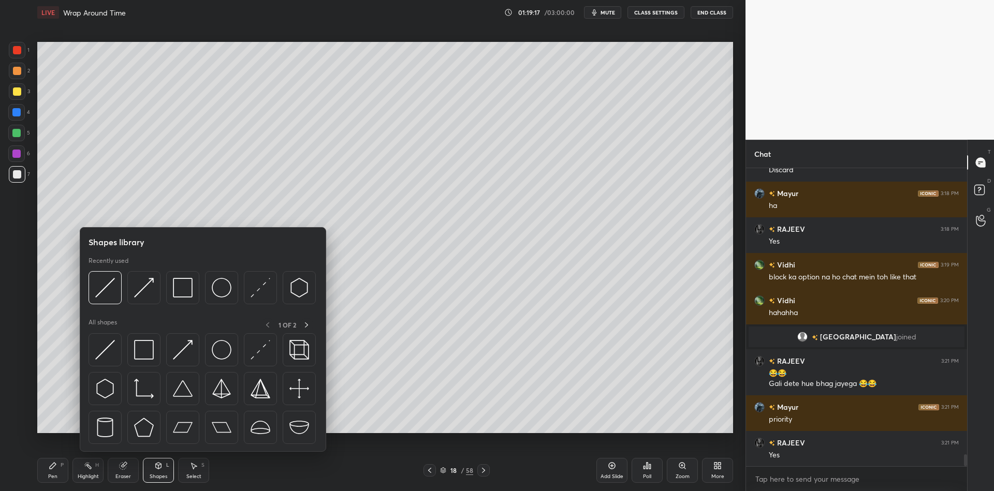
click at [187, 349] on img at bounding box center [183, 350] width 20 height 20
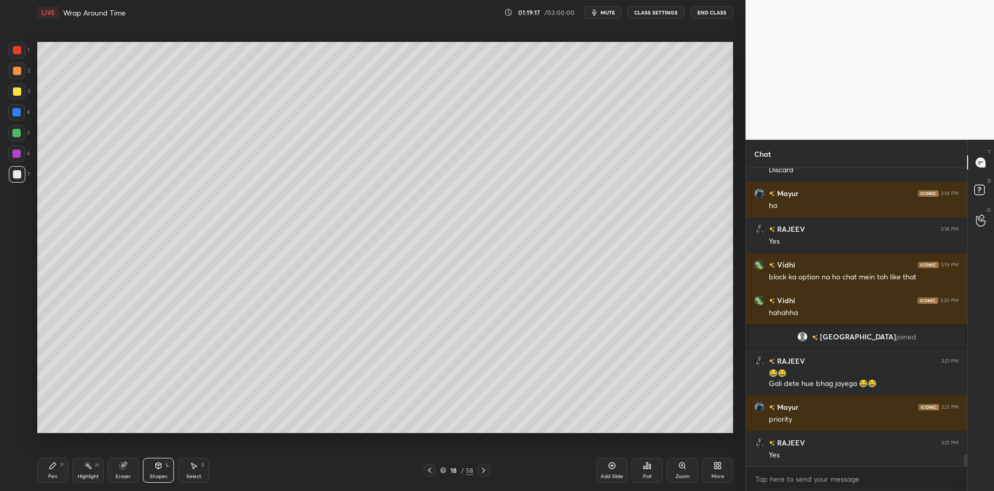
click at [17, 53] on div at bounding box center [17, 50] width 8 height 8
drag, startPoint x: 54, startPoint y: 471, endPoint x: 70, endPoint y: 468, distance: 16.4
click at [57, 472] on div "Pen P" at bounding box center [52, 470] width 31 height 25
click at [88, 470] on div "Highlight H" at bounding box center [87, 470] width 31 height 25
drag, startPoint x: 46, startPoint y: 477, endPoint x: 85, endPoint y: 476, distance: 39.9
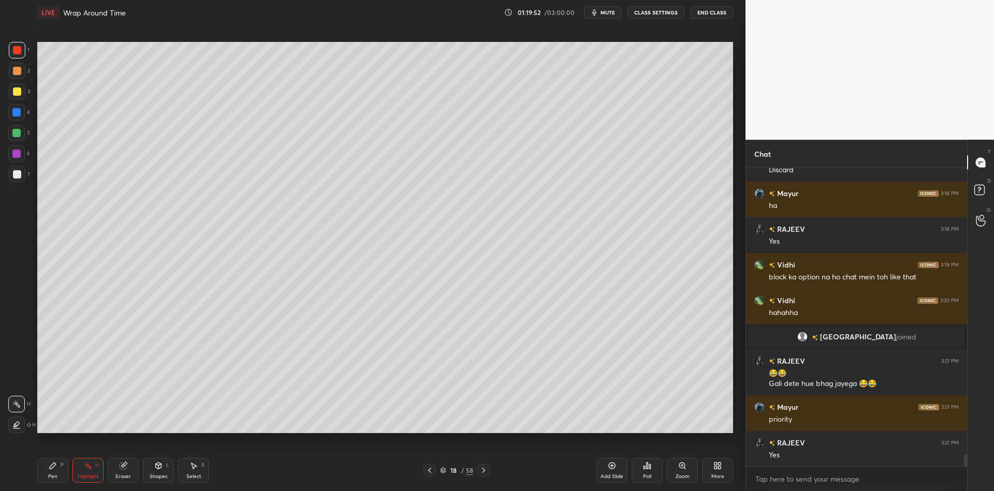
click at [50, 473] on div "Pen P" at bounding box center [52, 470] width 31 height 25
click at [157, 471] on div "Shapes L" at bounding box center [158, 470] width 31 height 25
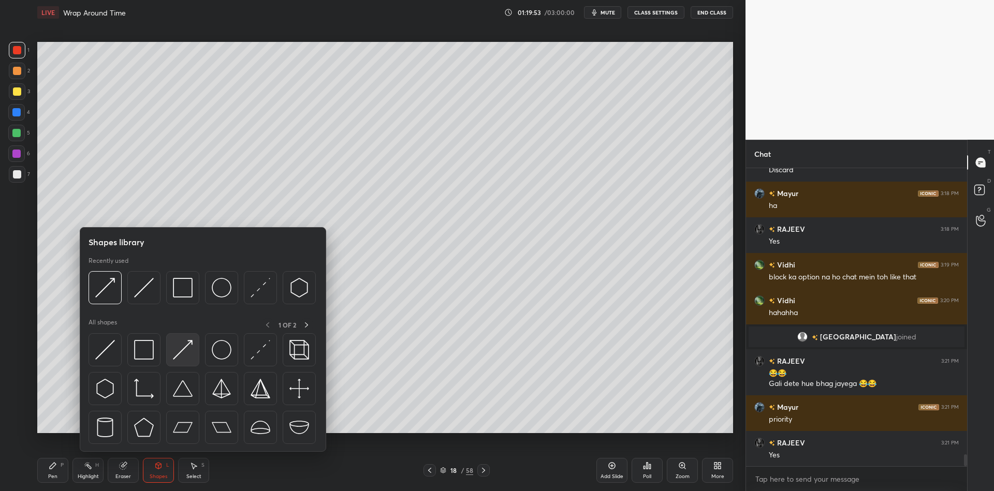
drag, startPoint x: 189, startPoint y: 347, endPoint x: 29, endPoint y: 102, distance: 292.1
click at [186, 346] on img at bounding box center [183, 350] width 20 height 20
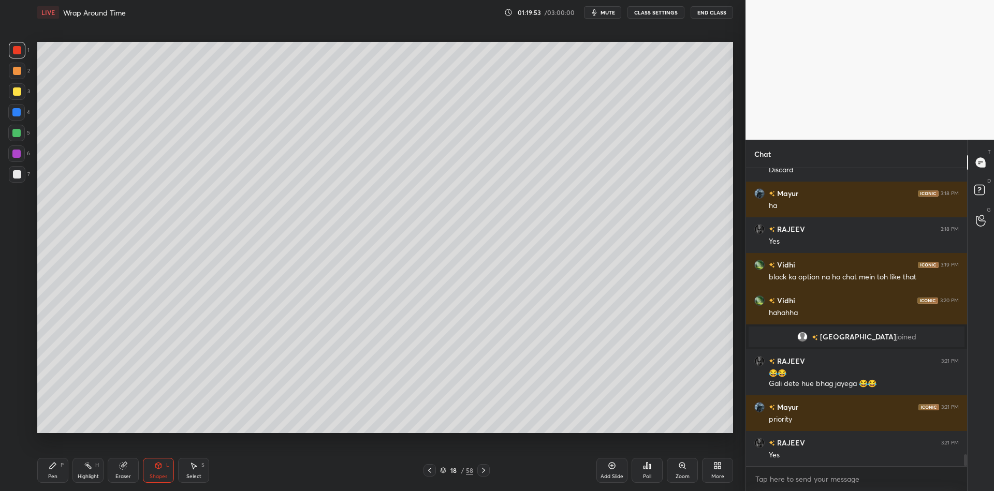
click at [17, 92] on div at bounding box center [17, 91] width 8 height 8
click at [53, 463] on icon at bounding box center [53, 466] width 6 height 6
drag, startPoint x: 93, startPoint y: 476, endPoint x: 95, endPoint y: 453, distance: 22.3
click at [93, 475] on div "Highlight" at bounding box center [88, 476] width 21 height 5
click at [50, 481] on div "Pen P" at bounding box center [52, 470] width 31 height 25
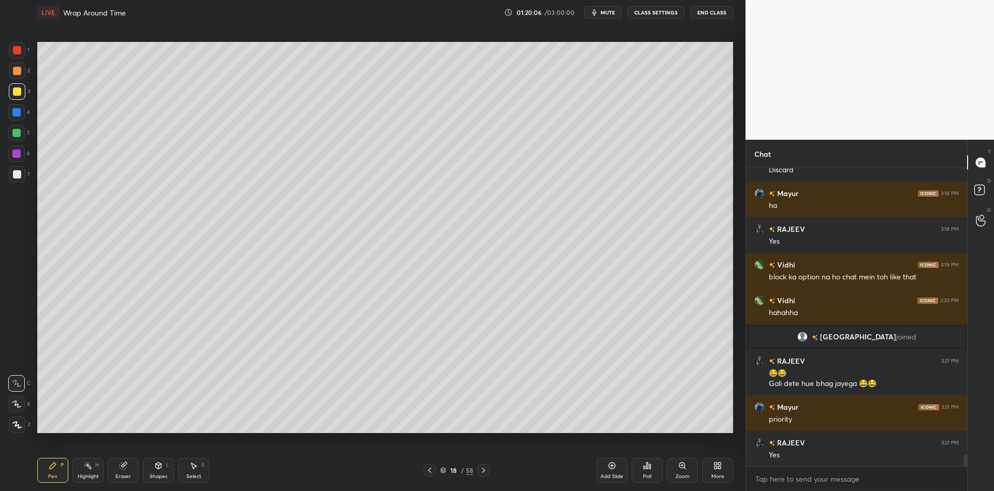
click at [16, 181] on div at bounding box center [17, 174] width 17 height 17
click at [162, 471] on div "Shapes L" at bounding box center [158, 470] width 31 height 25
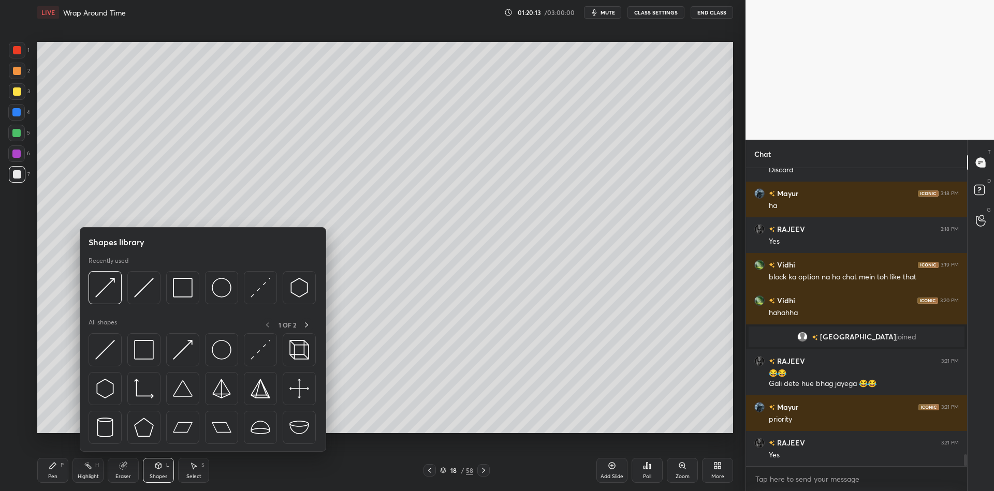
click at [186, 348] on img at bounding box center [183, 350] width 20 height 20
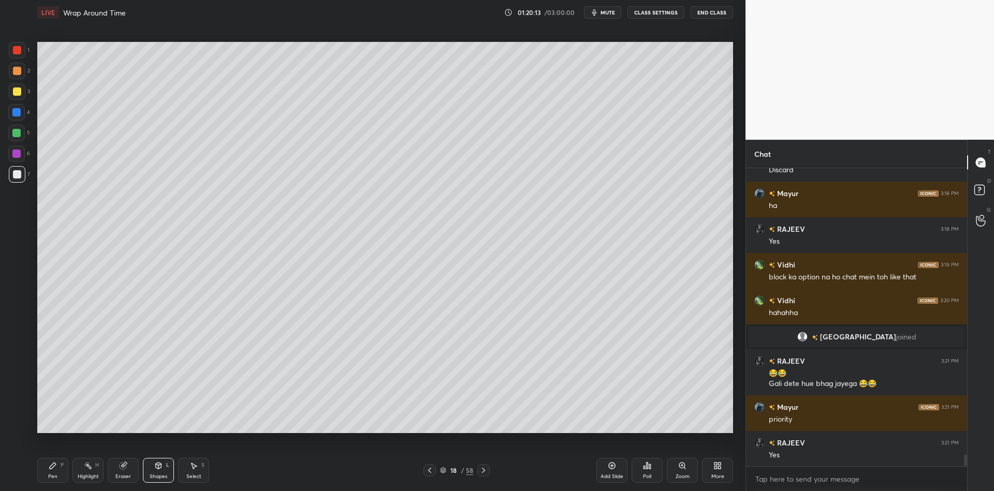
click at [20, 54] on div at bounding box center [17, 50] width 8 height 8
click at [17, 176] on div at bounding box center [17, 174] width 8 height 8
click at [162, 482] on div "Shapes L" at bounding box center [158, 470] width 31 height 25
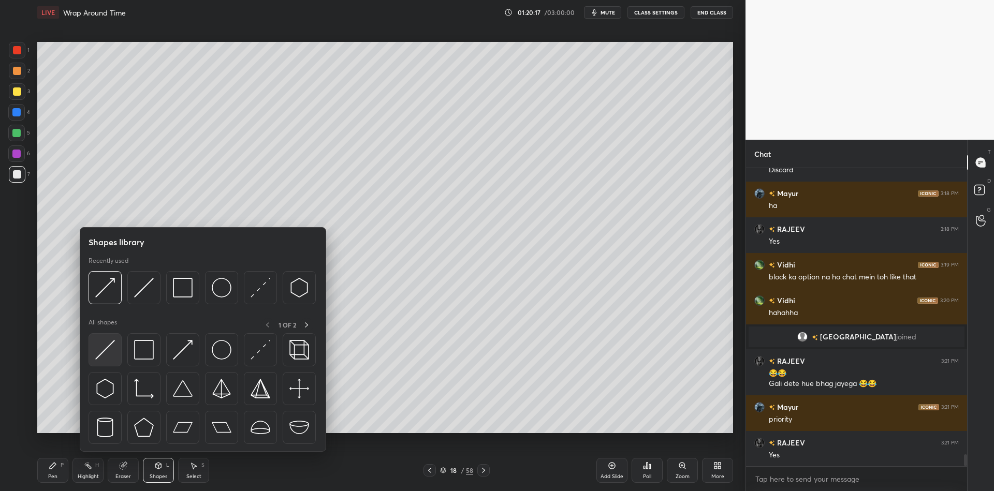
click at [111, 349] on img at bounding box center [105, 350] width 20 height 20
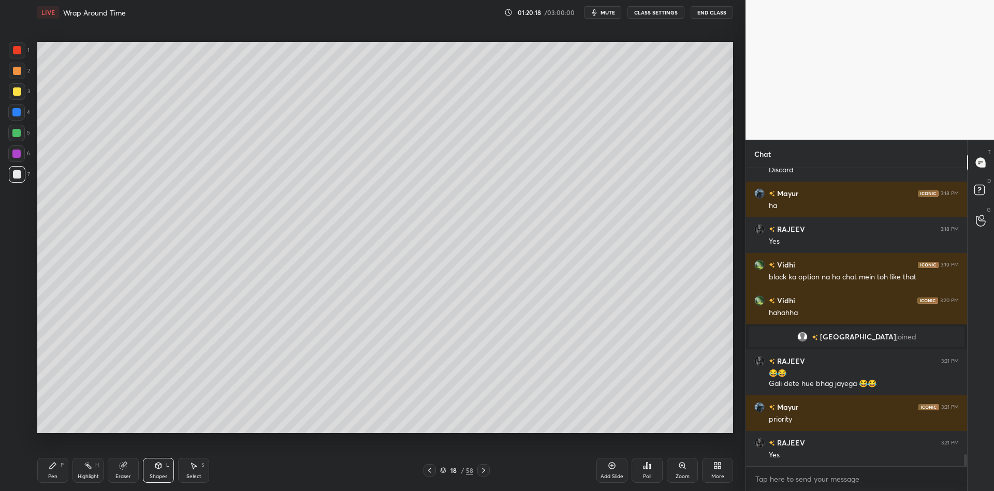
click at [160, 474] on div "Shapes" at bounding box center [159, 476] width 18 height 5
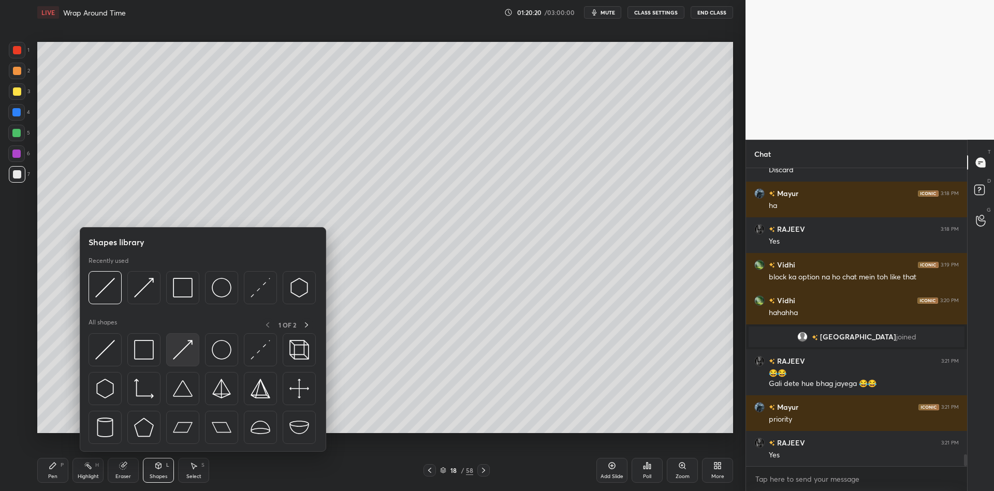
drag, startPoint x: 189, startPoint y: 344, endPoint x: 20, endPoint y: 53, distance: 336.5
click at [185, 345] on img at bounding box center [183, 350] width 20 height 20
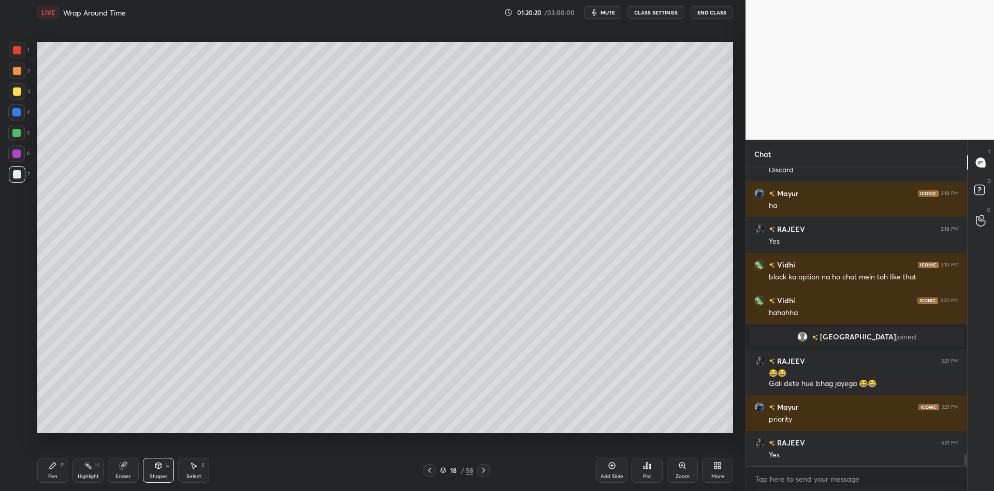
click at [14, 57] on div at bounding box center [17, 50] width 17 height 17
drag, startPoint x: 166, startPoint y: 475, endPoint x: 162, endPoint y: 464, distance: 11.6
click at [165, 475] on div "Shapes L" at bounding box center [158, 470] width 31 height 25
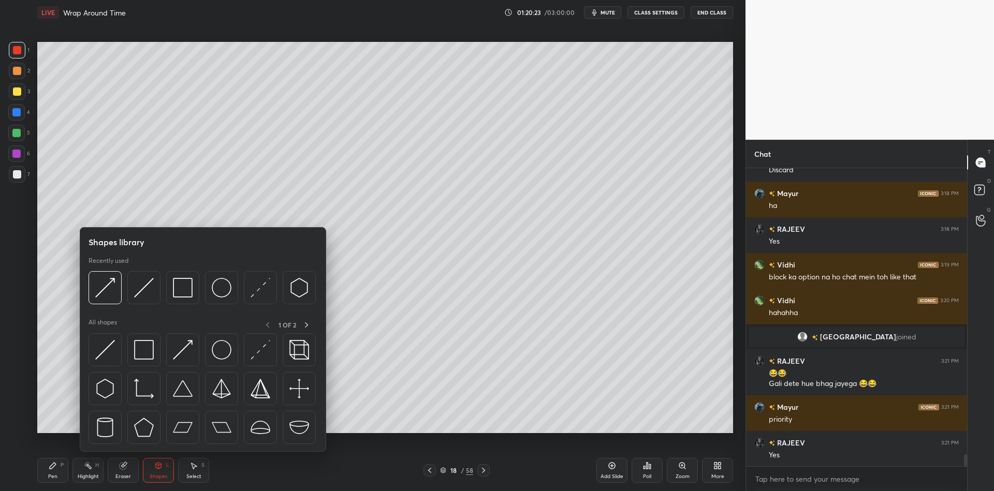
click at [183, 335] on div at bounding box center [182, 349] width 33 height 33
click at [17, 91] on div at bounding box center [17, 91] width 8 height 8
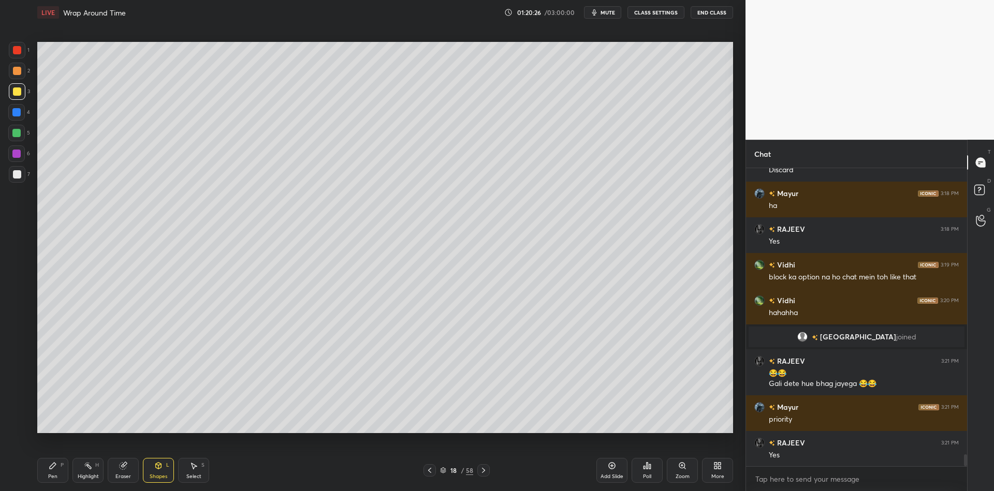
click at [56, 467] on icon at bounding box center [53, 466] width 8 height 8
click at [87, 476] on div "Highlight" at bounding box center [88, 476] width 21 height 5
click at [48, 483] on div "Pen P Highlight H Eraser Shapes L Select S 18 / 58 Add Slide Poll Zoom More" at bounding box center [384, 470] width 695 height 41
click at [88, 475] on div "Highlight H" at bounding box center [87, 470] width 31 height 25
click at [62, 473] on div "Pen P" at bounding box center [52, 470] width 31 height 25
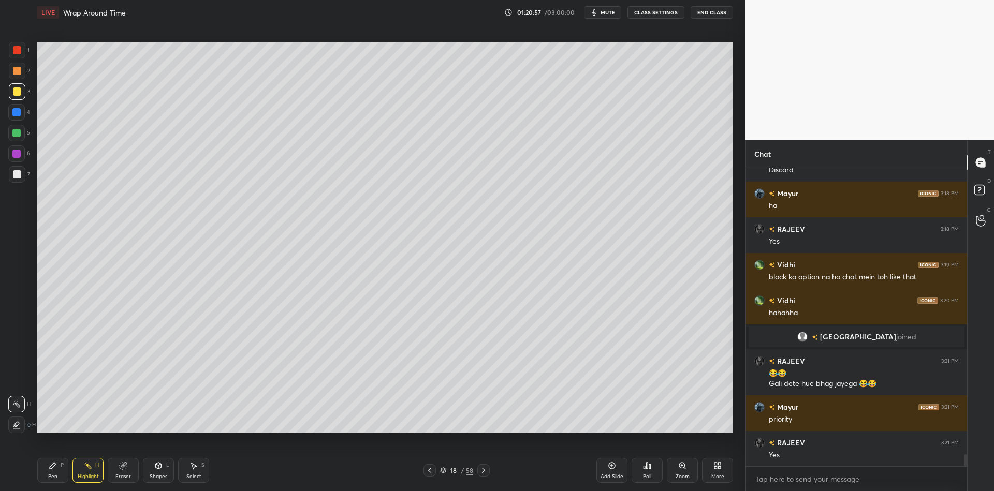
click at [88, 478] on div "Highlight" at bounding box center [88, 476] width 21 height 5
drag, startPoint x: 54, startPoint y: 469, endPoint x: 83, endPoint y: 471, distance: 29.6
click at [60, 470] on div "Pen P" at bounding box center [52, 470] width 31 height 25
drag, startPoint x: 92, startPoint y: 473, endPoint x: 88, endPoint y: 461, distance: 12.9
click at [92, 472] on div "Highlight H" at bounding box center [87, 470] width 31 height 25
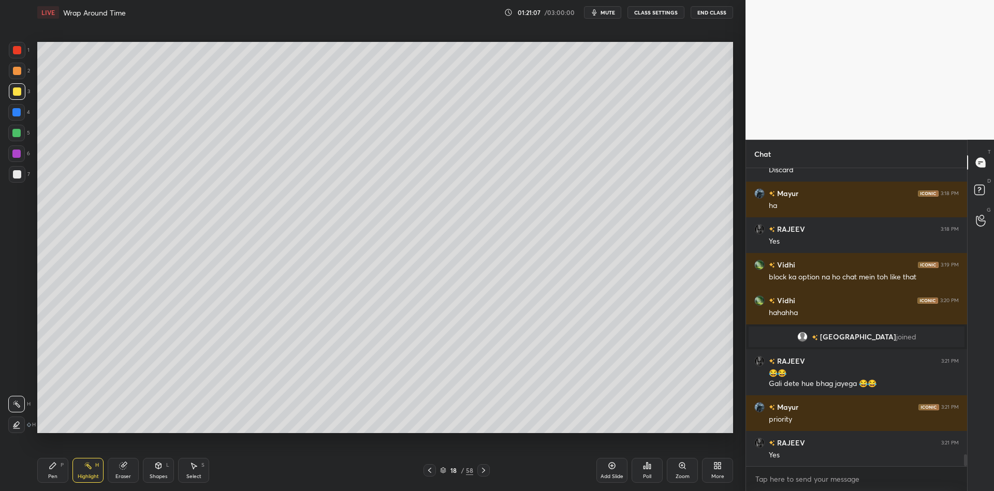
click at [20, 54] on div at bounding box center [17, 50] width 17 height 17
click at [50, 472] on div "Pen P" at bounding box center [52, 470] width 31 height 25
click at [86, 469] on icon at bounding box center [88, 466] width 8 height 8
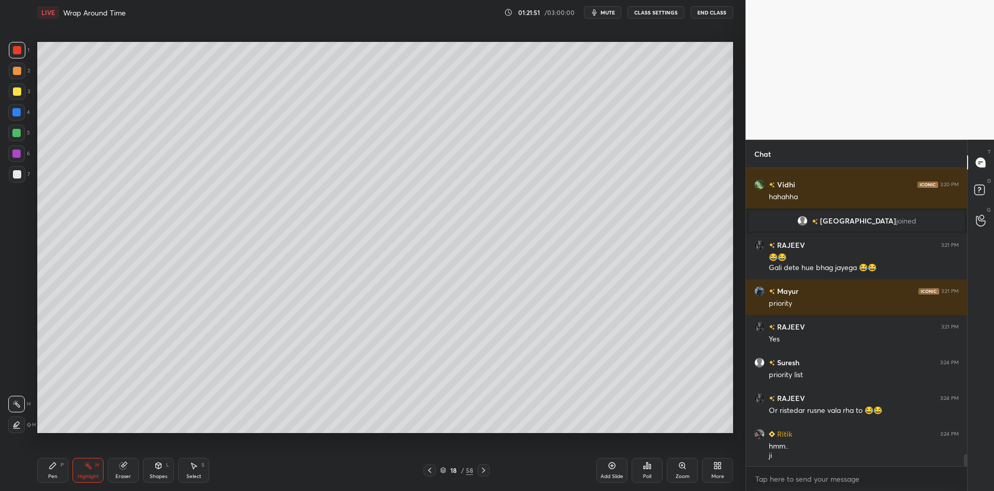
scroll to position [7173, 0]
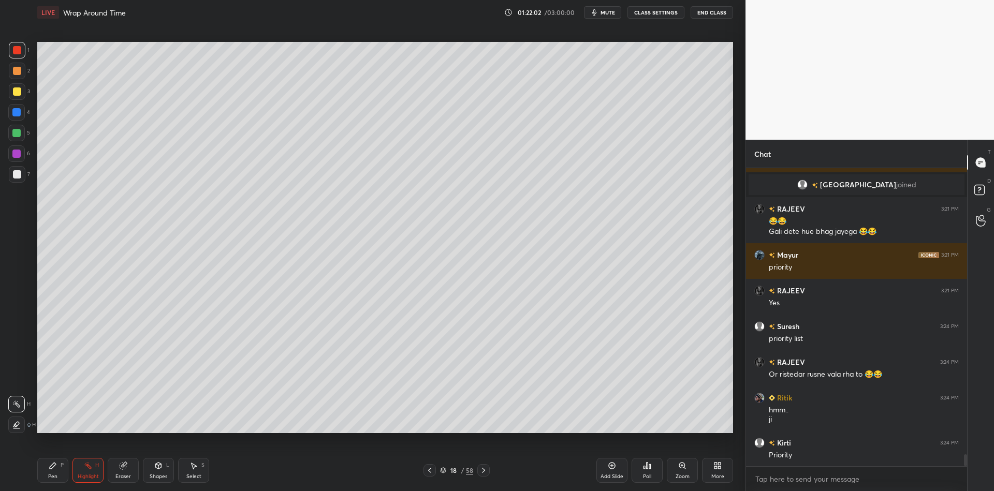
click at [97, 466] on div "Highlight H" at bounding box center [87, 470] width 31 height 25
drag, startPoint x: 52, startPoint y: 472, endPoint x: 72, endPoint y: 471, distance: 20.2
click at [55, 470] on div "Pen P" at bounding box center [52, 470] width 31 height 25
click at [77, 471] on div "Highlight H" at bounding box center [87, 470] width 31 height 25
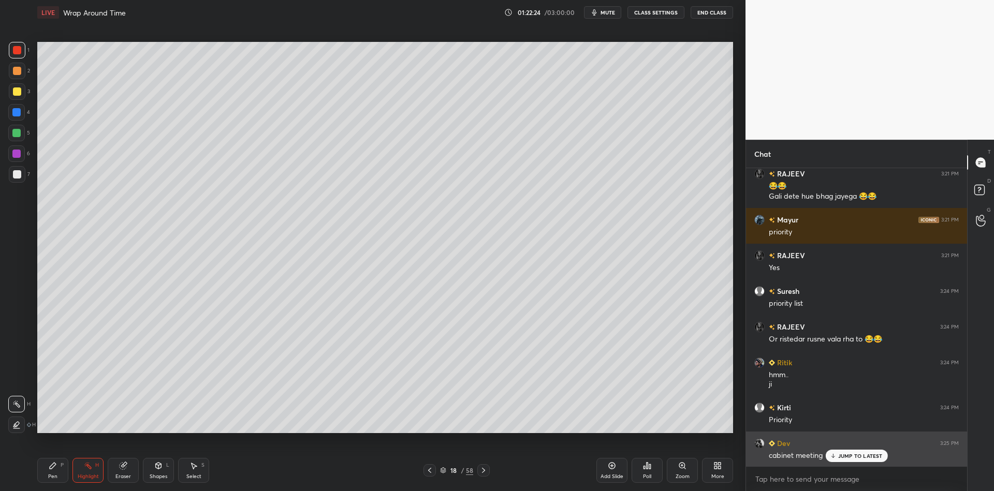
click at [834, 454] on icon at bounding box center [832, 456] width 7 height 6
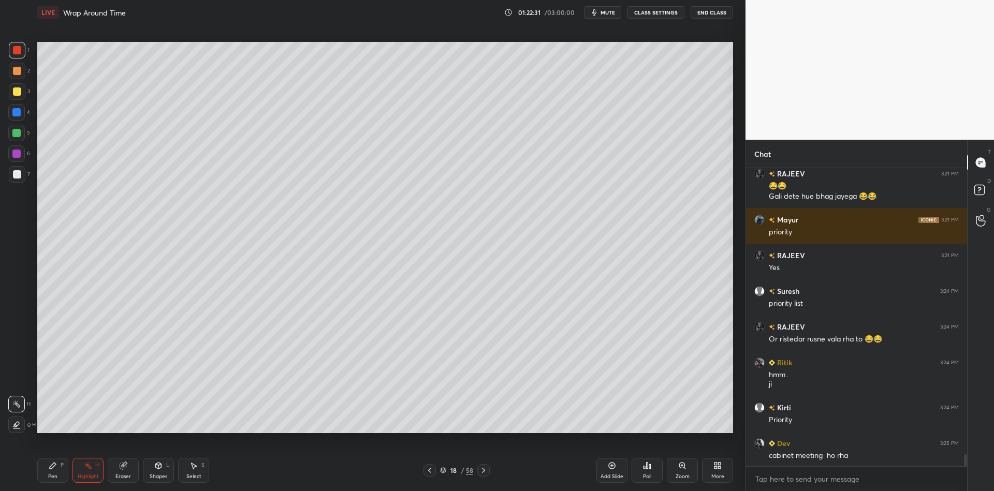
click at [57, 470] on div "Pen P" at bounding box center [52, 470] width 31 height 25
click at [84, 472] on div "Highlight H" at bounding box center [87, 470] width 31 height 25
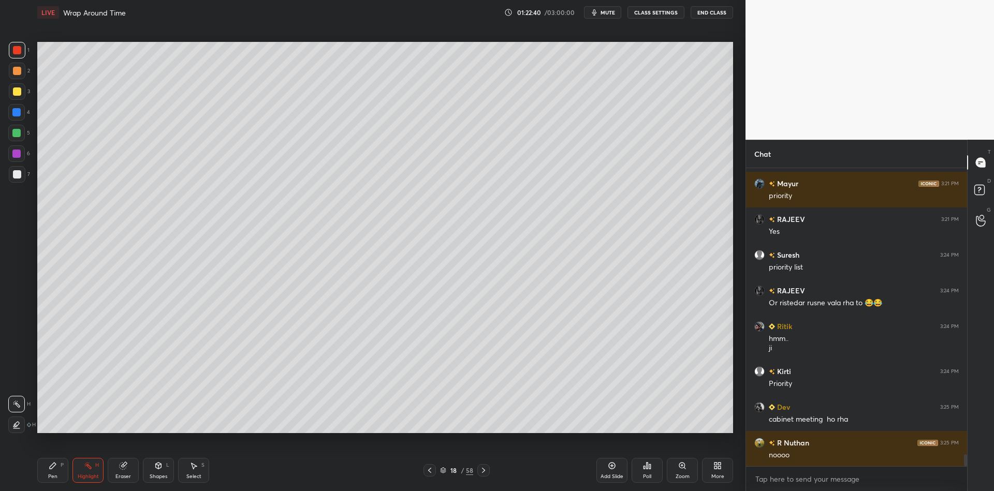
click at [57, 477] on div "Pen P" at bounding box center [52, 470] width 31 height 25
click at [82, 476] on div "Highlight" at bounding box center [88, 476] width 21 height 5
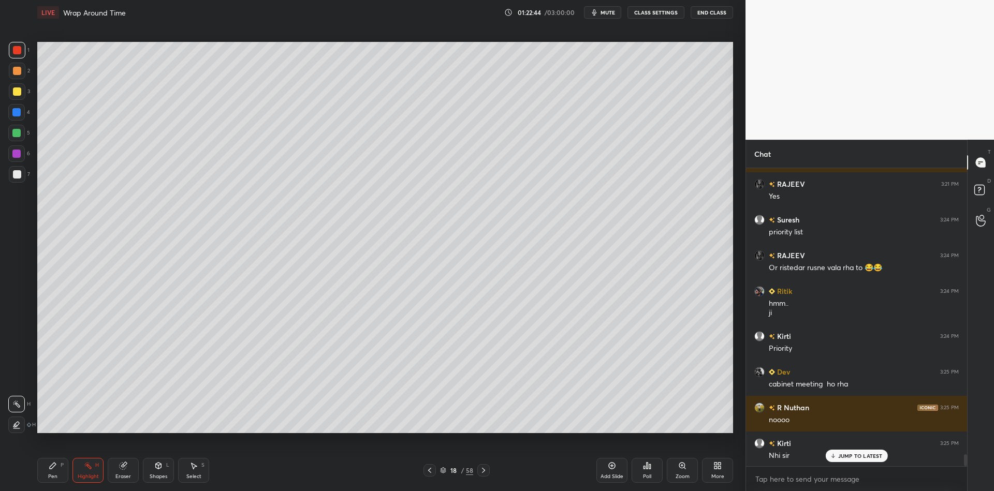
scroll to position [7316, 0]
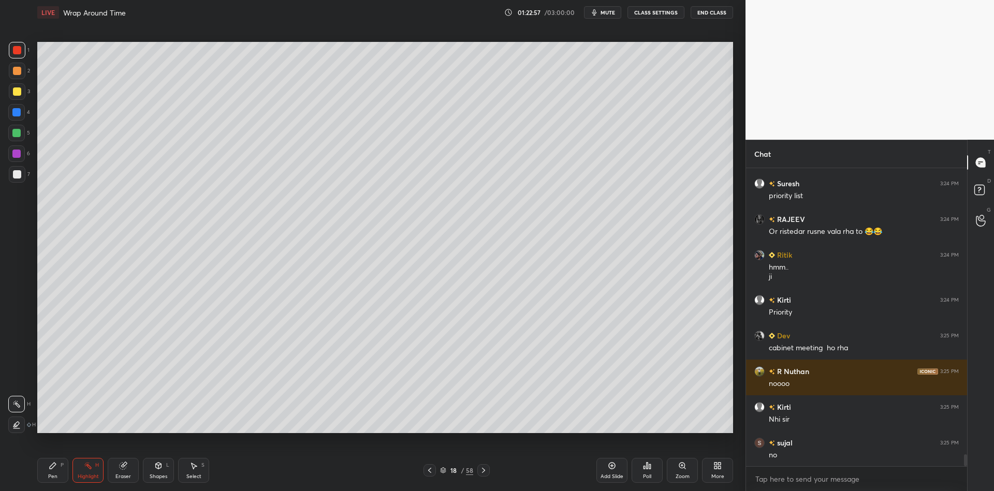
click at [50, 478] on div "Pen" at bounding box center [52, 476] width 9 height 5
click at [13, 92] on div at bounding box center [17, 91] width 8 height 8
click at [159, 471] on div "Shapes L" at bounding box center [158, 470] width 31 height 25
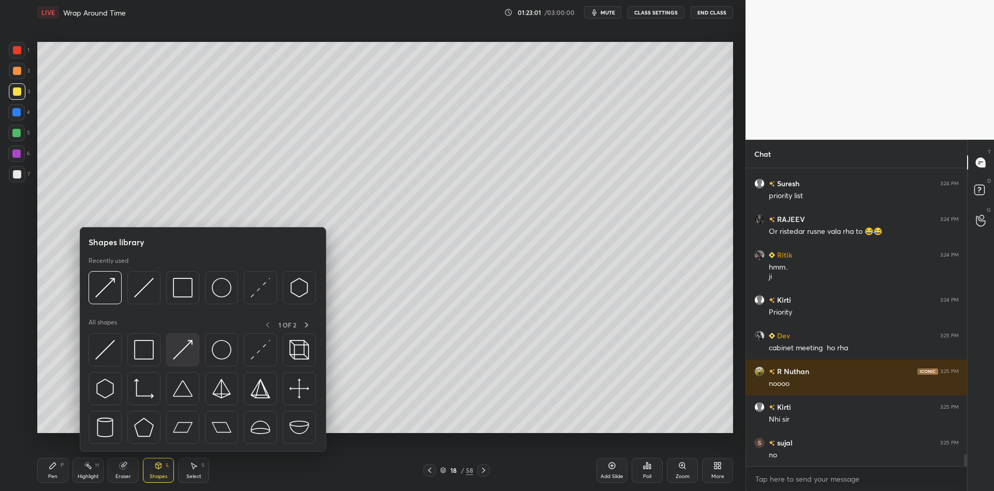
drag, startPoint x: 186, startPoint y: 347, endPoint x: 181, endPoint y: 351, distance: 6.2
click at [181, 351] on img at bounding box center [183, 350] width 20 height 20
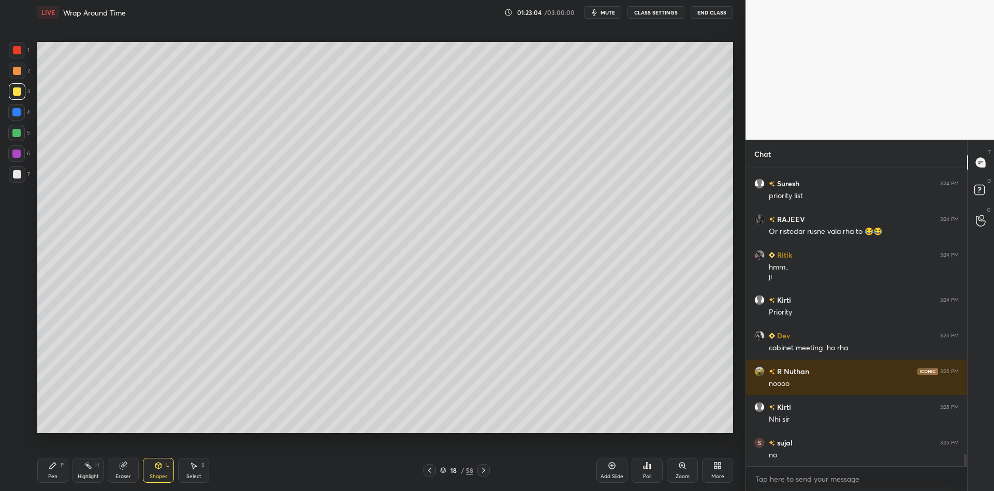
click at [53, 470] on div "Pen P" at bounding box center [52, 470] width 31 height 25
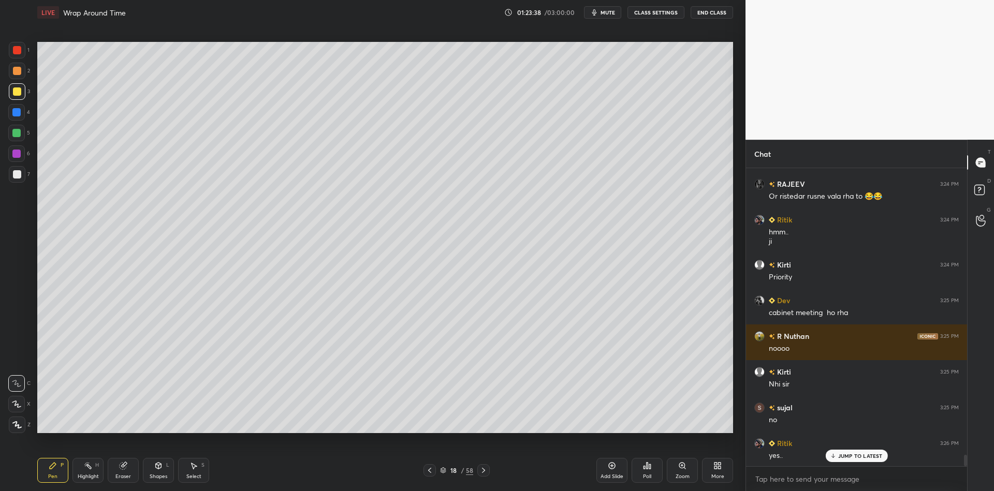
scroll to position [7388, 0]
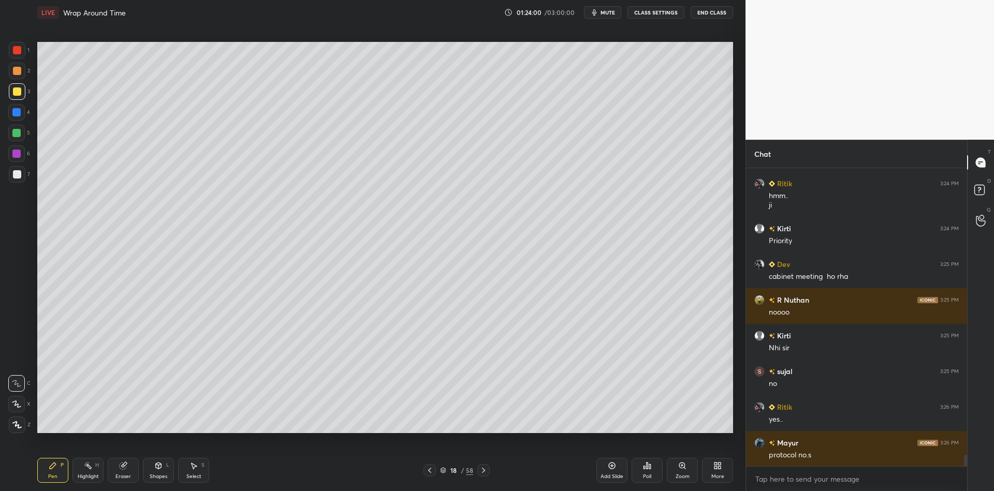
click at [91, 477] on div "Highlight" at bounding box center [88, 476] width 21 height 5
click at [58, 469] on div "Pen P" at bounding box center [52, 470] width 31 height 25
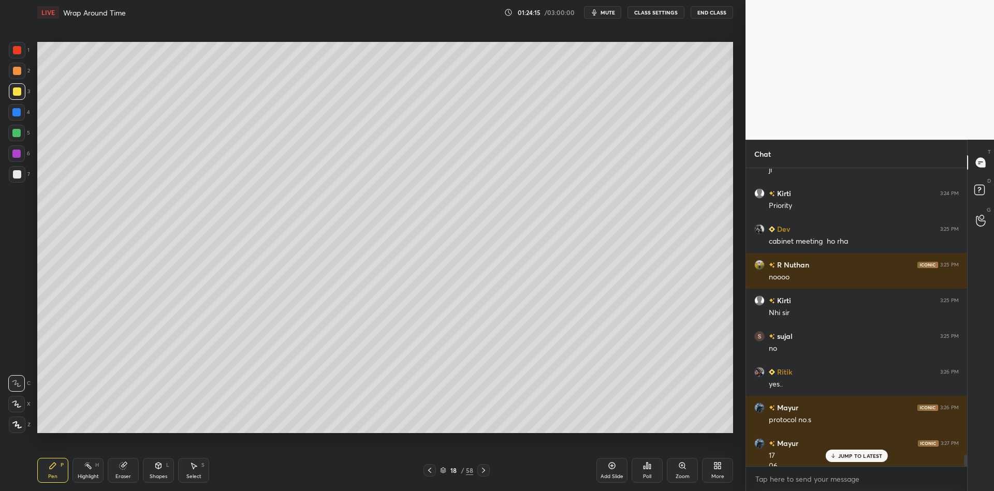
scroll to position [7433, 0]
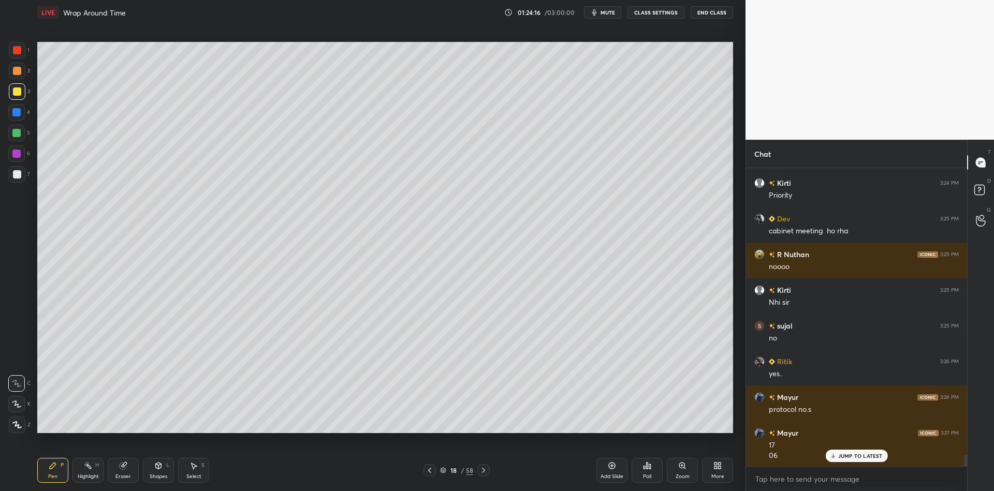
drag, startPoint x: 86, startPoint y: 477, endPoint x: 137, endPoint y: 433, distance: 67.1
click at [87, 477] on div "Highlight" at bounding box center [88, 476] width 21 height 5
click at [601, 13] on button "mute" at bounding box center [602, 12] width 37 height 12
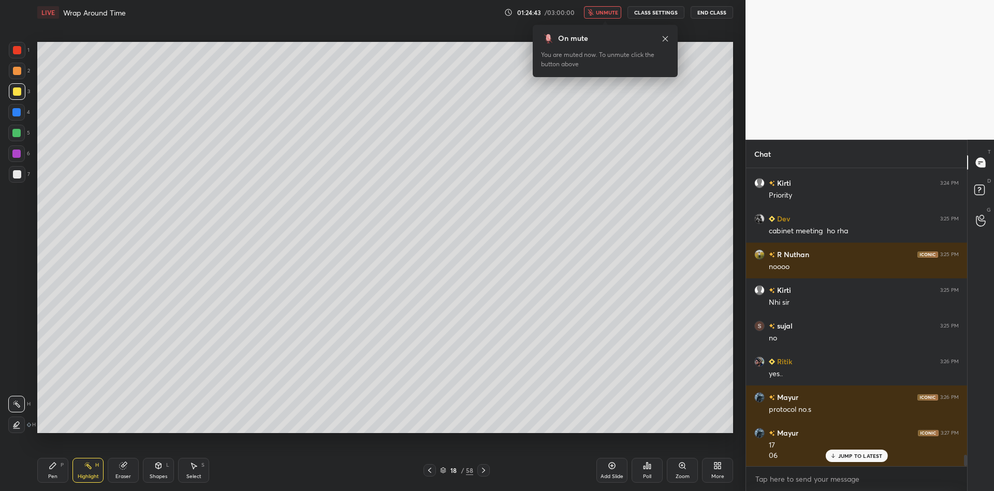
drag, startPoint x: 610, startPoint y: 10, endPoint x: 618, endPoint y: 21, distance: 13.4
click at [611, 9] on span "unmute" at bounding box center [607, 12] width 22 height 7
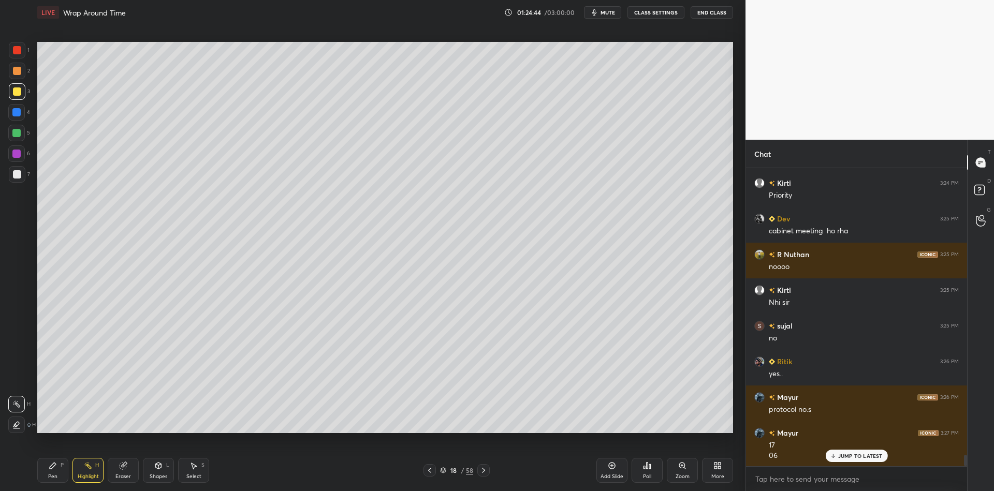
drag, startPoint x: 48, startPoint y: 467, endPoint x: 66, endPoint y: 464, distance: 18.4
click at [51, 468] on div "Pen P" at bounding box center [52, 470] width 31 height 25
click at [87, 469] on div "Highlight H" at bounding box center [87, 470] width 31 height 25
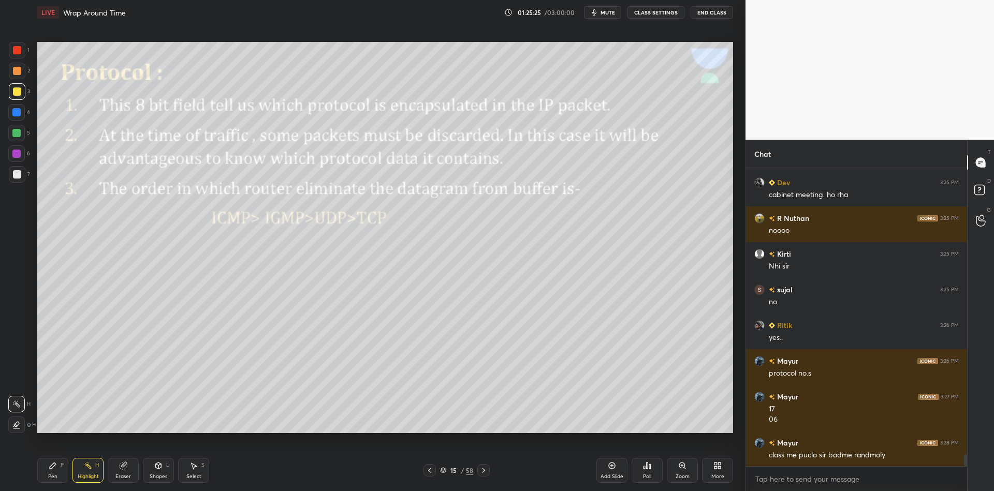
drag, startPoint x: 48, startPoint y: 477, endPoint x: 79, endPoint y: 476, distance: 31.1
click at [51, 479] on div "Pen" at bounding box center [52, 476] width 9 height 5
click at [90, 477] on div "Highlight" at bounding box center [88, 476] width 21 height 5
click at [160, 478] on div "Shapes L" at bounding box center [158, 470] width 31 height 25
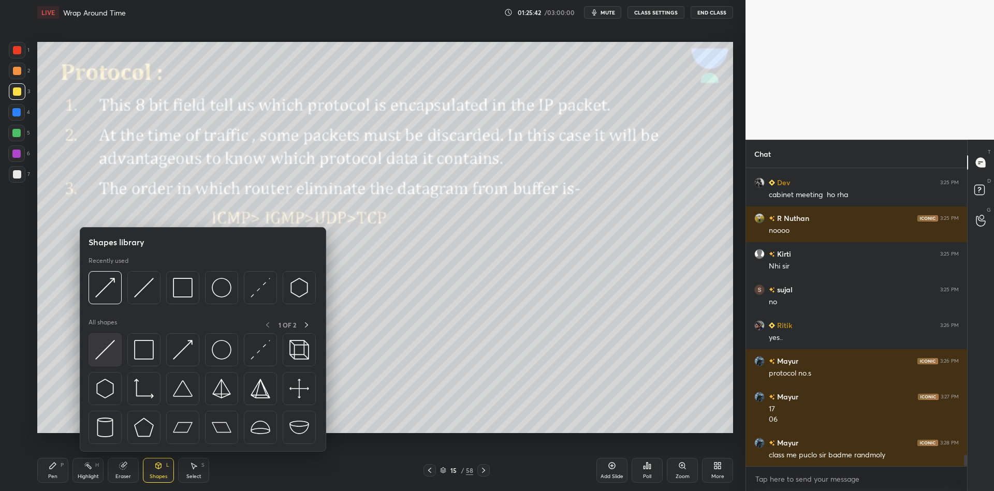
click at [111, 353] on img at bounding box center [105, 350] width 20 height 20
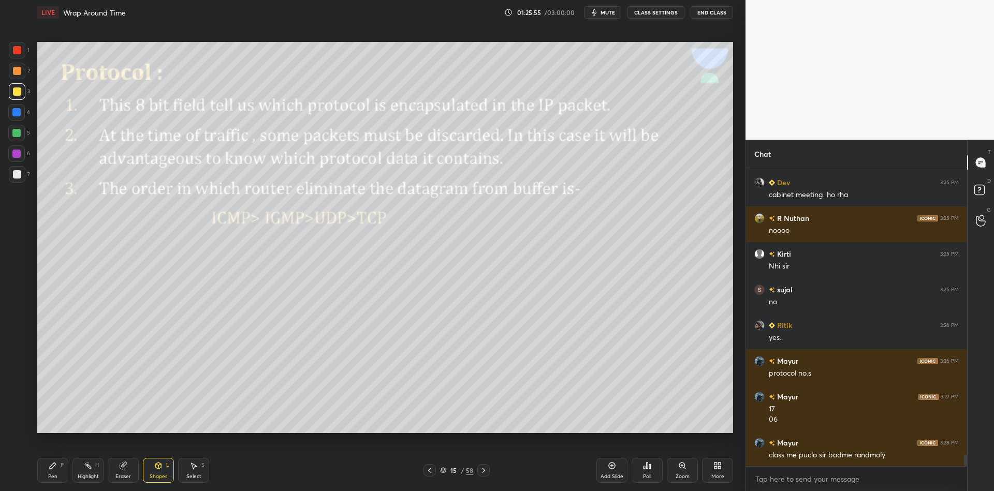
drag, startPoint x: 58, startPoint y: 467, endPoint x: 87, endPoint y: 467, distance: 29.0
click at [63, 465] on div "Pen P" at bounding box center [52, 470] width 31 height 25
click at [88, 469] on icon at bounding box center [88, 466] width 8 height 8
drag, startPoint x: 159, startPoint y: 473, endPoint x: 155, endPoint y: 454, distance: 19.5
click at [158, 473] on div "Shapes L" at bounding box center [158, 470] width 31 height 25
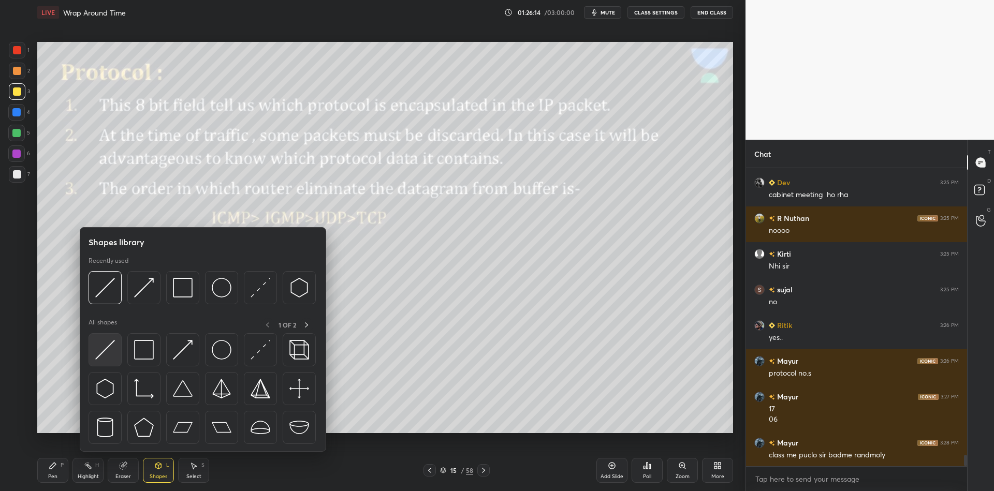
click at [109, 352] on img at bounding box center [105, 350] width 20 height 20
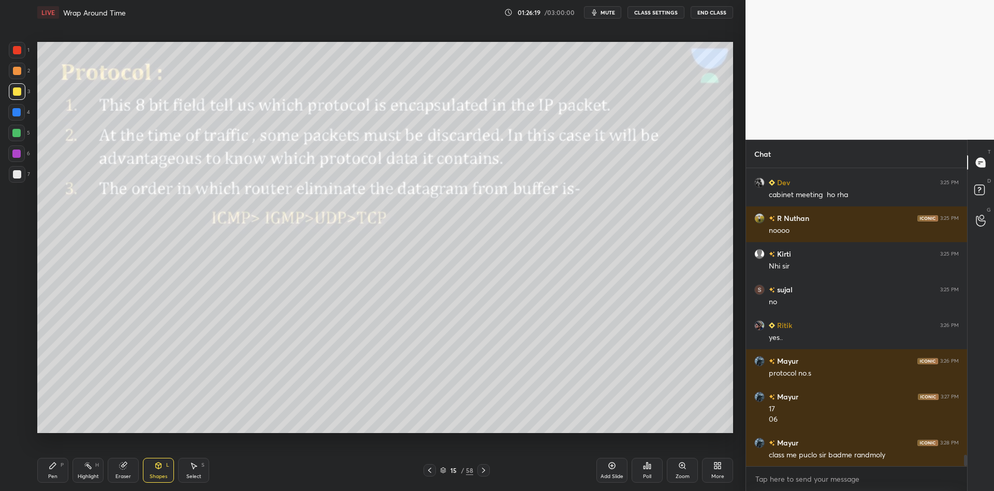
drag, startPoint x: 58, startPoint y: 475, endPoint x: 86, endPoint y: 470, distance: 28.2
click at [61, 476] on div "Pen P" at bounding box center [52, 470] width 31 height 25
drag, startPoint x: 91, startPoint y: 473, endPoint x: 91, endPoint y: 466, distance: 7.2
click at [90, 472] on div "Highlight H" at bounding box center [87, 470] width 31 height 25
drag, startPoint x: 55, startPoint y: 471, endPoint x: 92, endPoint y: 469, distance: 36.8
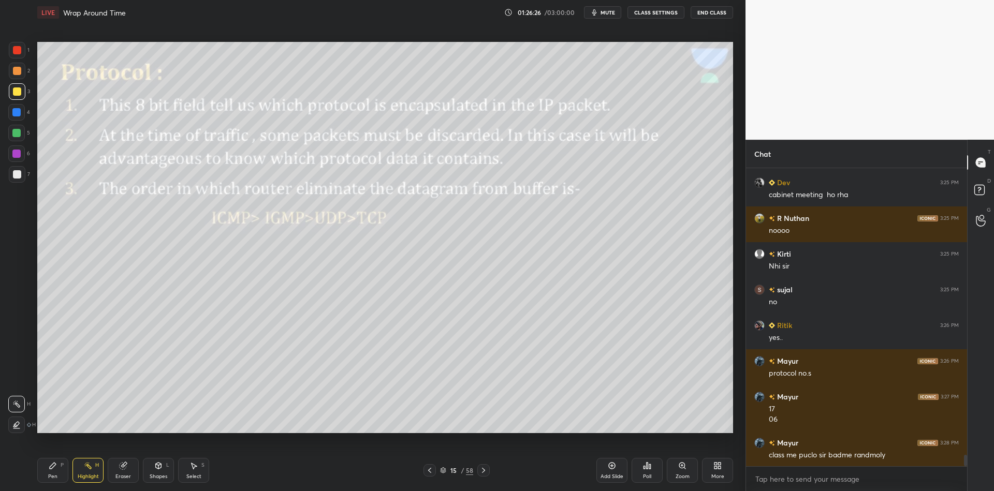
click at [57, 473] on div "Pen P" at bounding box center [52, 470] width 31 height 25
click at [93, 471] on div "Highlight H" at bounding box center [87, 470] width 31 height 25
click at [55, 466] on icon at bounding box center [53, 466] width 8 height 8
drag, startPoint x: 13, startPoint y: 175, endPoint x: 31, endPoint y: 160, distance: 22.4
click at [13, 174] on div at bounding box center [17, 174] width 8 height 8
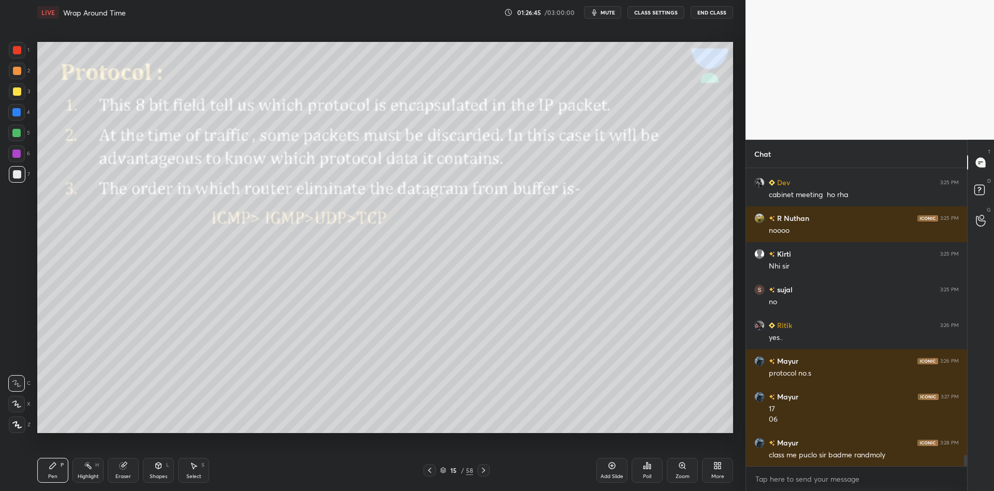
click at [93, 476] on div "Highlight" at bounding box center [88, 476] width 21 height 5
drag, startPoint x: 61, startPoint y: 472, endPoint x: 85, endPoint y: 468, distance: 24.7
click at [63, 472] on div "Pen P" at bounding box center [52, 470] width 31 height 25
click at [86, 471] on div "Highlight H" at bounding box center [87, 470] width 31 height 25
click at [54, 476] on div "Pen" at bounding box center [52, 476] width 9 height 5
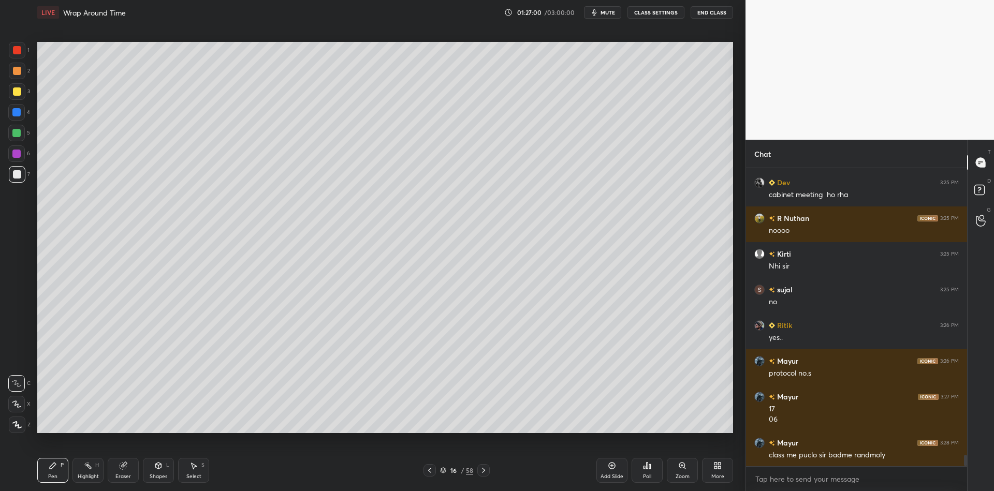
click at [17, 94] on div at bounding box center [17, 91] width 8 height 8
drag, startPoint x: 87, startPoint y: 480, endPoint x: 104, endPoint y: 443, distance: 40.5
click at [86, 479] on div "Highlight" at bounding box center [88, 476] width 21 height 5
click at [60, 479] on div "Pen P" at bounding box center [52, 470] width 31 height 25
click at [90, 474] on div "Highlight" at bounding box center [88, 476] width 21 height 5
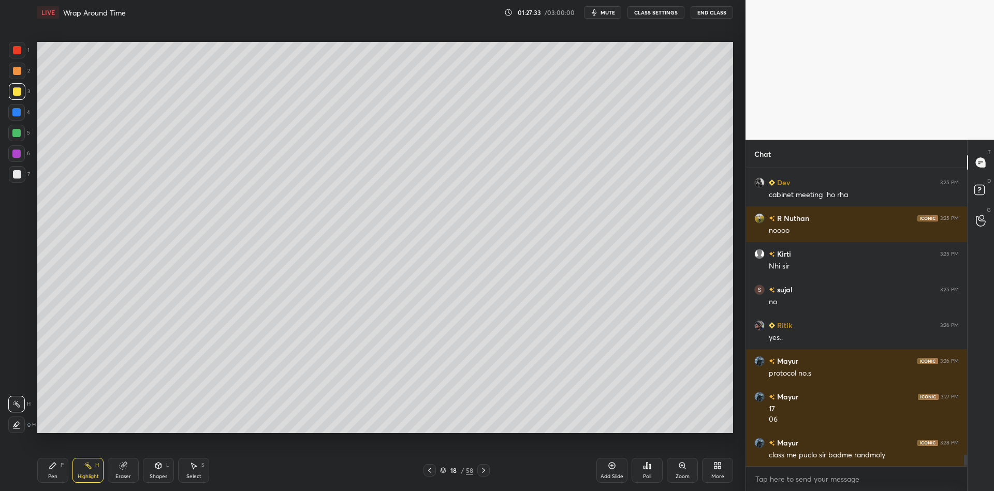
click at [64, 472] on div "Pen P" at bounding box center [52, 470] width 31 height 25
click at [85, 475] on div "Highlight" at bounding box center [88, 476] width 21 height 5
drag, startPoint x: 51, startPoint y: 483, endPoint x: 85, endPoint y: 477, distance: 34.7
click at [53, 484] on div "Pen P Highlight H Eraser Shapes L Select S 16 / 58 Add Slide Poll Zoom More" at bounding box center [384, 470] width 695 height 41
click at [85, 479] on div "Highlight" at bounding box center [88, 476] width 21 height 5
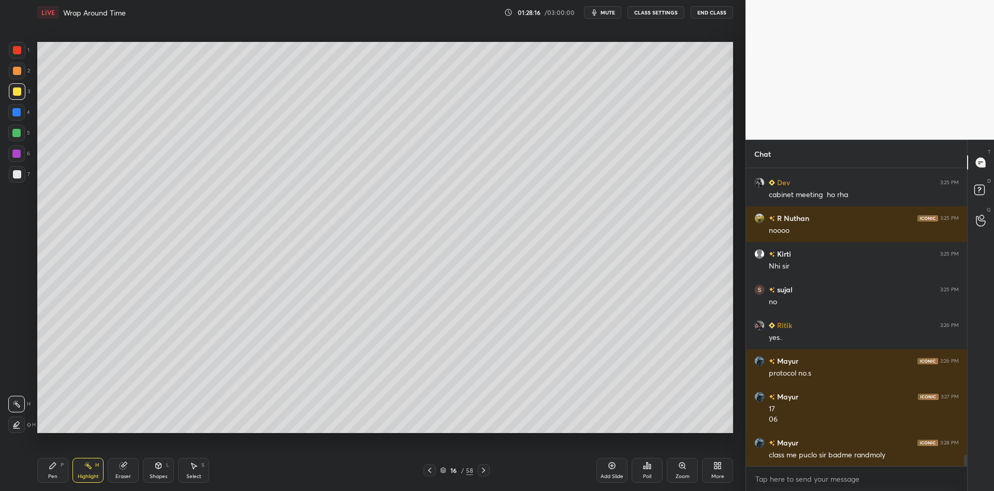
click at [58, 475] on div "Pen P" at bounding box center [52, 470] width 31 height 25
click at [92, 477] on div "Highlight" at bounding box center [88, 476] width 21 height 5
drag, startPoint x: 54, startPoint y: 465, endPoint x: 61, endPoint y: 467, distance: 6.5
click at [56, 465] on icon at bounding box center [53, 466] width 8 height 8
click at [82, 471] on div "Highlight H" at bounding box center [87, 470] width 31 height 25
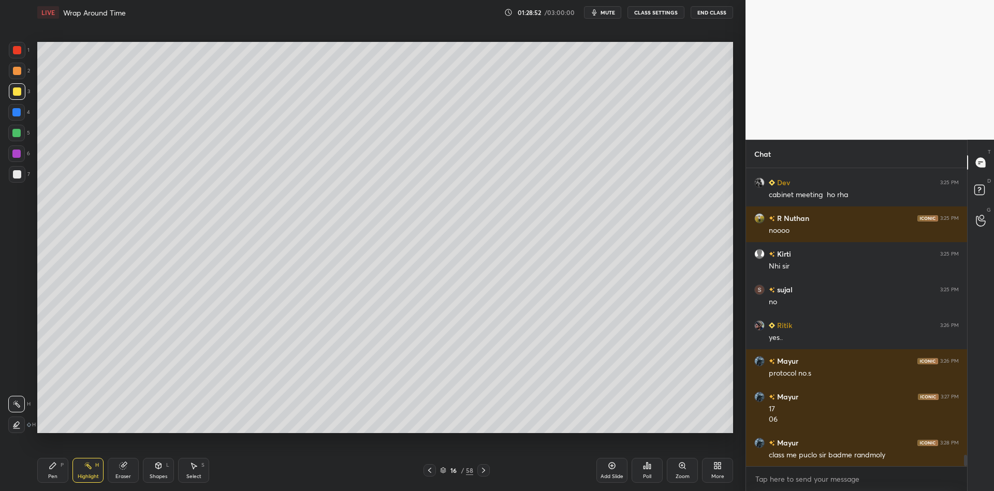
click at [57, 468] on div "Pen P" at bounding box center [52, 470] width 31 height 25
click at [17, 134] on div at bounding box center [16, 133] width 8 height 8
click at [160, 468] on icon at bounding box center [158, 466] width 8 height 8
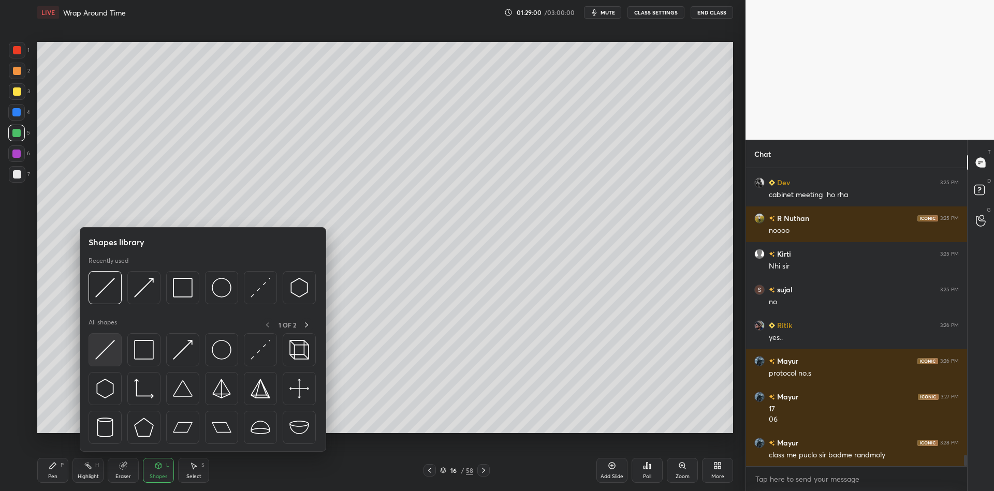
click at [114, 353] on div at bounding box center [104, 349] width 33 height 33
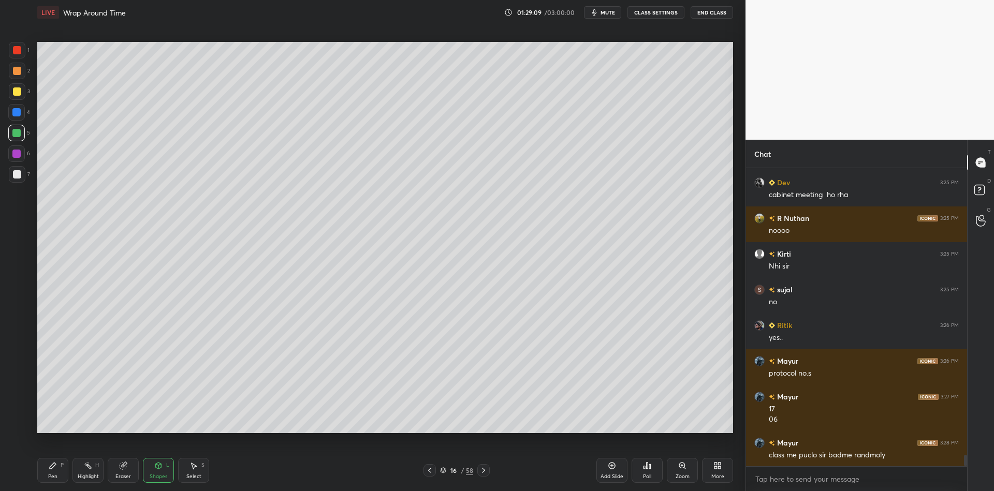
click at [62, 472] on div "Pen P" at bounding box center [52, 470] width 31 height 25
click at [94, 470] on div "Highlight H" at bounding box center [87, 470] width 31 height 25
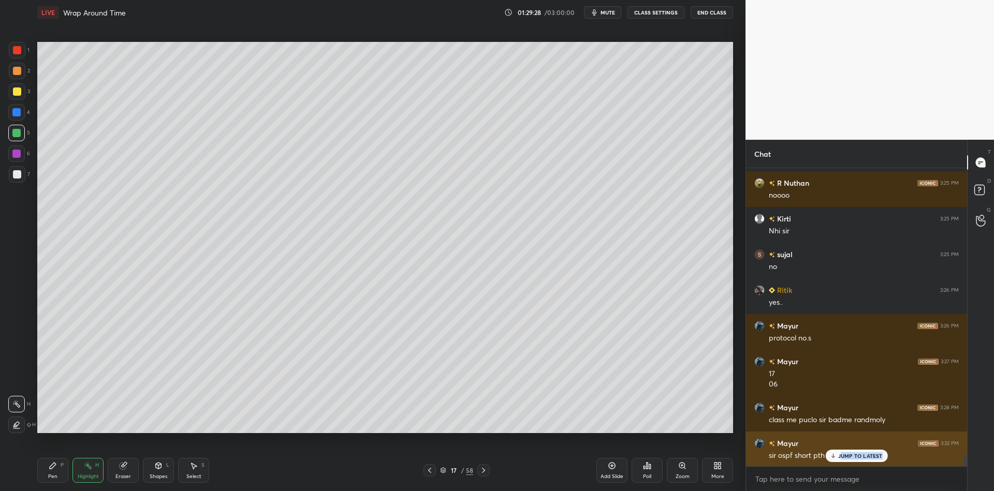
click at [840, 460] on div "JUMP TO LATEST" at bounding box center [856, 456] width 62 height 12
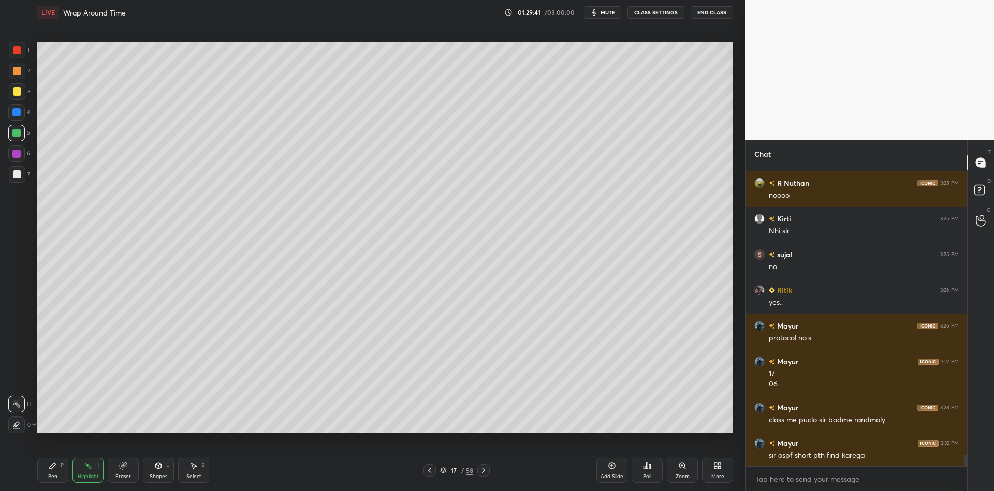
click at [442, 466] on div "17 / 58" at bounding box center [456, 470] width 33 height 9
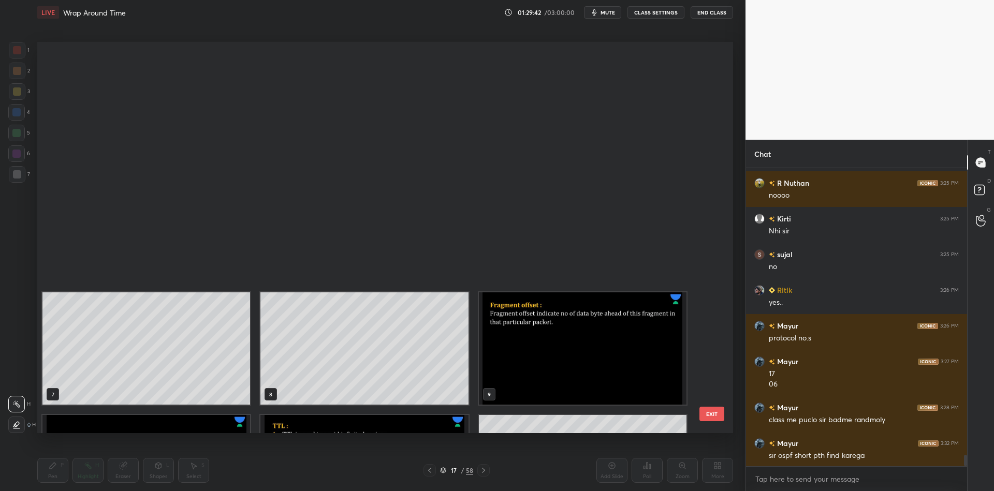
scroll to position [388, 690]
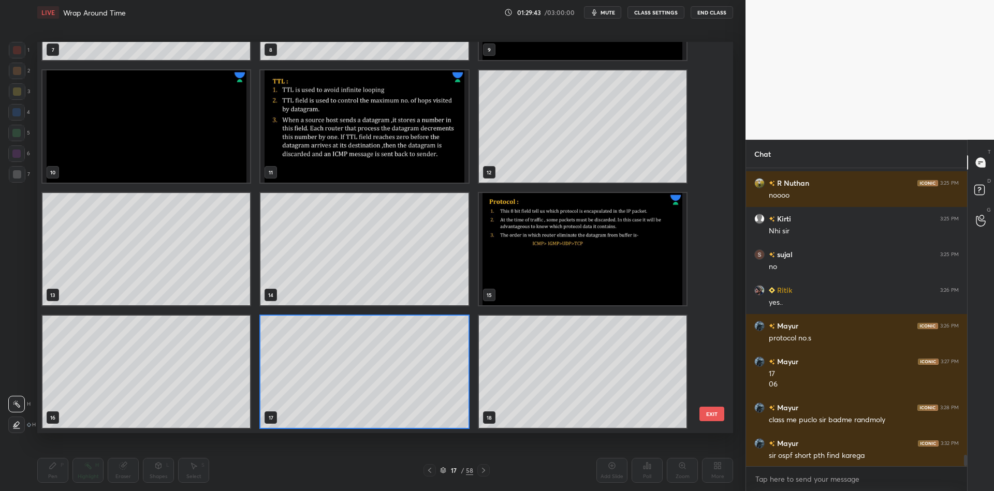
drag, startPoint x: 714, startPoint y: 141, endPoint x: 715, endPoint y: 165, distance: 23.8
click at [715, 165] on div "7 8 9 10 11 12 13 14 15 16 17 18 19 20 21 EXIT" at bounding box center [384, 237] width 695 height 391
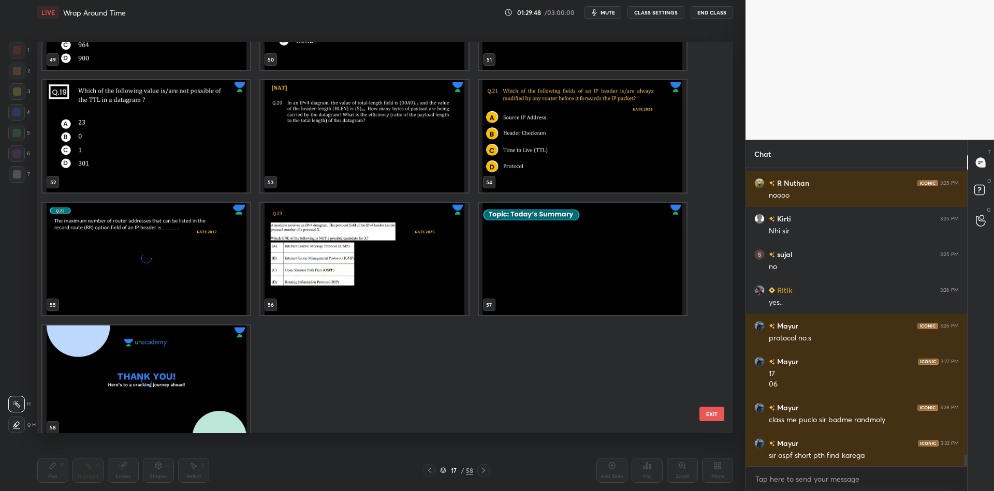
scroll to position [2062, 0]
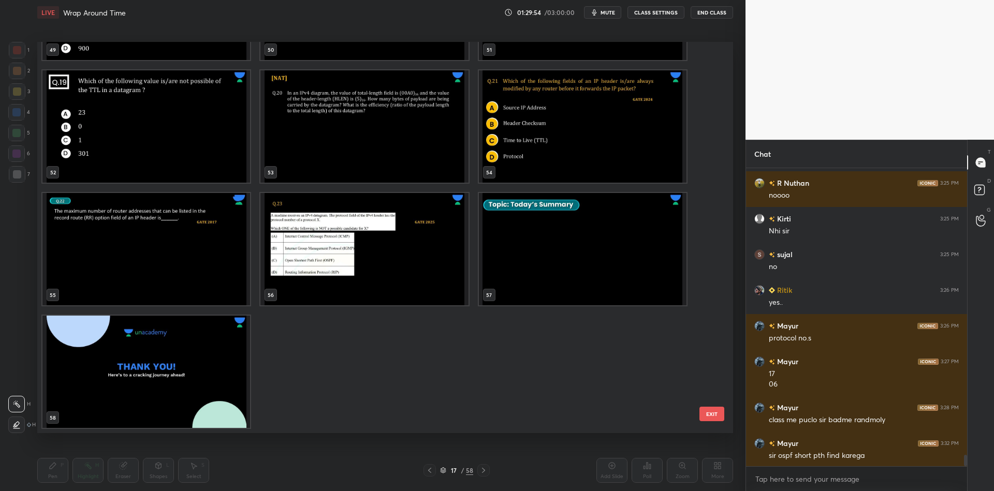
click at [318, 236] on img "grid" at bounding box center [364, 249] width 208 height 112
click at [706, 410] on button "EXIT" at bounding box center [711, 414] width 25 height 14
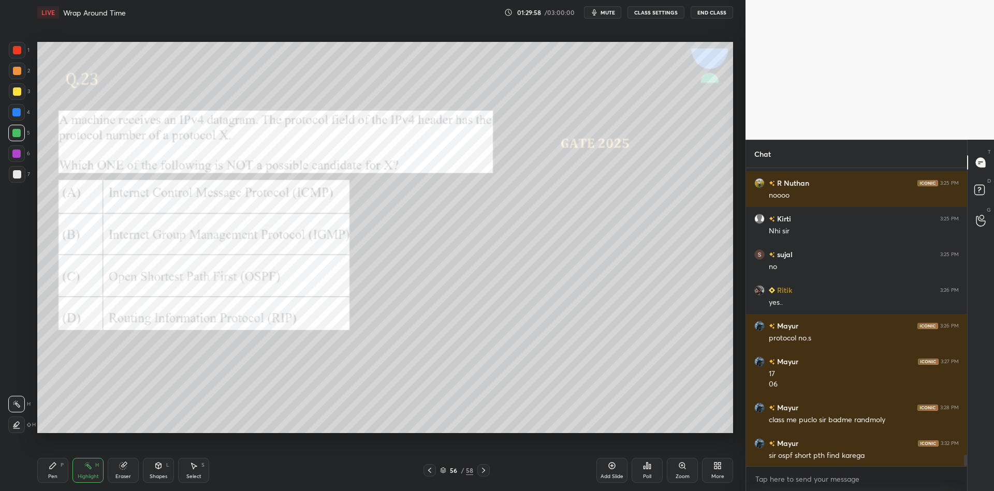
click at [164, 466] on div "Shapes L" at bounding box center [158, 470] width 31 height 25
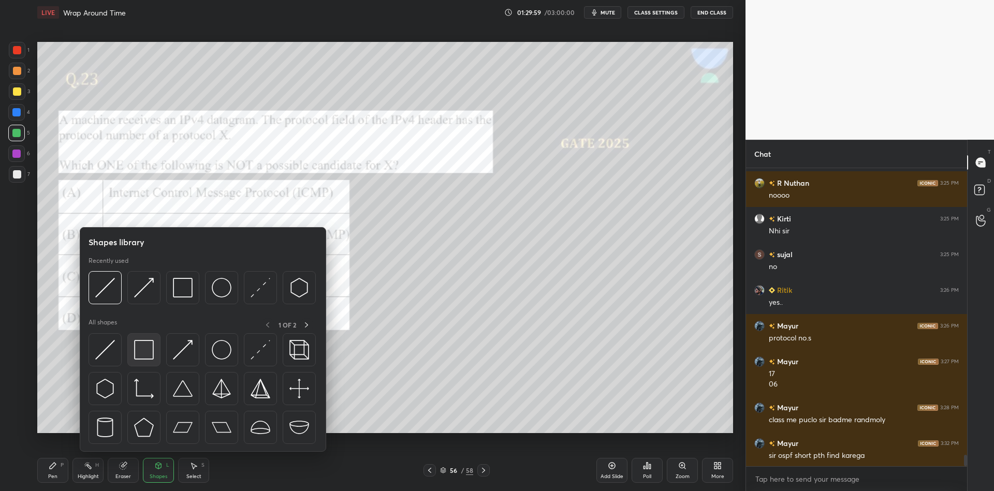
click at [146, 358] on img at bounding box center [144, 350] width 20 height 20
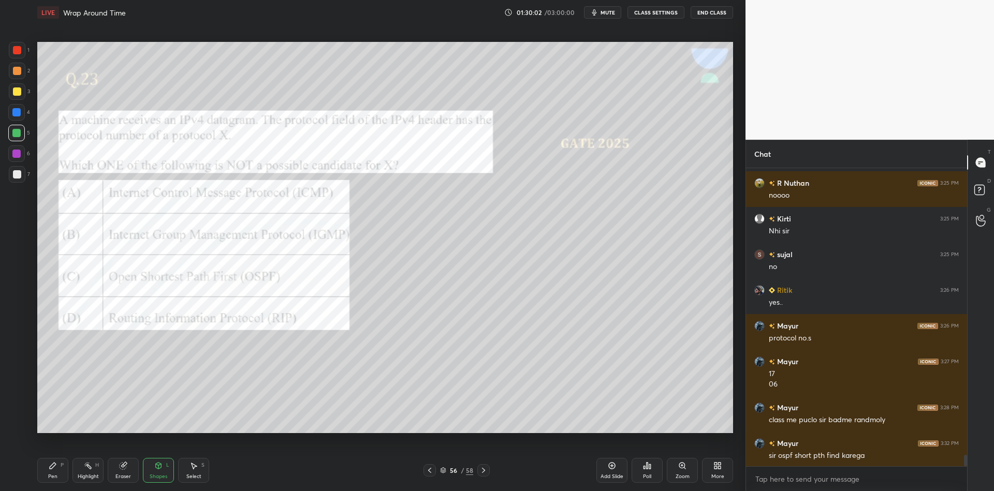
drag, startPoint x: 52, startPoint y: 470, endPoint x: 62, endPoint y: 472, distance: 10.0
click at [52, 468] on div "Pen P" at bounding box center [52, 470] width 31 height 25
click at [646, 468] on icon at bounding box center [647, 466] width 8 height 8
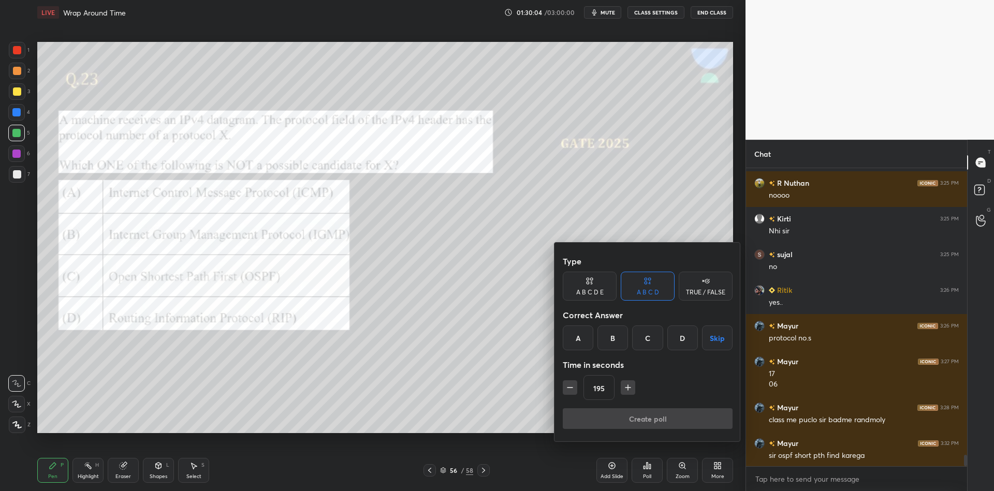
drag, startPoint x: 682, startPoint y: 336, endPoint x: 666, endPoint y: 344, distance: 17.6
click at [680, 336] on div "D" at bounding box center [682, 337] width 31 height 25
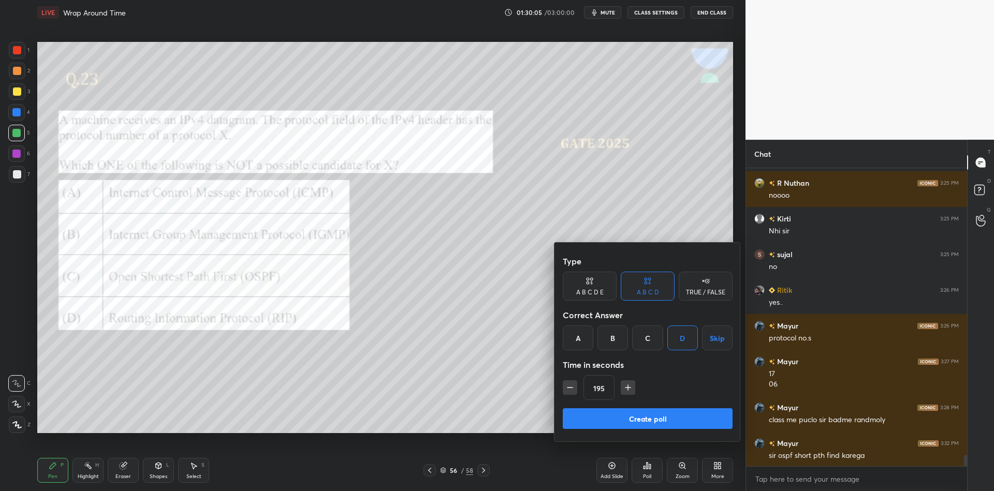
click at [568, 379] on div "195" at bounding box center [648, 387] width 170 height 25
click at [570, 380] on div "195" at bounding box center [648, 387] width 170 height 25
click at [569, 383] on icon "button" at bounding box center [570, 387] width 10 height 10
click at [567, 382] on icon "button" at bounding box center [570, 387] width 10 height 10
click at [568, 384] on icon "button" at bounding box center [570, 387] width 10 height 10
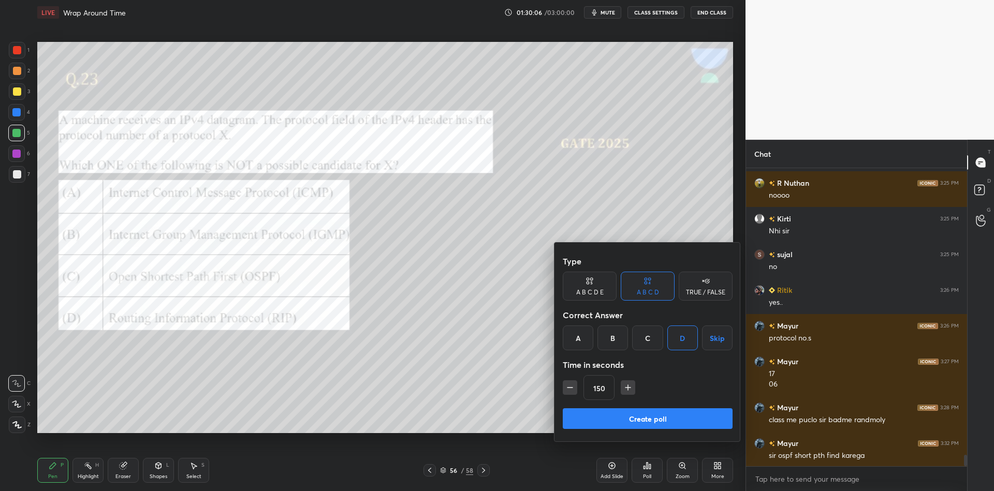
click at [565, 386] on icon "button" at bounding box center [570, 387] width 10 height 10
click at [566, 386] on icon "button" at bounding box center [570, 387] width 10 height 10
type input "120"
click at [605, 419] on button "Create poll" at bounding box center [648, 418] width 170 height 21
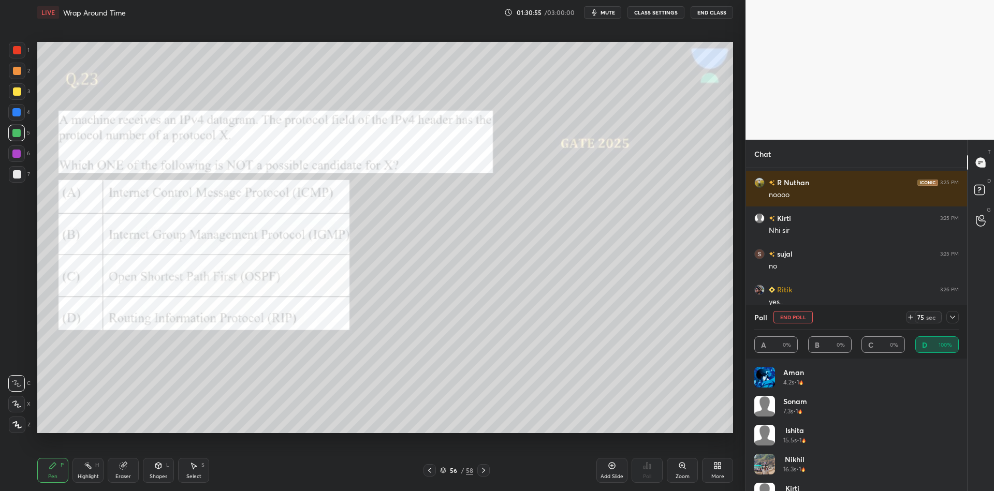
scroll to position [7595, 0]
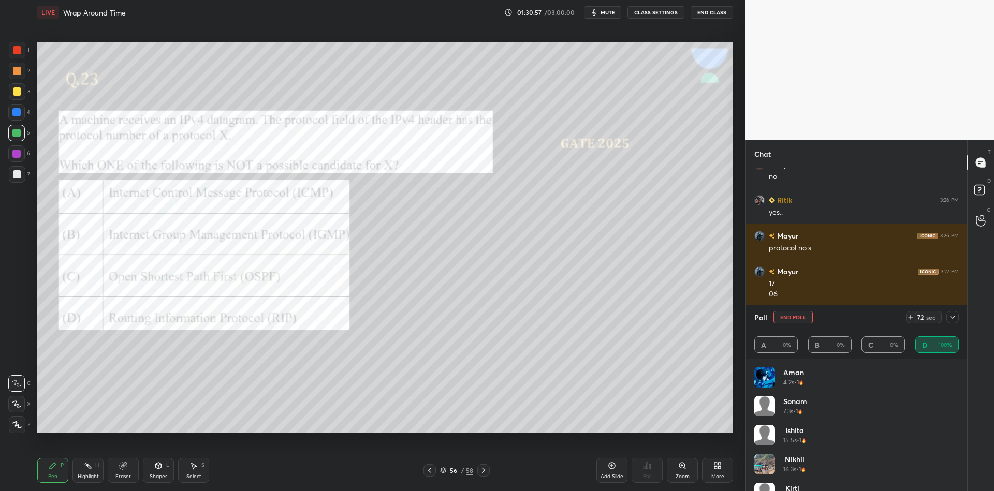
click at [442, 468] on icon at bounding box center [442, 469] width 5 height 3
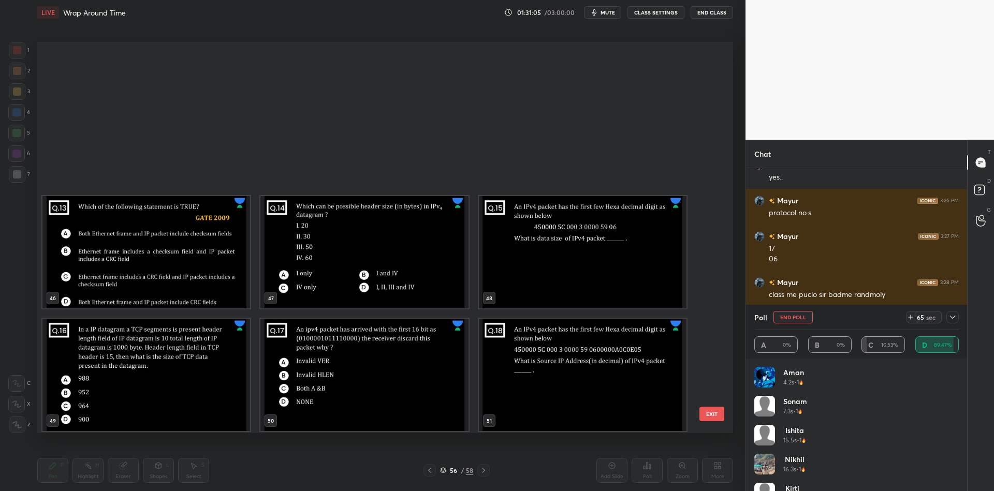
scroll to position [2062, 0]
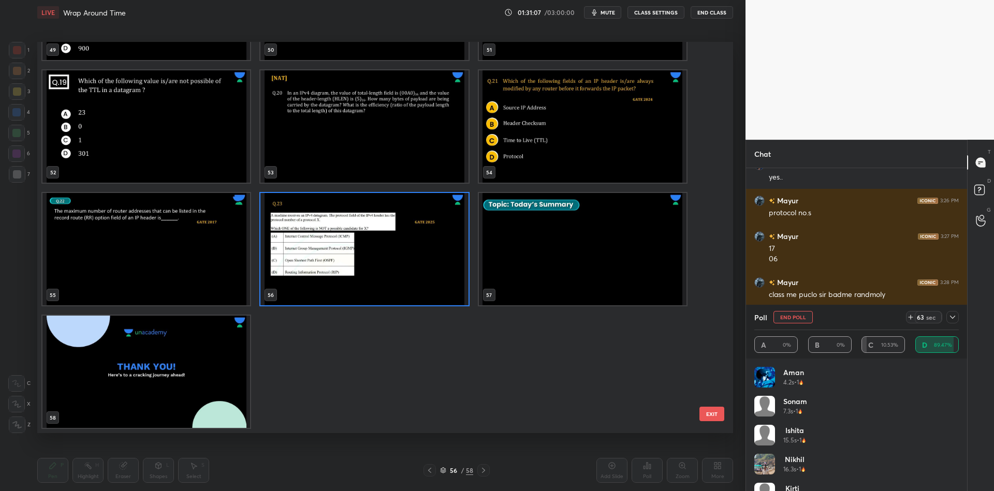
click at [716, 414] on button "EXIT" at bounding box center [711, 414] width 25 height 14
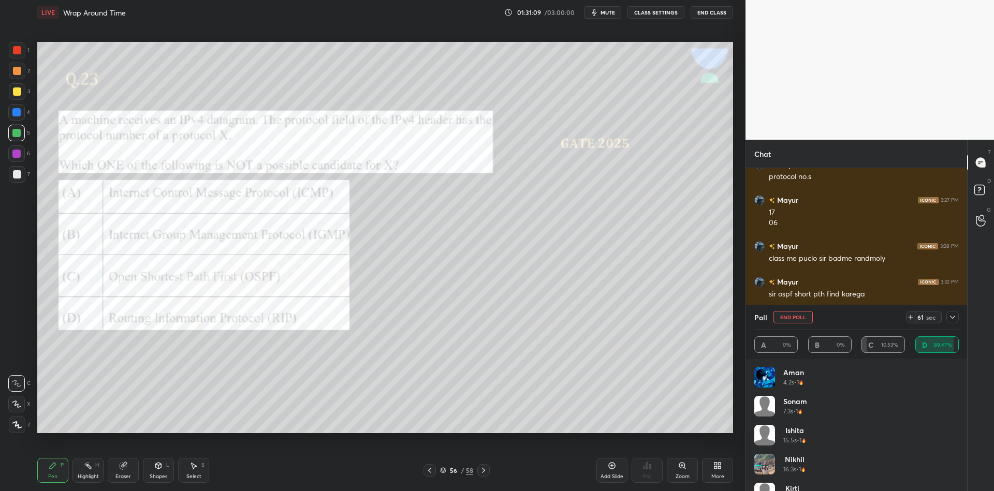
scroll to position [7701, 0]
click at [800, 314] on button "End Poll" at bounding box center [792, 317] width 39 height 12
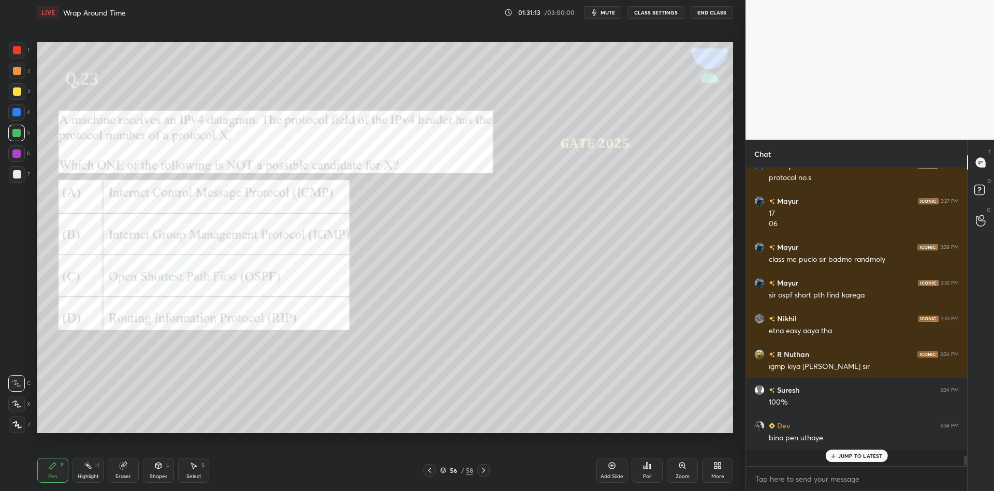
scroll to position [290, 218]
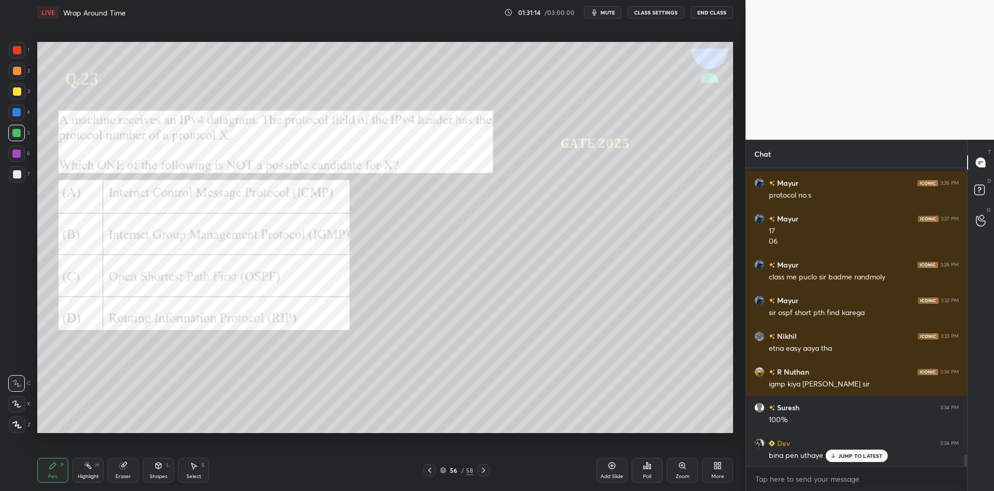
click at [842, 457] on p "JUMP TO LATEST" at bounding box center [860, 456] width 45 height 6
click at [17, 48] on div at bounding box center [17, 50] width 8 height 8
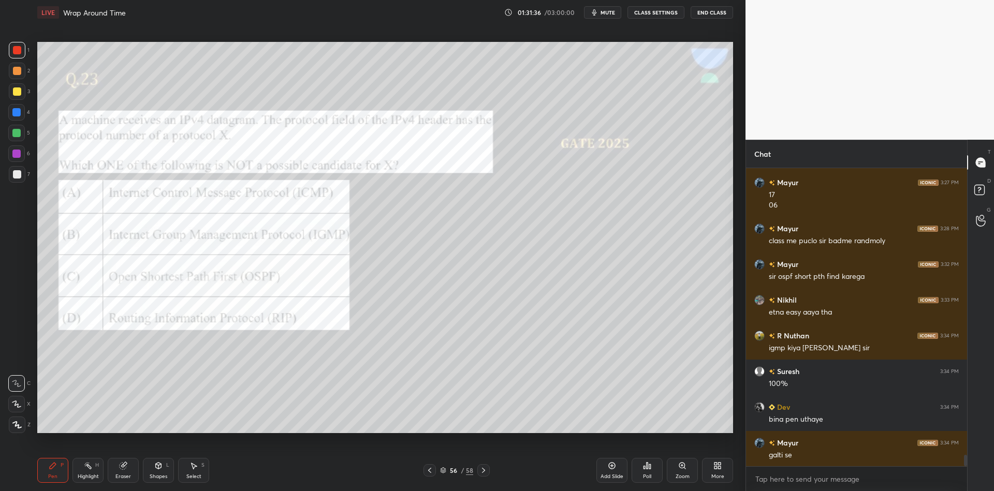
click at [78, 475] on div "Highlight" at bounding box center [88, 476] width 21 height 5
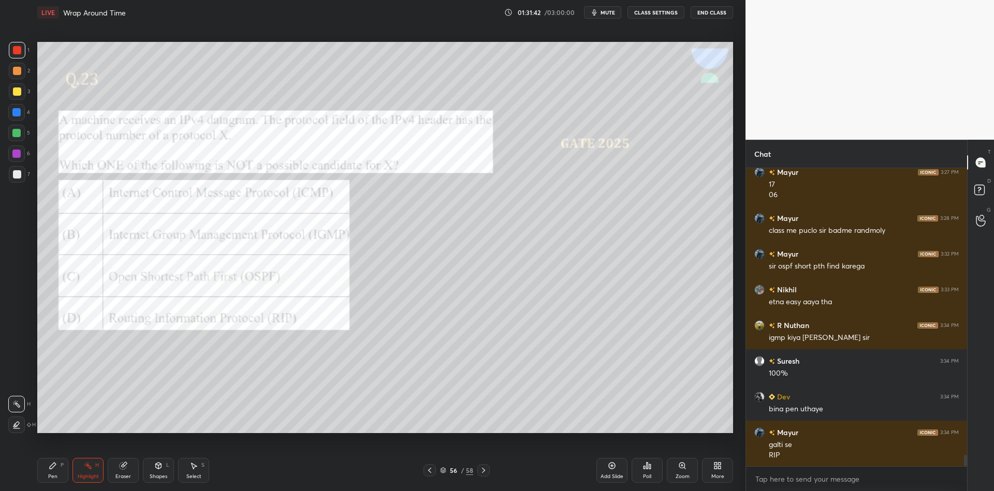
drag, startPoint x: 164, startPoint y: 473, endPoint x: 164, endPoint y: 465, distance: 7.8
click at [164, 471] on div "Shapes L" at bounding box center [158, 470] width 31 height 25
click at [55, 475] on div "Pen P" at bounding box center [52, 470] width 31 height 25
drag, startPoint x: 54, startPoint y: 464, endPoint x: 53, endPoint y: 455, distance: 8.9
click at [55, 461] on div "Pen P" at bounding box center [52, 470] width 31 height 25
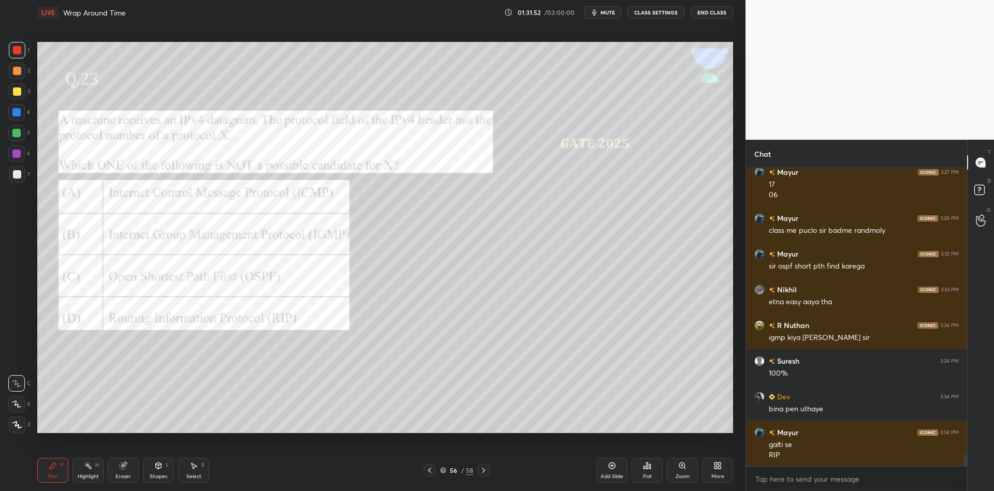
drag, startPoint x: 16, startPoint y: 83, endPoint x: 14, endPoint y: 88, distance: 6.1
click at [13, 84] on div at bounding box center [17, 91] width 17 height 17
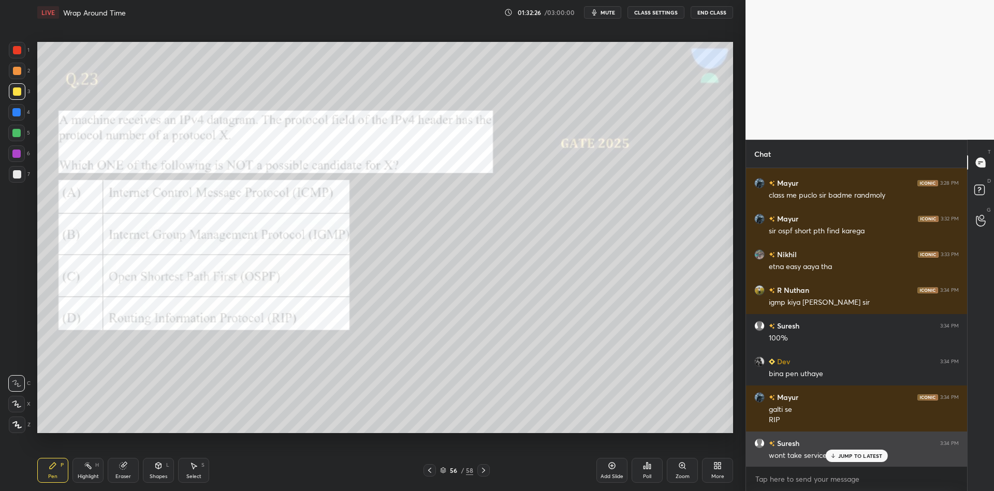
click at [839, 455] on p "JUMP TO LATEST" at bounding box center [860, 456] width 45 height 6
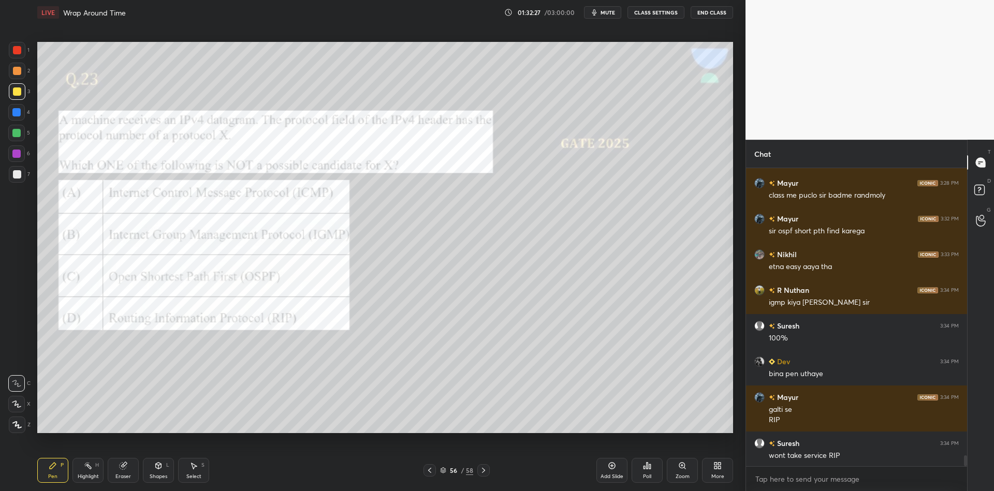
drag, startPoint x: 81, startPoint y: 470, endPoint x: 87, endPoint y: 465, distance: 8.1
click at [81, 471] on div "Highlight H" at bounding box center [87, 470] width 31 height 25
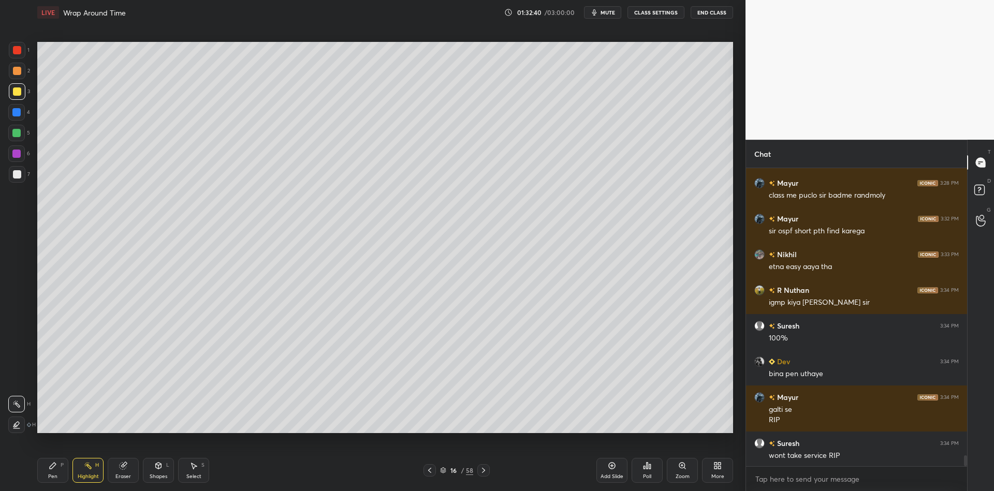
click at [81, 476] on div "Highlight" at bounding box center [88, 476] width 21 height 5
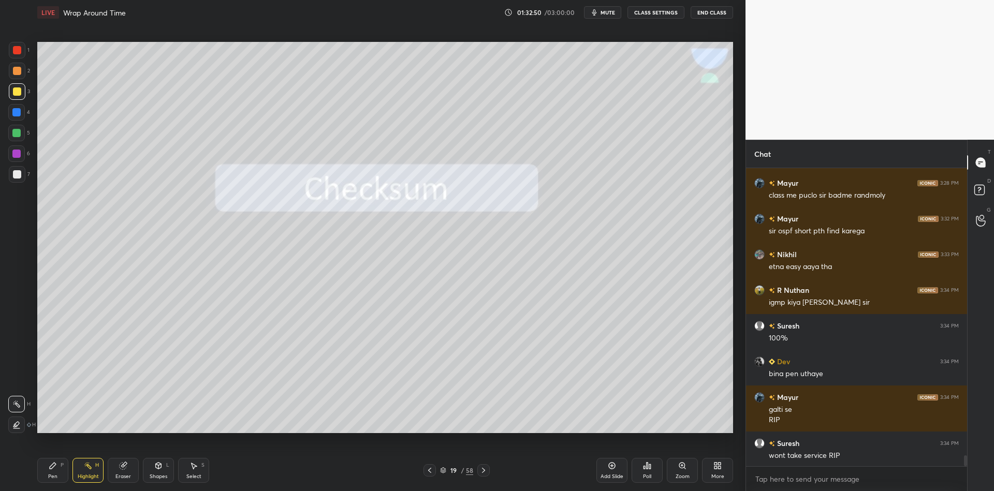
click at [445, 471] on icon at bounding box center [443, 470] width 6 height 6
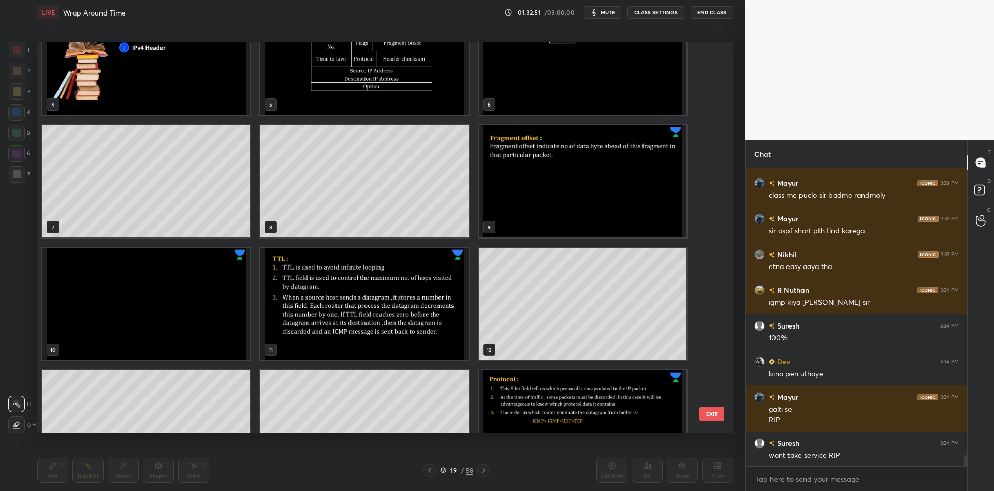
scroll to position [0, 0]
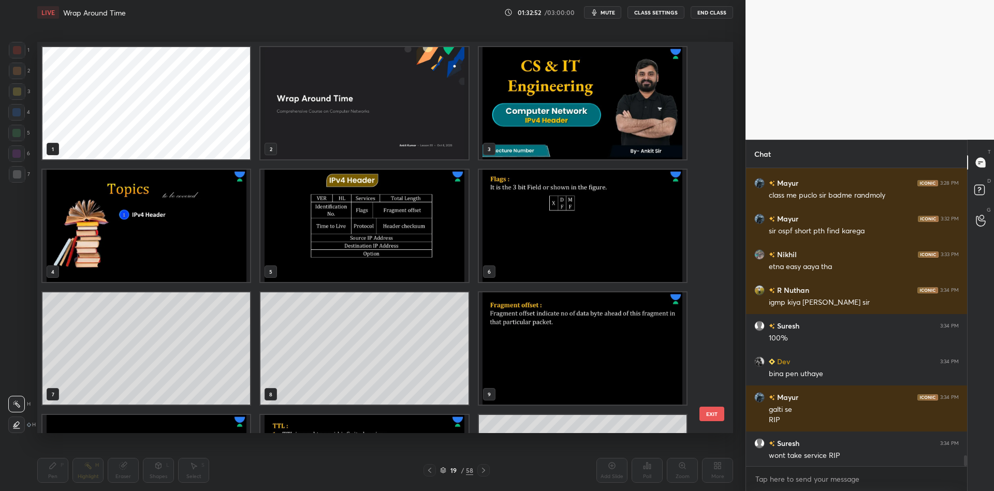
click at [394, 223] on img "grid" at bounding box center [364, 226] width 208 height 112
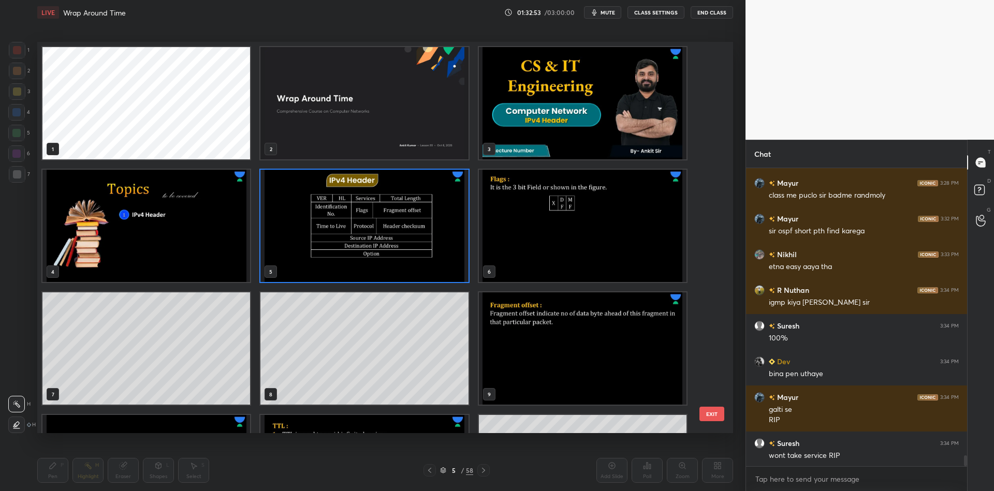
click at [708, 410] on button "EXIT" at bounding box center [711, 414] width 25 height 14
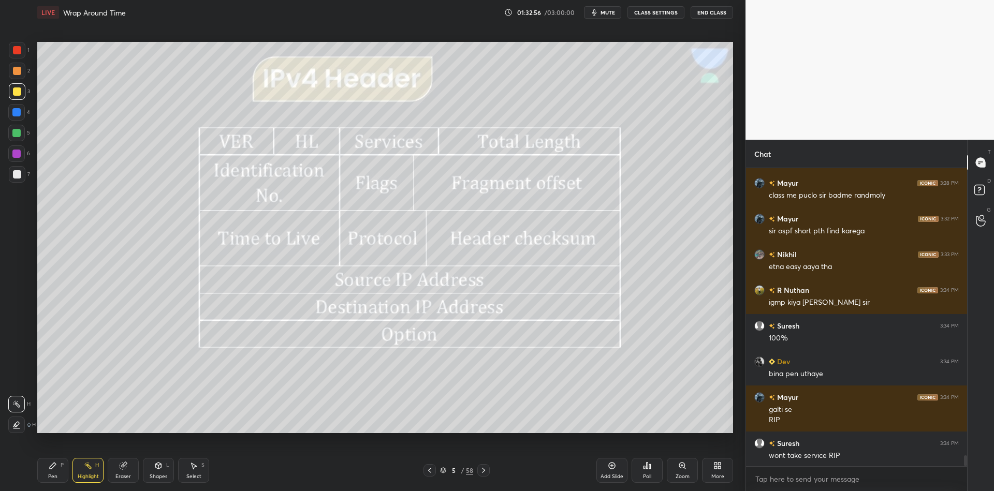
click at [60, 475] on div "Pen P" at bounding box center [52, 470] width 31 height 25
click at [20, 126] on div at bounding box center [16, 133] width 17 height 17
drag, startPoint x: 82, startPoint y: 473, endPoint x: 98, endPoint y: 469, distance: 16.6
click at [82, 472] on div "Highlight H" at bounding box center [87, 470] width 31 height 25
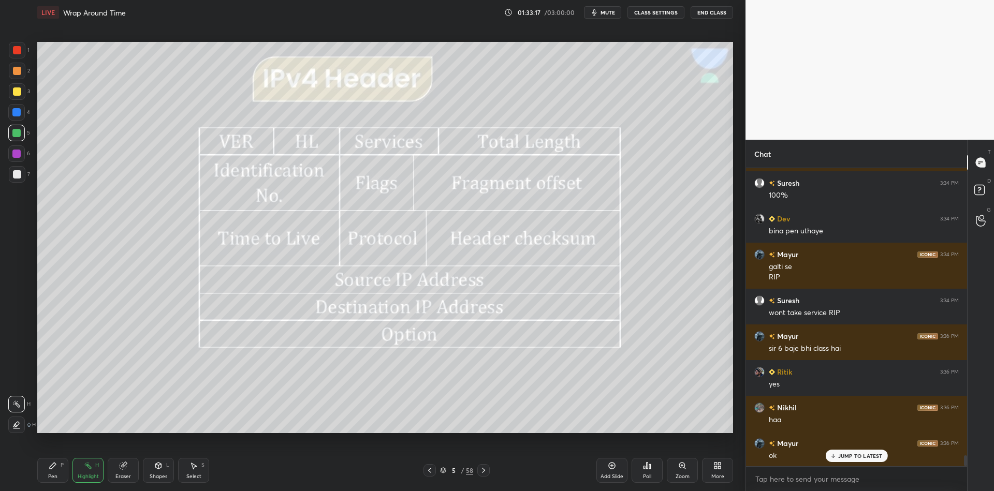
scroll to position [7908, 0]
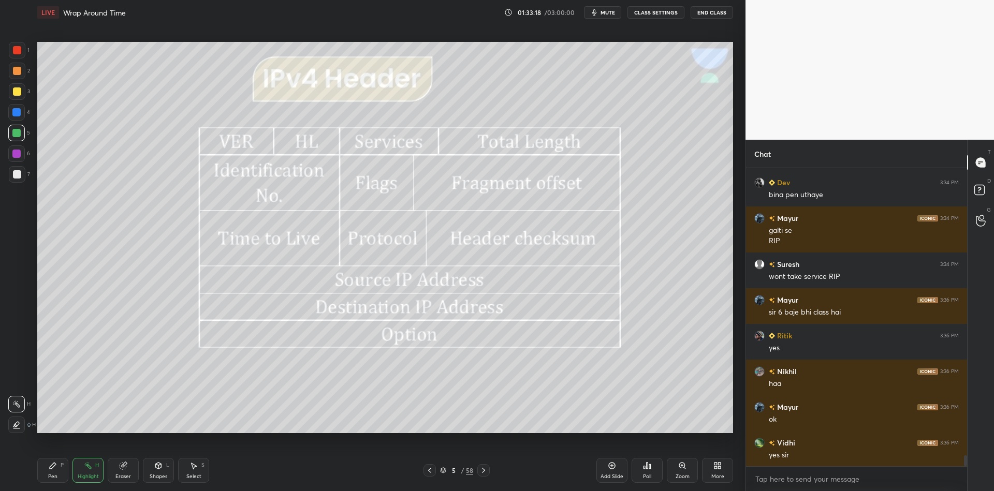
click at [441, 467] on icon at bounding box center [443, 470] width 6 height 6
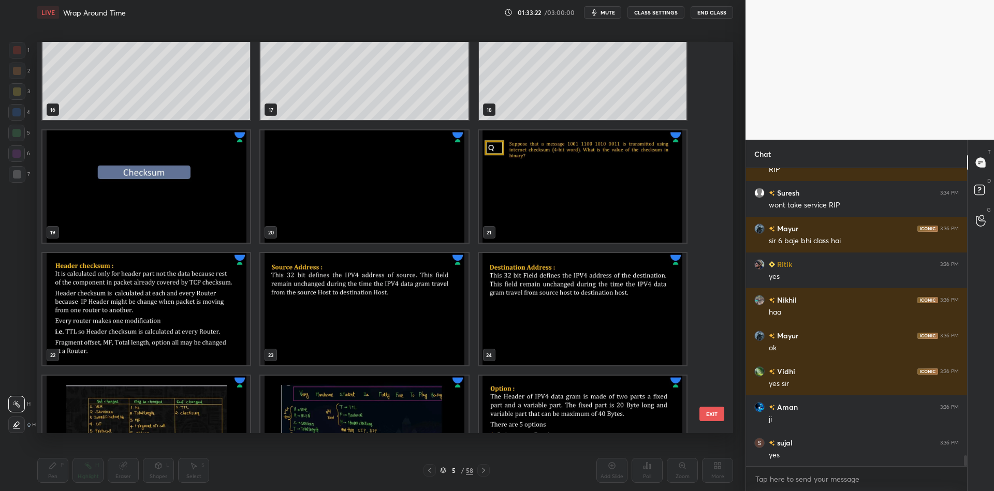
scroll to position [603, 0]
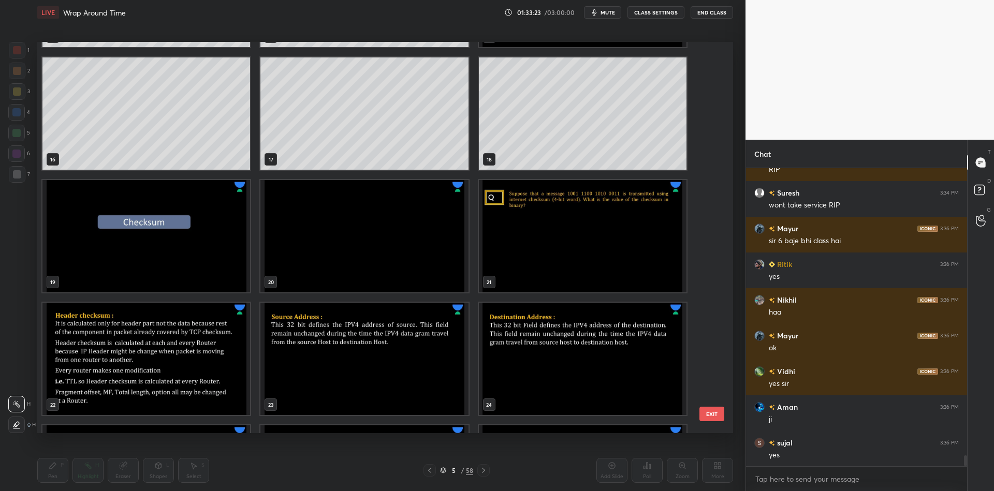
click at [159, 250] on img "grid" at bounding box center [146, 236] width 208 height 112
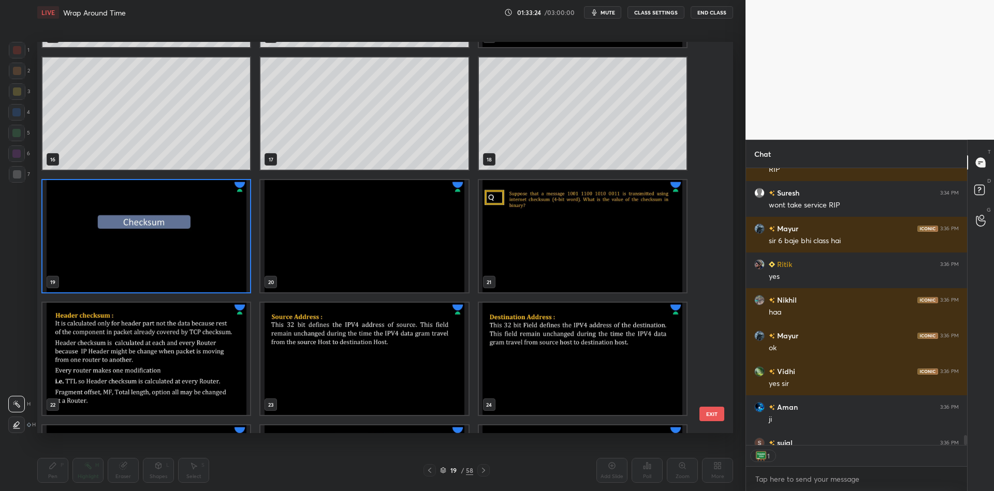
scroll to position [4, 3]
click at [709, 411] on button "EXIT" at bounding box center [711, 414] width 25 height 14
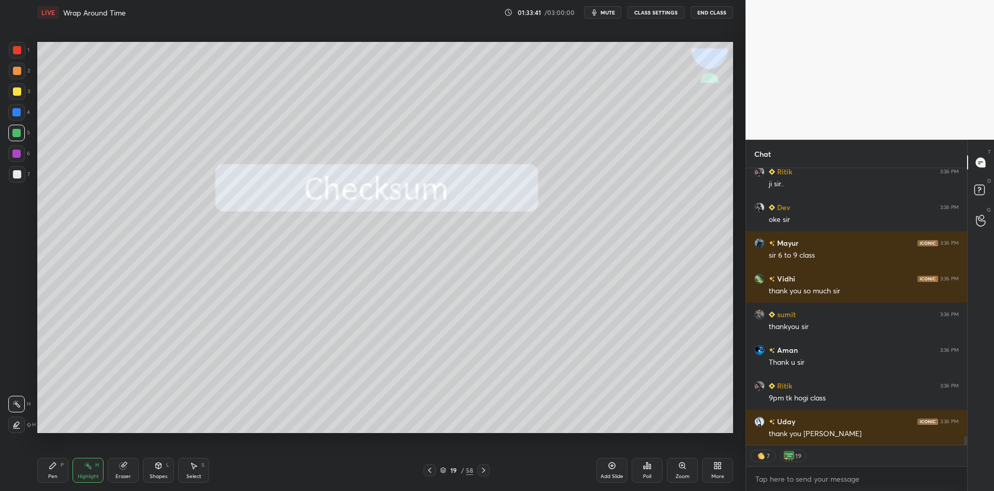
scroll to position [8332, 0]
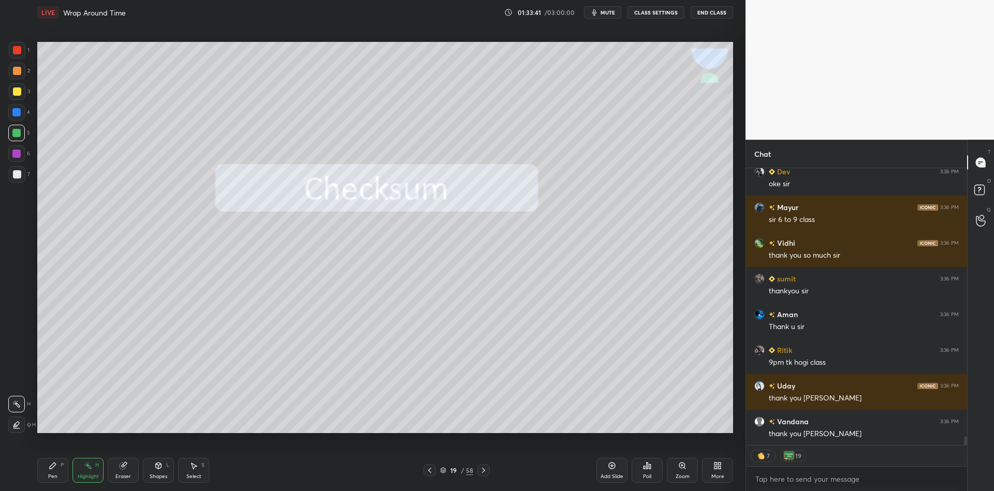
click at [711, 12] on button "End Class" at bounding box center [711, 12] width 42 height 12
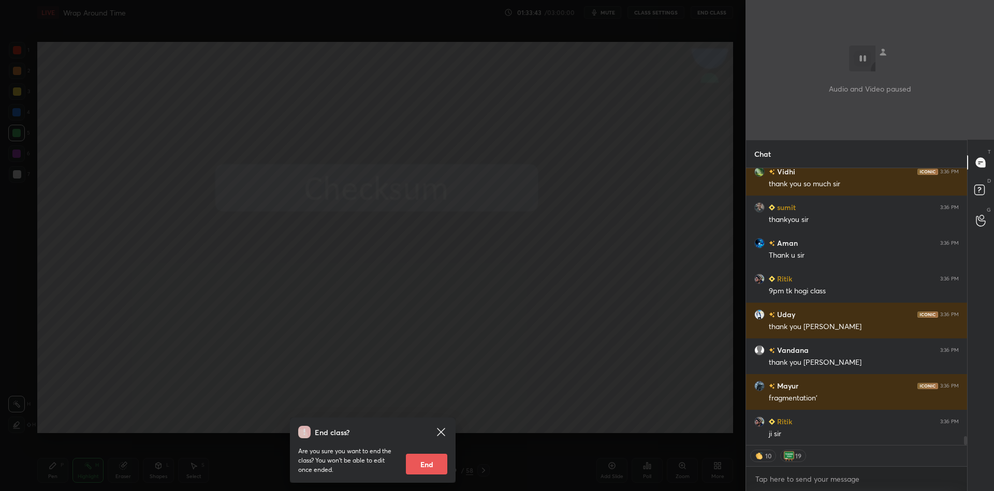
scroll to position [8440, 0]
click at [431, 464] on button "End" at bounding box center [426, 464] width 41 height 21
type textarea "x"
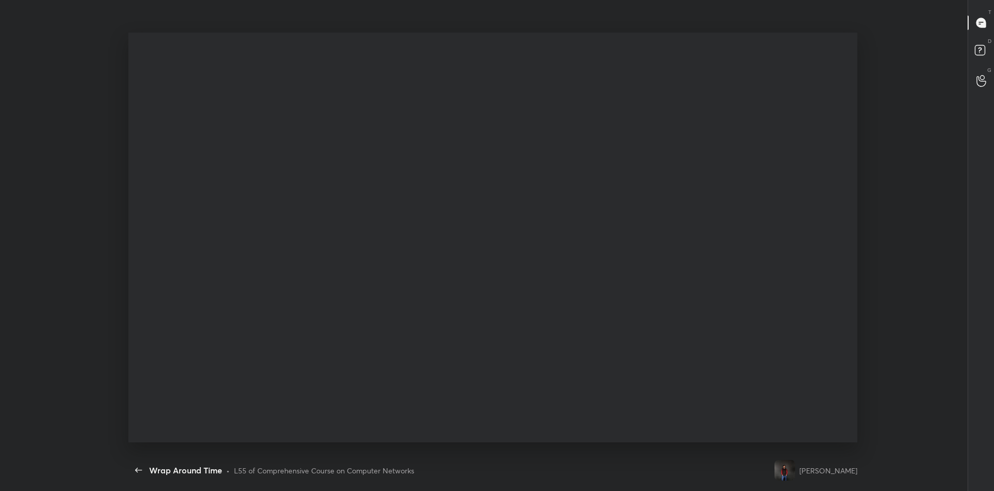
scroll to position [4, 1]
